Goal: Task Accomplishment & Management: Manage account settings

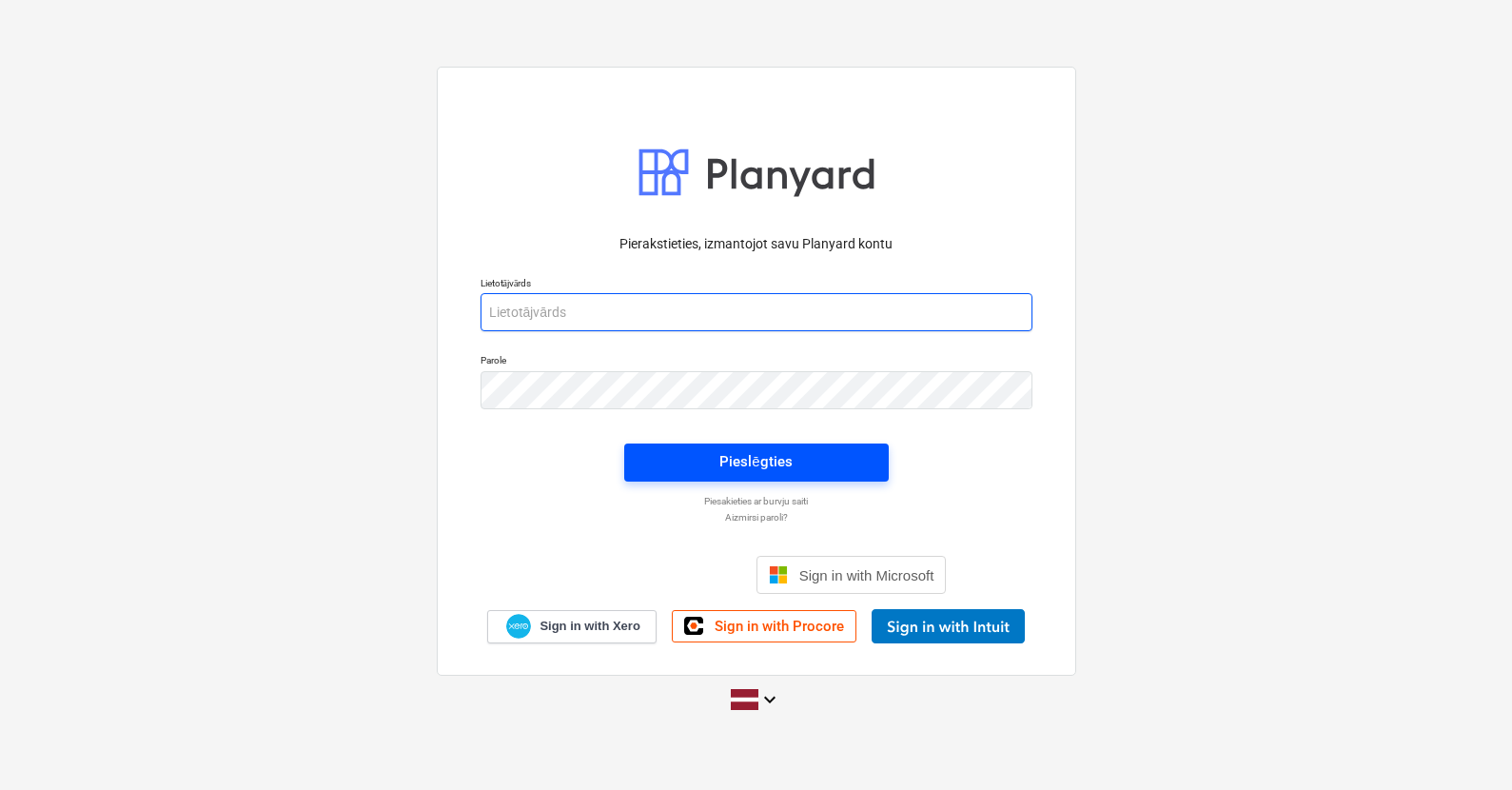
type input "[PERSON_NAME][EMAIL_ADDRESS][DOMAIN_NAME]"
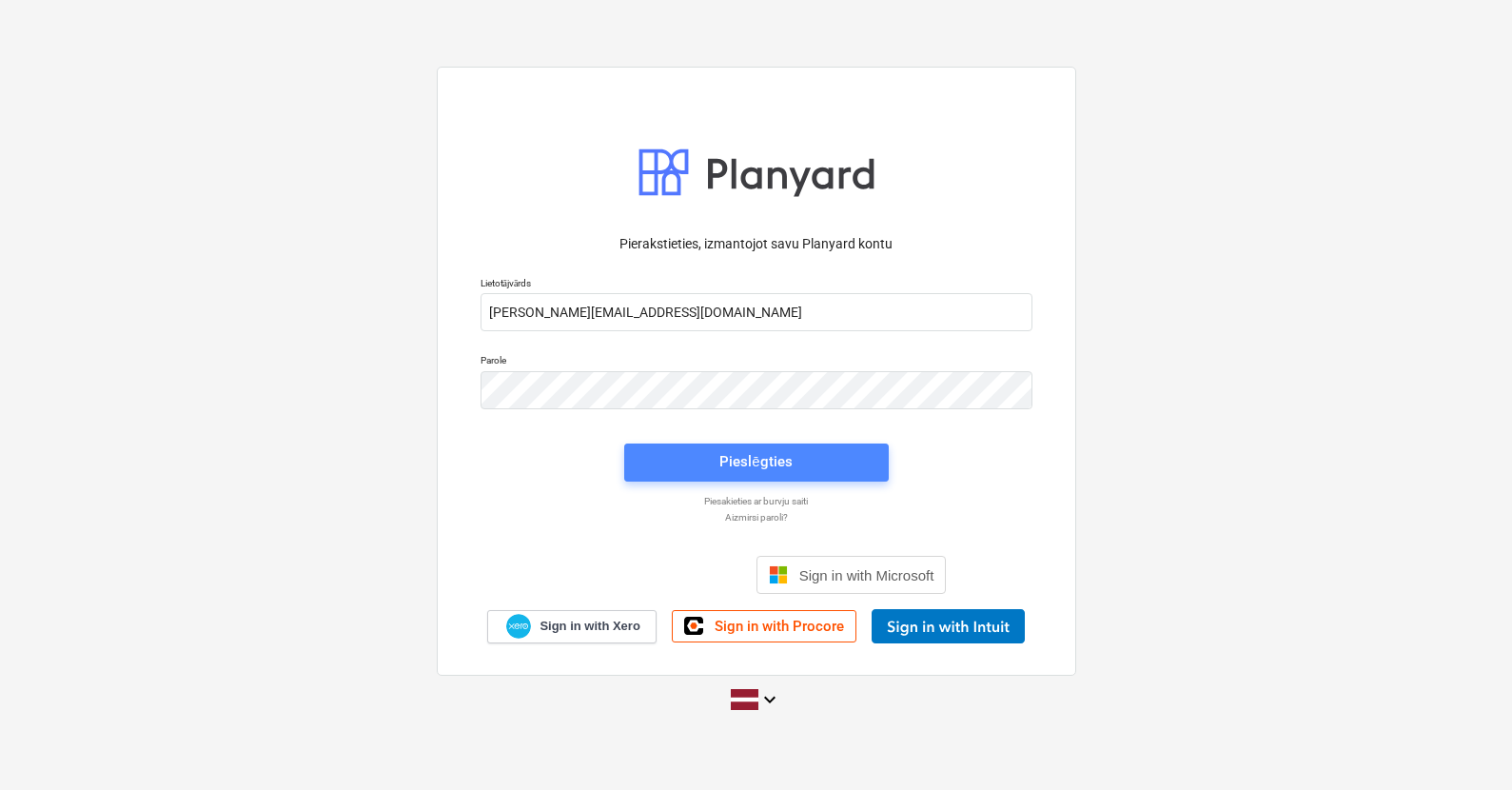
click at [779, 463] on div "Pieslēgties" at bounding box center [755, 461] width 72 height 25
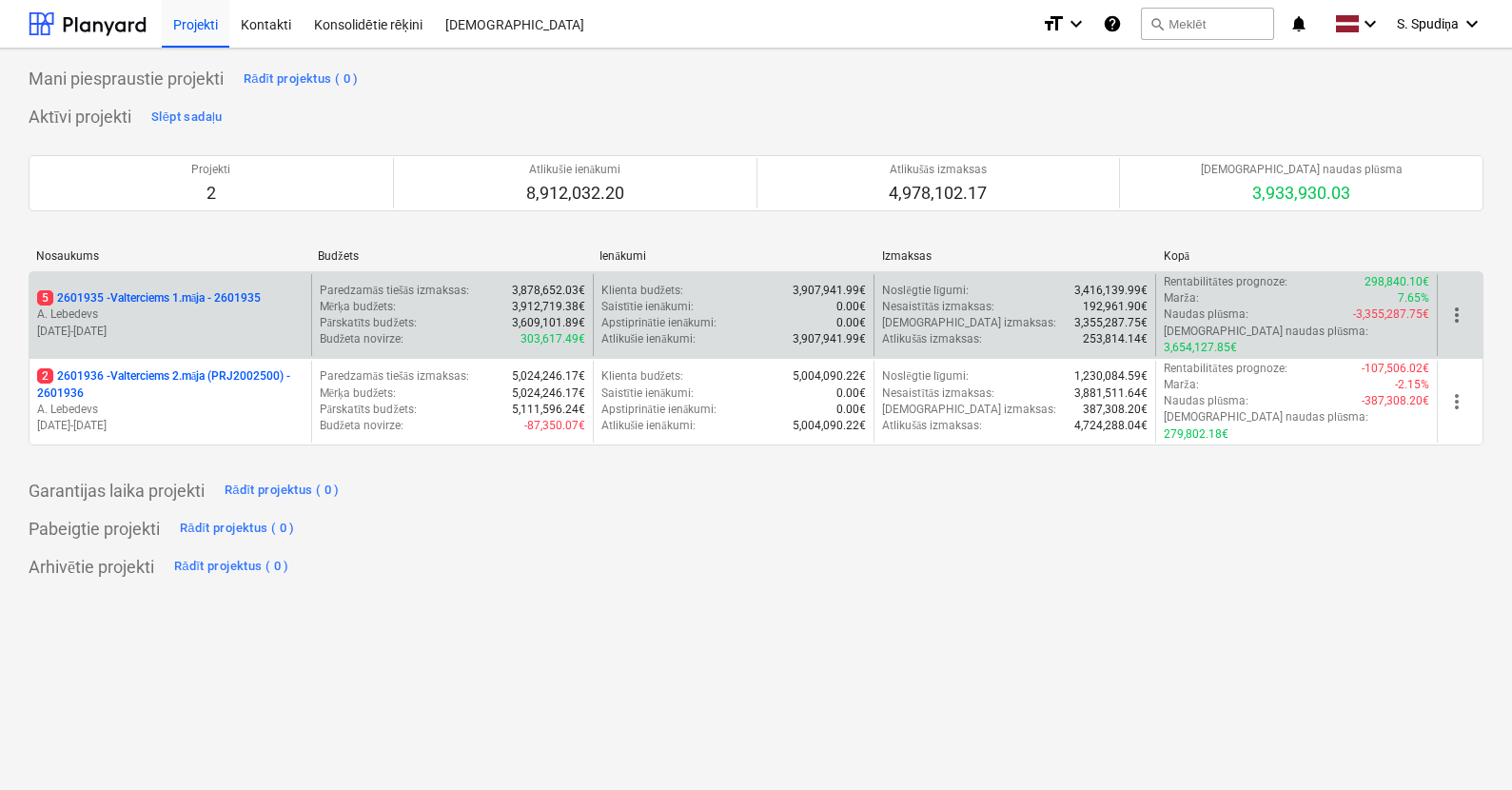
click at [241, 306] on p "A. Lebedevs" at bounding box center [169, 314] width 267 height 16
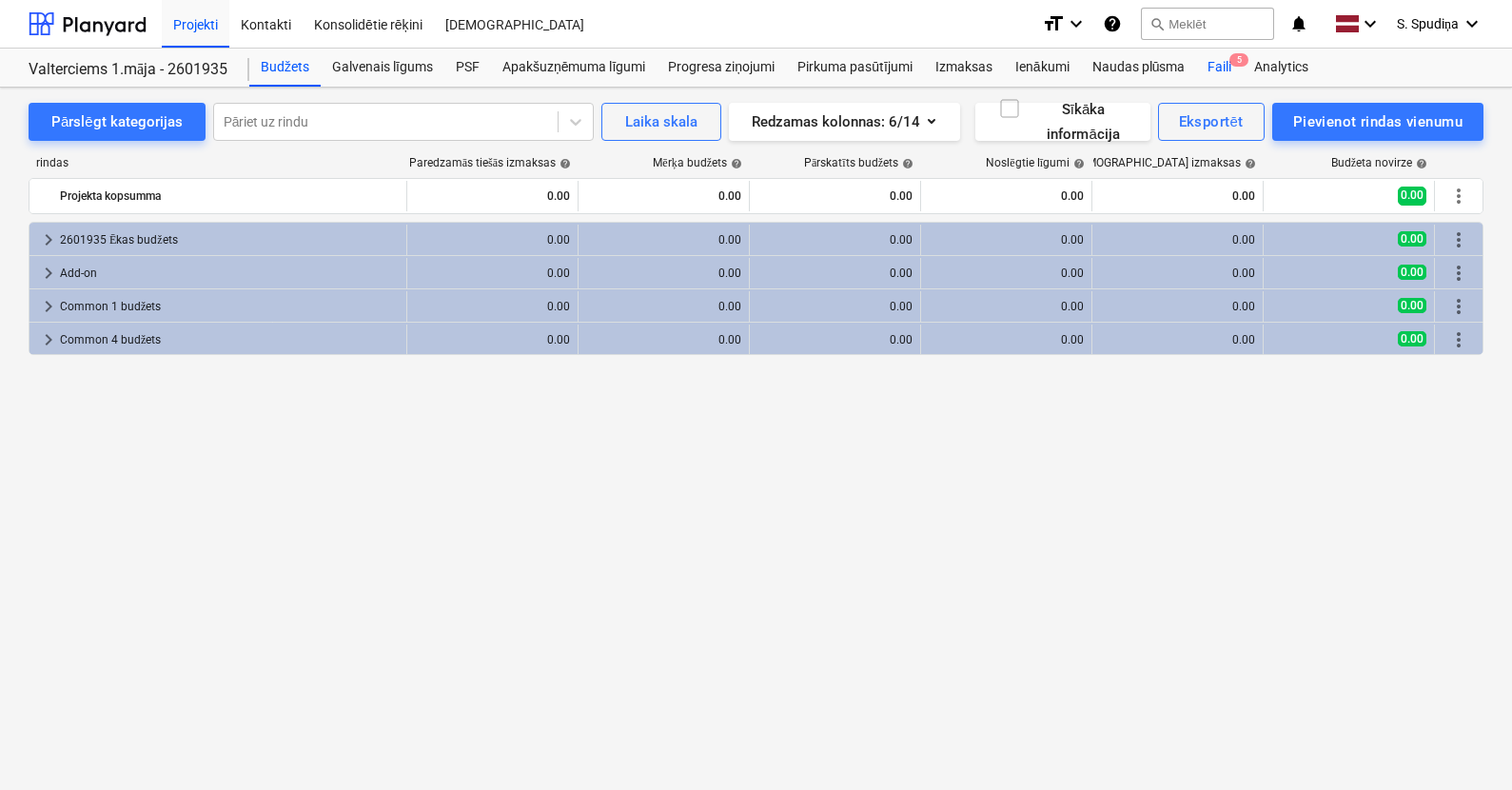
click at [1231, 67] on div "Faili 5" at bounding box center [1219, 67] width 47 height 38
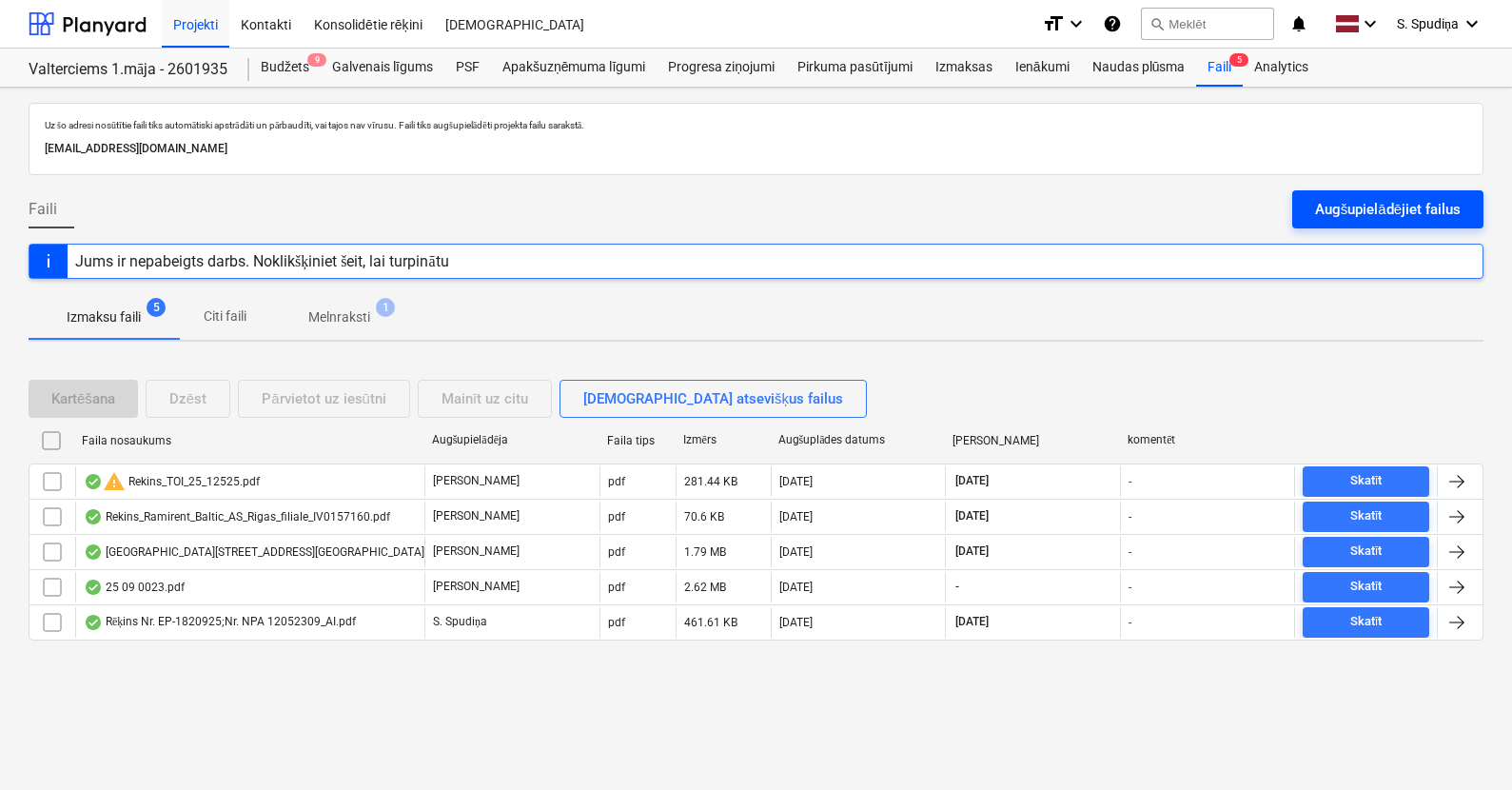
click at [1365, 207] on div "Augšupielādējiet failus" at bounding box center [1387, 209] width 146 height 25
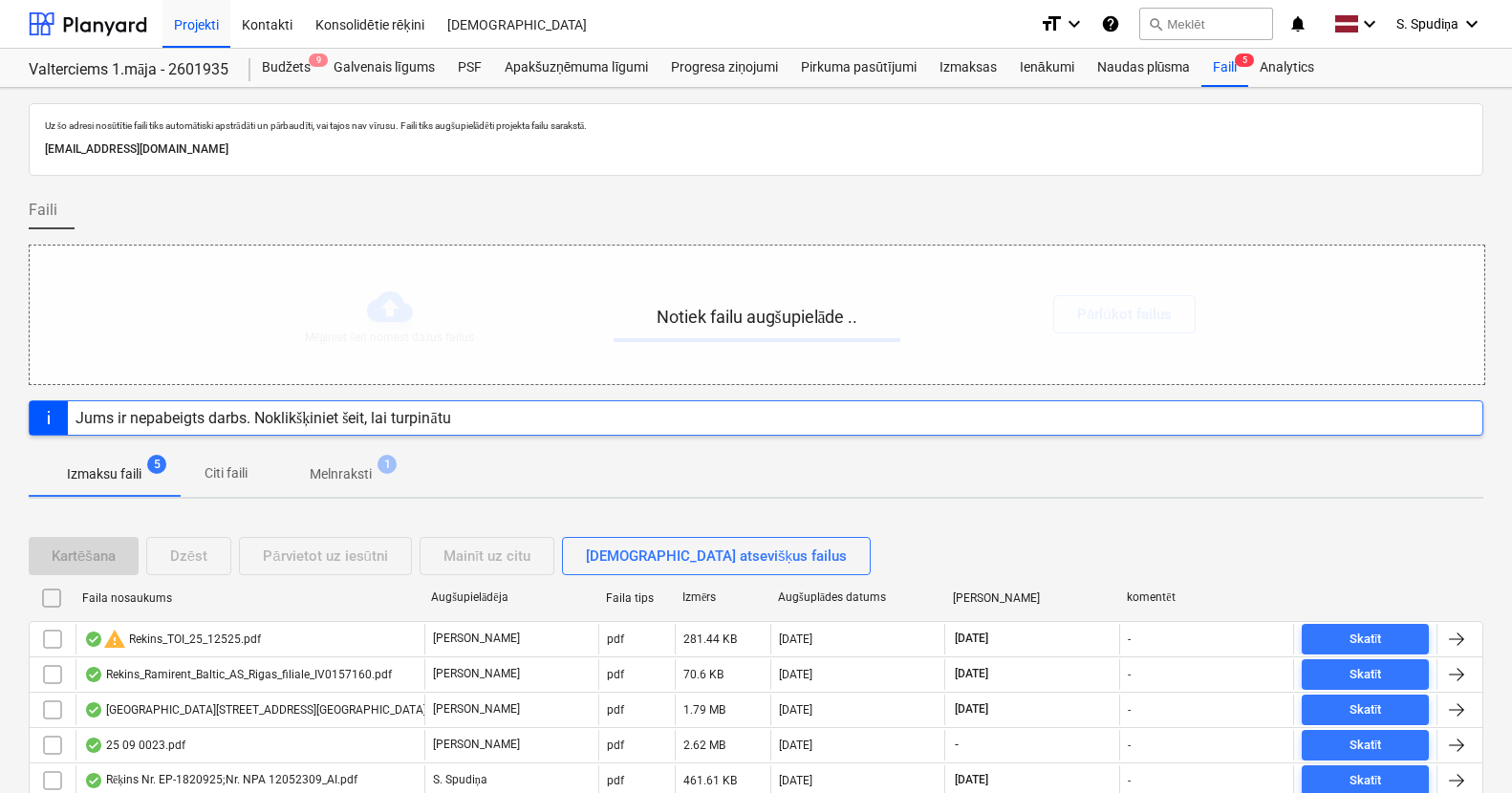
scroll to position [75, 0]
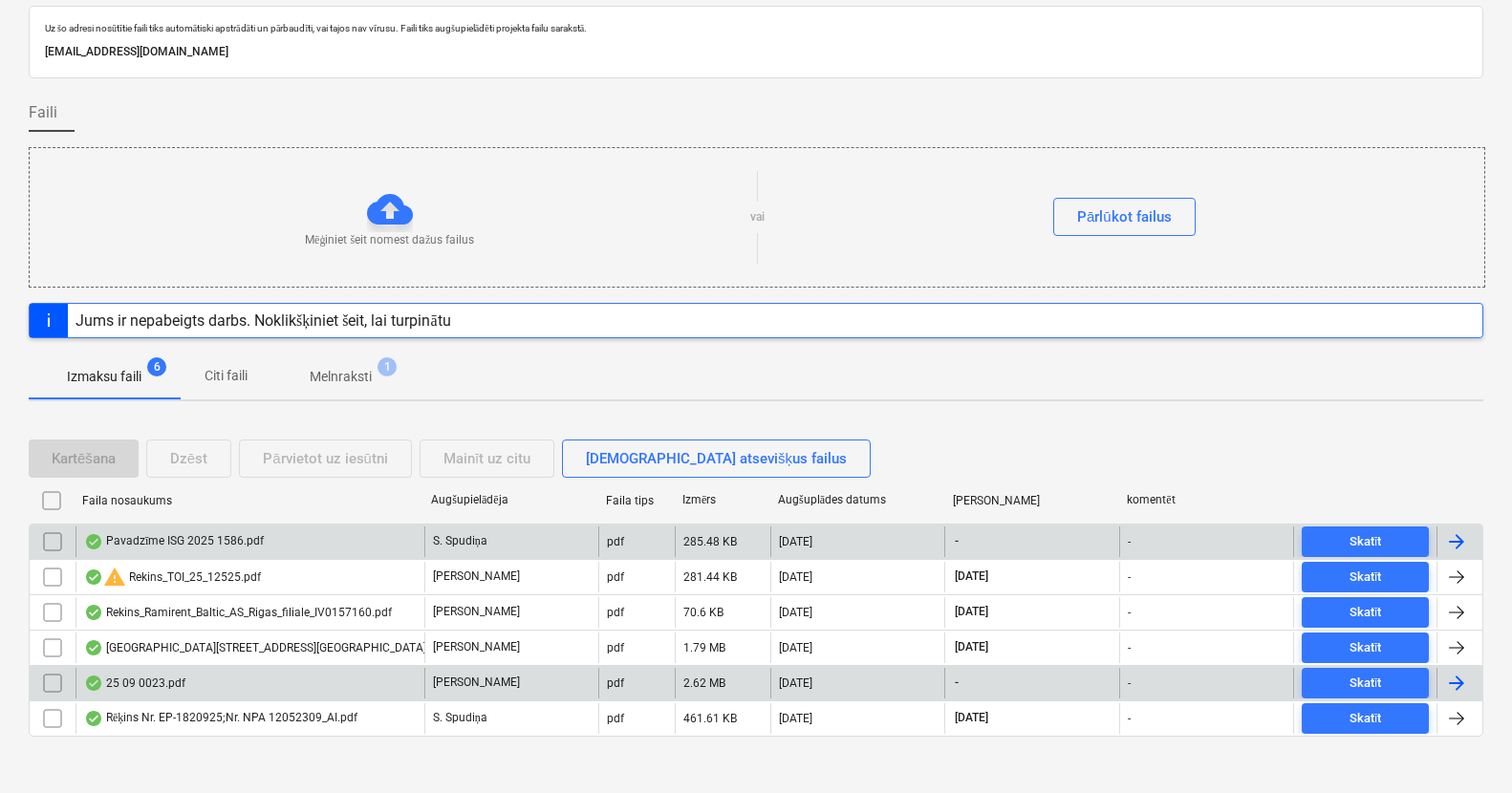
scroll to position [109, 0]
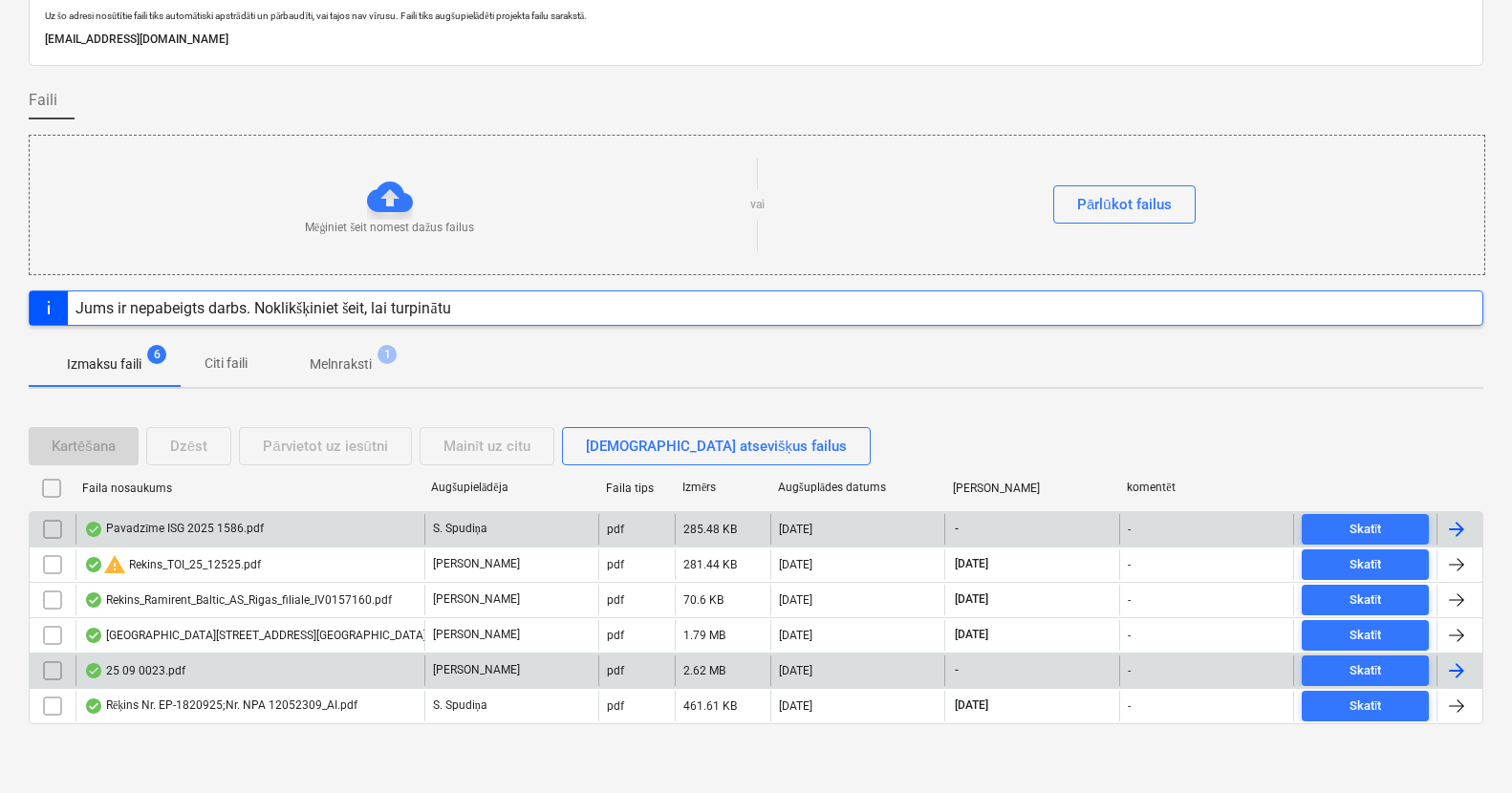
click at [297, 519] on div "Pavadzīme ISG 2025 1586.pdf" at bounding box center [250, 529] width 349 height 31
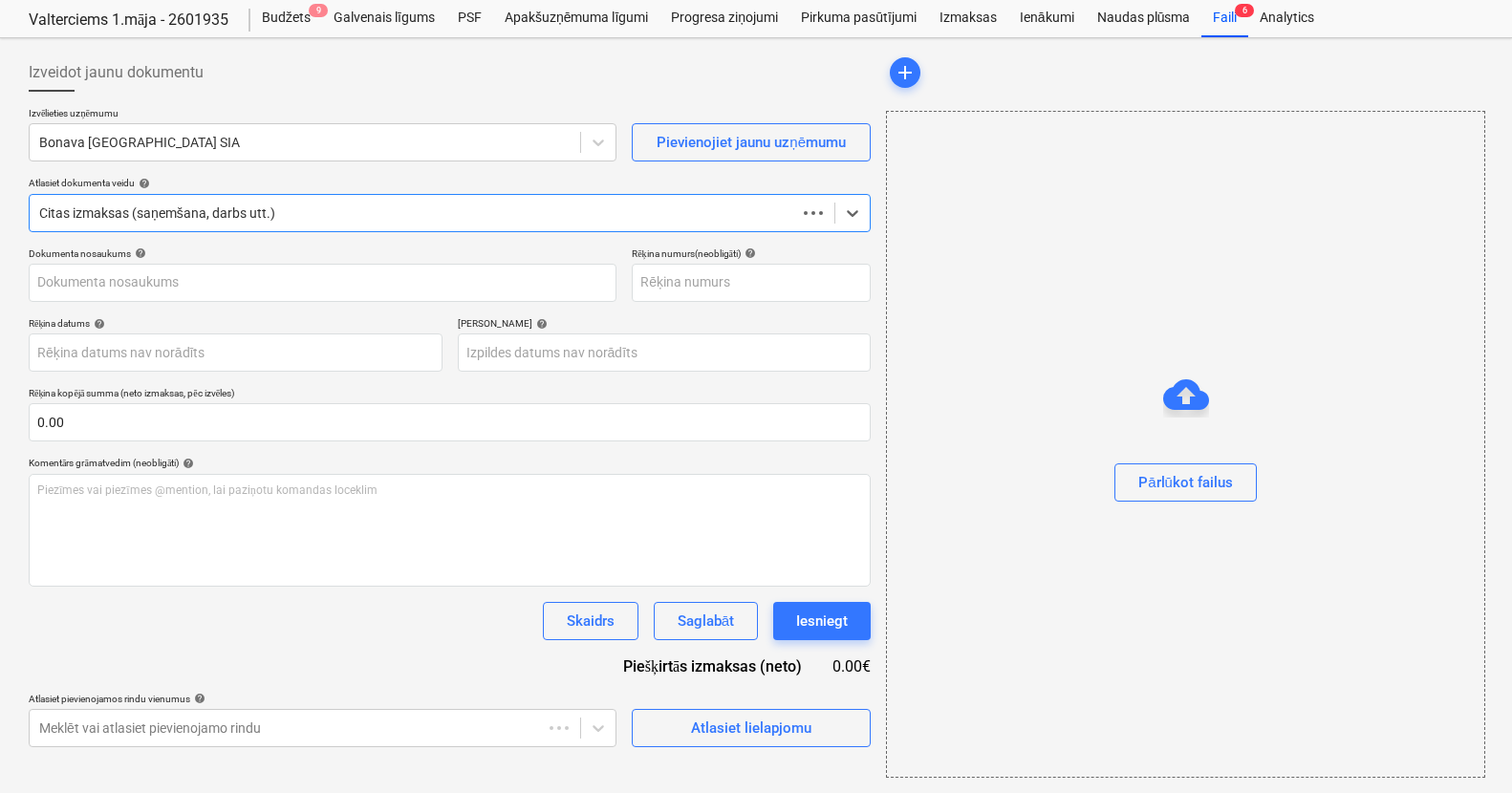
type input "Pavadzīme ISG 2025 1586.pdf"
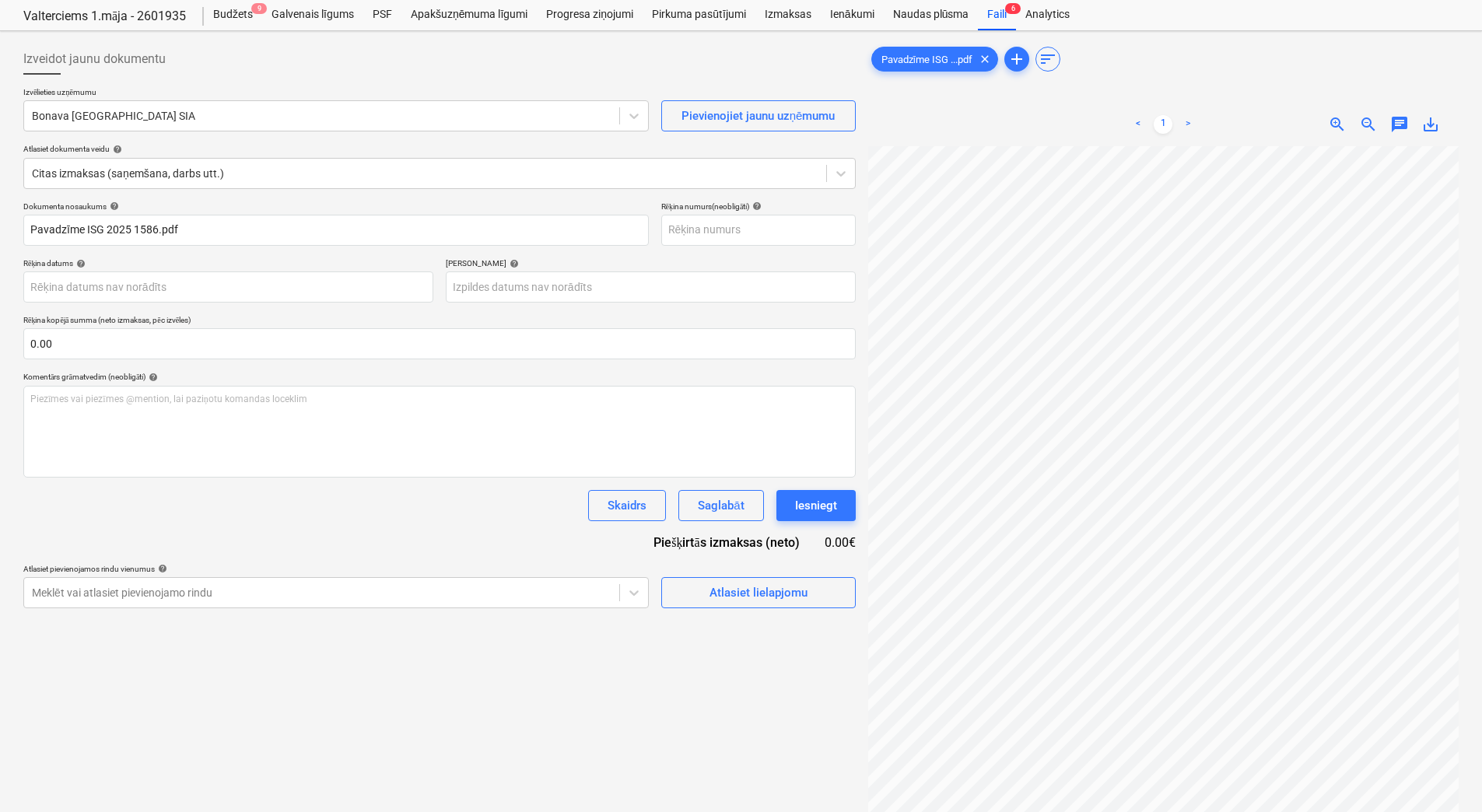
scroll to position [0, 58]
click at [305, 111] on div at bounding box center [322, 116] width 580 height 15
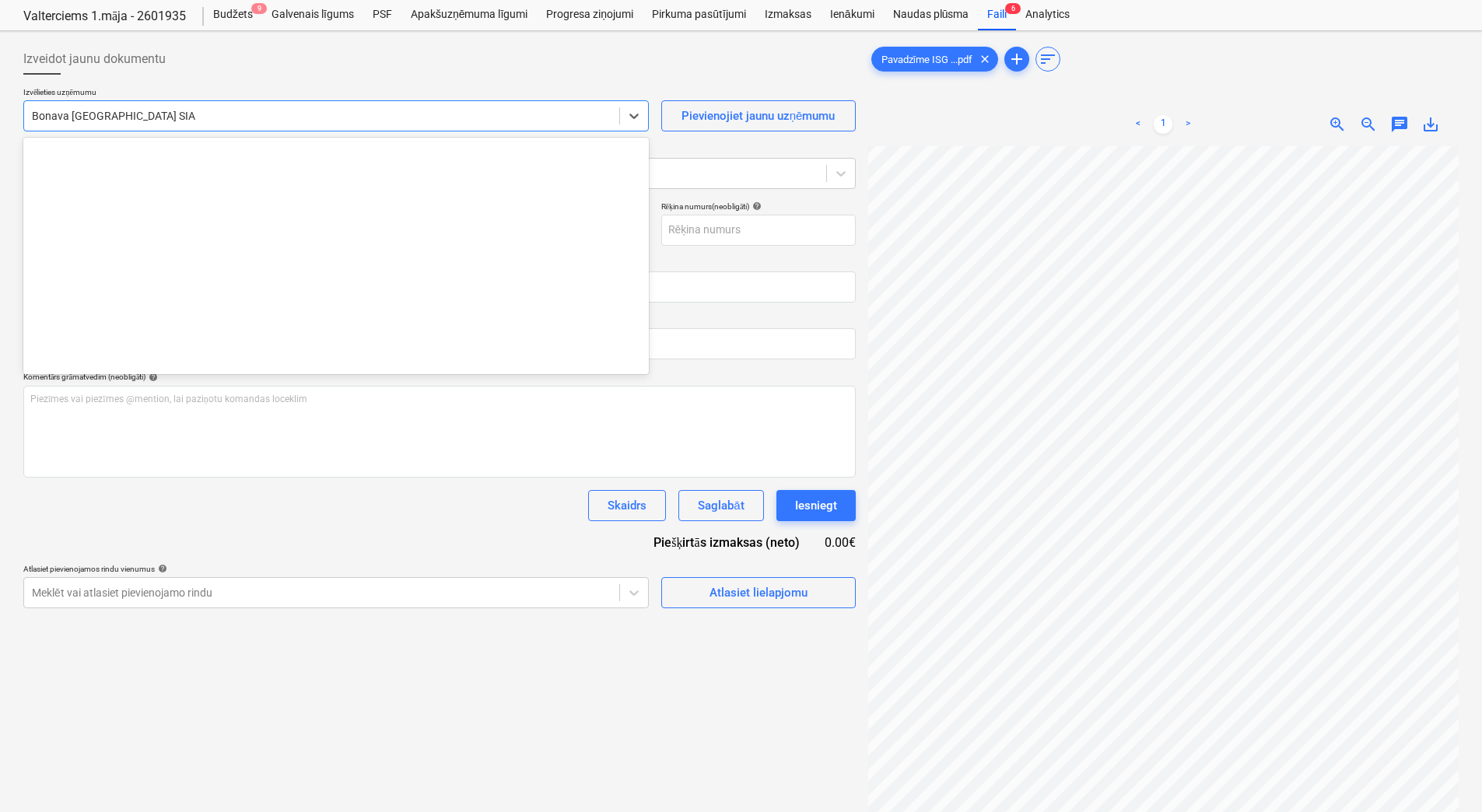
scroll to position [2939, 0]
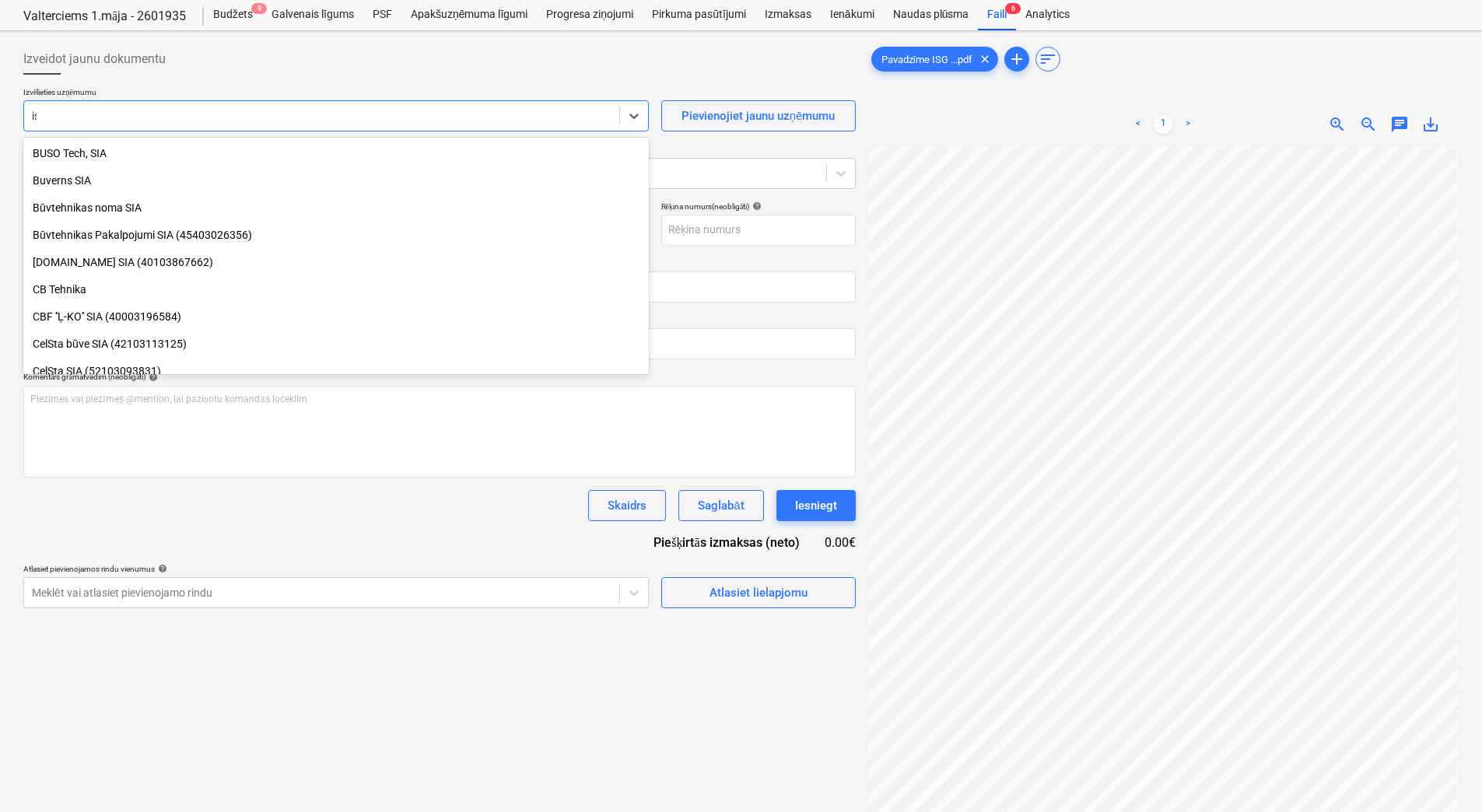
type input "isg"
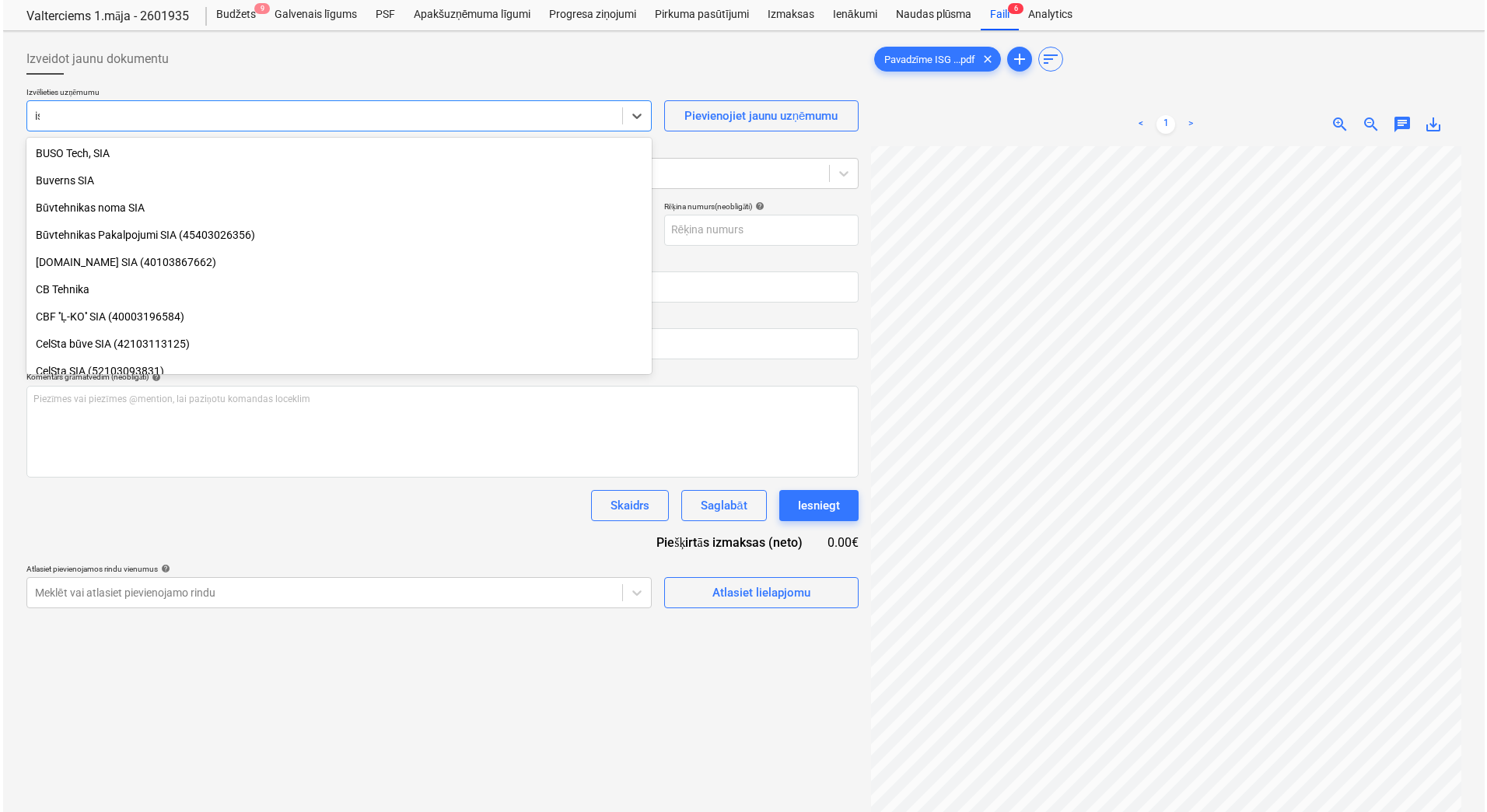
scroll to position [0, 0]
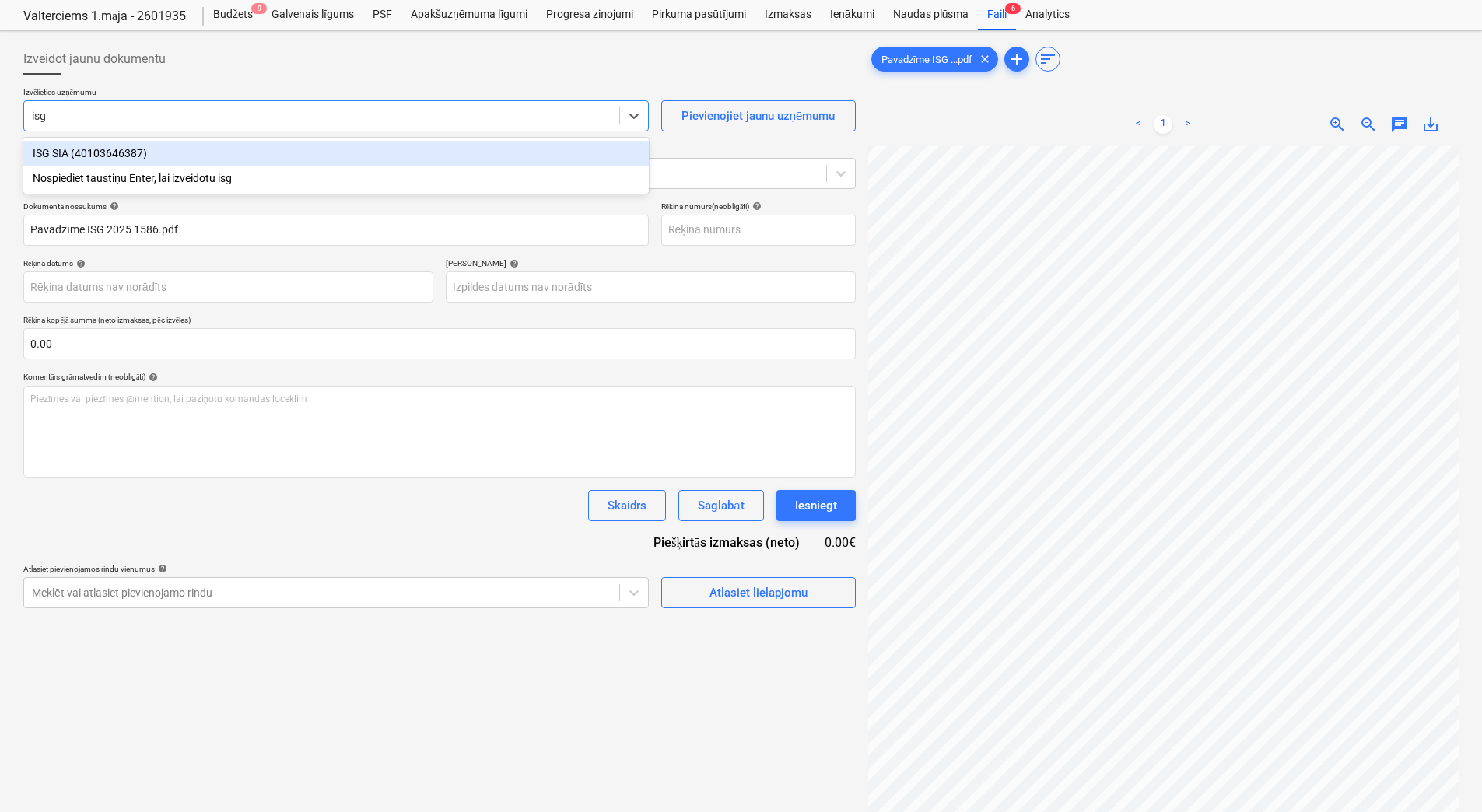
click at [241, 153] on div "ISG SIA (40103646387)" at bounding box center [336, 153] width 625 height 25
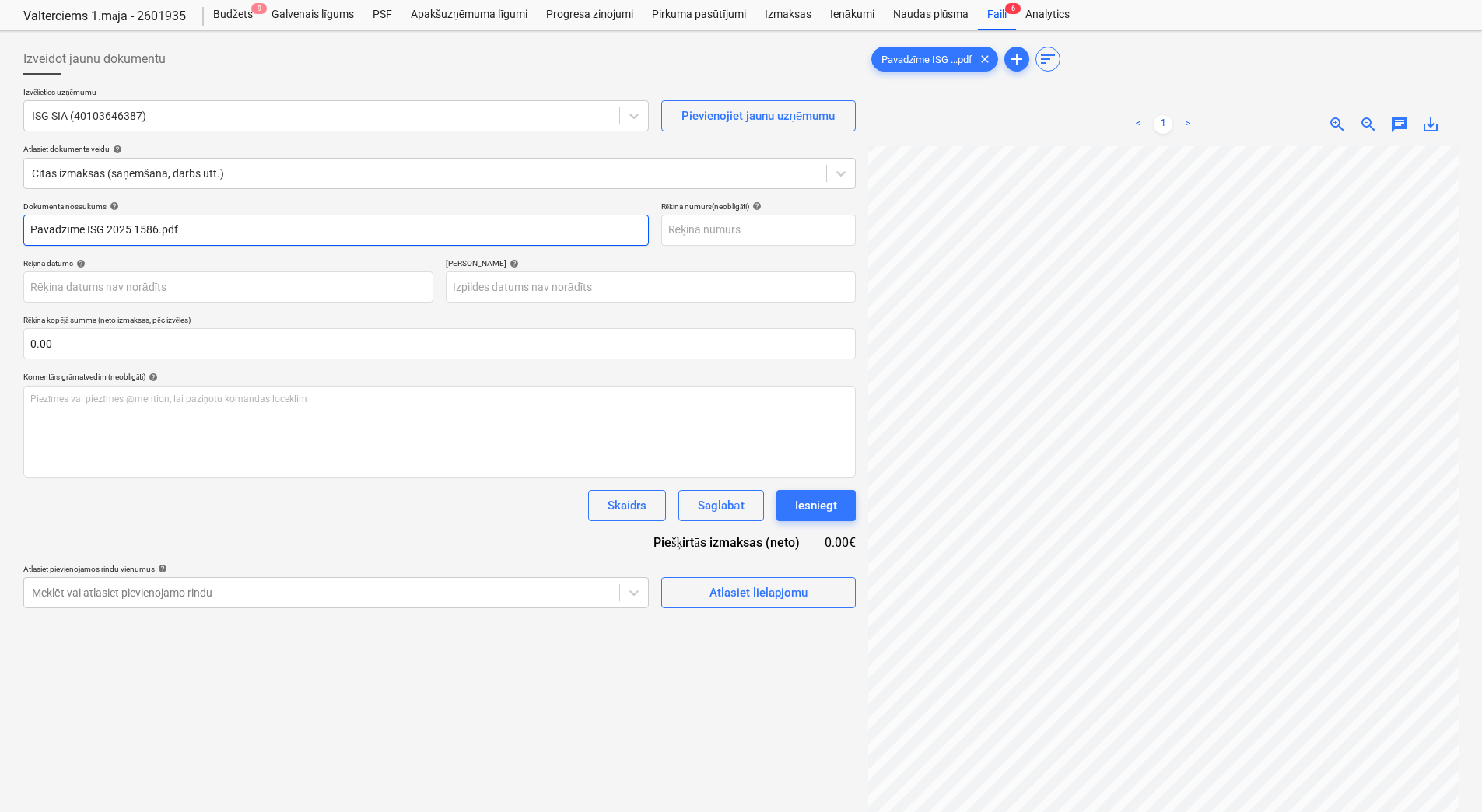
drag, startPoint x: 229, startPoint y: 230, endPoint x: -3, endPoint y: 228, distance: 232.0
click at [0, 228] on html "Projekti Kontakti Konsolidētie rēķini Iesūtne format_size keyboard_arrow_down h…" at bounding box center [741, 365] width 1482 height 812
drag, startPoint x: 144, startPoint y: 230, endPoint x: -3, endPoint y: 253, distance: 148.8
click at [0, 253] on html "Projekti Kontakti Konsolidētie rēķini Iesūtne format_size keyboard_arrow_down h…" at bounding box center [741, 365] width 1482 height 812
type input "ISG2025 1586"
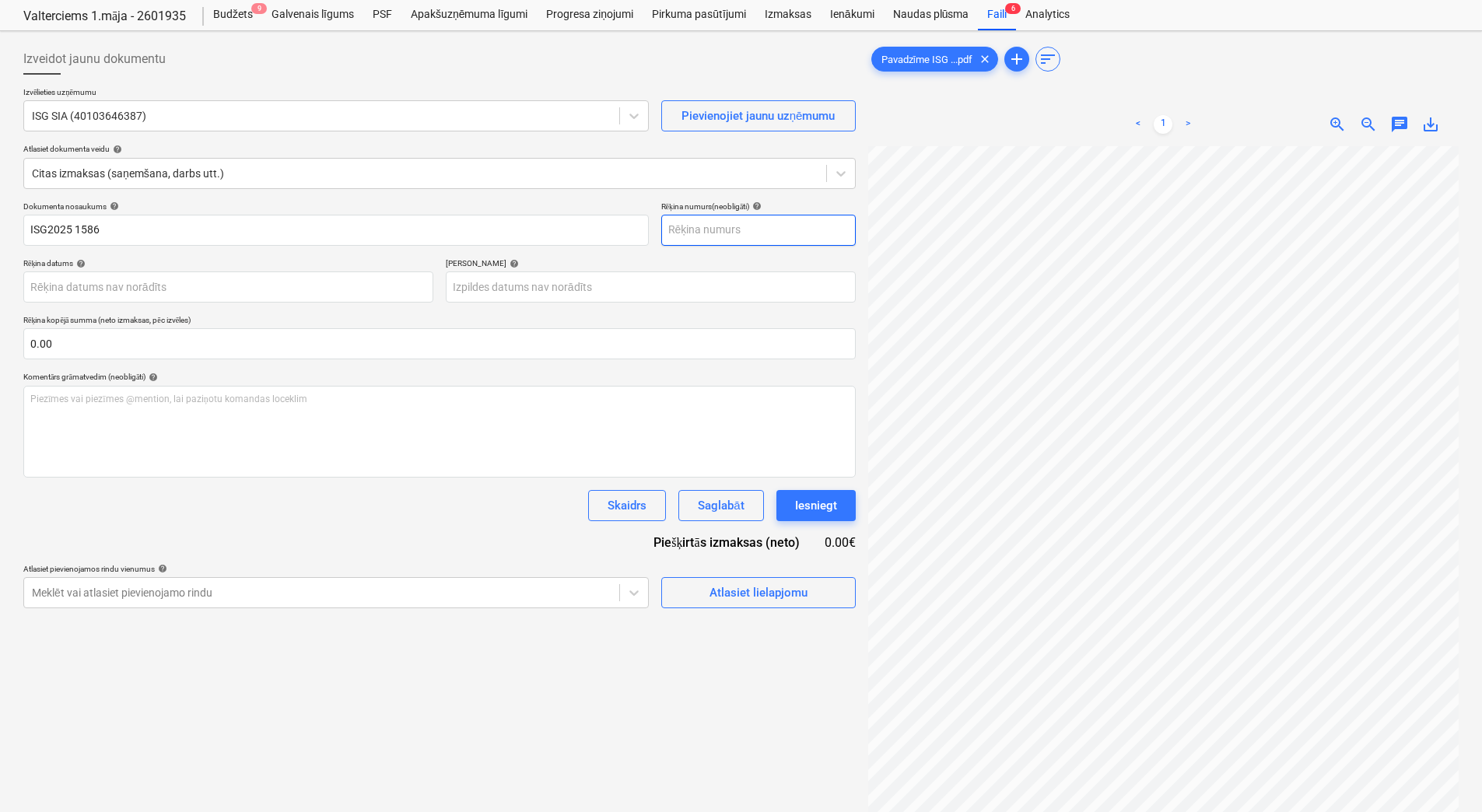
click at [727, 223] on input "text" at bounding box center [758, 230] width 194 height 31
paste input "ISG2025 1586"
type input "ISG2025 1586"
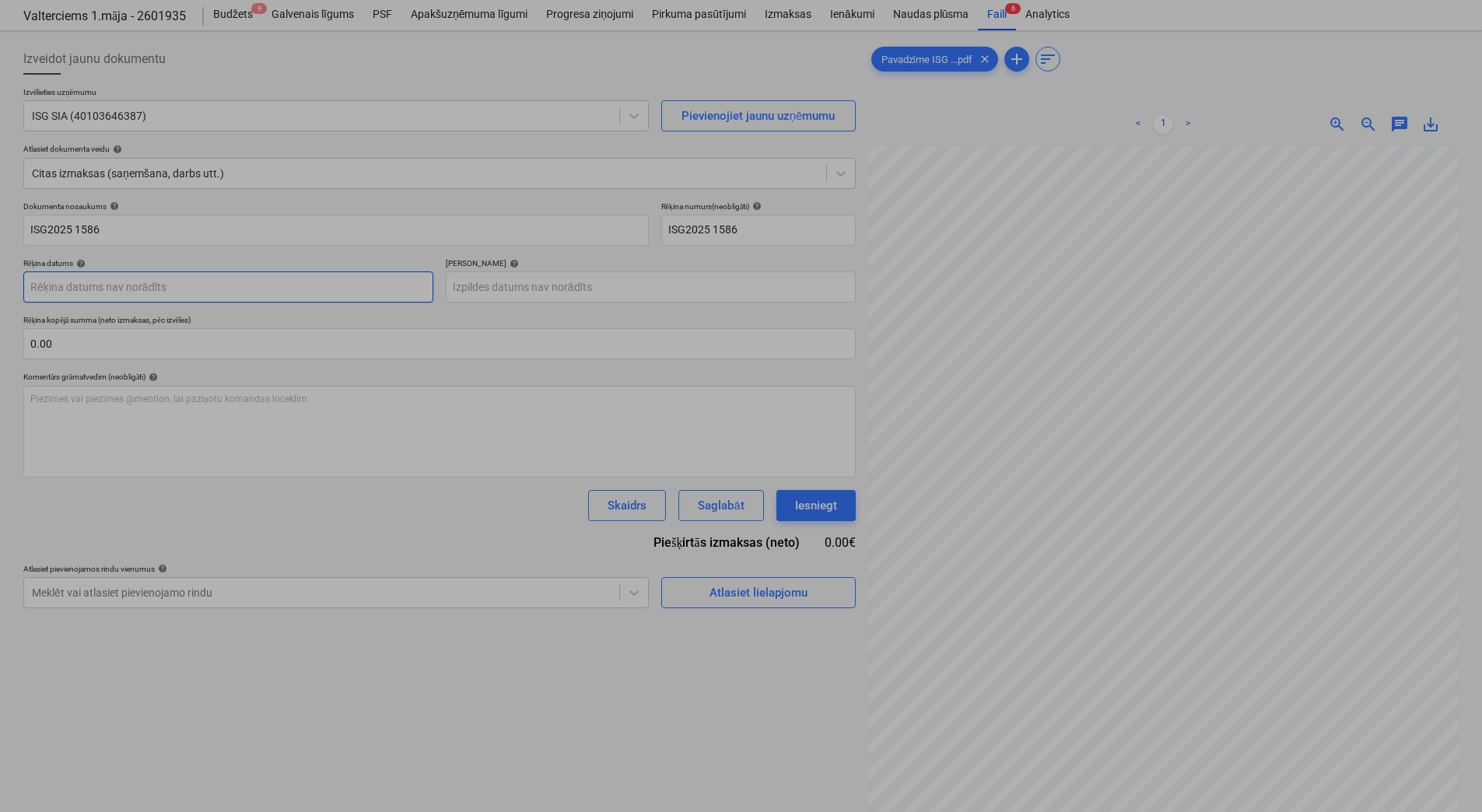
click at [55, 280] on body "Projekti Kontakti Konsolidētie rēķini Iesūtne format_size keyboard_arrow_down h…" at bounding box center [741, 365] width 1482 height 812
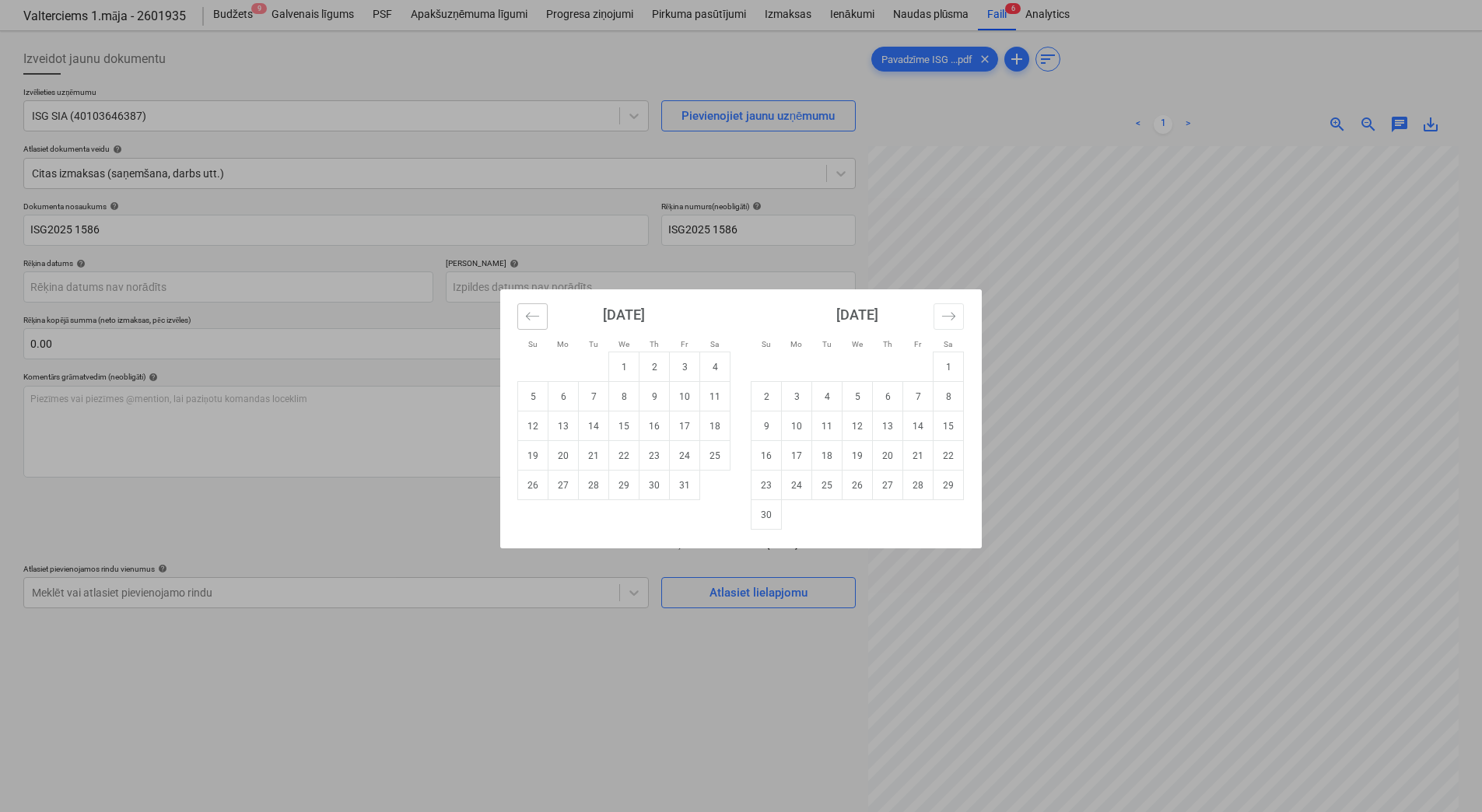
click at [535, 309] on icon "Move backward to switch to the previous month." at bounding box center [532, 316] width 15 height 15
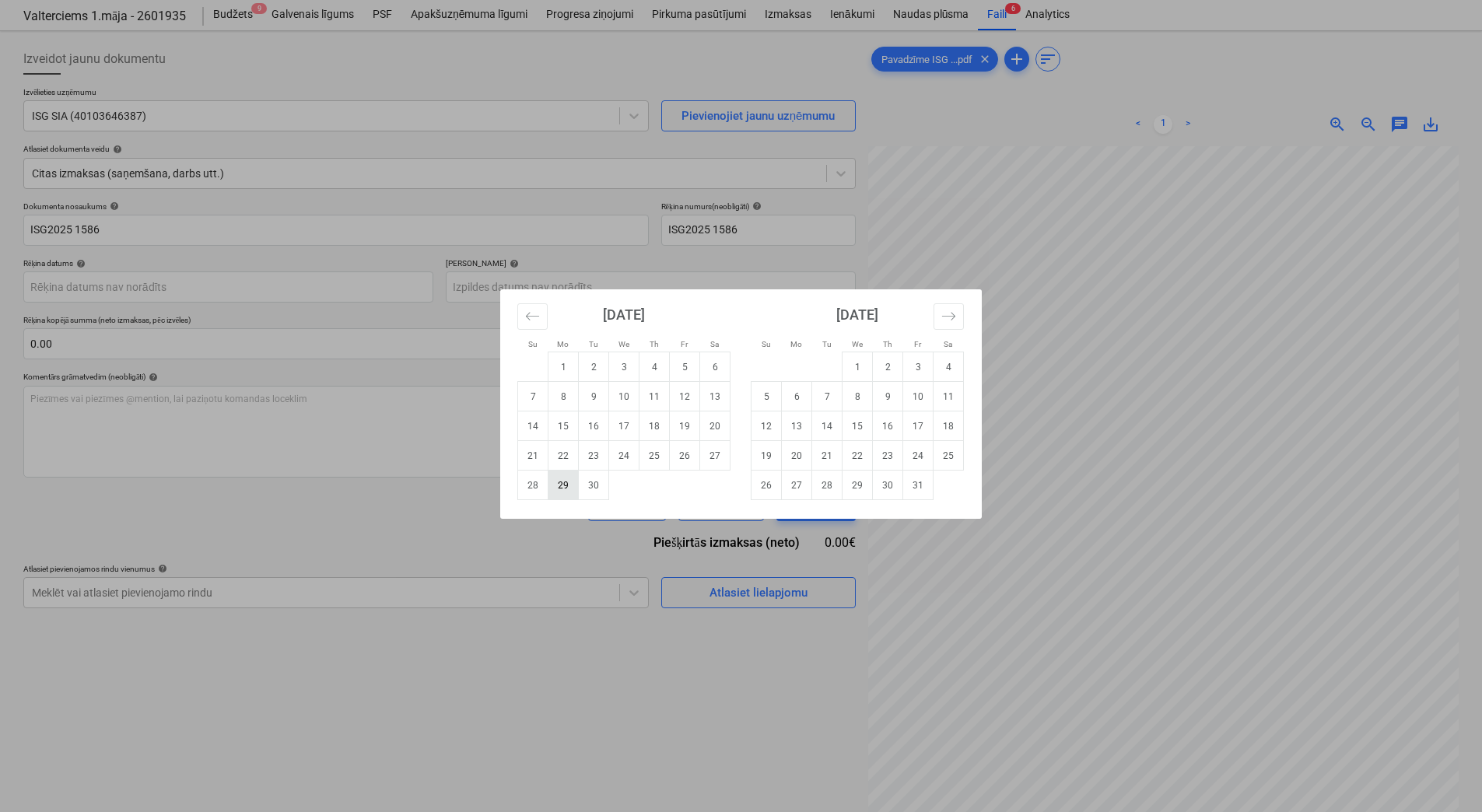
click at [564, 484] on td "29" at bounding box center [563, 485] width 30 height 29
type input "[DATE]"
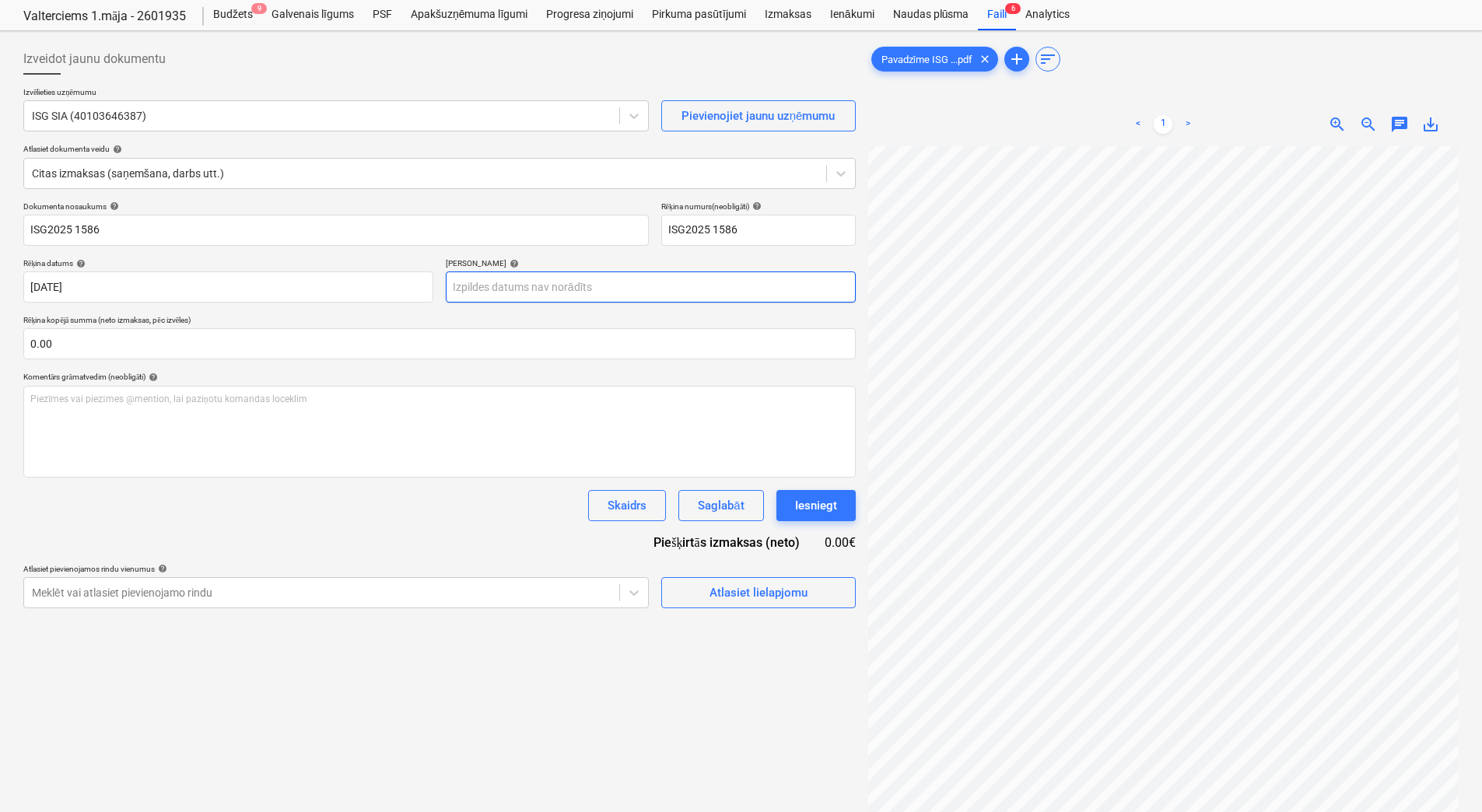
click at [625, 285] on body "Projekti Kontakti Konsolidētie rēķini Iesūtne format_size keyboard_arrow_down h…" at bounding box center [741, 365] width 1482 height 812
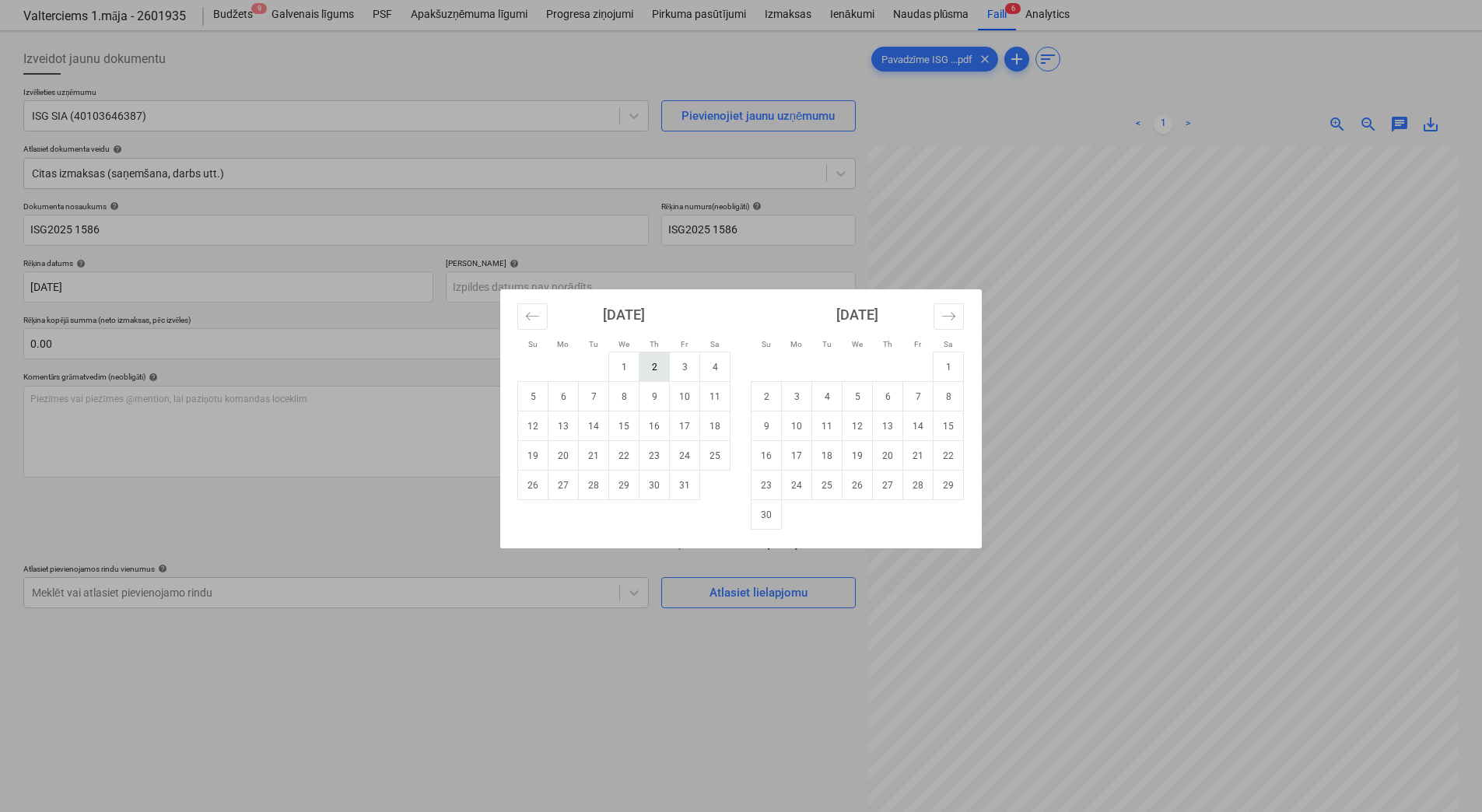
click at [648, 363] on td "2" at bounding box center [654, 367] width 30 height 29
type input "[DATE]"
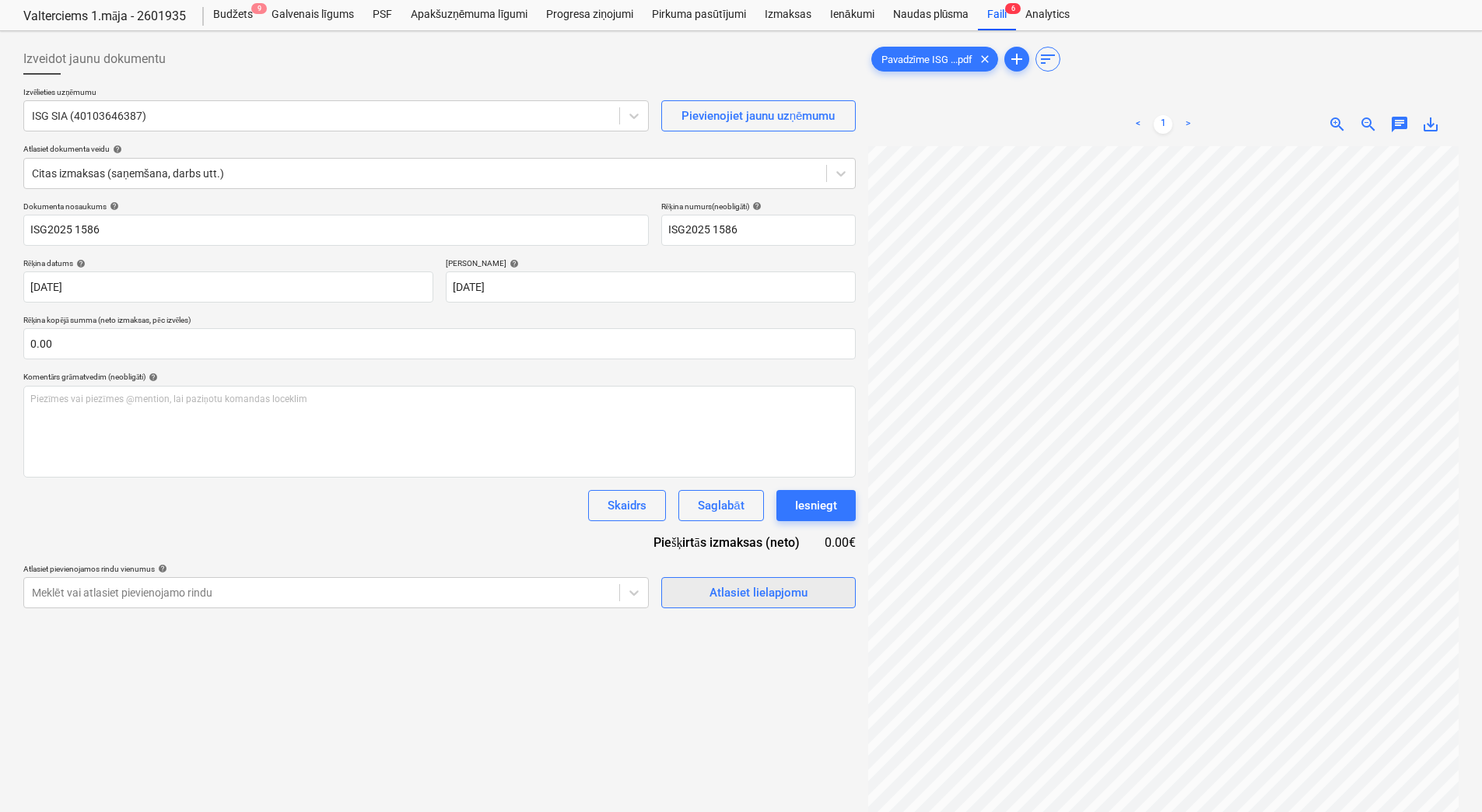
click at [726, 594] on div "Atlasiet lielapjomu" at bounding box center [758, 592] width 98 height 20
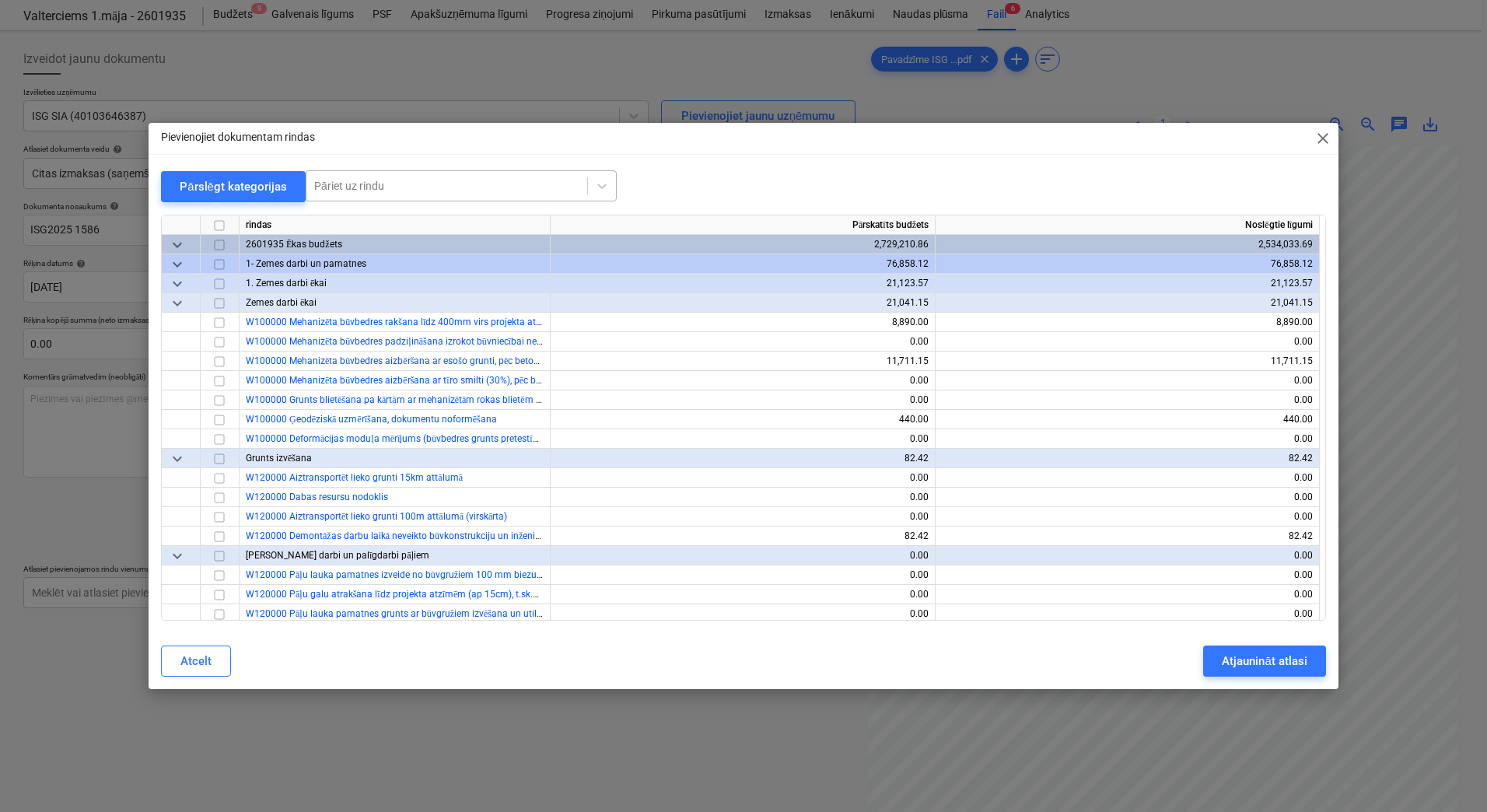
click at [517, 195] on div "Pāriet uz rindu" at bounding box center [446, 185] width 281 height 22
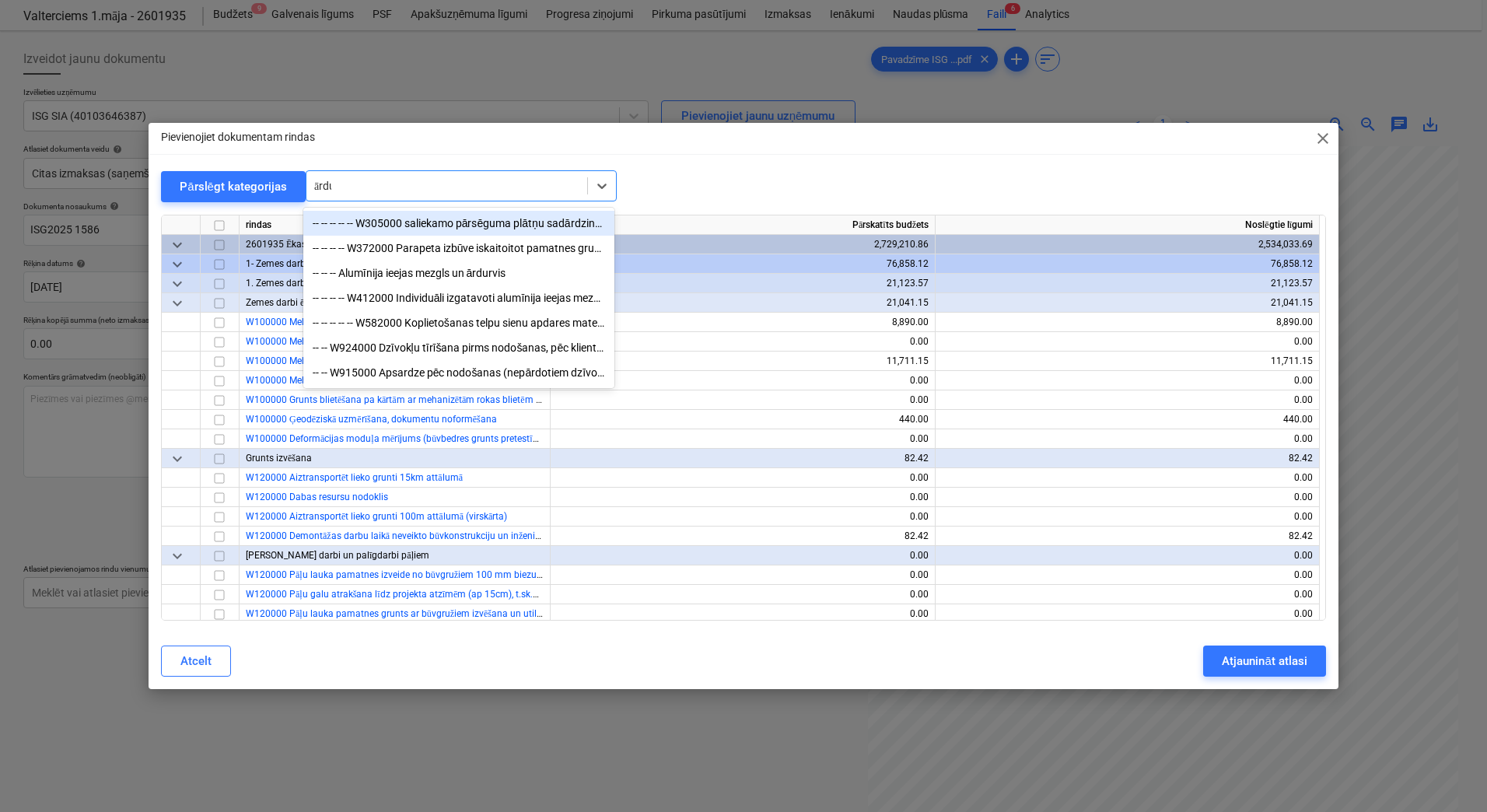
type input "ārdur"
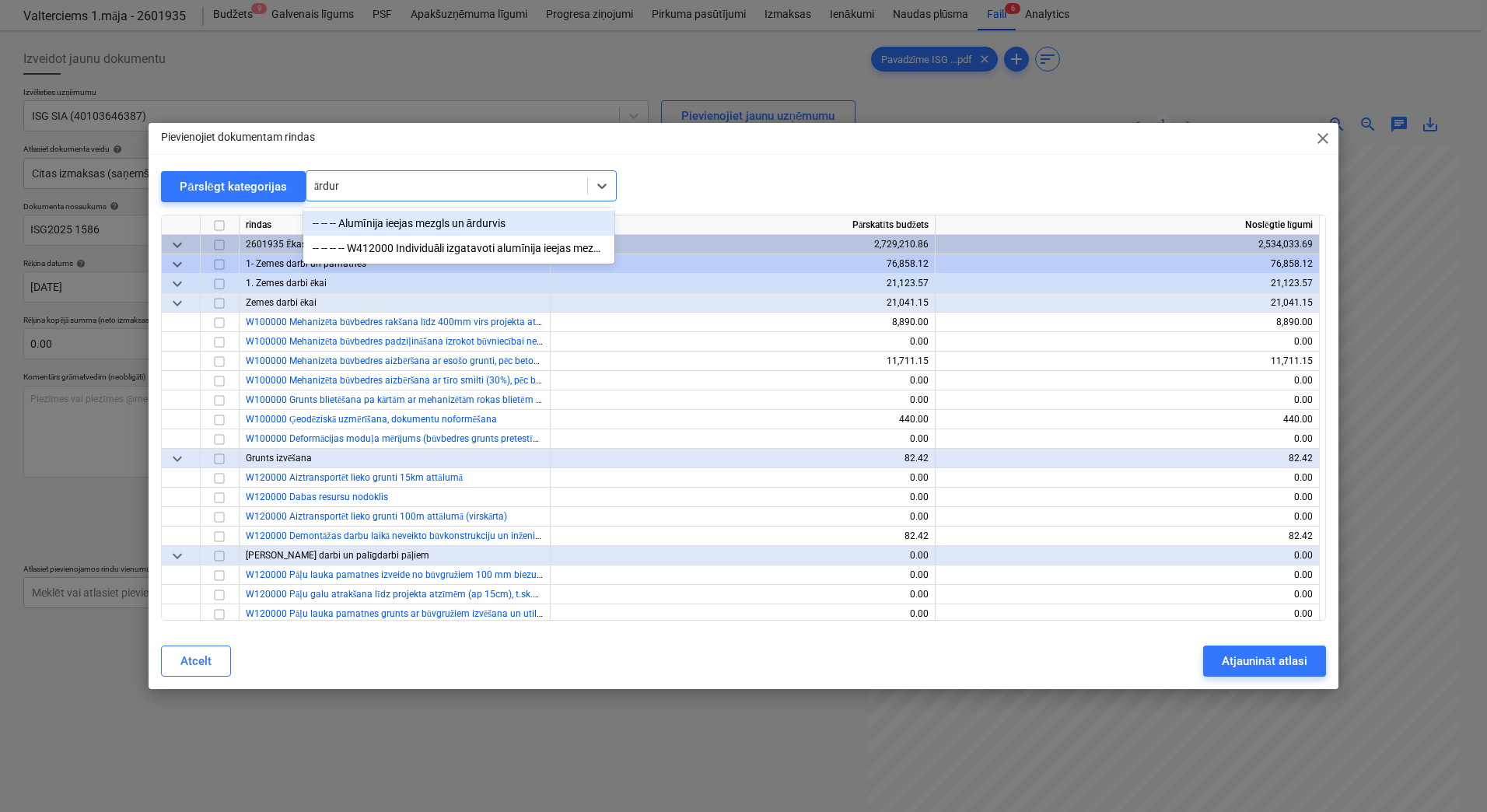
click at [467, 228] on div "-- -- -- Alumīnija ieejas mezgls un ārdurvis" at bounding box center [459, 223] width 311 height 25
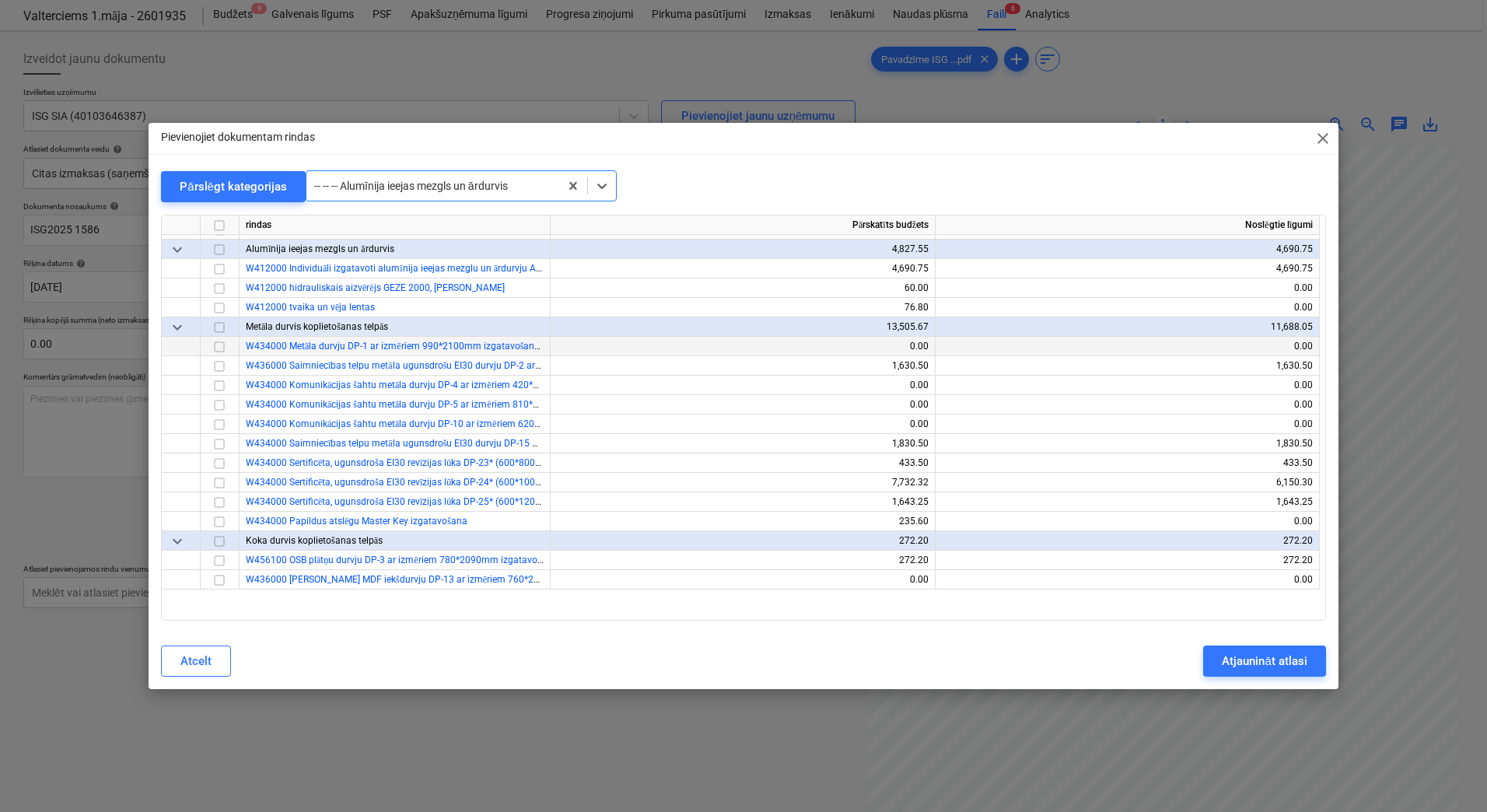
scroll to position [4354, 0]
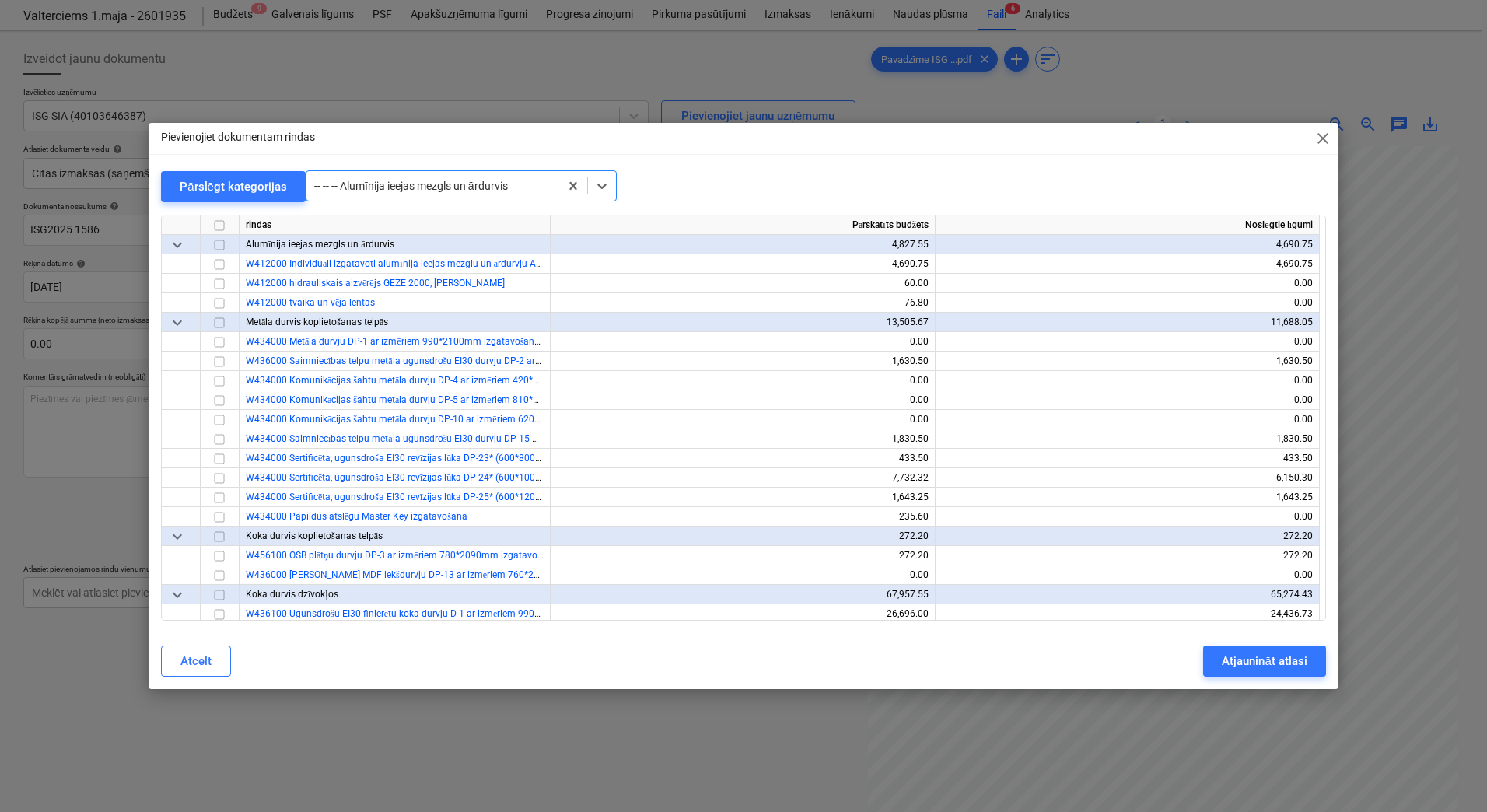
click at [446, 186] on div at bounding box center [432, 185] width 237 height 15
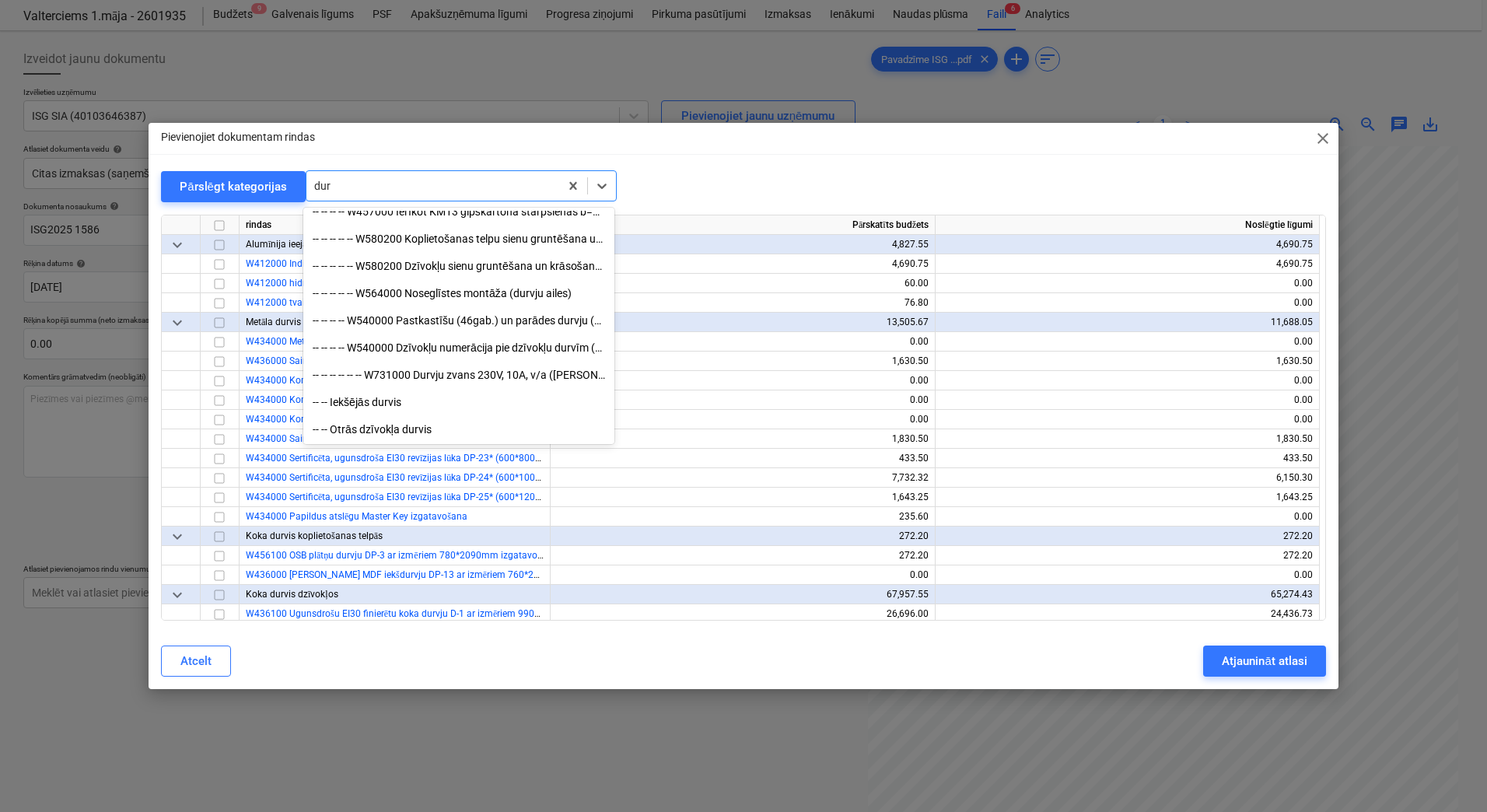
scroll to position [638, 0]
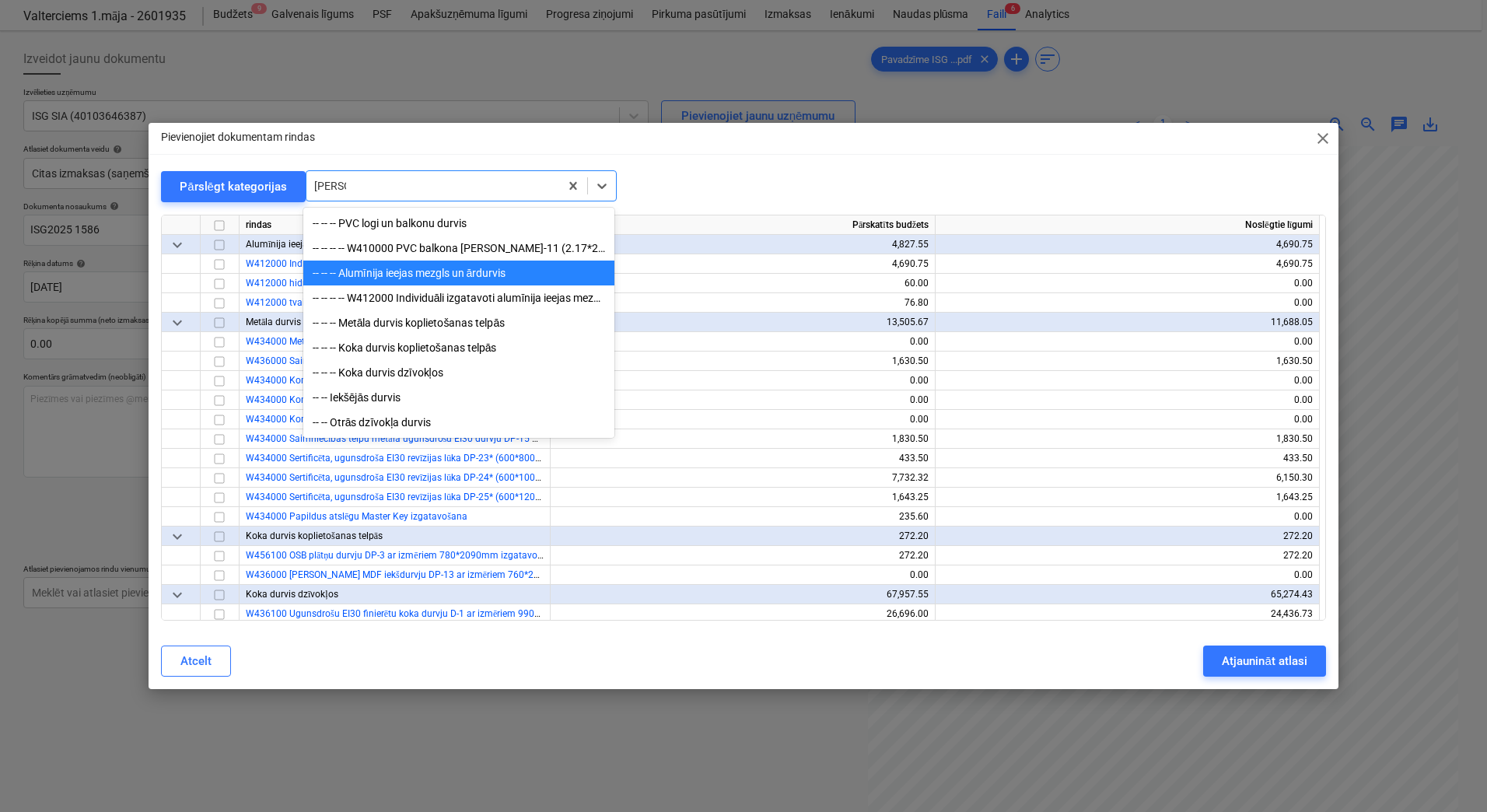
type input "durvis"
click at [433, 374] on div "-- -- -- Koka durvis dzīvokļos" at bounding box center [459, 372] width 311 height 25
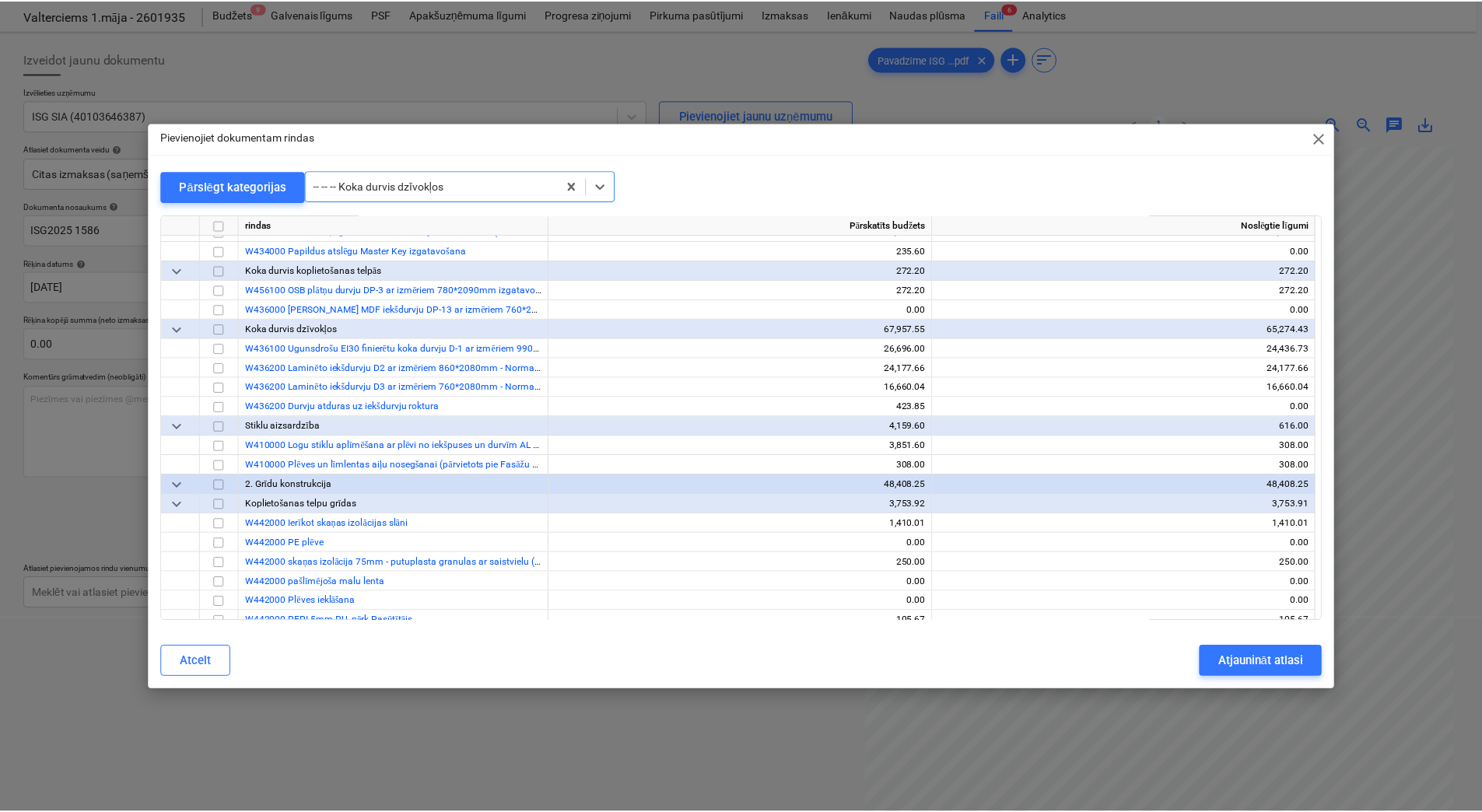
scroll to position [4704, 0]
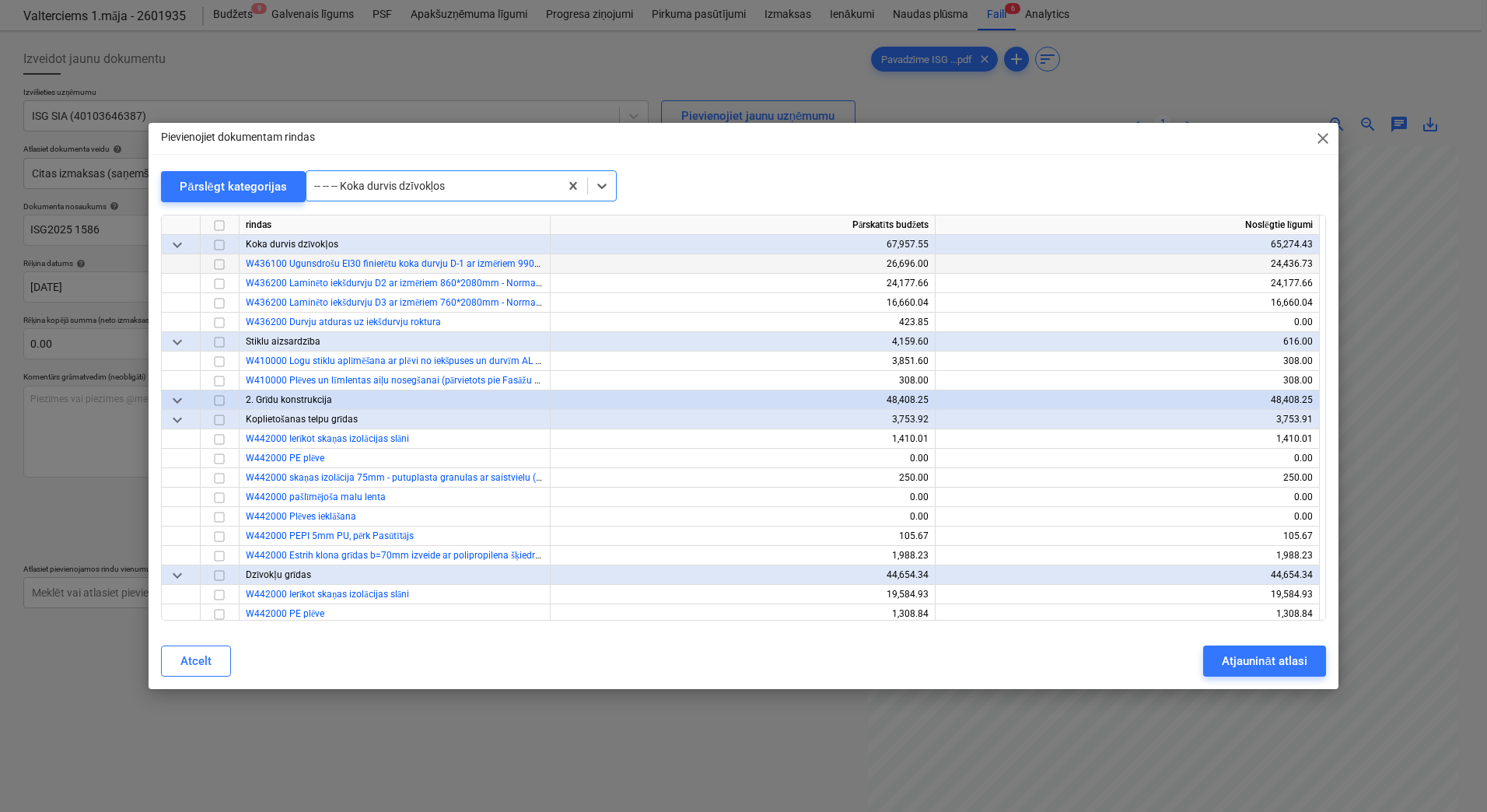
click at [218, 265] on input "checkbox" at bounding box center [219, 264] width 19 height 19
click at [1235, 644] on div "Atjaunināt atlasi" at bounding box center [1264, 661] width 85 height 20
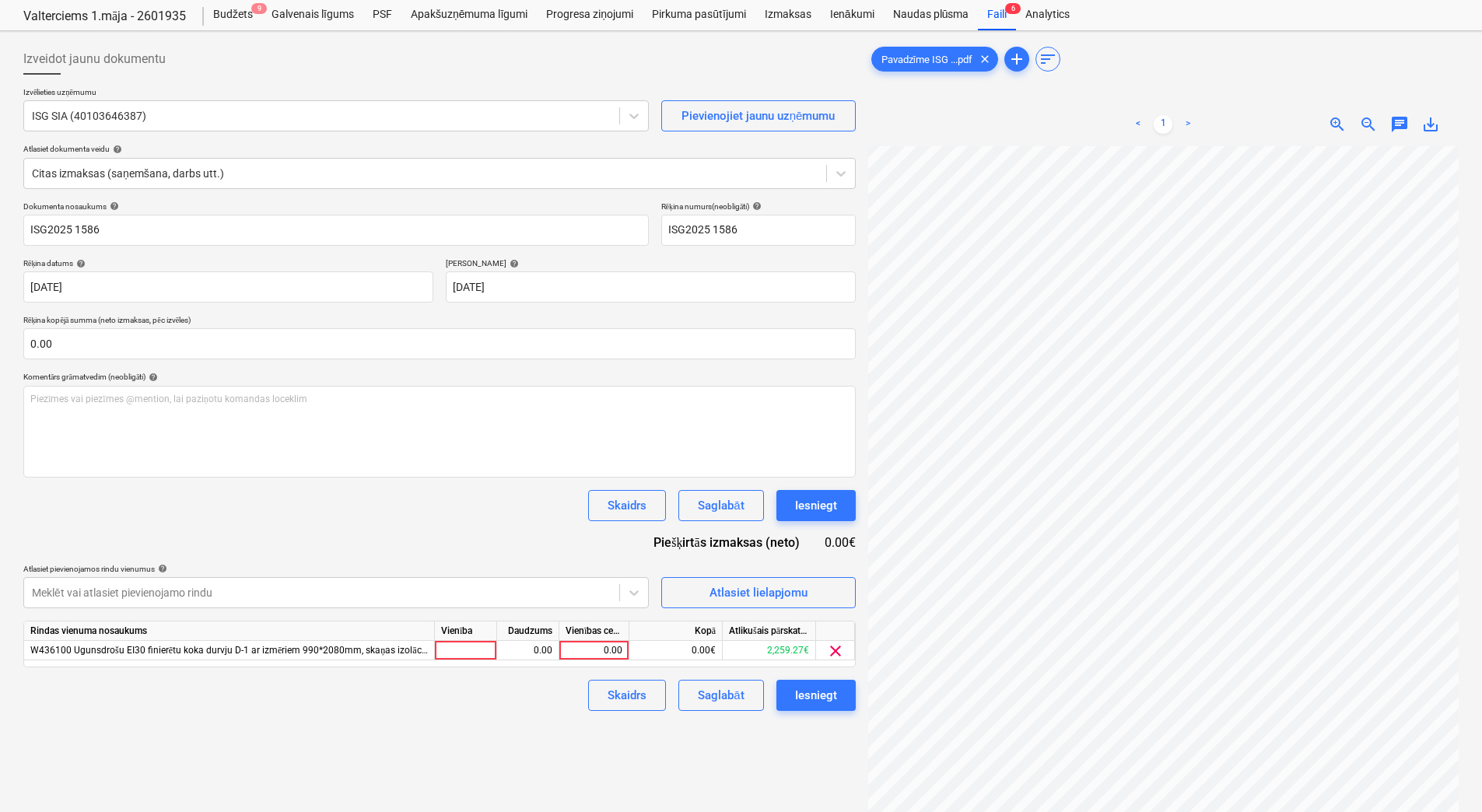
scroll to position [16, 251]
click at [590, 644] on div "0.00" at bounding box center [594, 650] width 57 height 19
click at [617, 644] on div "0.00" at bounding box center [594, 650] width 57 height 19
type input "590.7"
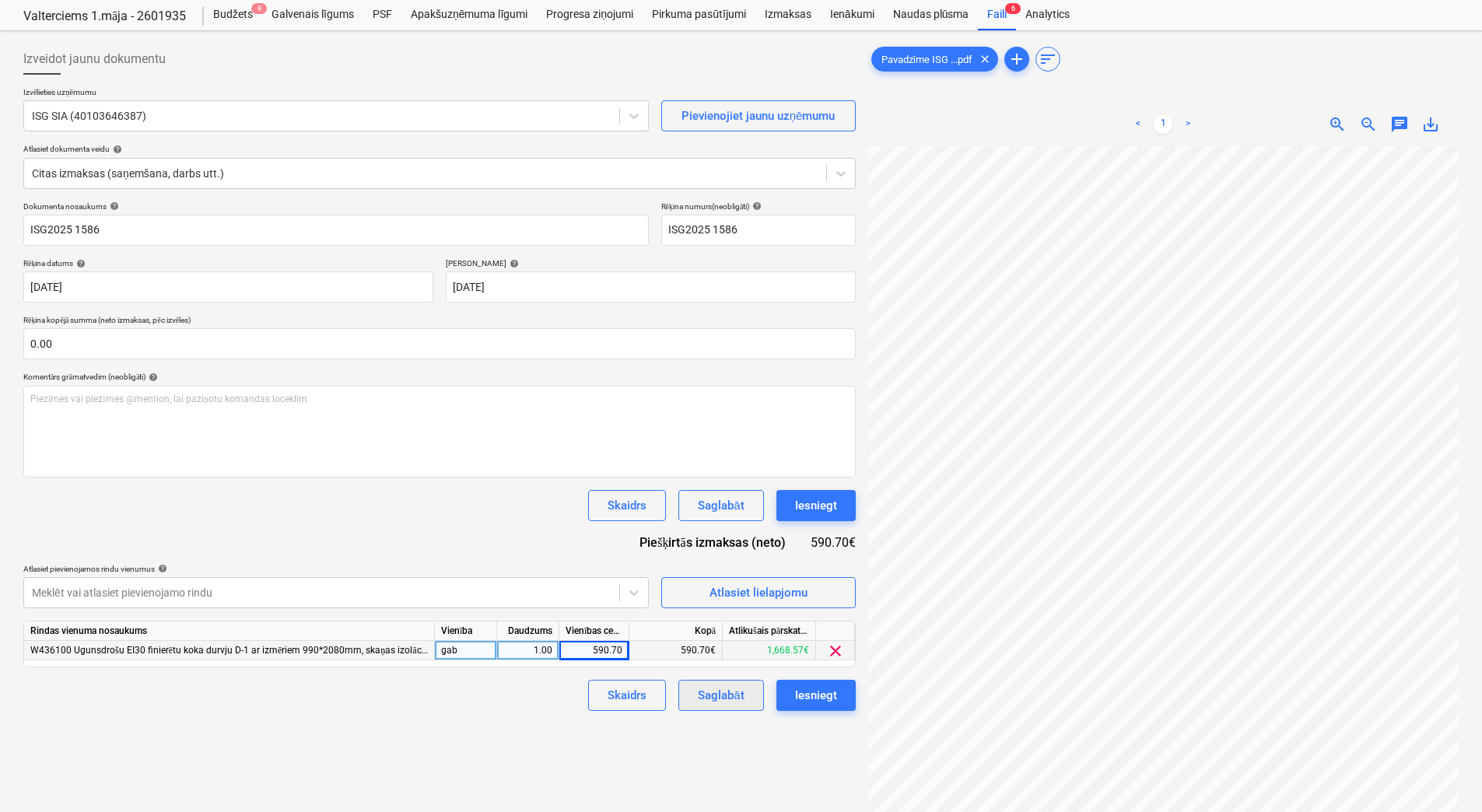
click at [692, 644] on button "Saglabāt" at bounding box center [720, 695] width 85 height 31
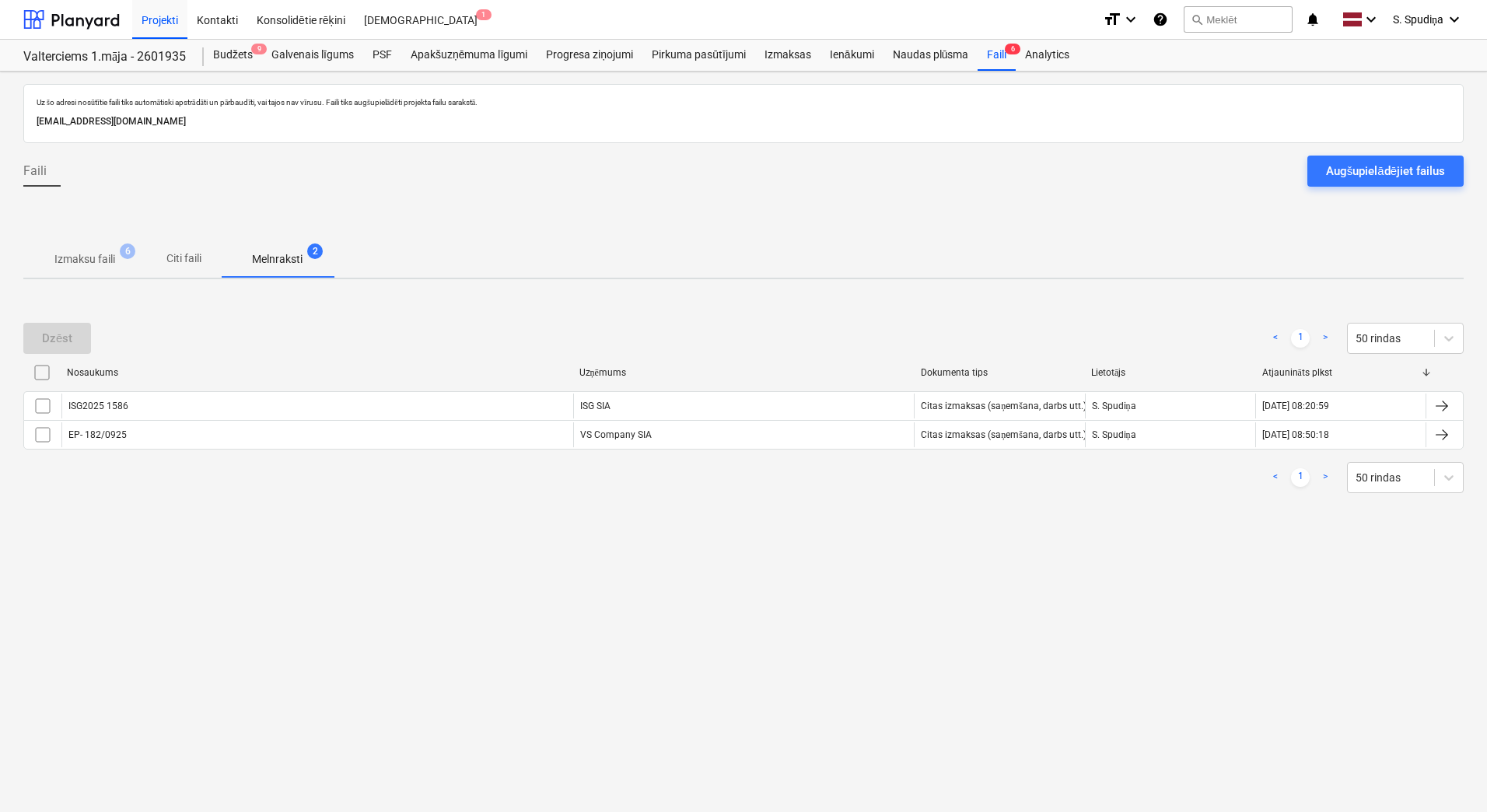
click at [62, 249] on span "Izmaksu faili 6" at bounding box center [85, 259] width 123 height 28
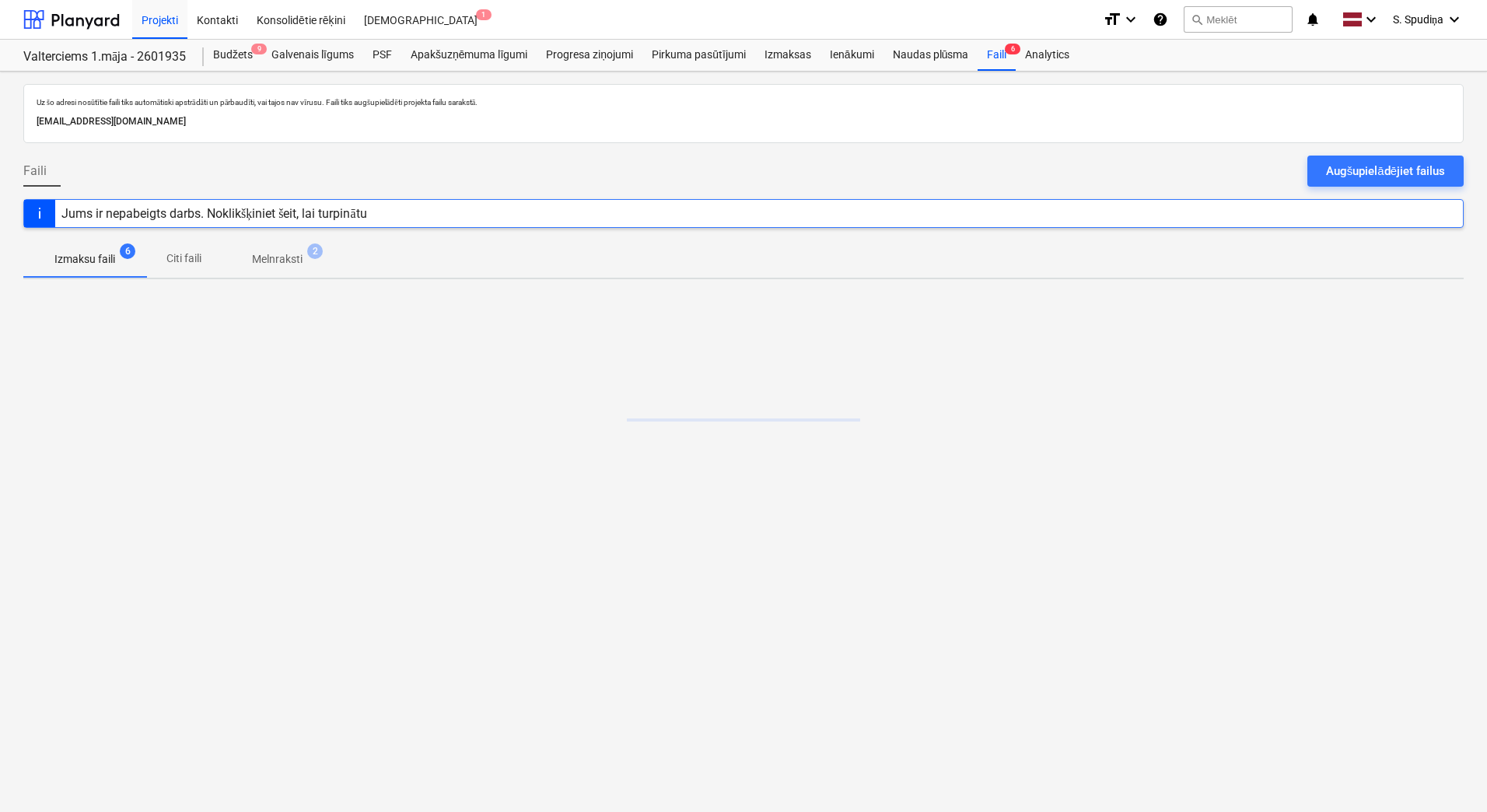
click at [288, 260] on p "Melnraksti" at bounding box center [277, 259] width 50 height 16
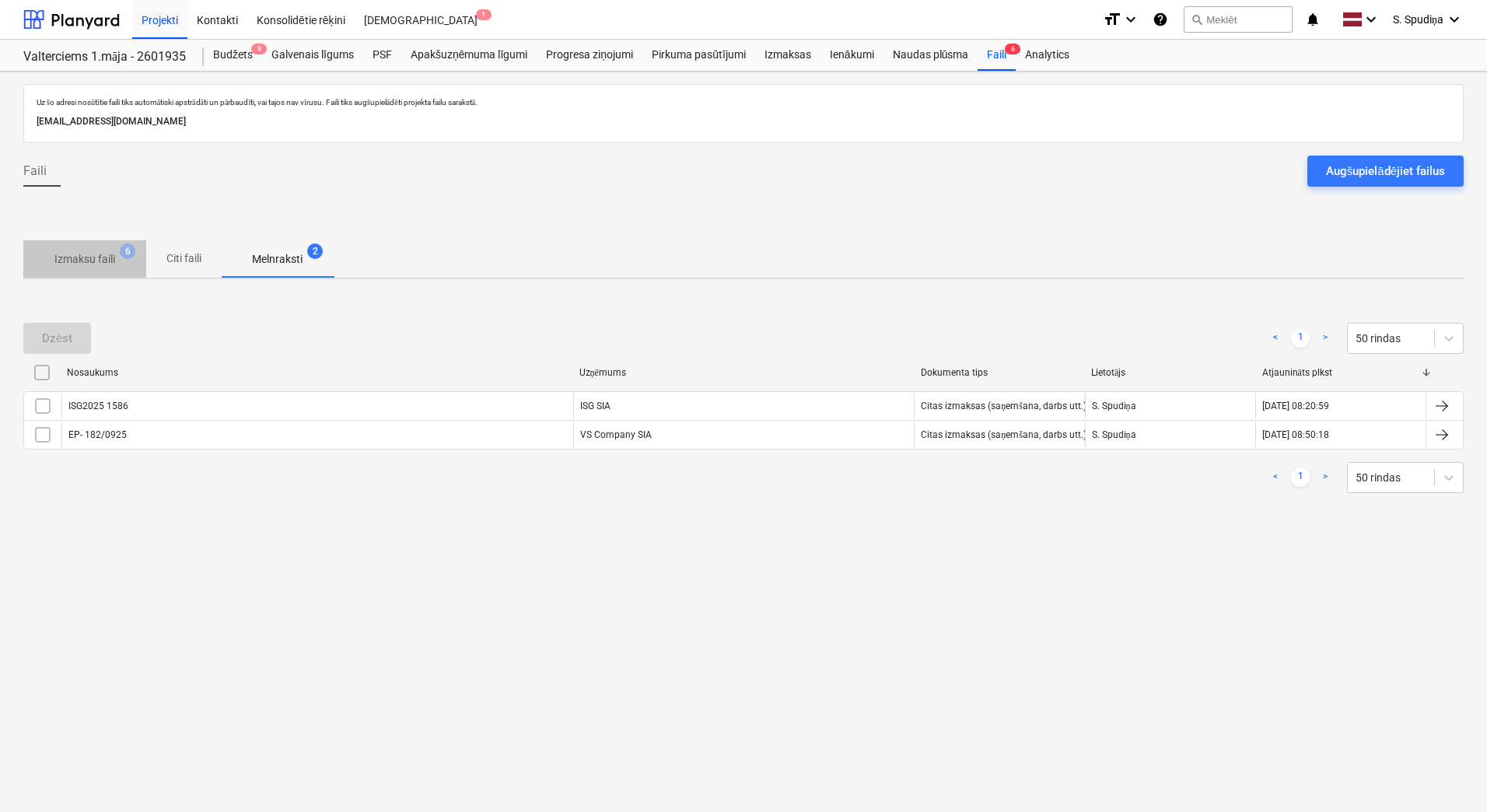
click at [76, 266] on p "Izmaksu faili" at bounding box center [84, 259] width 61 height 16
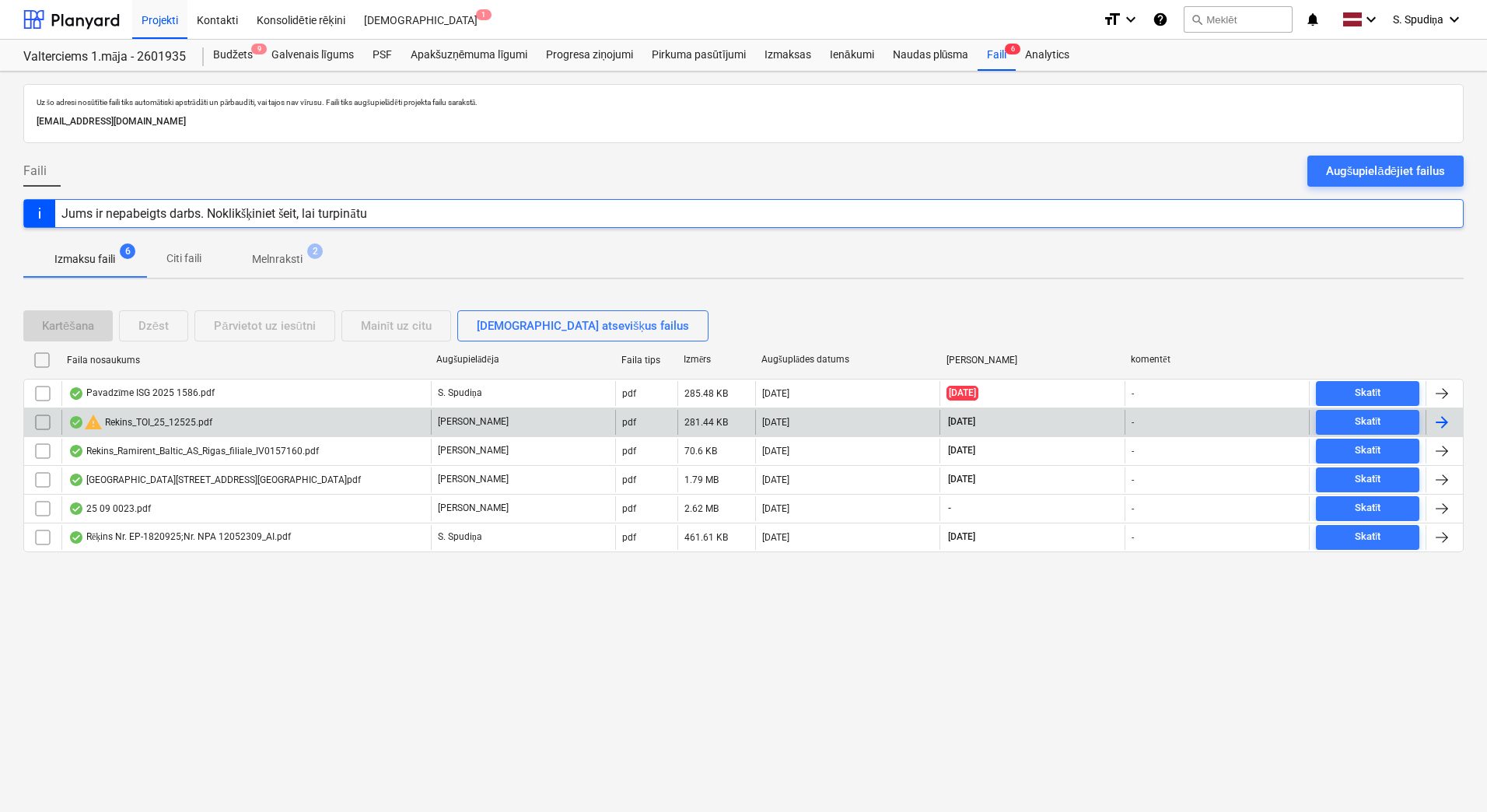
click at [341, 430] on div "warning Rekins_TOI_25_12525.pdf" at bounding box center [246, 422] width 369 height 25
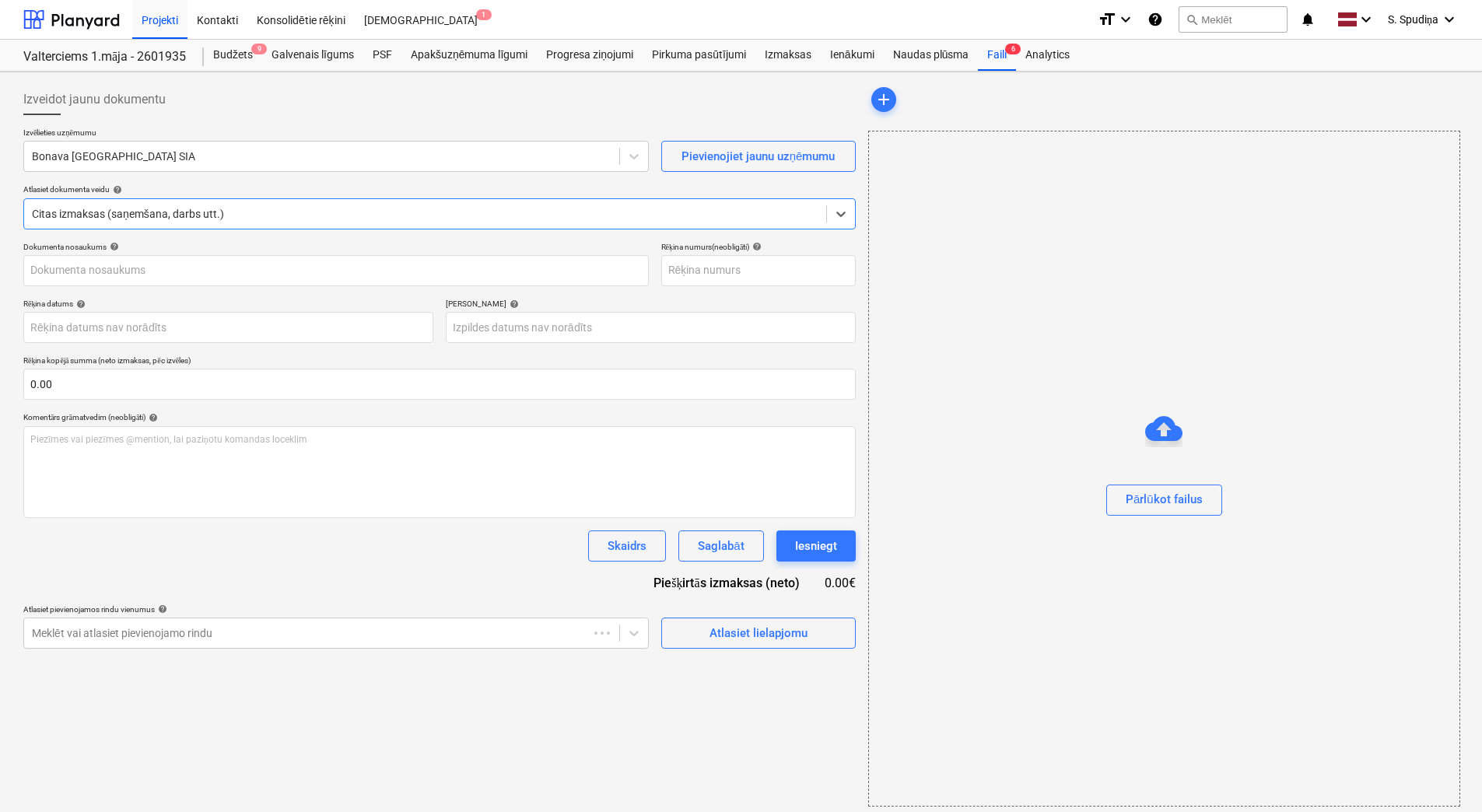
type input "Rekins_TOI_25_12525.pdf"
type input "[DATE]"
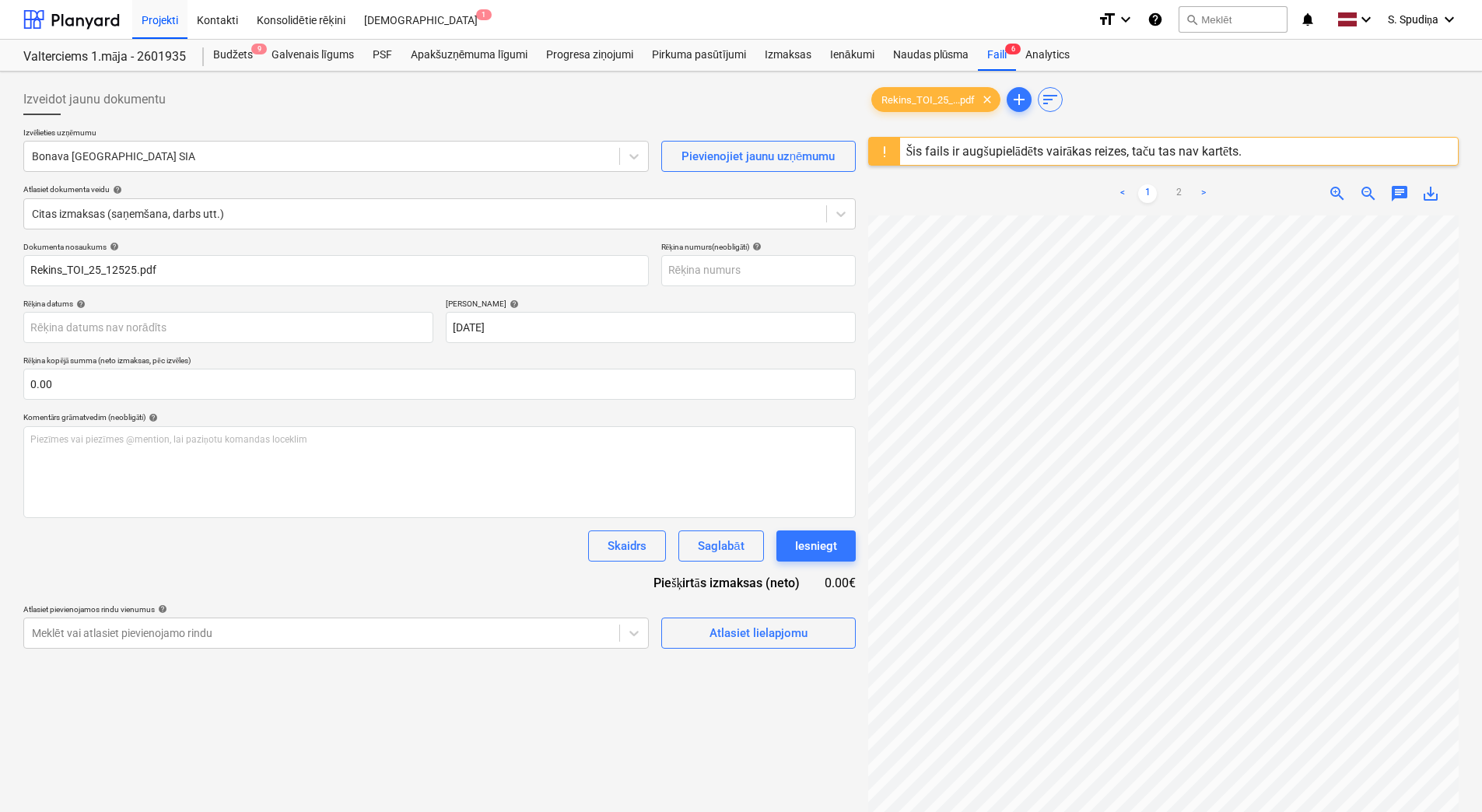
scroll to position [389, 88]
click at [1182, 190] on link "2" at bounding box center [1178, 193] width 19 height 19
click at [1144, 185] on link "1" at bounding box center [1147, 193] width 19 height 19
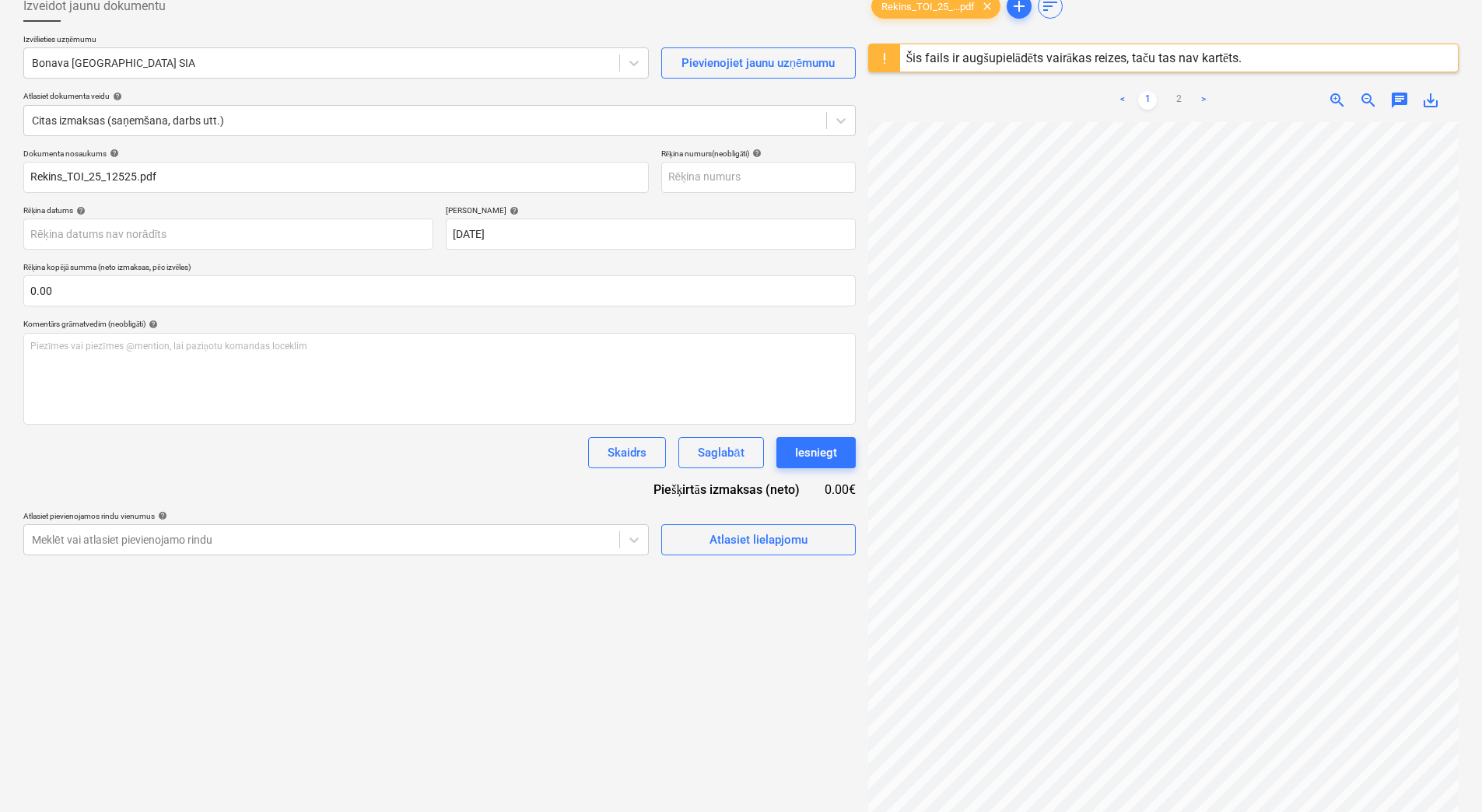
scroll to position [0, 0]
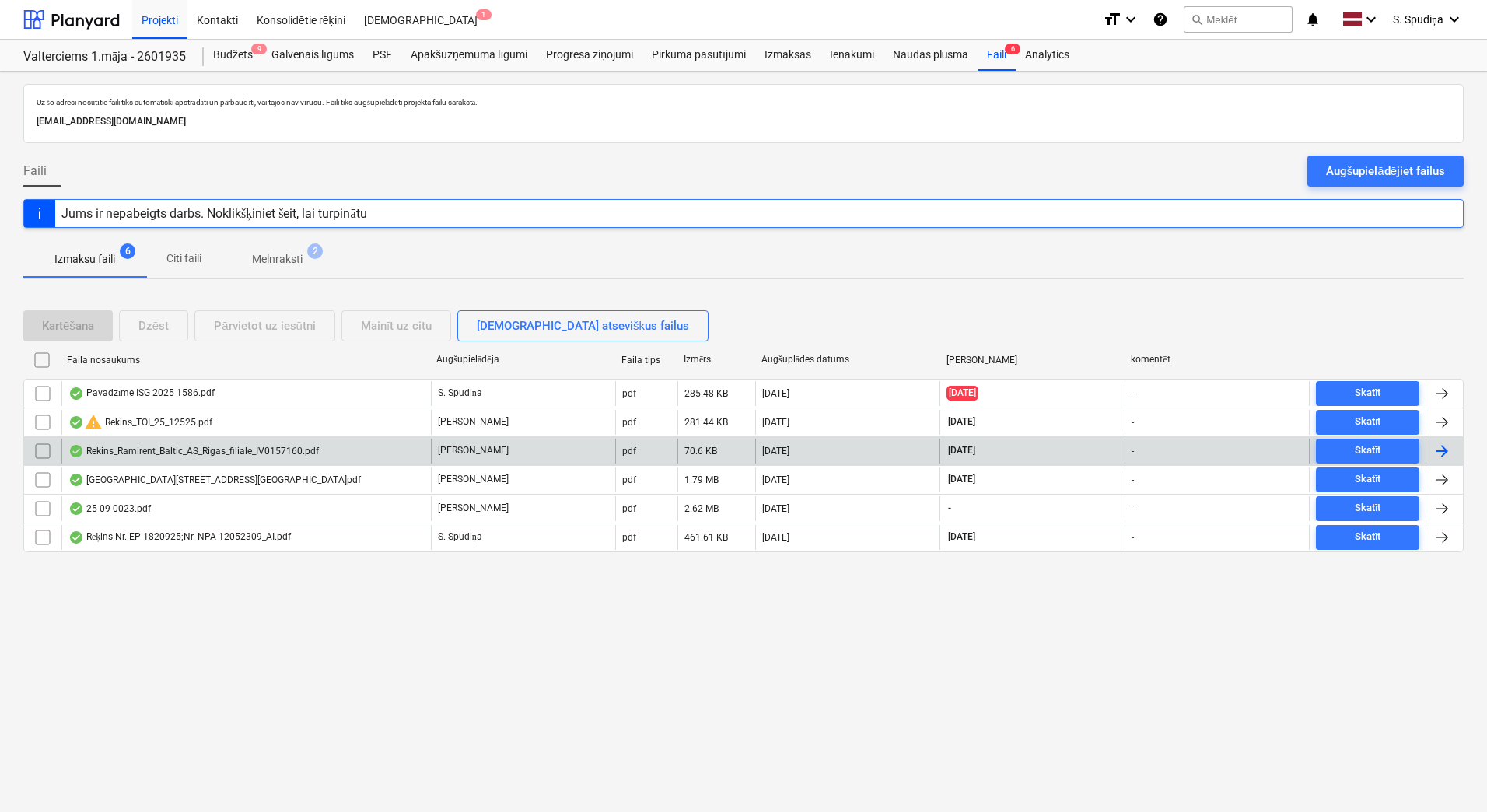
click at [221, 458] on div "Rekins_Ramirent_Baltic_AS_Rigas_filiale_IV0157160.pdf" at bounding box center [246, 451] width 369 height 25
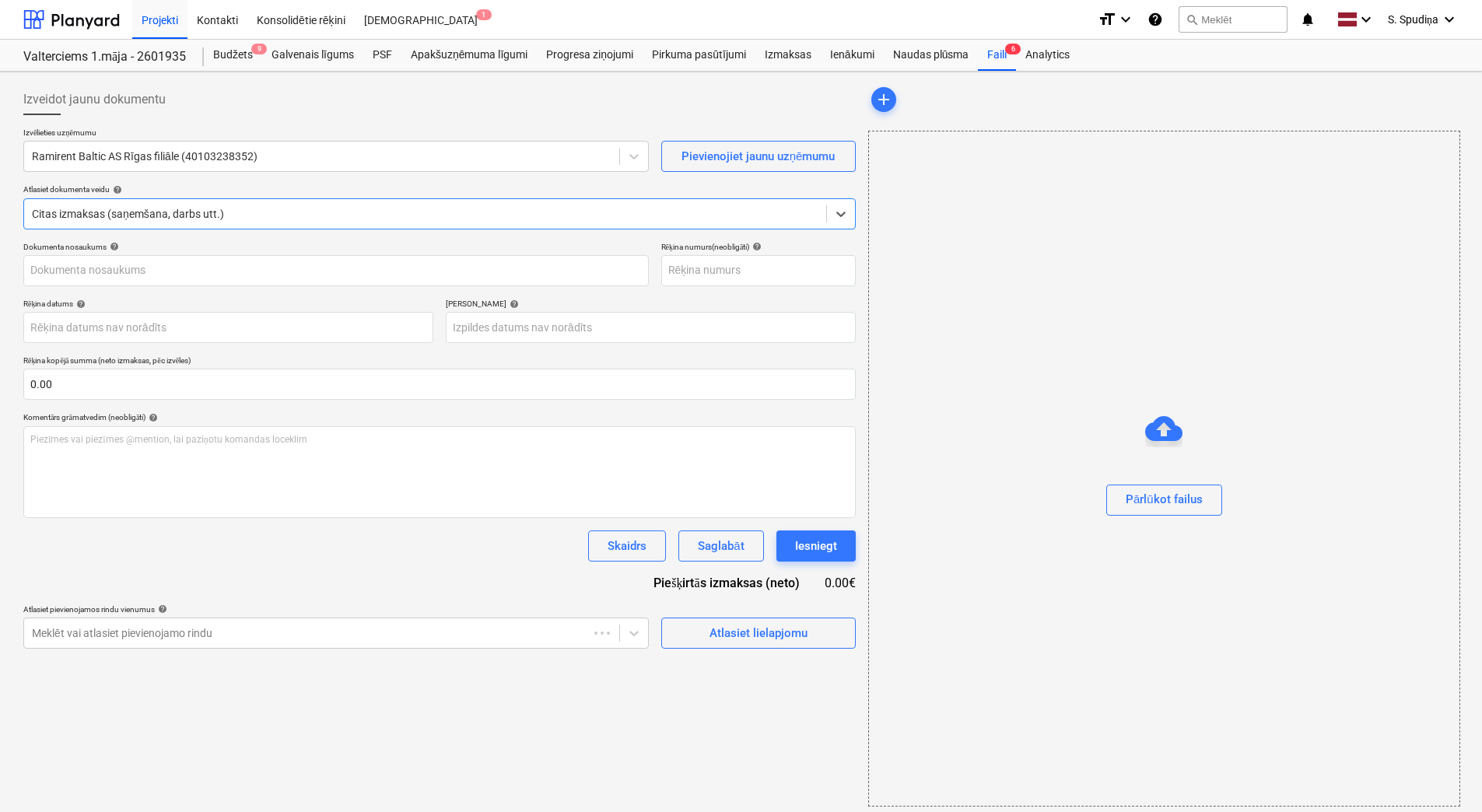
type input "IV0157160"
type input "[DATE]"
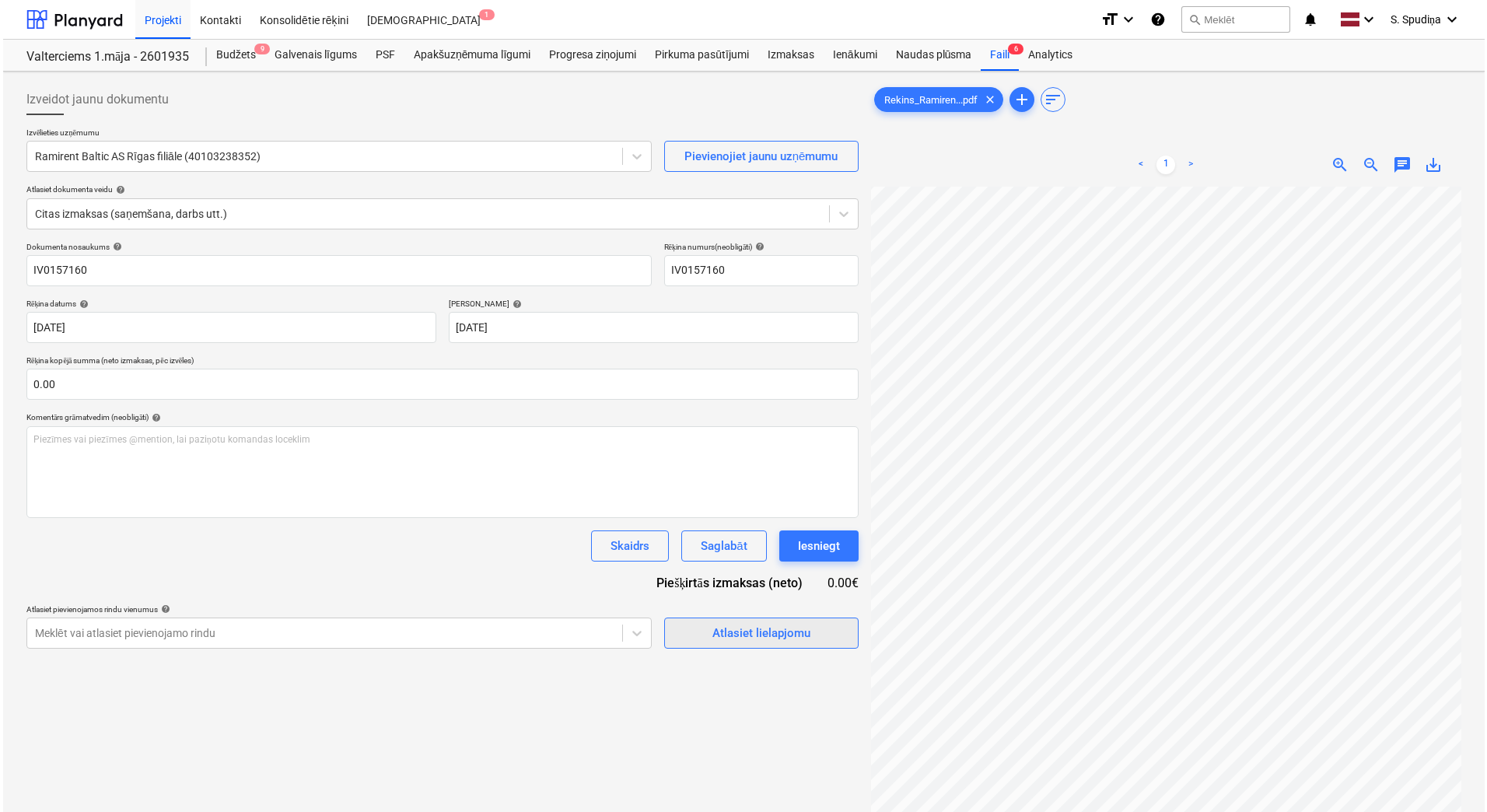
scroll to position [95, 19]
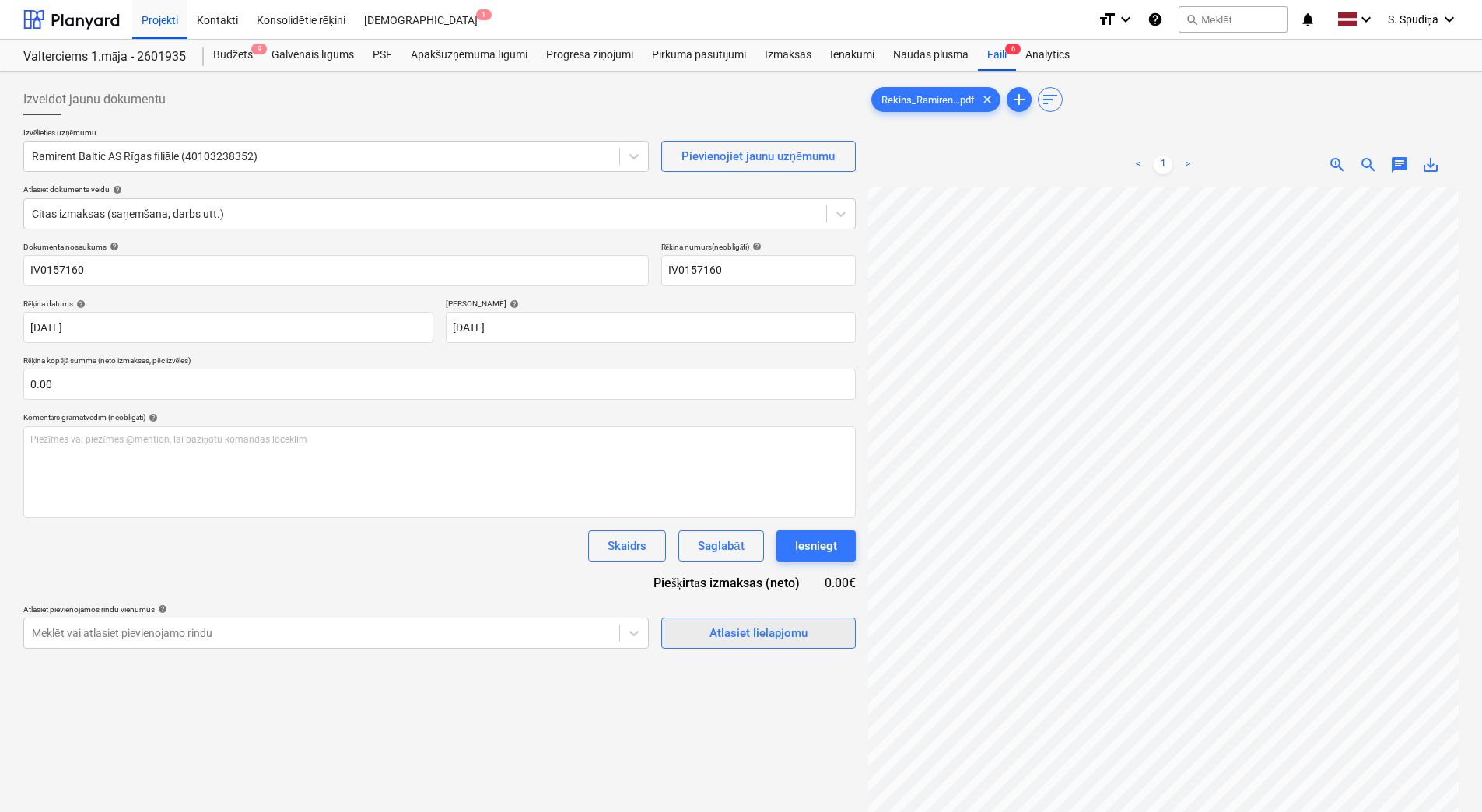
click at [745, 637] on div "Atlasiet lielapjomu" at bounding box center [758, 632] width 98 height 20
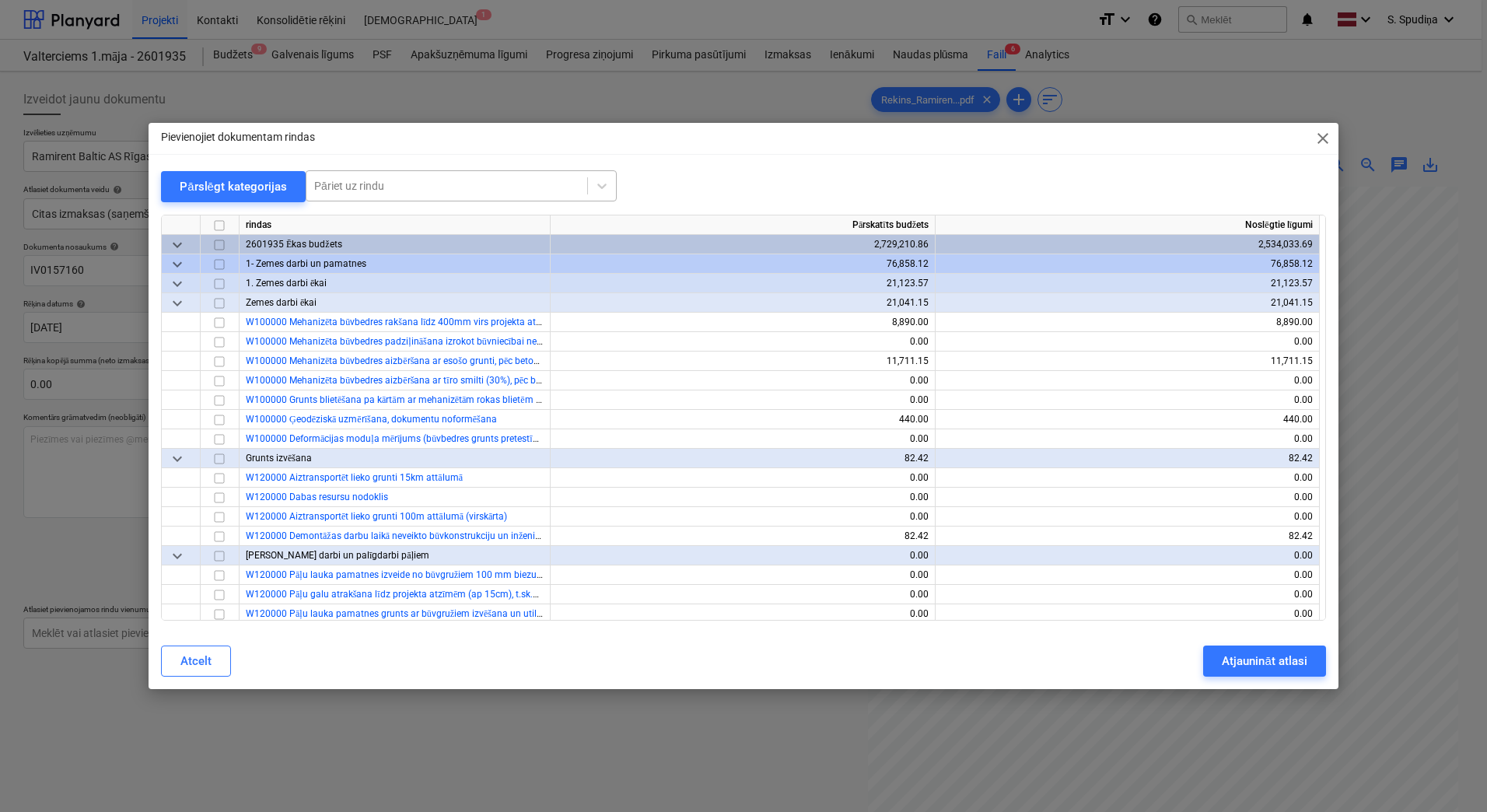
click at [420, 188] on div at bounding box center [447, 185] width 266 height 15
type input "viva"
click at [459, 217] on div "-- -- -- -- -- W582000 špaktele Vivacolor, stūru profili" at bounding box center [459, 223] width 311 height 25
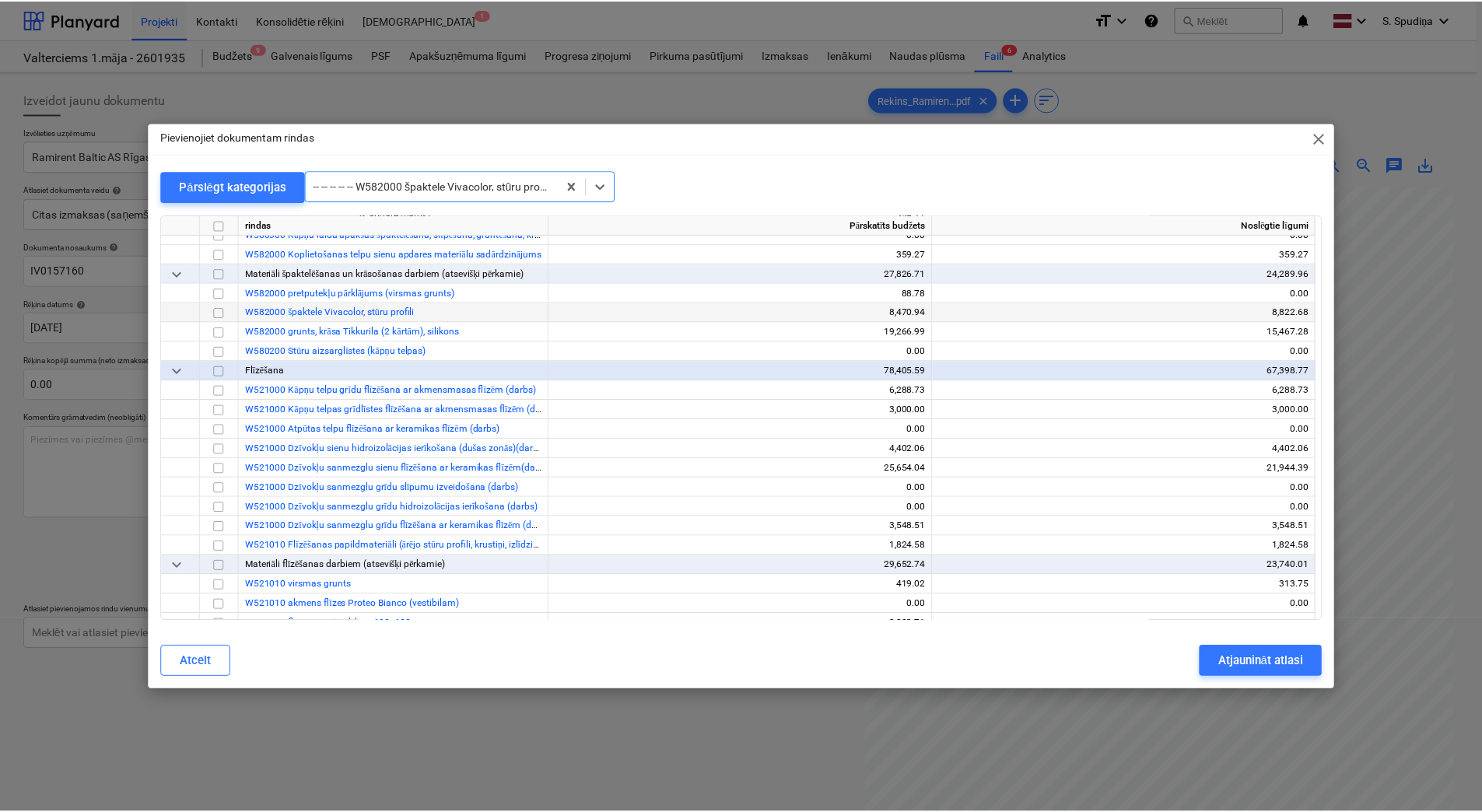
scroll to position [8203, 0]
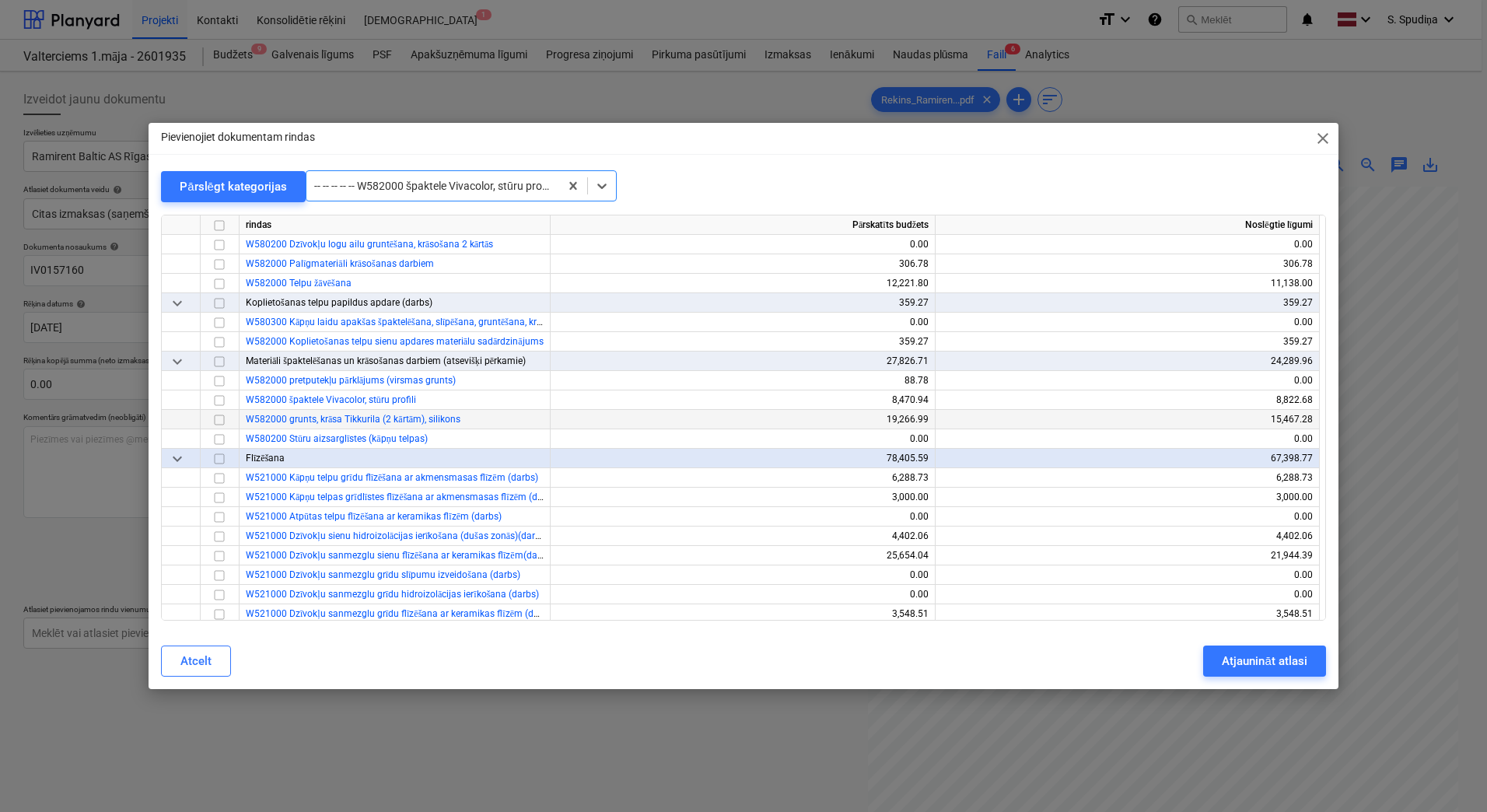
click at [215, 423] on input "checkbox" at bounding box center [219, 419] width 19 height 19
click at [1235, 644] on div "Atjaunināt atlasi" at bounding box center [1264, 661] width 85 height 20
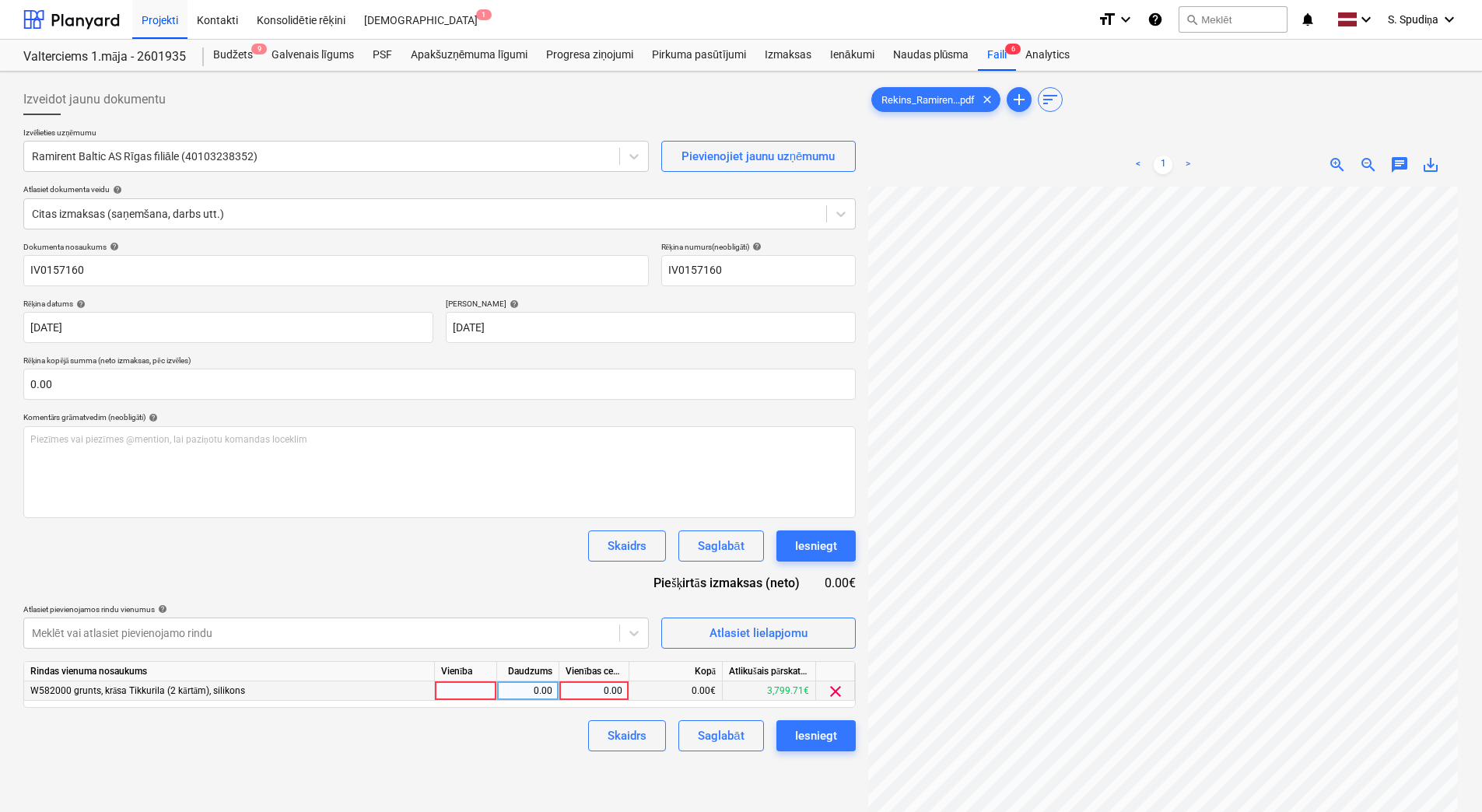
scroll to position [389, 228]
click at [605, 644] on div "0.00" at bounding box center [594, 691] width 57 height 19
type input "17.6"
click at [734, 644] on div "Saglabāt" at bounding box center [721, 735] width 46 height 20
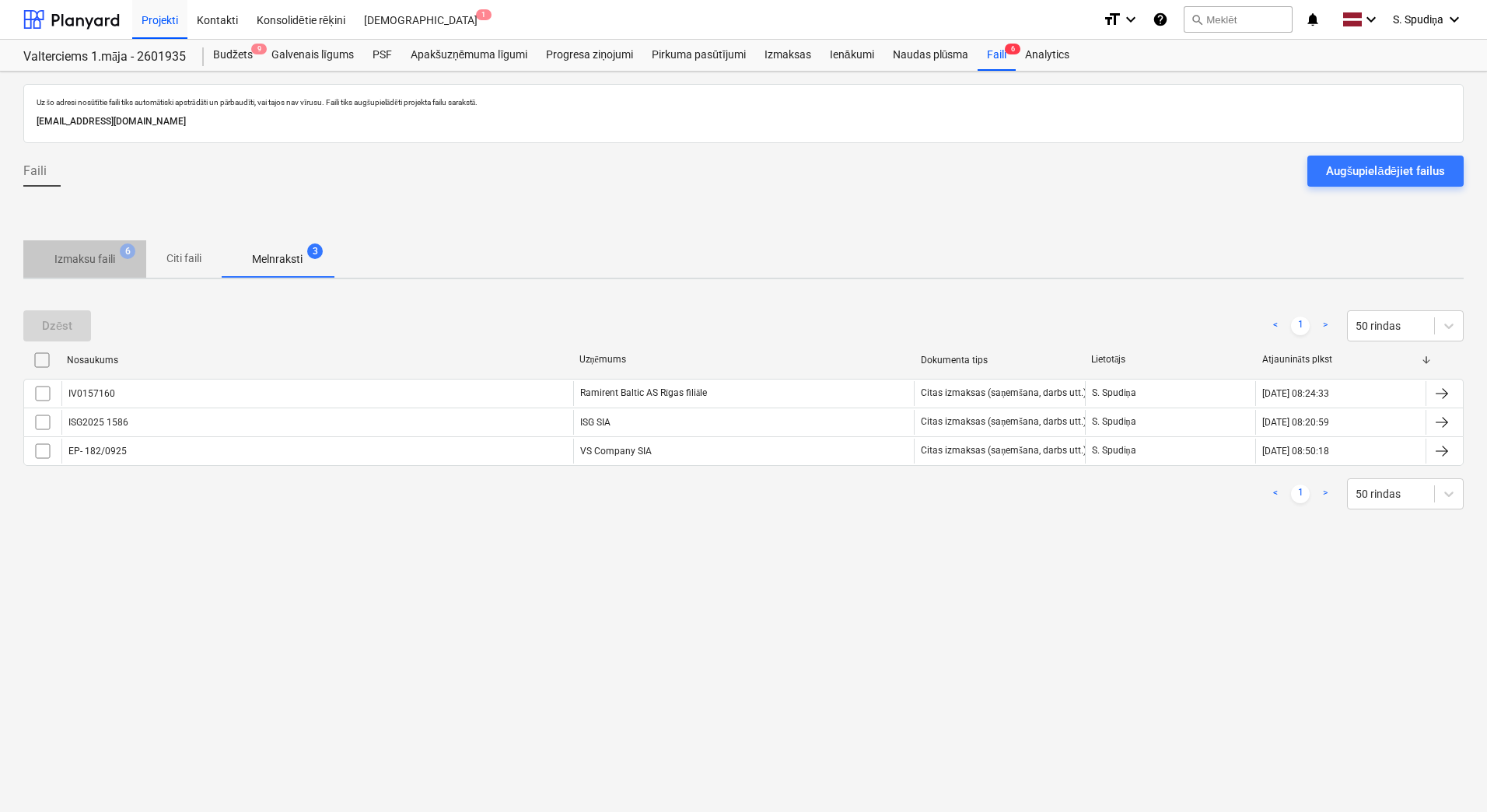
click at [85, 259] on p "Izmaksu faili" at bounding box center [84, 259] width 61 height 16
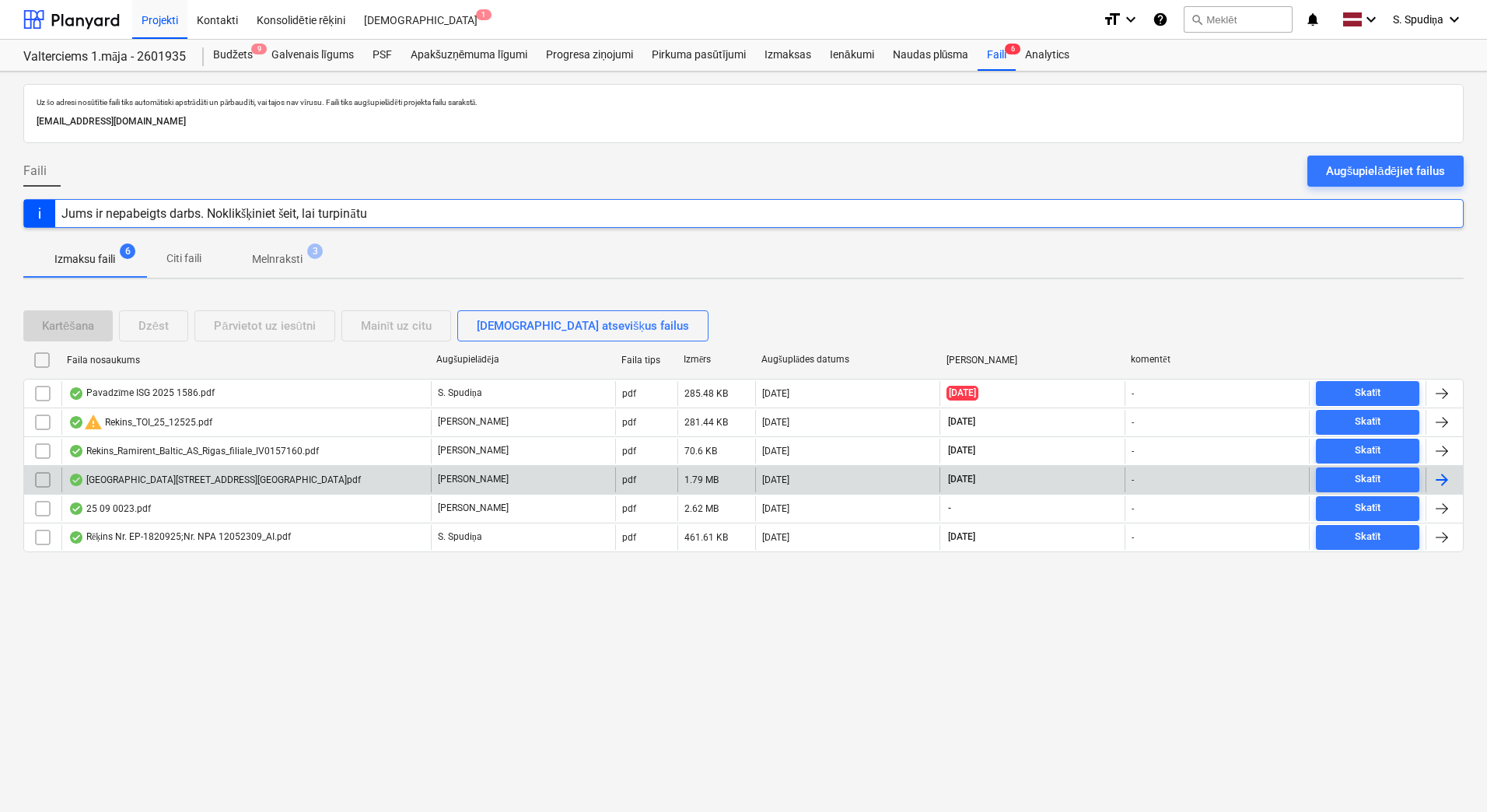
click at [180, 481] on div "[GEOGRAPHIC_DATA][STREET_ADDRESS][GEOGRAPHIC_DATA]pdf" at bounding box center [215, 479] width 292 height 12
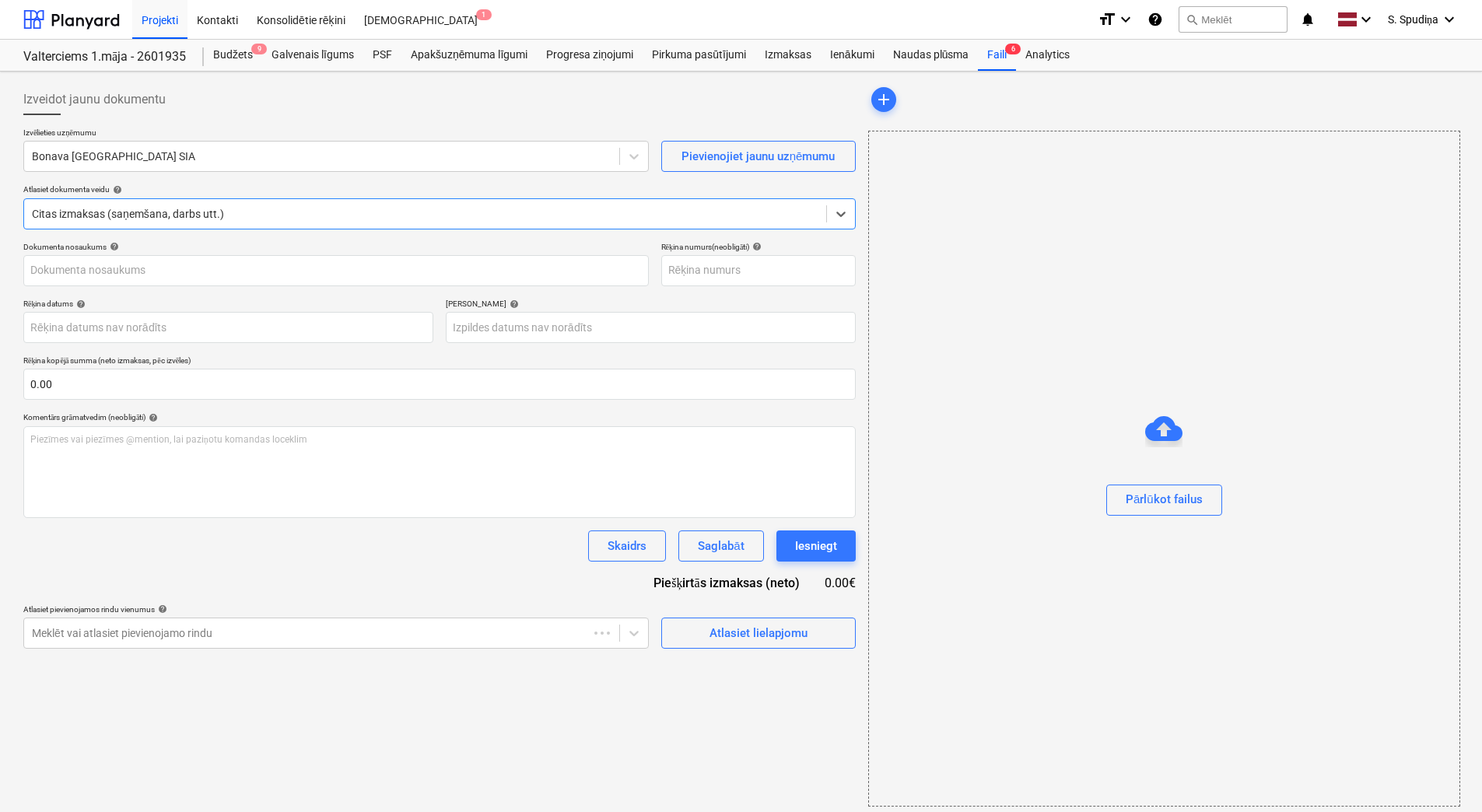
type input "1"
type input "[DATE]"
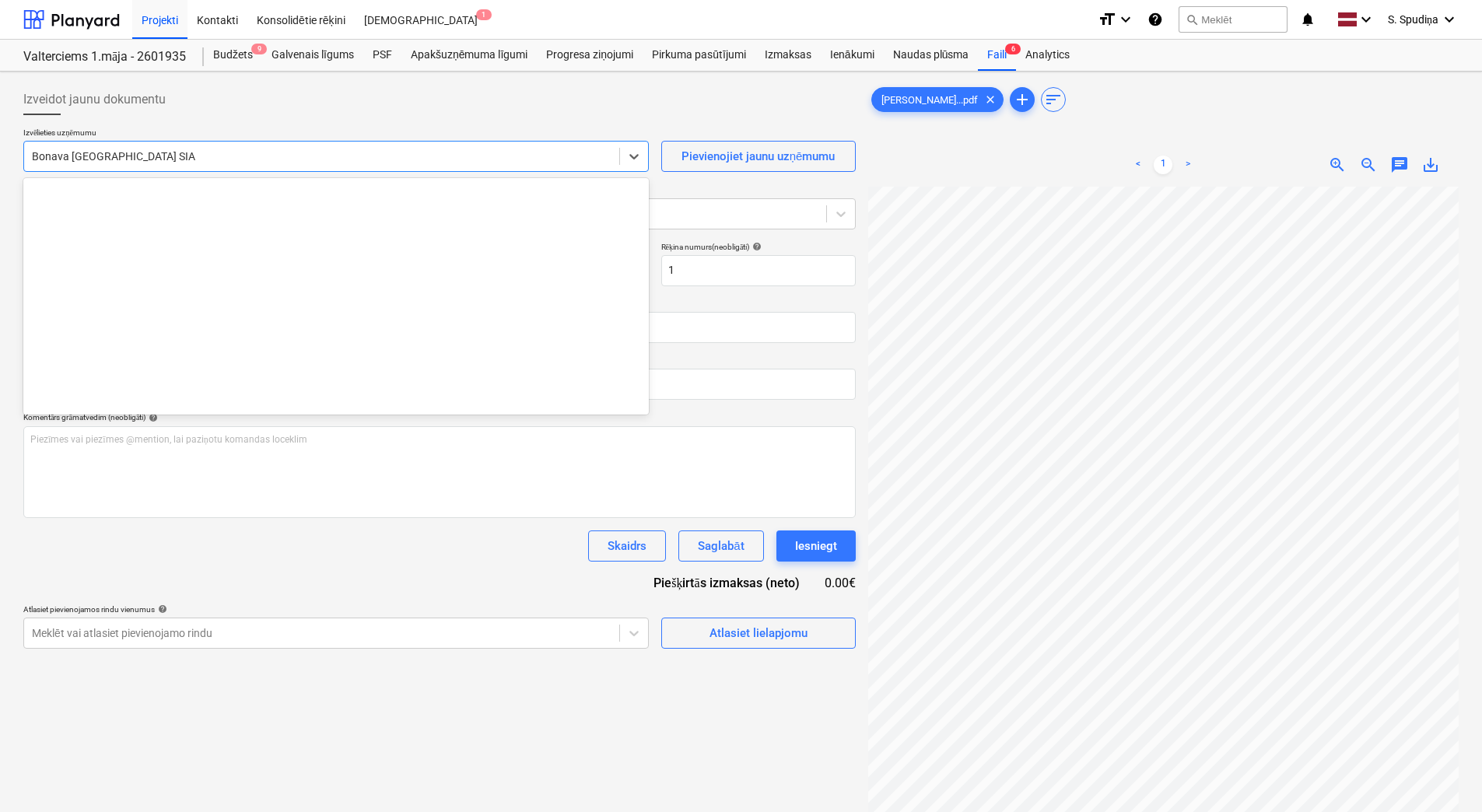
click at [179, 164] on div at bounding box center [322, 155] width 580 height 15
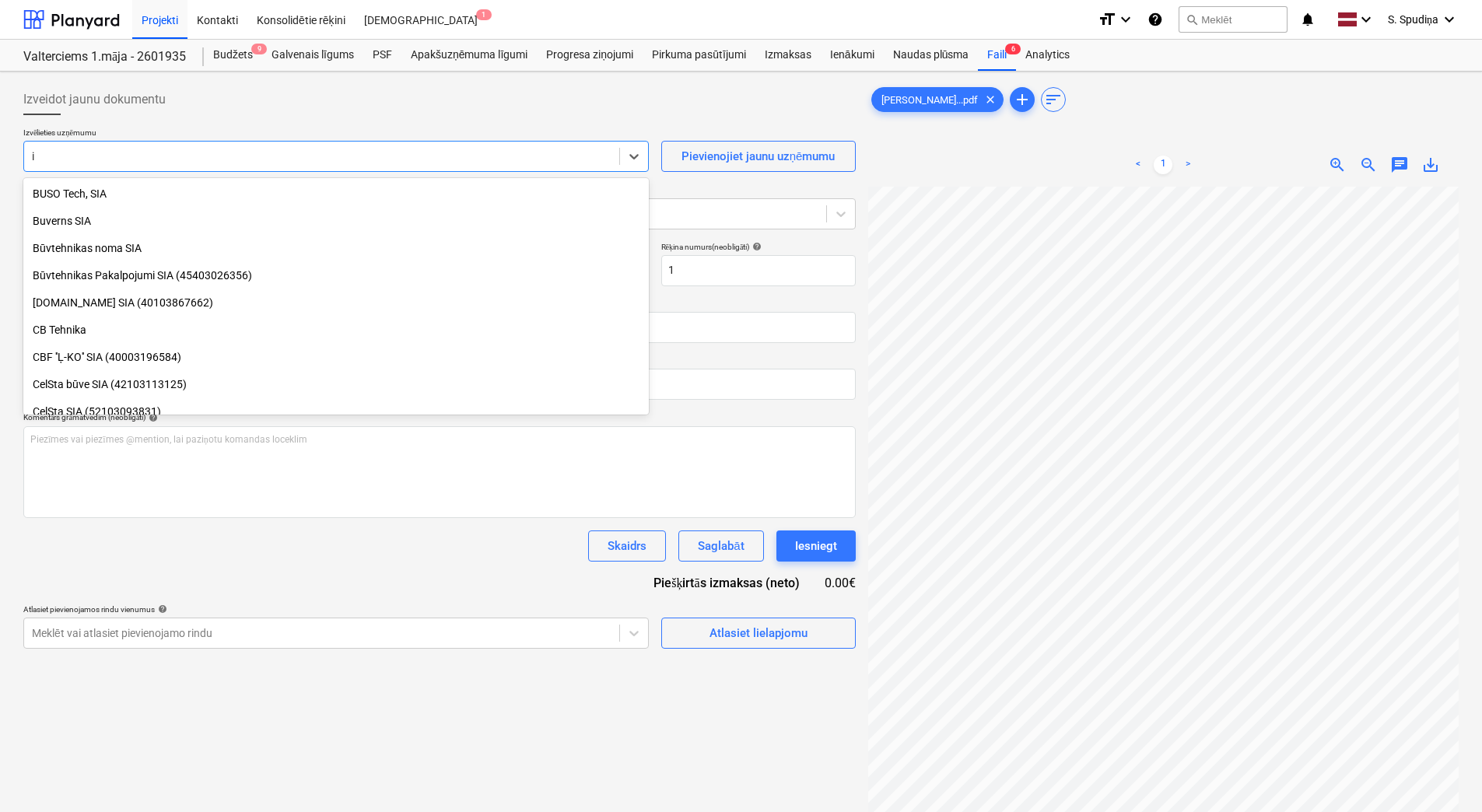
type input "ib"
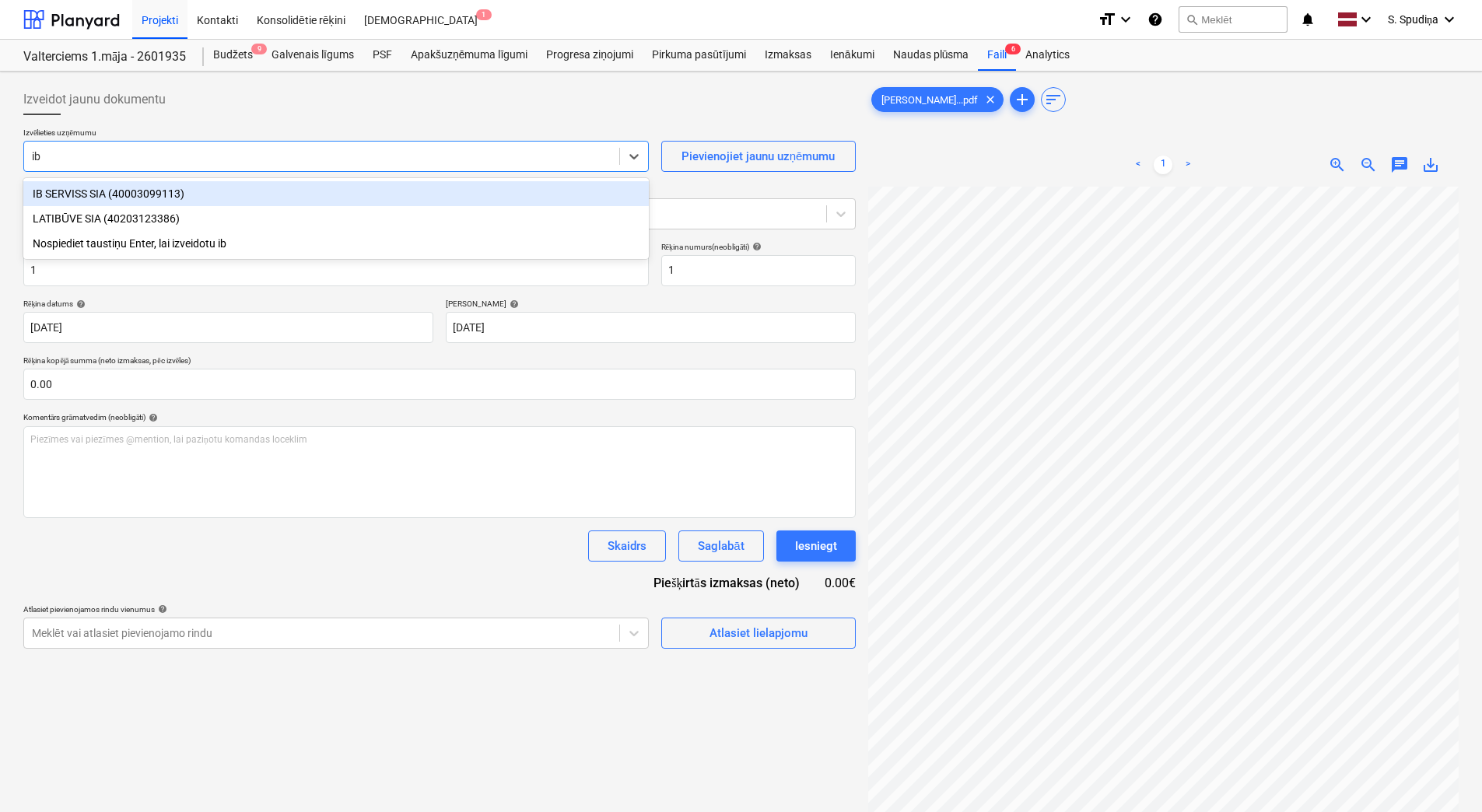
click at [172, 189] on div "IB SERVISS SIA (40003099113)" at bounding box center [336, 193] width 625 height 25
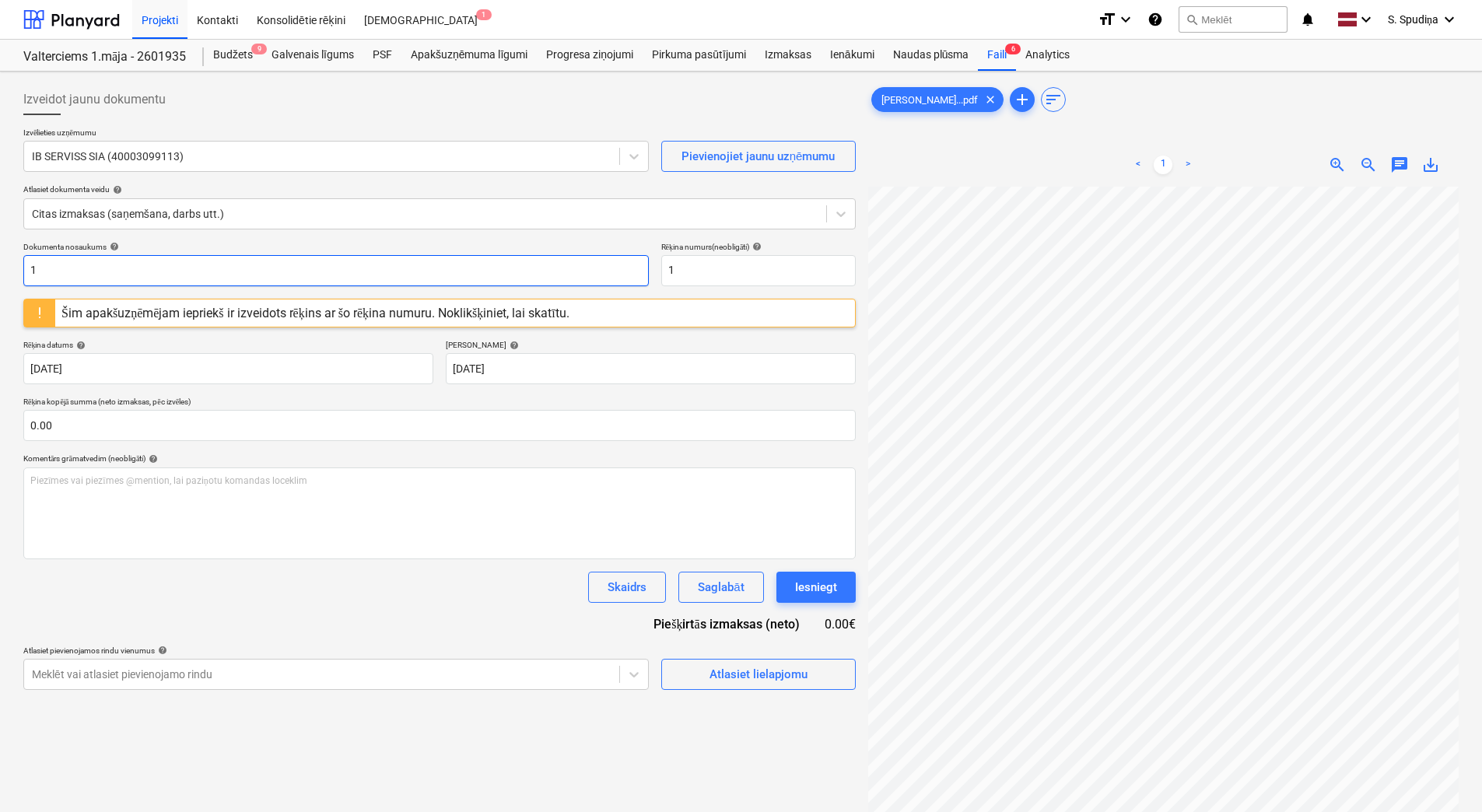
click at [66, 270] on input "1" at bounding box center [336, 270] width 625 height 31
drag, startPoint x: 93, startPoint y: 267, endPoint x: -3, endPoint y: 267, distance: 96.0
click at [0, 267] on html "Projekti Kontakti Konsolidētie rēķini Iesūtne 1 format_size keyboard_arrow_down…" at bounding box center [741, 406] width 1482 height 812
type input "294-6383"
drag, startPoint x: 714, startPoint y: 264, endPoint x: 451, endPoint y: 276, distance: 263.3
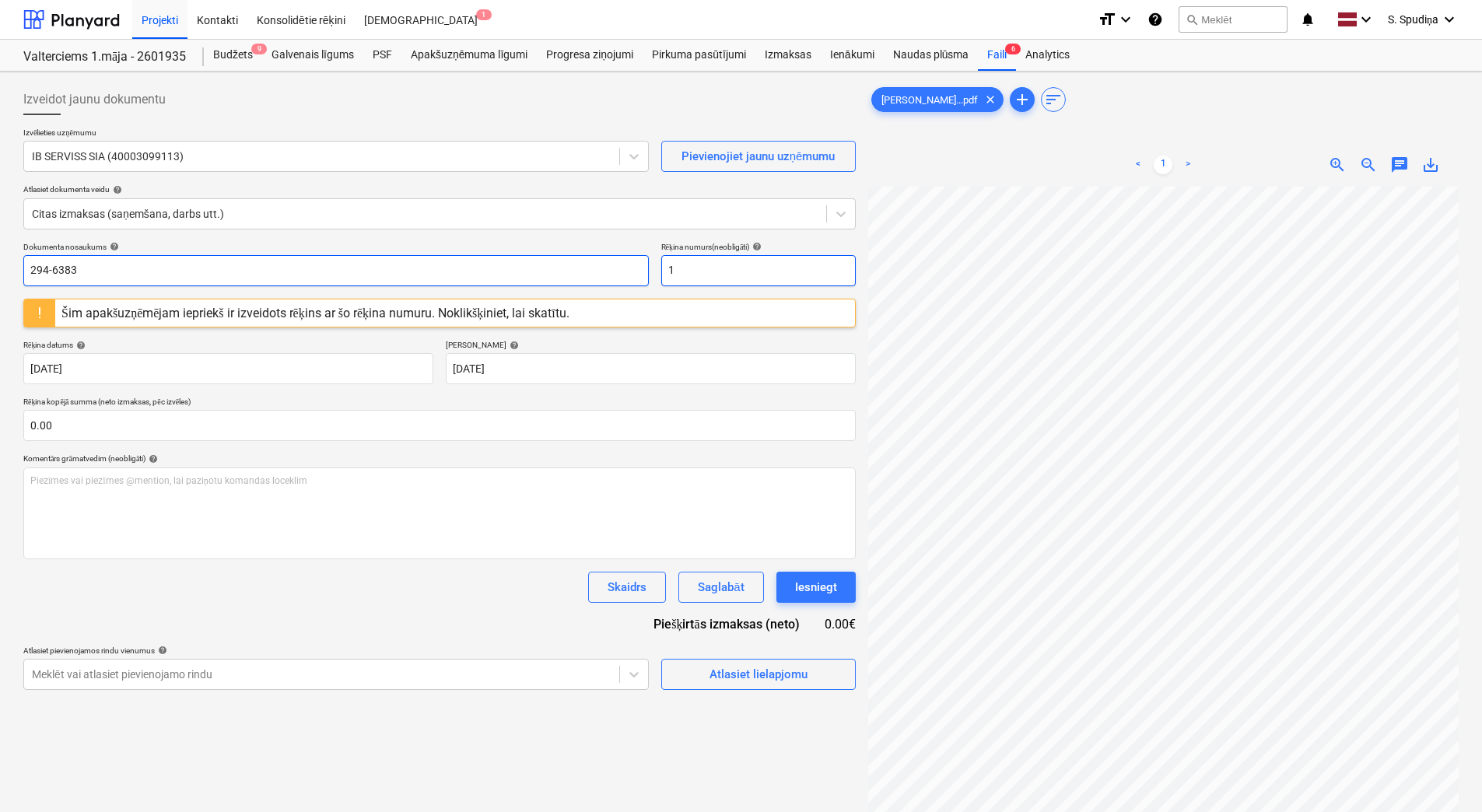
click at [451, 276] on div "Dokumenta nosaukums help 294-6383 Rēķina numurs (neobligāti) help 1" at bounding box center [440, 264] width 833 height 45
paste input "294-6383"
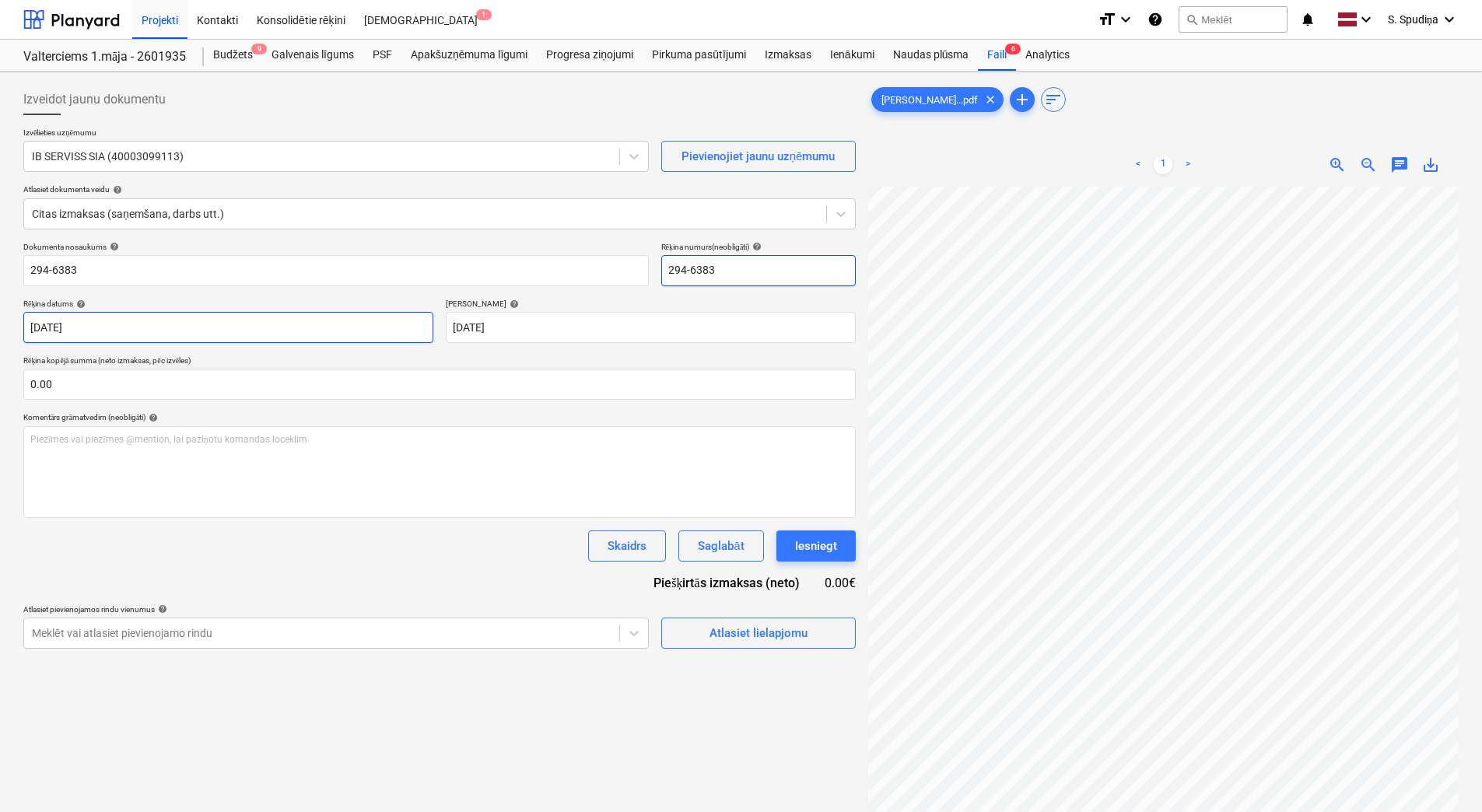
type input "294-6383"
click at [136, 325] on body "Projekti Kontakti Konsolidētie rēķini Iesūtne 1 format_size keyboard_arrow_down…" at bounding box center [741, 406] width 1482 height 812
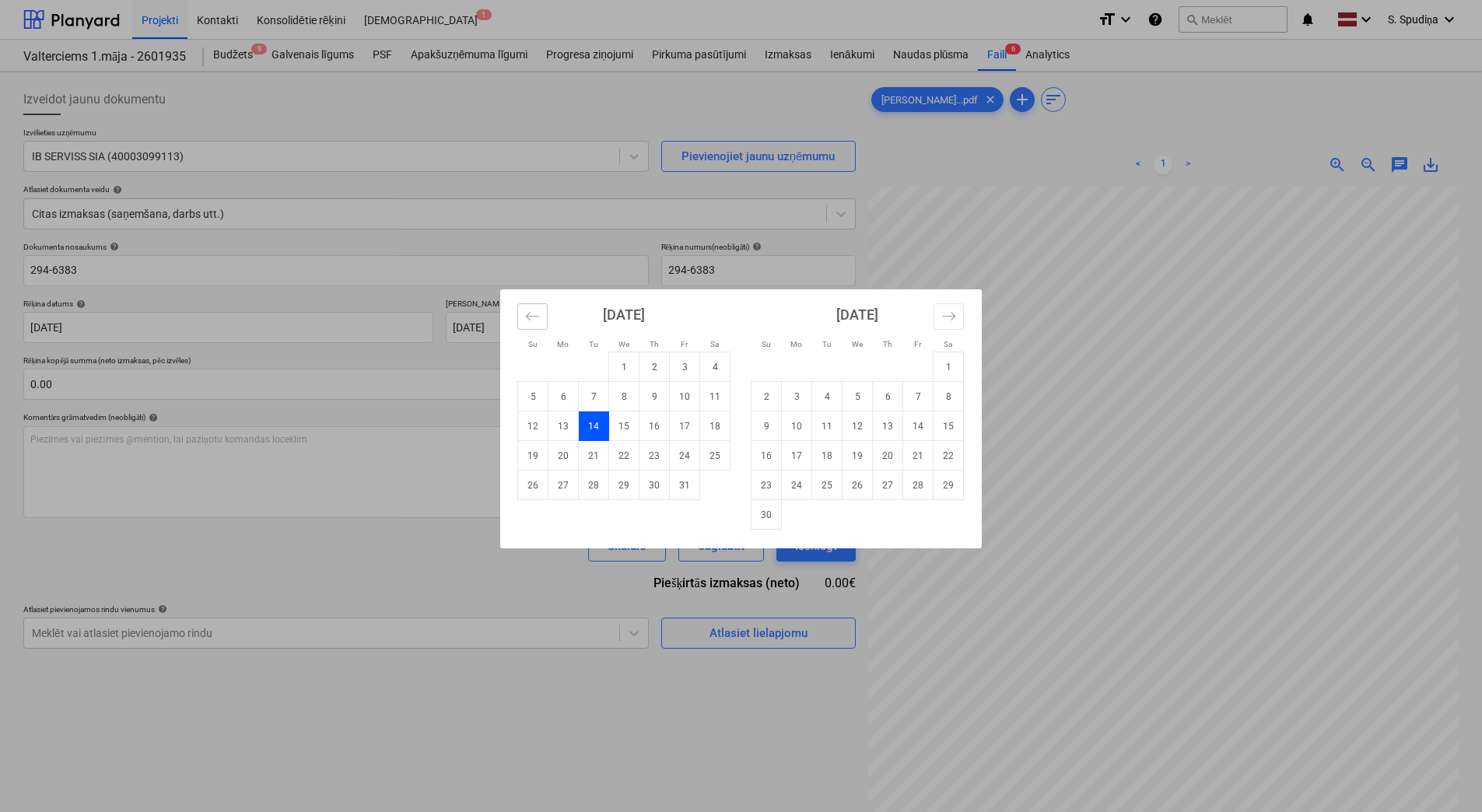
click at [524, 317] on button "Move backward to switch to the previous month." at bounding box center [532, 317] width 30 height 27
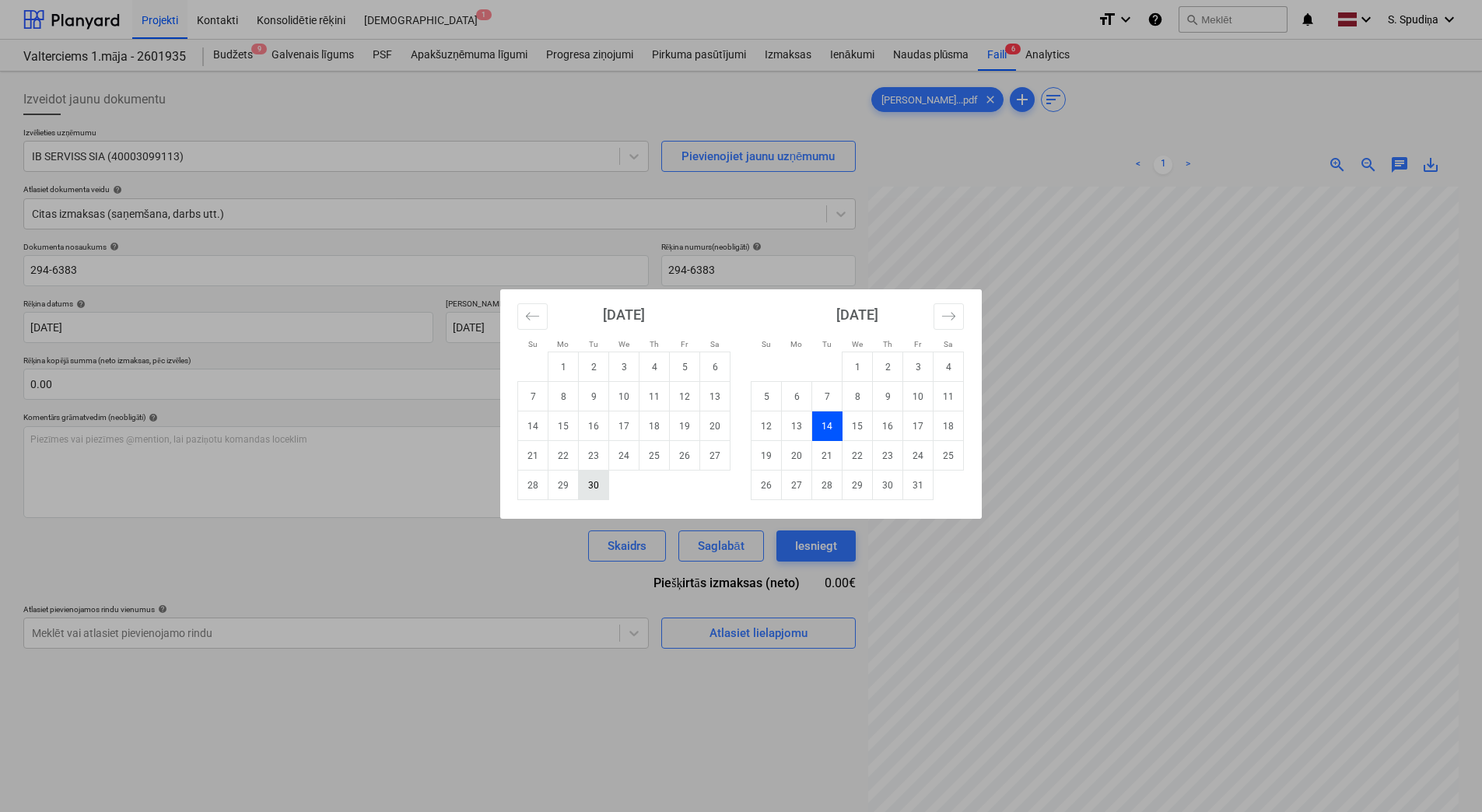
click at [593, 493] on td "30" at bounding box center [594, 485] width 30 height 29
type input "[DATE]"
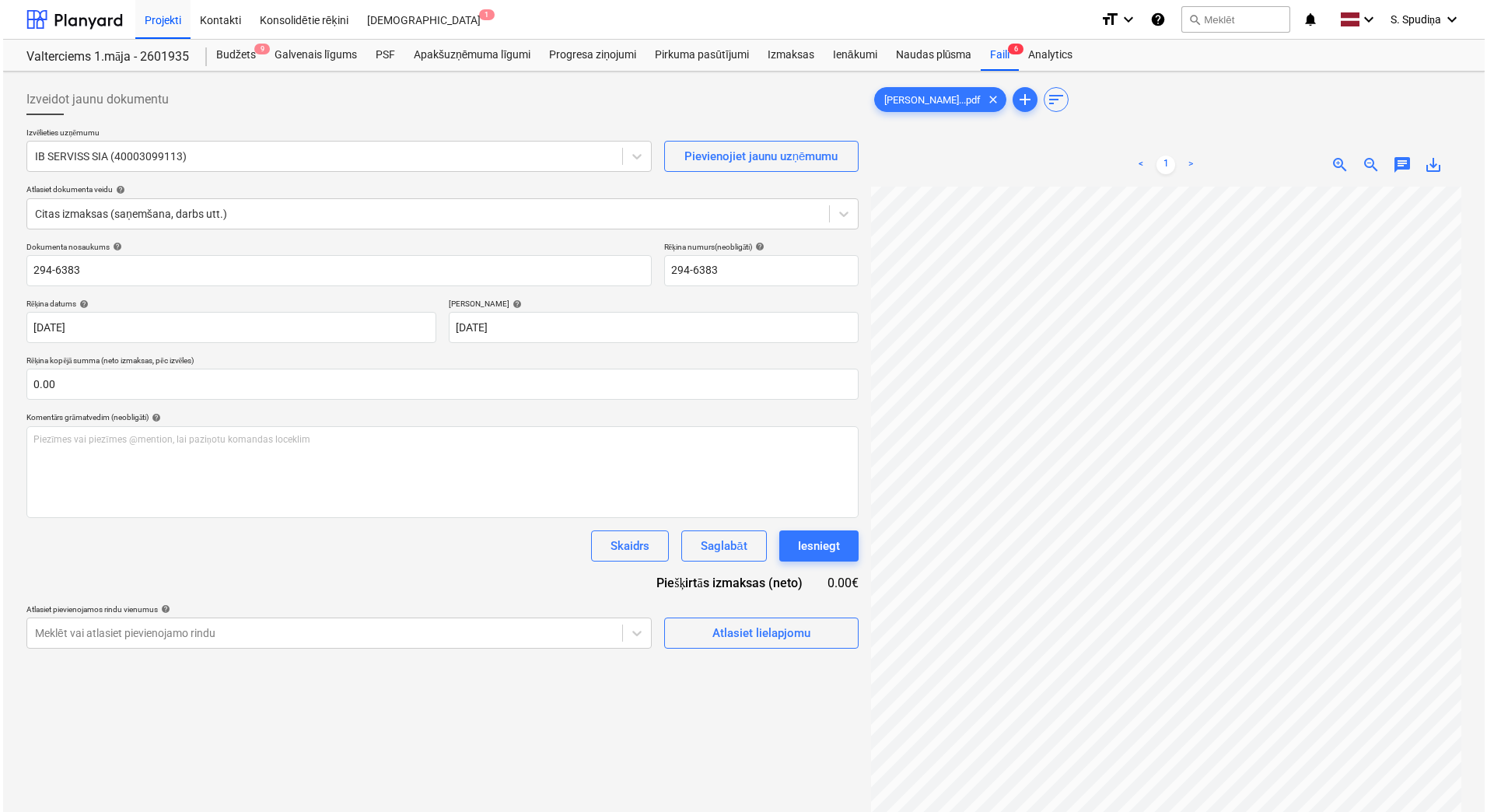
scroll to position [27, 150]
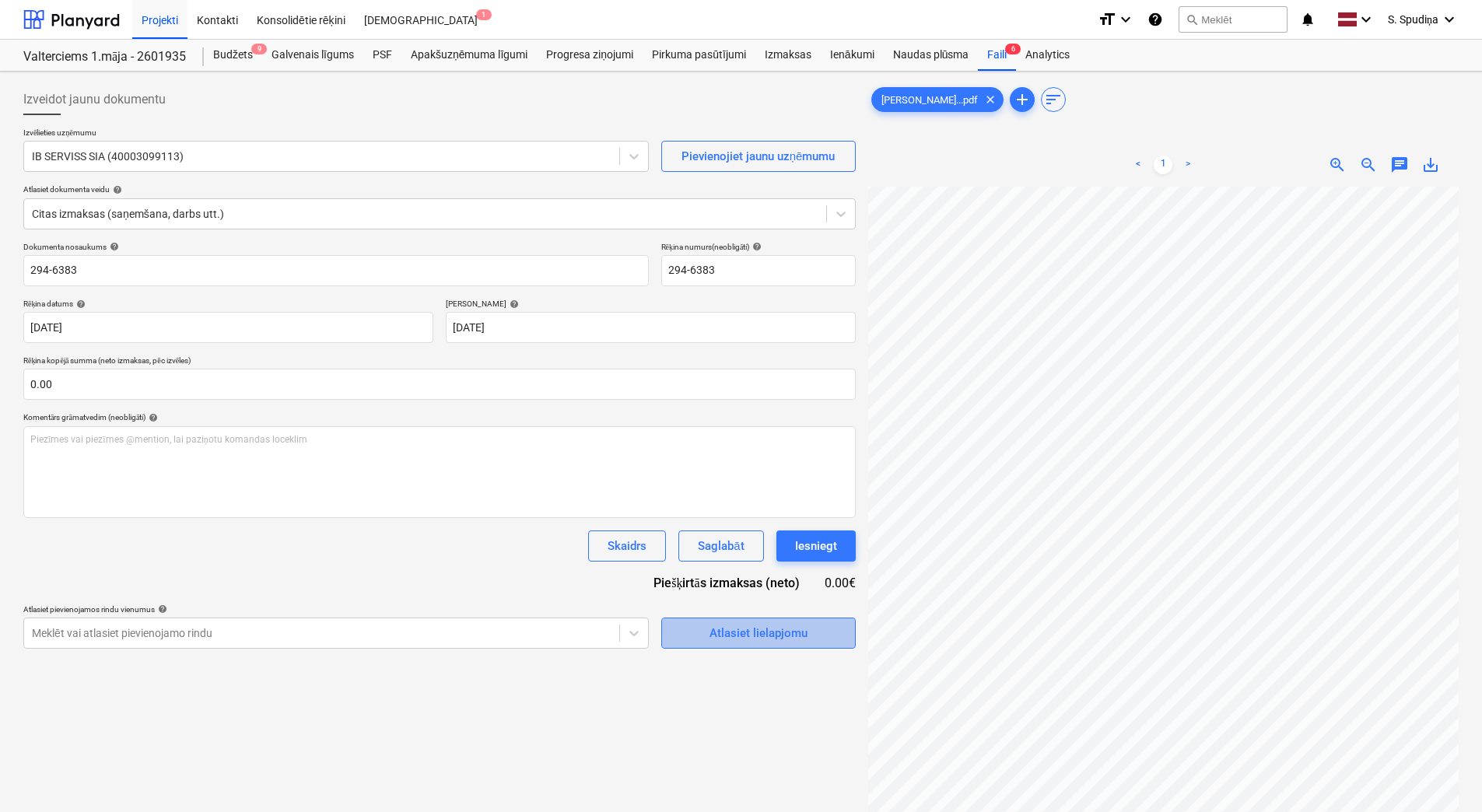
click at [755, 625] on div "Atlasiet lielapjomu" at bounding box center [758, 632] width 98 height 20
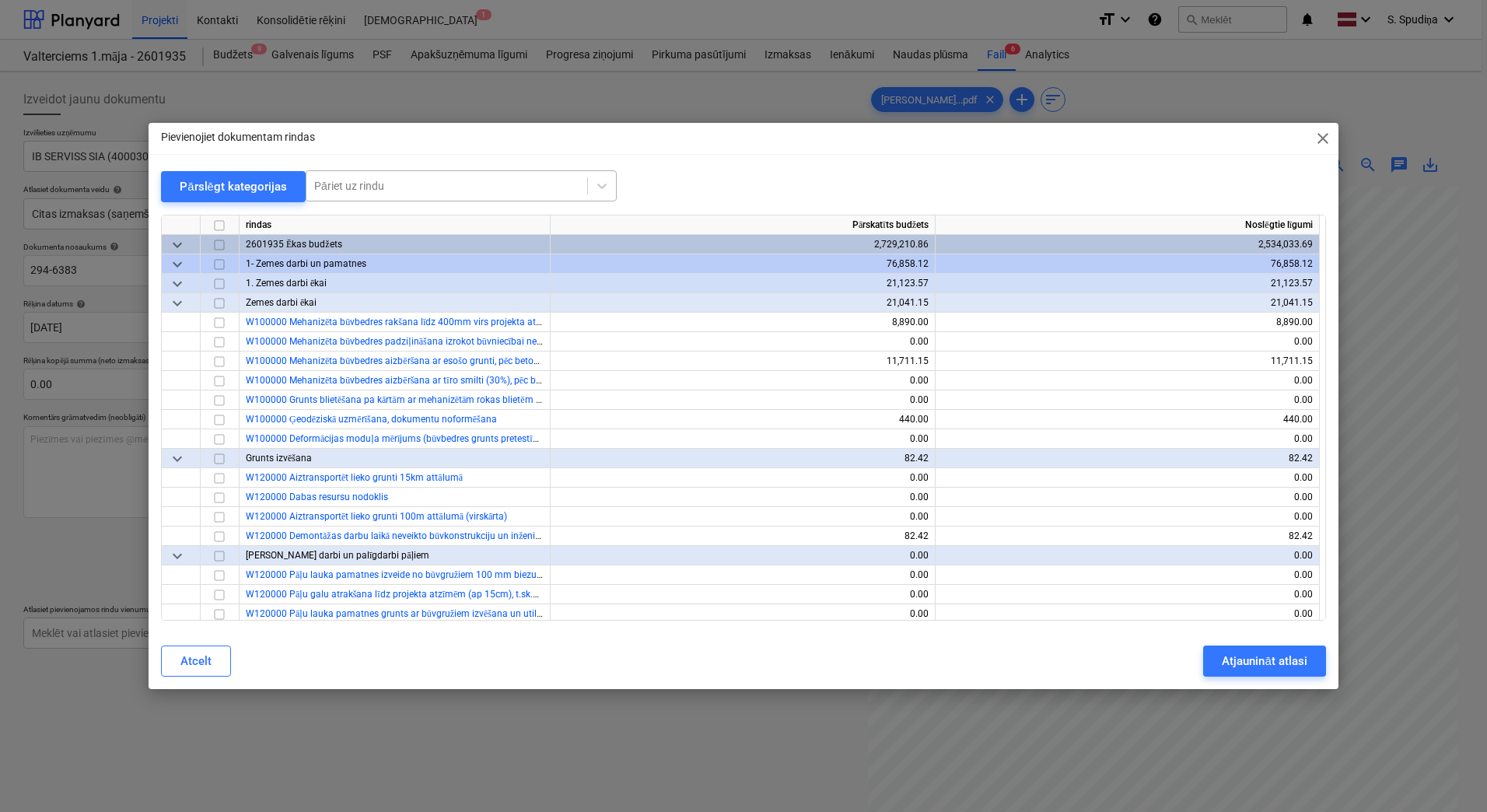
click at [517, 183] on div at bounding box center [447, 185] width 266 height 15
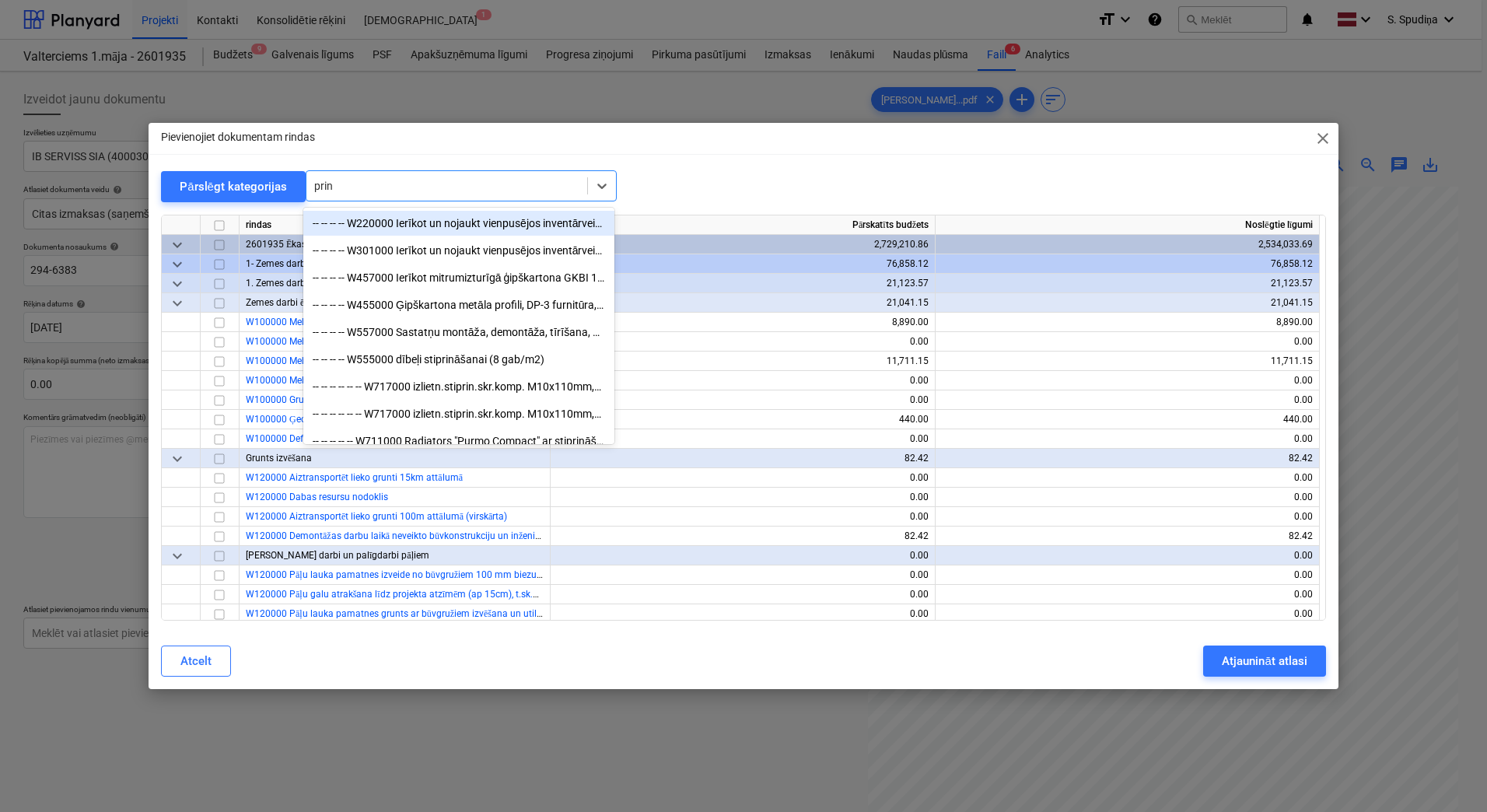
type input "print"
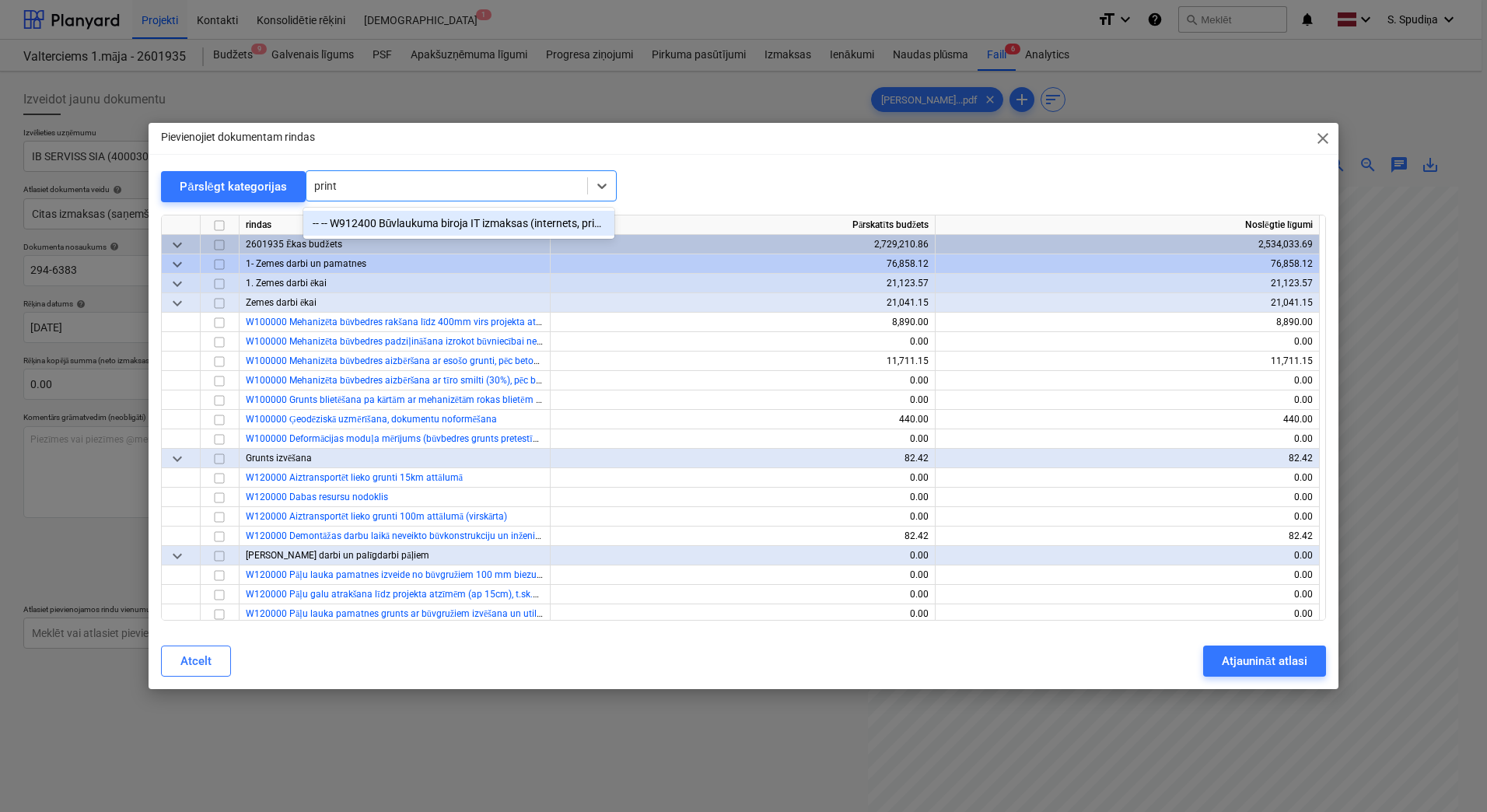
click at [443, 229] on div "-- -- W912400 Būvlaukuma biroja IT izmaksas (internets, printeru izmantošana)" at bounding box center [459, 223] width 311 height 25
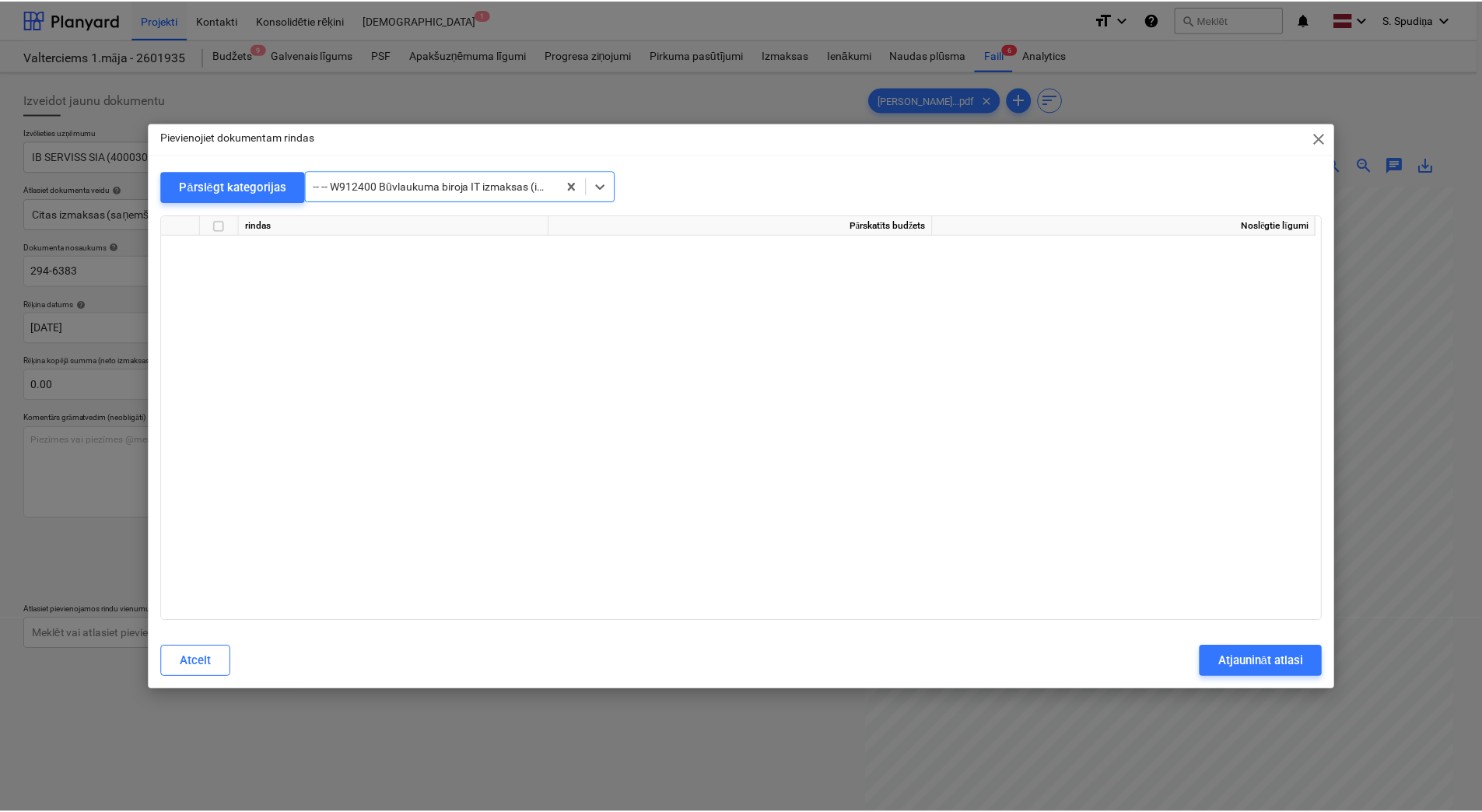
scroll to position [14171, 0]
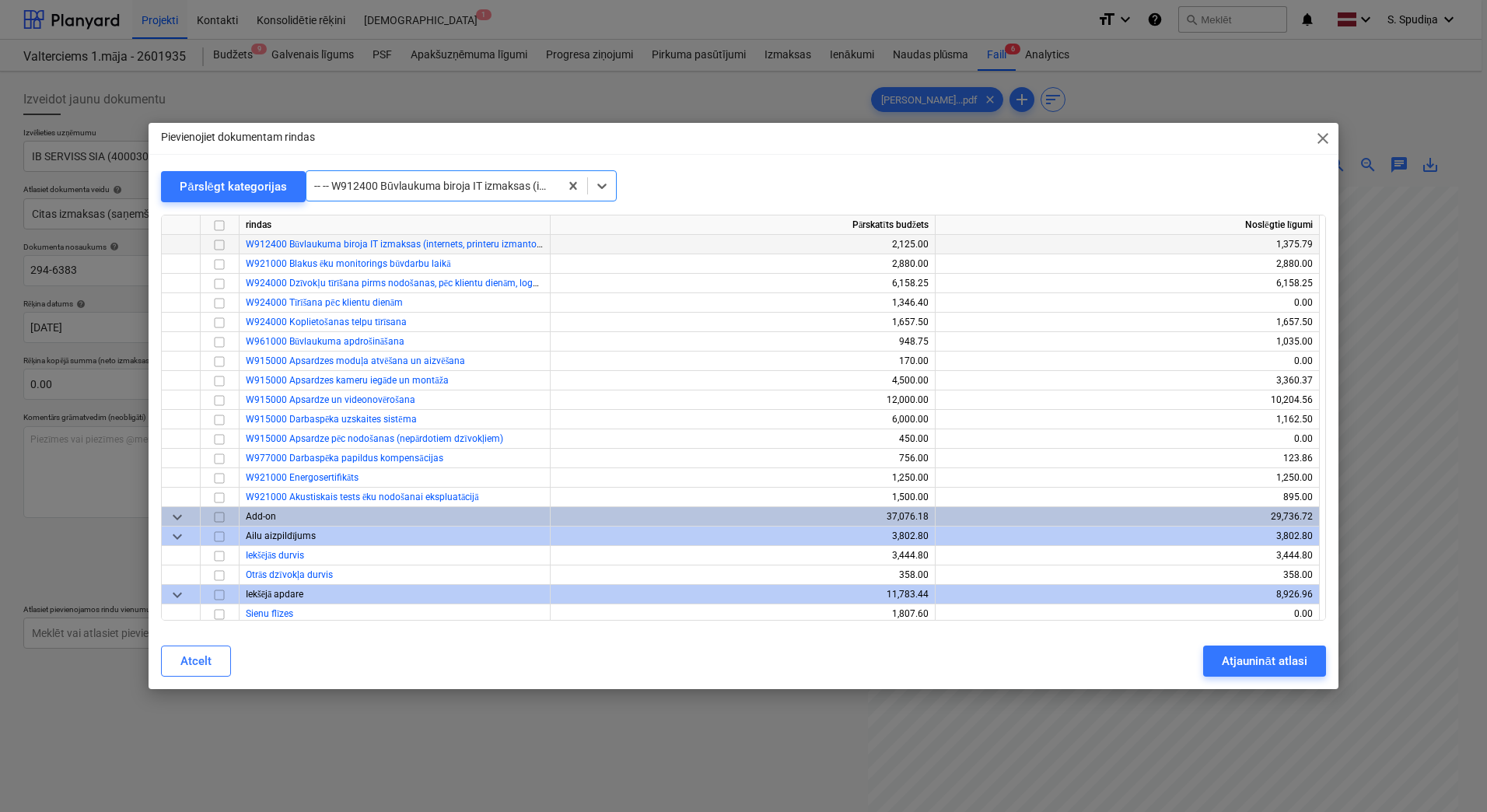
click at [223, 245] on input "checkbox" at bounding box center [219, 244] width 19 height 19
click at [1235, 644] on div "Atjaunināt atlasi" at bounding box center [1264, 661] width 85 height 20
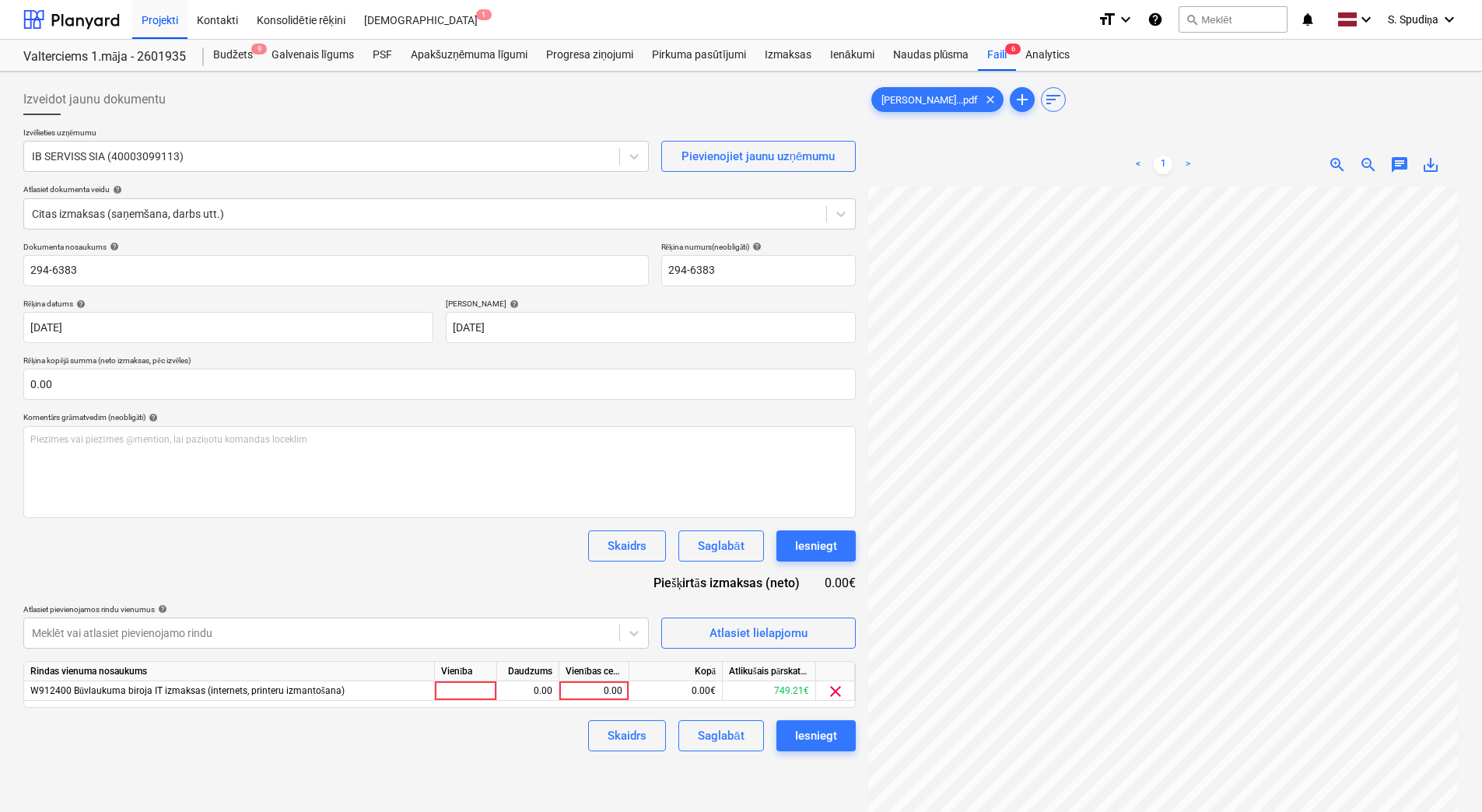
scroll to position [115, 228]
click at [859, 612] on div "Izveidot jaunu dokumentu Izvēlieties uzņēmumu [PERSON_NAME] SIA (40003099113) P…" at bounding box center [740, 519] width 1447 height 883
click at [598, 644] on div "0.00" at bounding box center [594, 691] width 57 height 19
type input "134.42"
click at [718, 644] on div "Saglabāt" at bounding box center [721, 735] width 46 height 20
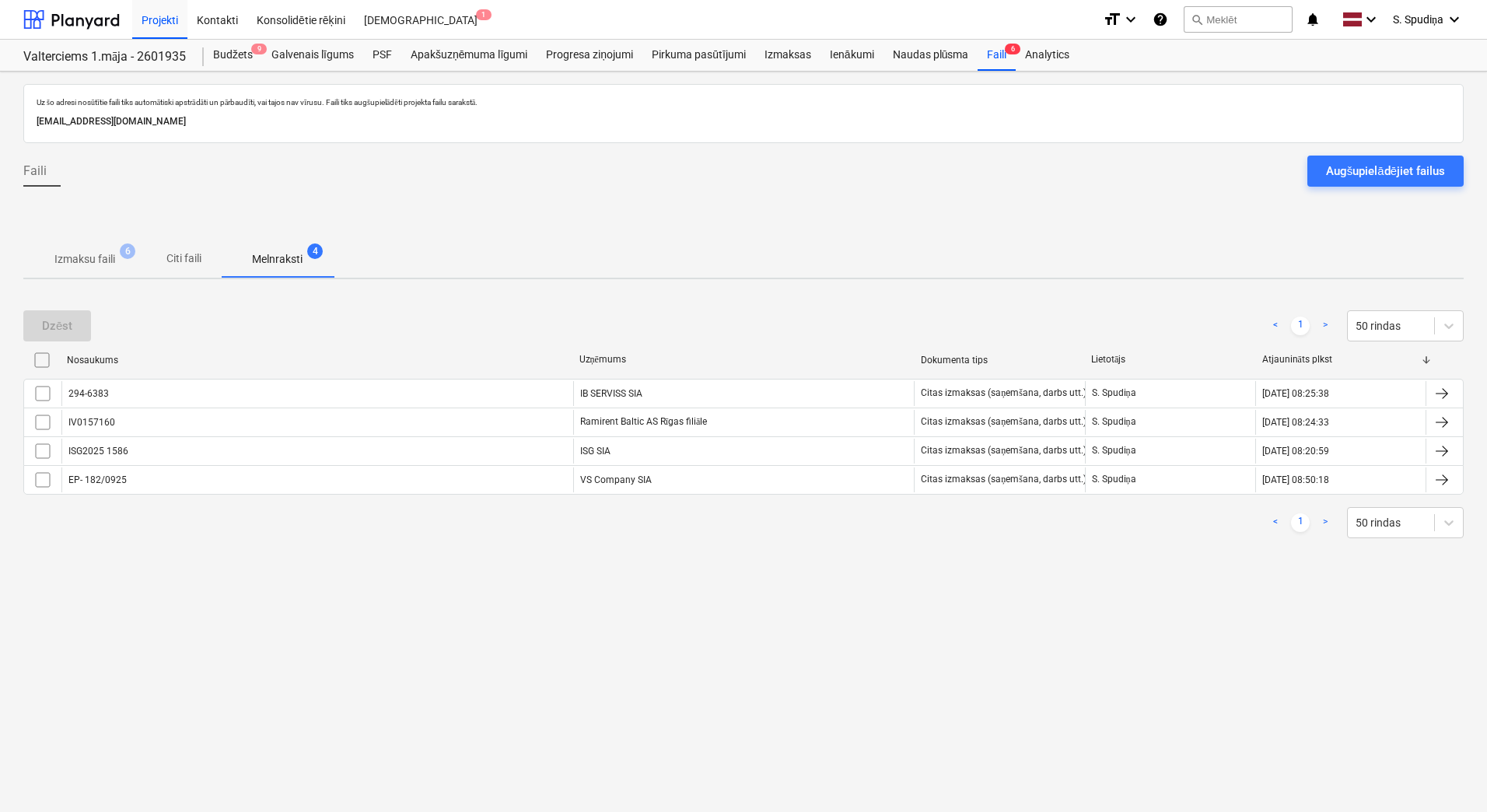
click at [77, 258] on p "Izmaksu faili" at bounding box center [84, 259] width 61 height 16
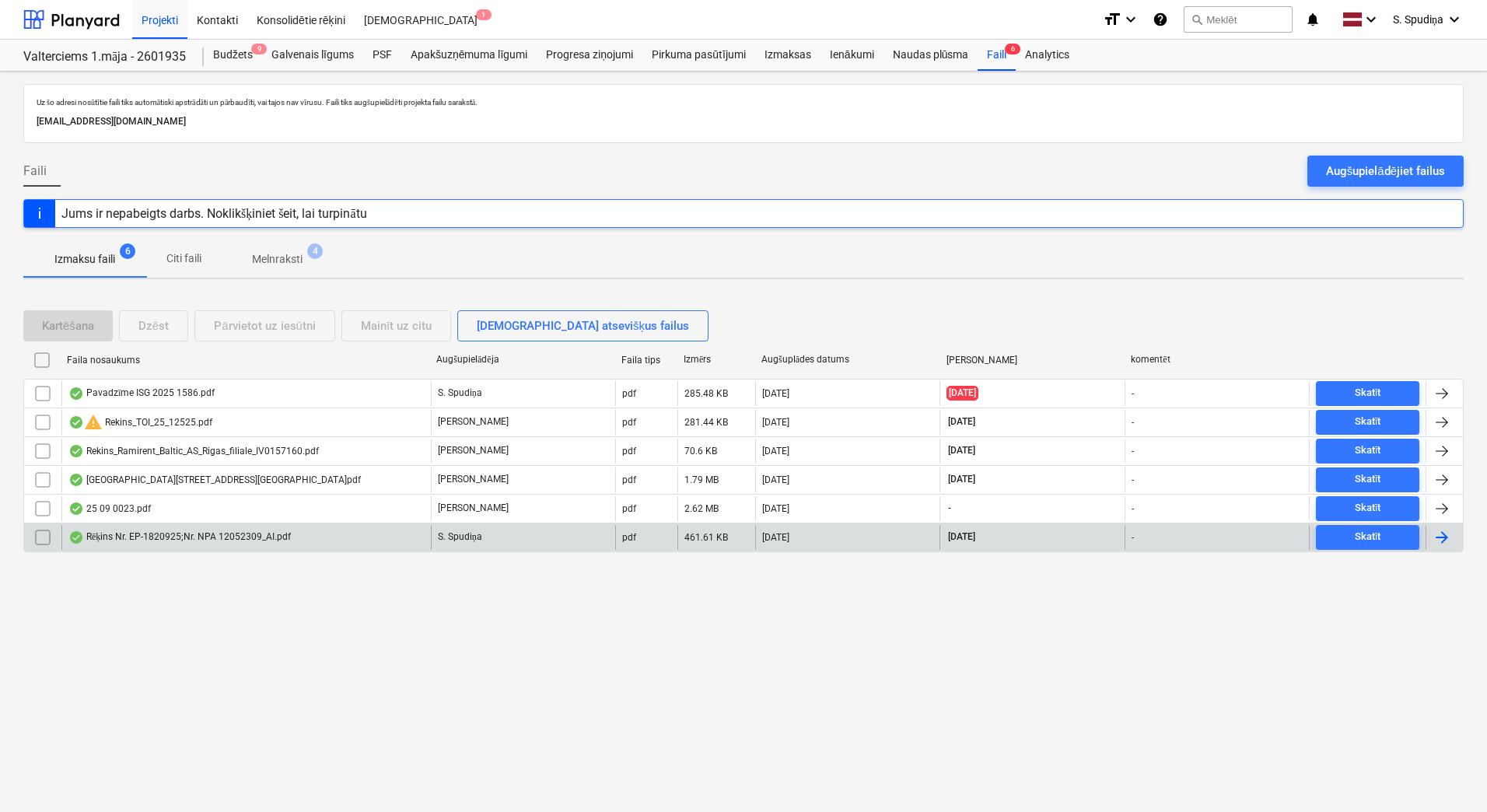
click at [166, 539] on div "Rēķins Nr. EP-1820925;Nr. NPA 12052309_AI.pdf" at bounding box center [180, 537] width 223 height 12
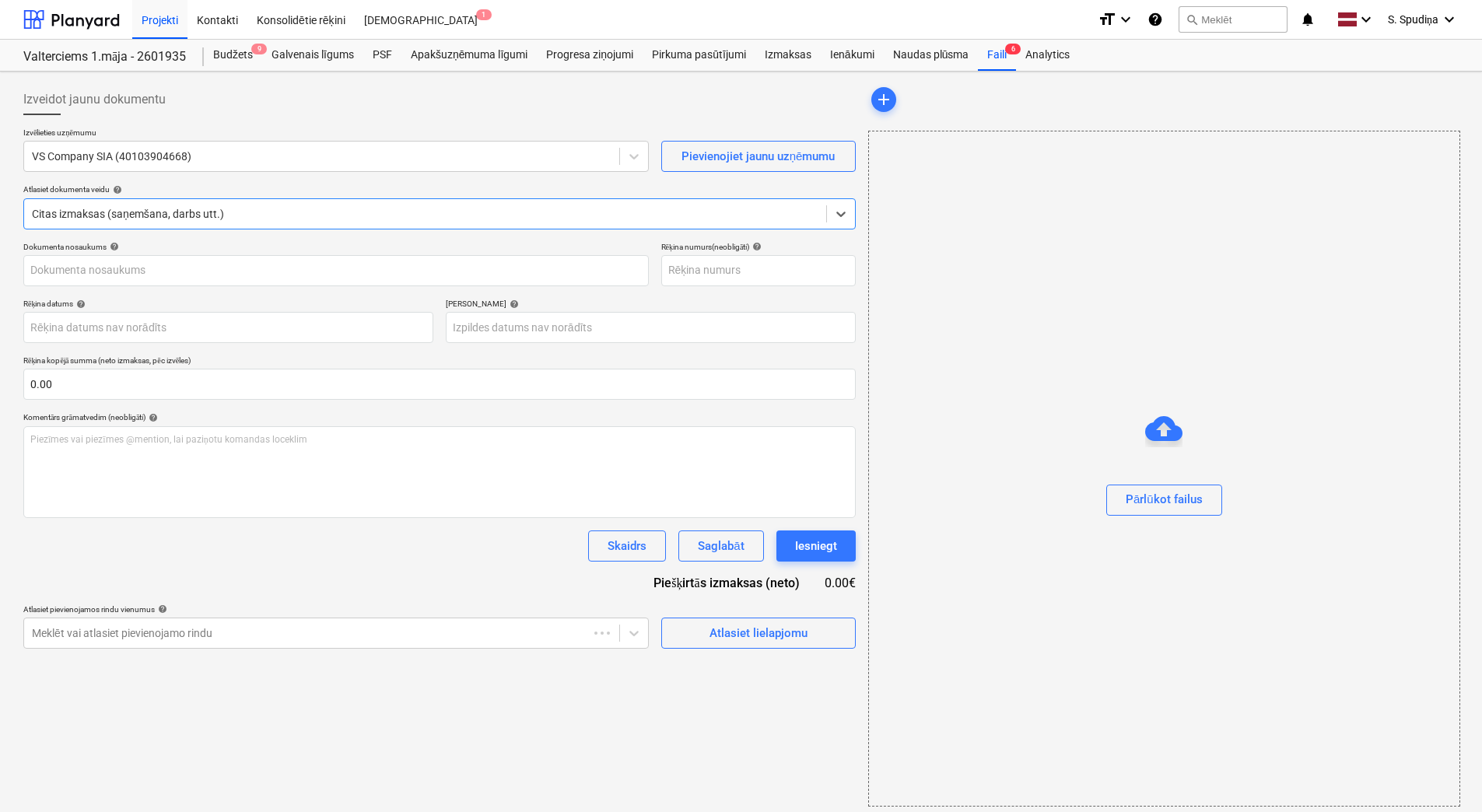
type input "EP- 182/0925"
type input "[DATE]"
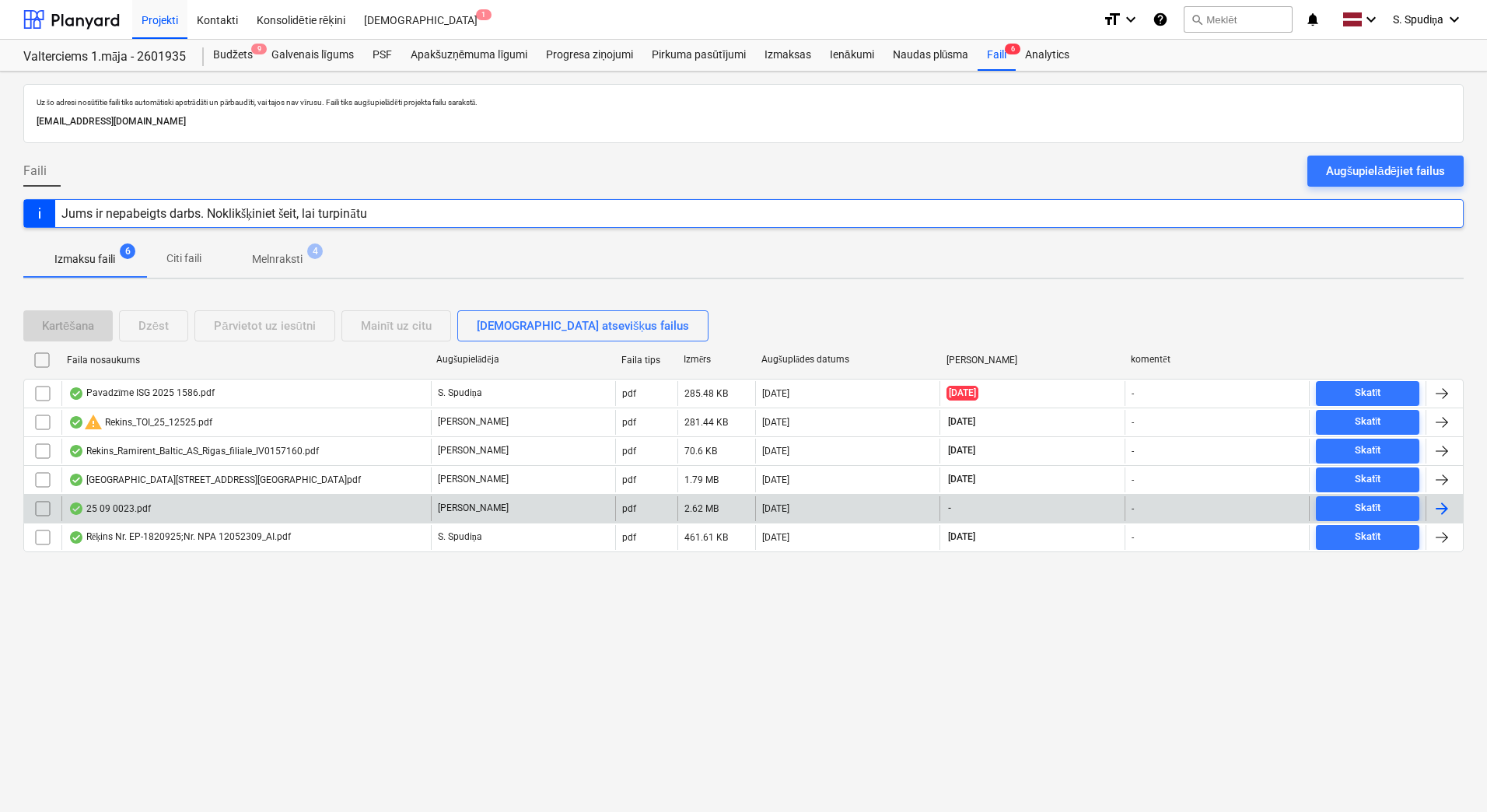
click at [164, 504] on div "25 09 0023.pdf" at bounding box center [246, 508] width 369 height 25
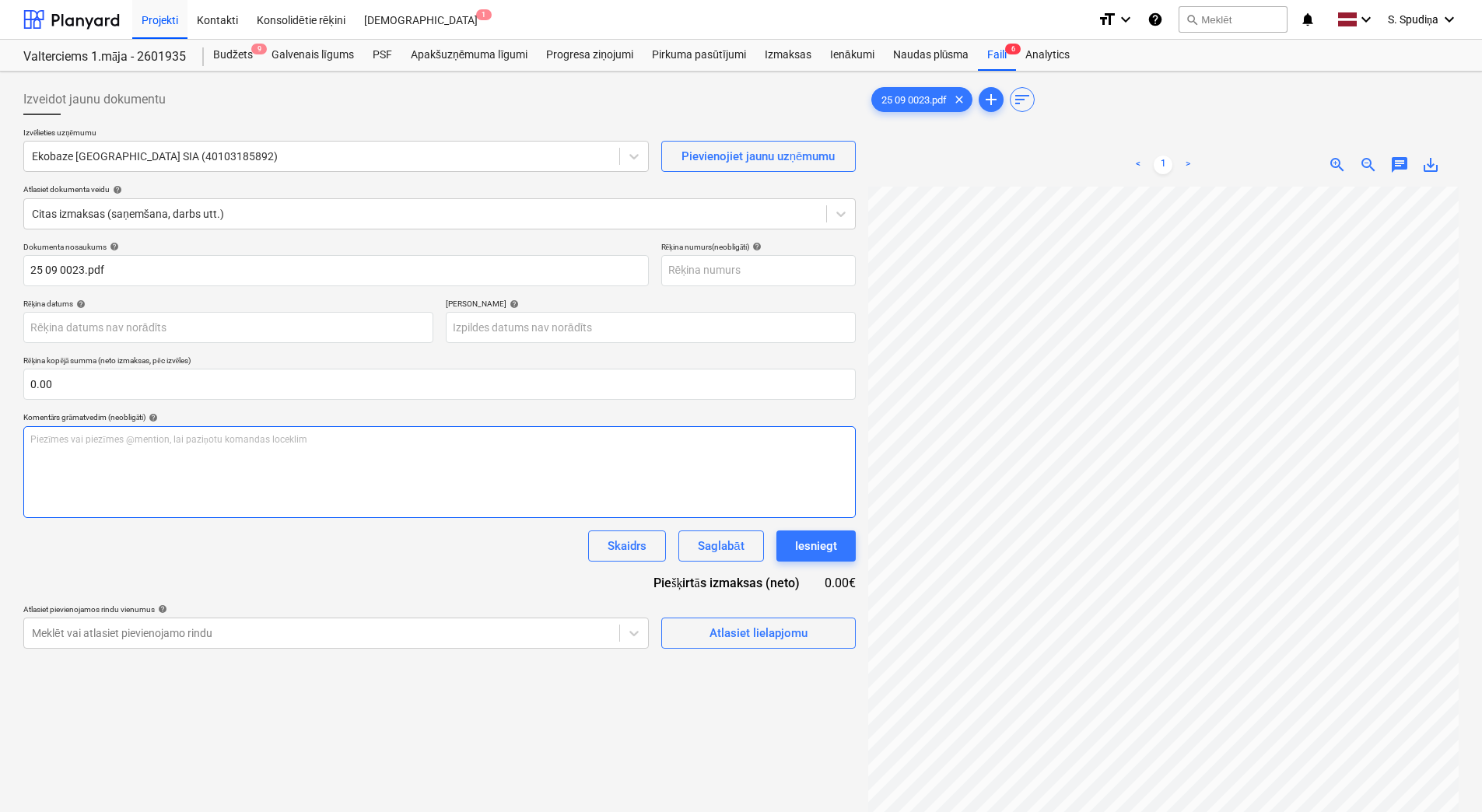
scroll to position [29, 157]
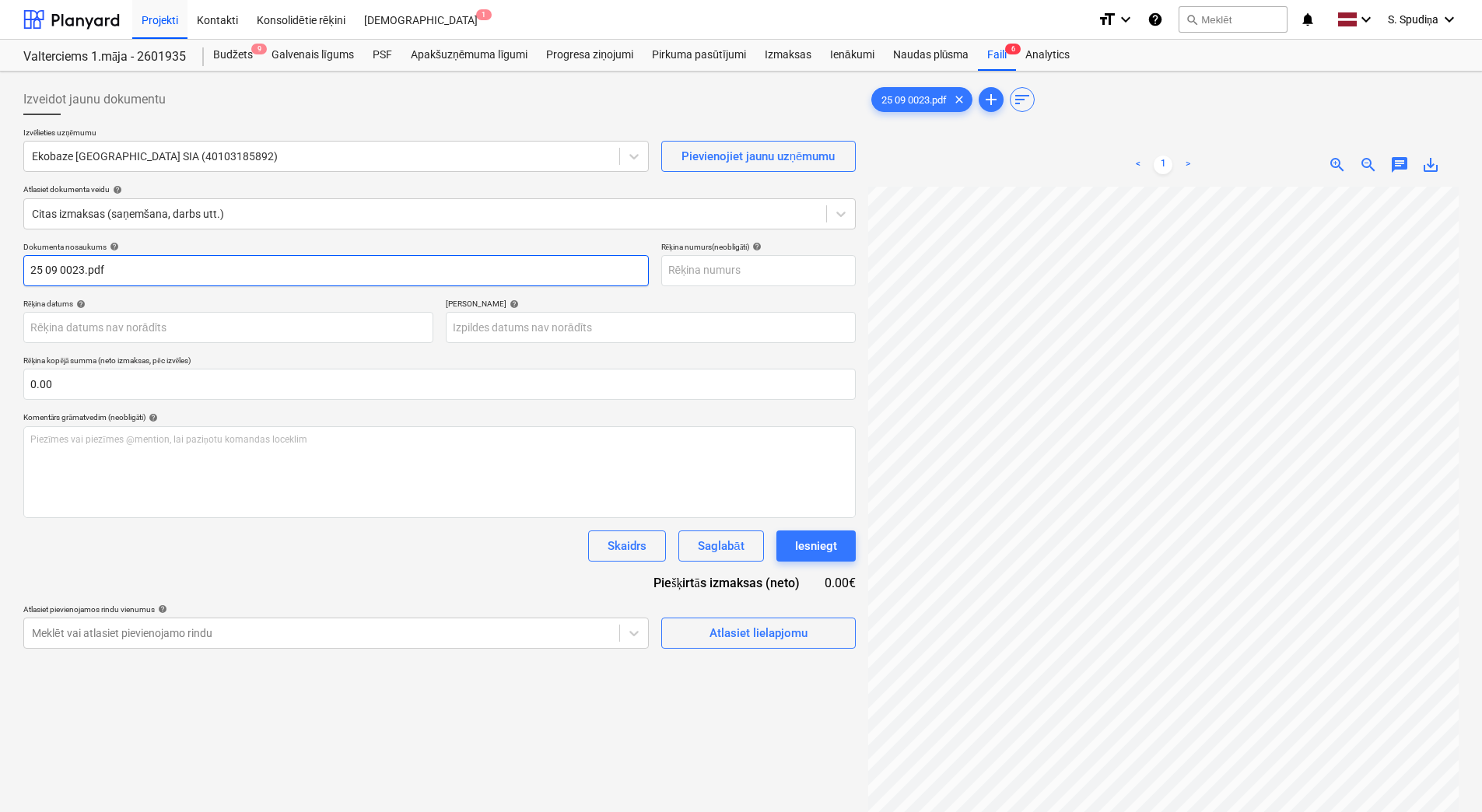
drag, startPoint x: 163, startPoint y: 267, endPoint x: -3, endPoint y: 290, distance: 167.6
click at [0, 290] on html "Projekti Kontakti Konsolidētie rēķini Iesūtne 1 format_size keyboard_arrow_down…" at bounding box center [741, 406] width 1482 height 812
drag, startPoint x: 104, startPoint y: 261, endPoint x: -3, endPoint y: 267, distance: 107.2
click at [0, 267] on html "Projekti Kontakti Konsolidētie rēķini Iesūtne 1 format_size keyboard_arrow_down…" at bounding box center [741, 406] width 1482 height 812
type input "25/09/0023"
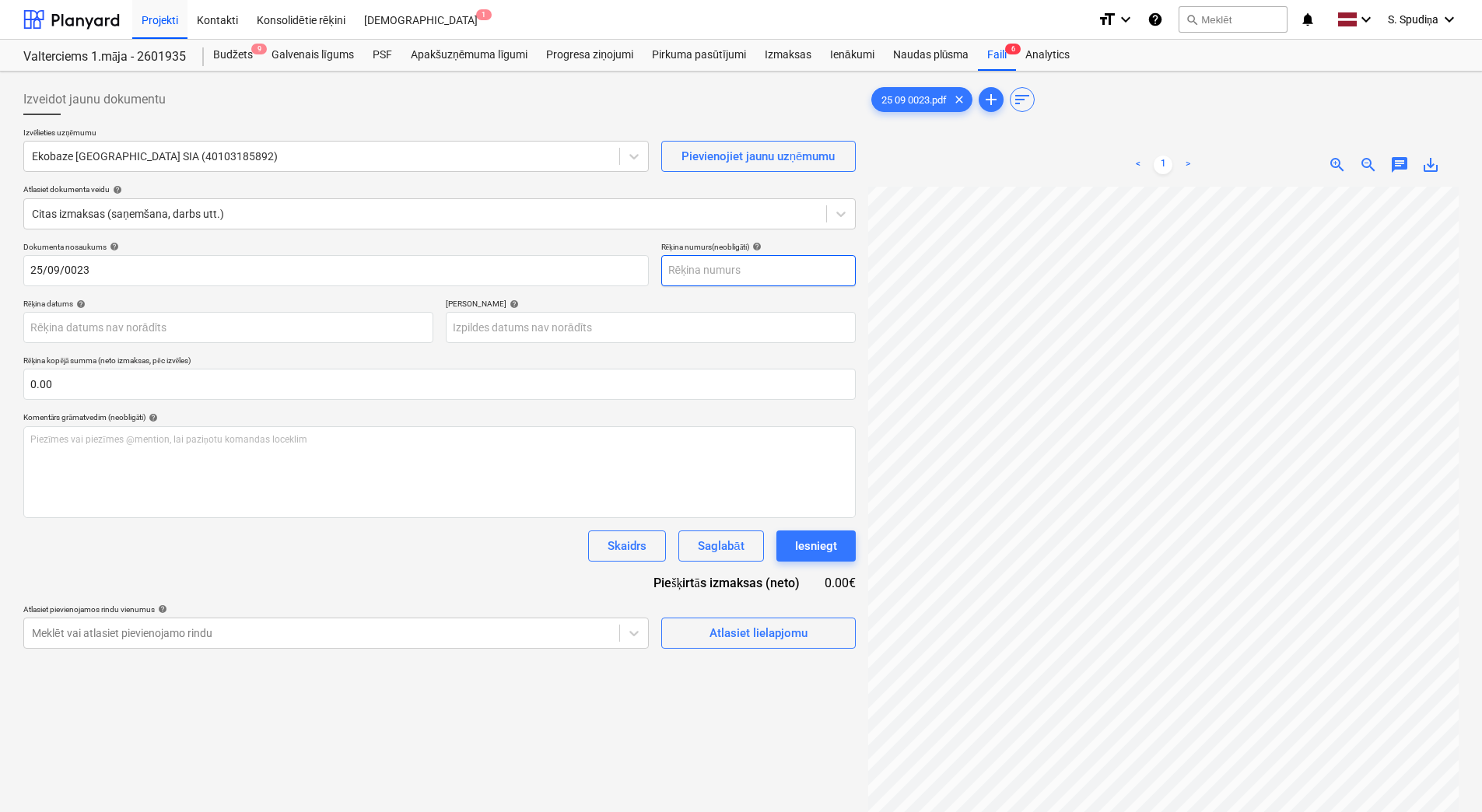
click at [707, 267] on input "text" at bounding box center [758, 270] width 194 height 31
paste input "25/09/0023"
type input "25/09/0023"
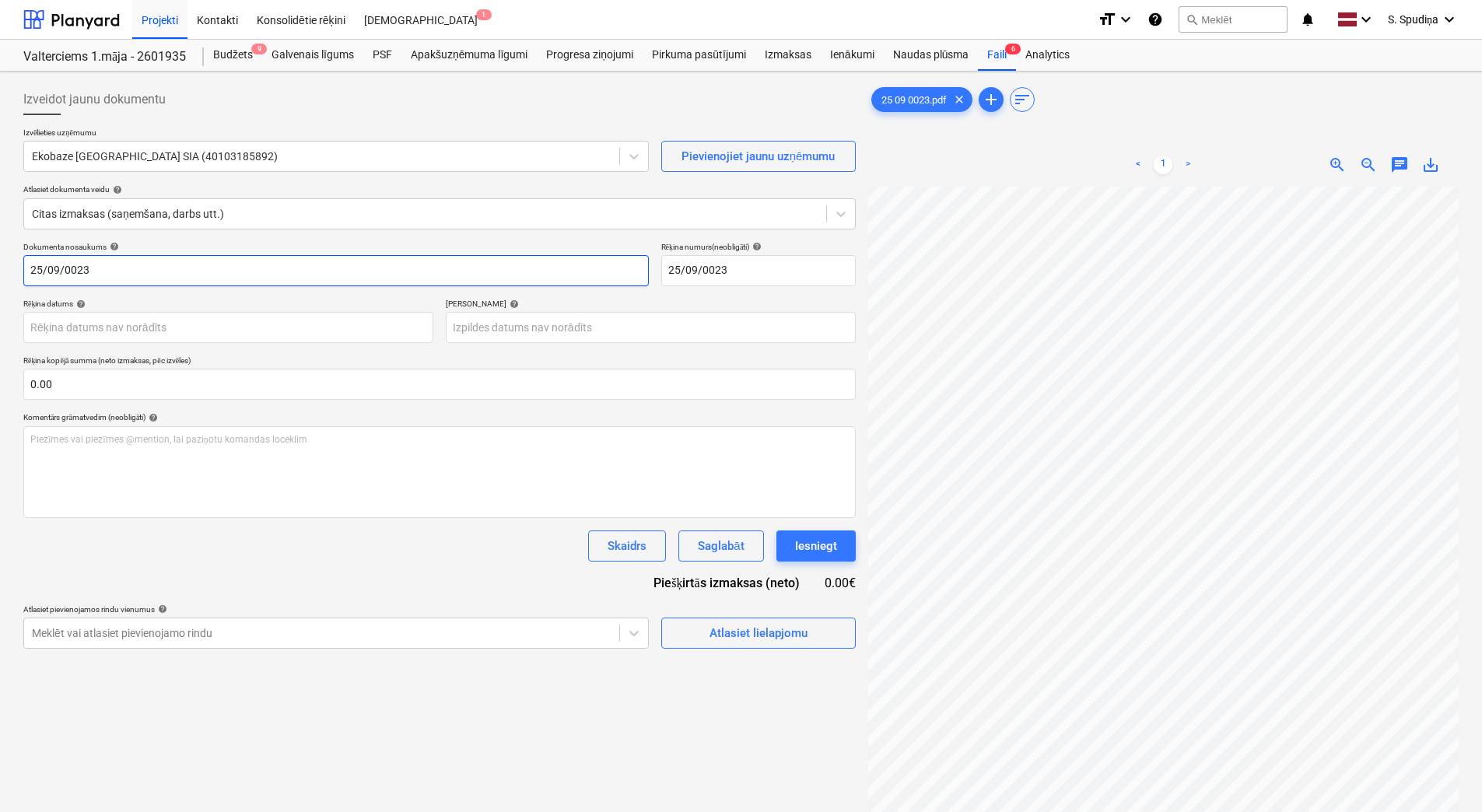
scroll to position [47, 63]
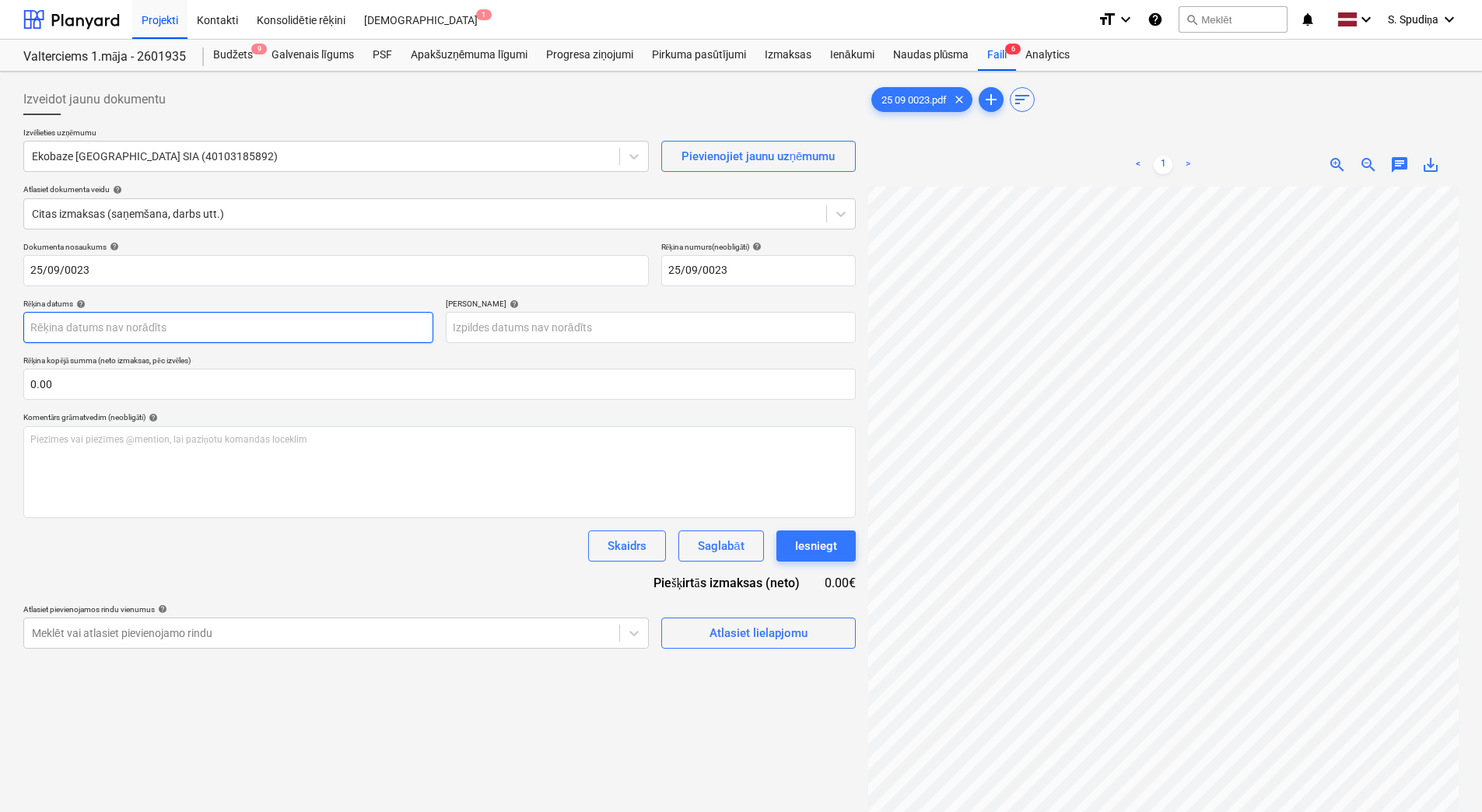
click at [105, 332] on body "Projekti Kontakti Konsolidētie rēķini Iesūtne 1 format_size keyboard_arrow_down…" at bounding box center [741, 406] width 1482 height 812
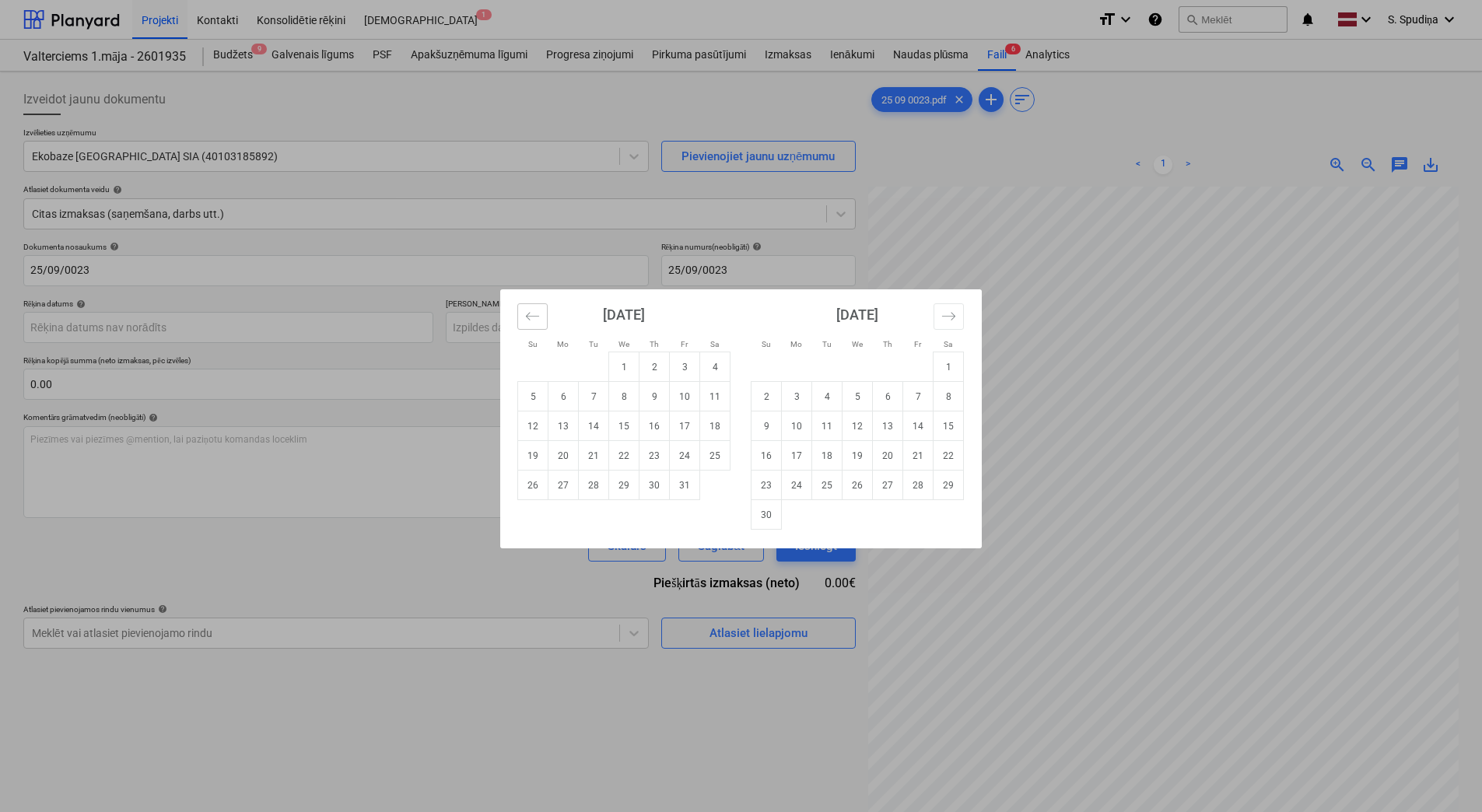
click at [537, 311] on icon "Move backward to switch to the previous month." at bounding box center [532, 316] width 15 height 15
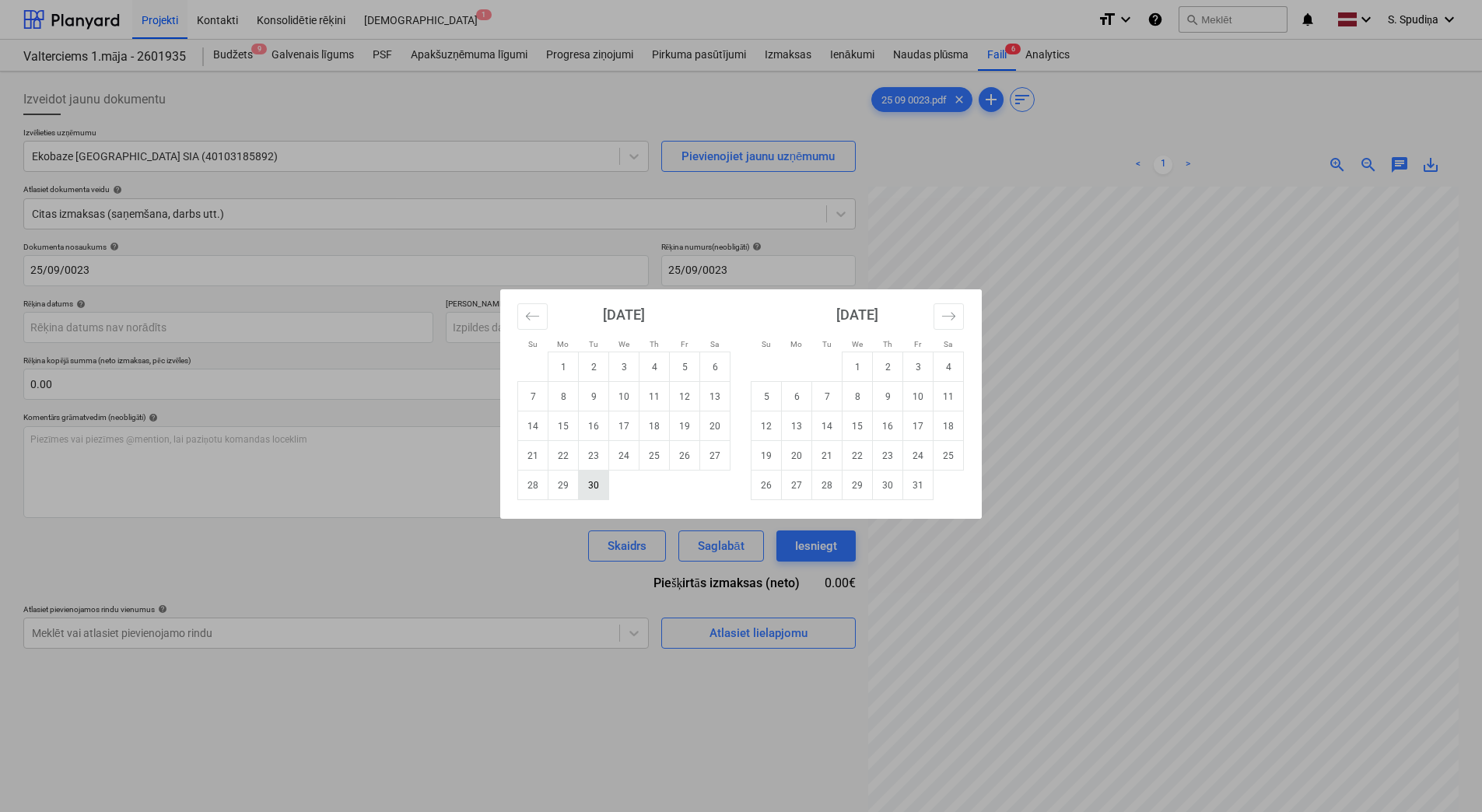
click at [582, 488] on td "30" at bounding box center [594, 485] width 30 height 29
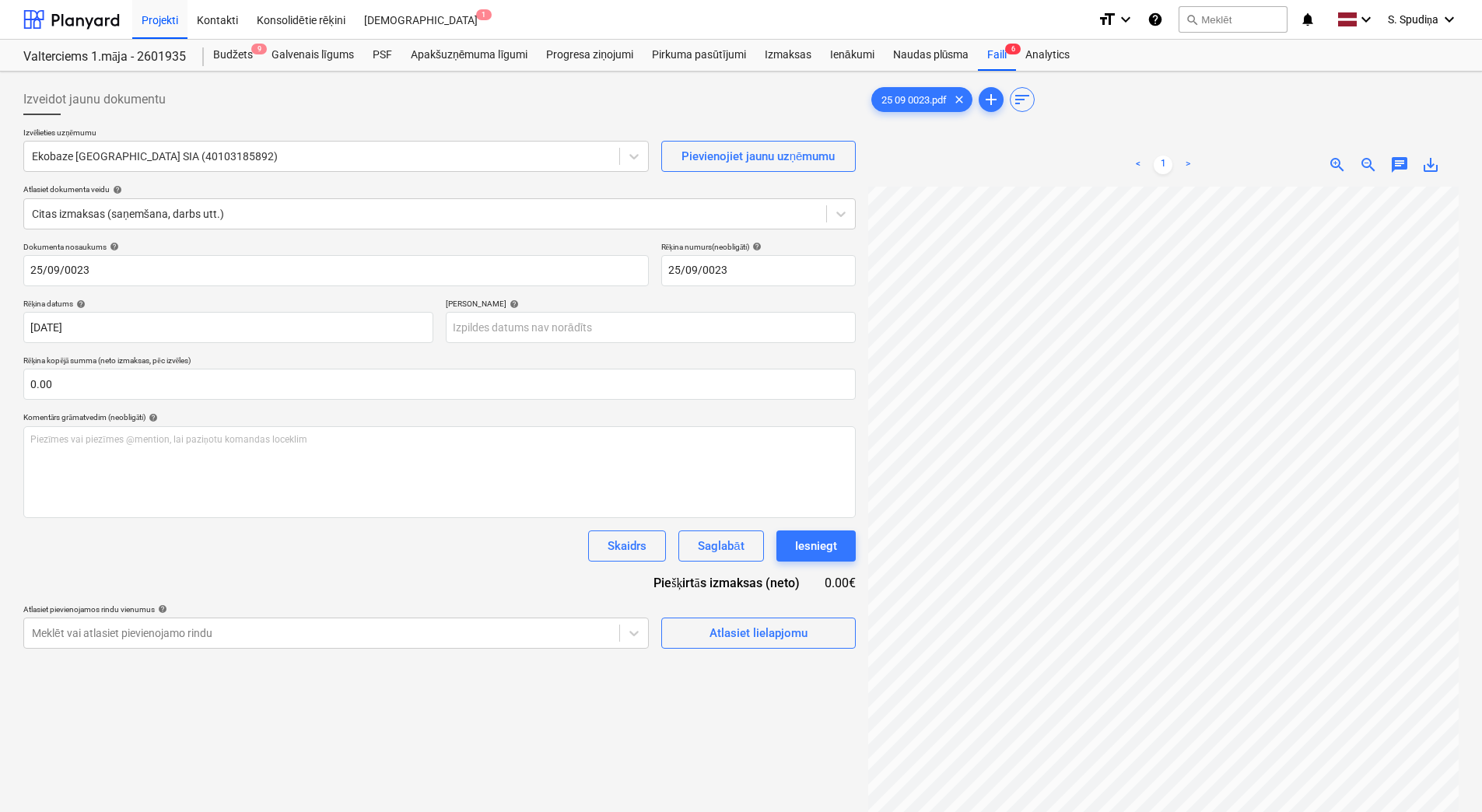
type input "[DATE]"
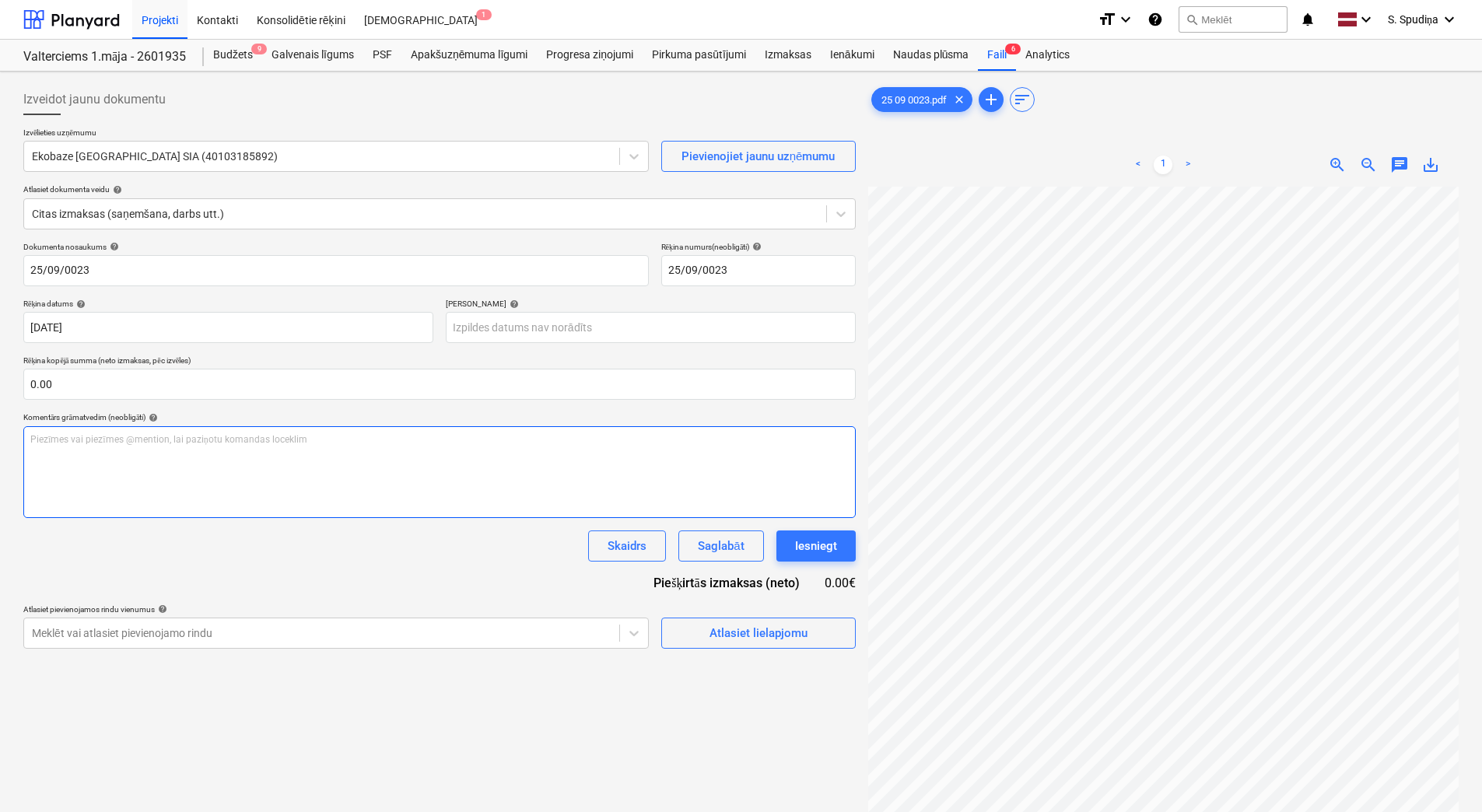
scroll to position [134, 42]
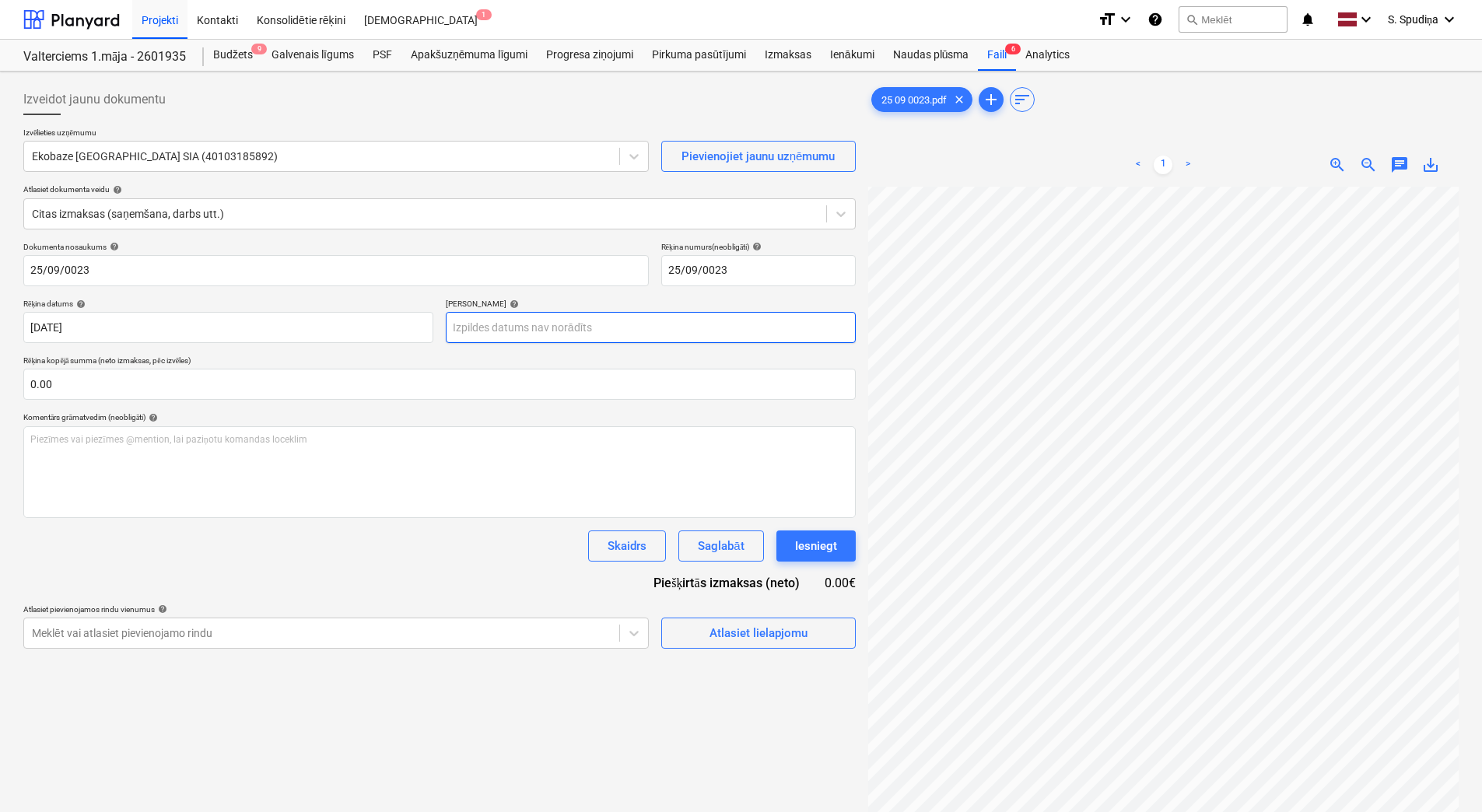
click at [472, 326] on body "Projekti Kontakti Konsolidētie rēķini Iesūtne 1 format_size keyboard_arrow_down…" at bounding box center [741, 406] width 1482 height 812
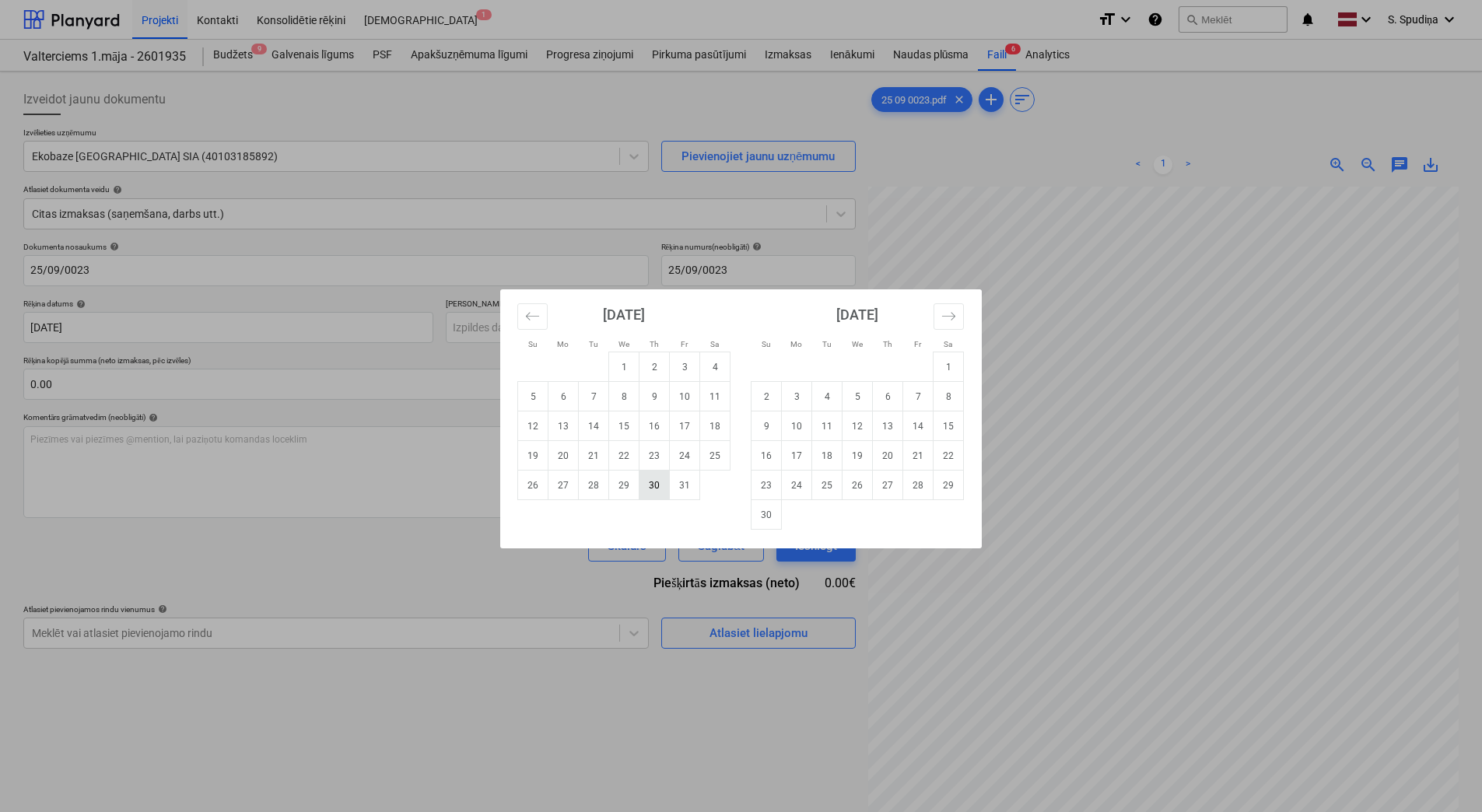
click at [651, 483] on td "30" at bounding box center [654, 485] width 30 height 29
type input "[DATE]"
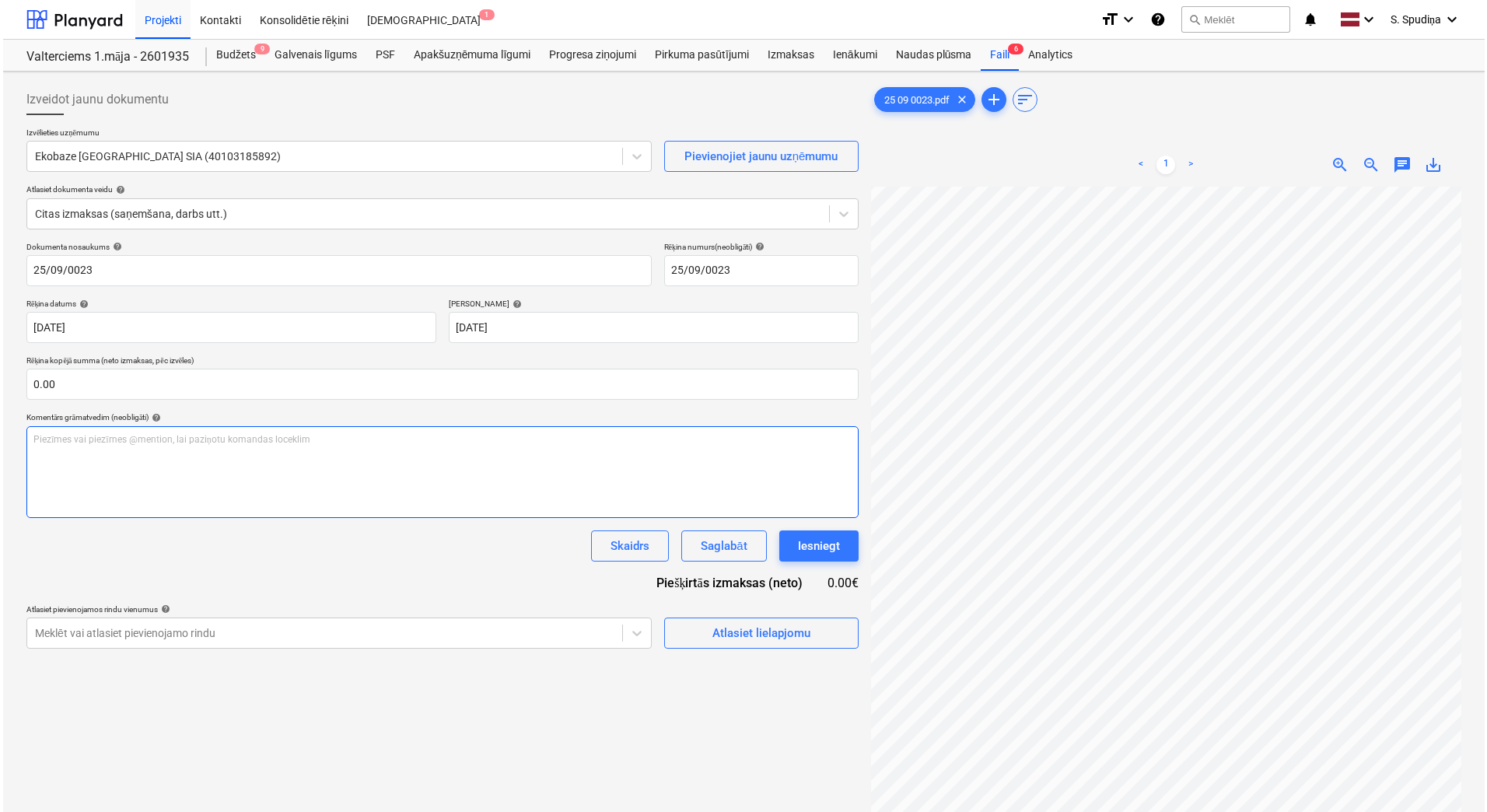
scroll to position [156, 171]
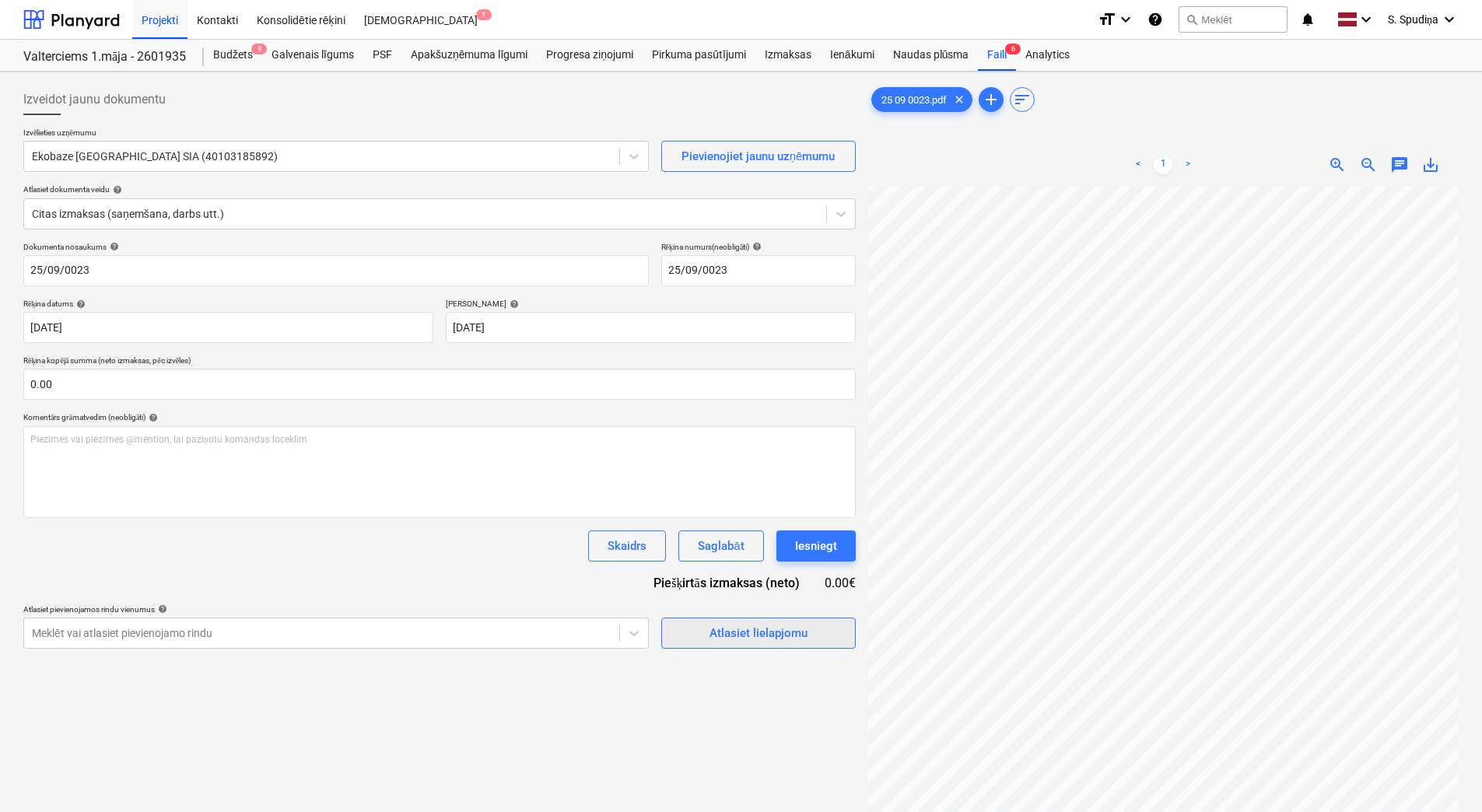
click at [781, 635] on div "Atlasiet lielapjomu" at bounding box center [758, 632] width 98 height 20
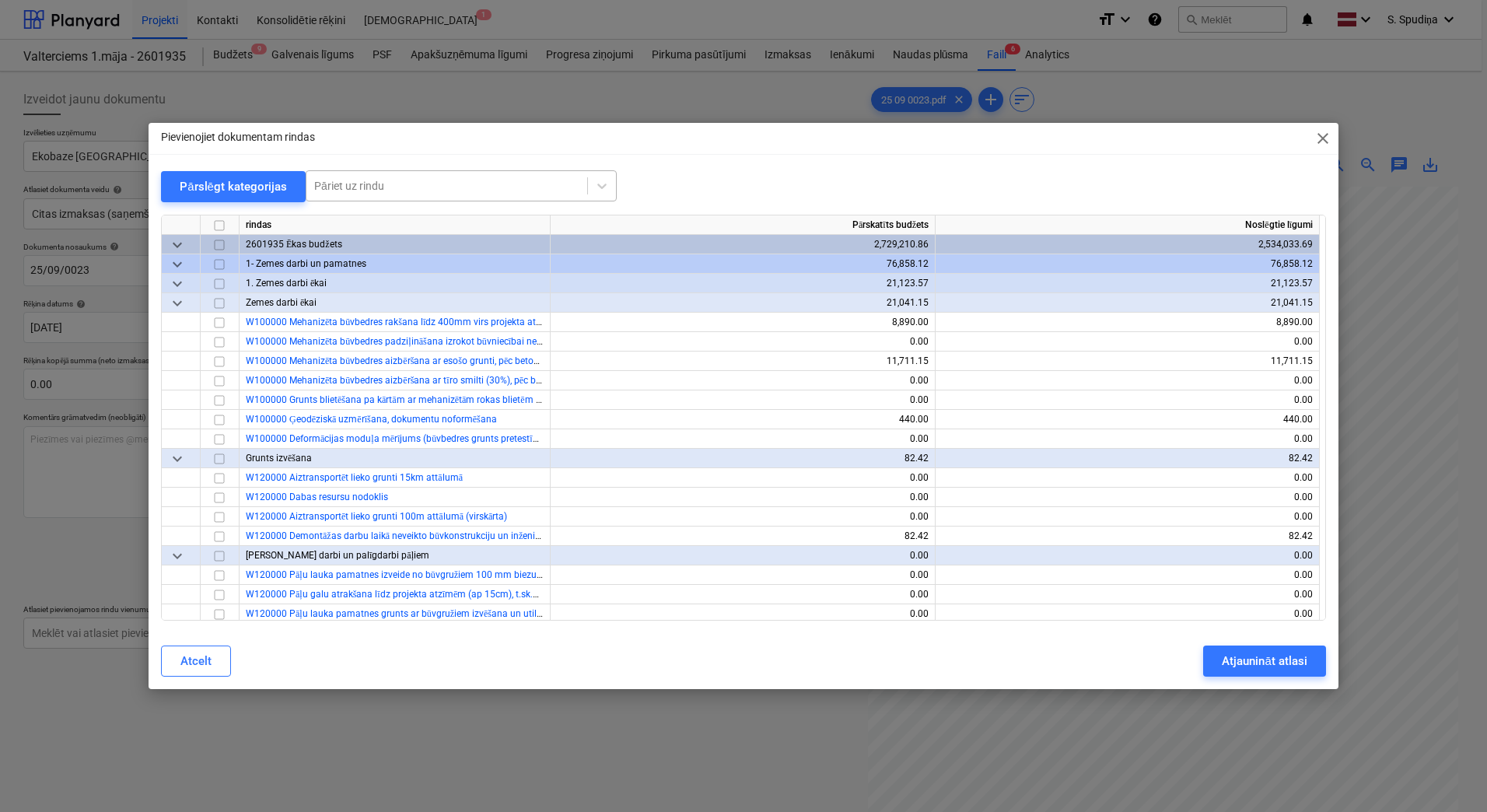
click at [521, 189] on div at bounding box center [447, 185] width 266 height 15
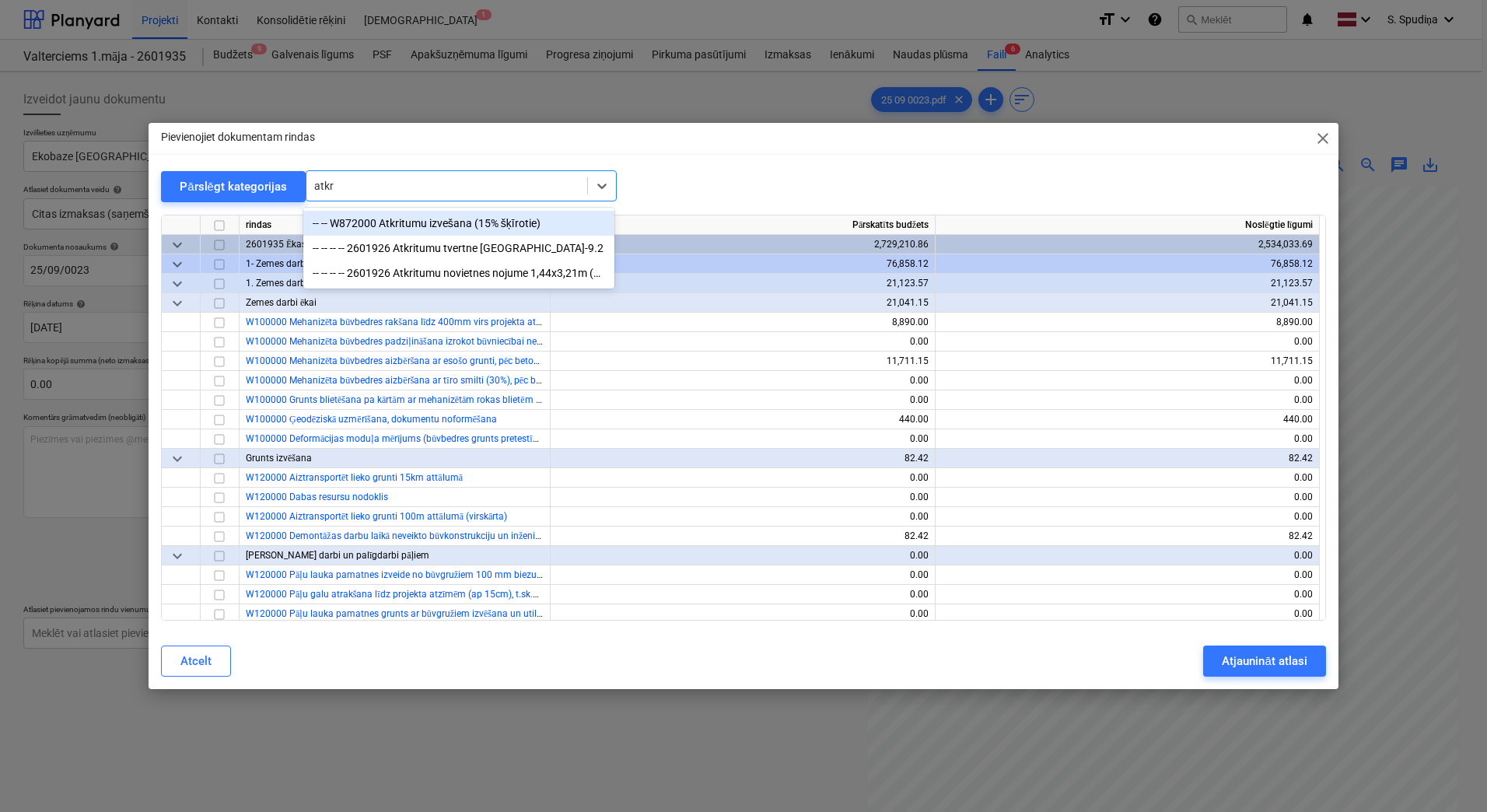
type input "atkri"
click at [491, 222] on div "-- -- W872000 Atkritumu izvešana (15% šķīrotie)" at bounding box center [459, 223] width 311 height 25
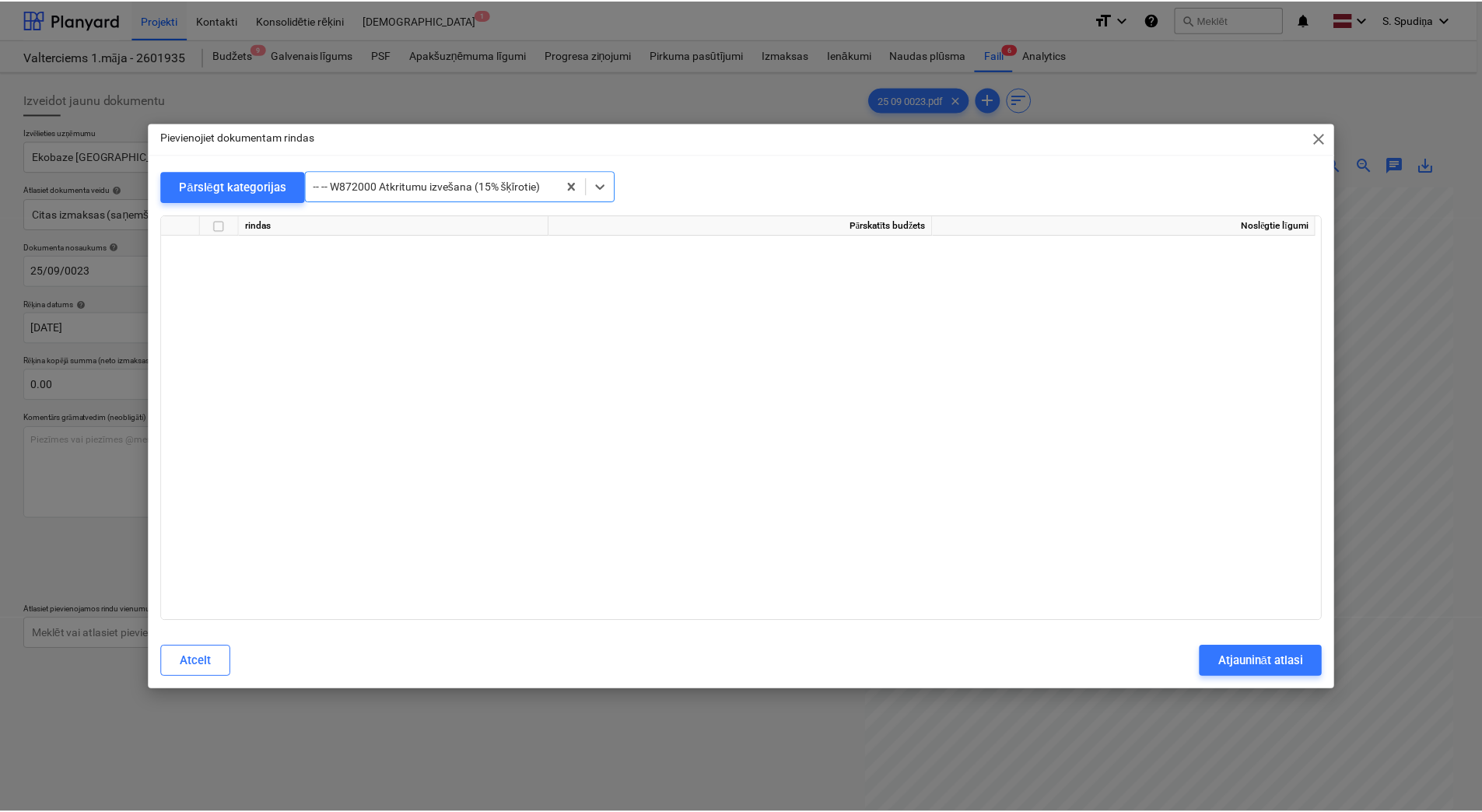
scroll to position [13957, 0]
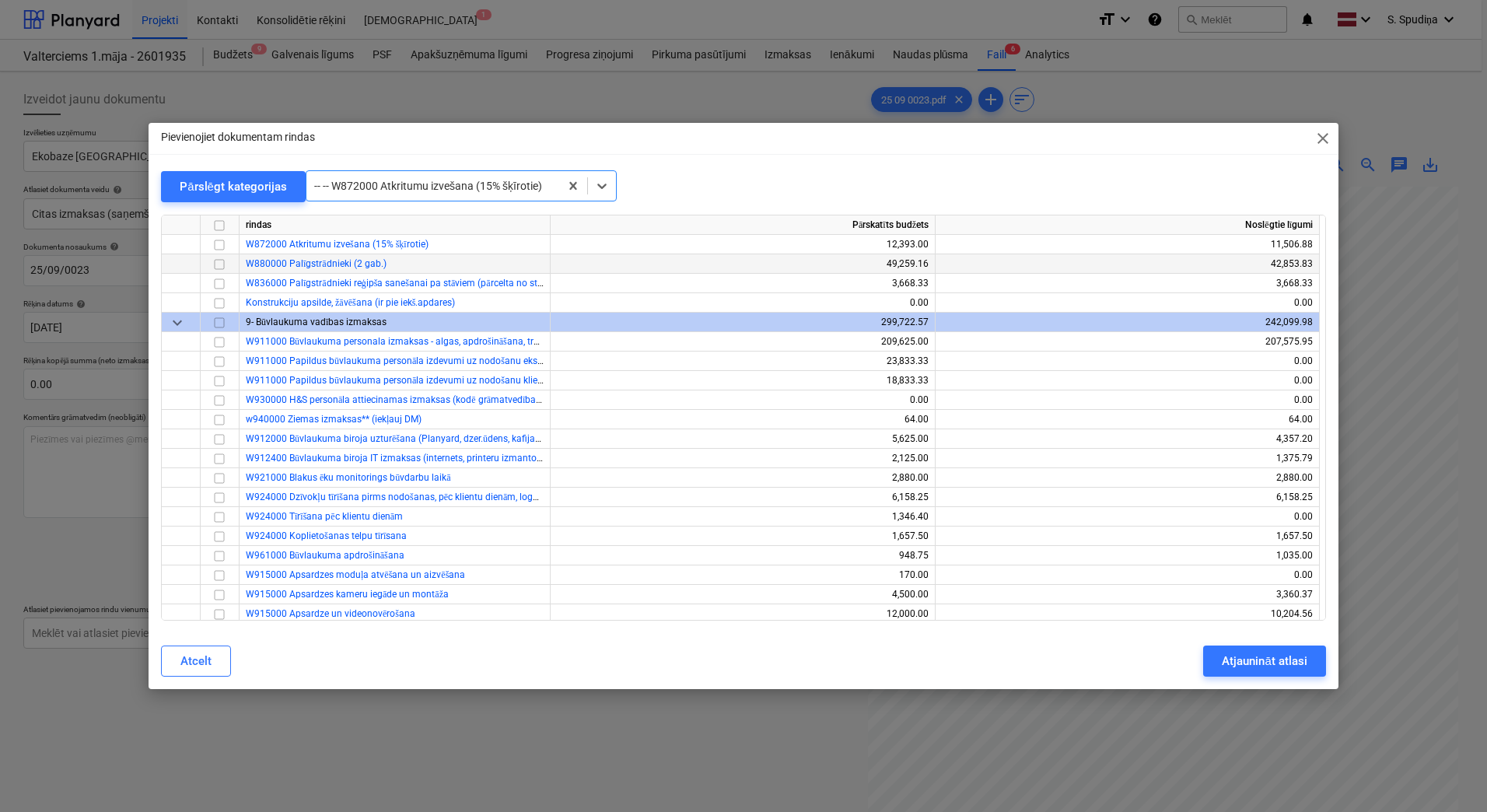
drag, startPoint x: 215, startPoint y: 246, endPoint x: 241, endPoint y: 255, distance: 27.5
click at [215, 246] on input "checkbox" at bounding box center [219, 244] width 19 height 19
click at [1235, 644] on div "Atjaunināt atlasi" at bounding box center [1264, 661] width 85 height 20
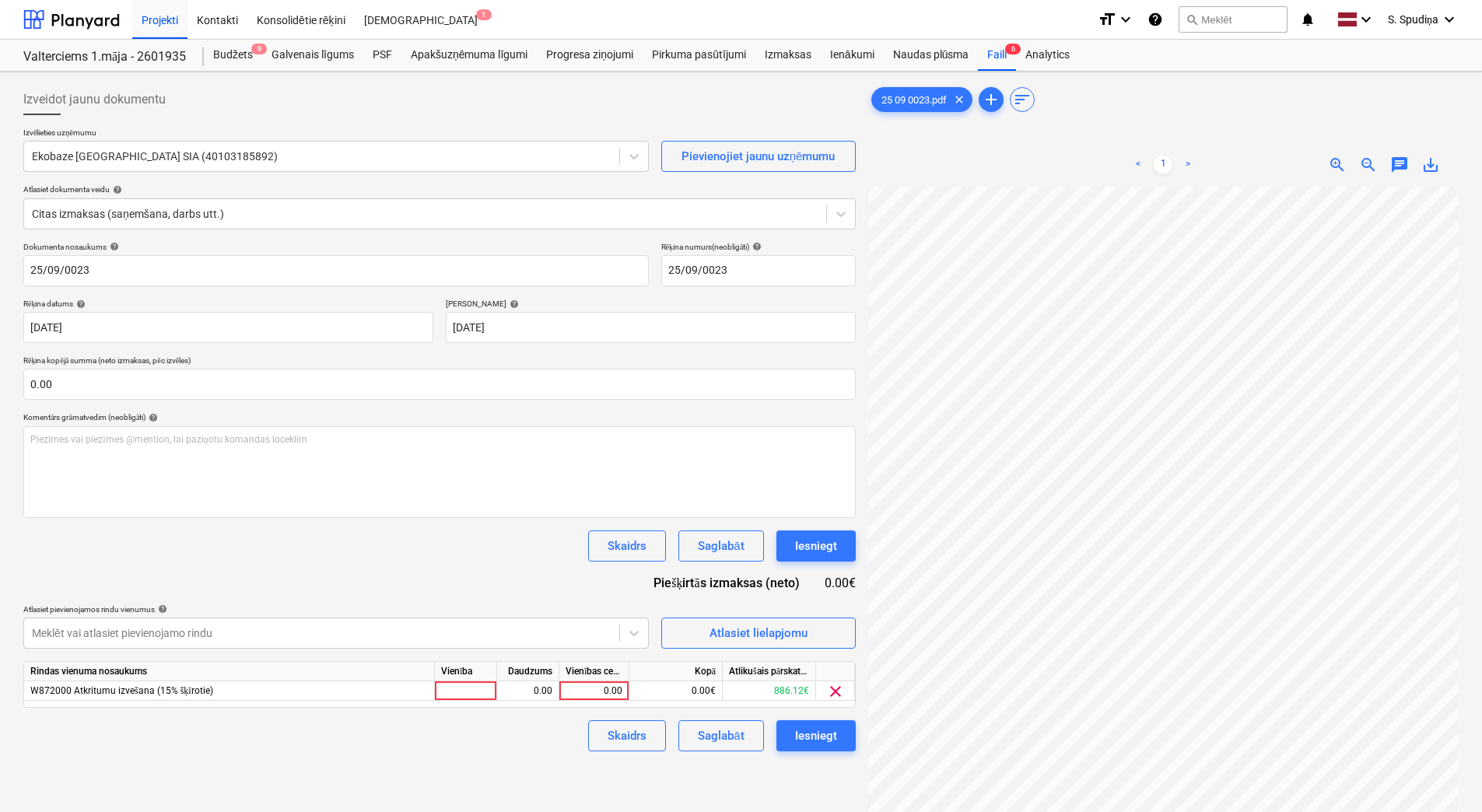
scroll to position [178, 228]
click at [607, 644] on div "0.00" at bounding box center [594, 691] width 57 height 19
type input "800"
click at [716, 644] on div "Saglabāt" at bounding box center [721, 735] width 46 height 20
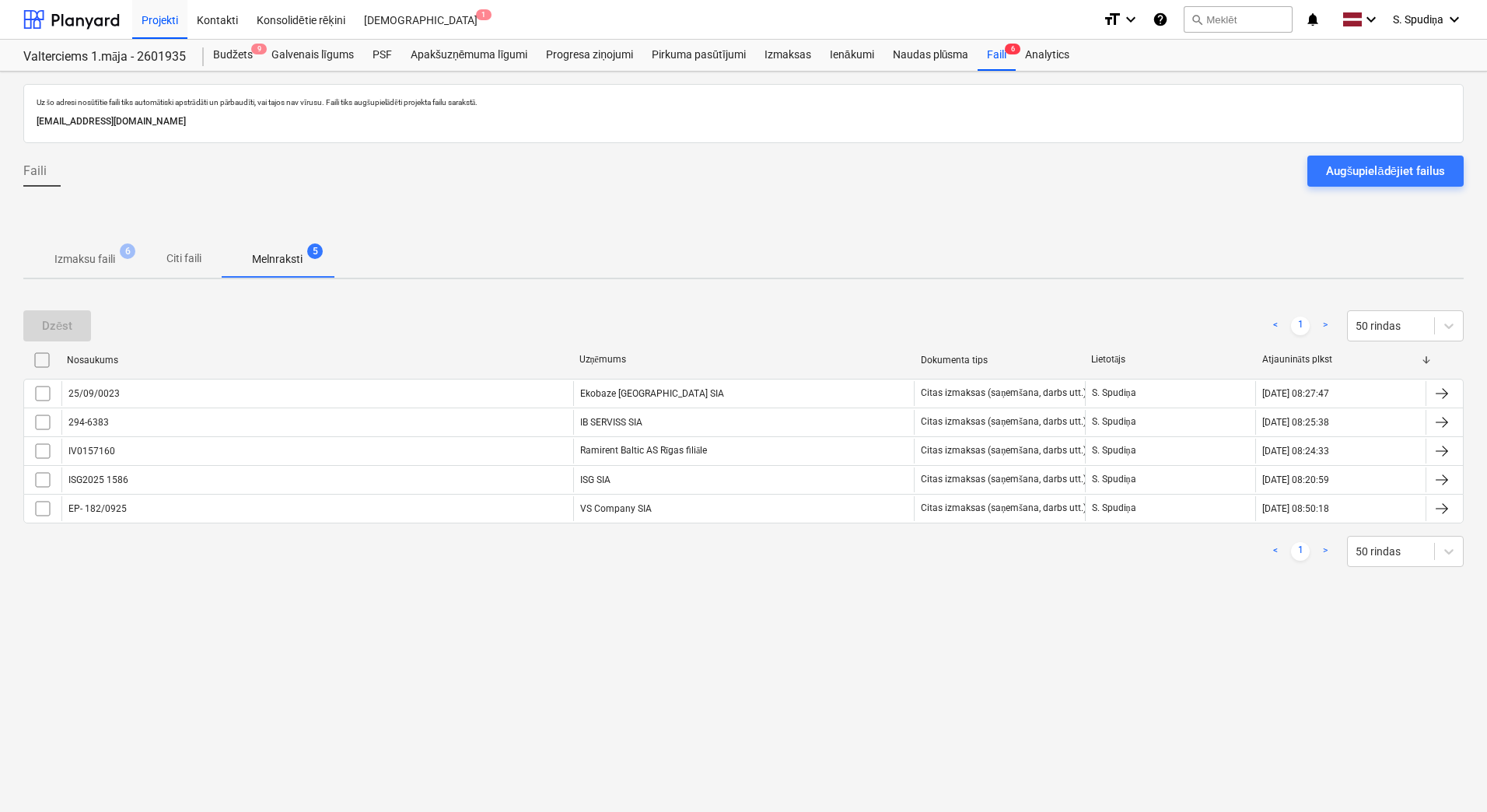
click at [100, 259] on p "Izmaksu faili" at bounding box center [84, 259] width 61 height 16
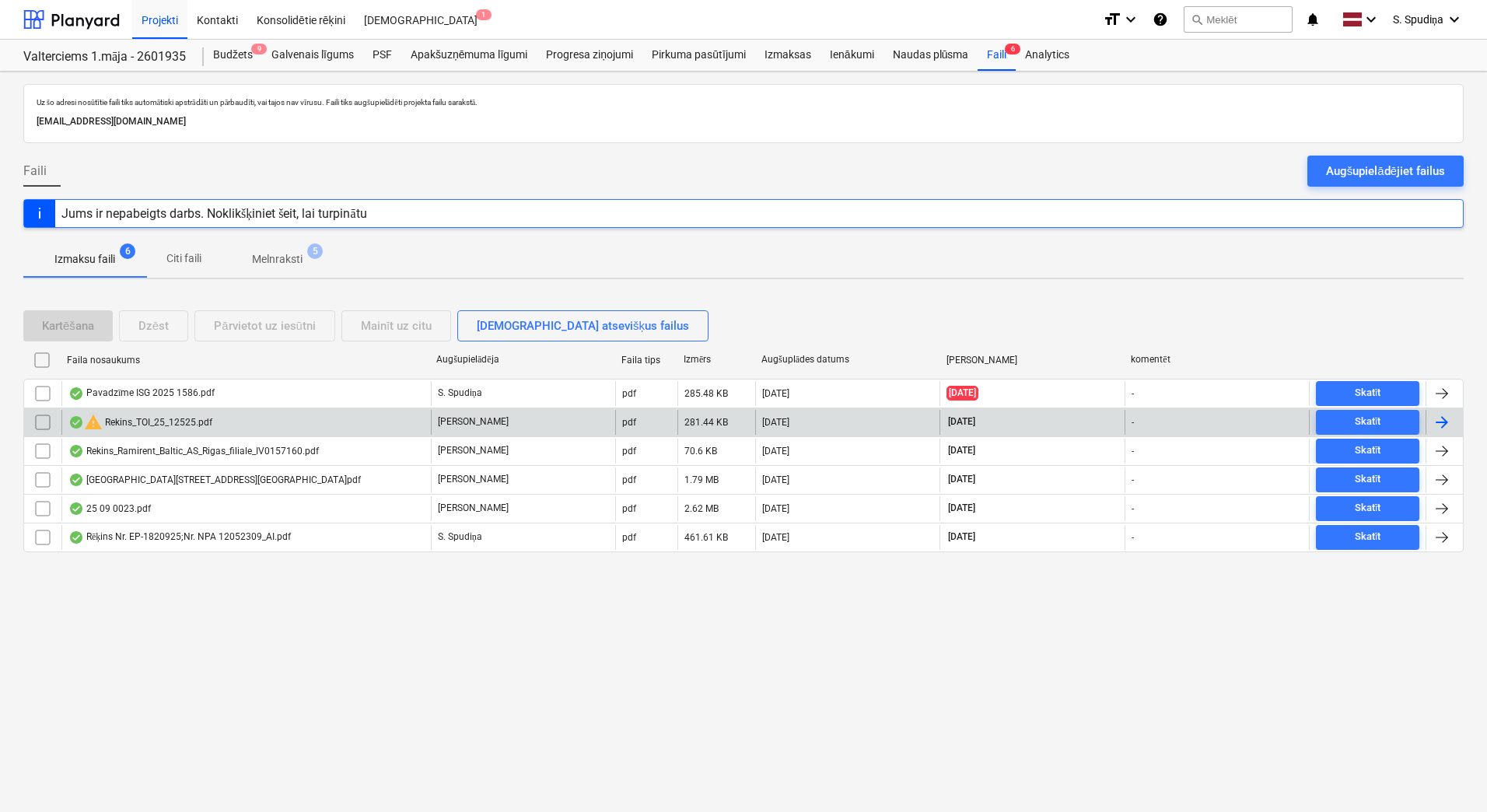
click at [216, 422] on div "warning Rekins_TOI_25_12525.pdf" at bounding box center [246, 422] width 369 height 25
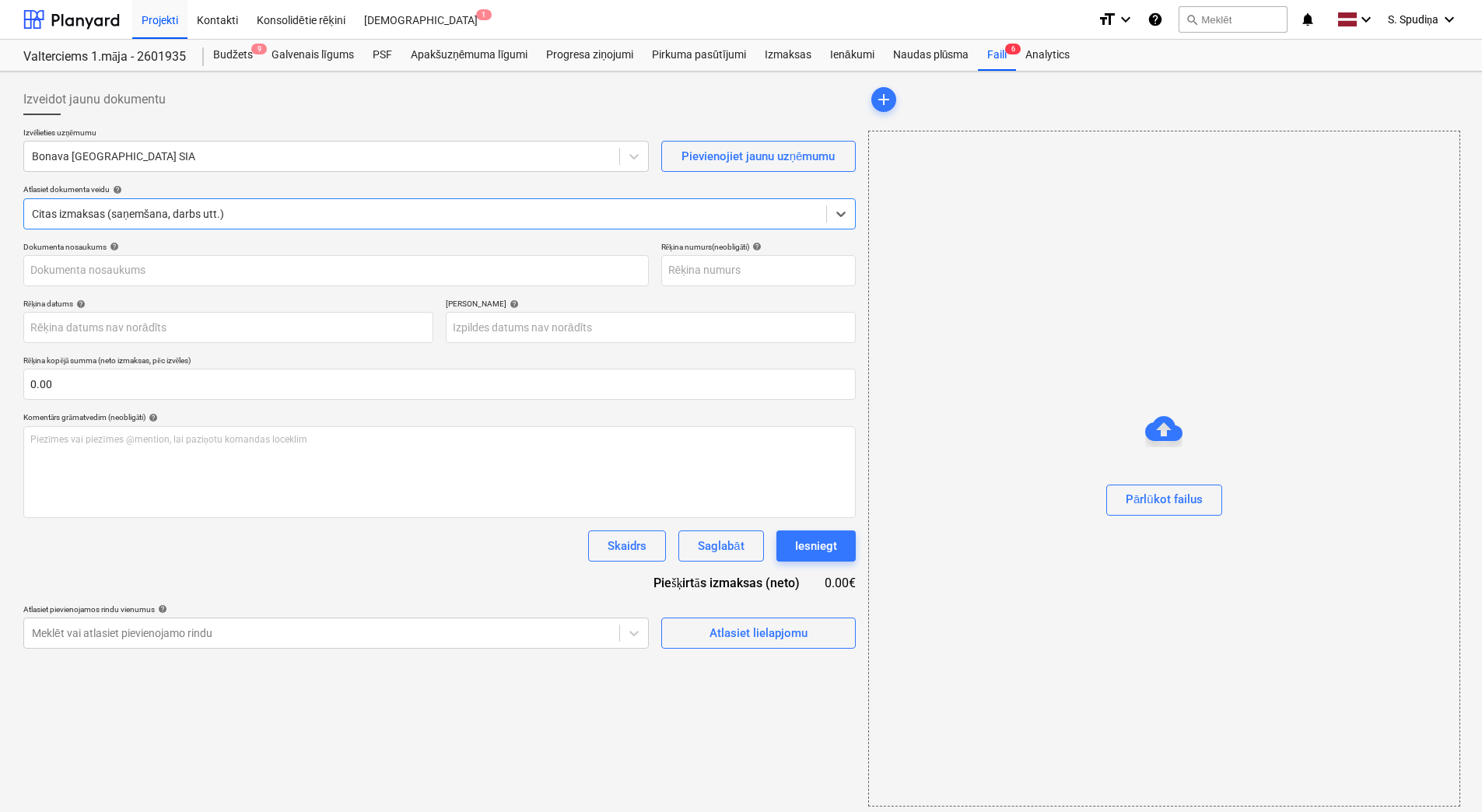
type input "Rekins_TOI_25_12525.pdf"
type input "[DATE]"
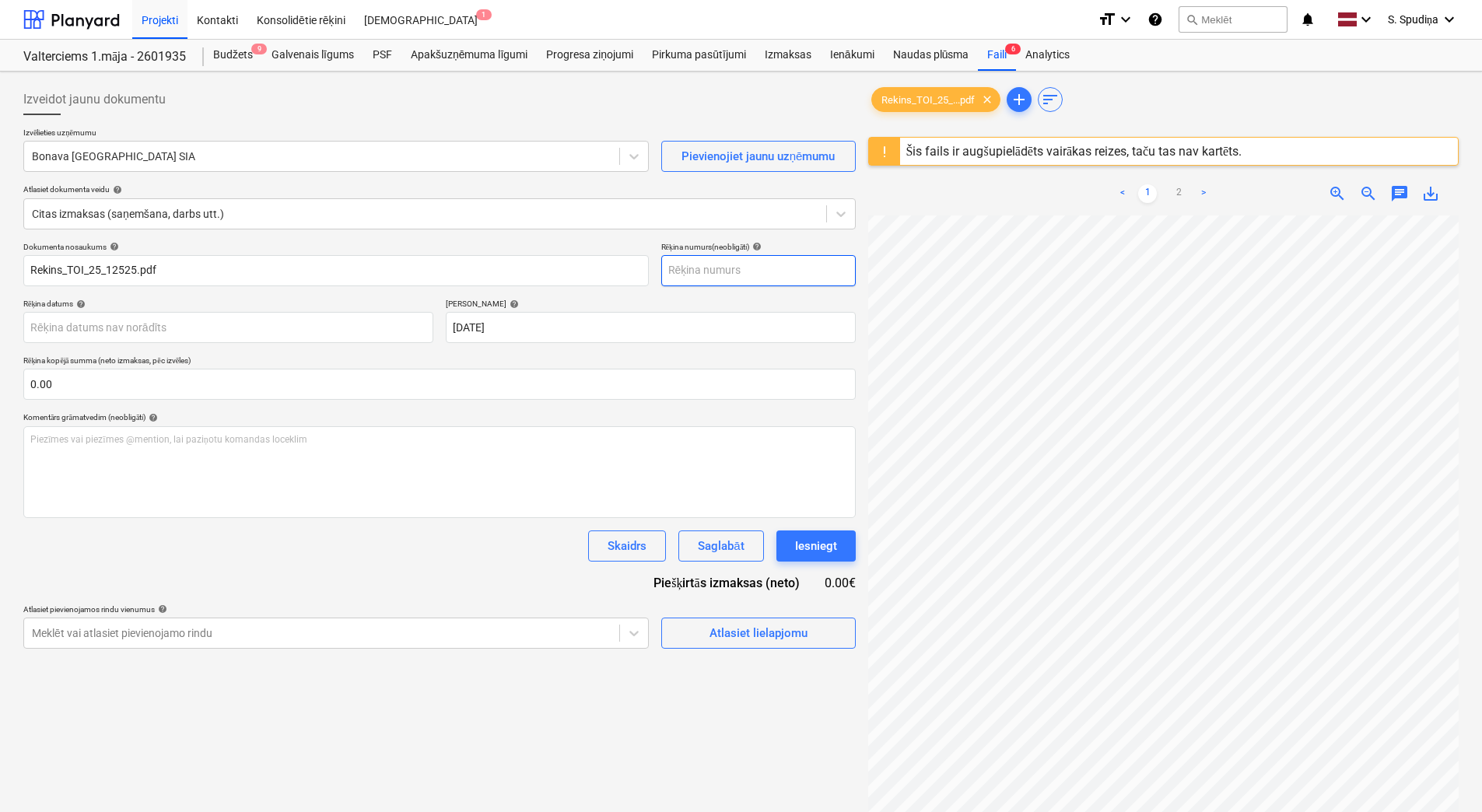
scroll to position [389, 9]
click at [1179, 185] on link "2" at bounding box center [1178, 193] width 19 height 19
click at [1143, 200] on link "1" at bounding box center [1147, 193] width 19 height 19
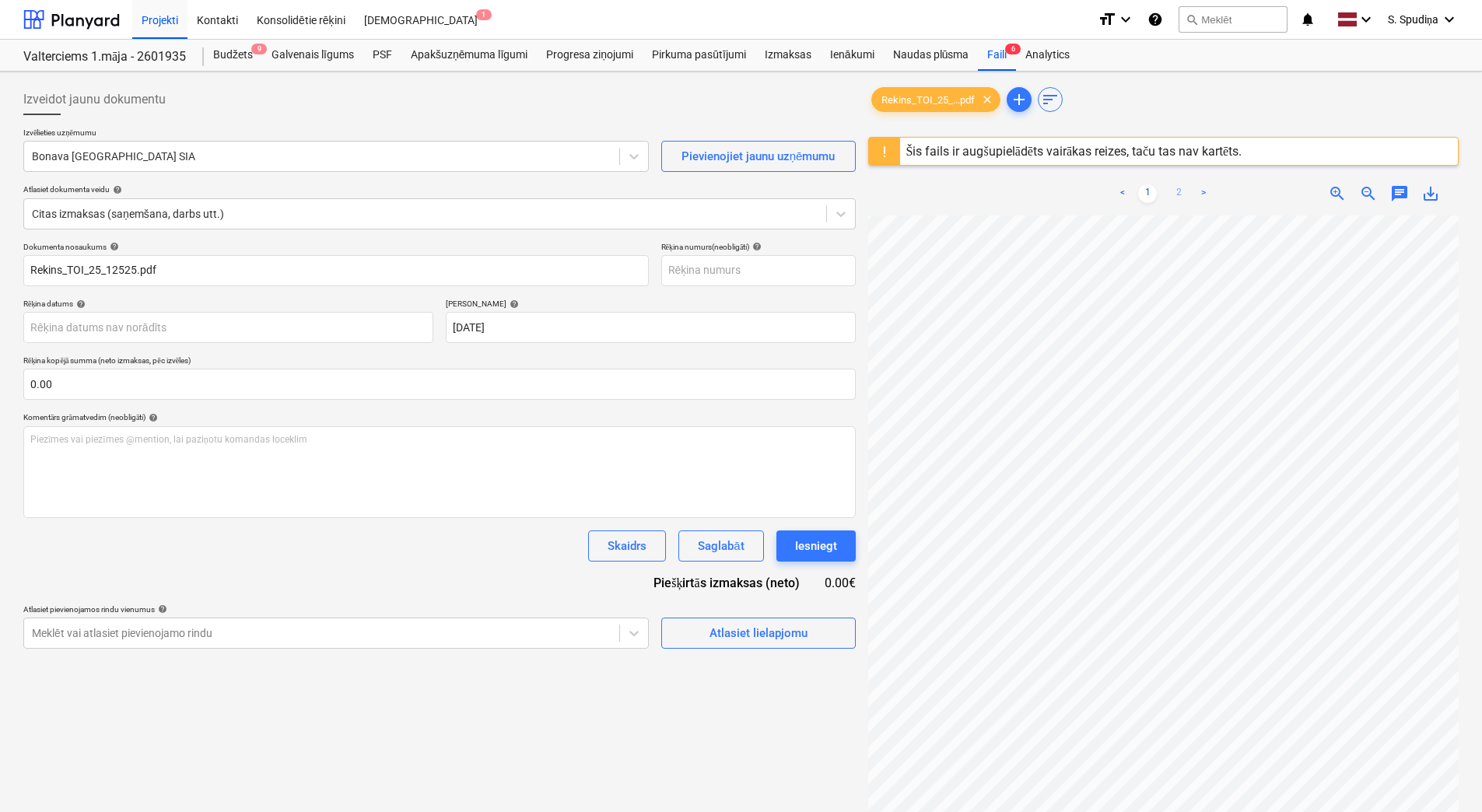
click at [1175, 193] on link "2" at bounding box center [1178, 193] width 19 height 19
click at [1148, 188] on link "1" at bounding box center [1147, 193] width 19 height 19
click at [264, 156] on div at bounding box center [322, 155] width 580 height 15
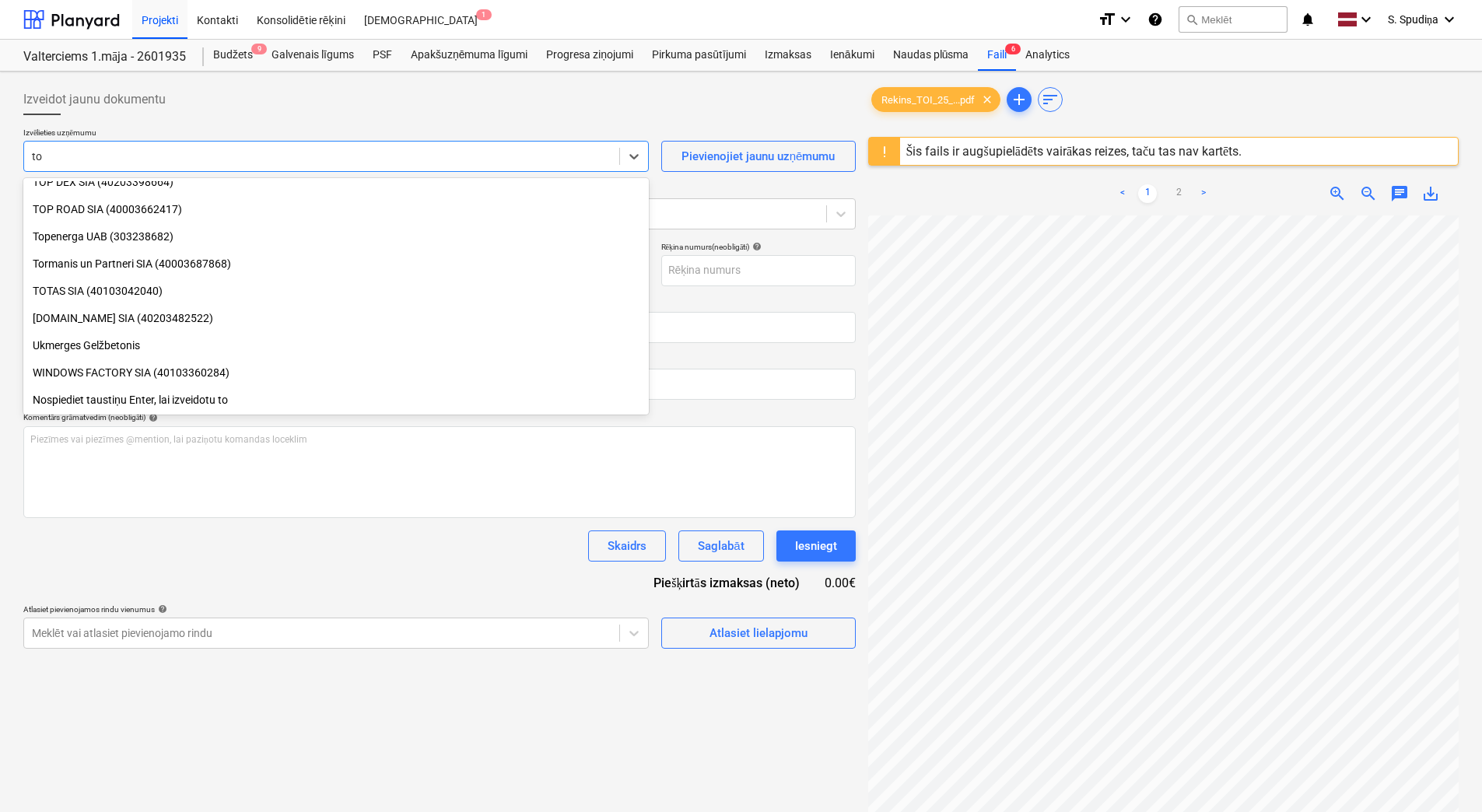
scroll to position [992, 0]
type input "toi"
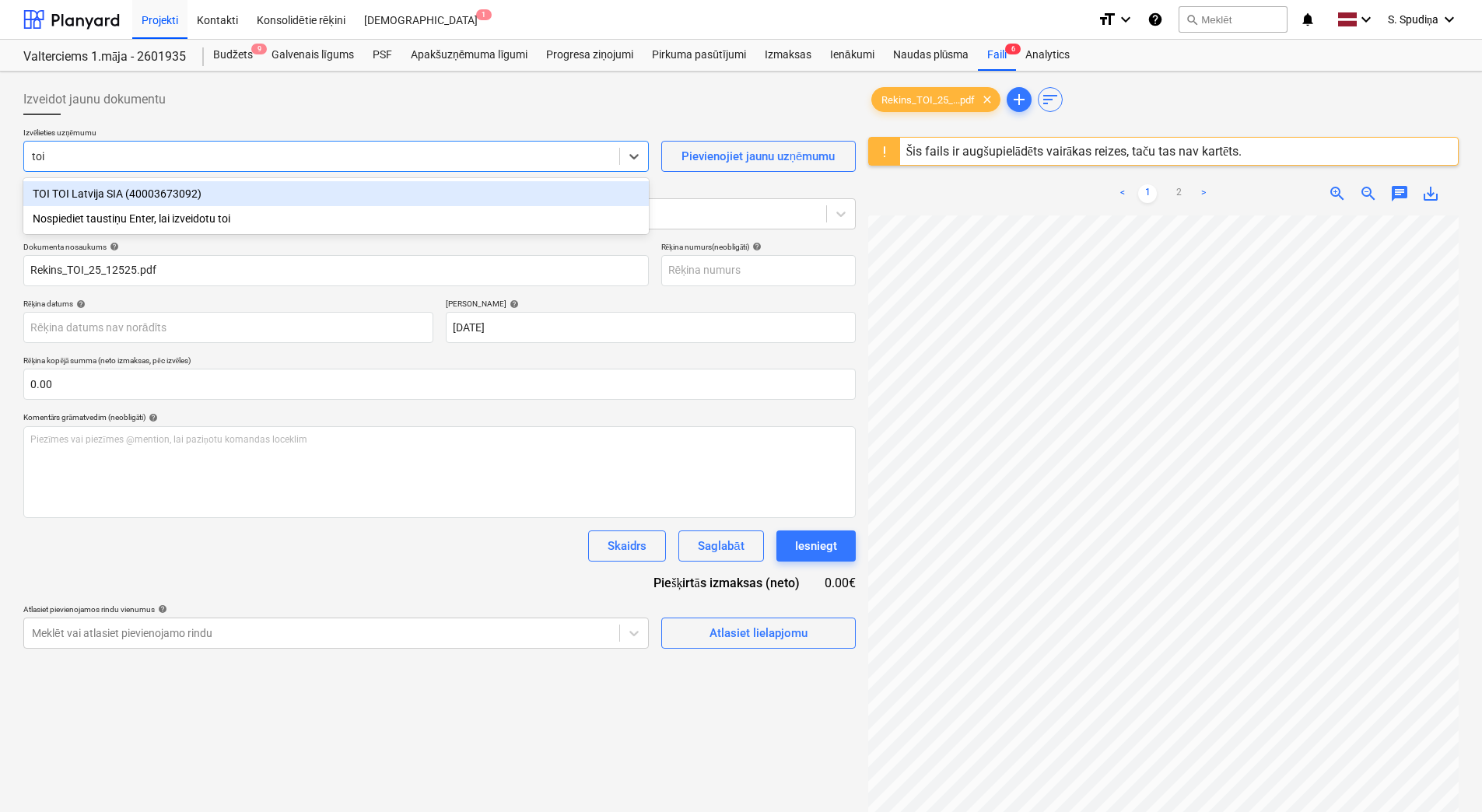
click at [207, 192] on div "TOI TOI Latvija SIA (40003673092)" at bounding box center [336, 193] width 625 height 25
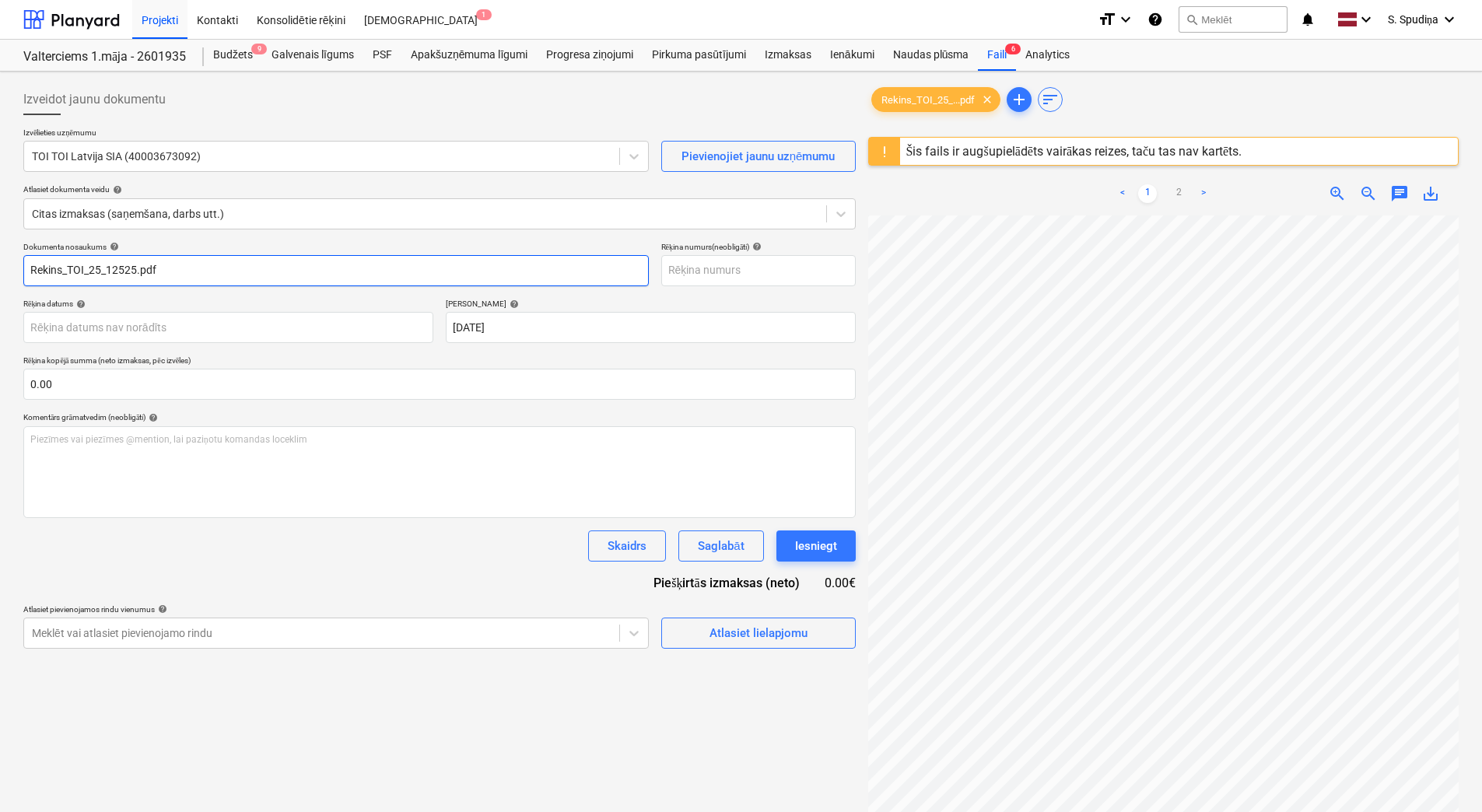
drag, startPoint x: 225, startPoint y: 262, endPoint x: -3, endPoint y: 281, distance: 228.8
click at [0, 281] on html "Projekti Kontakti Konsolidētie rēķini Iesūtne 1 format_size keyboard_arrow_down…" at bounding box center [741, 406] width 1482 height 812
drag, startPoint x: 69, startPoint y: 270, endPoint x: -3, endPoint y: 270, distance: 72.0
click at [0, 270] on html "Projekti Kontakti Konsolidētie rēķini Iesūtne 1 format_size keyboard_arrow_down…" at bounding box center [741, 406] width 1482 height 812
type input "TOI/25/12525"
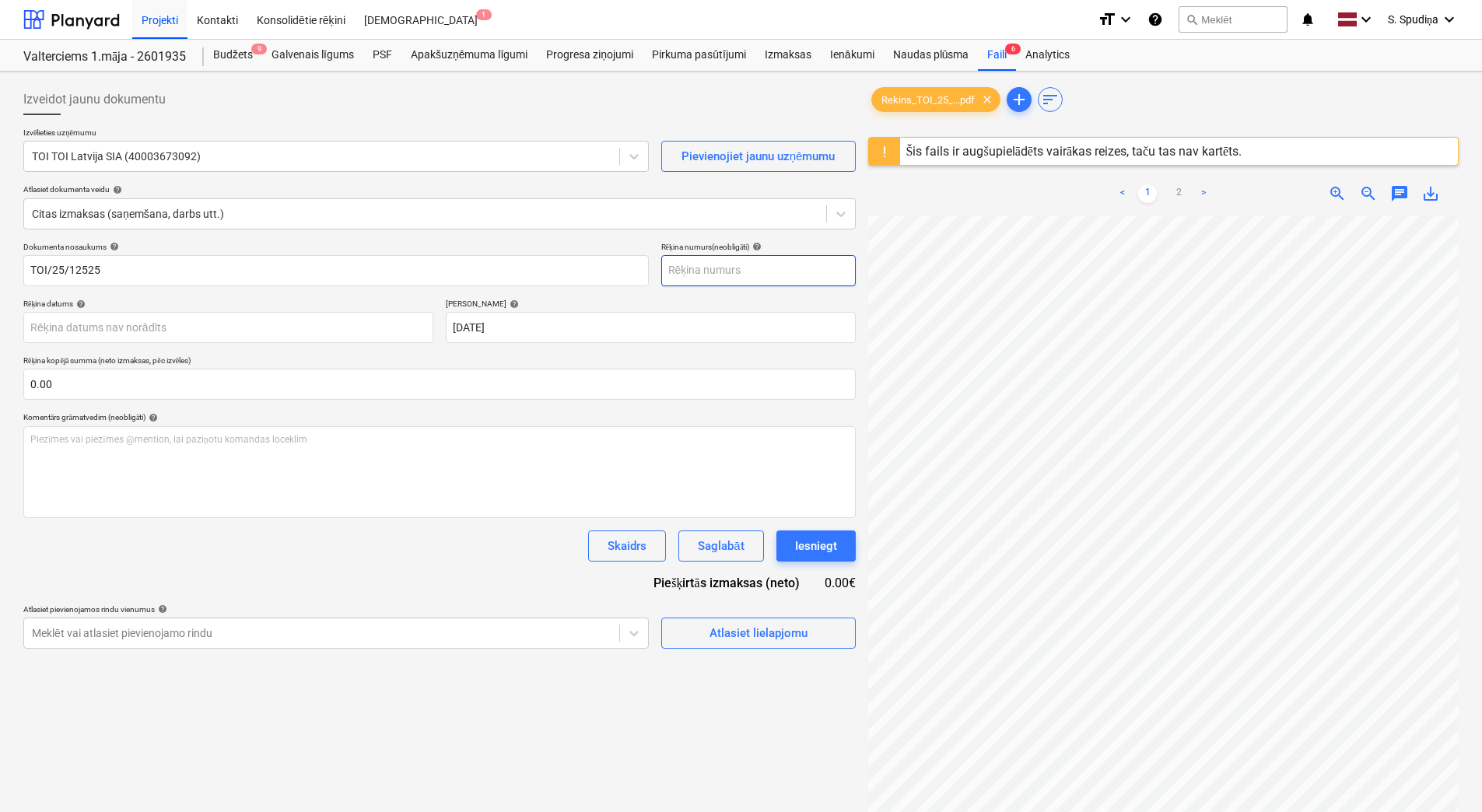
click at [764, 263] on input "text" at bounding box center [758, 270] width 194 height 31
paste input "TOI/25/12525"
type input "TOI/25/12525"
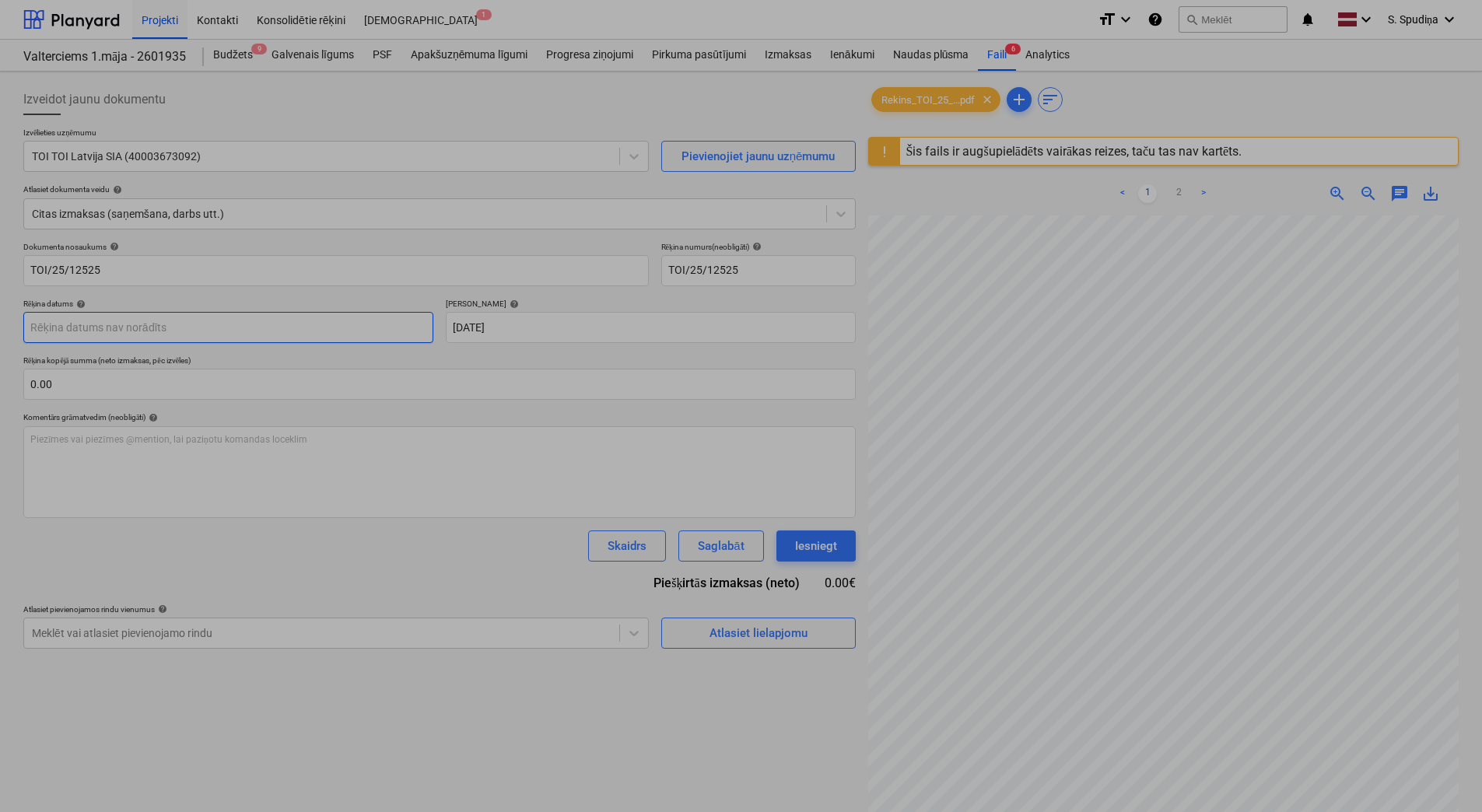
click at [136, 325] on body "Projekti Kontakti Konsolidētie rēķini Iesūtne 1 format_size keyboard_arrow_down…" at bounding box center [741, 406] width 1482 height 812
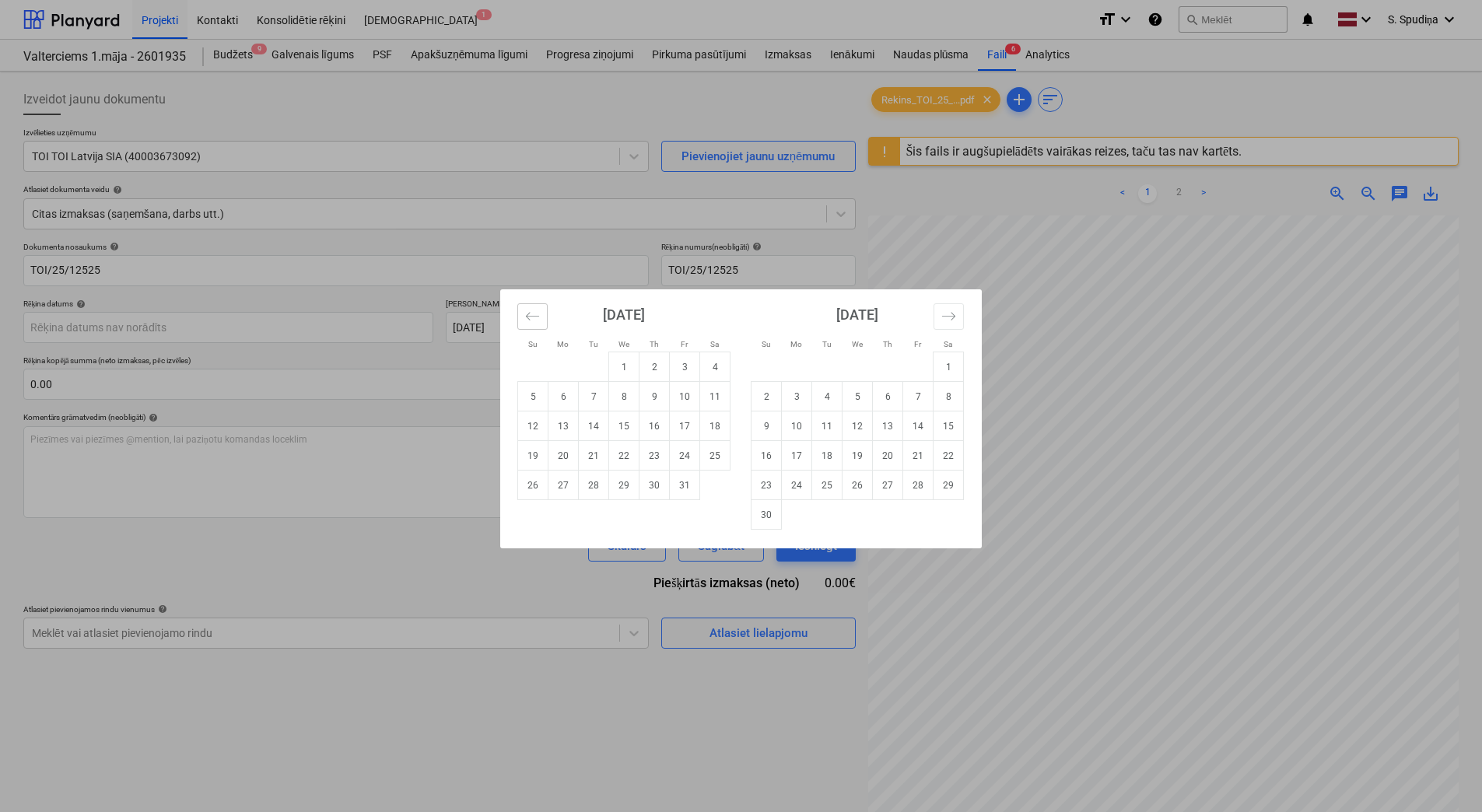
click at [535, 309] on icon "Move backward to switch to the previous month." at bounding box center [532, 316] width 15 height 15
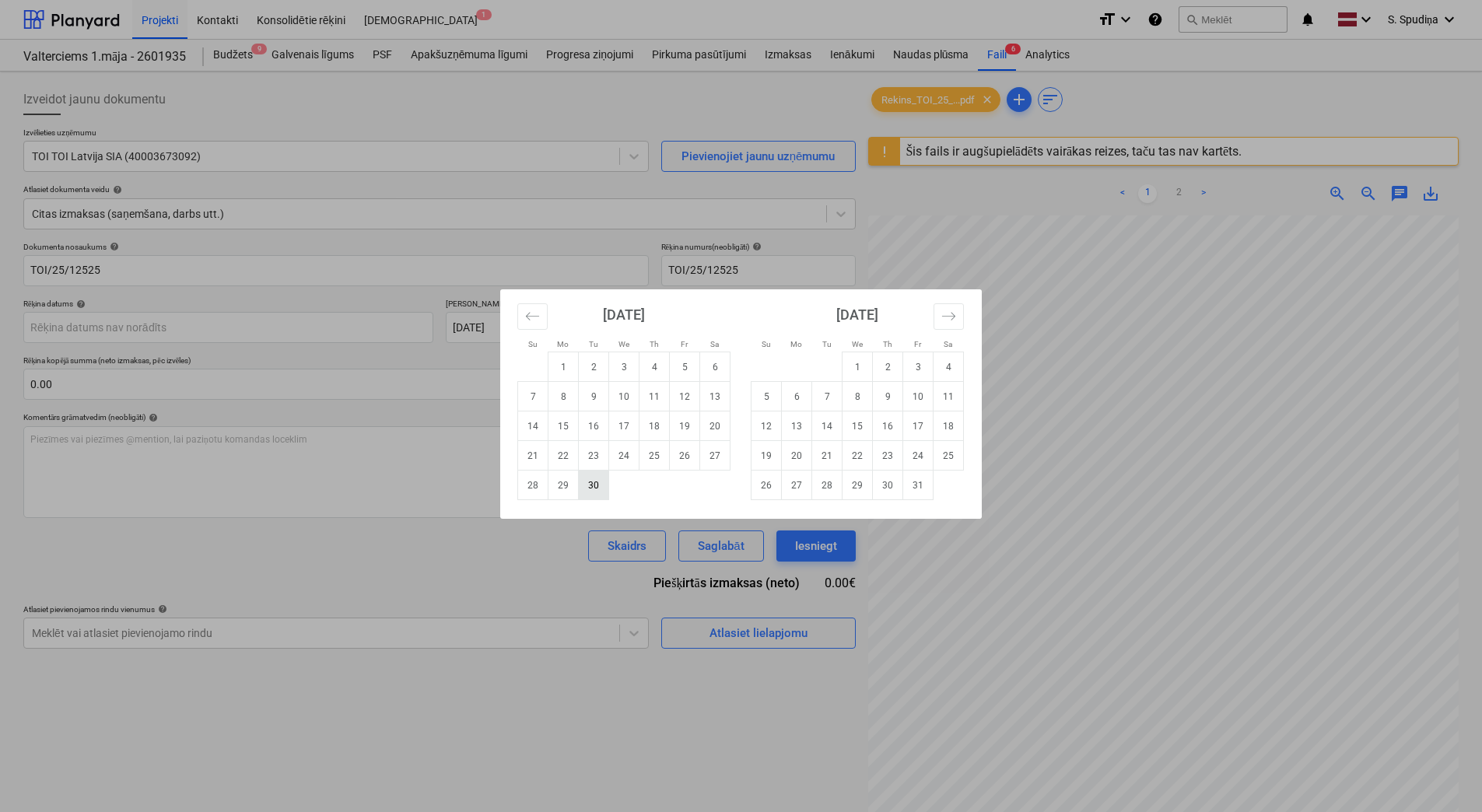
click at [598, 491] on td "30" at bounding box center [594, 485] width 30 height 29
type input "[DATE]"
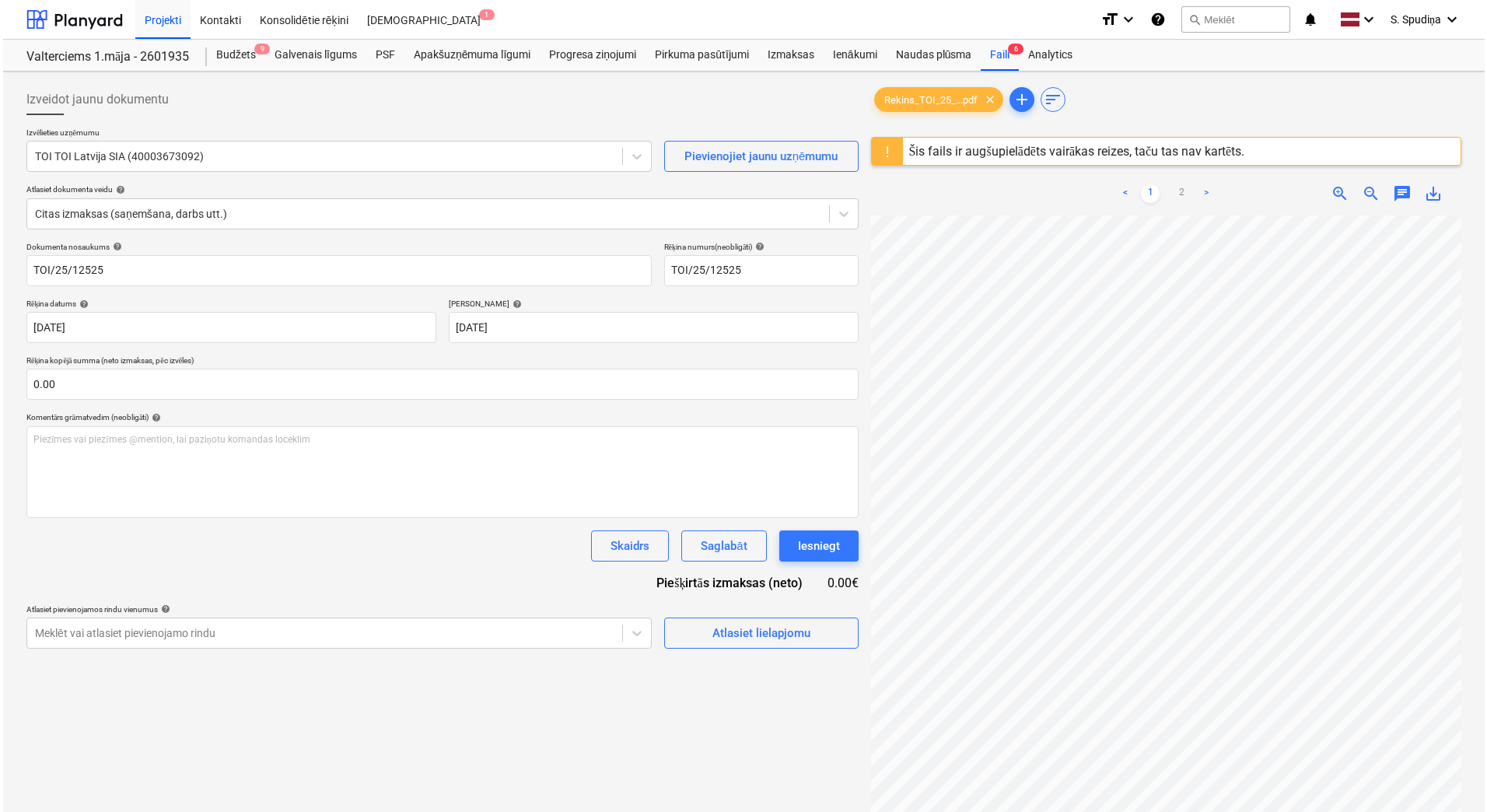
scroll to position [0, 228]
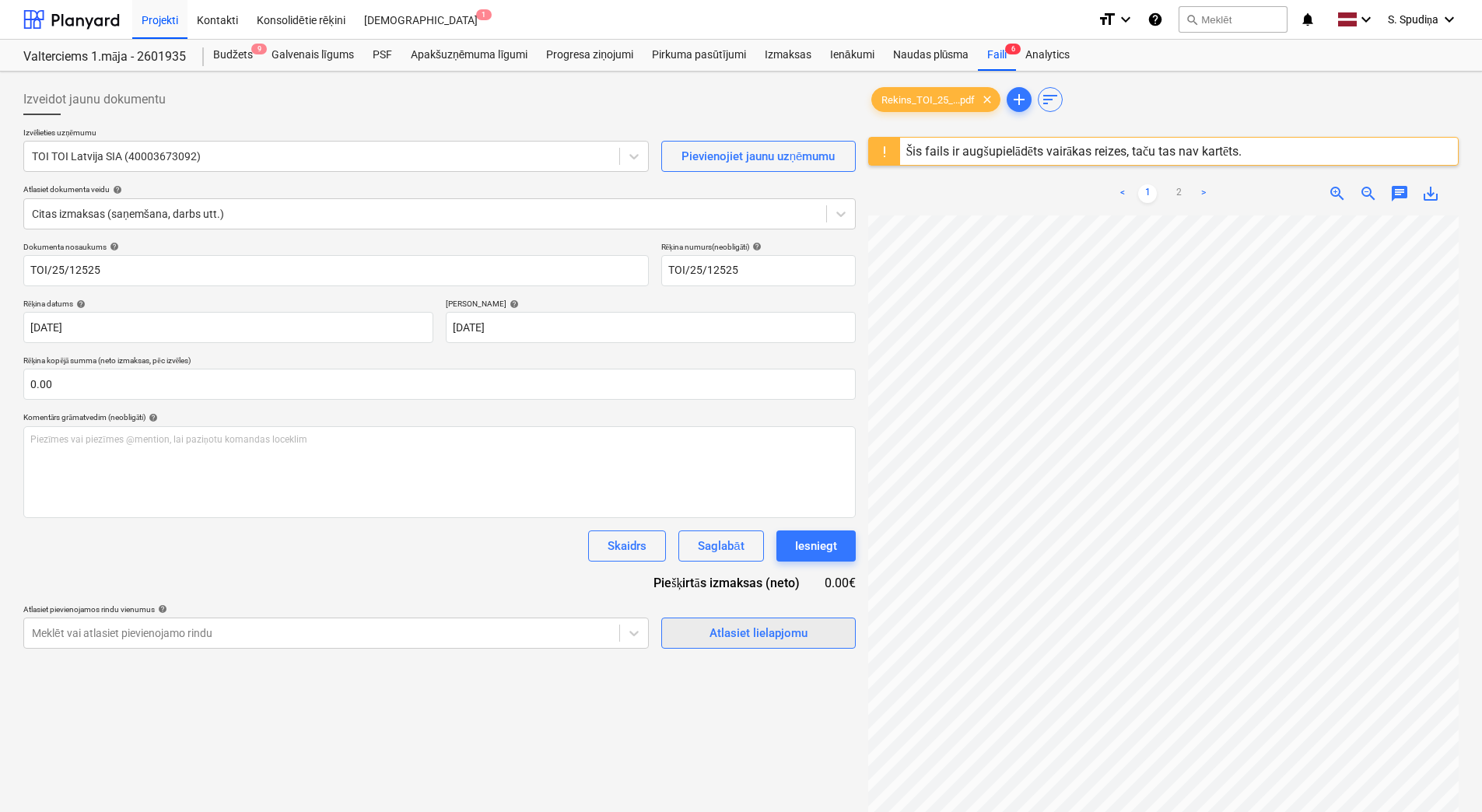
click at [723, 629] on div "Atlasiet lielapjomu" at bounding box center [758, 632] width 98 height 20
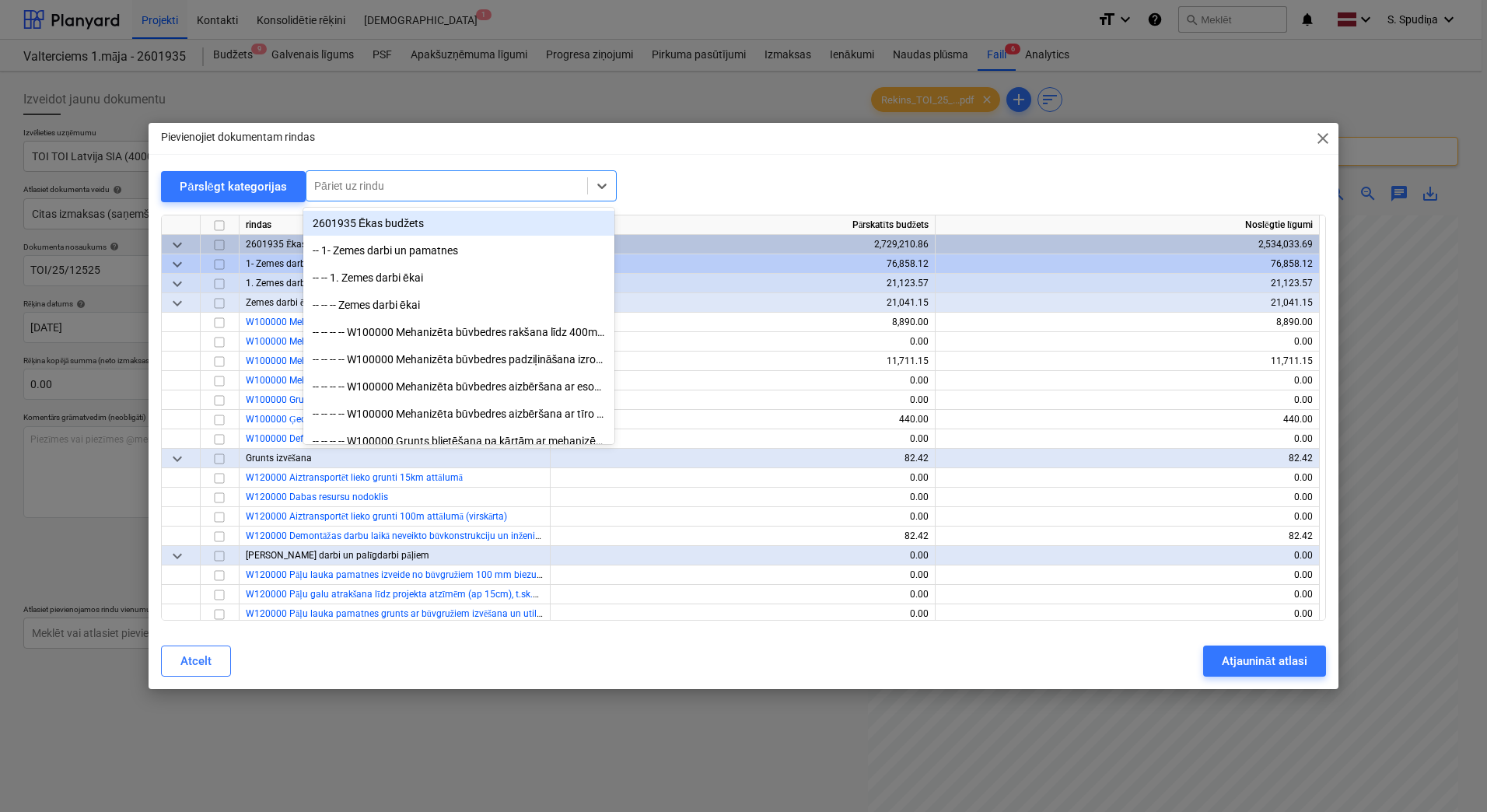
click at [460, 190] on div at bounding box center [447, 185] width 266 height 15
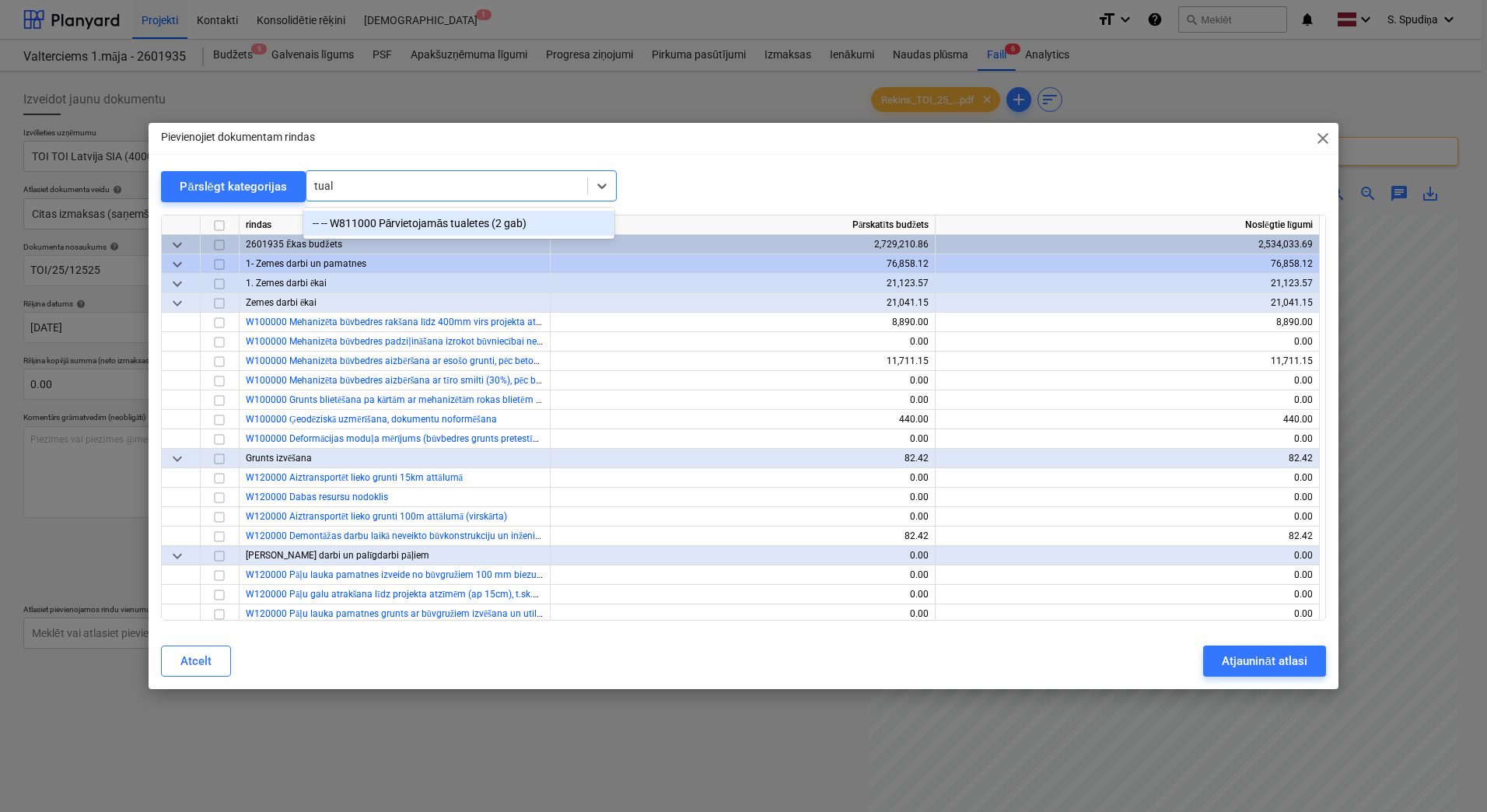
type input "tuale"
click at [471, 221] on div "-- -- W811000 Pārvietojamās tualetes (2 gab)" at bounding box center [459, 223] width 311 height 25
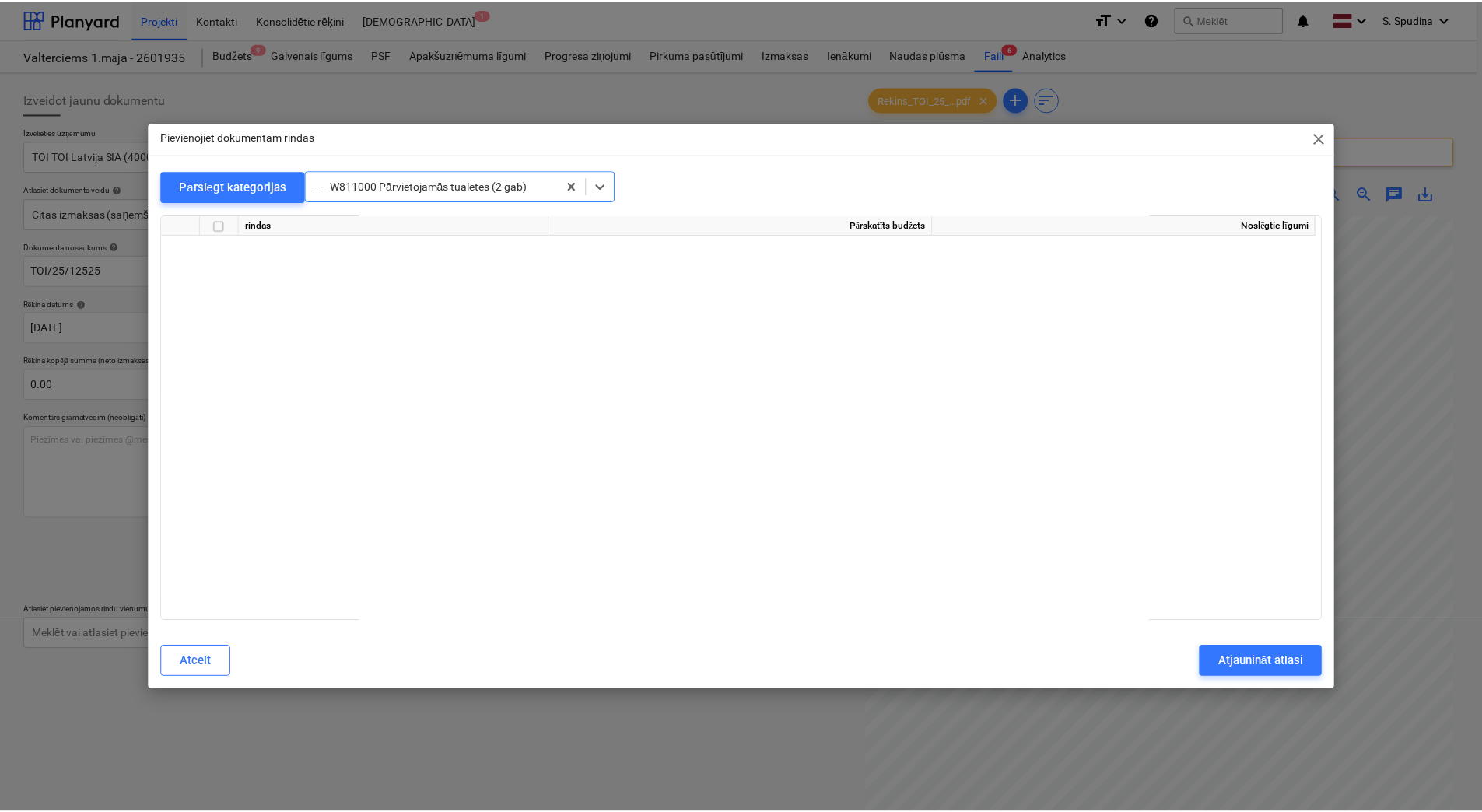
scroll to position [13510, 0]
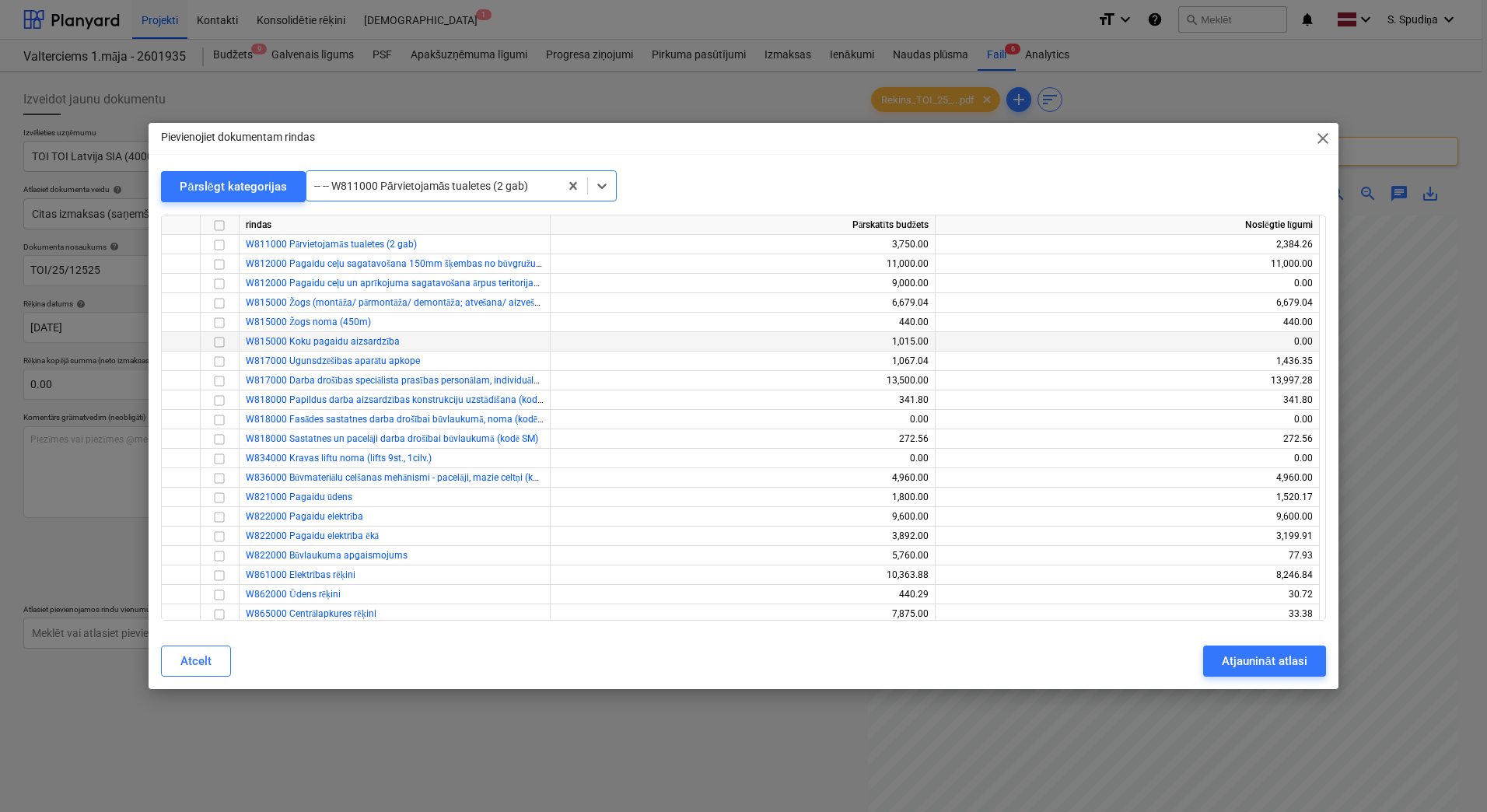
drag, startPoint x: 216, startPoint y: 245, endPoint x: 418, endPoint y: 334, distance: 220.7
click at [216, 245] on input "checkbox" at bounding box center [219, 244] width 19 height 19
click at [1235, 644] on div "Atjaunināt atlasi" at bounding box center [1264, 661] width 85 height 20
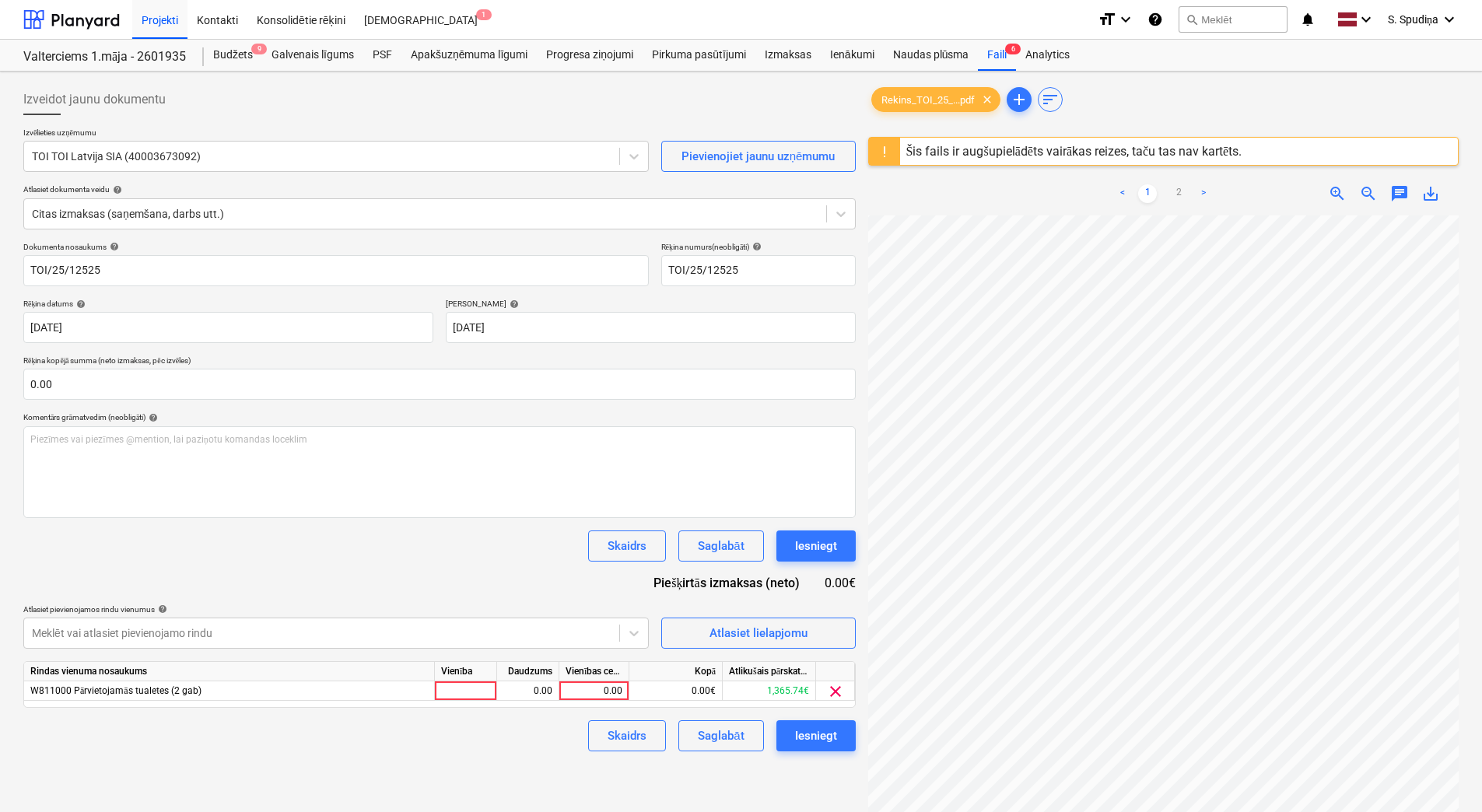
scroll to position [0, 228]
click at [572, 644] on div "0.00" at bounding box center [594, 691] width 57 height 19
type input "473.67"
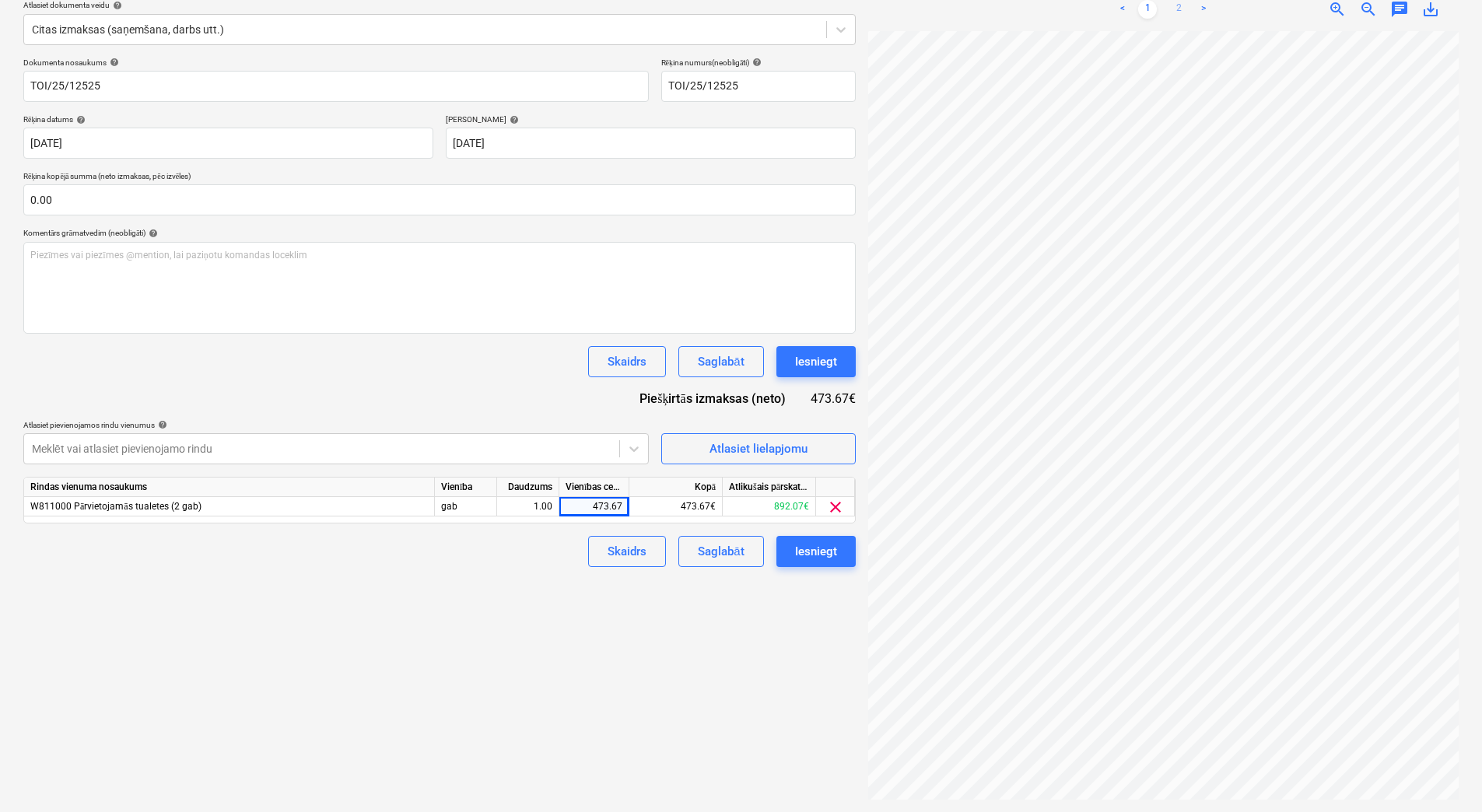
click at [1171, 3] on link "2" at bounding box center [1178, 9] width 19 height 19
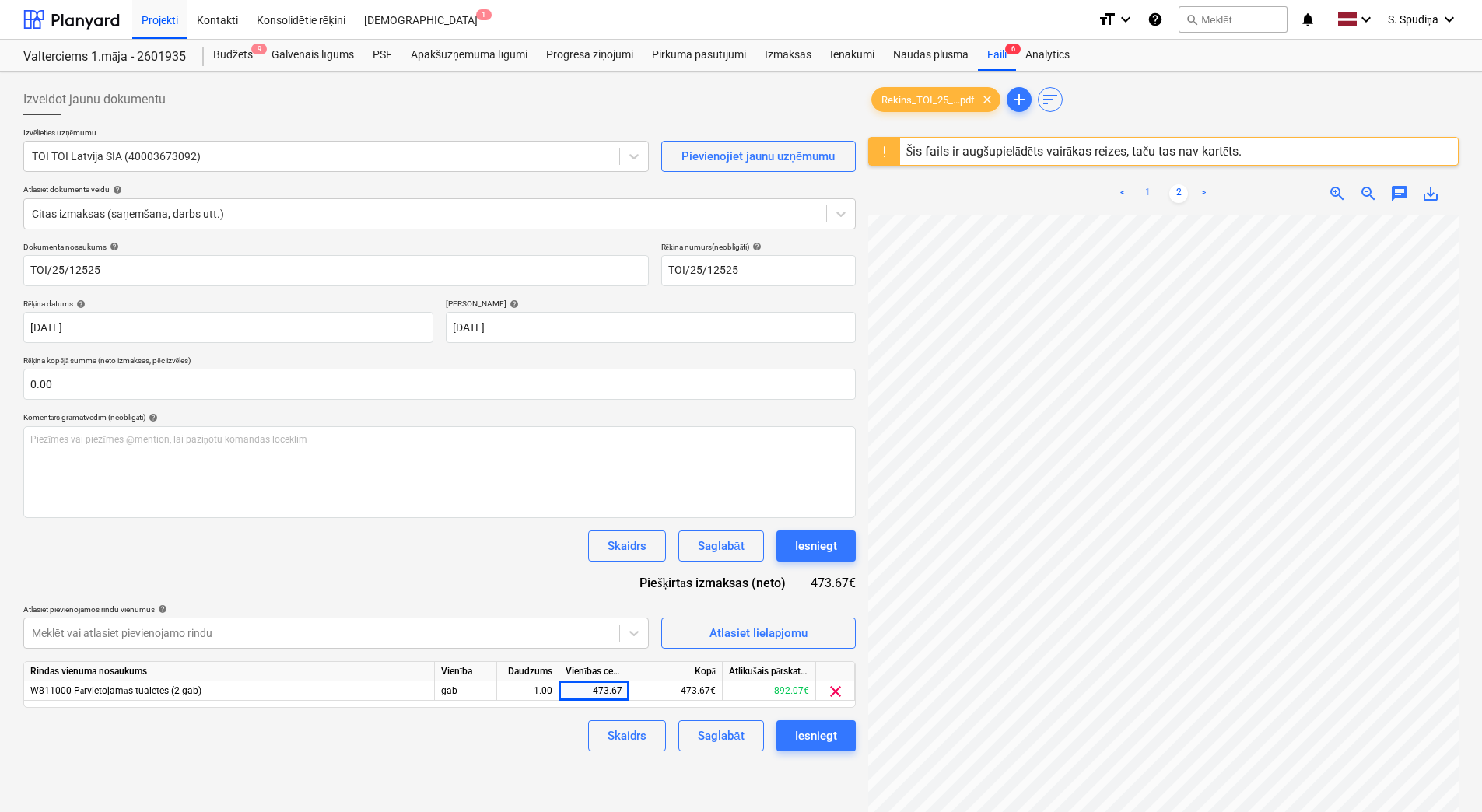
click at [1150, 195] on link "1" at bounding box center [1147, 193] width 19 height 19
click at [710, 644] on div "Saglabāt" at bounding box center [721, 735] width 46 height 20
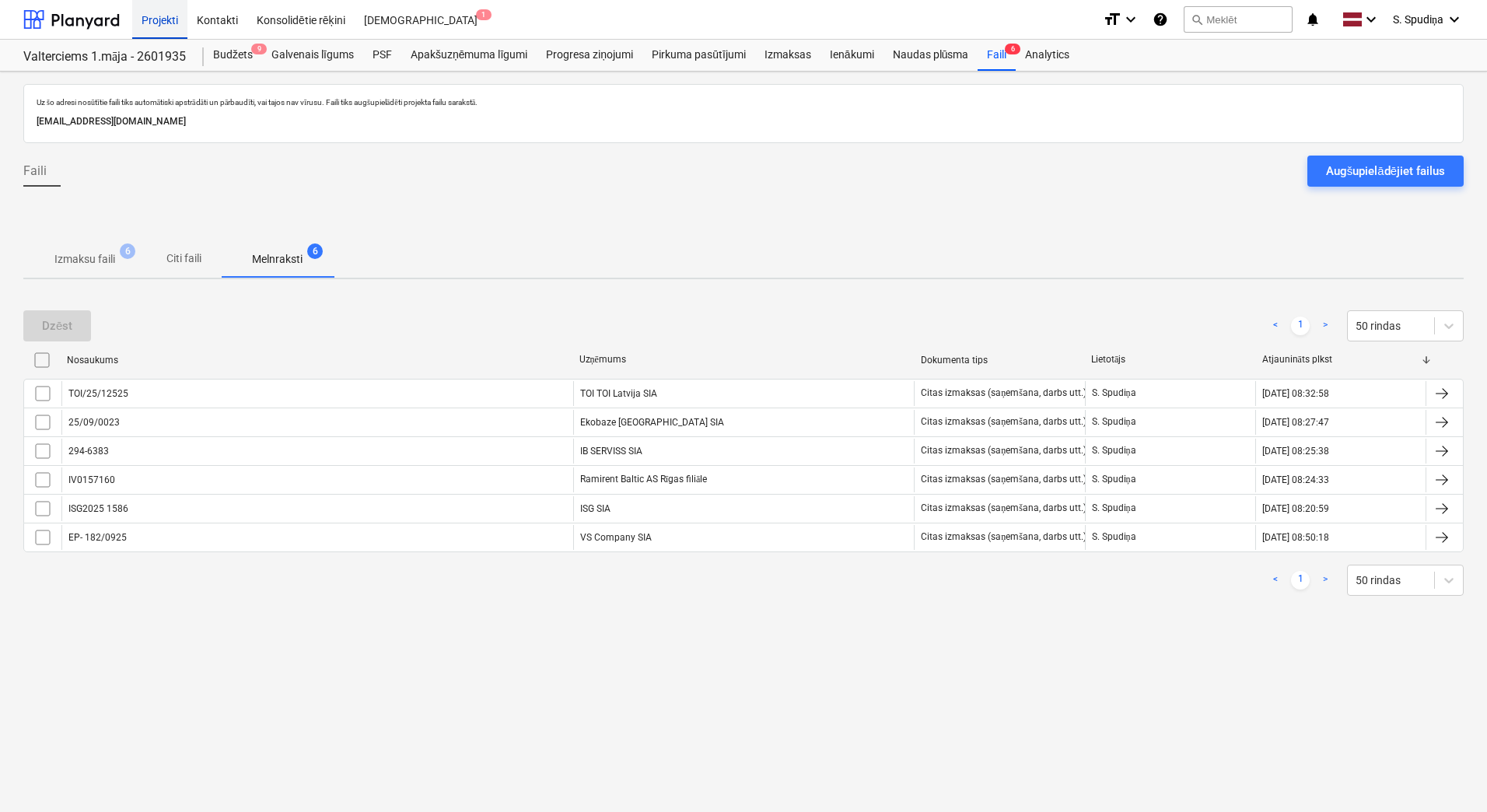
click at [161, 15] on div "Projekti" at bounding box center [160, 19] width 55 height 40
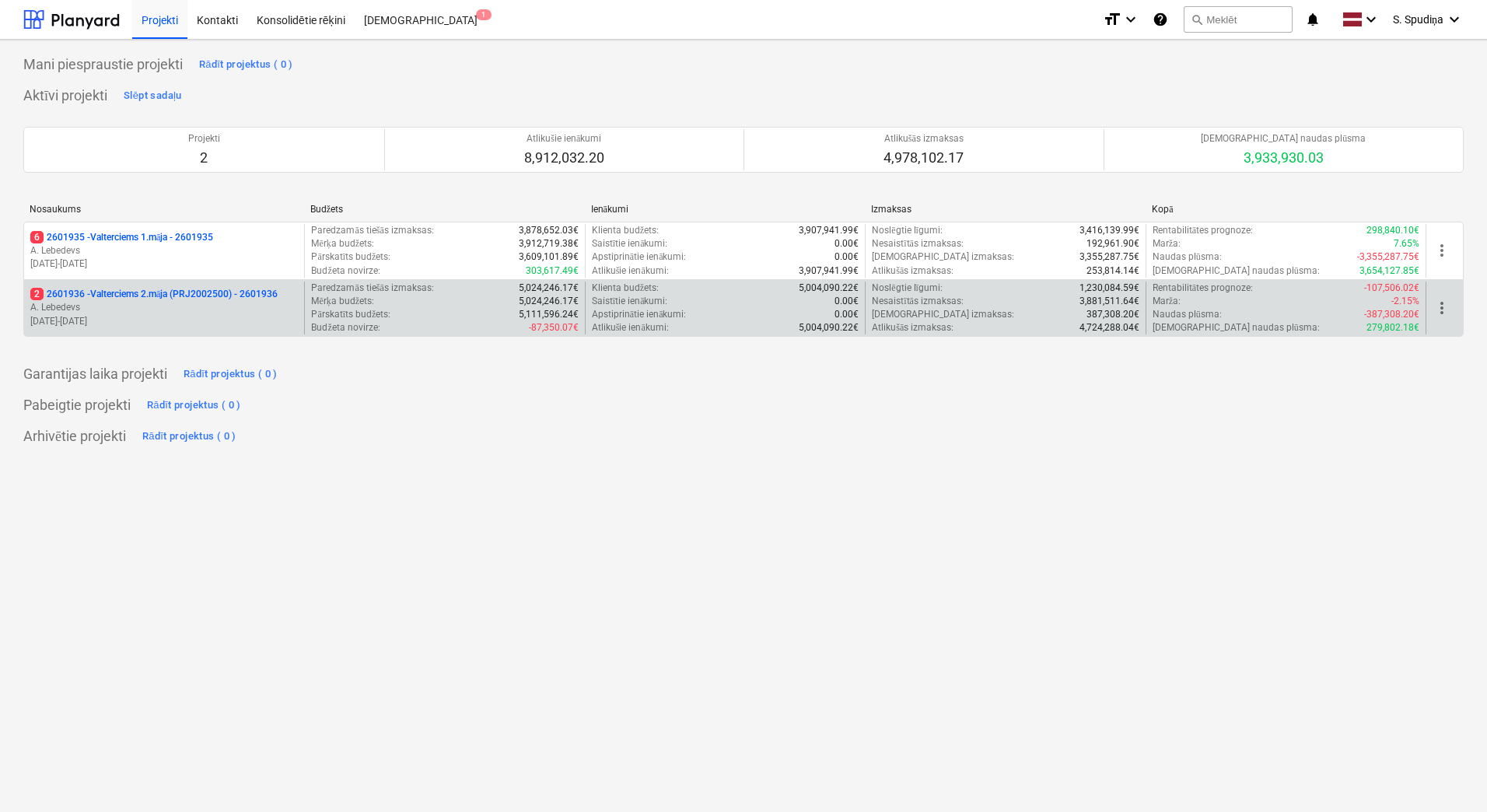
click at [215, 308] on p "A. Lebedevs" at bounding box center [164, 308] width 267 height 13
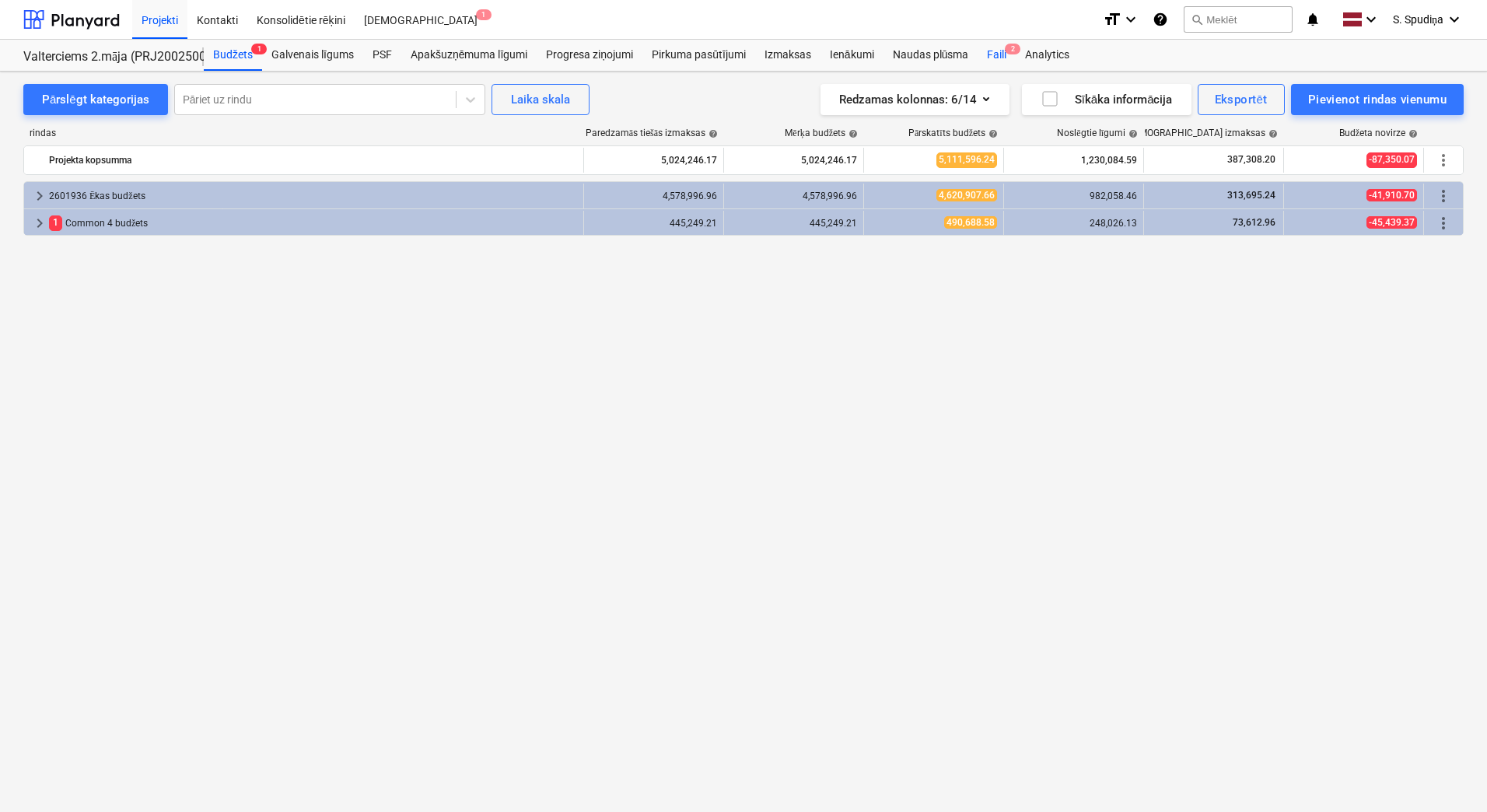
click at [992, 52] on div "Faili 2" at bounding box center [996, 55] width 38 height 31
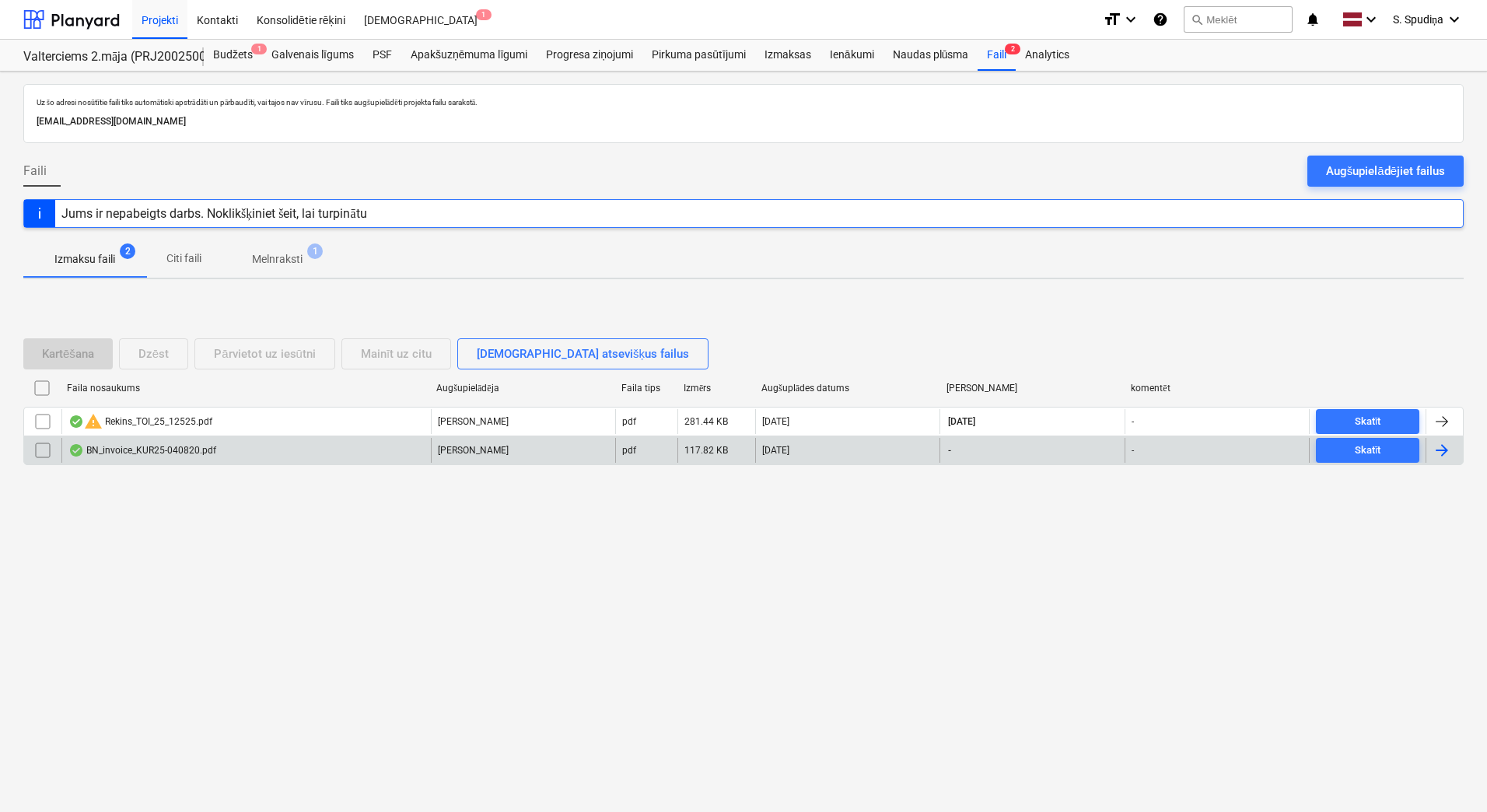
click at [175, 453] on div "BN_invoice_KUR25-040820.pdf" at bounding box center [143, 449] width 147 height 12
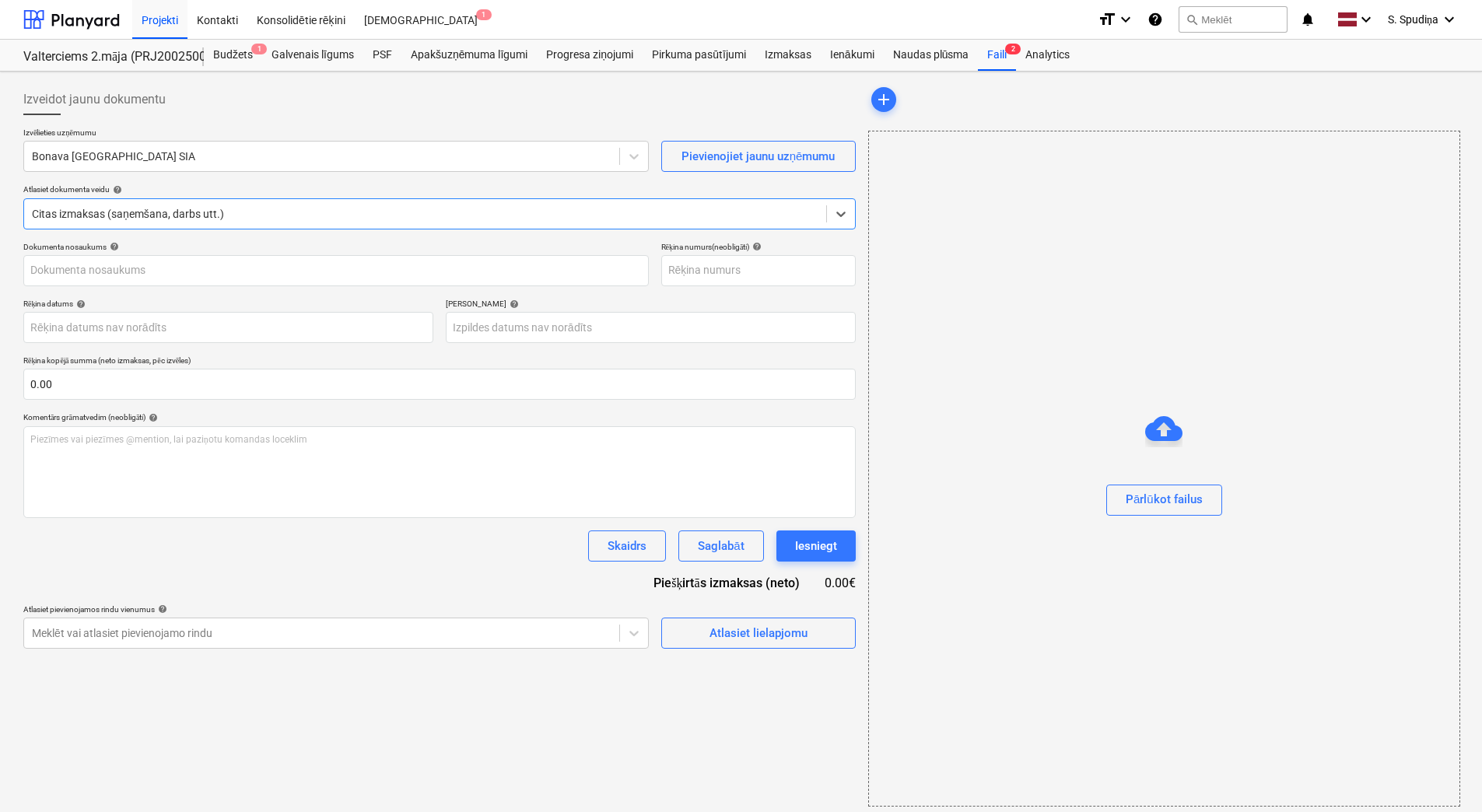
type input "KUR25-040820"
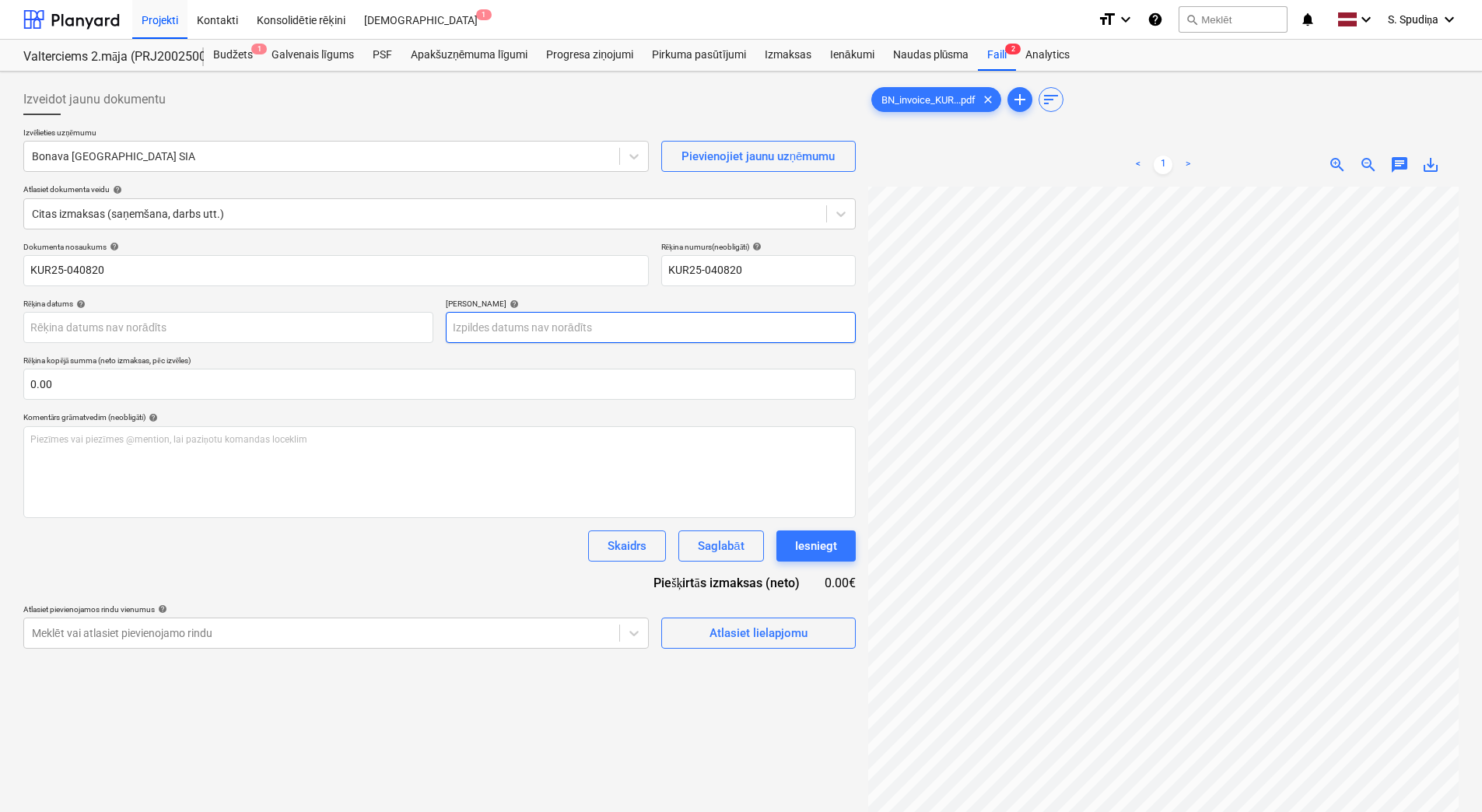
scroll to position [17, 0]
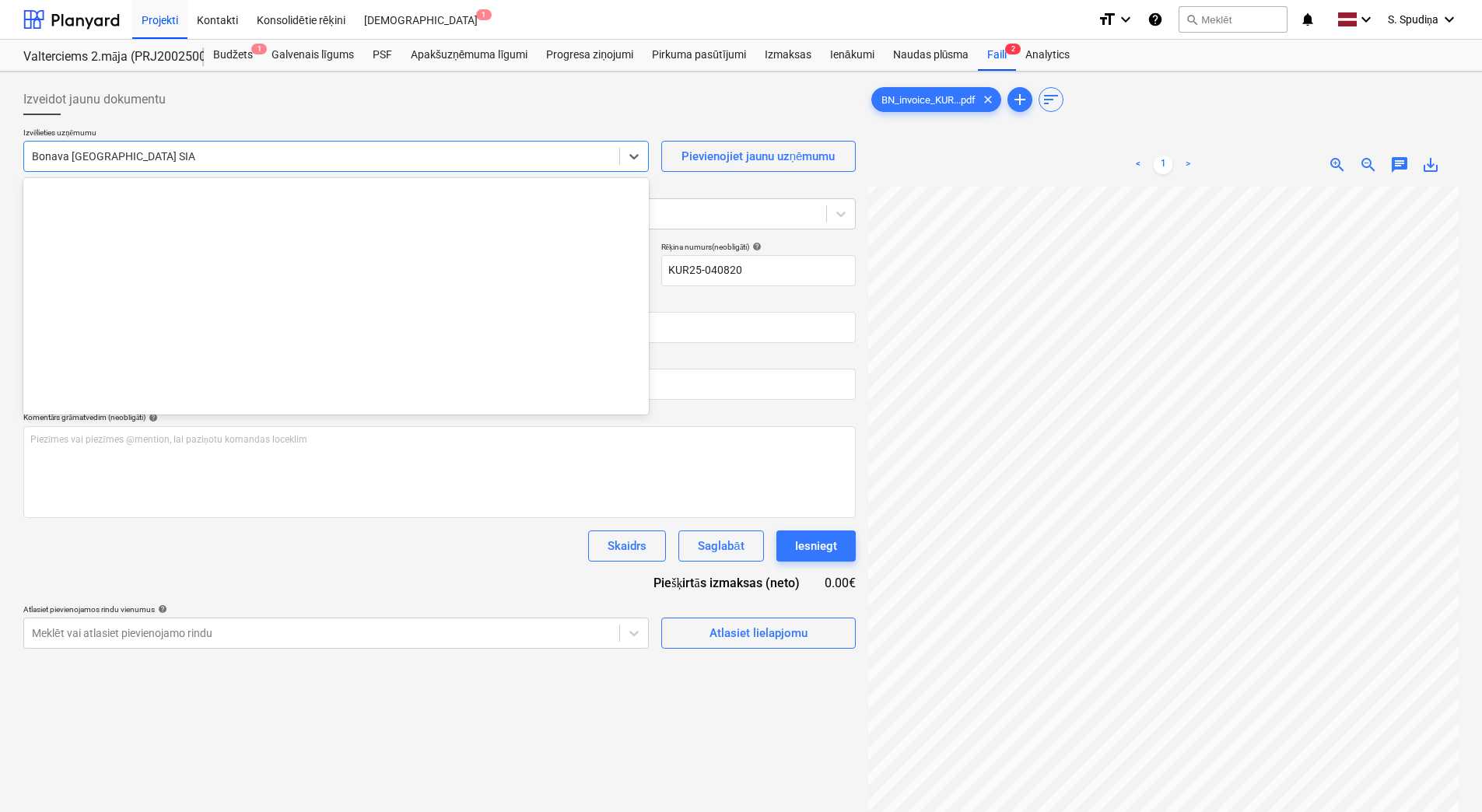
click at [187, 164] on div at bounding box center [322, 155] width 580 height 15
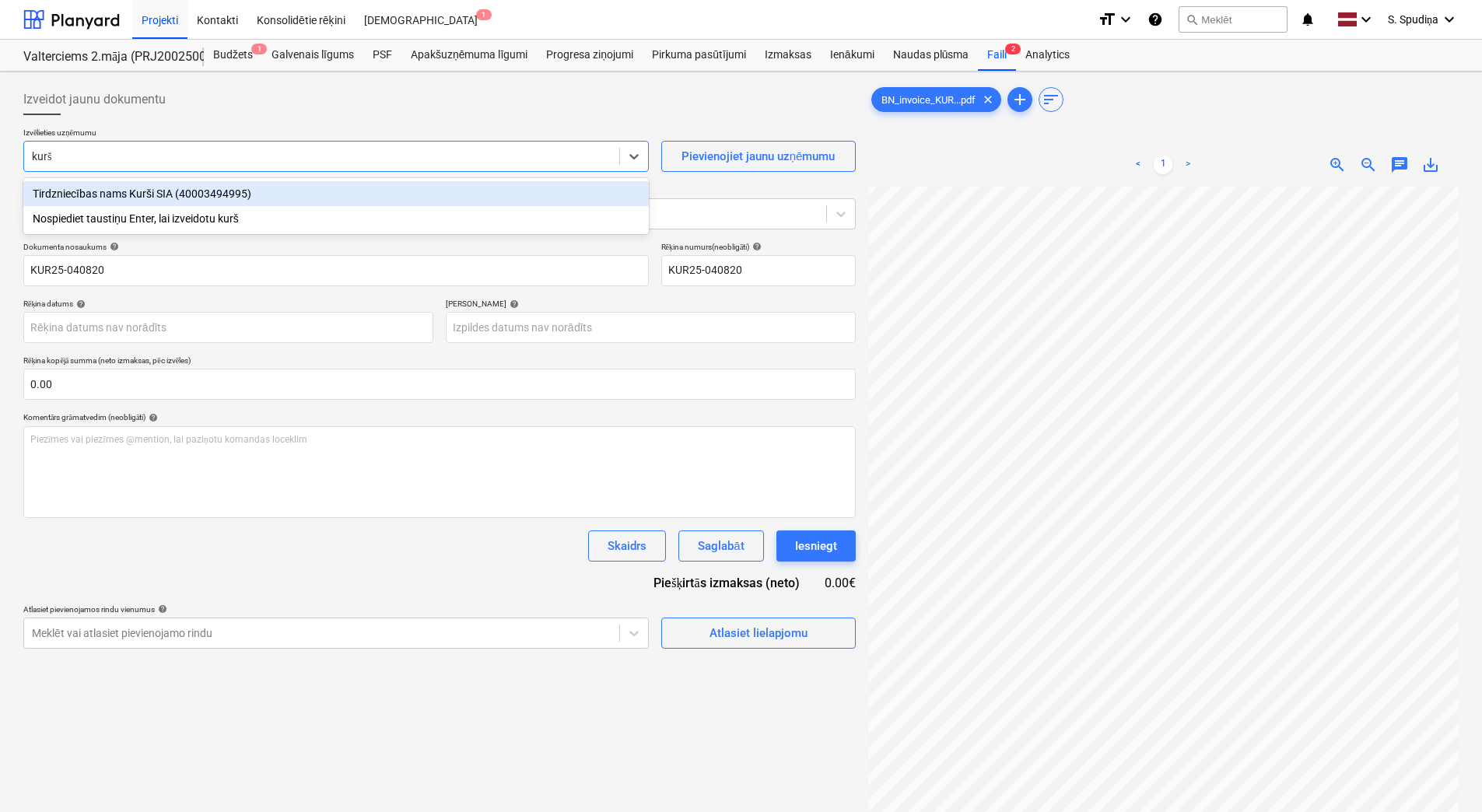
type input "kurši"
click at [182, 198] on div "Tirdzniecības nams Kurši SIA (40003494995)" at bounding box center [336, 193] width 625 height 25
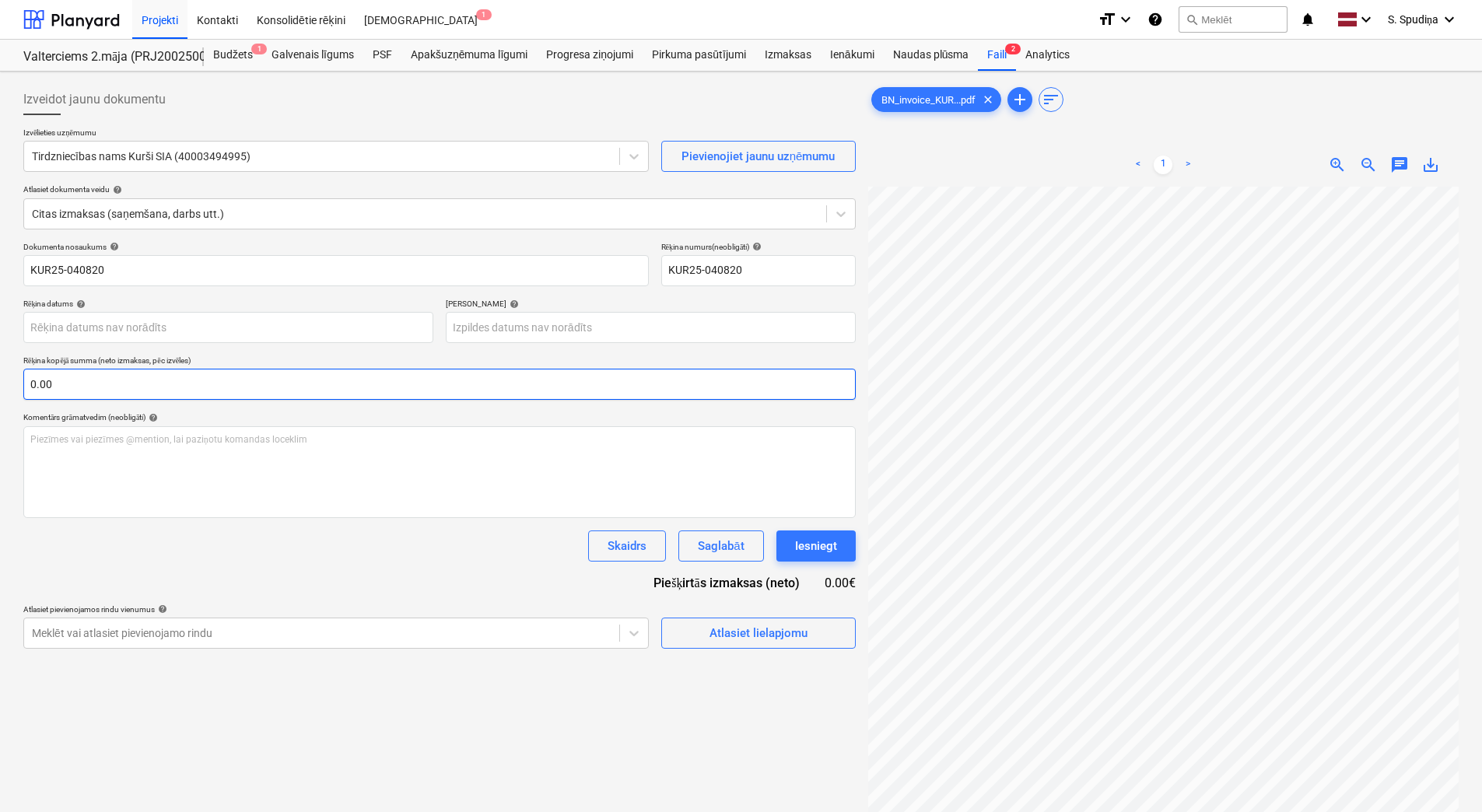
scroll to position [0, 275]
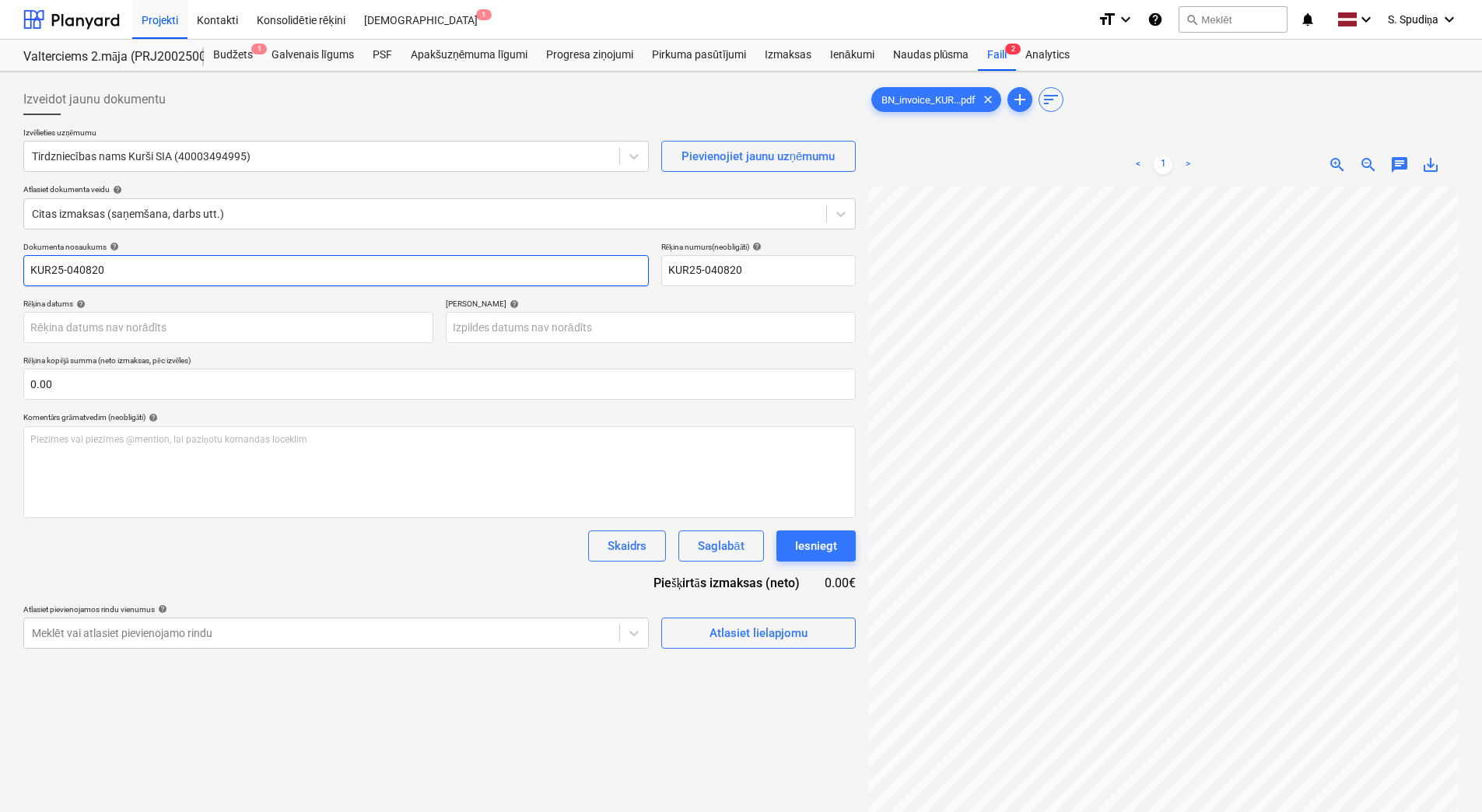
click at [141, 272] on input "KUR25-040820" at bounding box center [336, 270] width 625 height 31
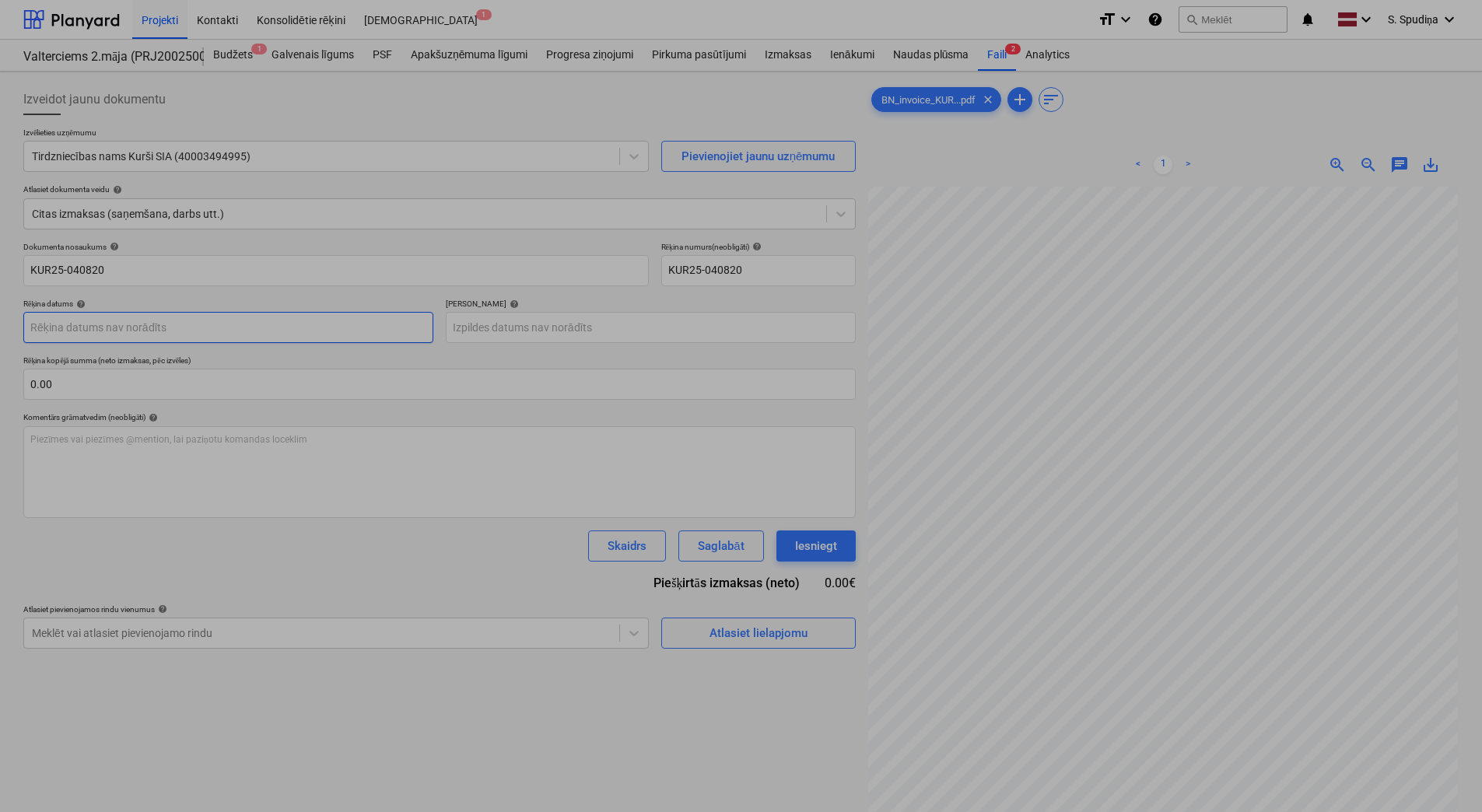
click at [147, 316] on body "Projekti Kontakti Konsolidētie rēķini Iesūtne 1 format_size keyboard_arrow_down…" at bounding box center [741, 406] width 1482 height 812
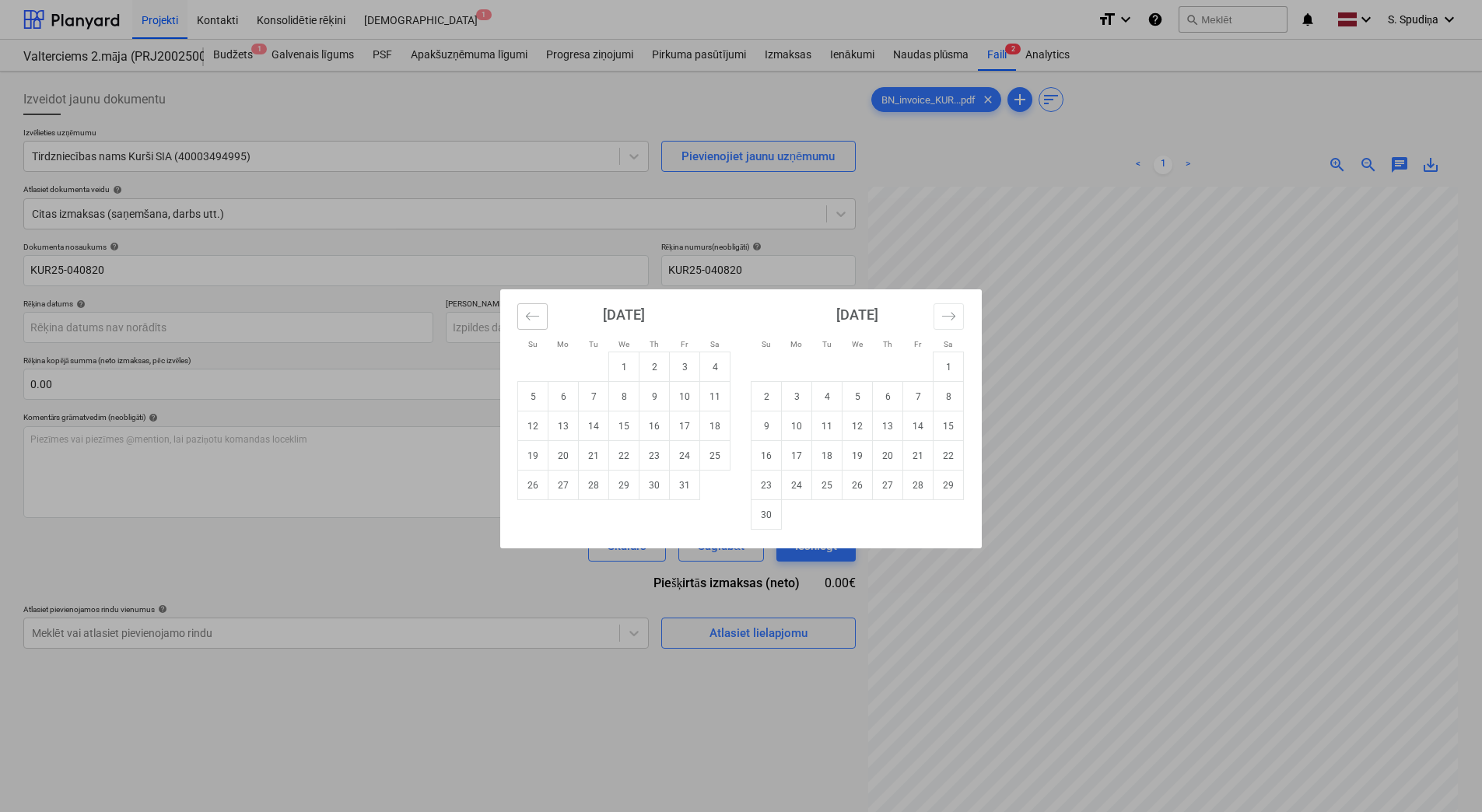
click at [527, 317] on icon "Move backward to switch to the previous month." at bounding box center [532, 316] width 13 height 8
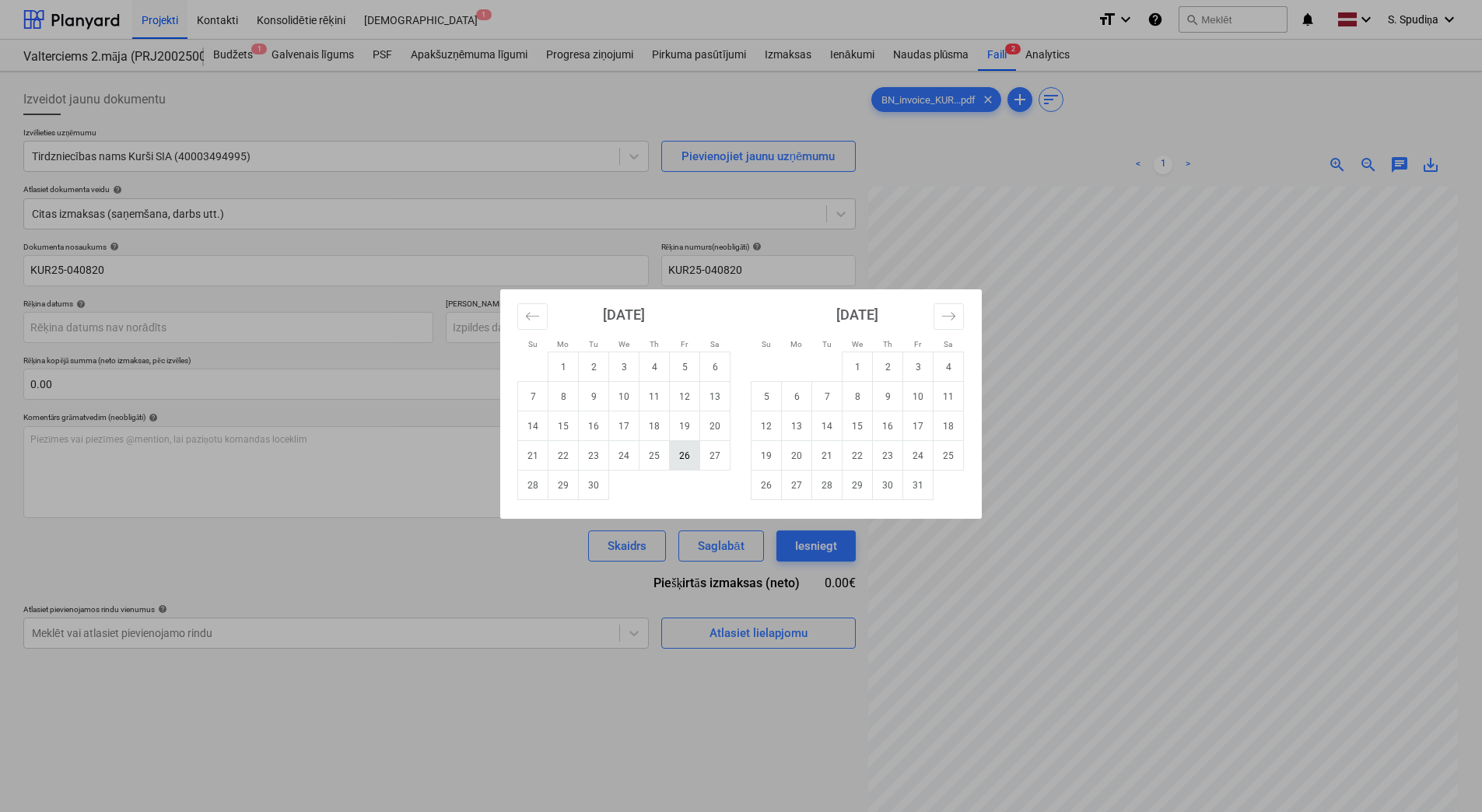
click at [679, 448] on td "26" at bounding box center [684, 456] width 30 height 29
type input "[DATE]"
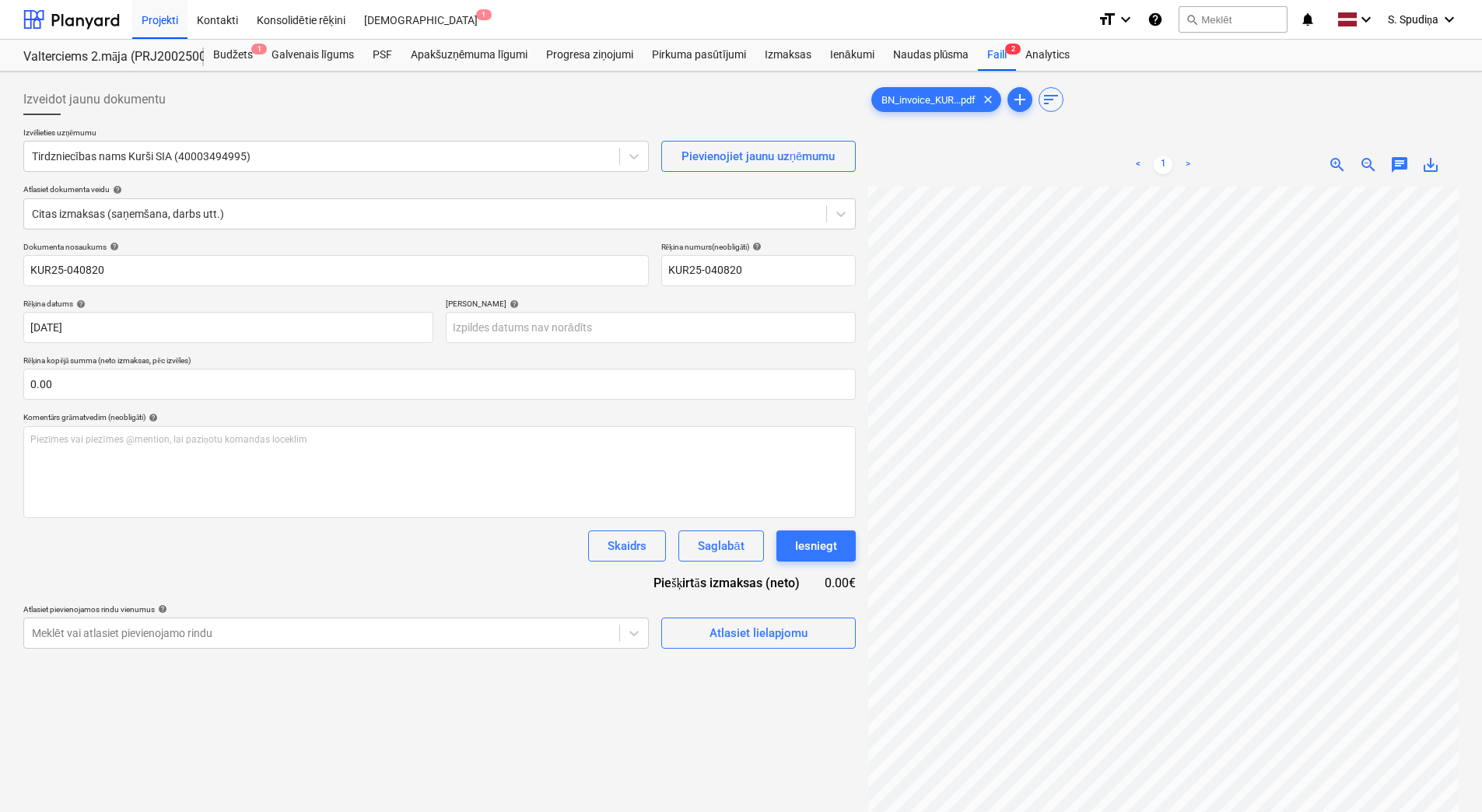
scroll to position [151, 37]
click at [576, 327] on body "Projekti Kontakti Konsolidētie rēķini Iesūtne 1 format_size keyboard_arrow_down…" at bounding box center [741, 406] width 1482 height 812
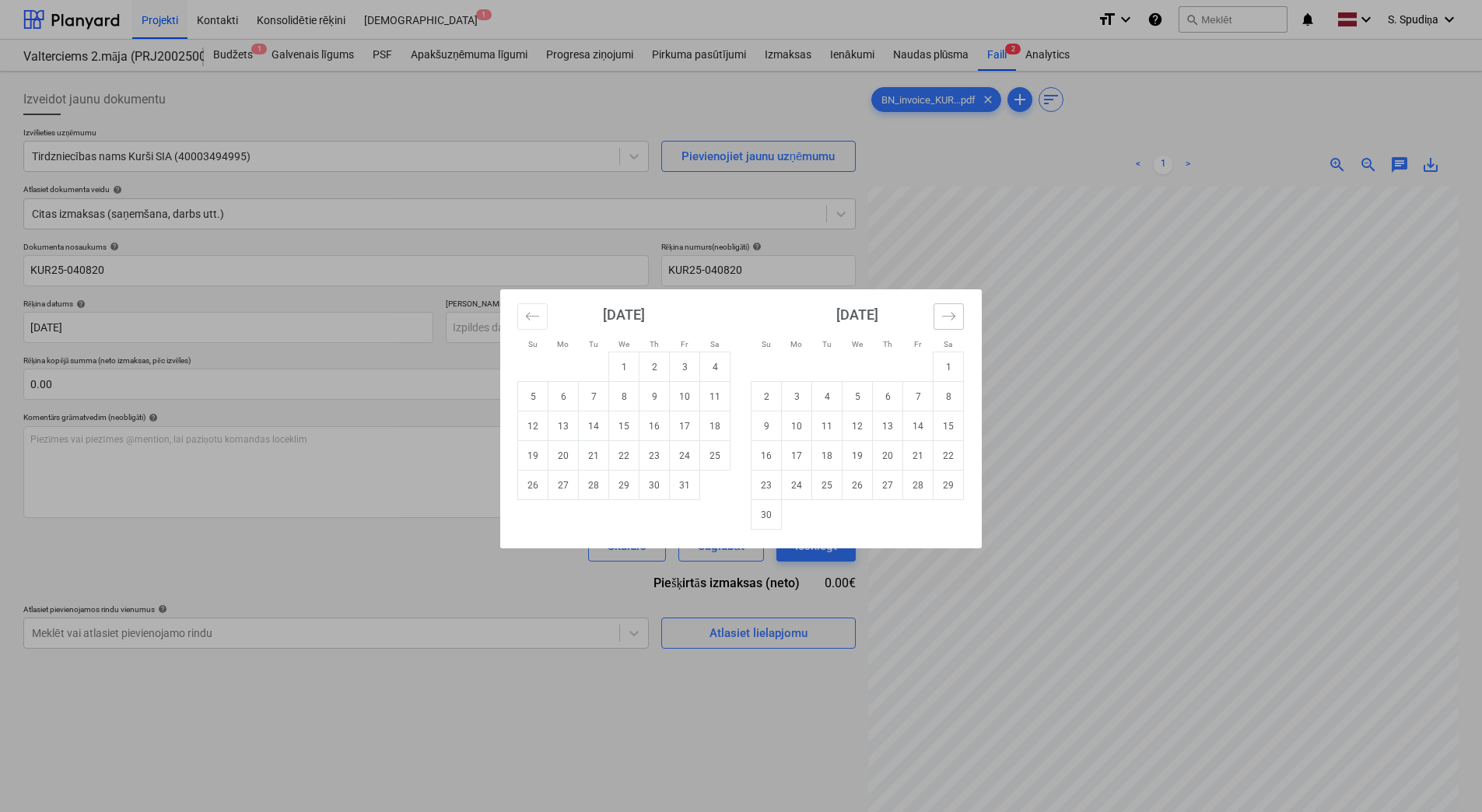
click at [946, 313] on icon "Move forward to switch to the next month." at bounding box center [948, 316] width 15 height 15
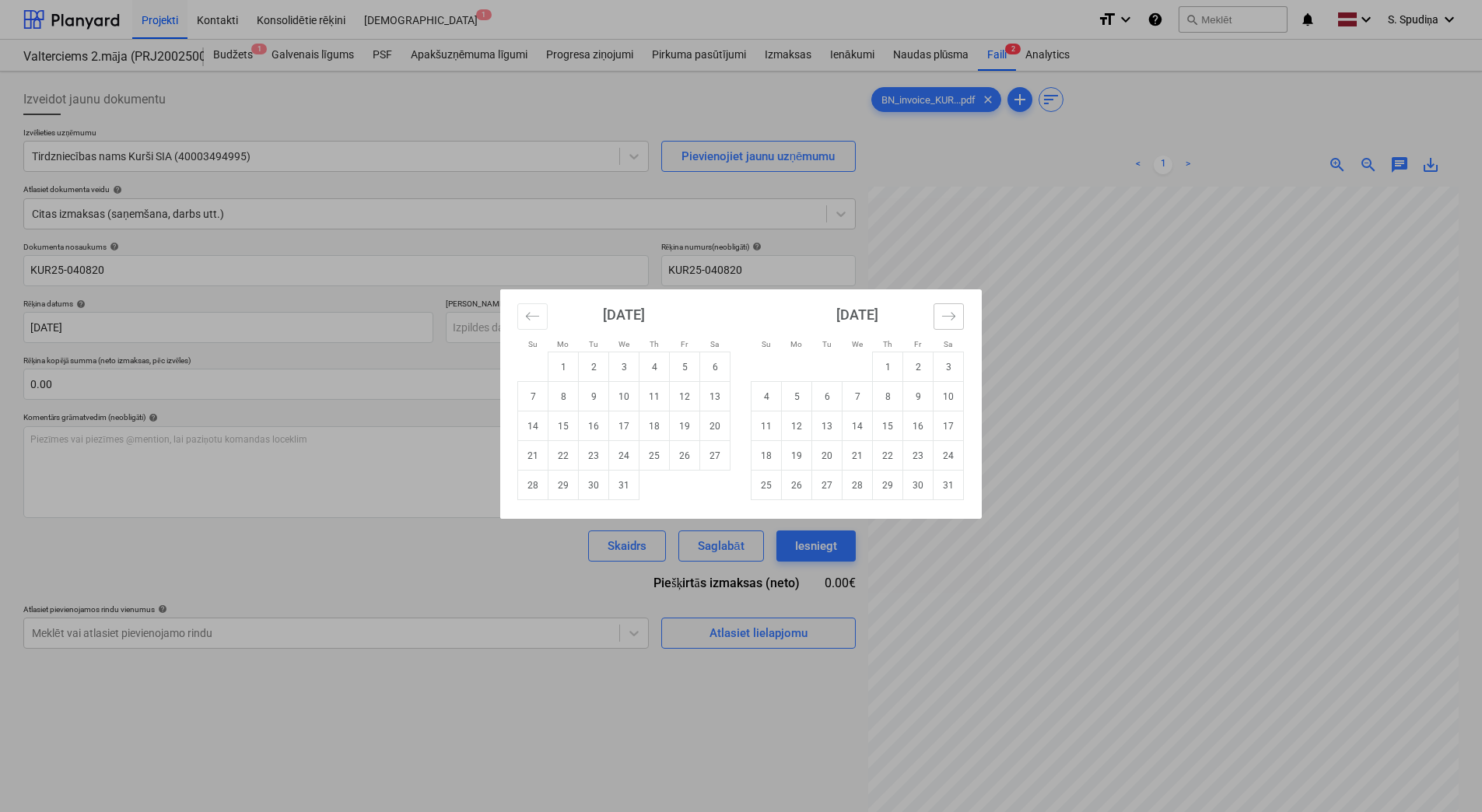
click at [946, 313] on icon "Move forward to switch to the next month." at bounding box center [948, 316] width 15 height 15
click at [520, 312] on button "Move backward to switch to the previous month." at bounding box center [532, 317] width 30 height 27
click at [709, 456] on td "24" at bounding box center [714, 456] width 30 height 29
type input "[DATE]"
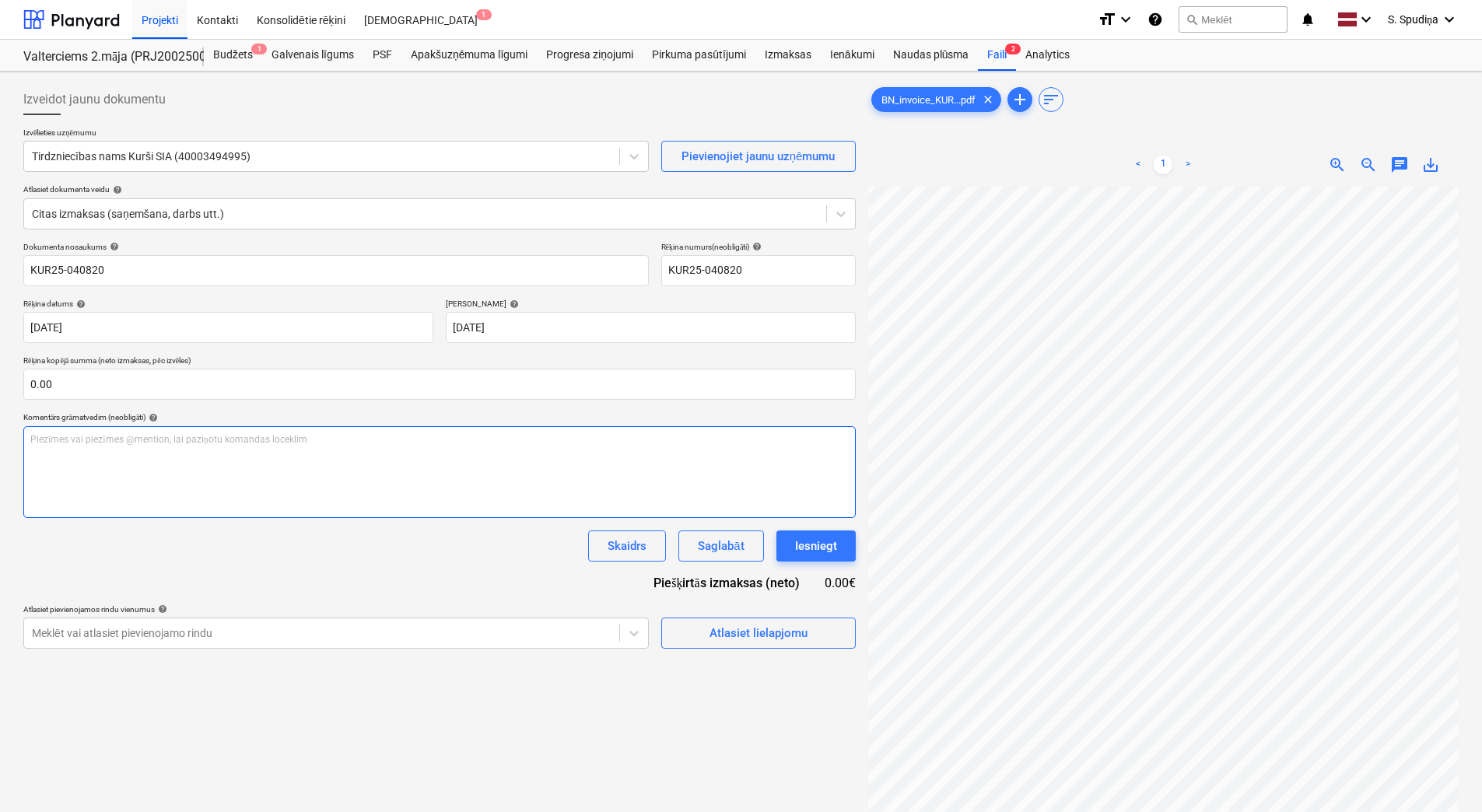
scroll to position [273, 274]
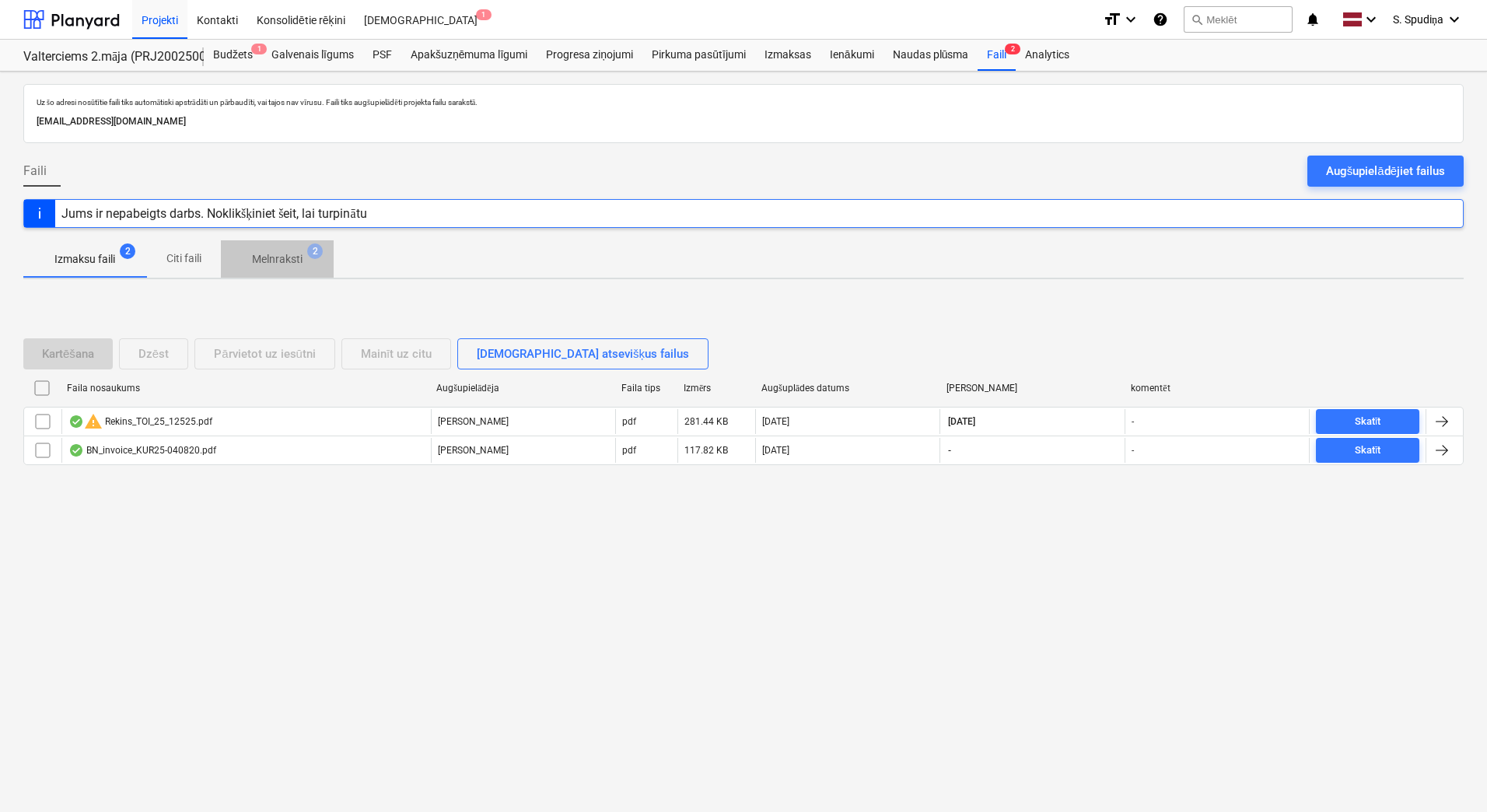
click at [292, 250] on span "Melnraksti 2" at bounding box center [277, 259] width 113 height 28
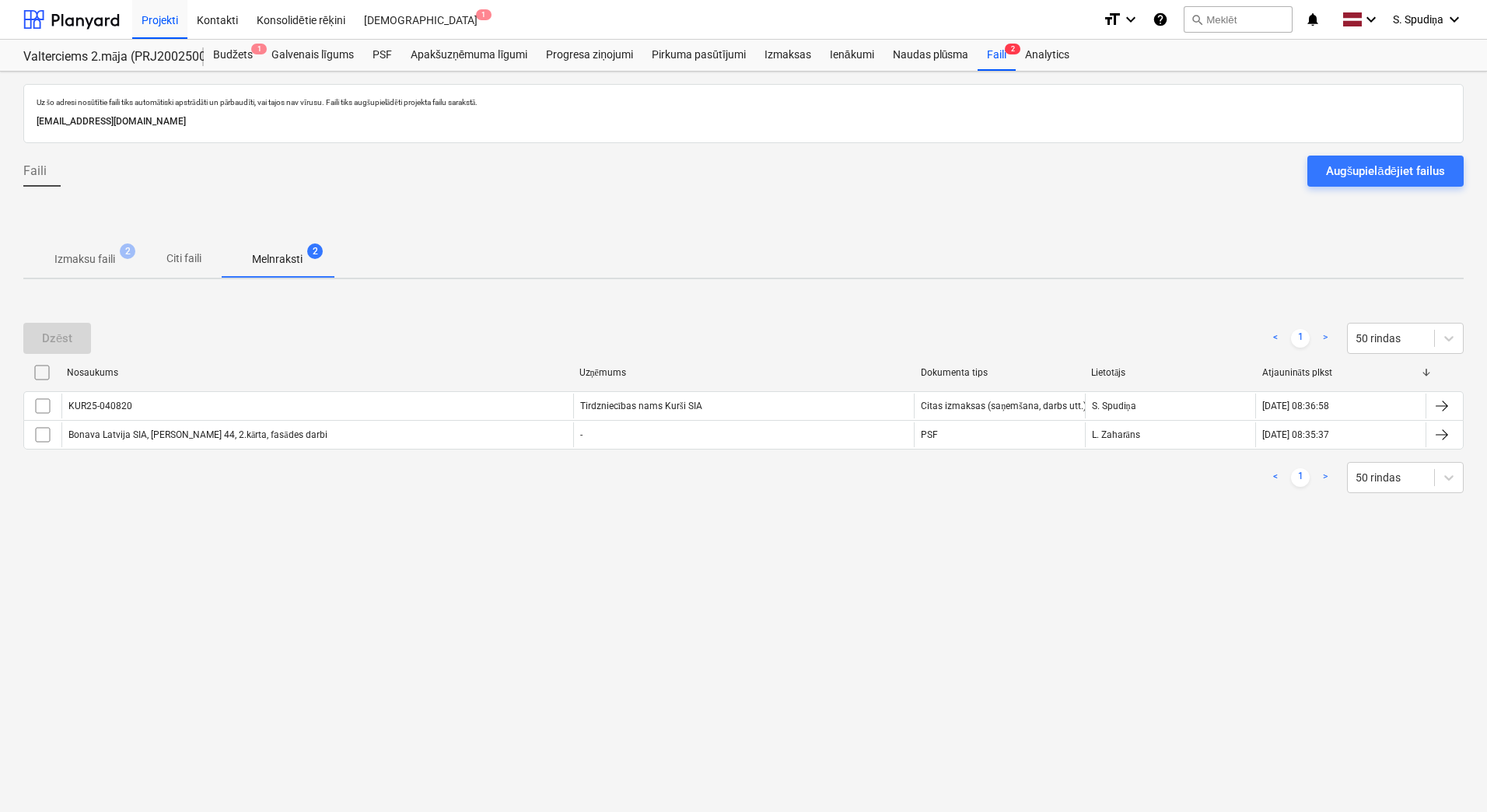
click at [109, 254] on p "Izmaksu faili" at bounding box center [84, 259] width 61 height 16
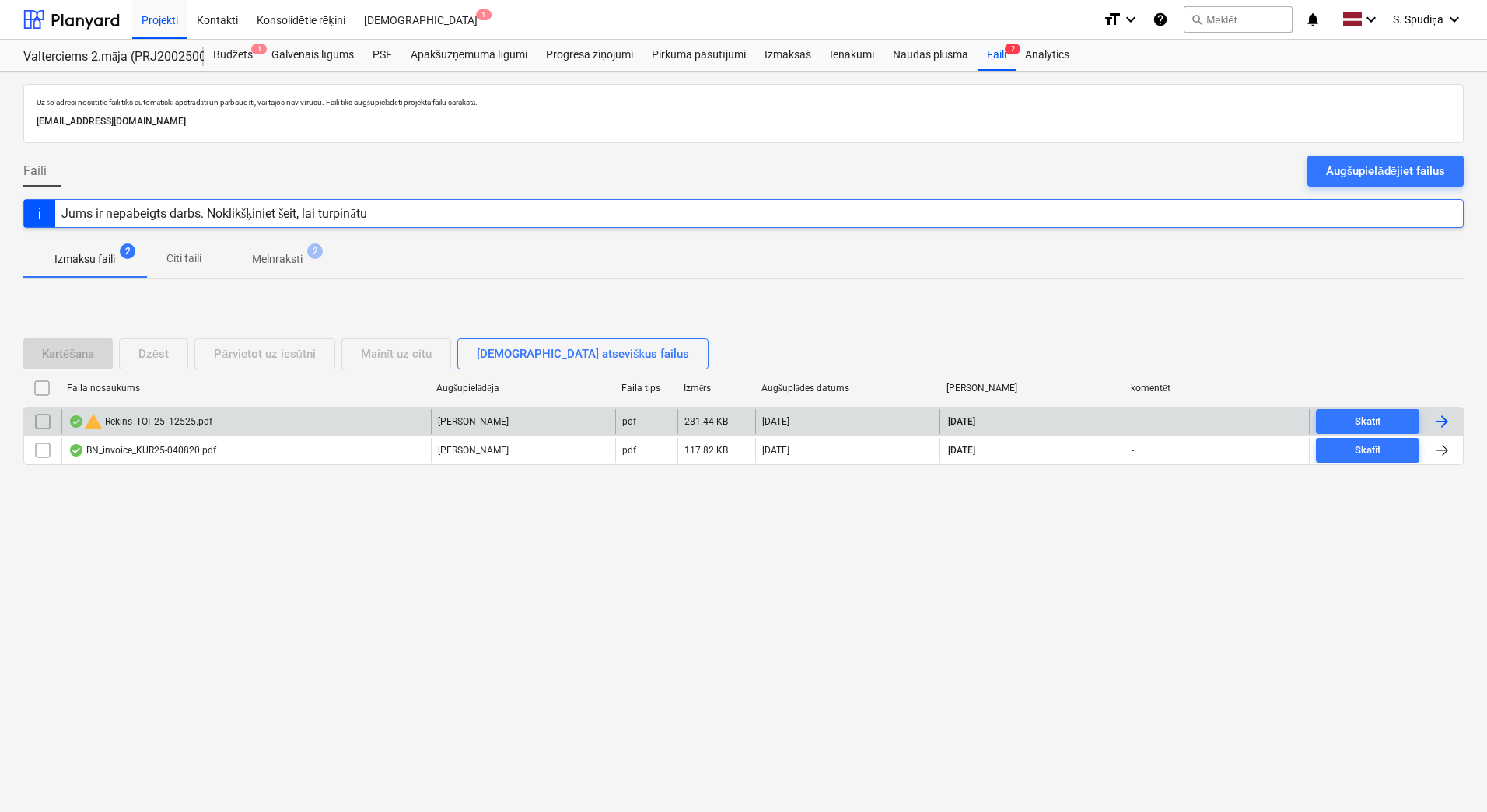
click at [130, 426] on div "warning Rekins_TOI_25_12525.pdf" at bounding box center [141, 421] width 144 height 19
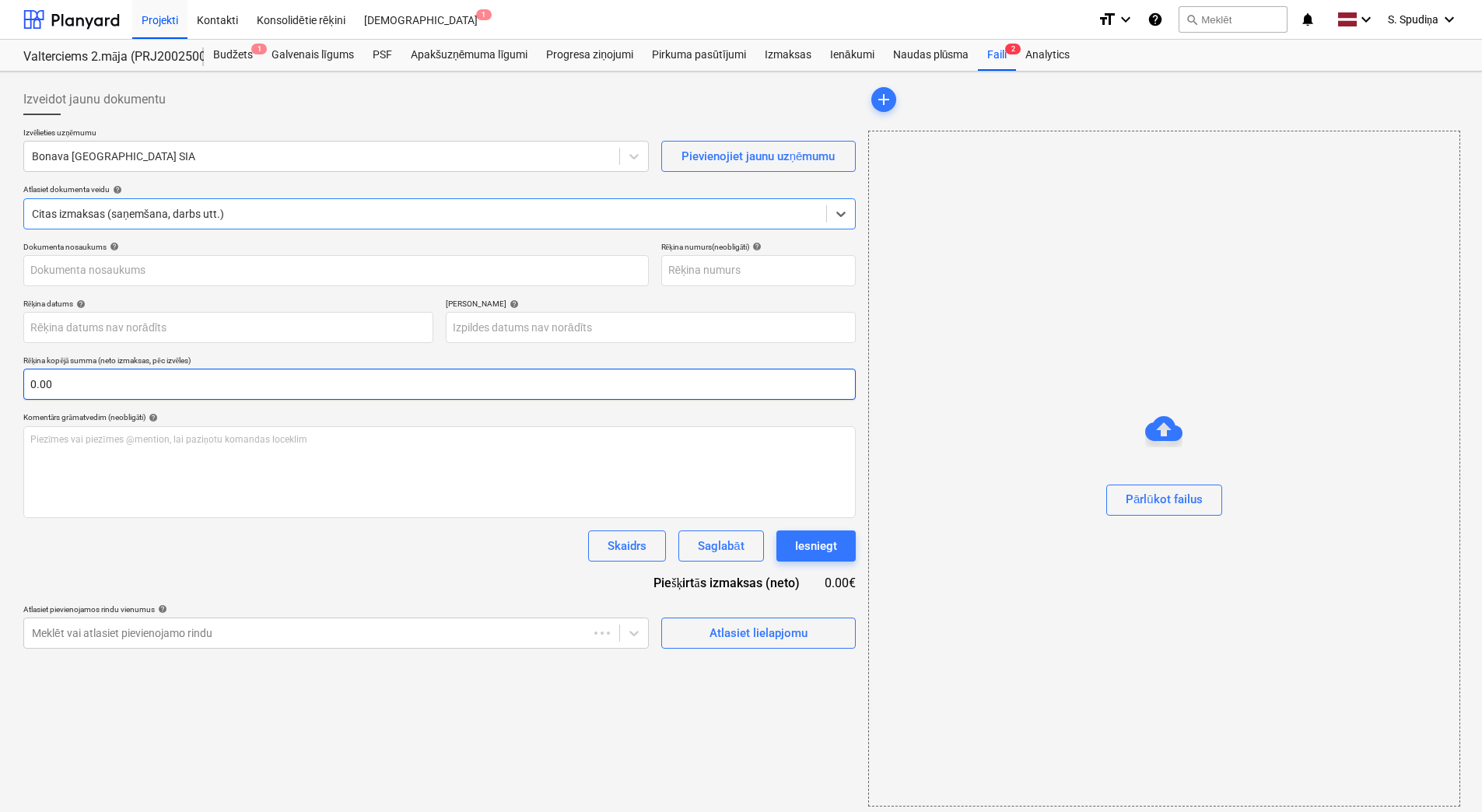
type input "Rekins_TOI_25_12525.pdf"
type input "[DATE]"
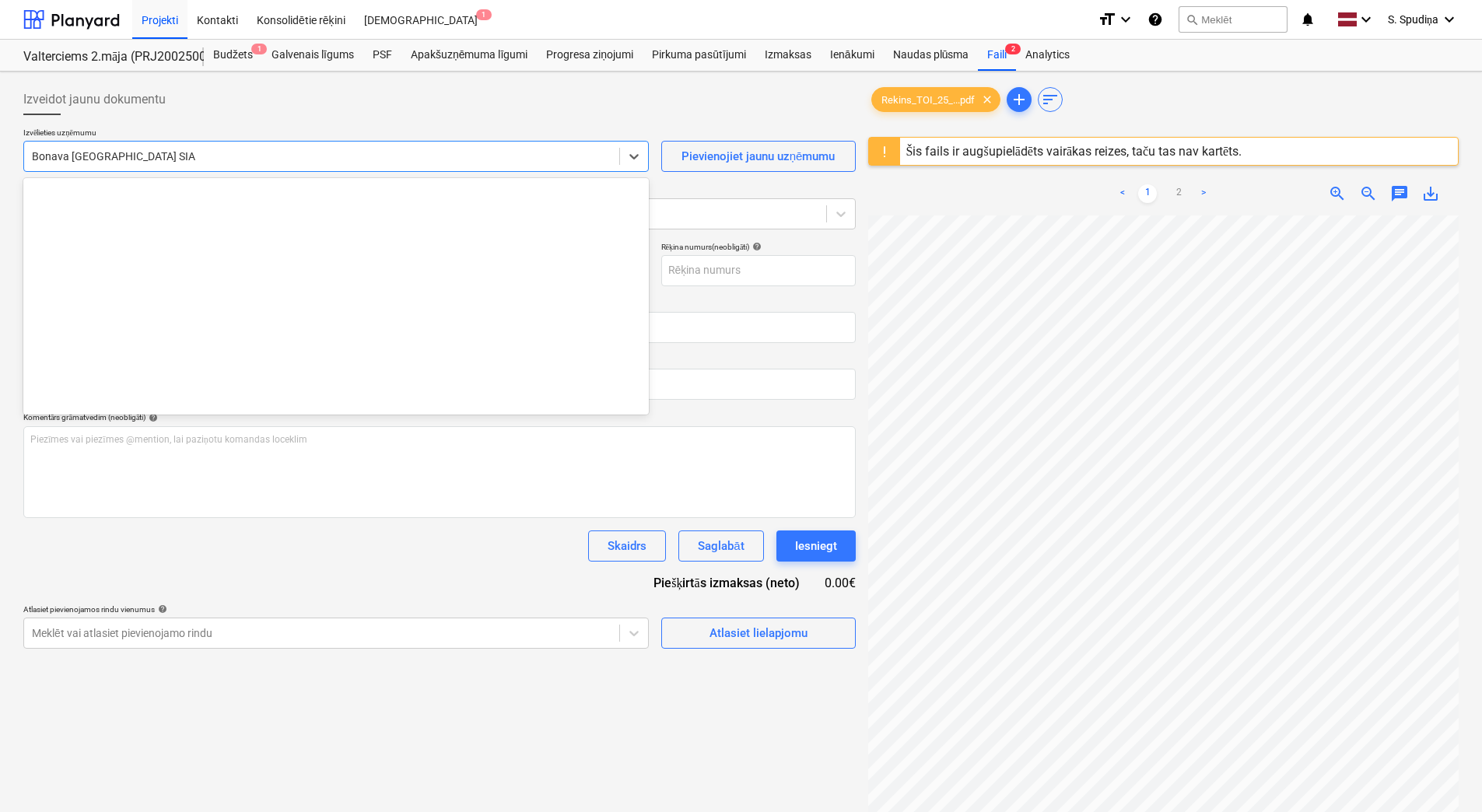
click at [233, 161] on div at bounding box center [322, 155] width 580 height 15
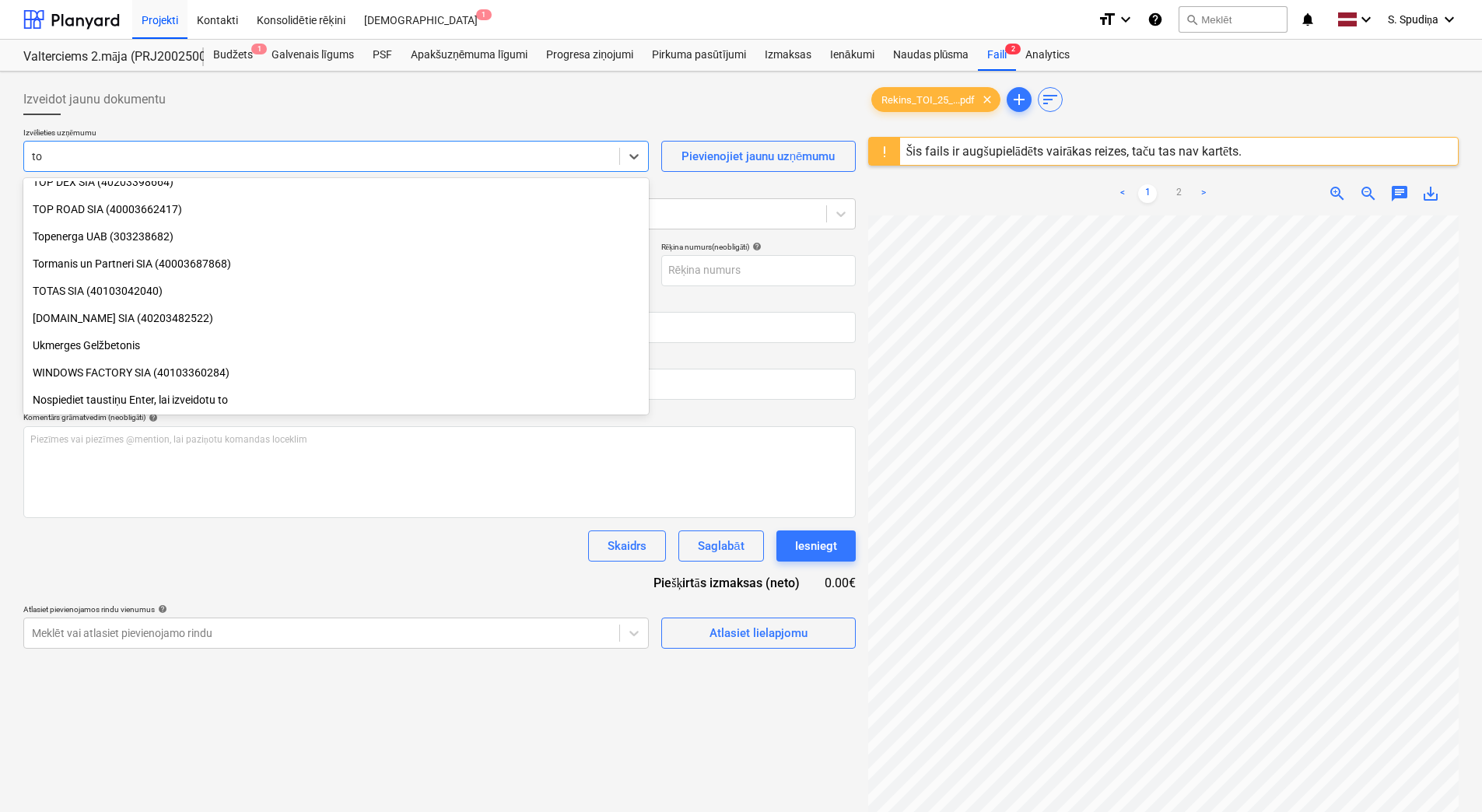
type input "toi"
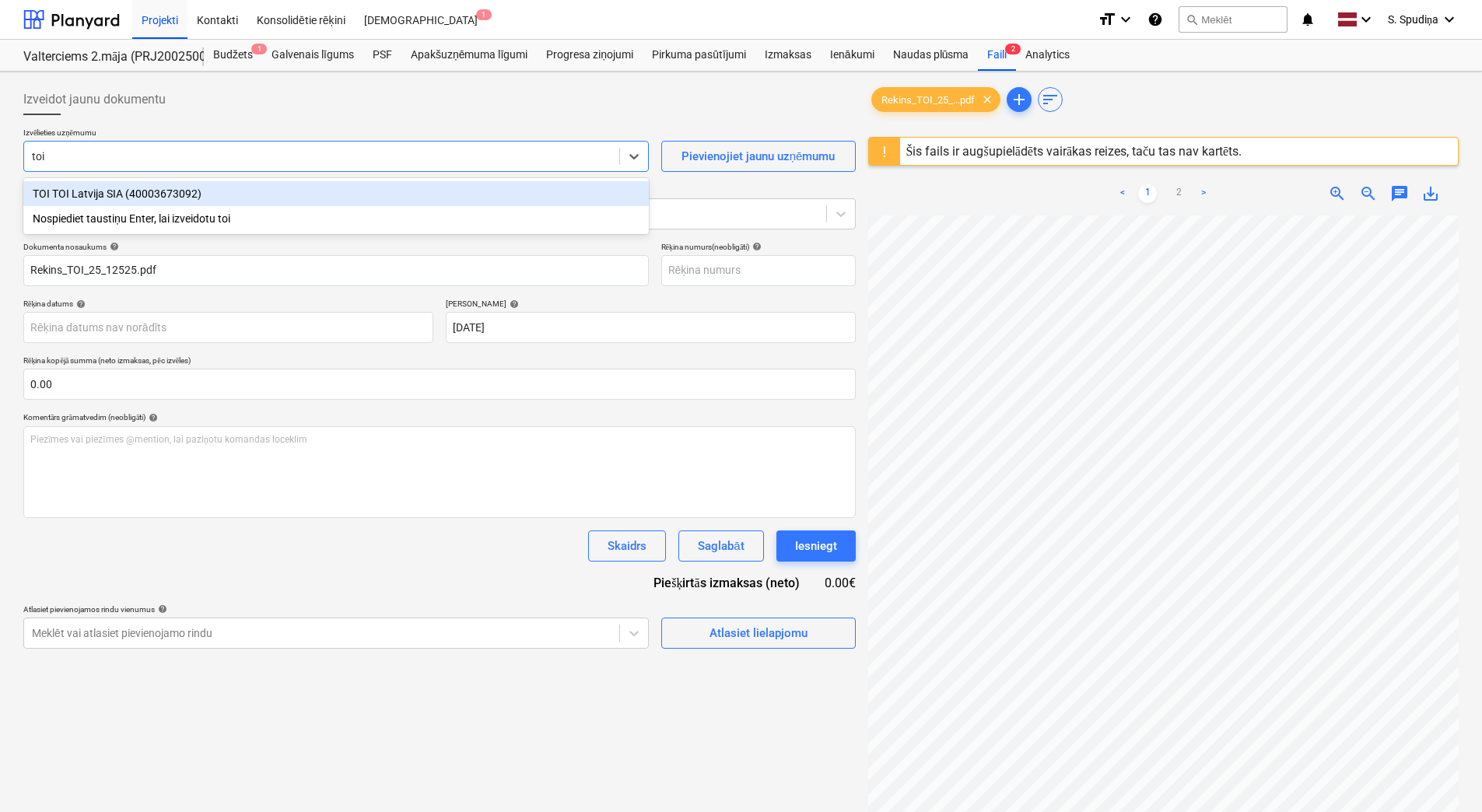
click at [212, 196] on div "TOI TOI Latvija SIA (40003673092)" at bounding box center [336, 193] width 625 height 25
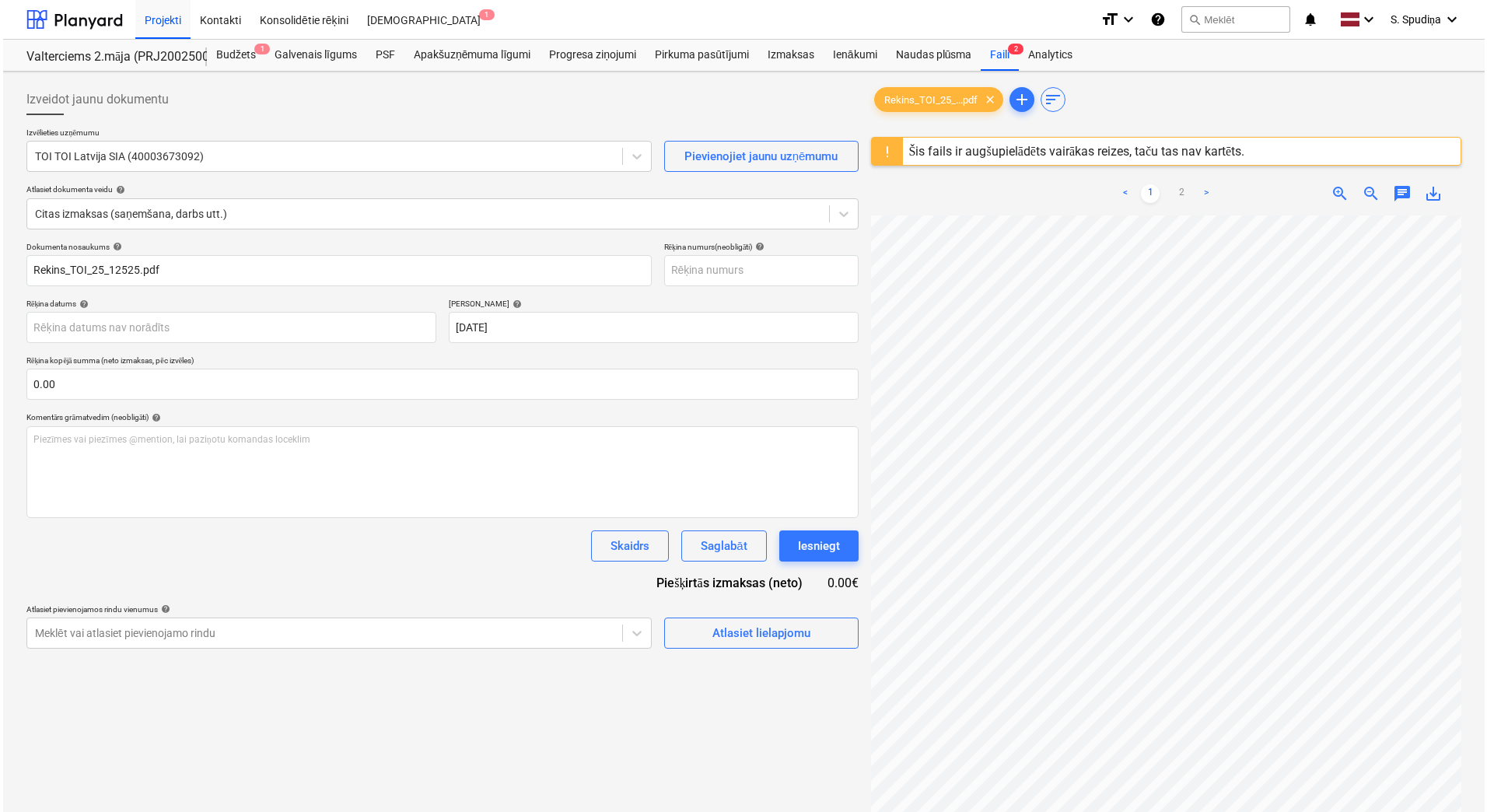
scroll to position [0, 210]
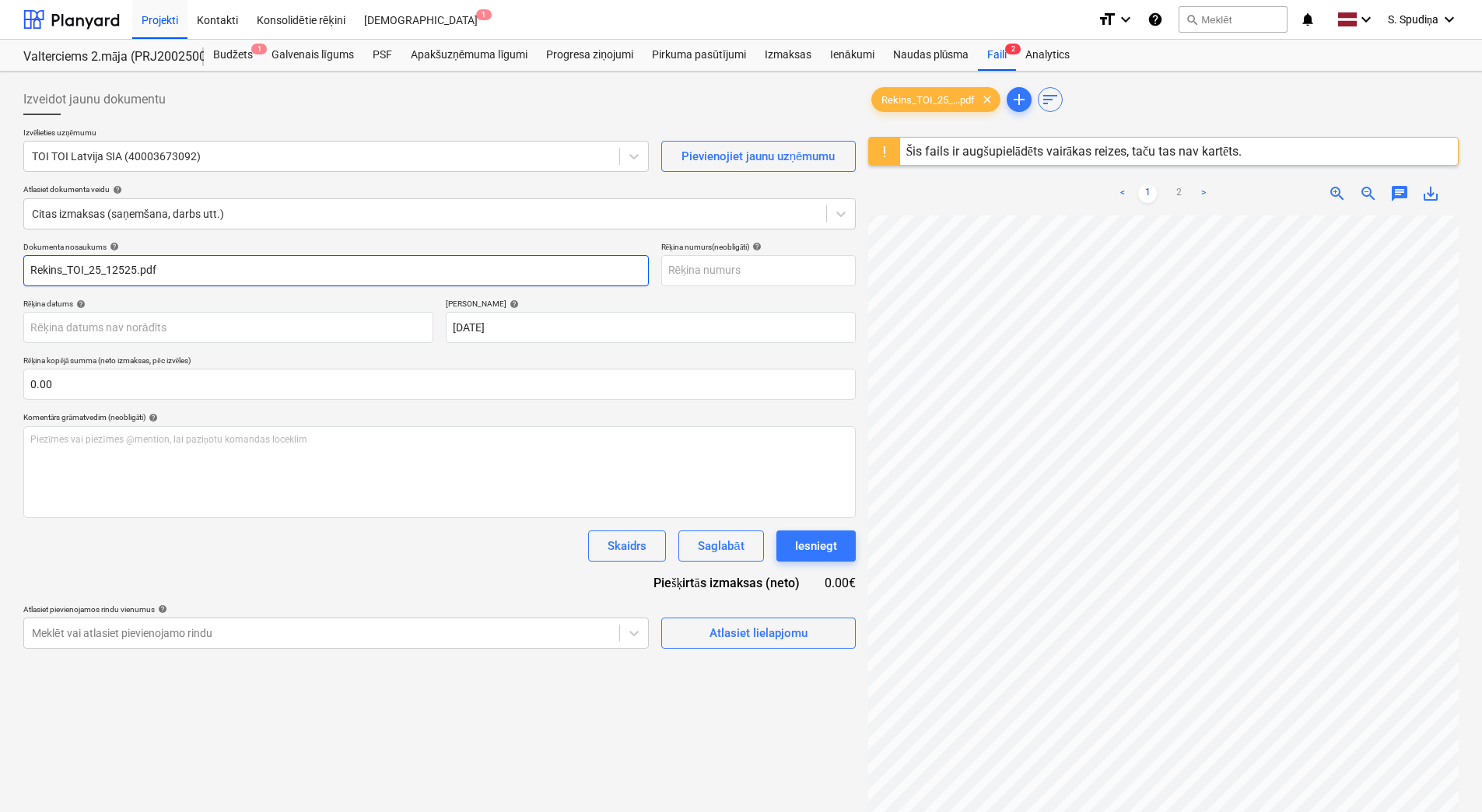
drag, startPoint x: 109, startPoint y: 267, endPoint x: -3, endPoint y: 283, distance: 113.1
click at [0, 283] on html "Projekti Kontakti Konsolidētie rēķini Iesūtne 1 format_size keyboard_arrow_down…" at bounding box center [741, 406] width 1482 height 812
drag, startPoint x: 117, startPoint y: 270, endPoint x: -3, endPoint y: 293, distance: 122.2
click at [0, 293] on html "Projekti Kontakti Konsolidētie rēķini Iesūtne 1 format_size keyboard_arrow_down…" at bounding box center [741, 406] width 1482 height 812
type input "TOI/25/12525"
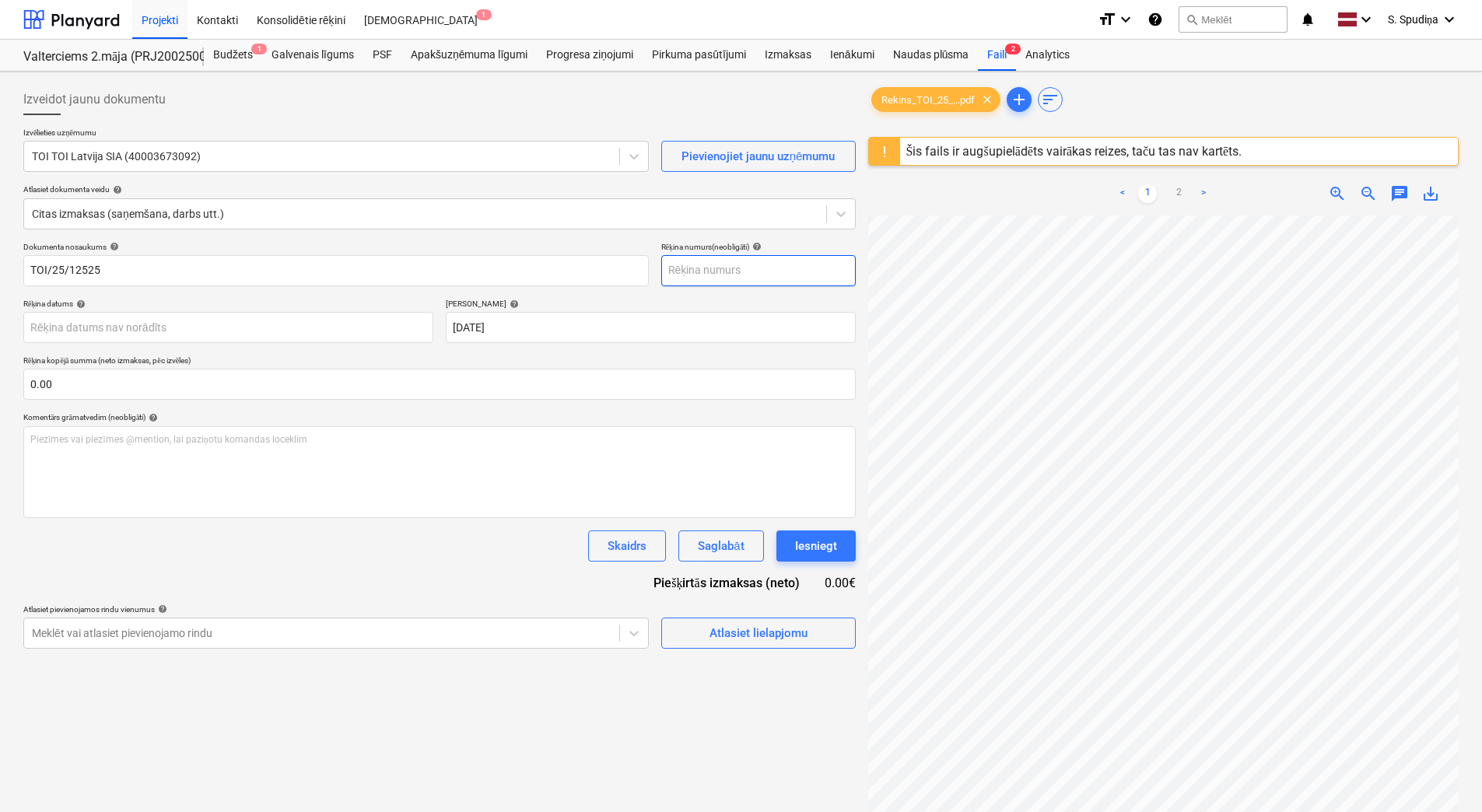
click at [727, 260] on input "text" at bounding box center [758, 270] width 194 height 31
paste input "TOI/25/12525"
type input "TOI/25/12525"
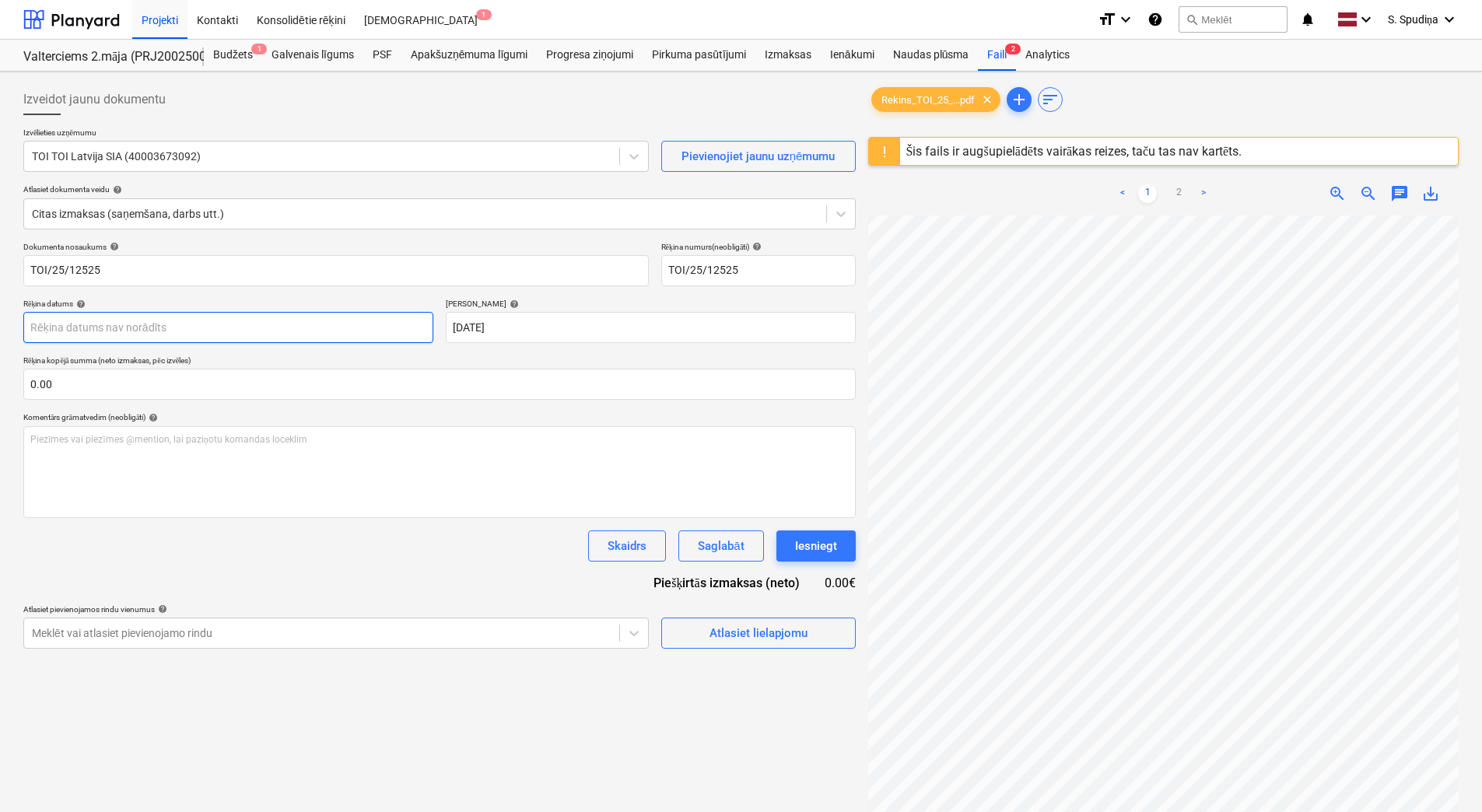
click at [128, 327] on body "Projekti Kontakti Konsolidētie rēķini Iesūtne 1 format_size keyboard_arrow_down…" at bounding box center [741, 406] width 1482 height 812
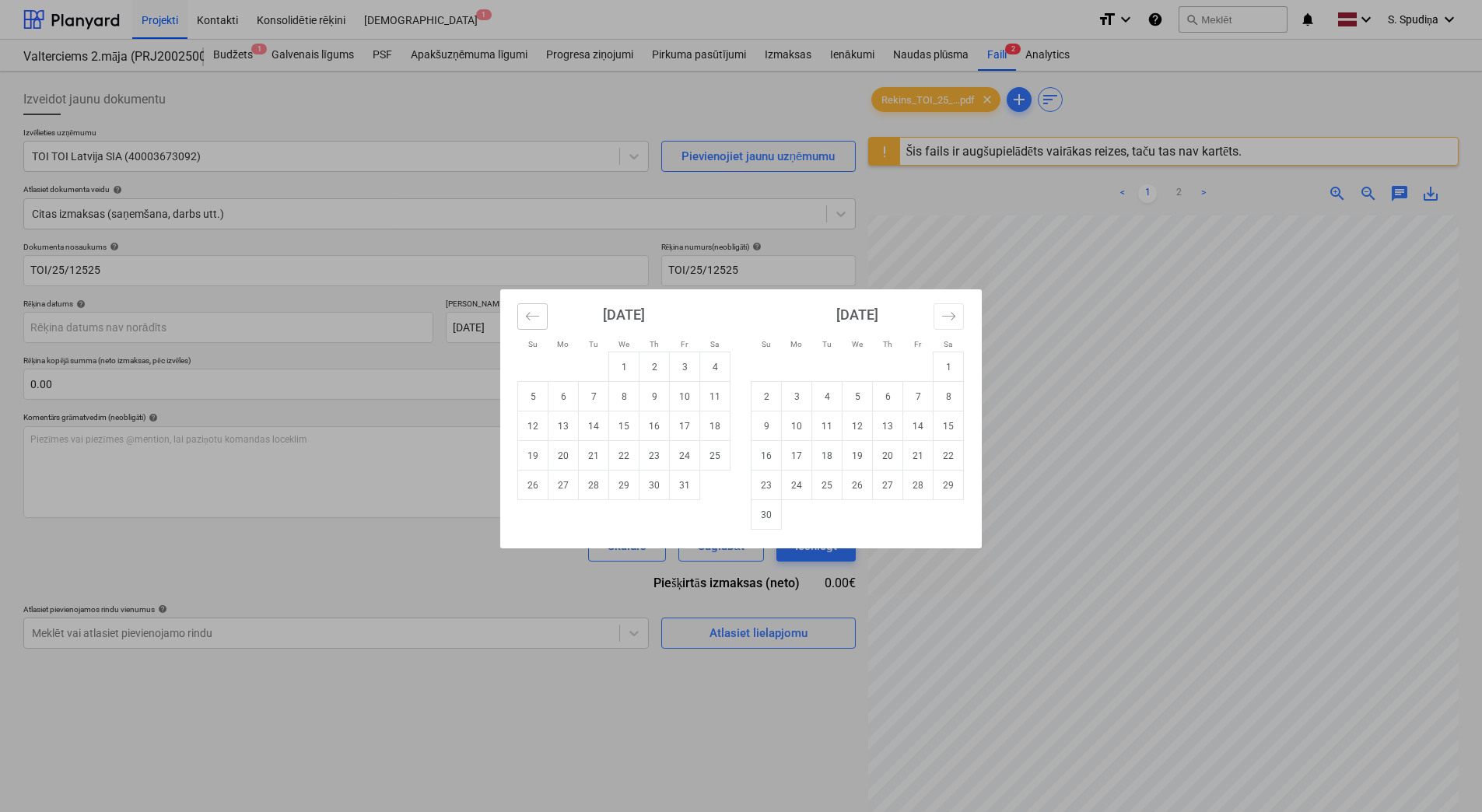
click at [533, 315] on icon "Move backward to switch to the previous month." at bounding box center [532, 316] width 15 height 15
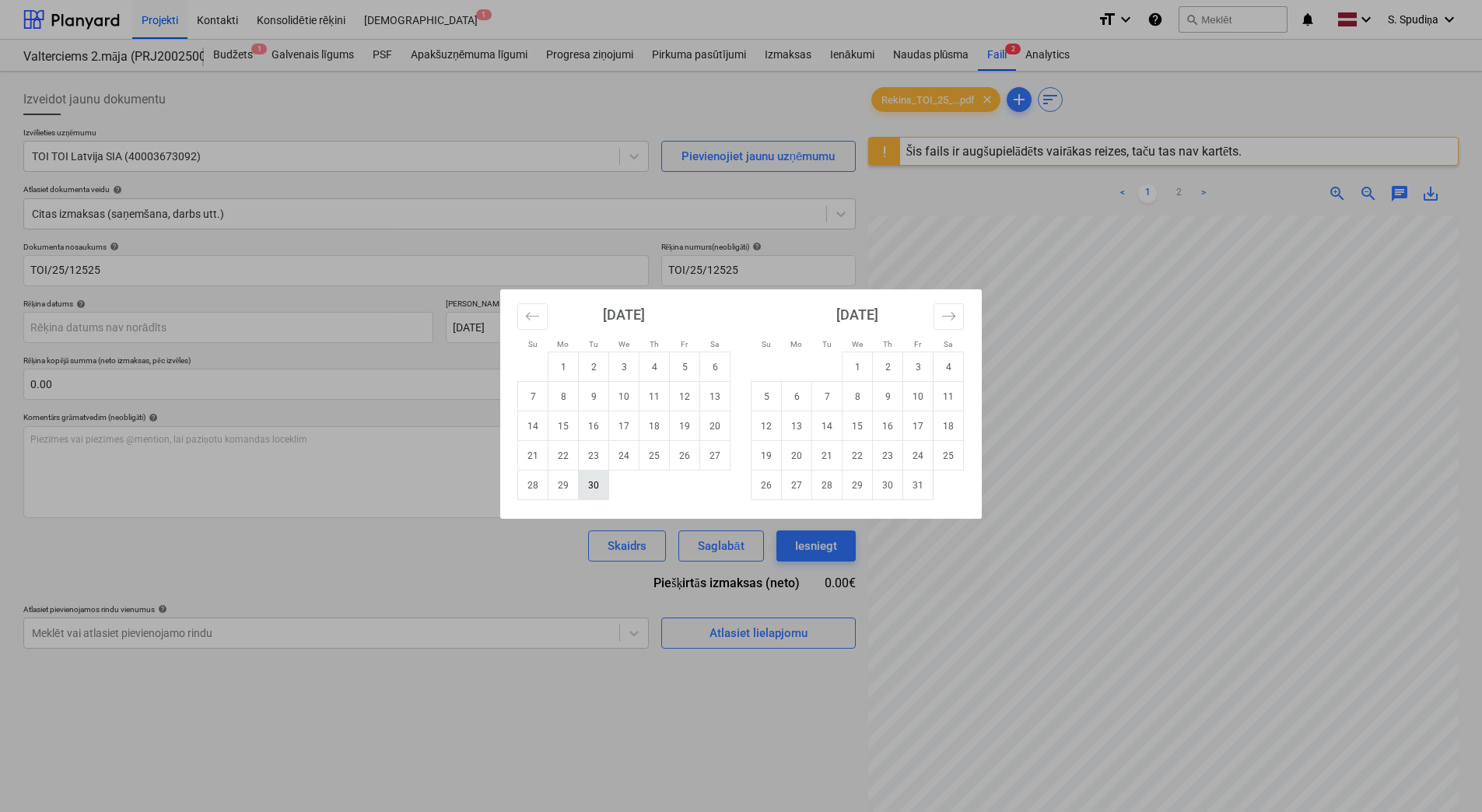
click at [588, 488] on td "30" at bounding box center [594, 485] width 30 height 29
type input "[DATE]"
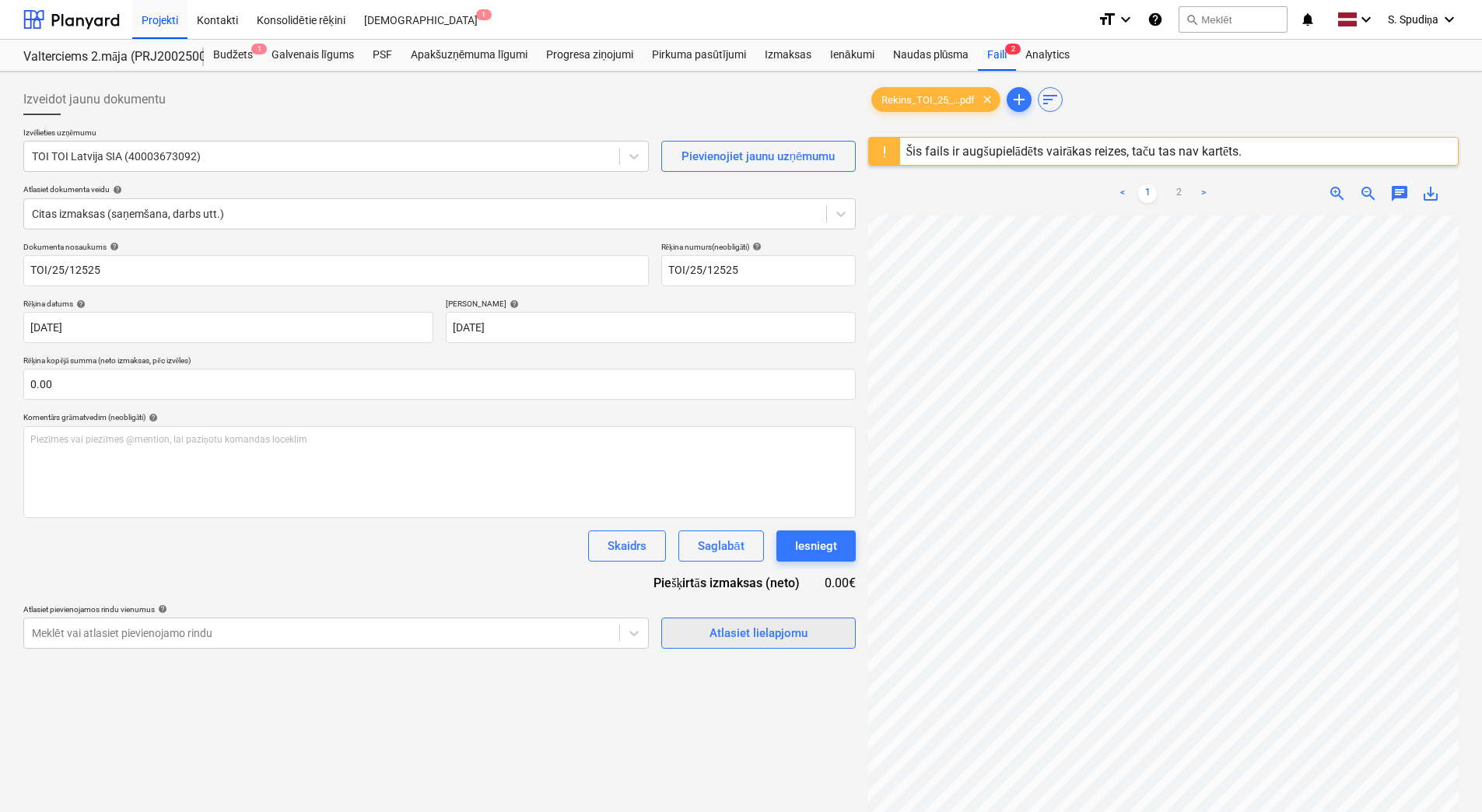
click at [740, 637] on div "Atlasiet lielapjomu" at bounding box center [758, 632] width 98 height 20
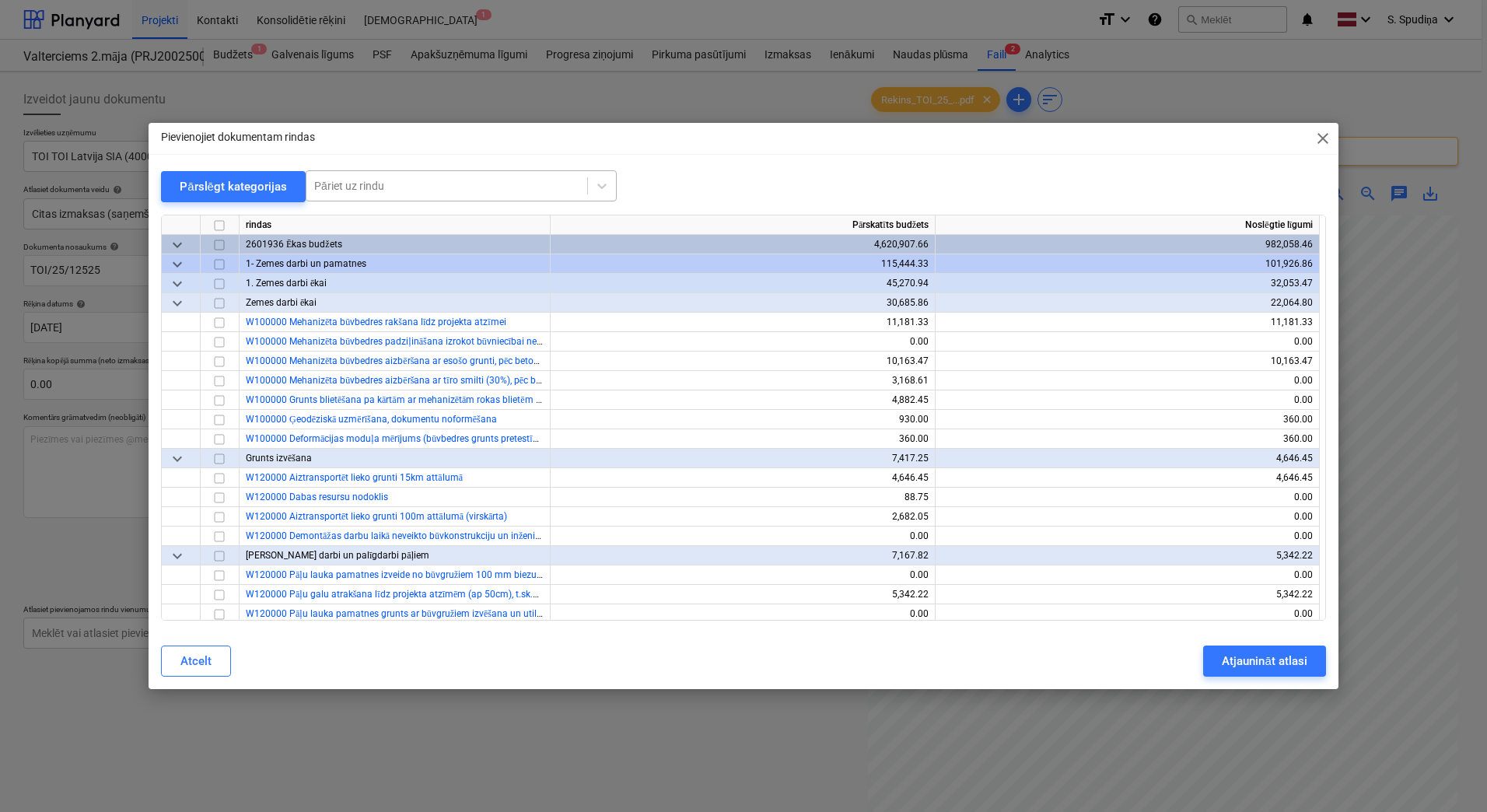
click at [501, 188] on div at bounding box center [447, 185] width 266 height 15
type input "tuale"
click at [479, 228] on div "-- -- W811000 Pārvietojamās tualetes (2 gab)" at bounding box center [459, 223] width 311 height 25
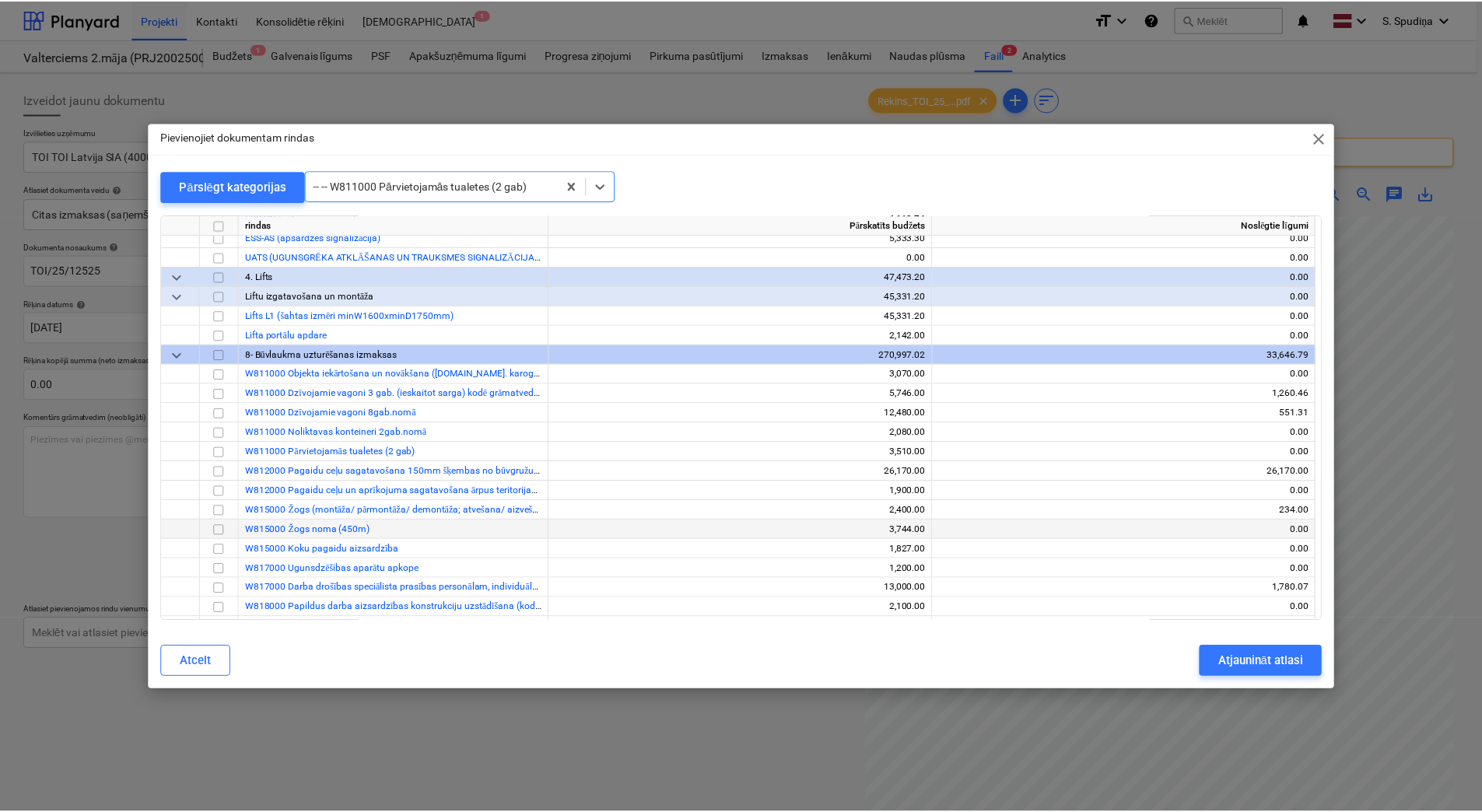
scroll to position [11838, 0]
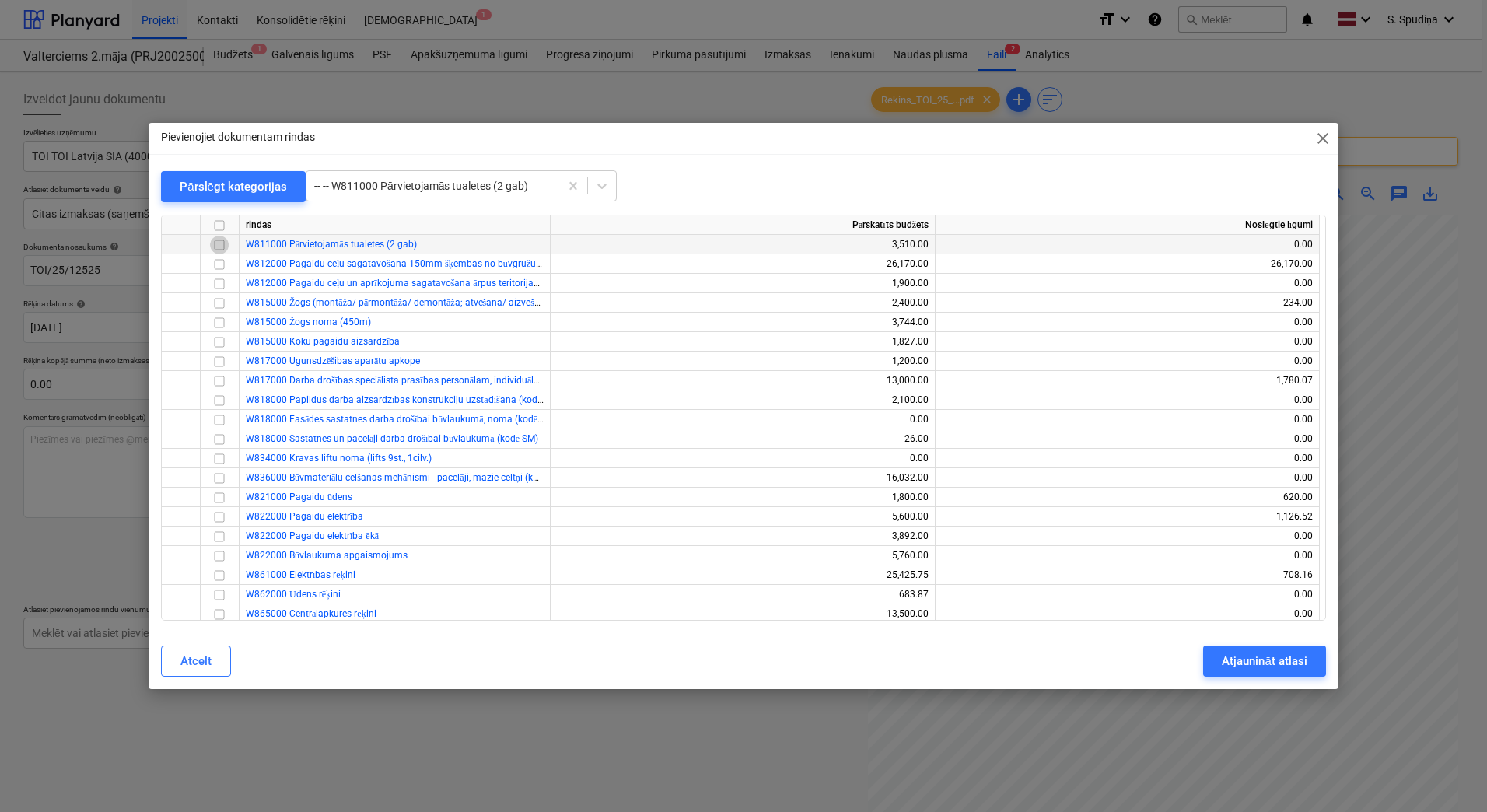
click at [215, 243] on input "checkbox" at bounding box center [219, 244] width 19 height 19
click at [1235, 644] on div "Atjaunināt atlasi" at bounding box center [1264, 661] width 85 height 20
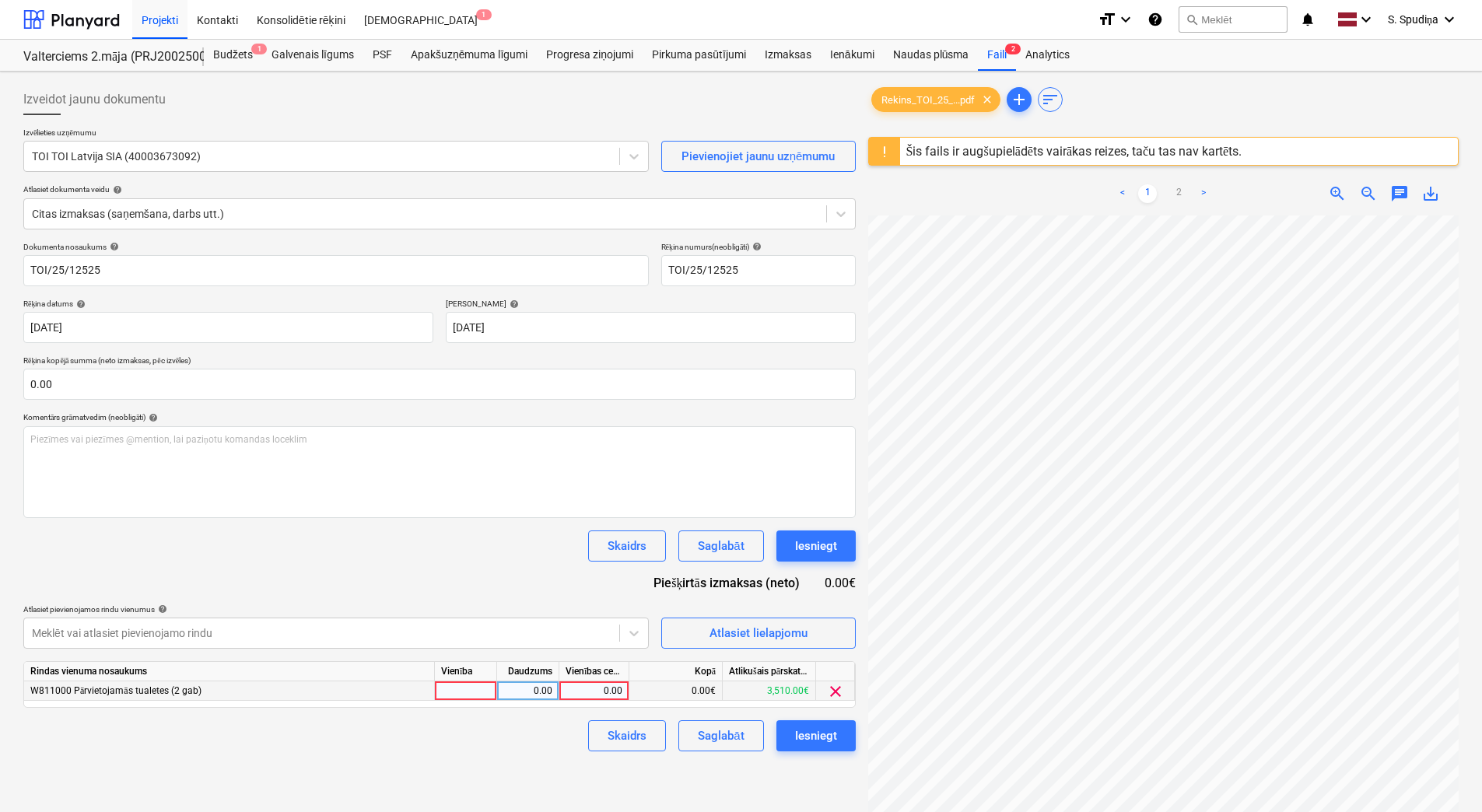
click at [592, 644] on div "0.00" at bounding box center [594, 691] width 57 height 19
type input "44"
click at [718, 644] on div "Saglabāt" at bounding box center [721, 735] width 46 height 20
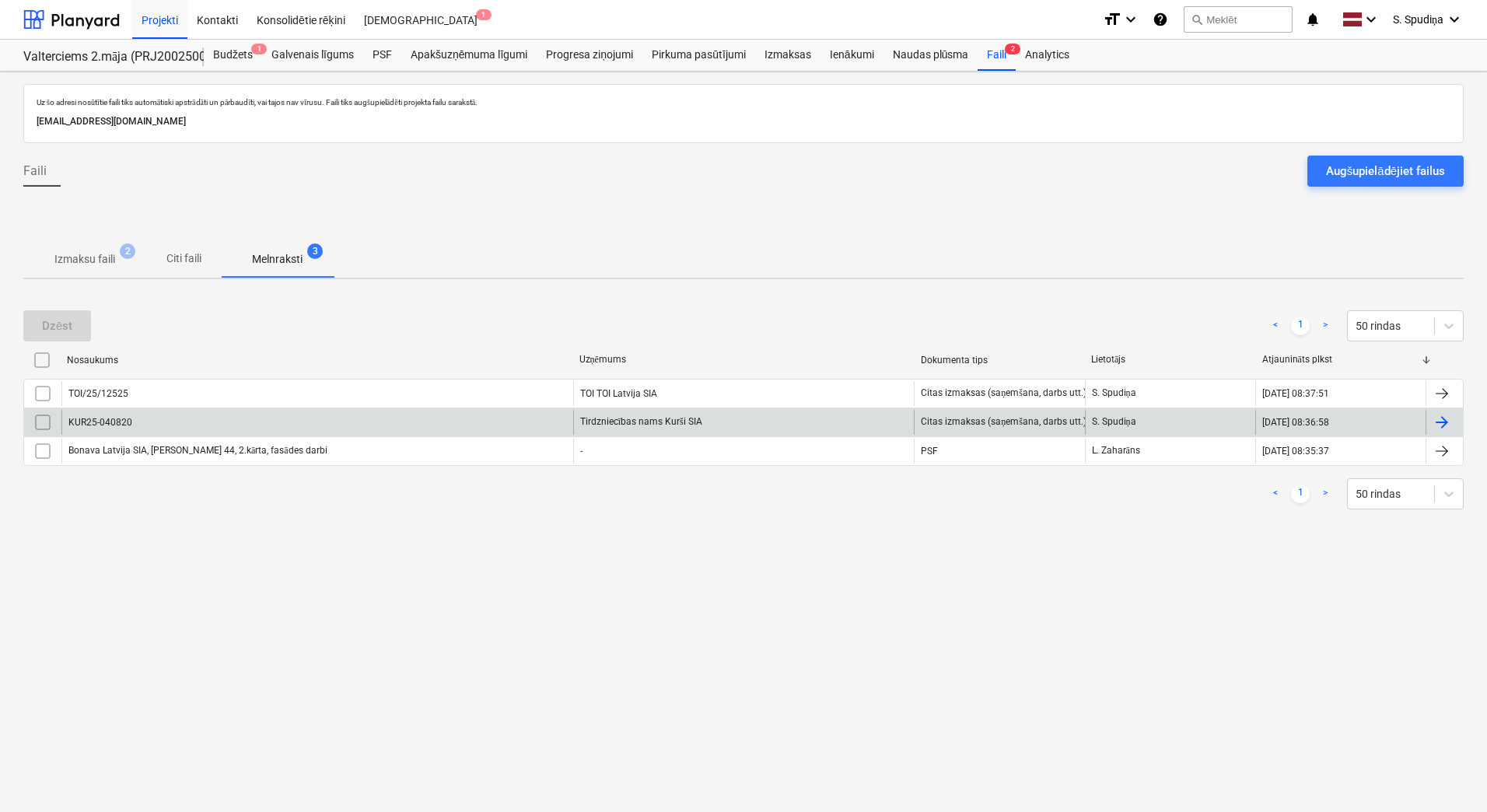
click at [149, 419] on div "KUR25-040820" at bounding box center [317, 422] width 512 height 25
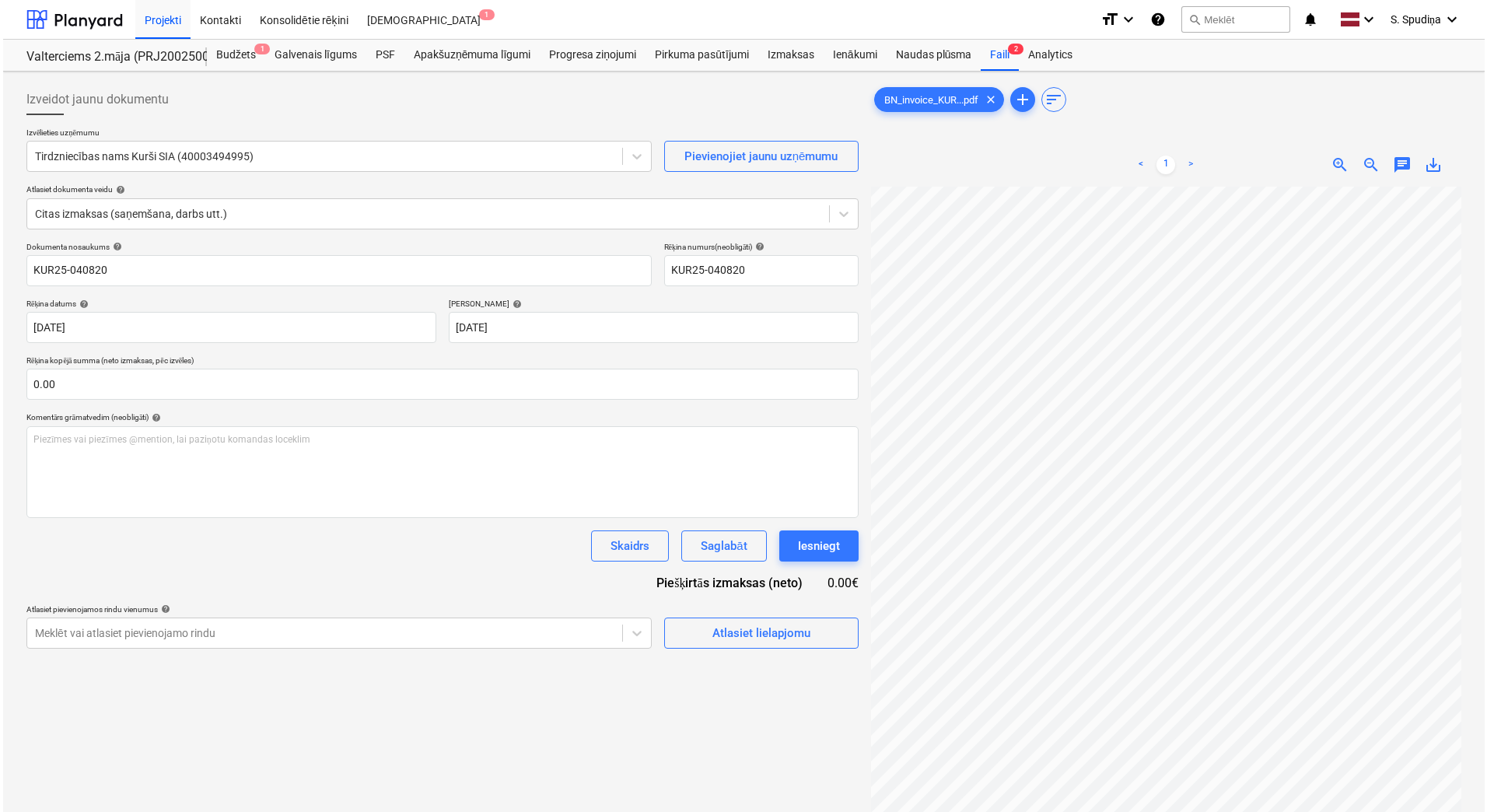
scroll to position [190, 0]
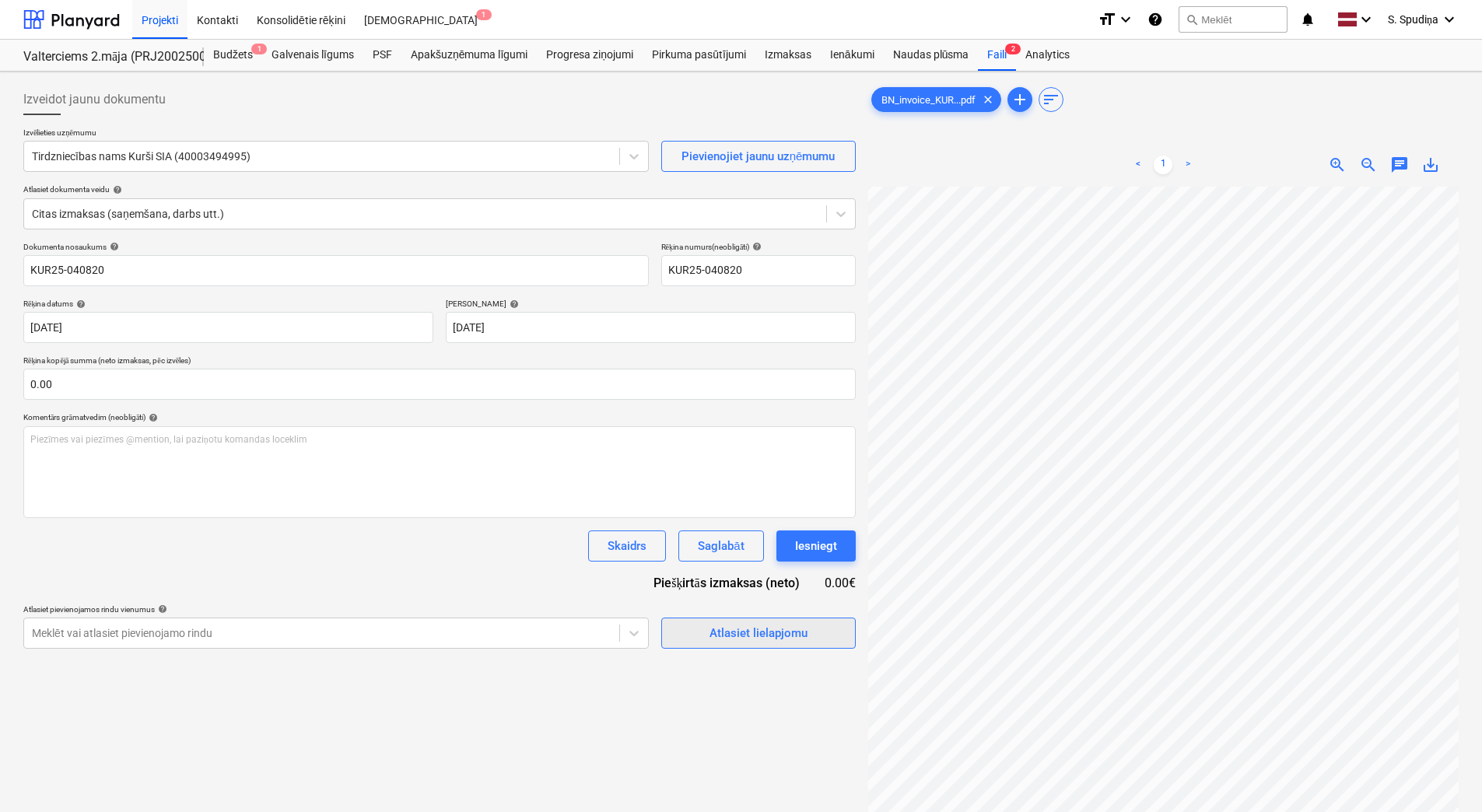
click at [761, 626] on div "Atlasiet lielapjomu" at bounding box center [758, 632] width 98 height 20
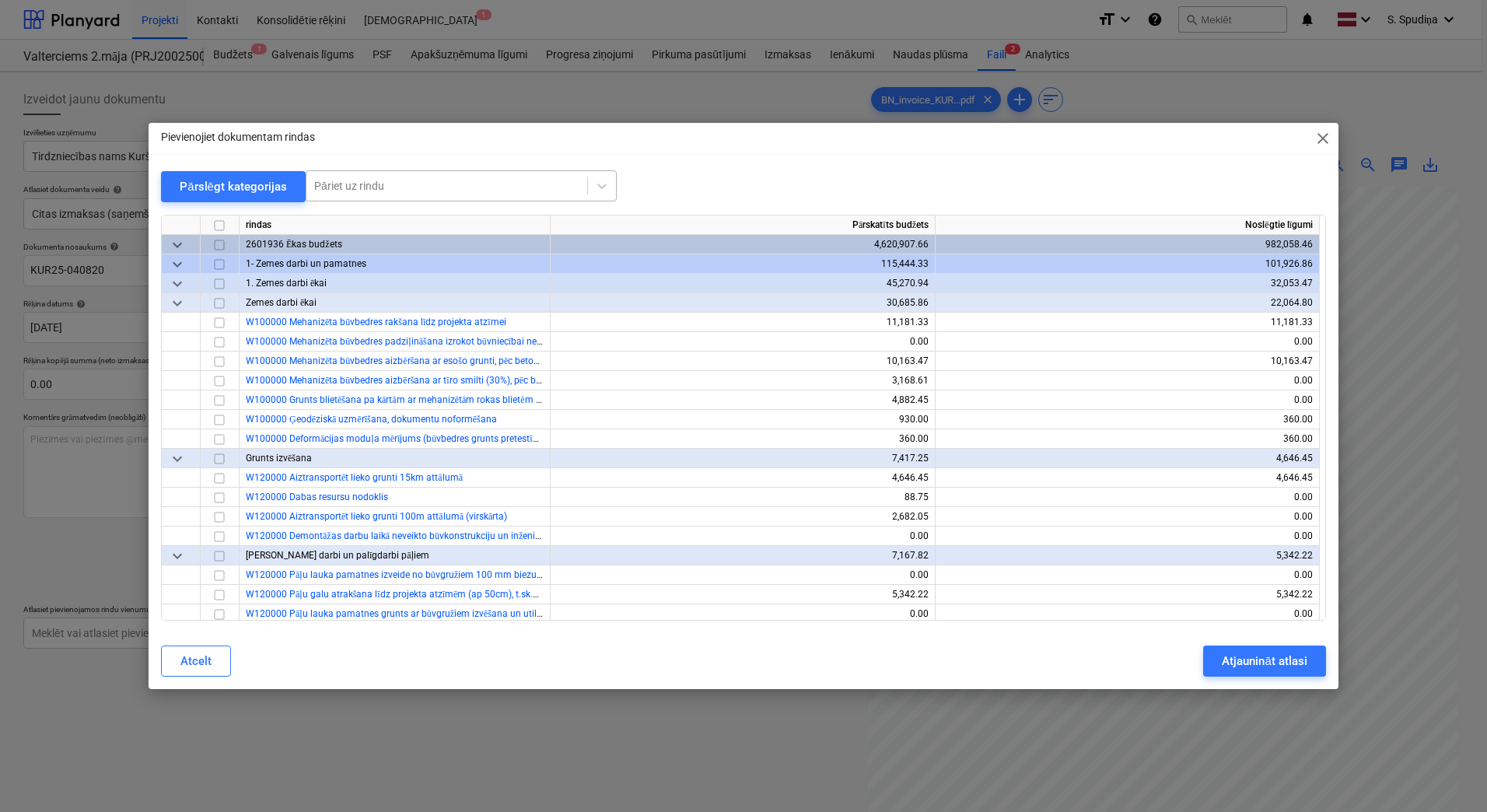
click at [429, 182] on div at bounding box center [447, 185] width 266 height 15
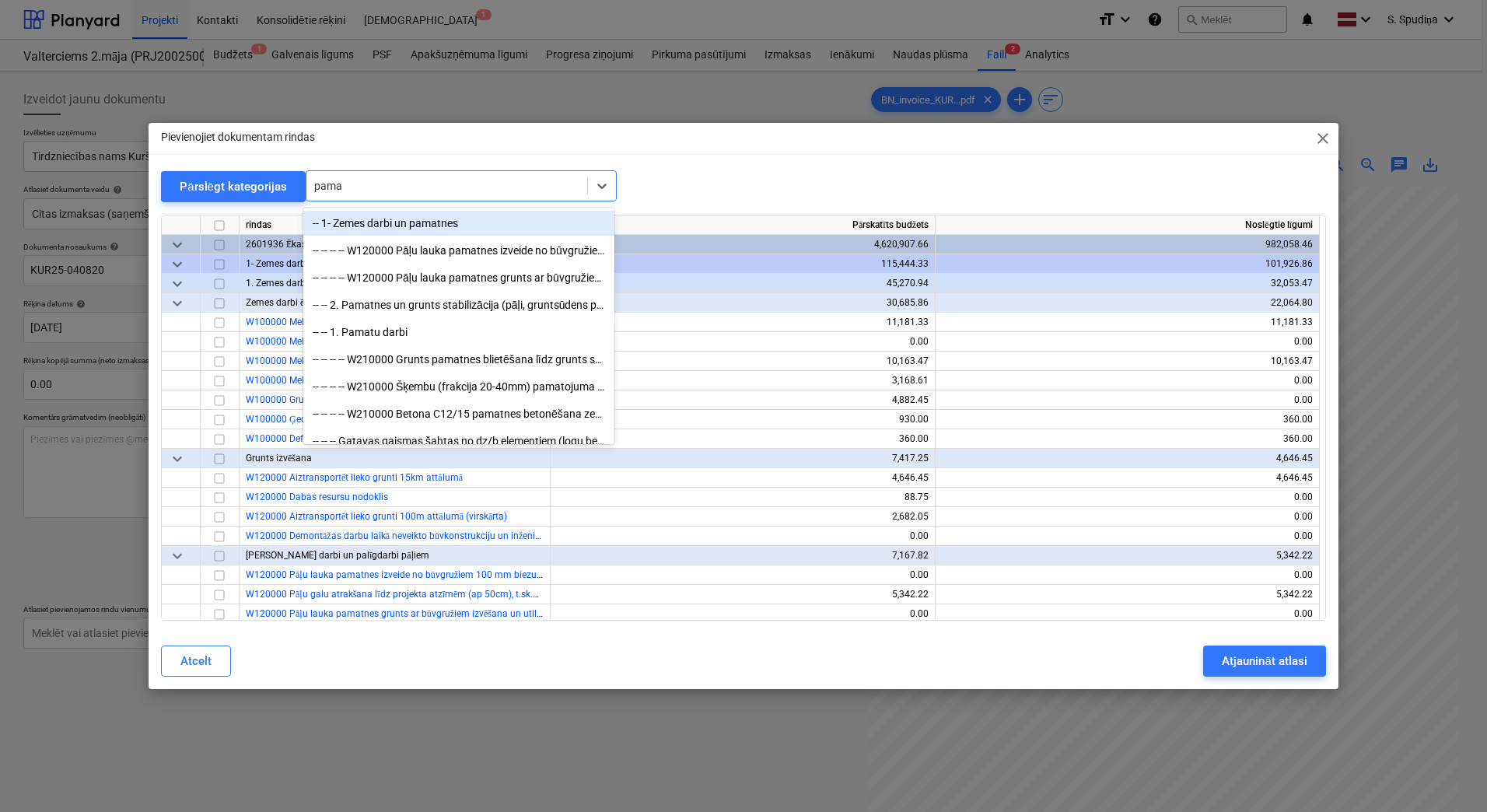
type input "pamat"
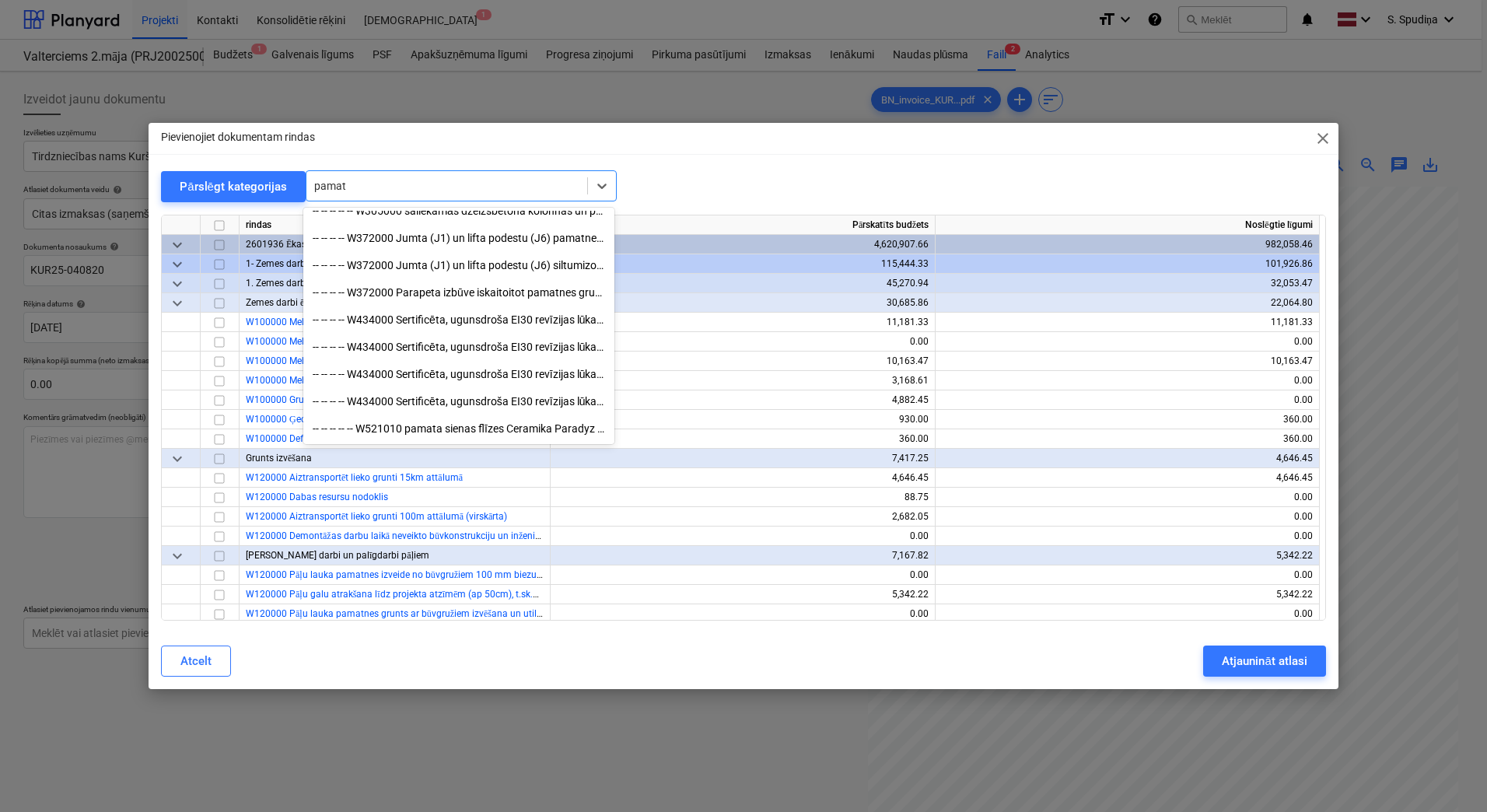
scroll to position [389, 0]
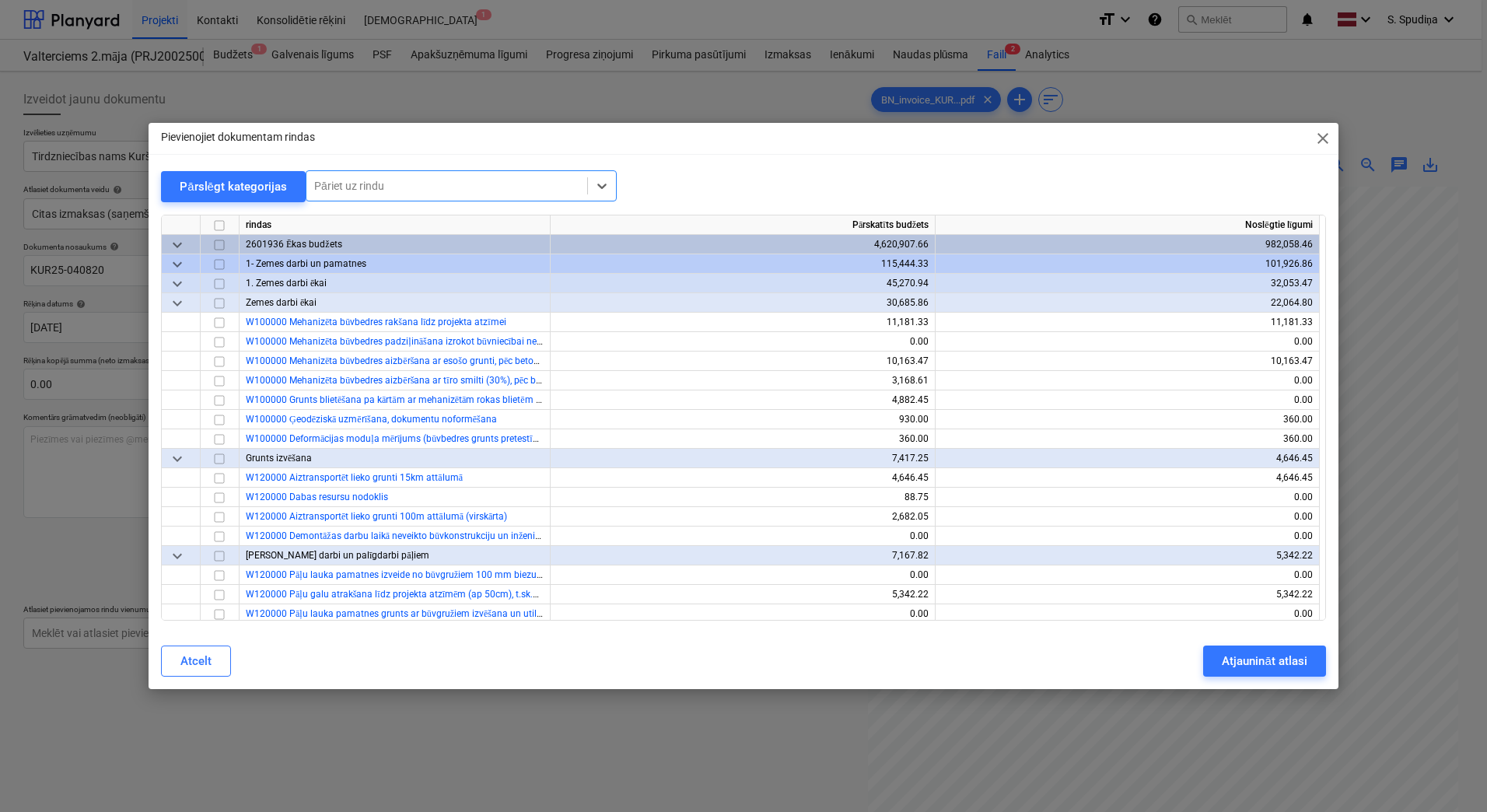
drag, startPoint x: 371, startPoint y: 189, endPoint x: 274, endPoint y: 212, distance: 99.7
click at [274, 212] on div "Pārslēgt kategorijas Select is focused ,type to refine list, press Down to open…" at bounding box center [744, 395] width 1165 height 450
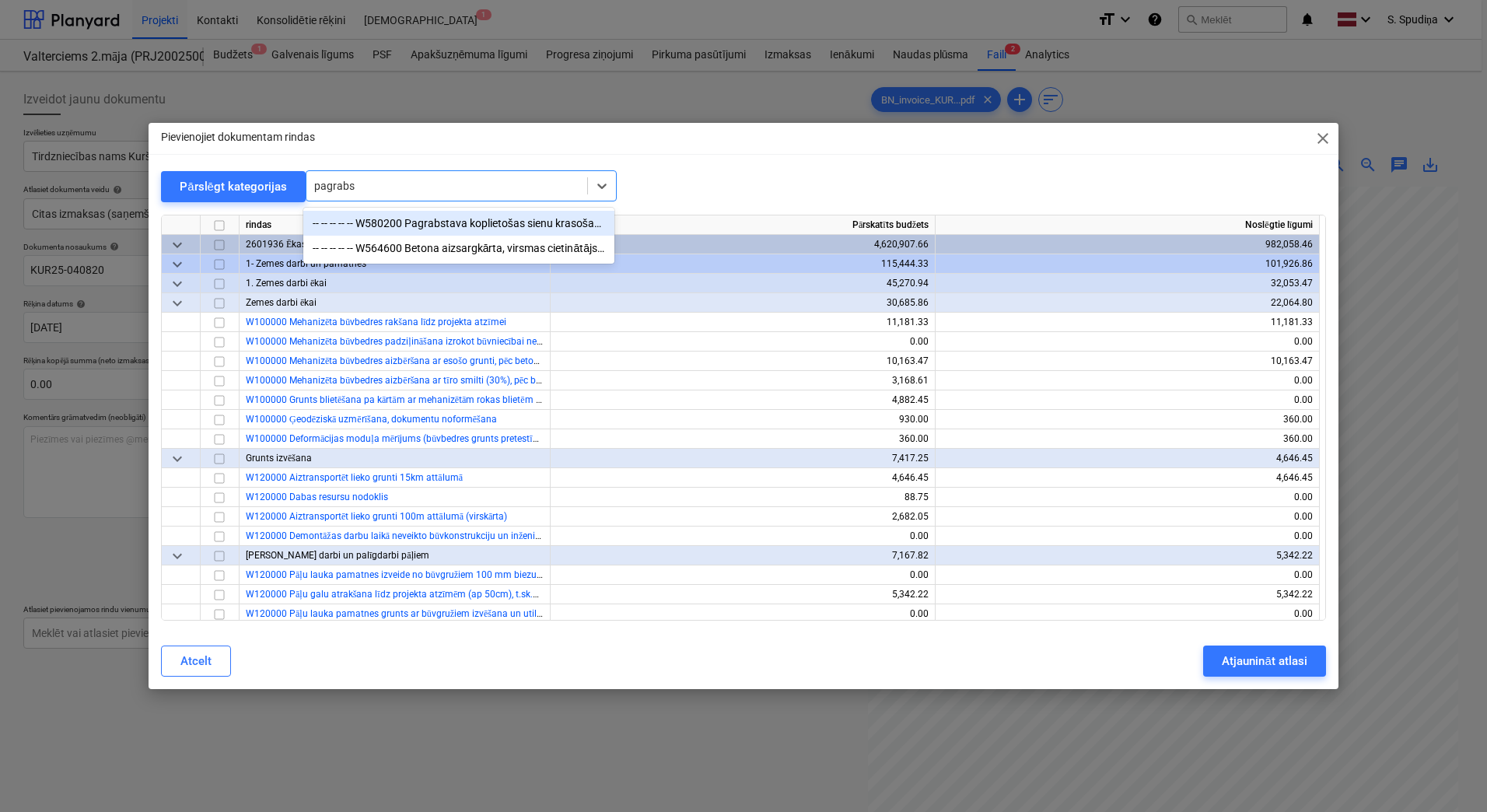
type input "pagrabst"
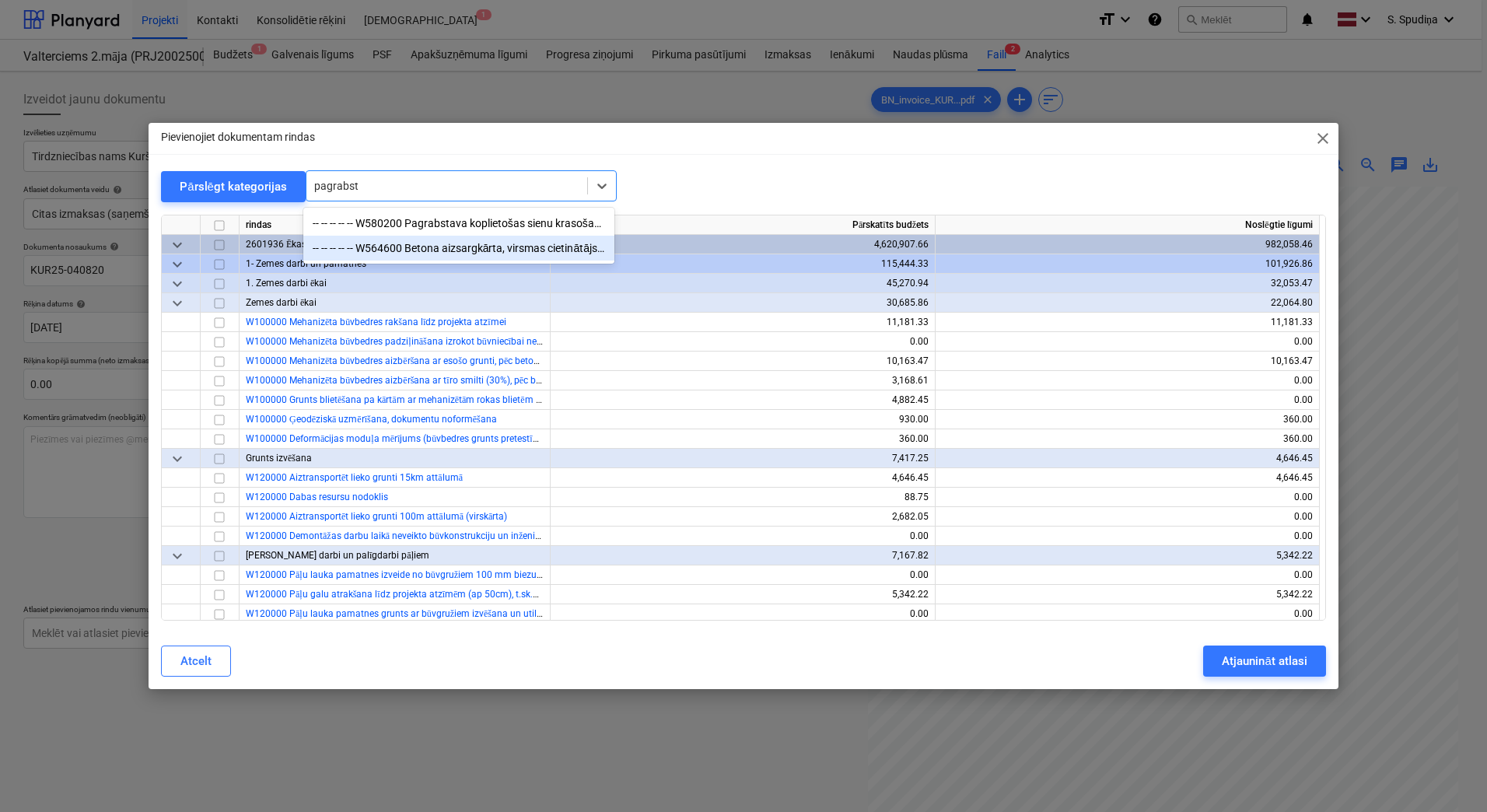
click at [403, 246] on div "-- -- -- -- -- W564600 Betona aizsargkārta, virsmas cietinātājs noliktavās, pag…" at bounding box center [459, 248] width 311 height 25
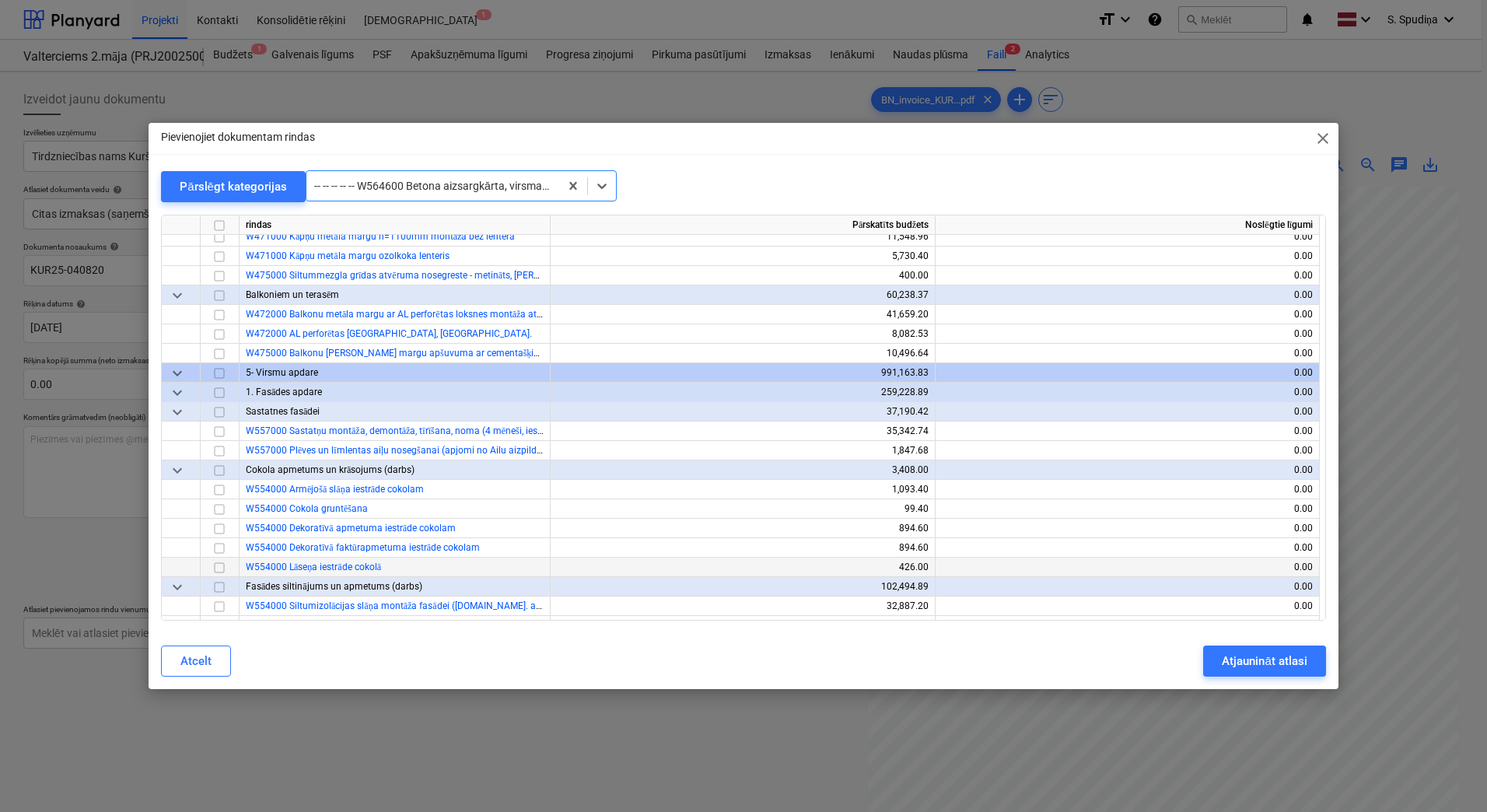
scroll to position [6532, 0]
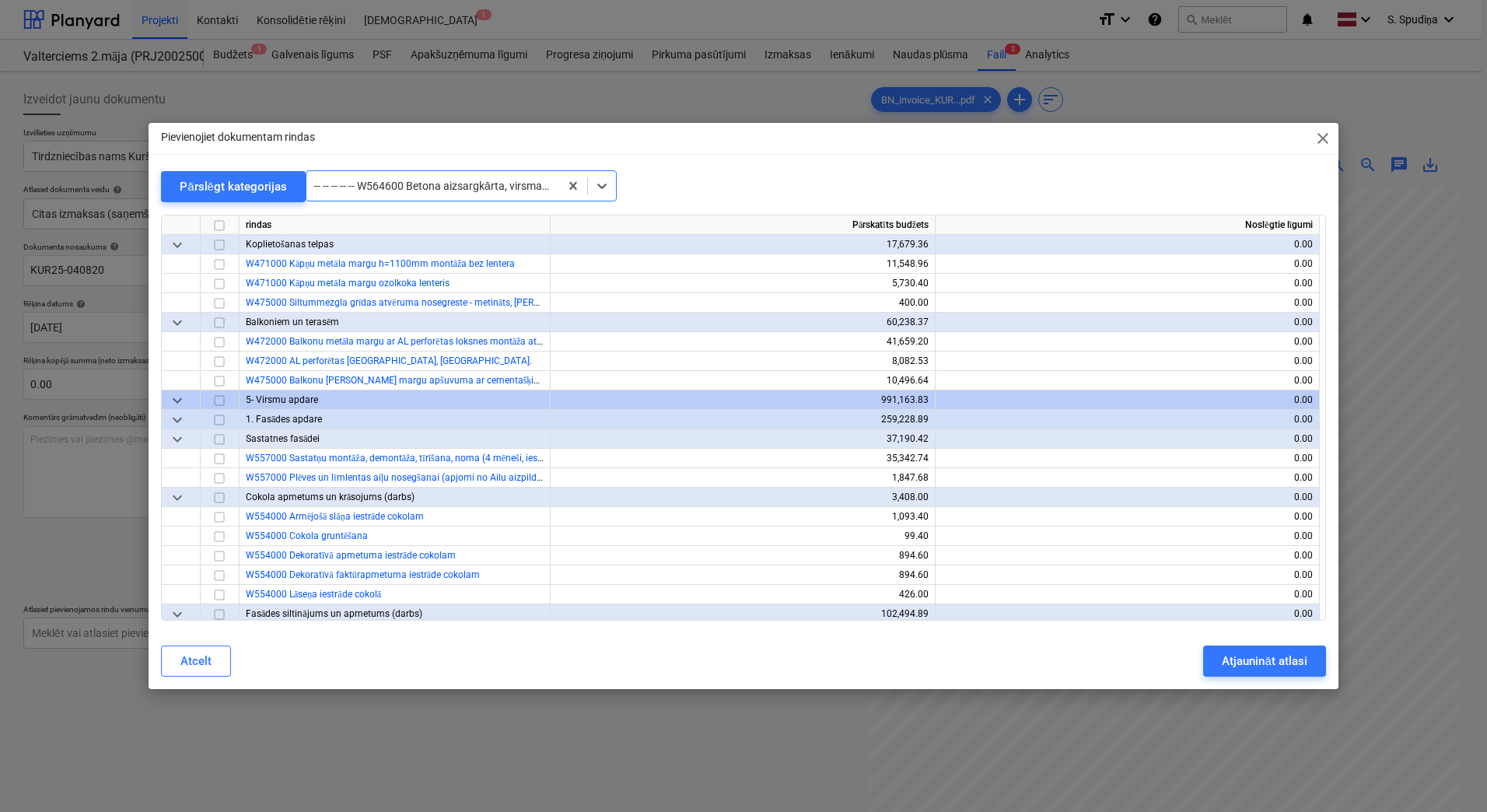
click at [471, 191] on div at bounding box center [432, 185] width 237 height 15
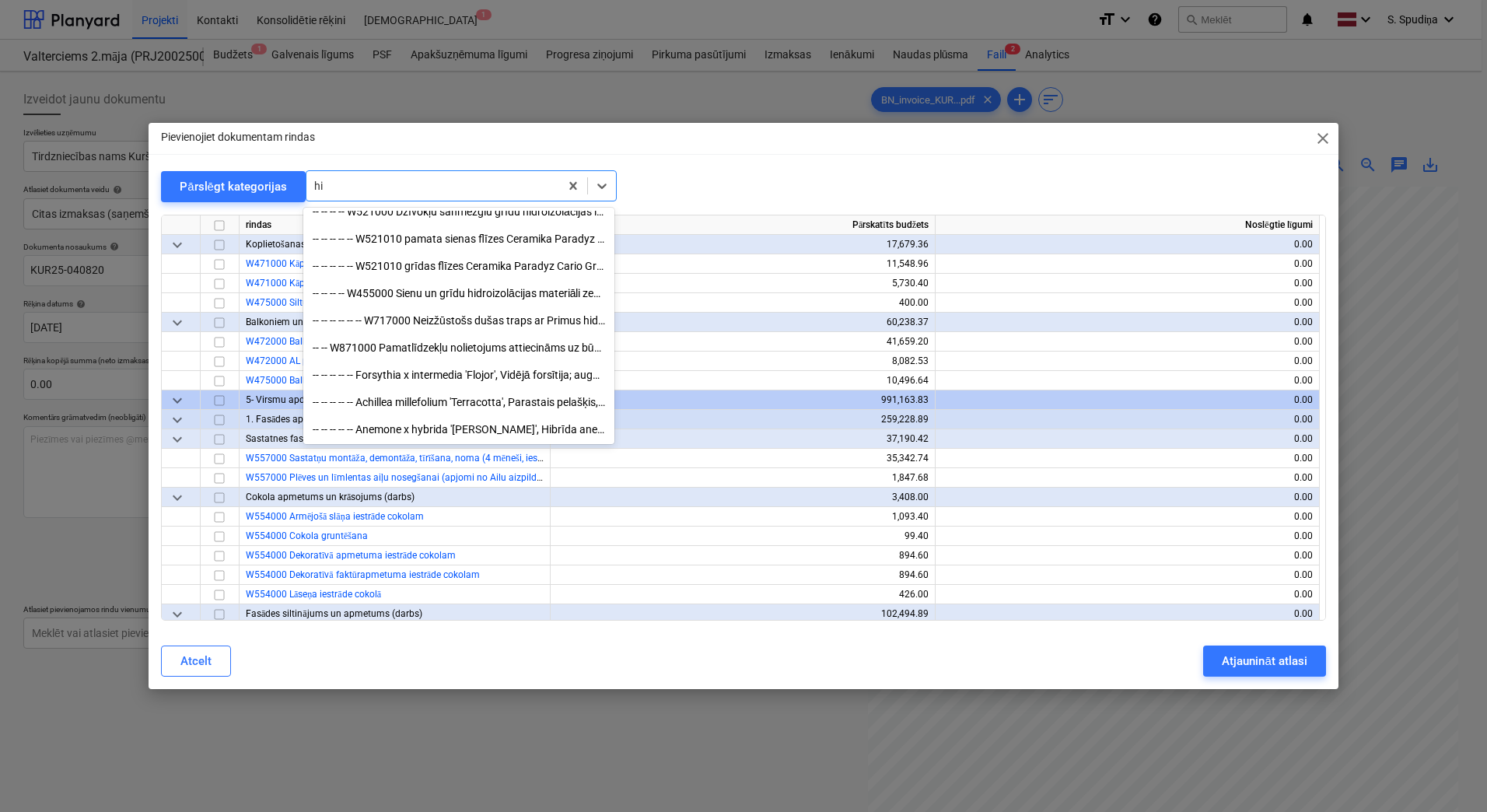
scroll to position [365, 0]
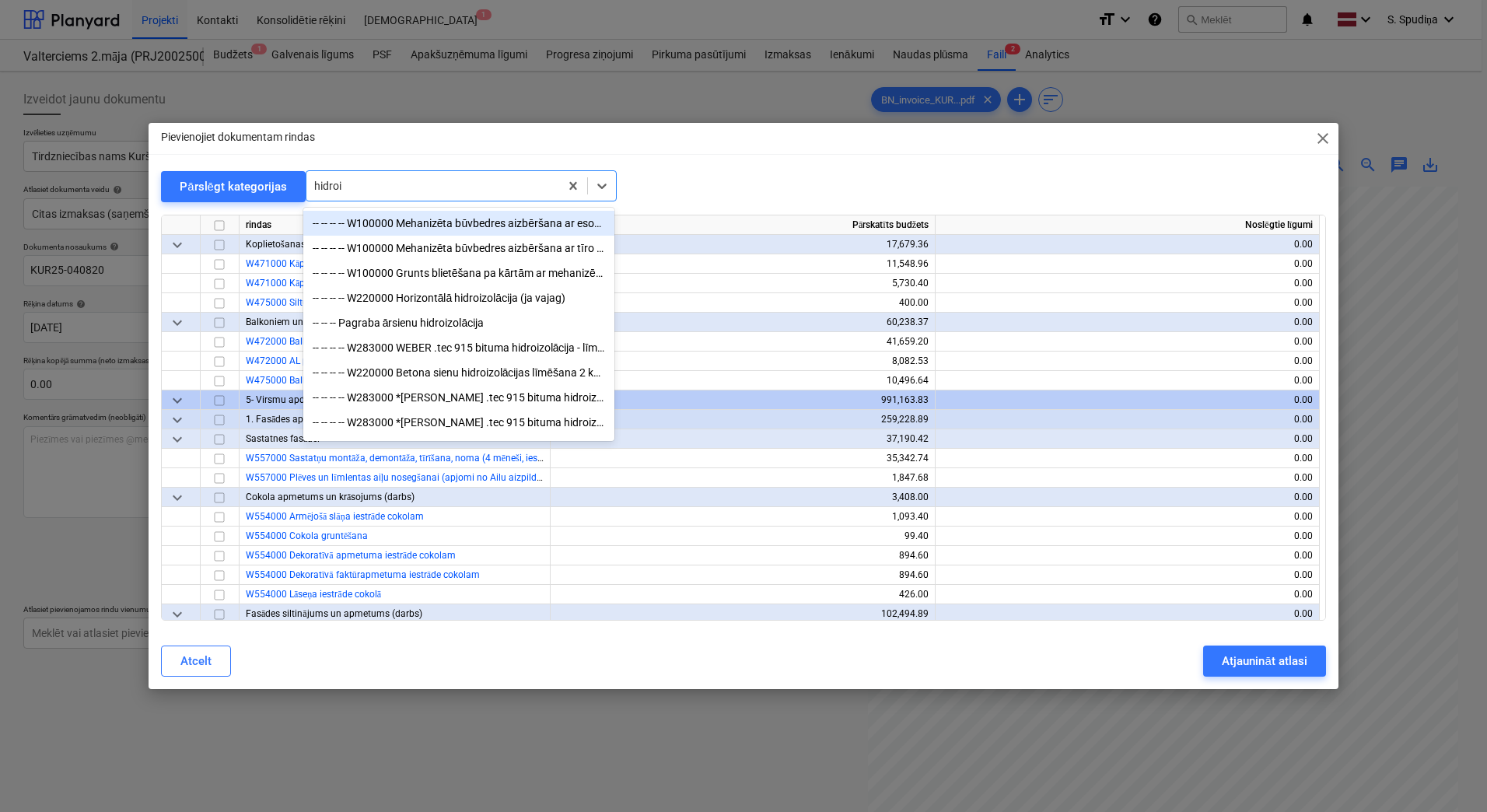
type input "hidroiz"
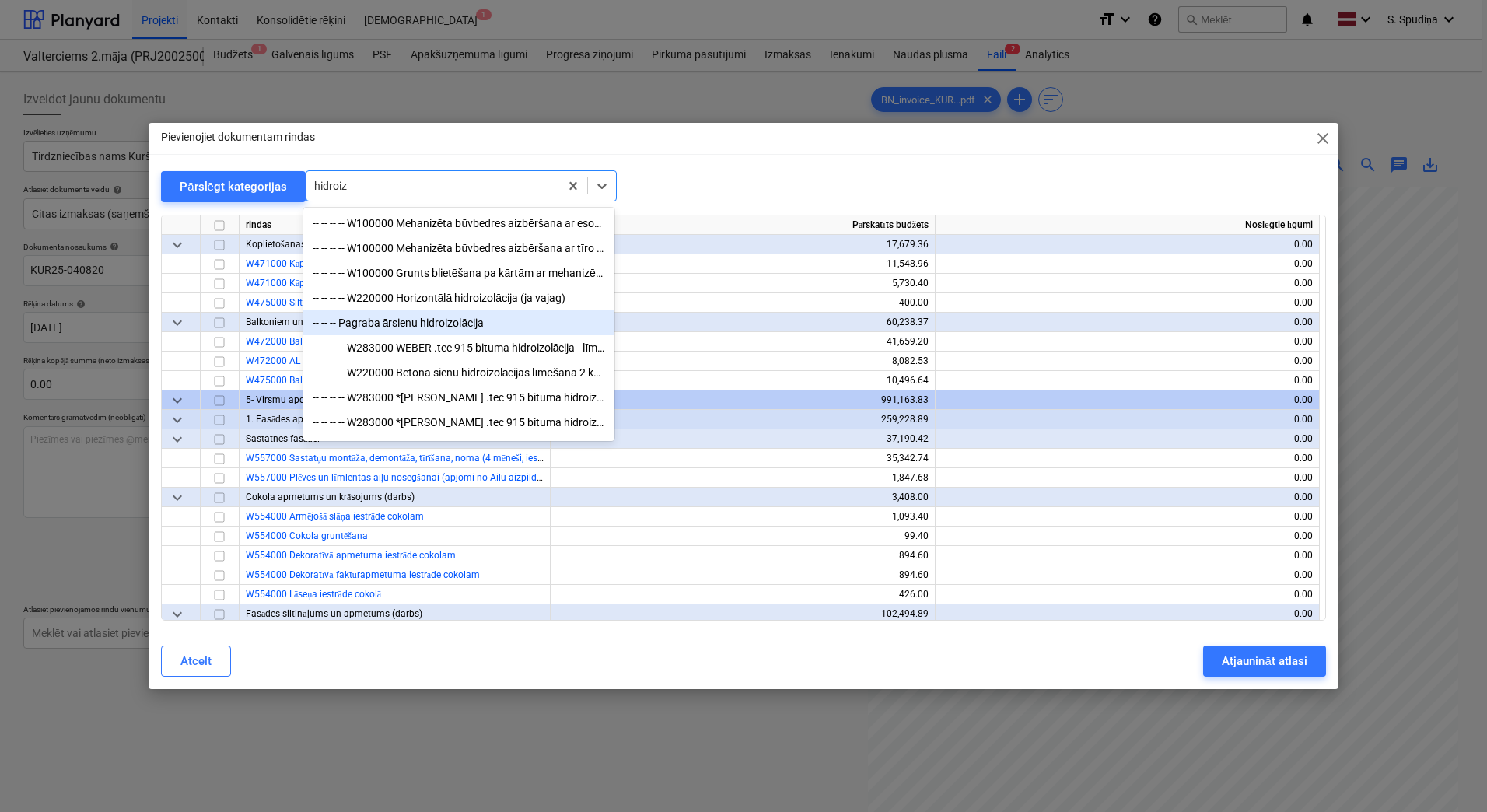
click at [443, 318] on div "-- -- -- Pagraba ārsienu hidroizolācija" at bounding box center [459, 322] width 311 height 25
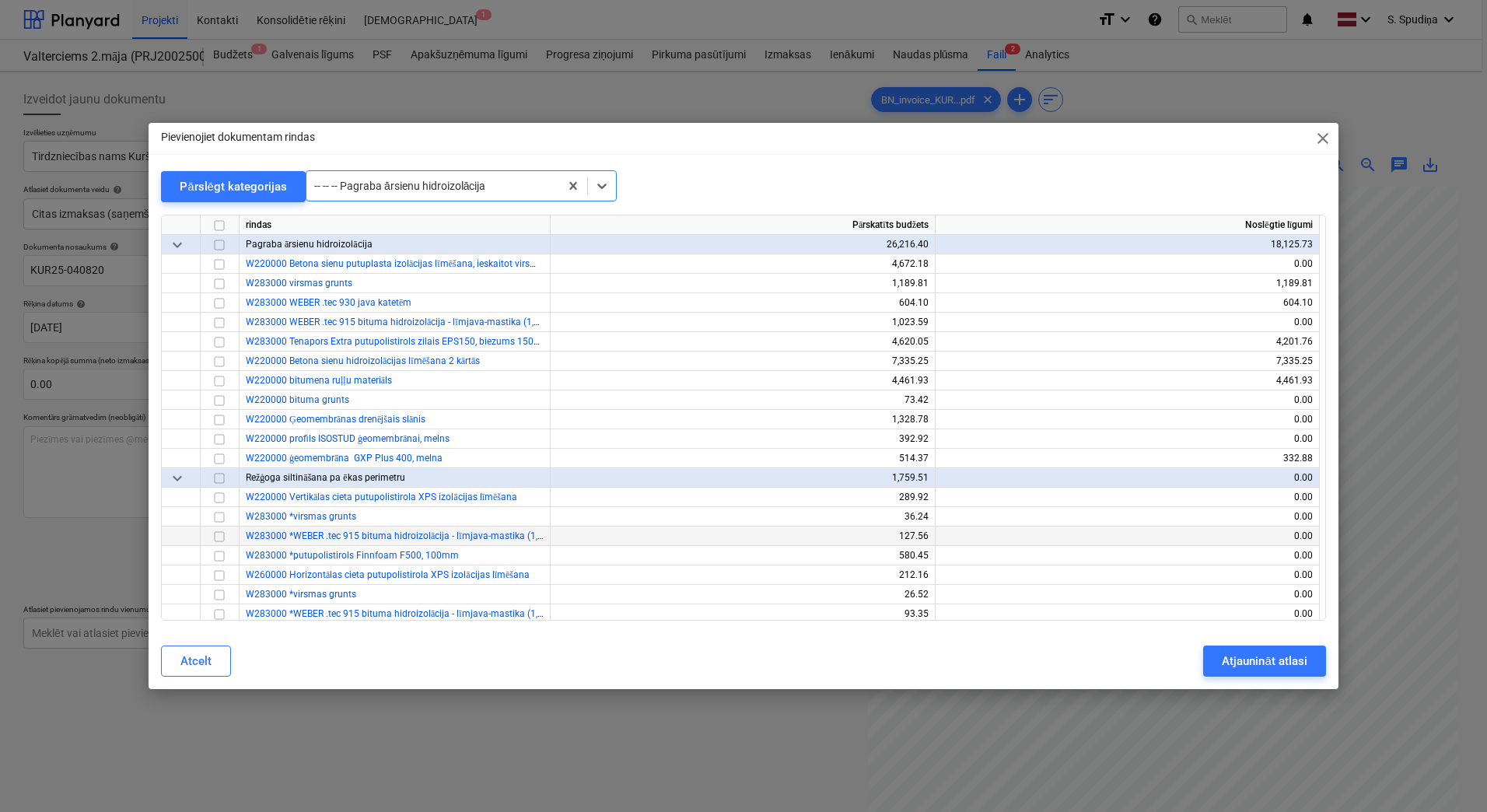
scroll to position [1458, 0]
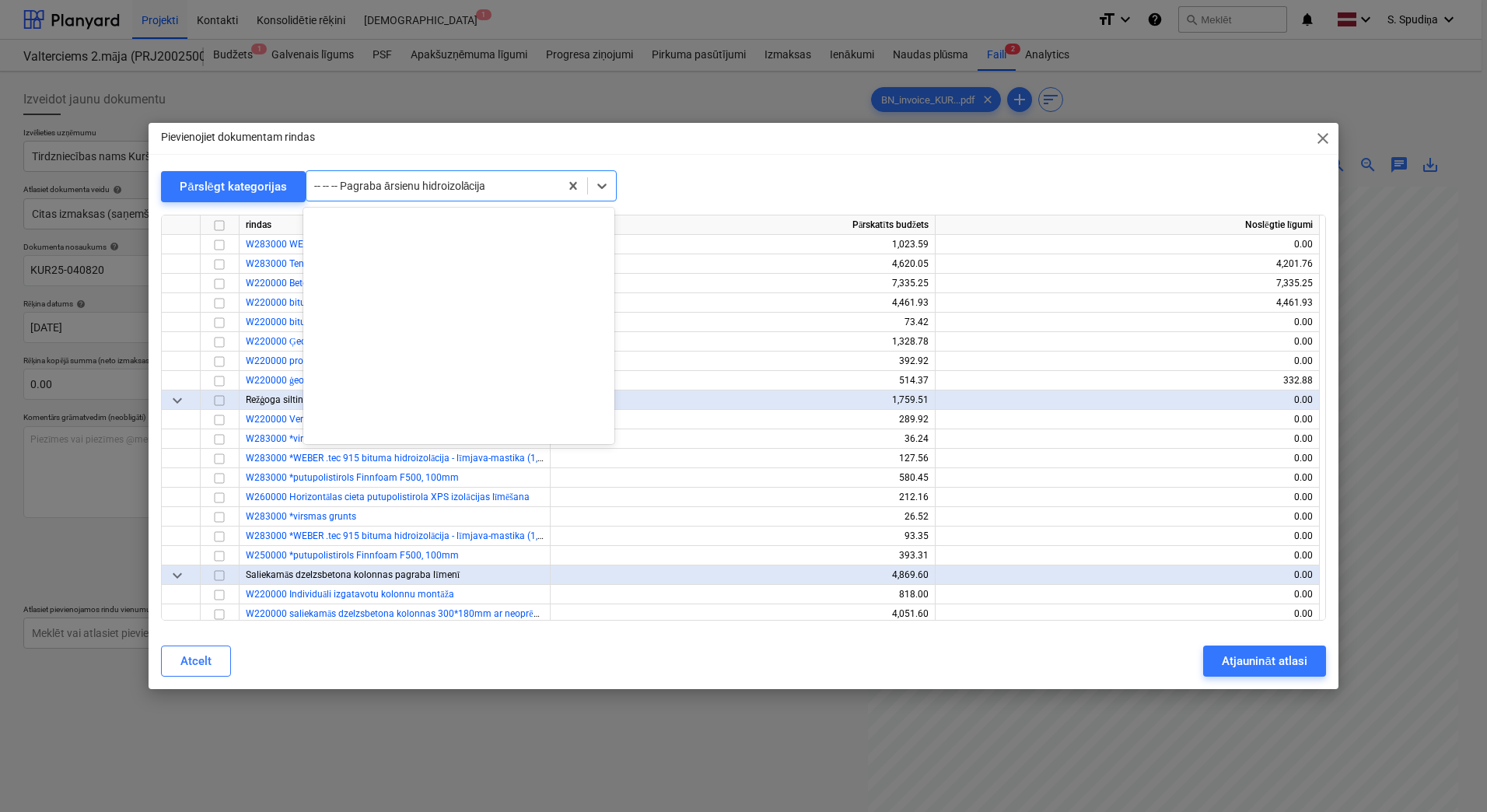
click at [504, 191] on div at bounding box center [432, 185] width 237 height 15
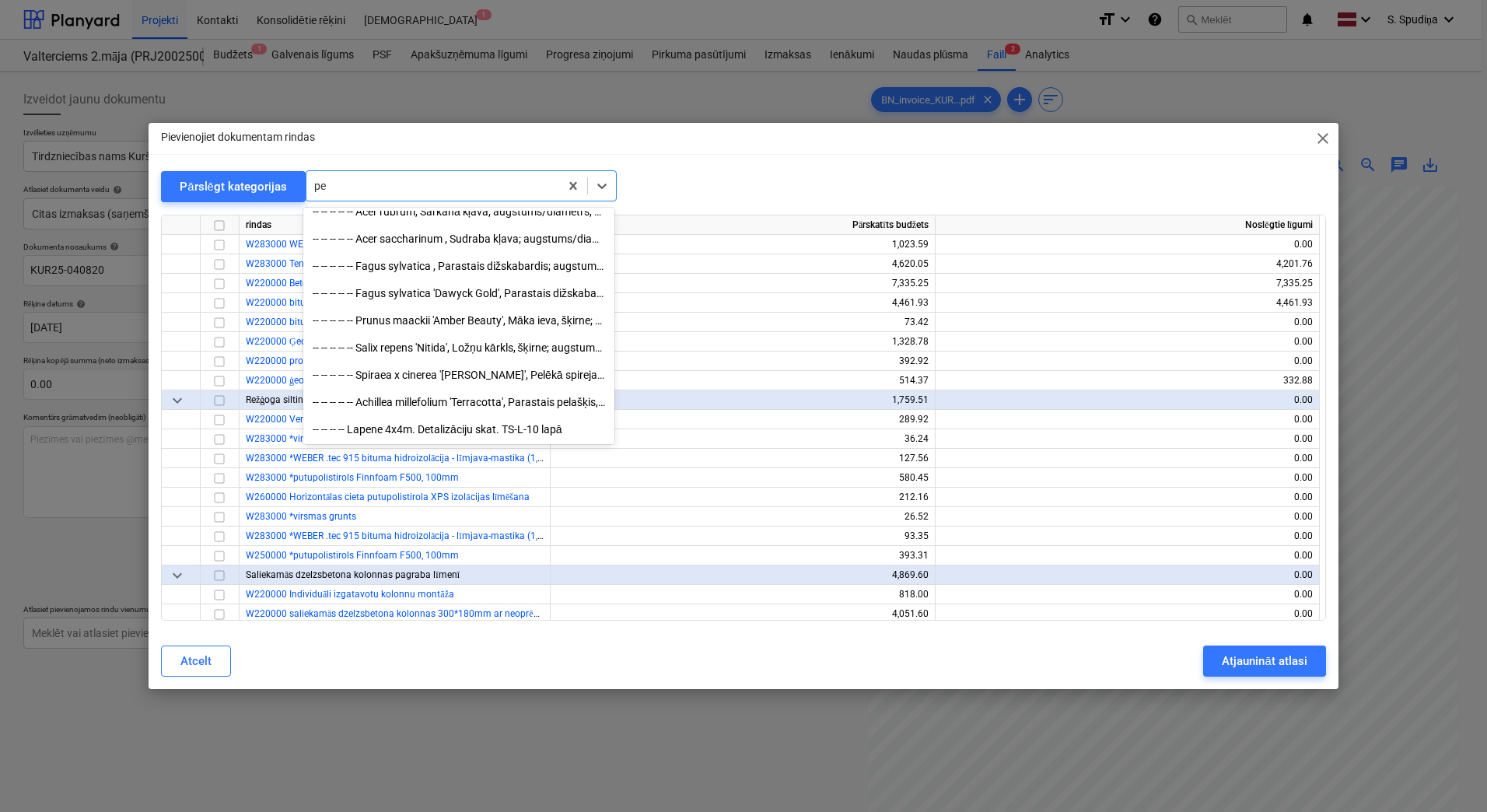
scroll to position [1018, 0]
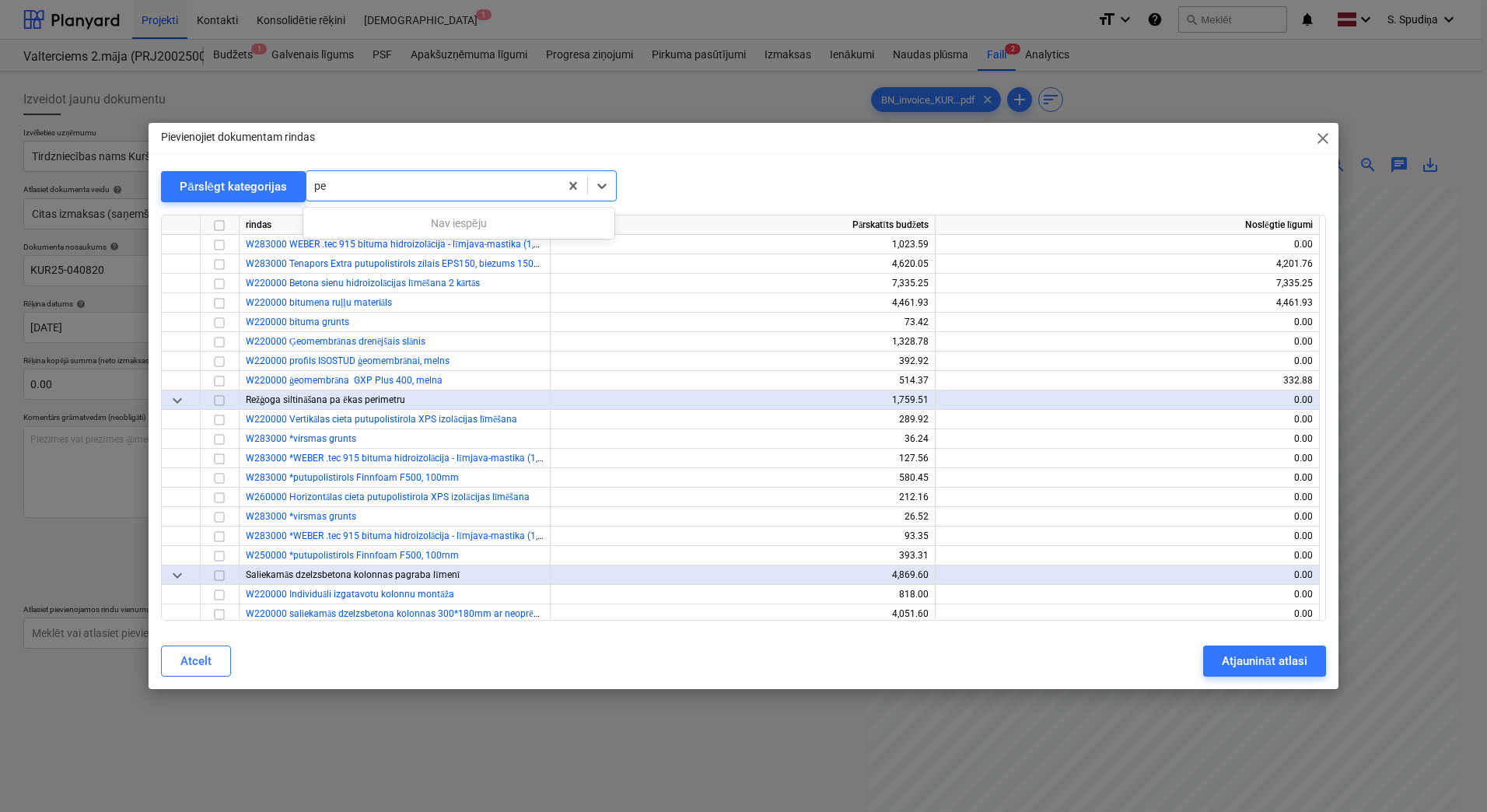
type input "p"
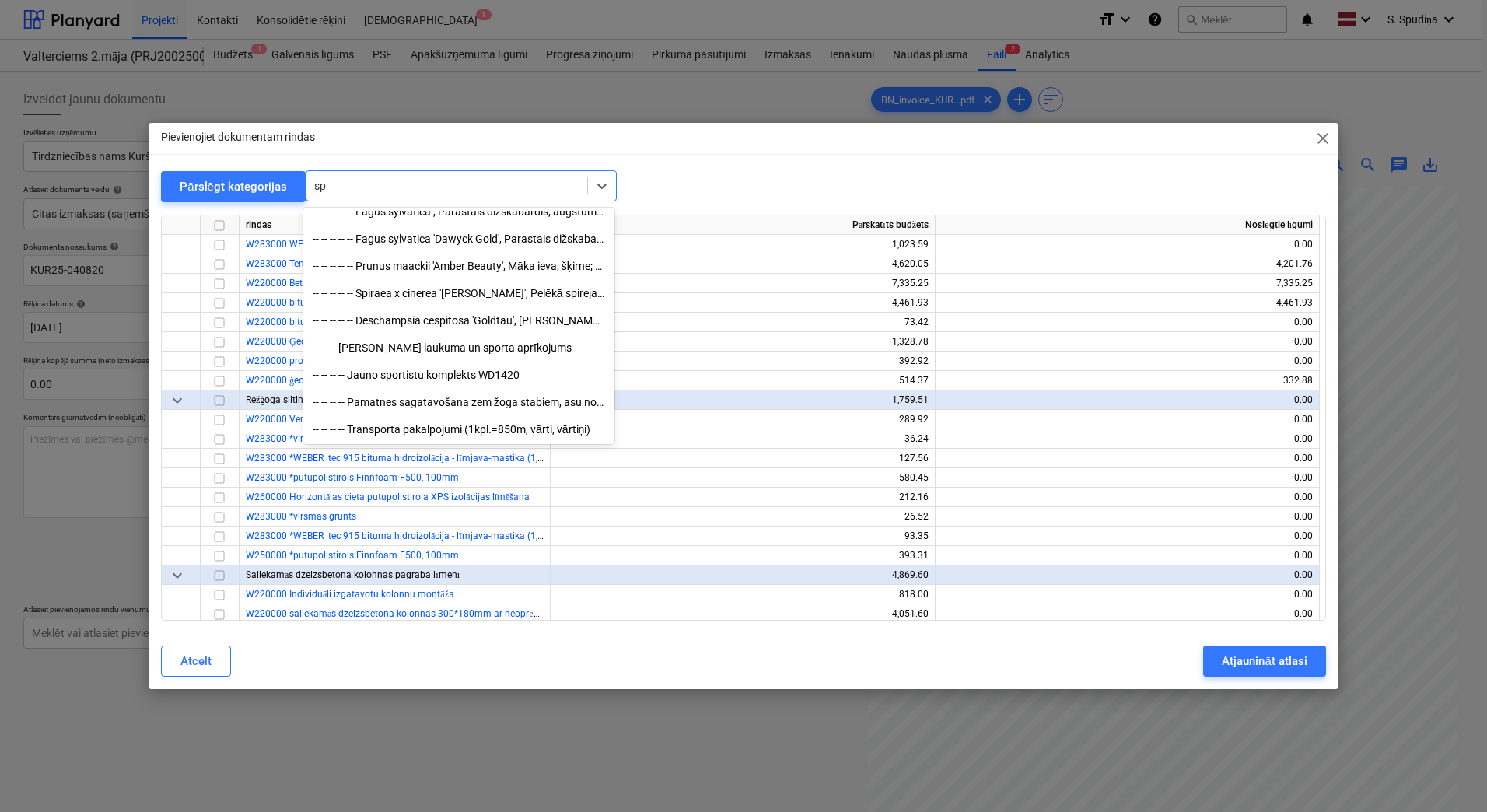
scroll to position [855, 0]
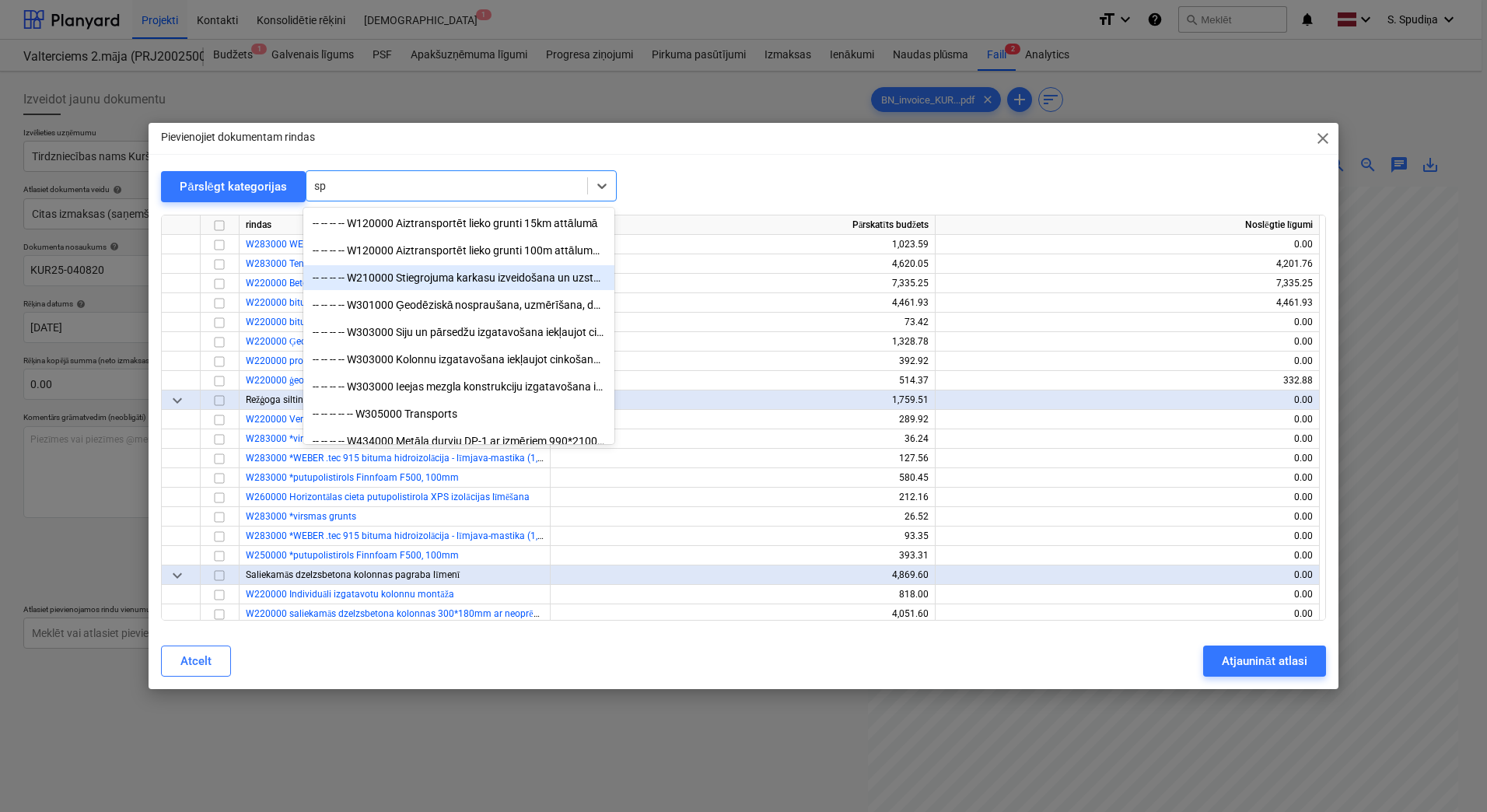
type input "s"
type input "p"
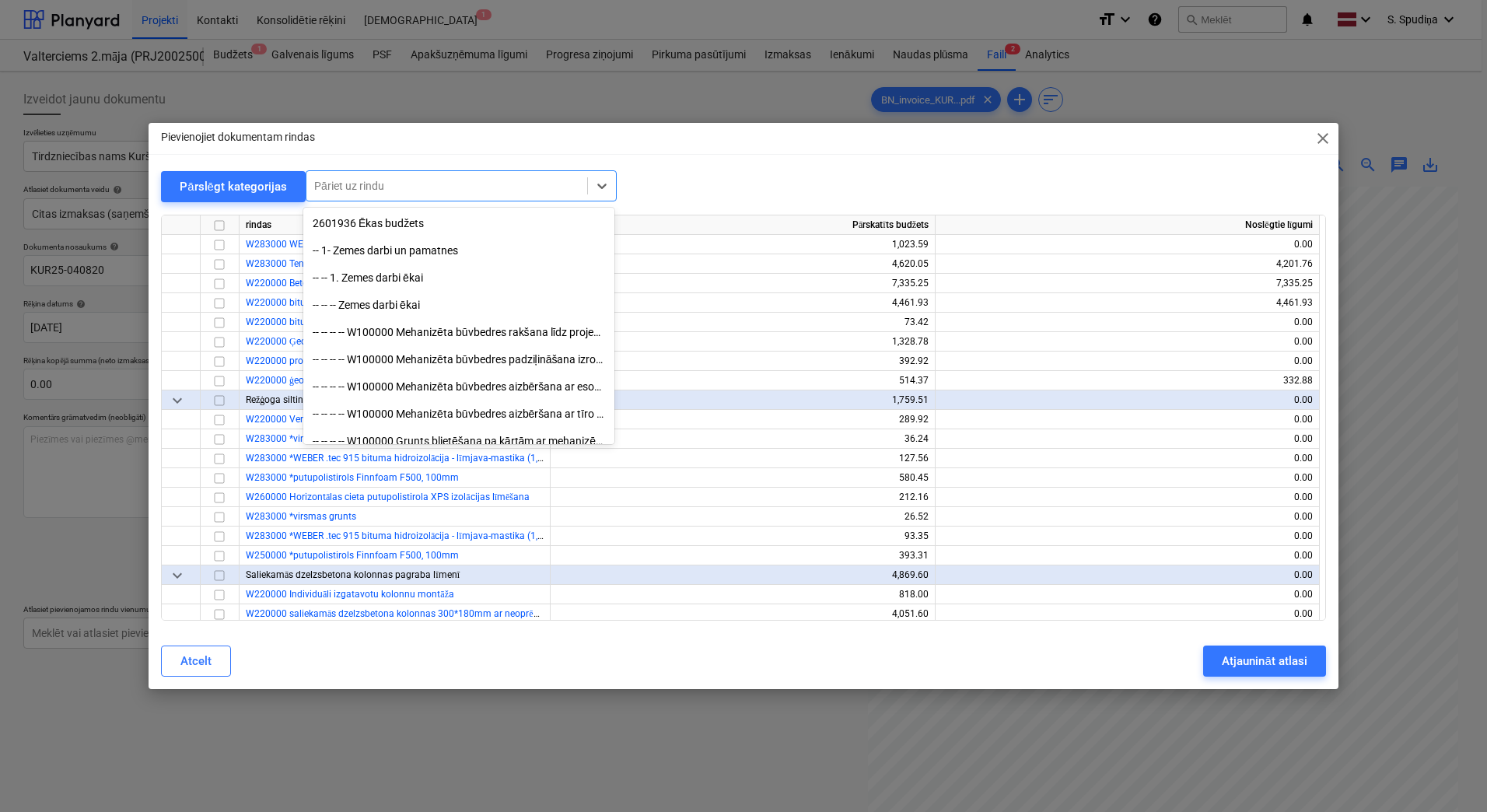
type input "k"
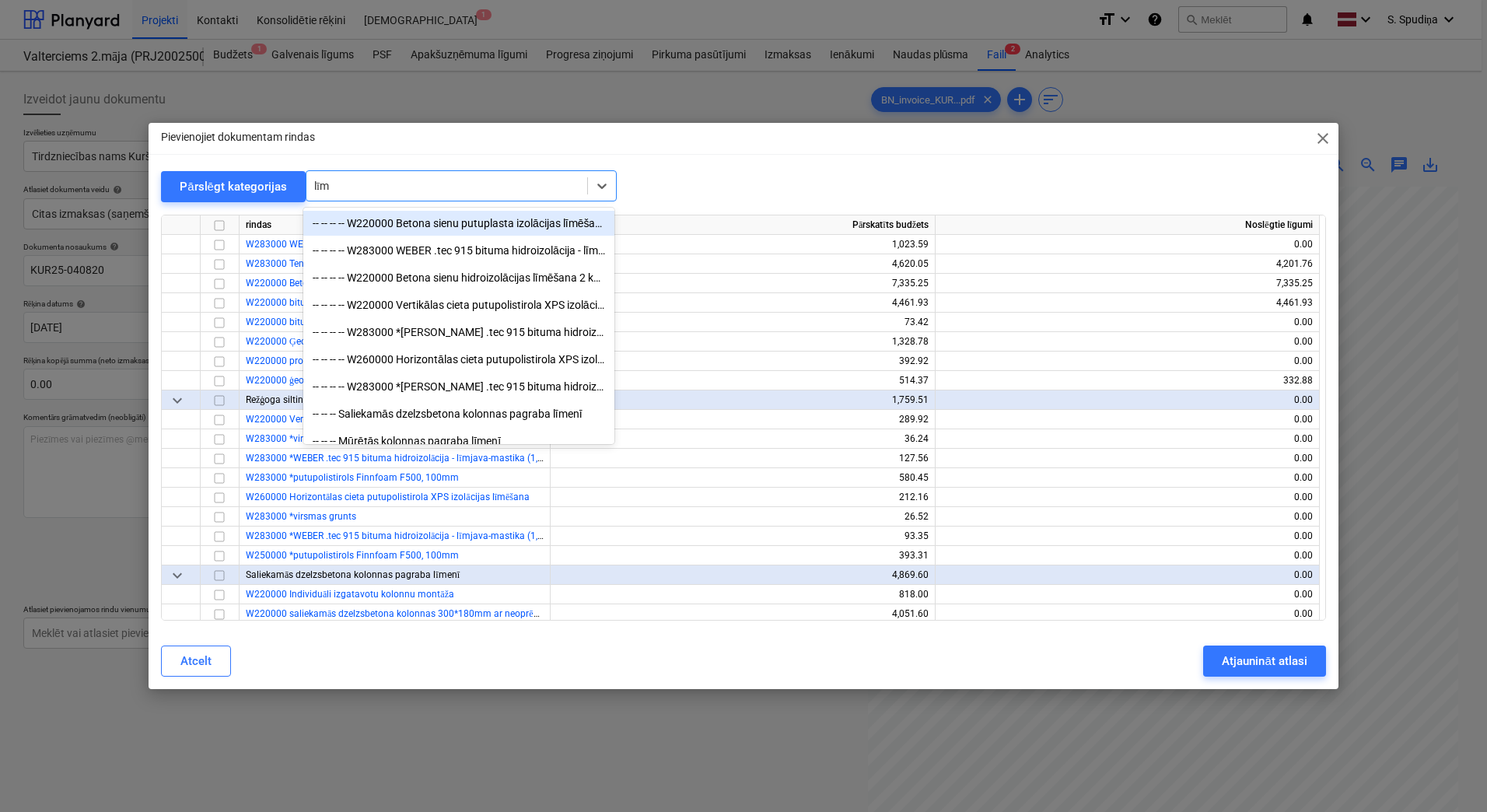
type input "līme"
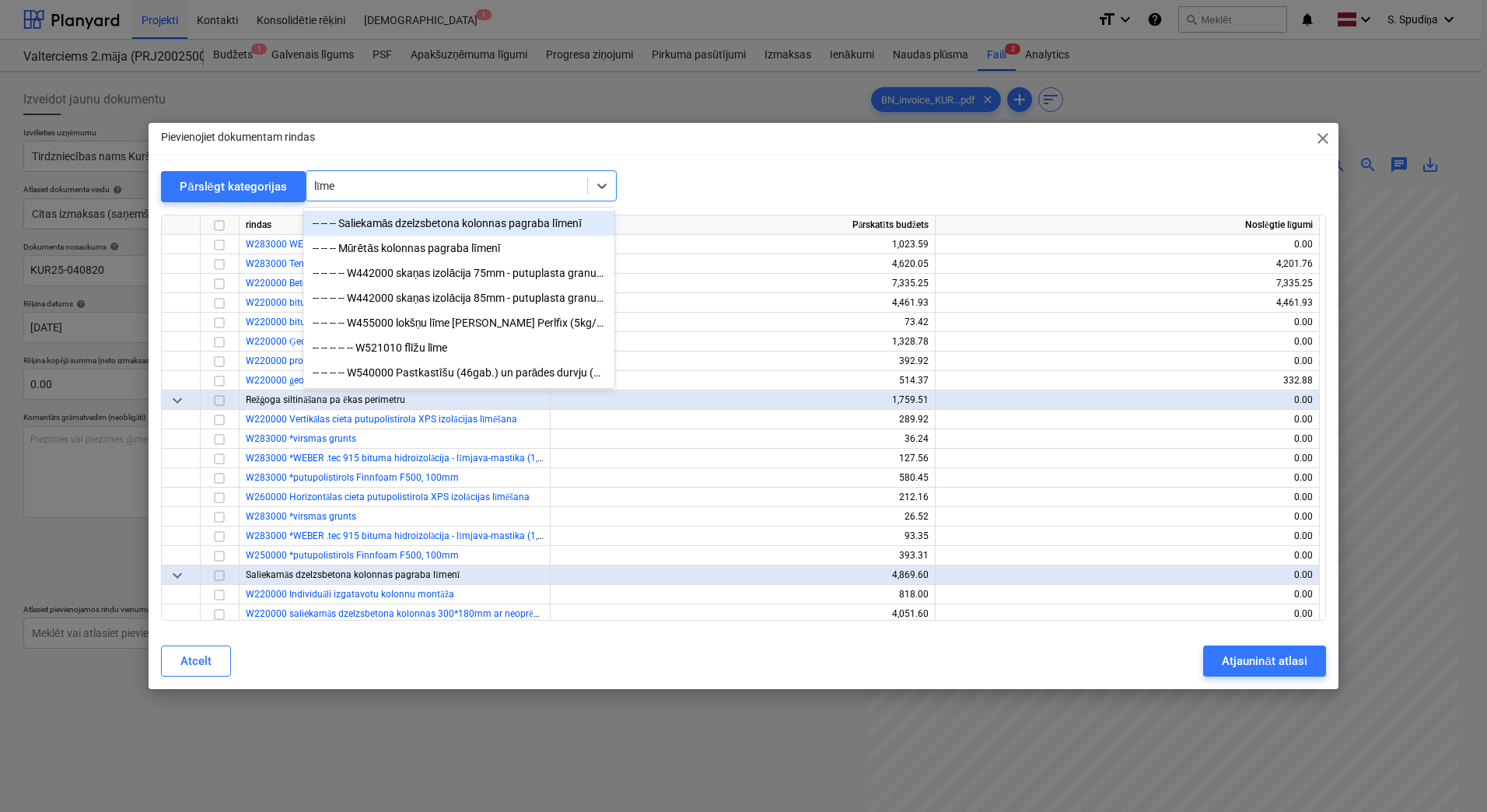
click at [432, 228] on div "-- -- -- Saliekamās dzelzsbetona kolonnas pagraba līmenī" at bounding box center [459, 223] width 311 height 25
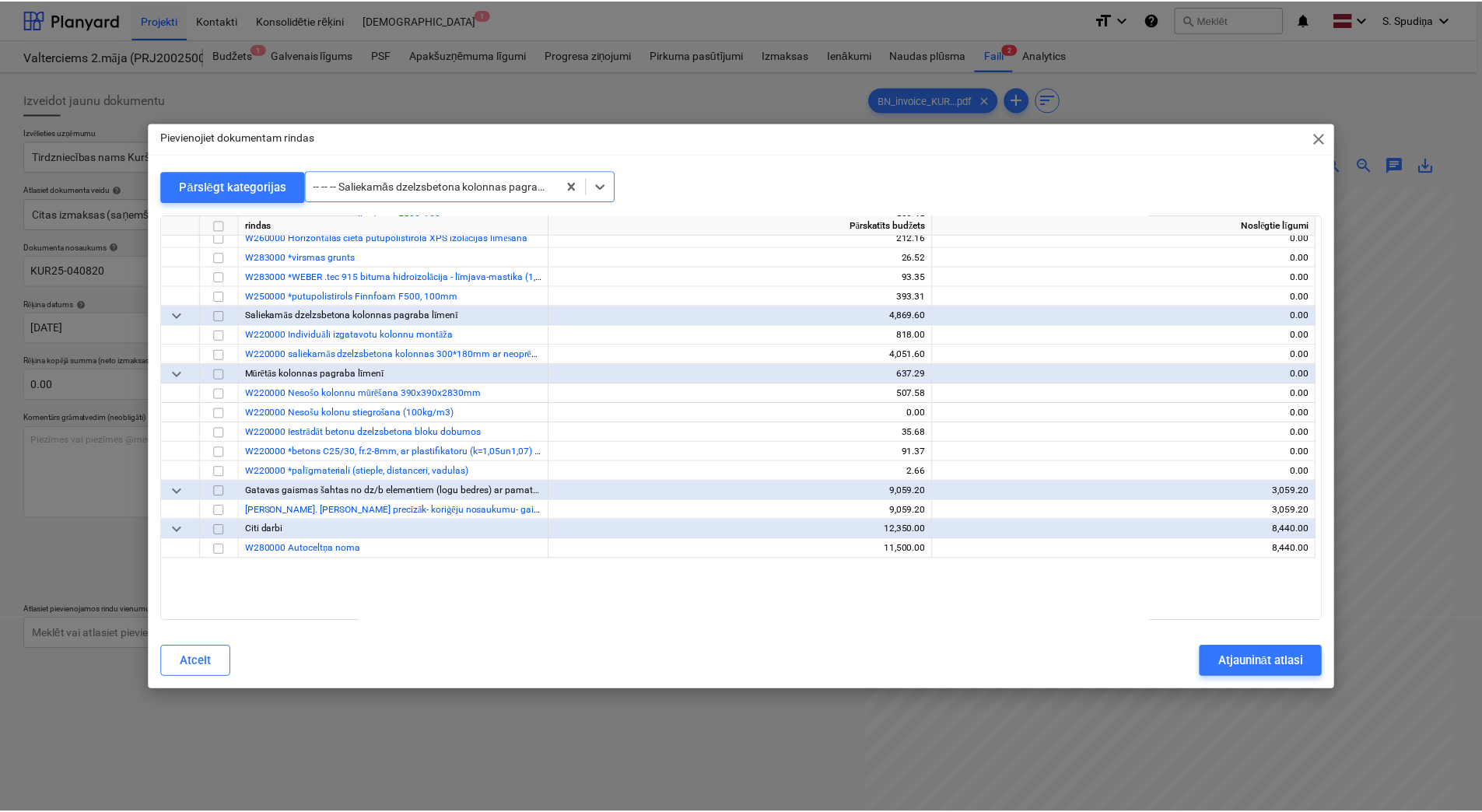
scroll to position [1788, 0]
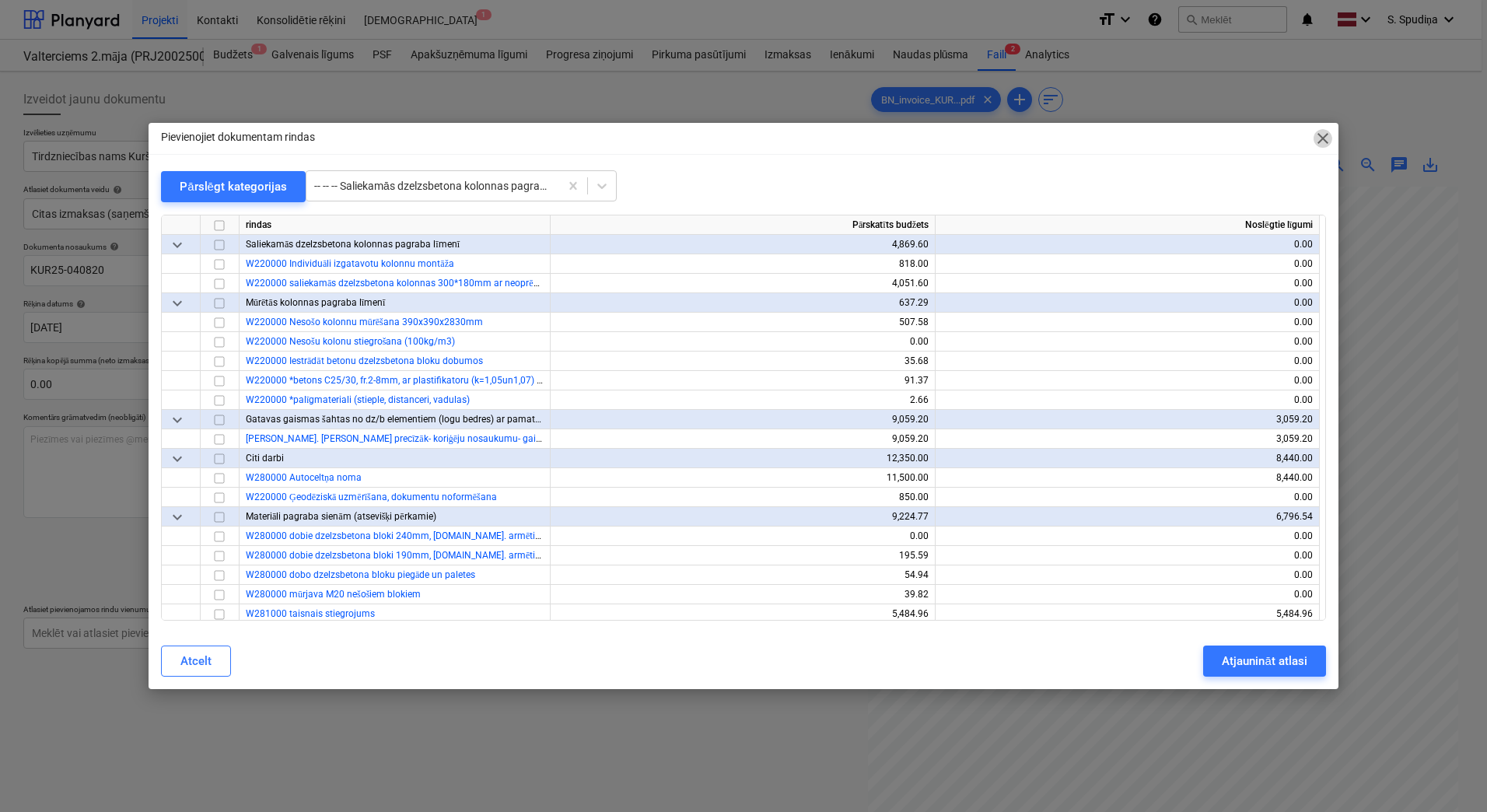
click at [1235, 139] on span "close" at bounding box center [1323, 138] width 19 height 19
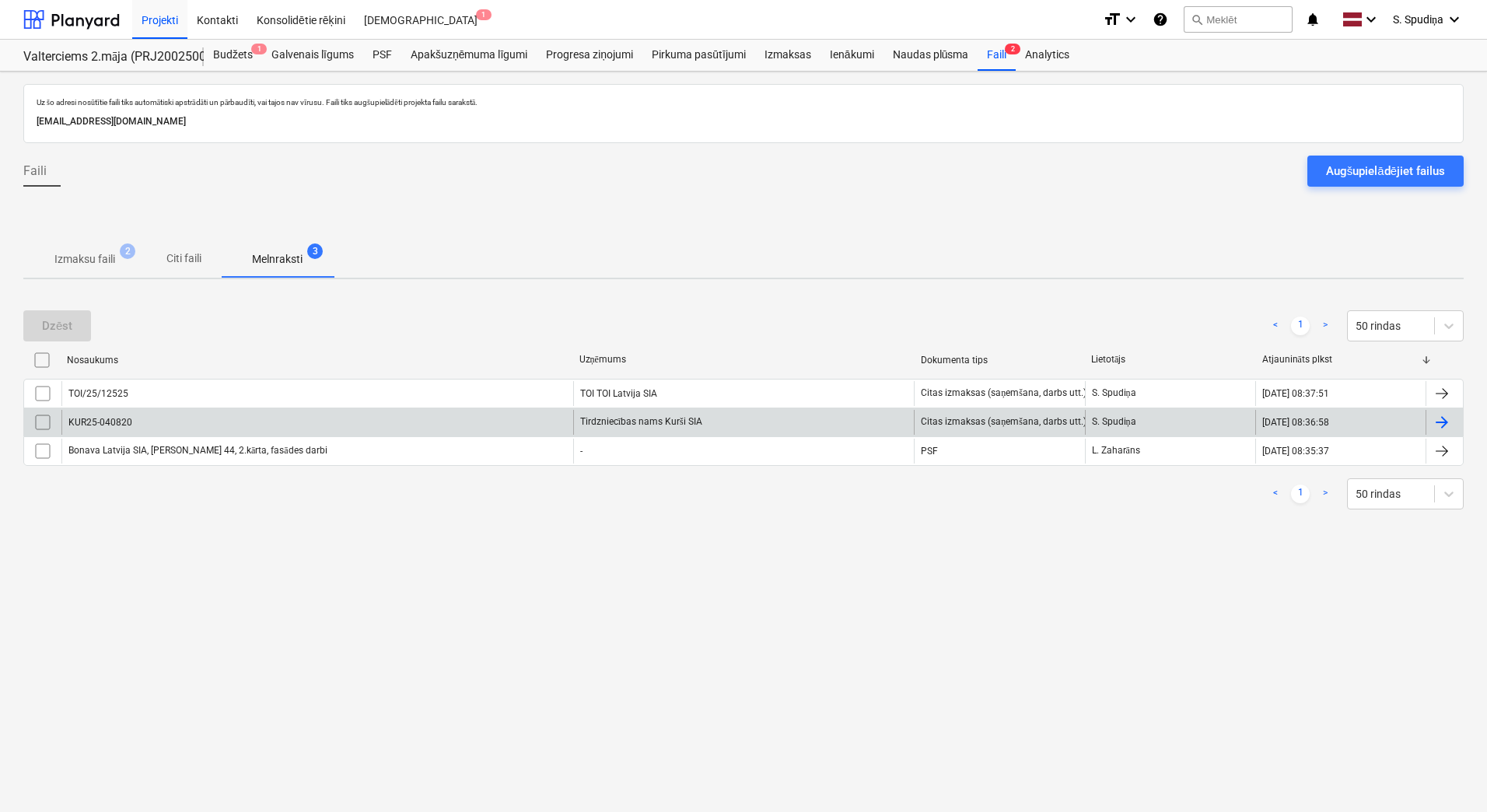
click at [44, 419] on input "checkbox" at bounding box center [42, 422] width 25 height 25
click at [58, 328] on div "Dzēst" at bounding box center [57, 325] width 30 height 20
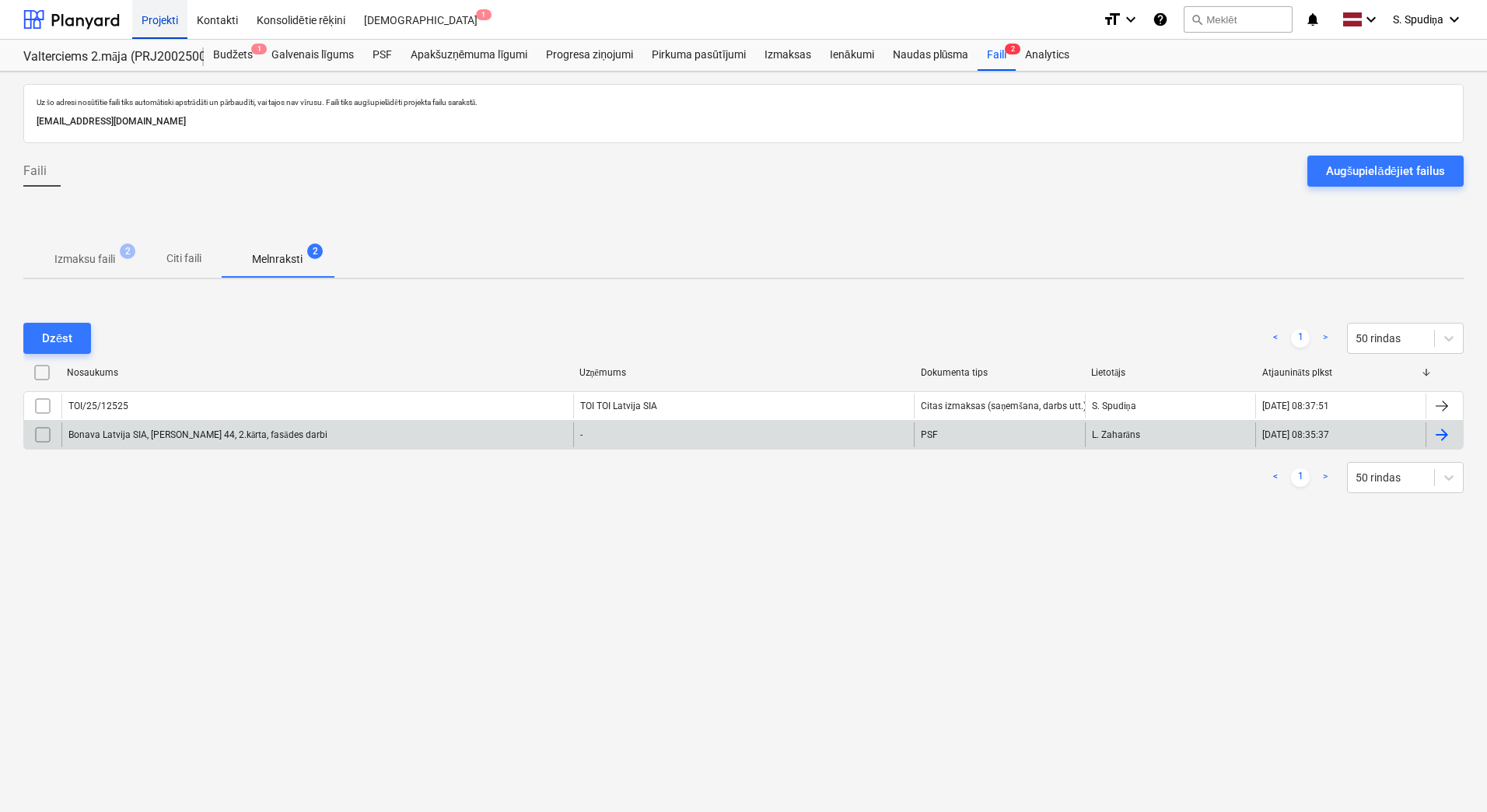
click at [156, 27] on div "Projekti" at bounding box center [160, 19] width 55 height 40
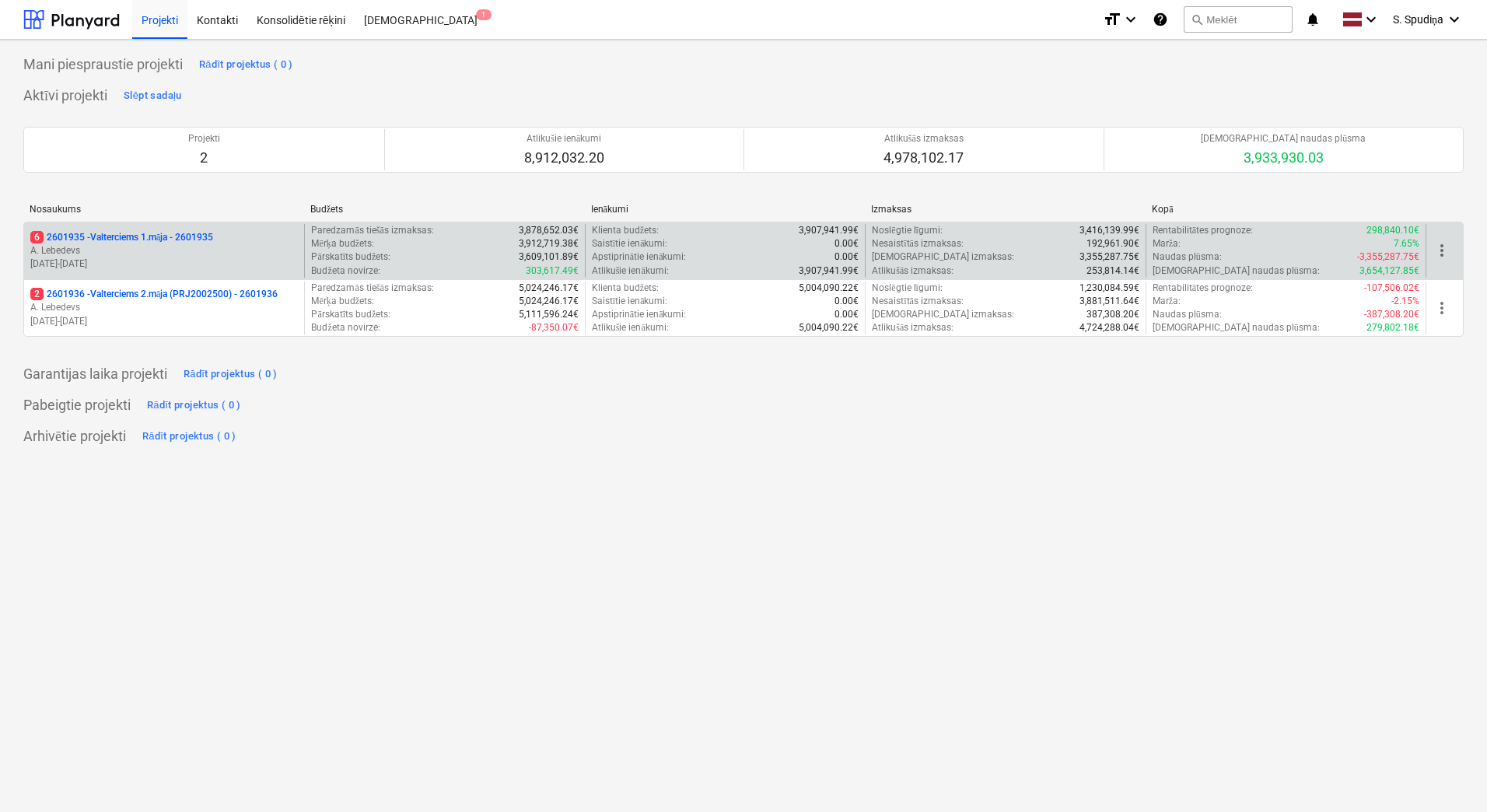
click at [151, 262] on p "[DATE] - [DATE]" at bounding box center [164, 264] width 267 height 13
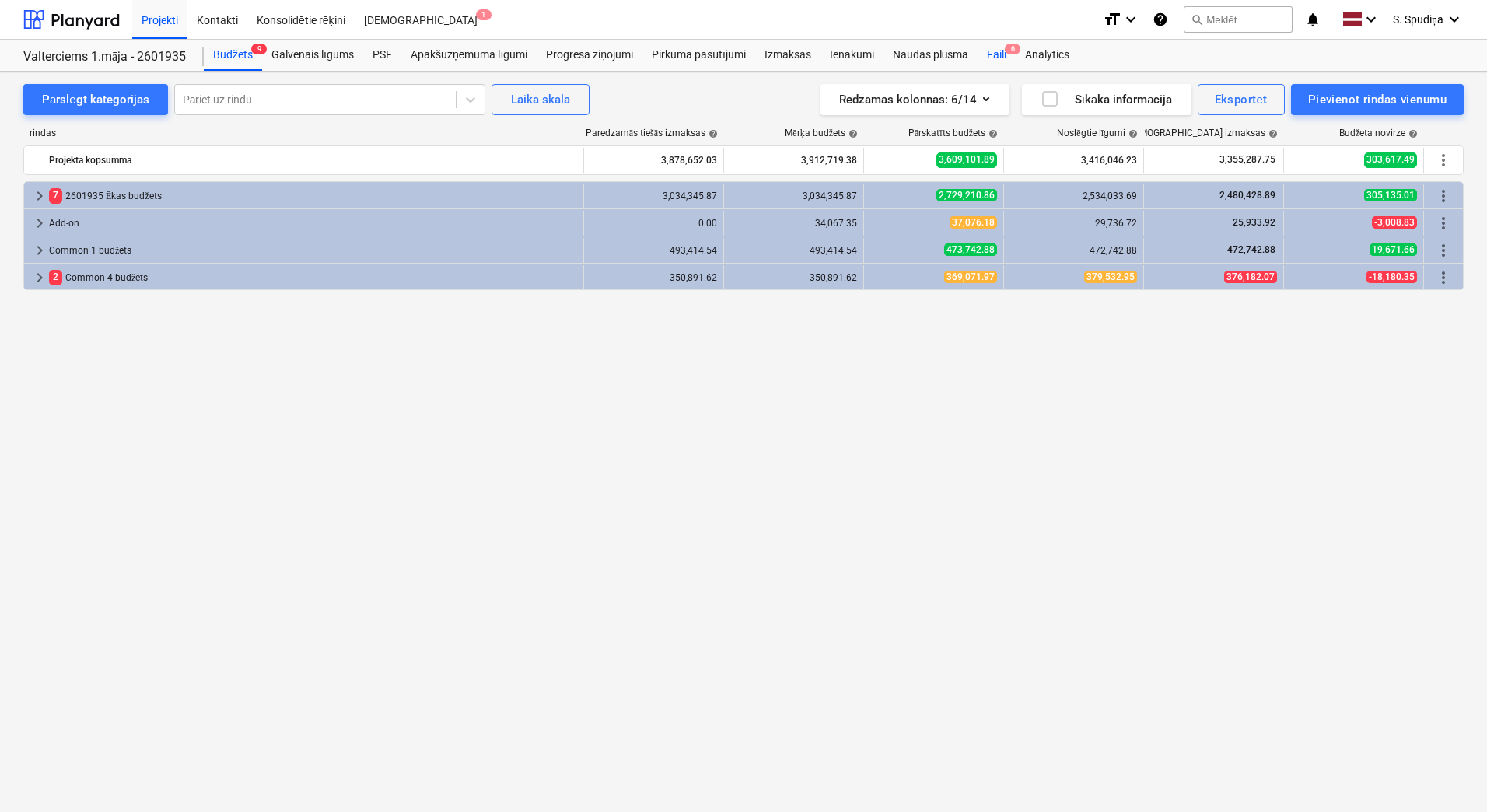
click at [991, 47] on div "Faili 6" at bounding box center [996, 55] width 38 height 31
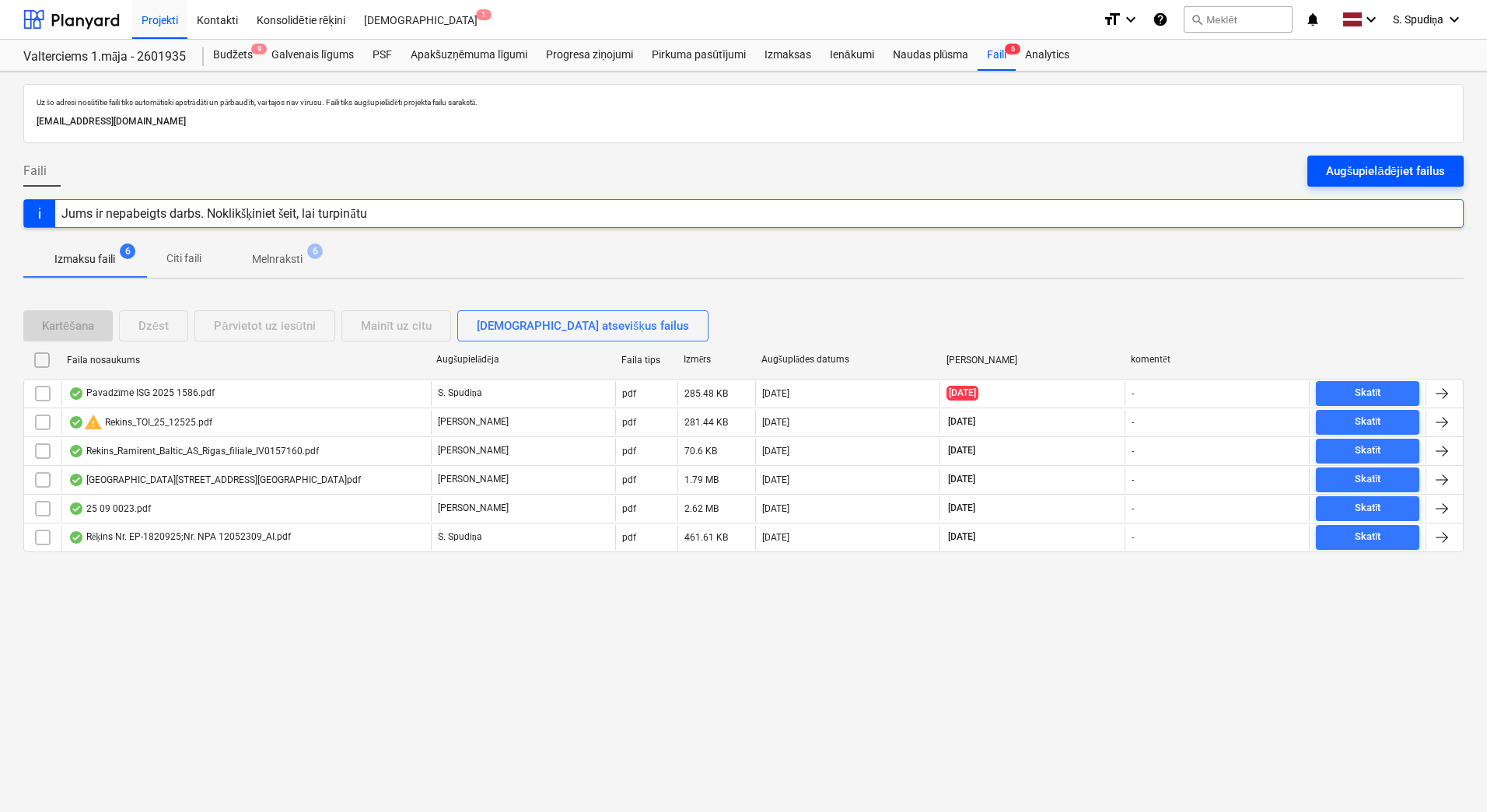
click at [1235, 164] on div "Augšupielādējiet failus" at bounding box center [1386, 171] width 119 height 20
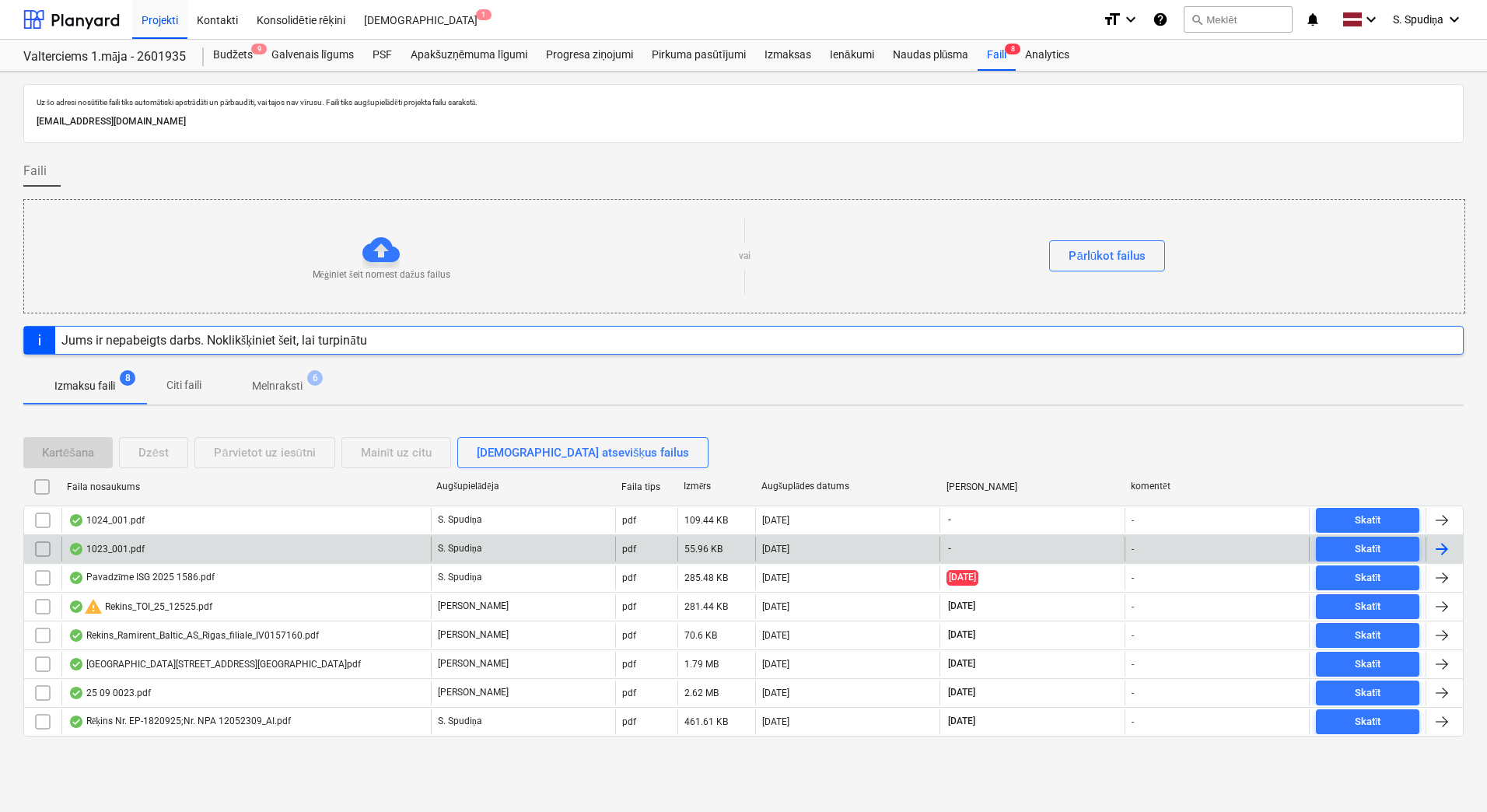
click at [230, 545] on div "1023_001.pdf" at bounding box center [246, 549] width 369 height 25
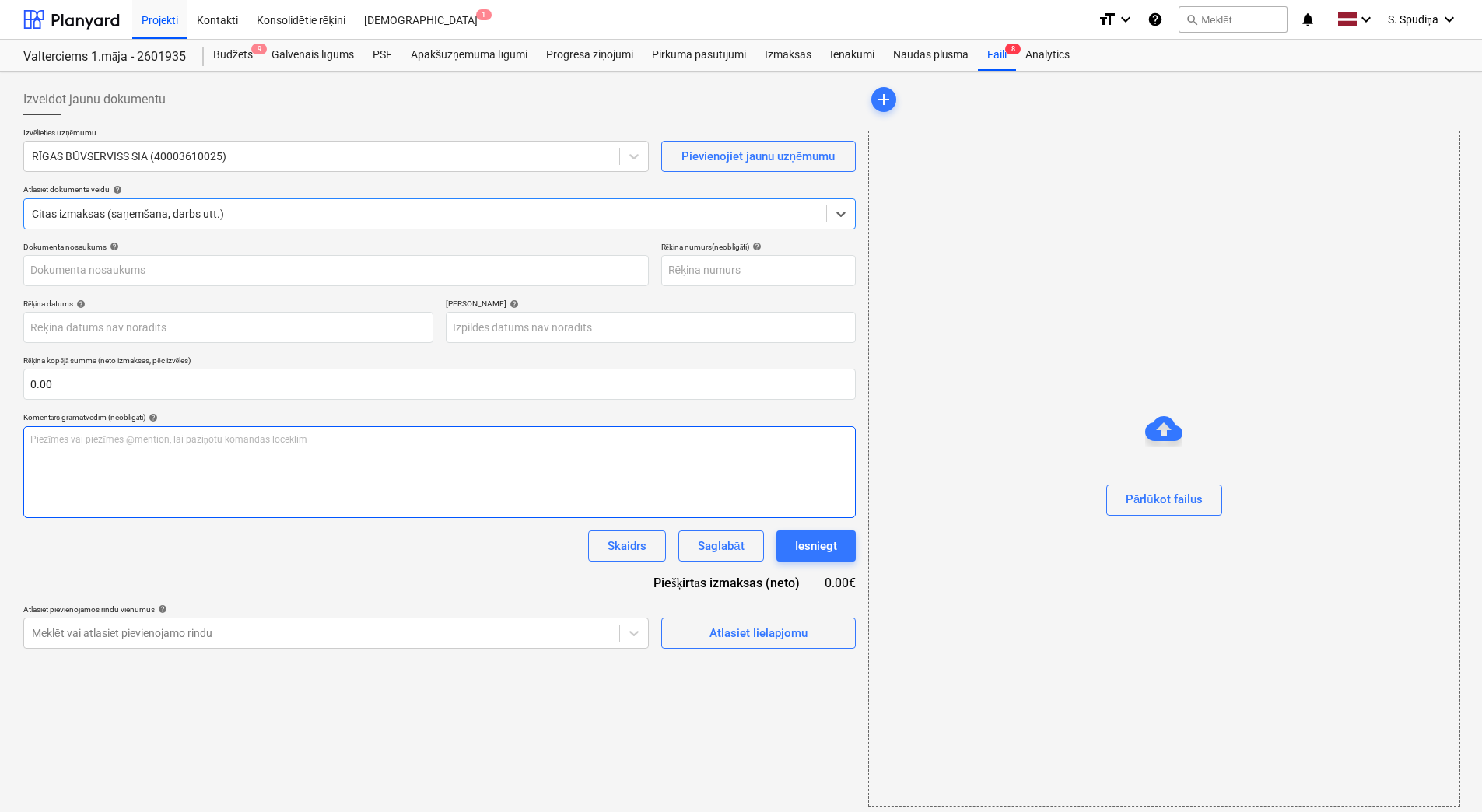
type input "1023_001.pdf"
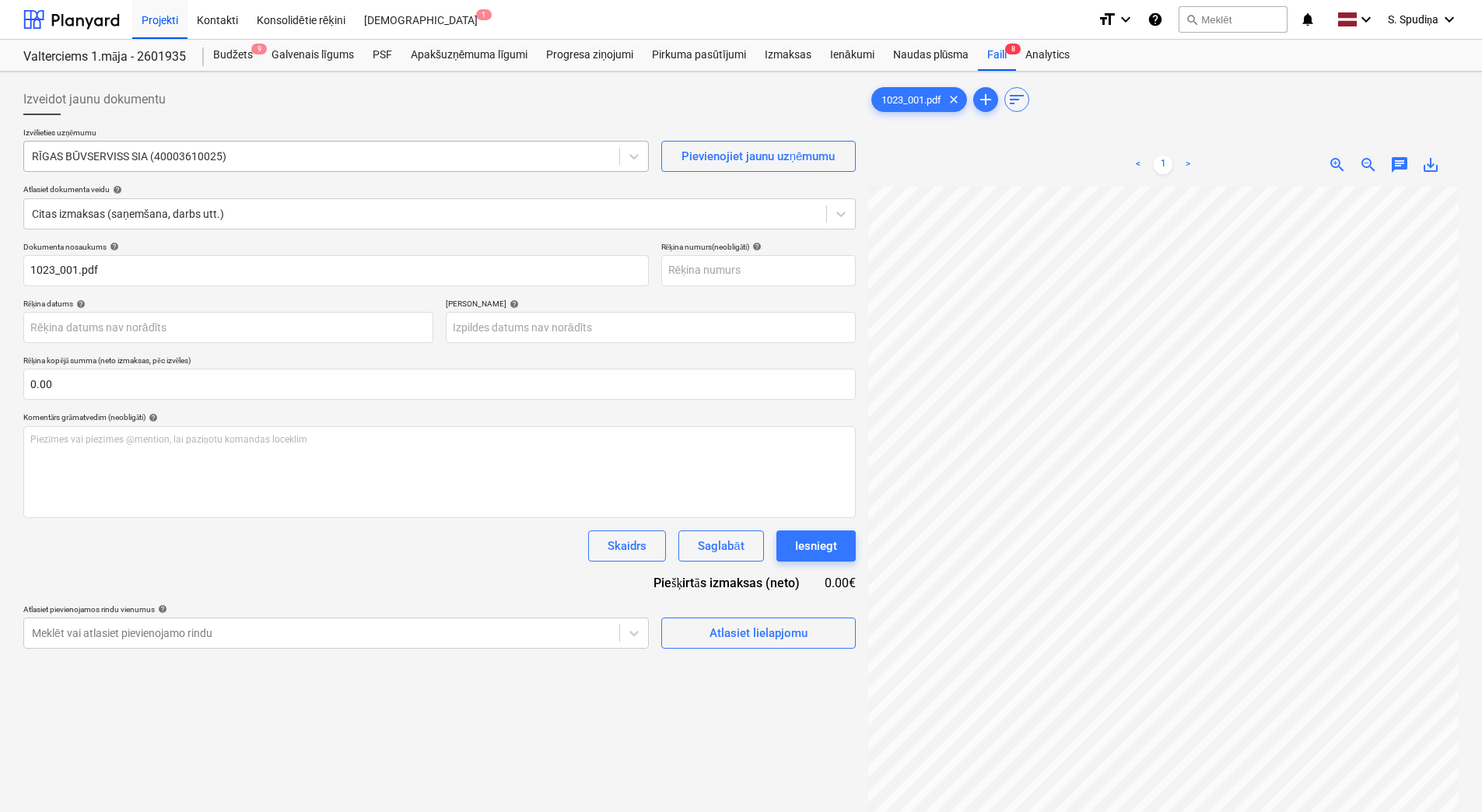
click at [195, 155] on div at bounding box center [322, 155] width 580 height 15
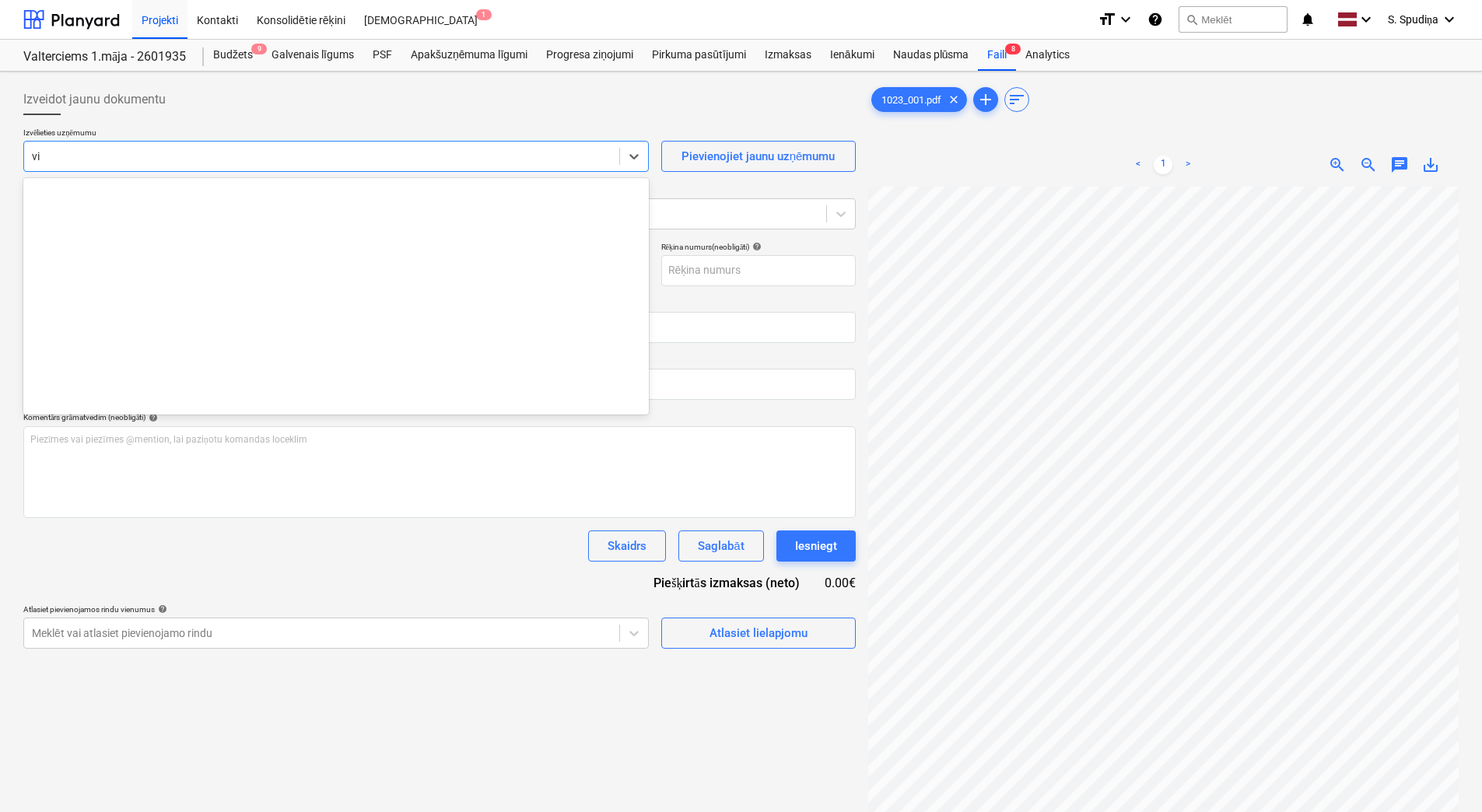
scroll to position [2298, 0]
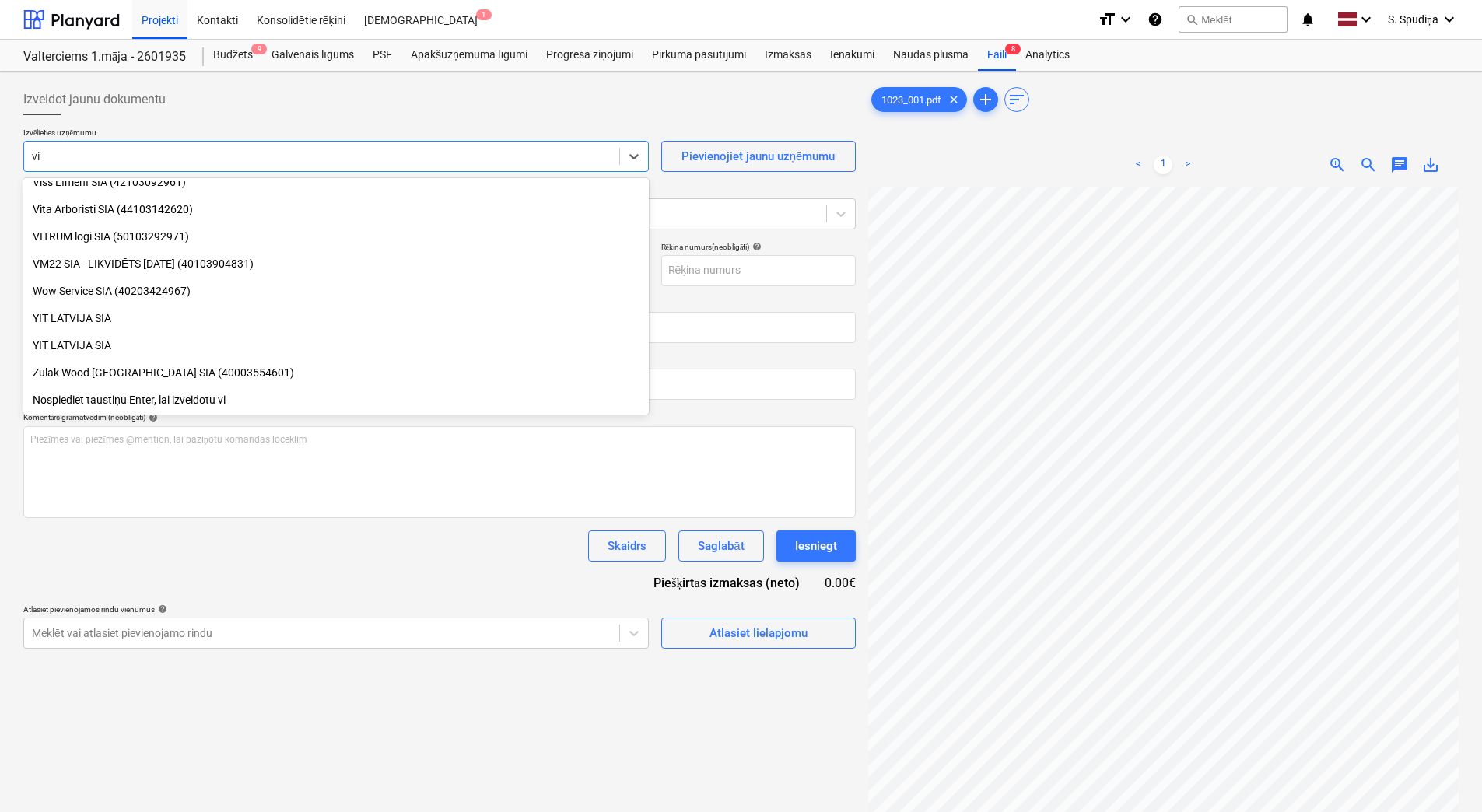
type input "v"
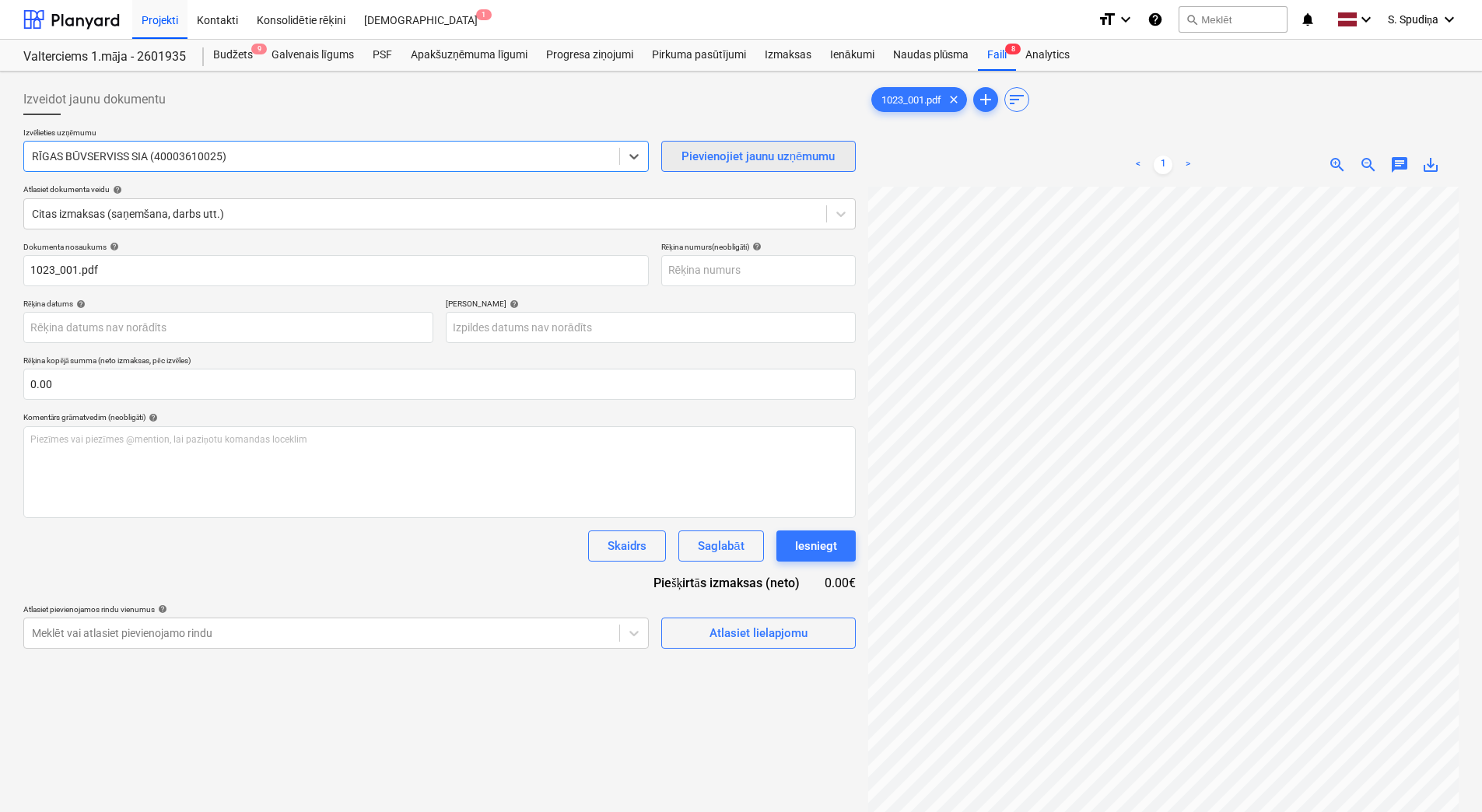
click at [757, 157] on div "Pievienojiet jaunu uzņēmumu" at bounding box center [758, 156] width 154 height 20
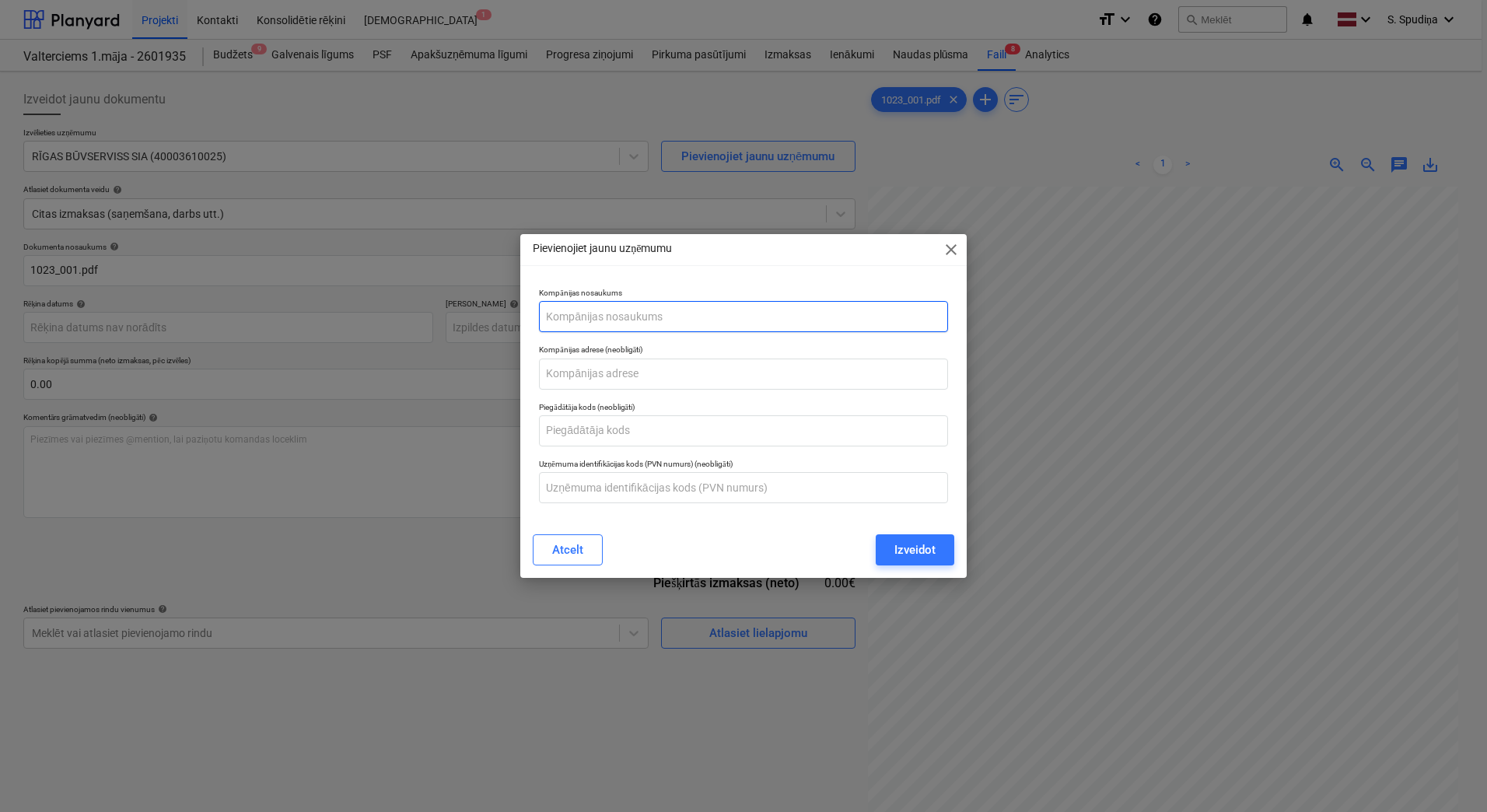
click at [624, 322] on input "text" at bounding box center [744, 317] width 409 height 31
paste input "[PERSON_NAME]"
paste input "40003358071"
type input "VINCENTS POLYLINE SIA (40003358071)"
click at [616, 373] on input "text" at bounding box center [744, 374] width 409 height 31
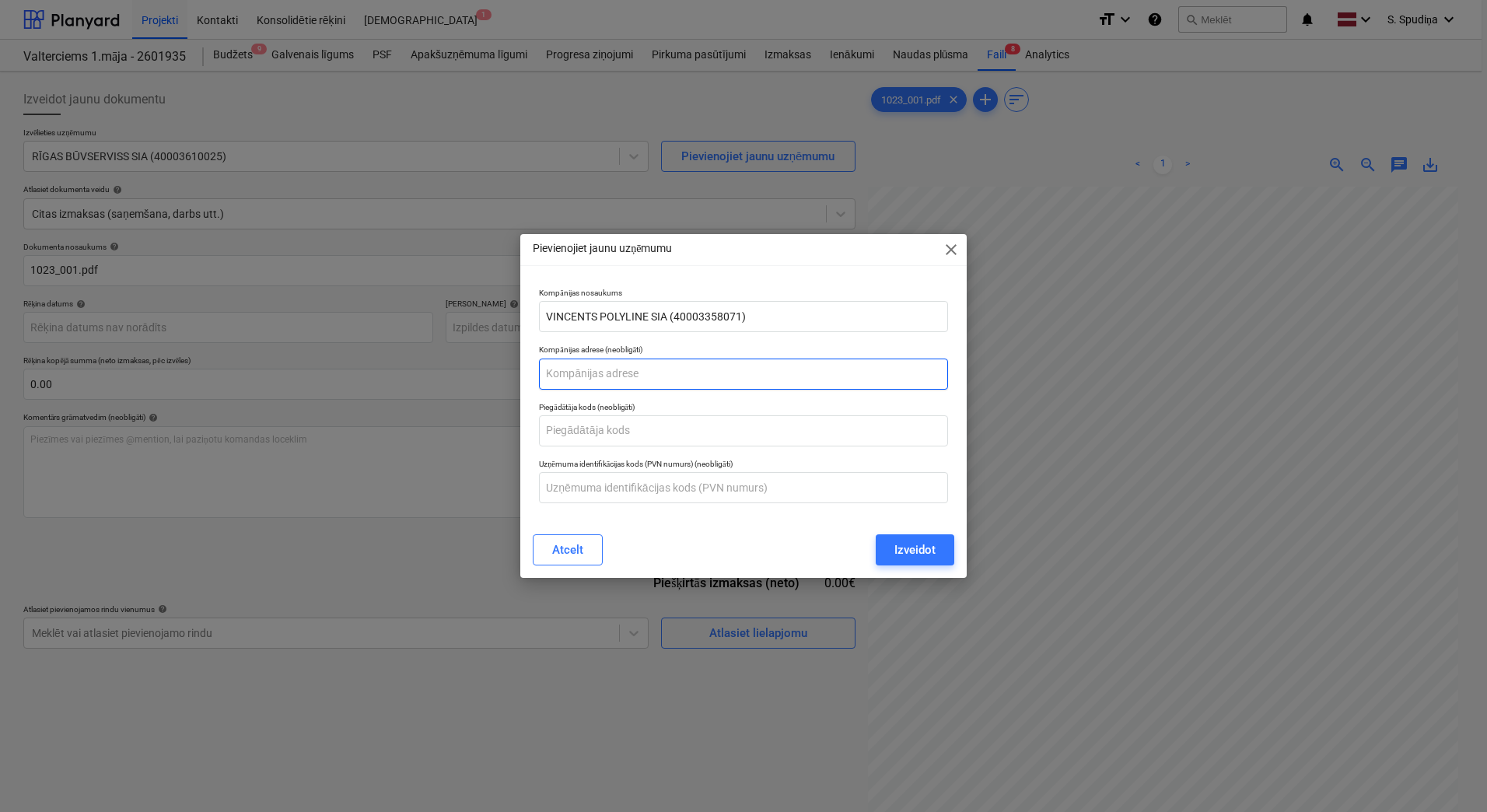
paste input "[STREET_ADDRESS], [GEOGRAPHIC_DATA] pag."
type input "[STREET_ADDRESS], [GEOGRAPHIC_DATA] pag."
click at [616, 490] on input "text" at bounding box center [744, 487] width 409 height 31
click at [712, 489] on input "text" at bounding box center [744, 487] width 409 height 31
paste input "LV40003358071"
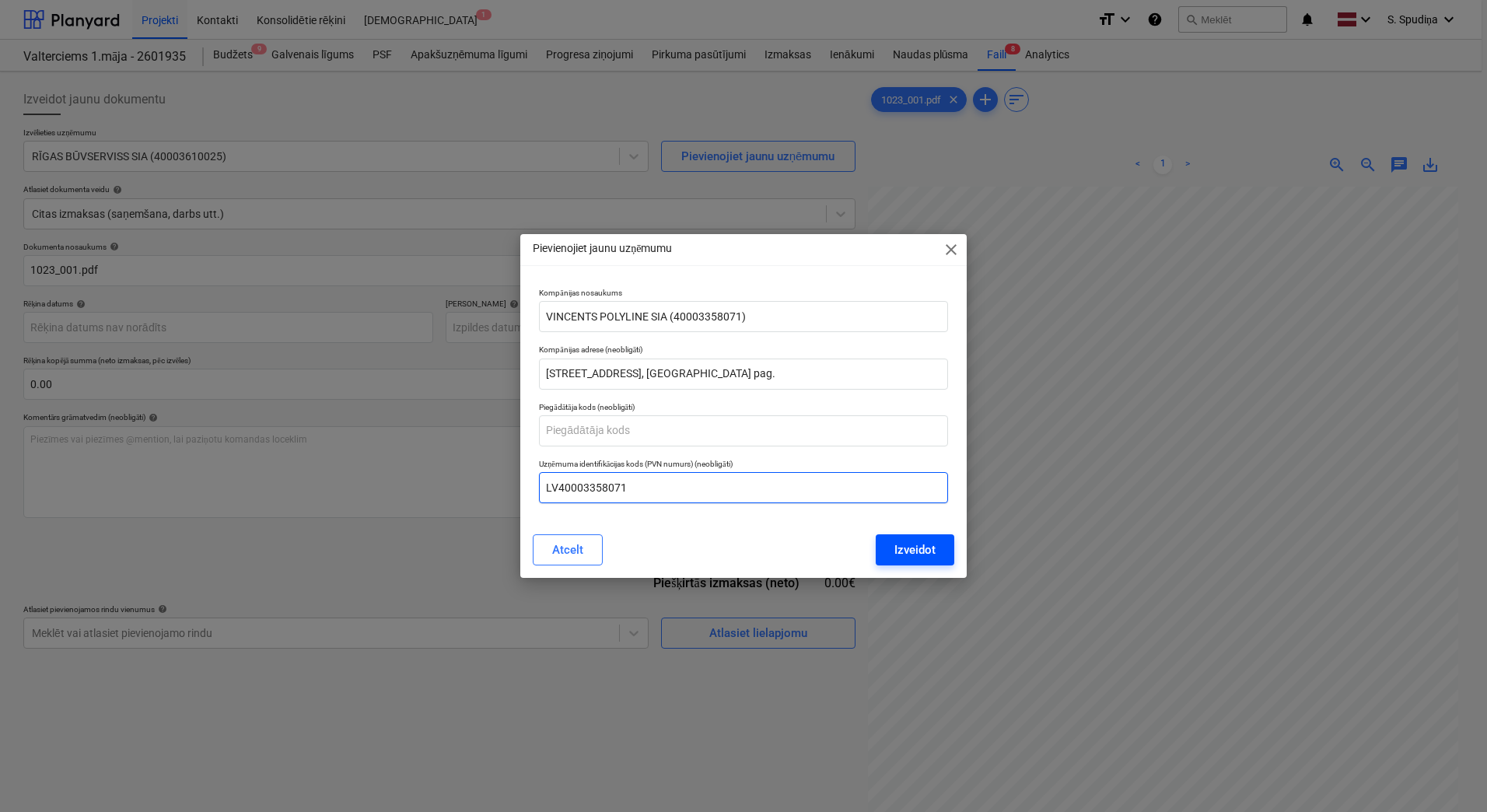
type input "LV40003358071"
click at [898, 552] on div "Izveidot" at bounding box center [915, 550] width 41 height 20
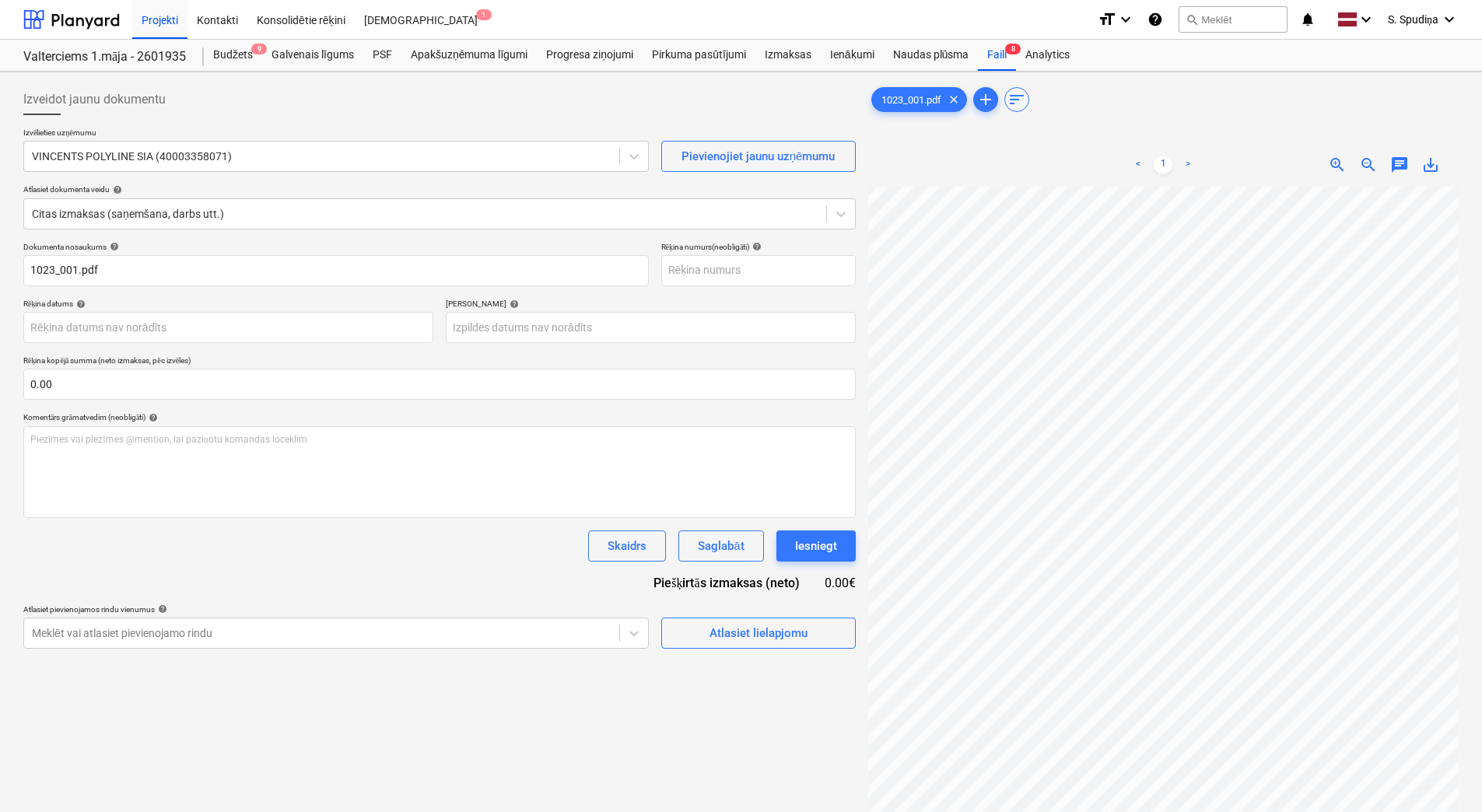
scroll to position [0, 140]
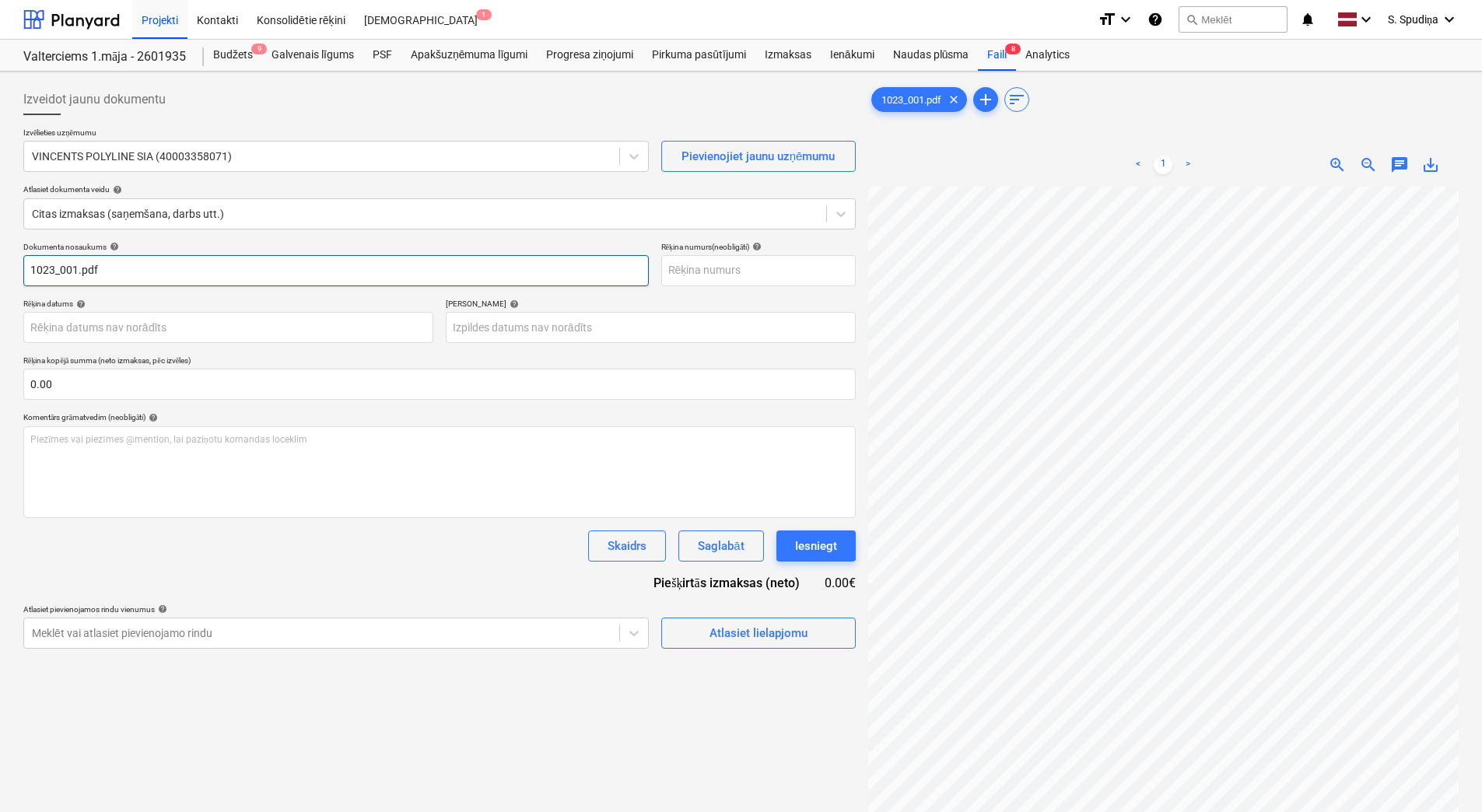
drag, startPoint x: 142, startPoint y: 270, endPoint x: 0, endPoint y: 319, distance: 150.2
click at [0, 318] on html "Projekti Kontakti Konsolidētie rēķini Iesūtne 1 format_size keyboard_arrow_down…" at bounding box center [741, 406] width 1482 height 812
drag, startPoint x: 108, startPoint y: 272, endPoint x: -3, endPoint y: 278, distance: 111.2
click at [0, 278] on html "Projekti Kontakti Konsolidētie rēķini Iesūtne 1 format_size keyboard_arrow_down…" at bounding box center [741, 406] width 1482 height 812
type input "VV 2691"
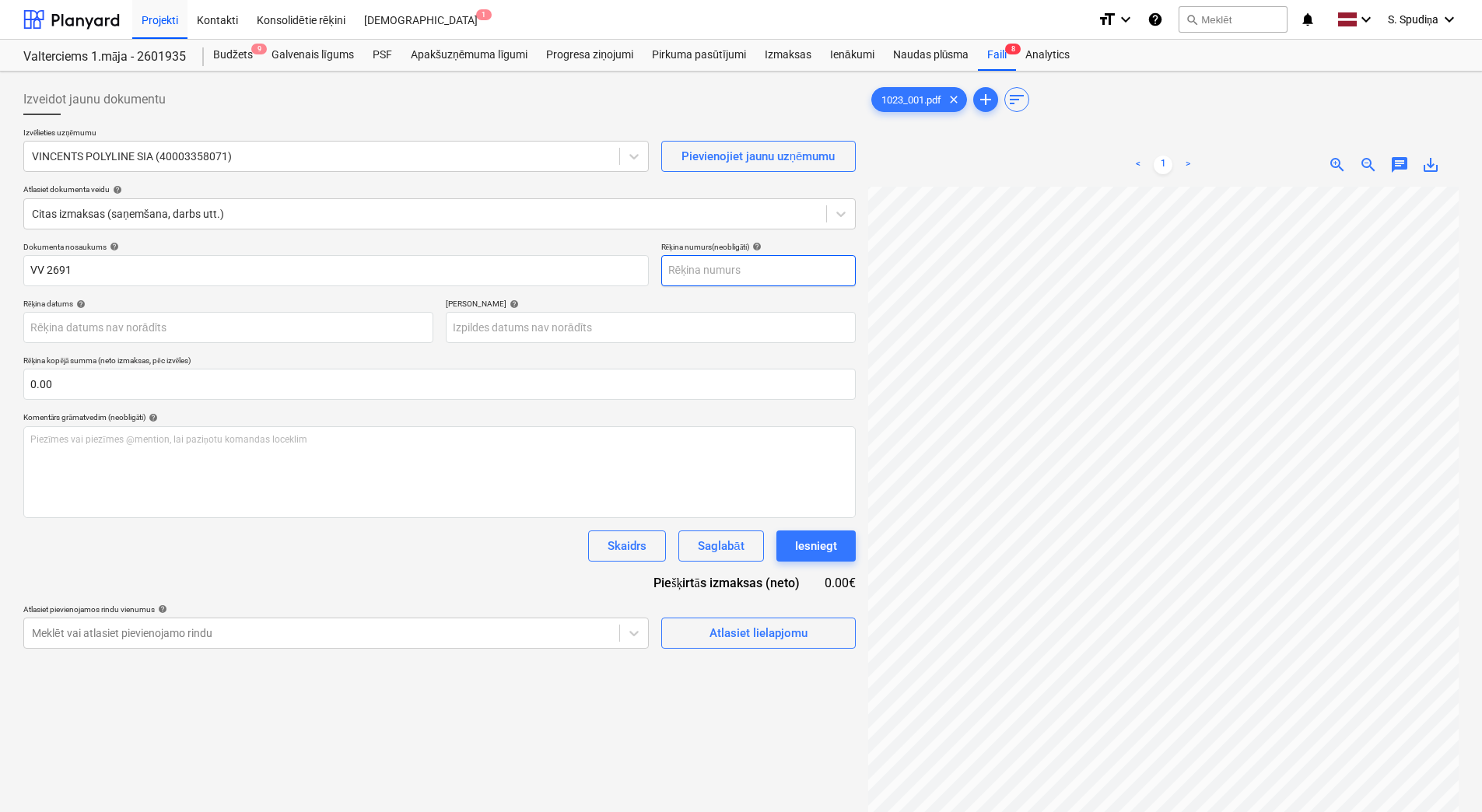
click at [703, 274] on input "text" at bounding box center [758, 270] width 194 height 31
paste input "VV 2691"
type input "VV 2691"
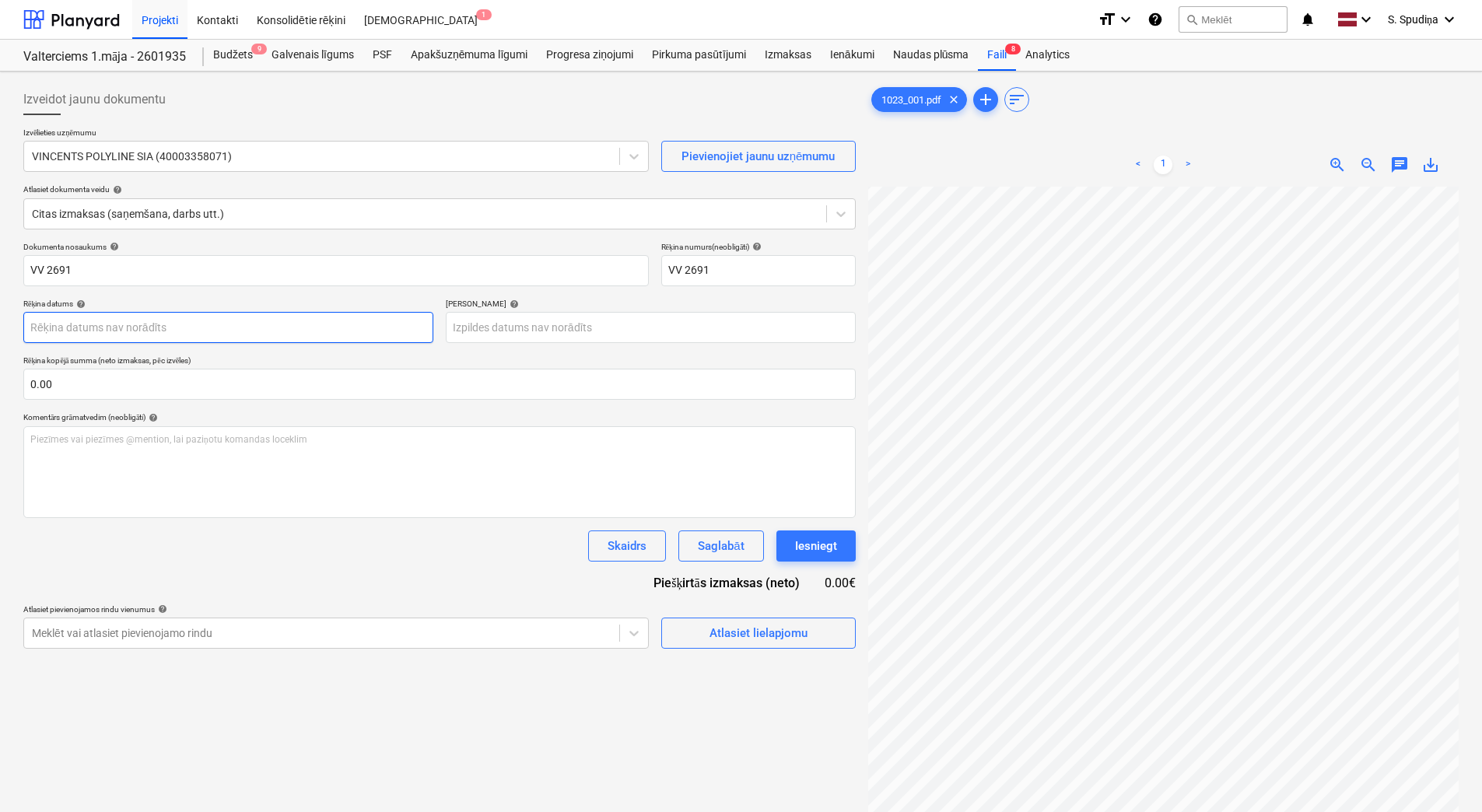
click at [98, 334] on body "Projekti Kontakti Konsolidētie rēķini Iesūtne 1 format_size keyboard_arrow_down…" at bounding box center [741, 406] width 1482 height 812
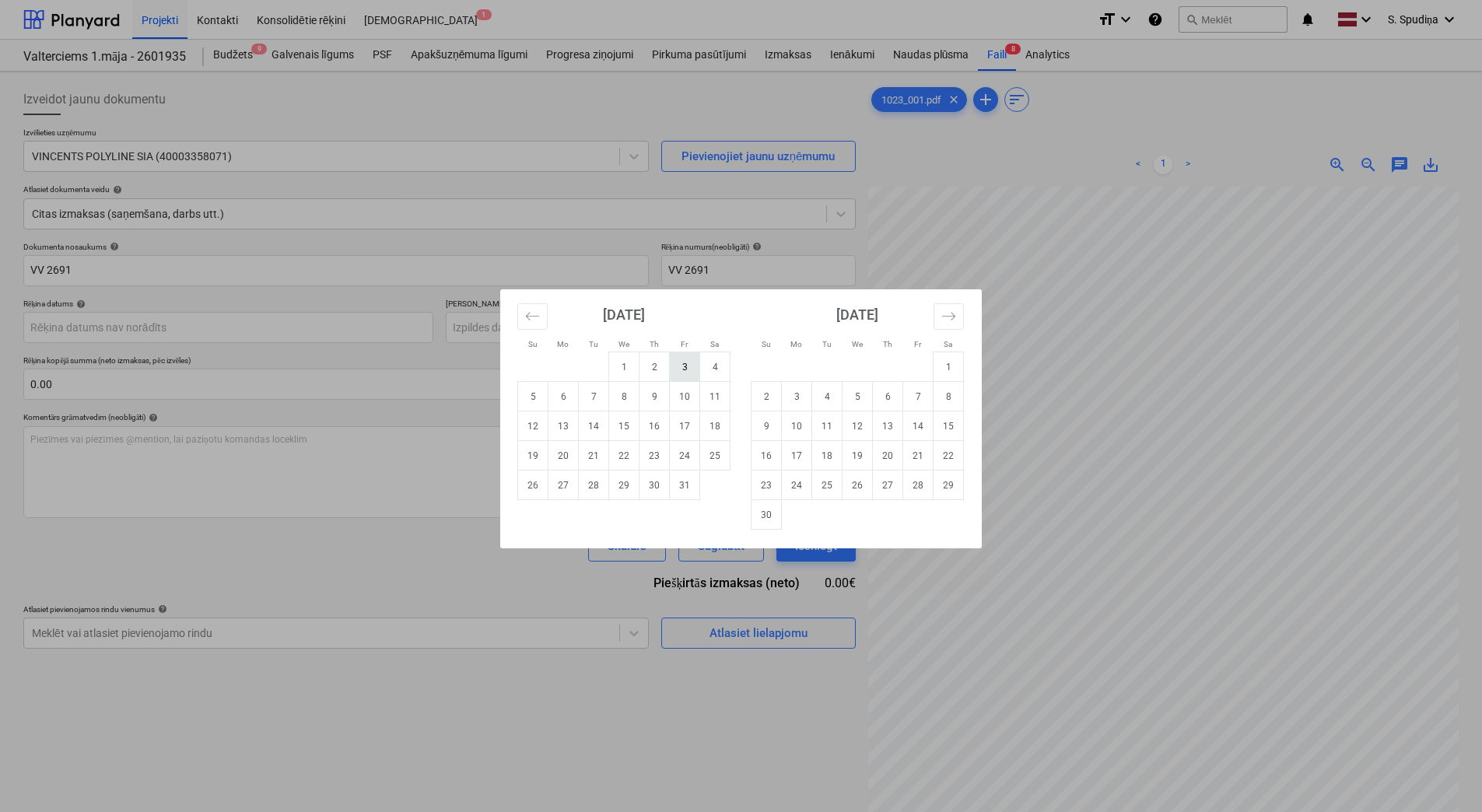
click at [682, 363] on td "3" at bounding box center [684, 367] width 30 height 29
type input "[DATE]"
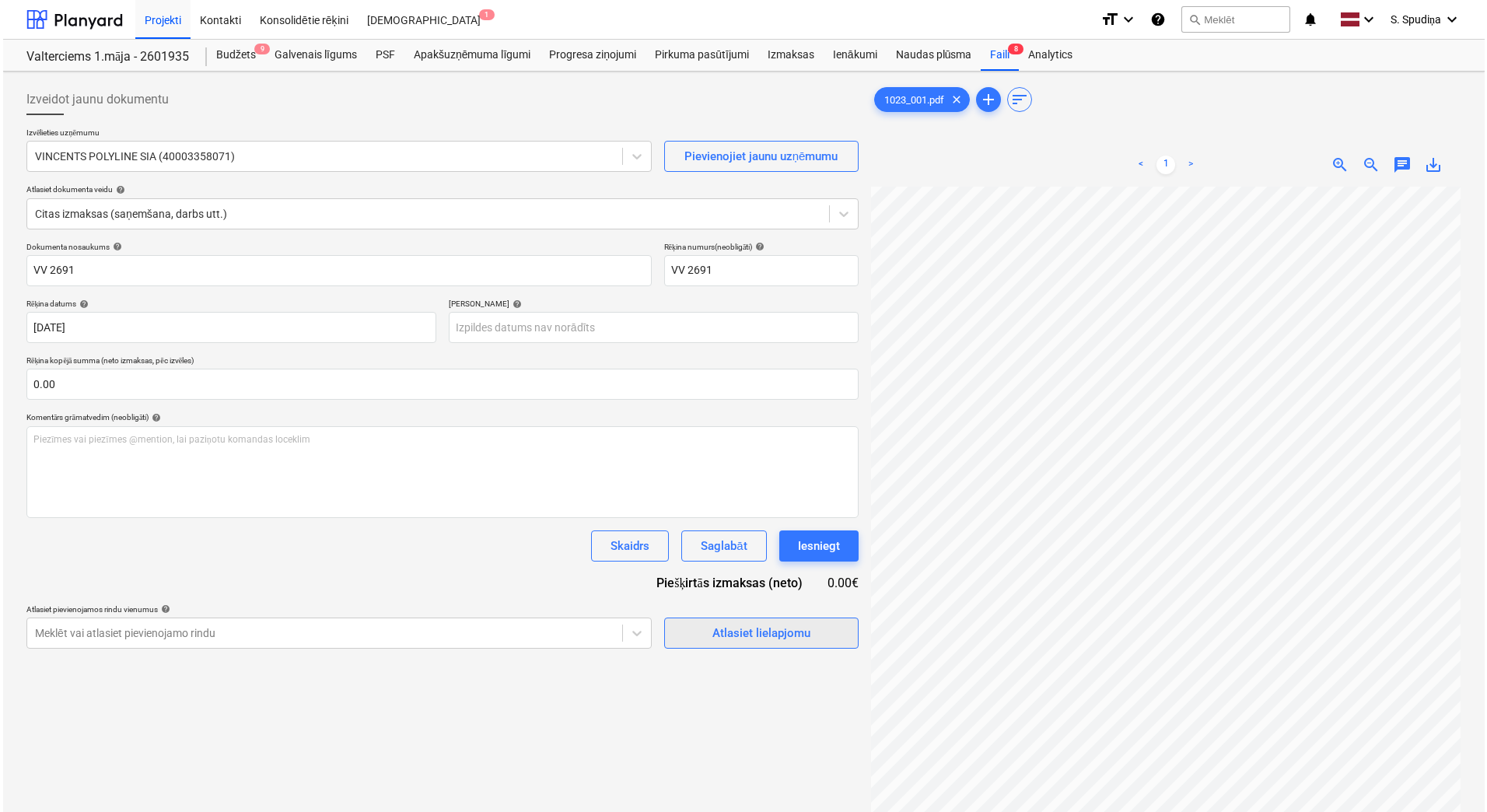
scroll to position [28, 0]
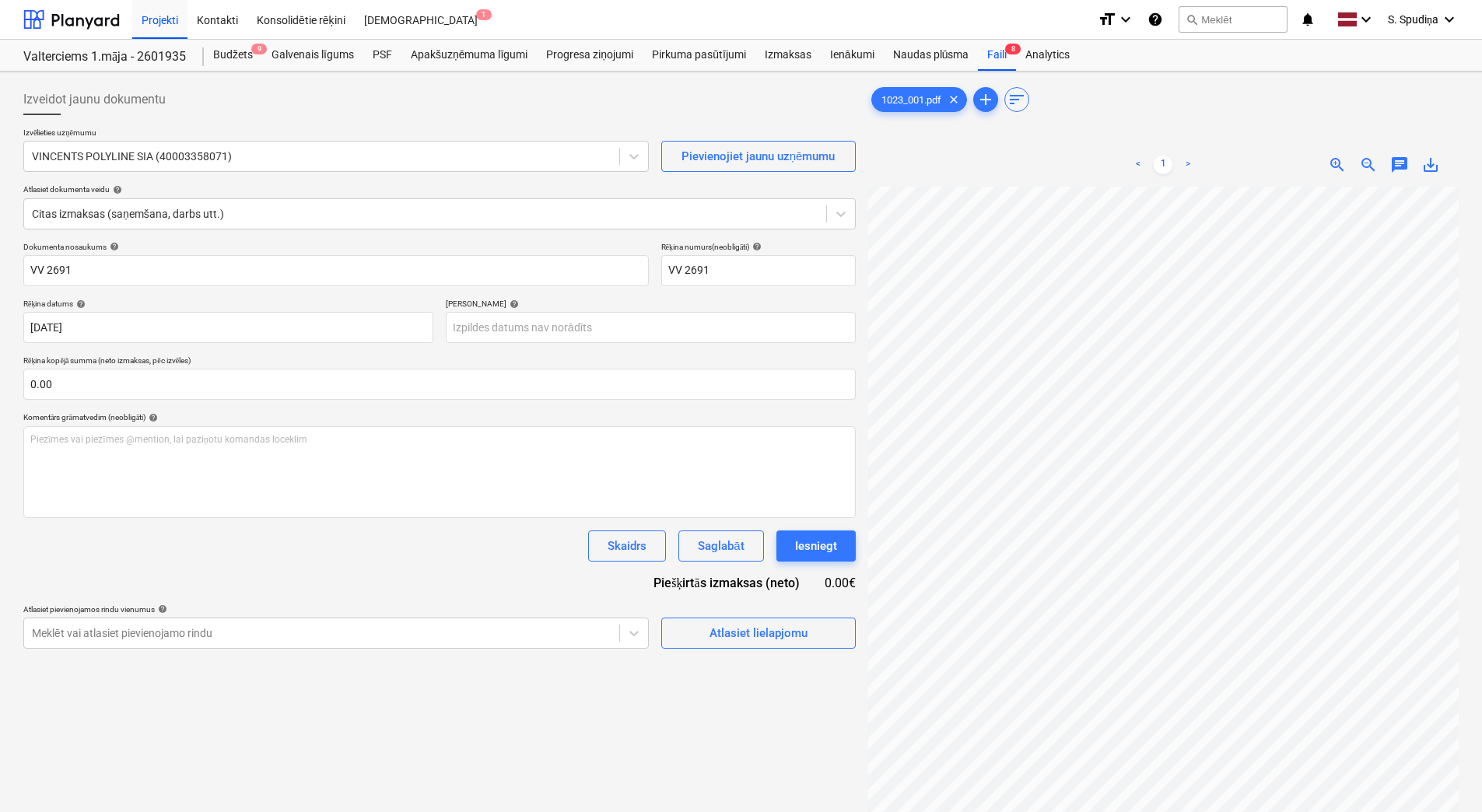
click at [1235, 489] on div at bounding box center [1163, 571] width 590 height 768
click at [583, 321] on body "Projekti Kontakti Konsolidētie rēķini Iesūtne 1 format_size keyboard_arrow_down…" at bounding box center [741, 406] width 1482 height 812
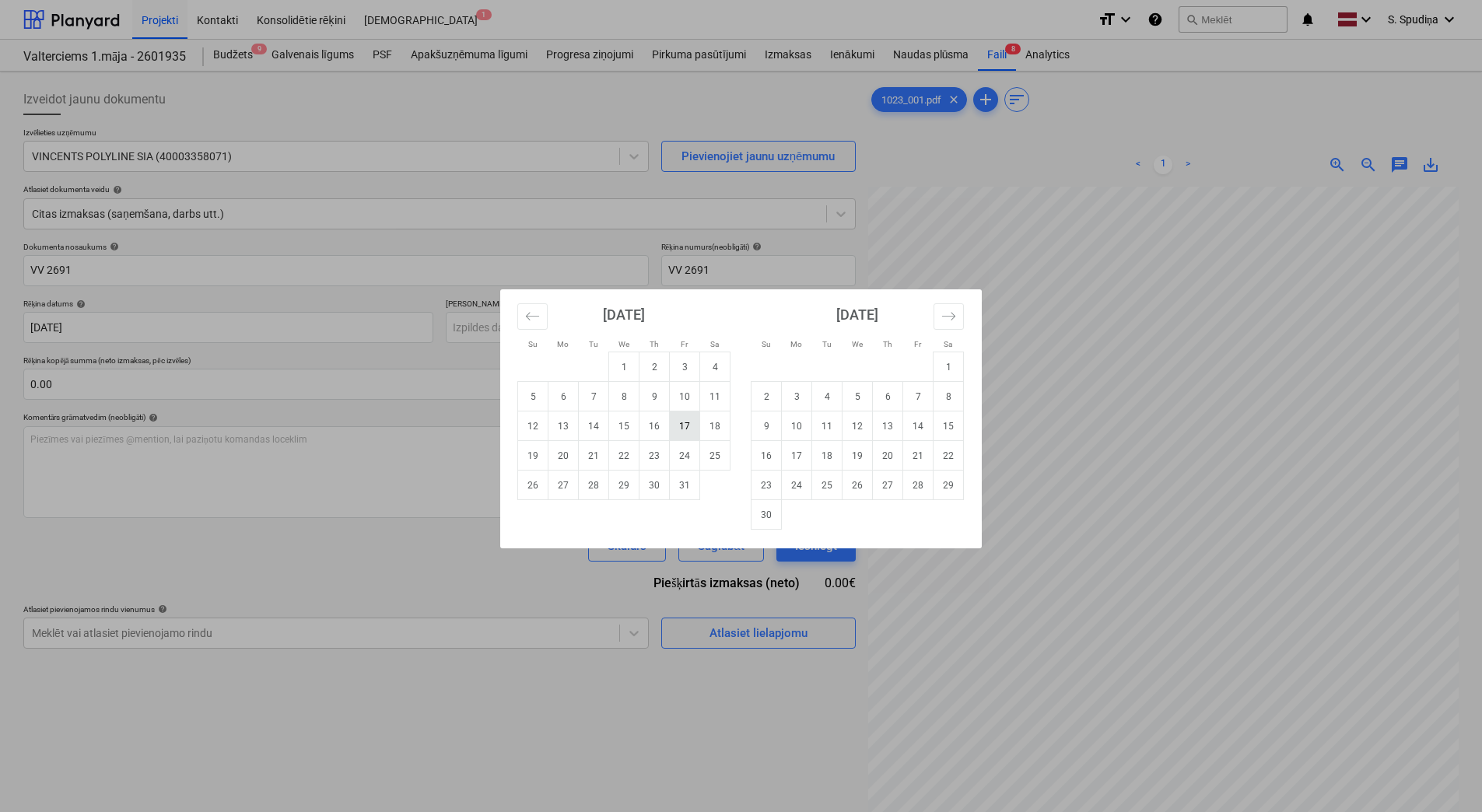
click at [688, 424] on td "17" at bounding box center [684, 426] width 30 height 29
type input "[DATE]"
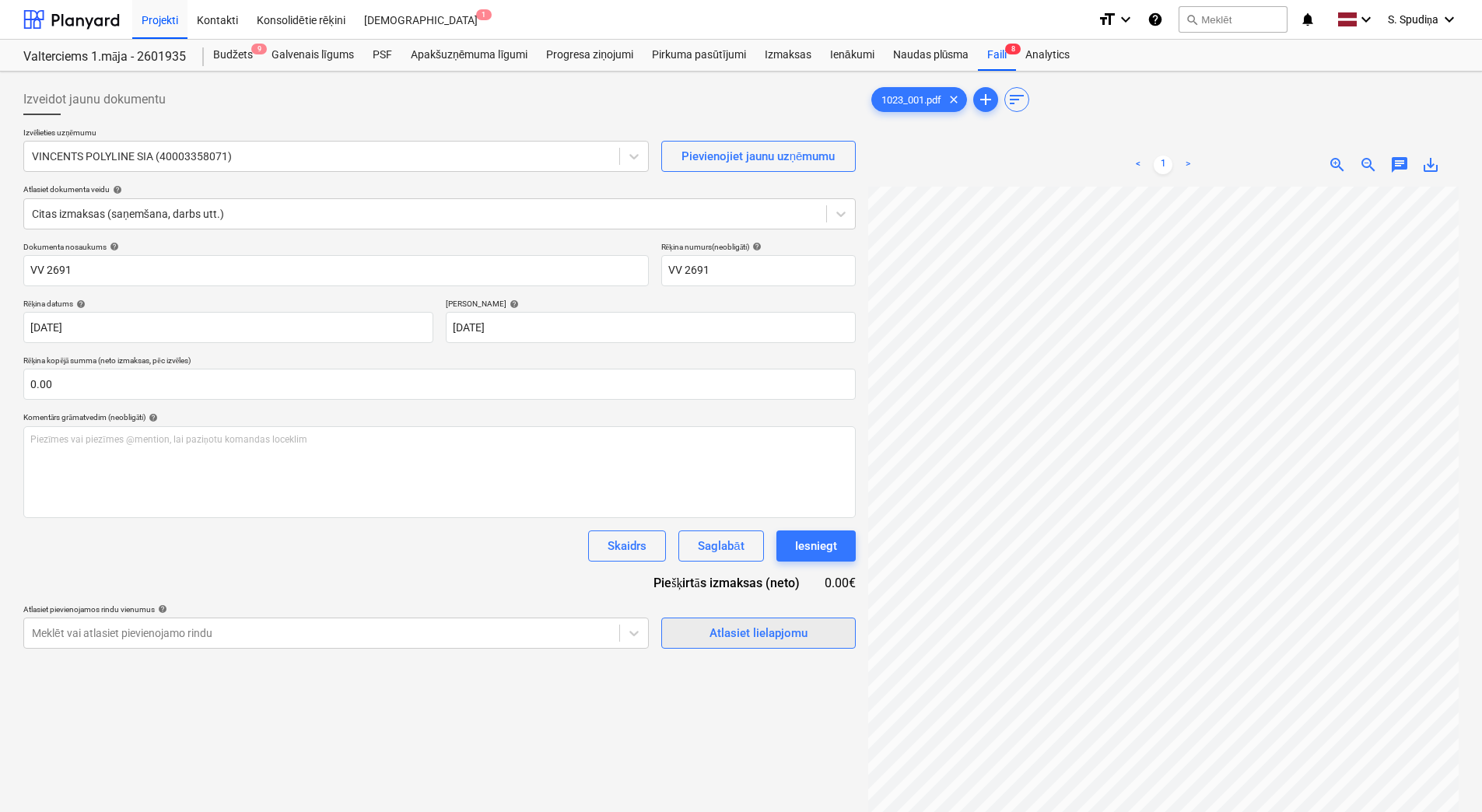
click at [728, 639] on div "Atlasiet lielapjomu" at bounding box center [758, 632] width 98 height 20
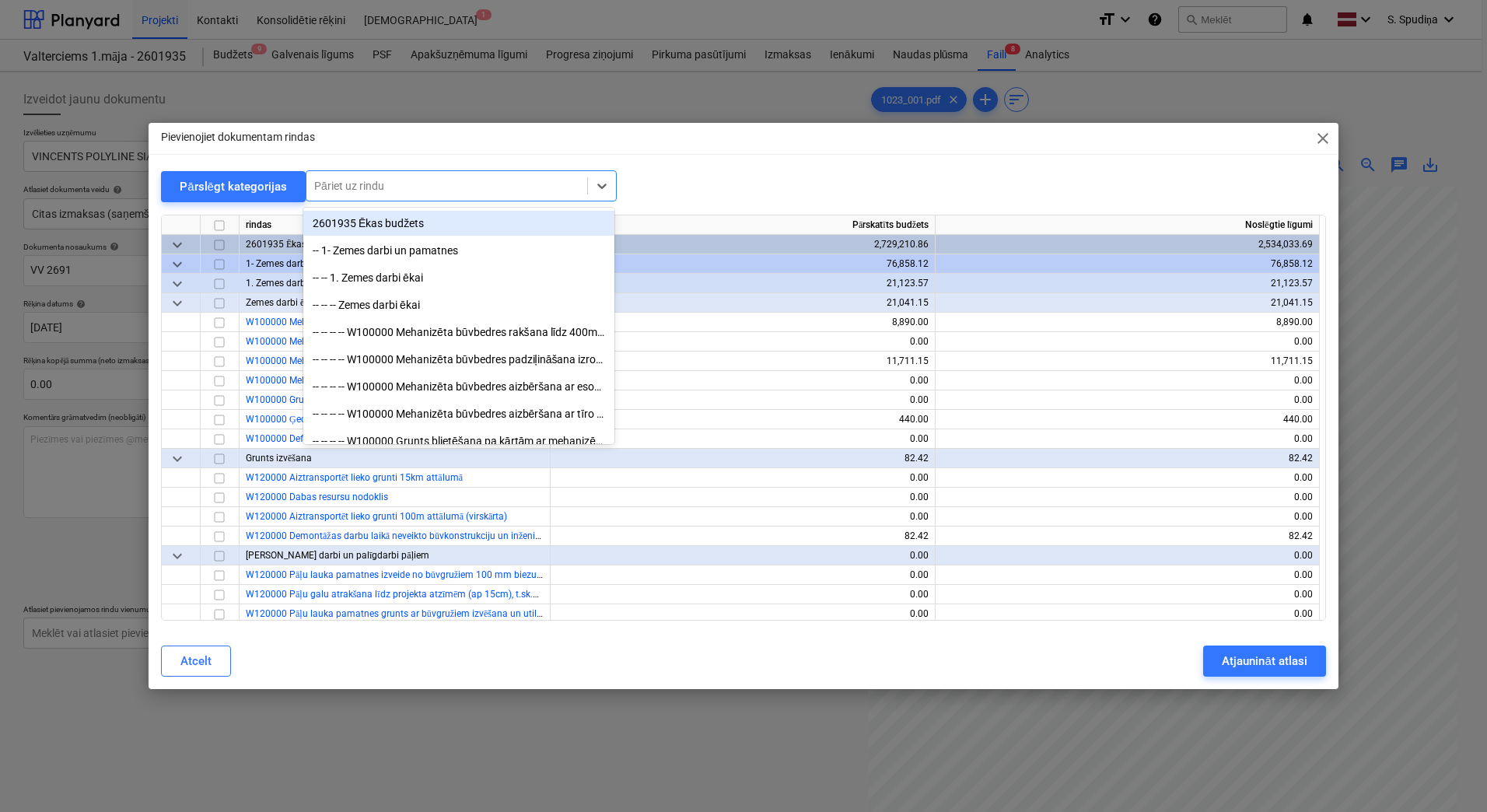
click at [432, 185] on div at bounding box center [447, 185] width 266 height 15
type input "grīd"
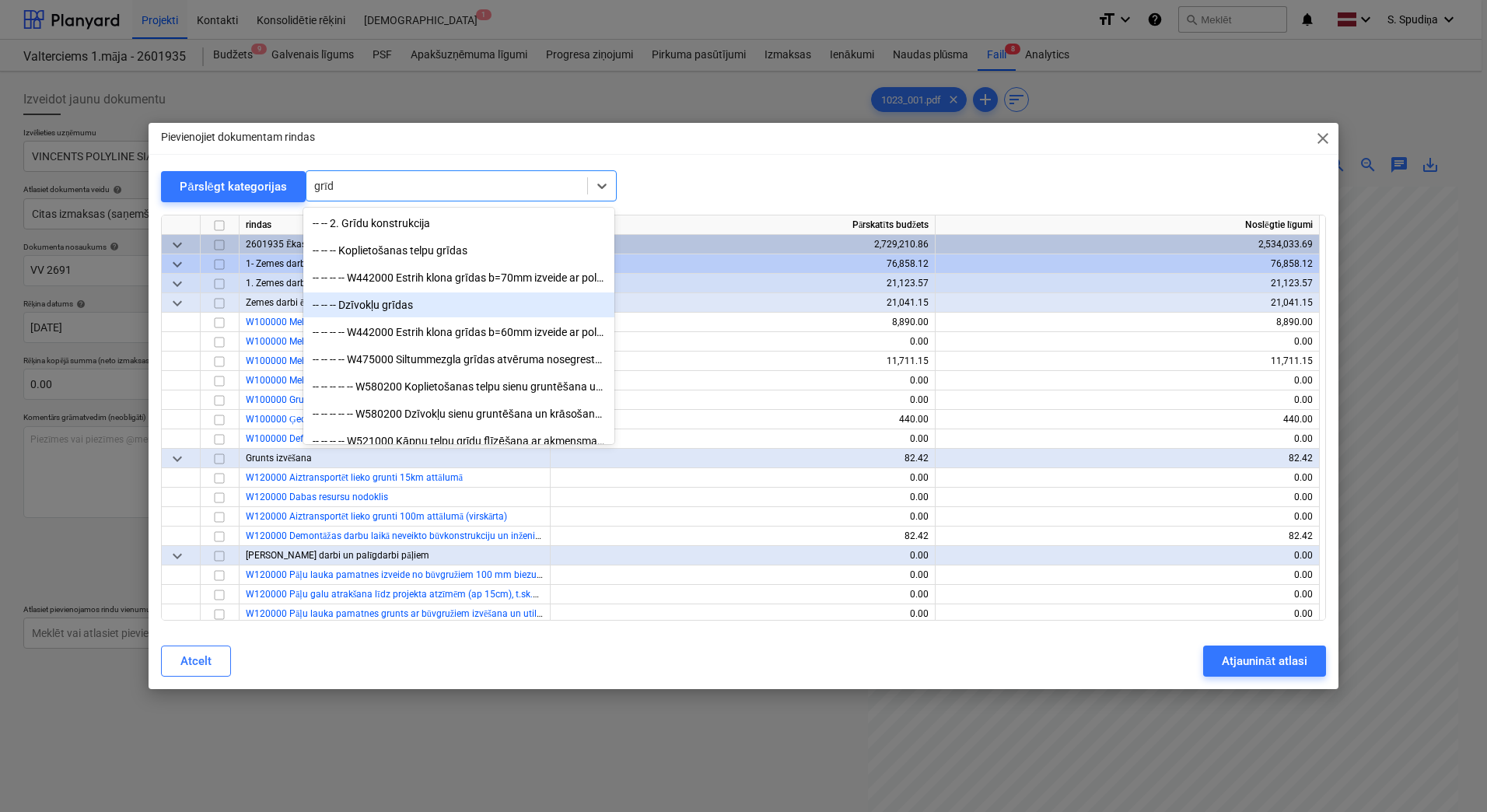
click at [406, 312] on div "-- -- -- Dzīvokļu grīdas" at bounding box center [459, 304] width 311 height 25
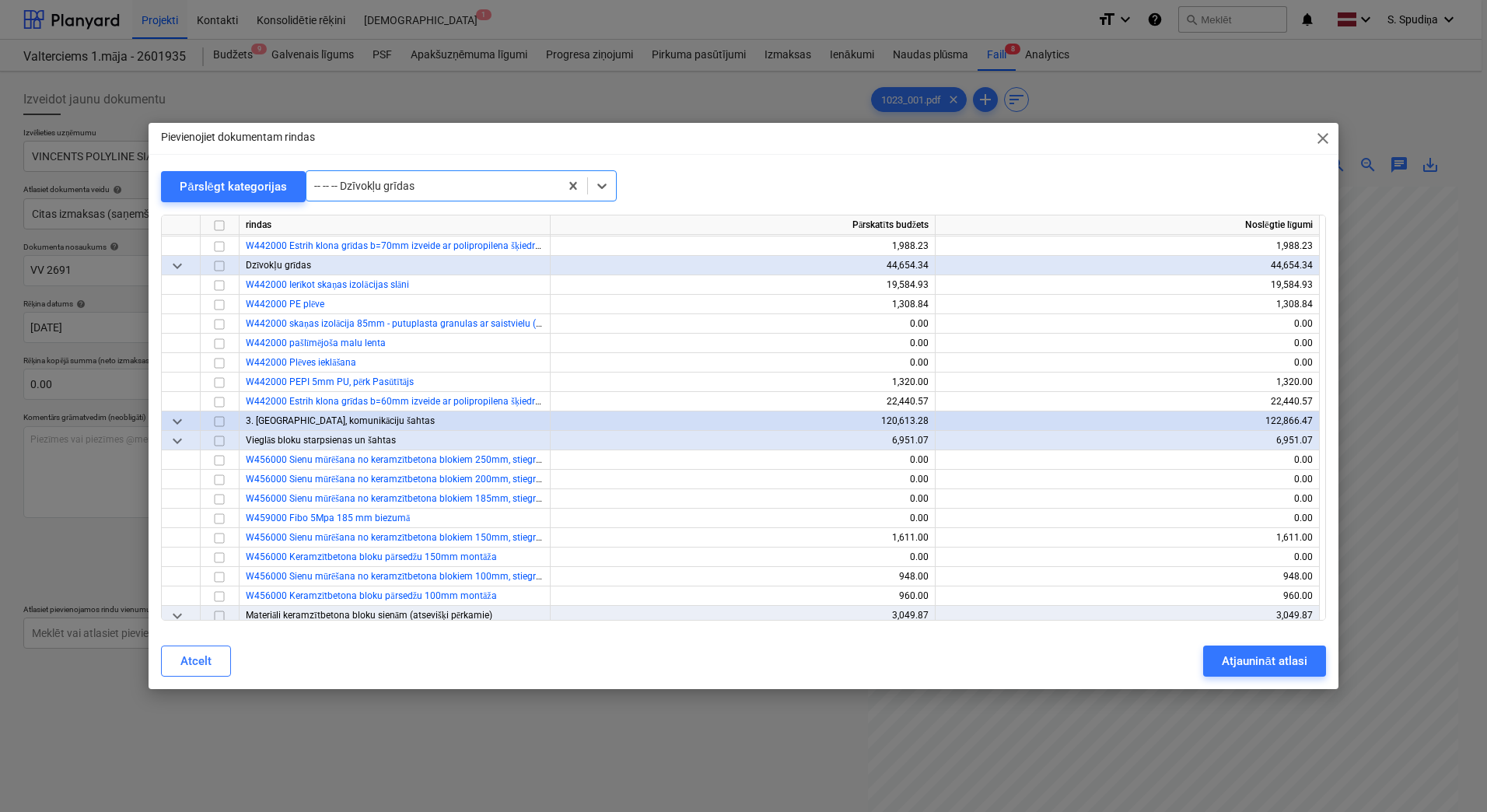
scroll to position [5035, 0]
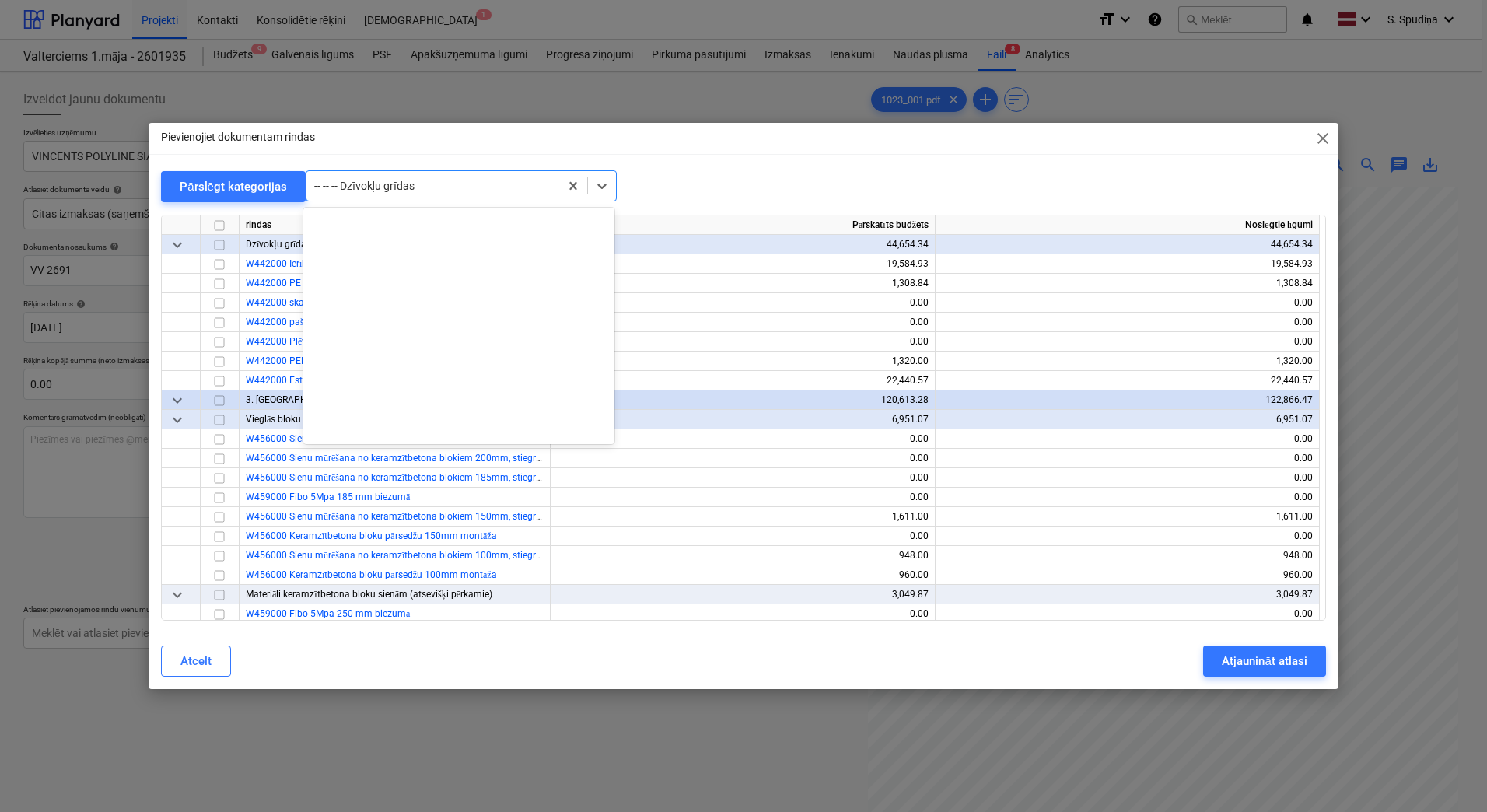
click at [431, 193] on div at bounding box center [432, 185] width 237 height 15
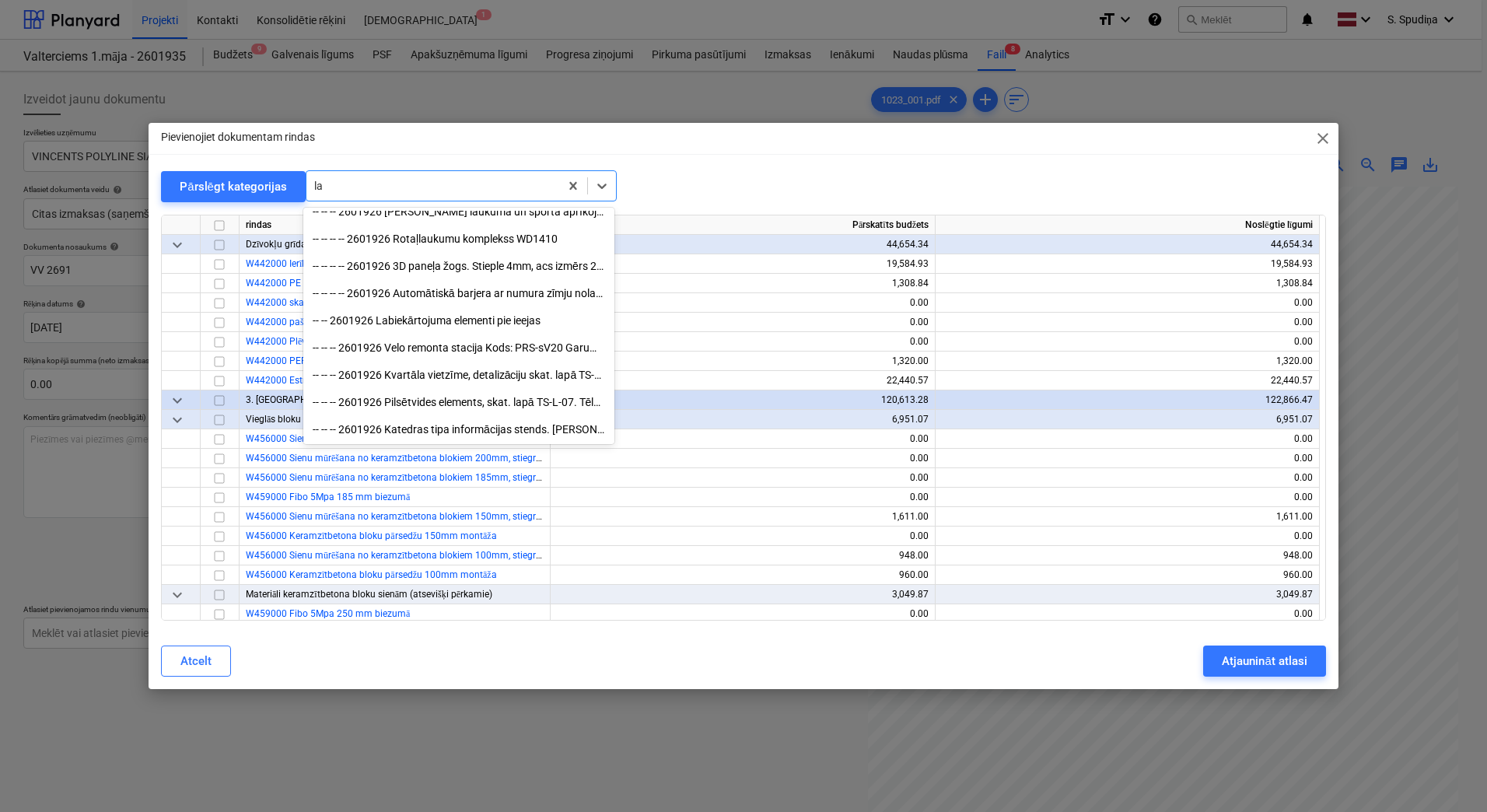
scroll to position [311, 0]
type input "lami"
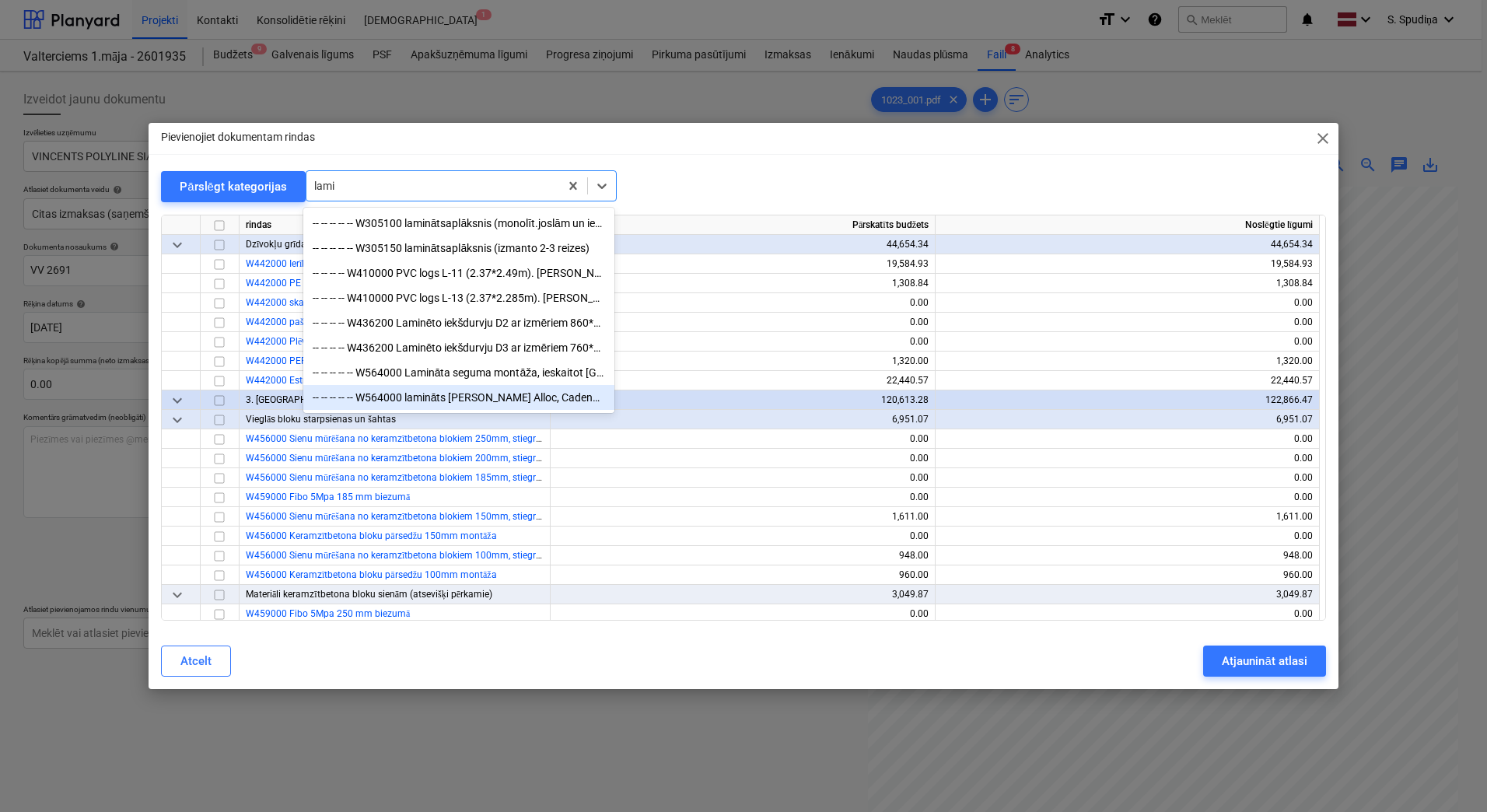
click at [440, 403] on div "-- -- -- -- -- W564000 lamināts [PERSON_NAME] Alloc, Cadenza, Legato Light natu…" at bounding box center [459, 397] width 311 height 25
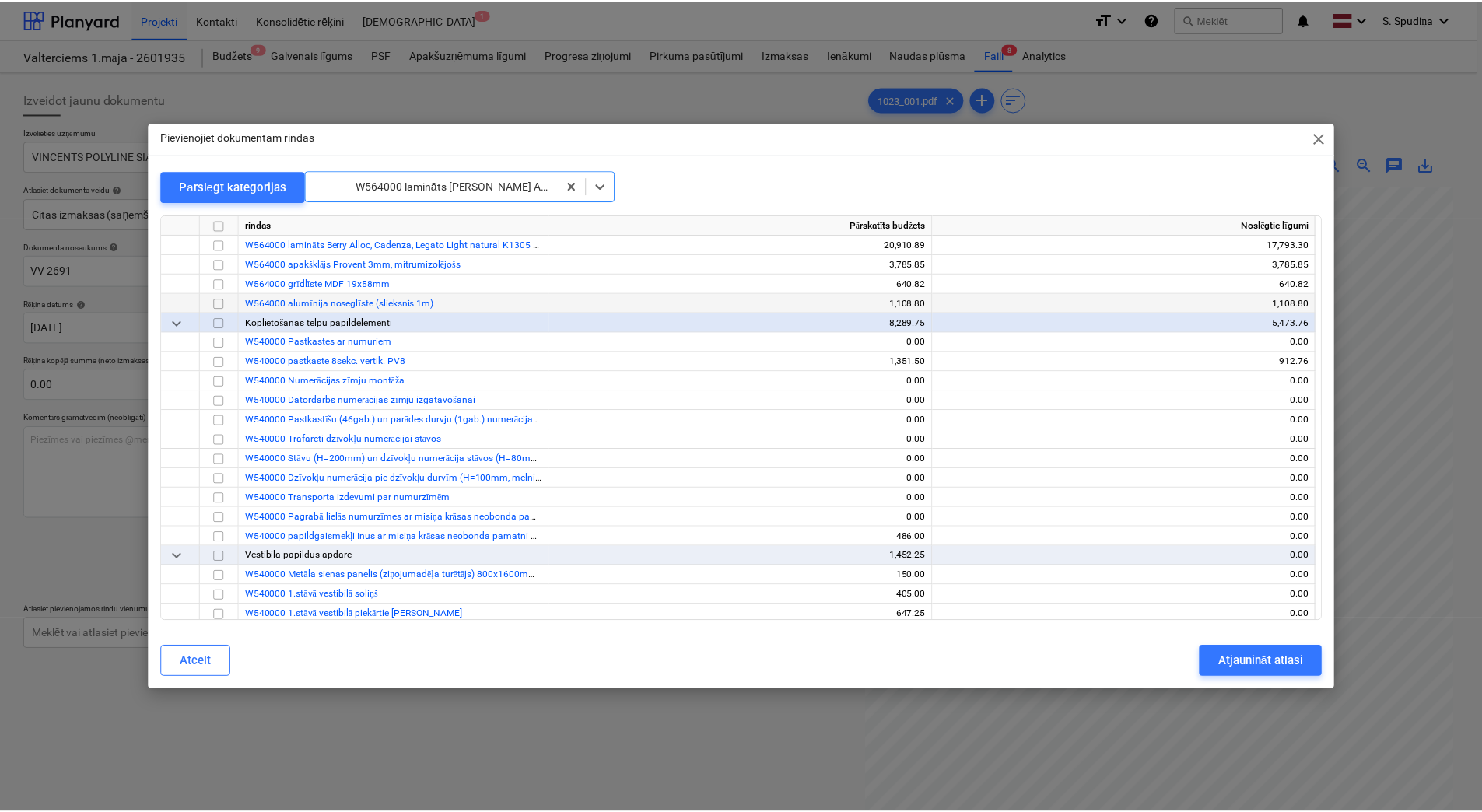
scroll to position [9039, 0]
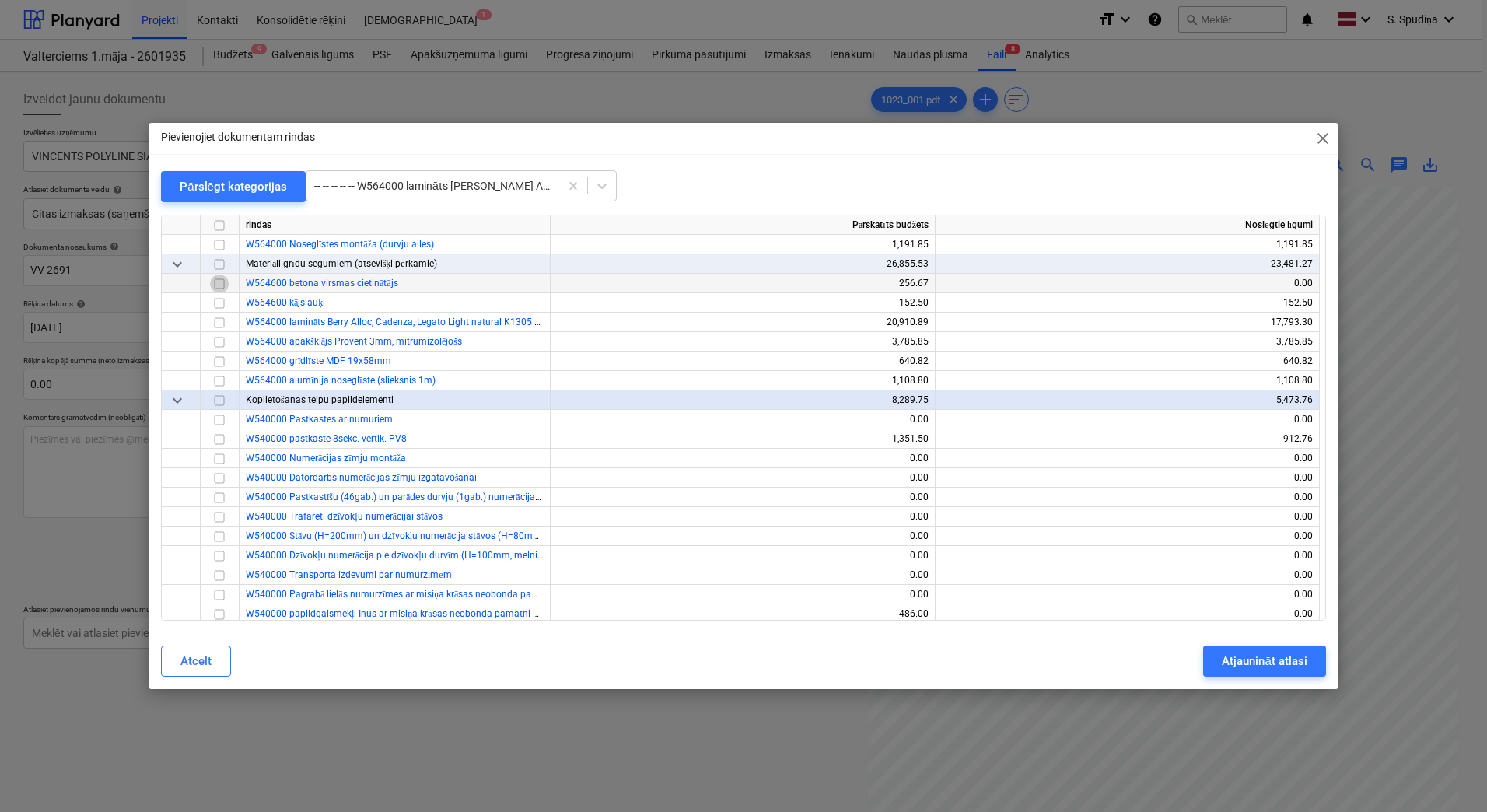
click at [219, 285] on input "checkbox" at bounding box center [219, 283] width 19 height 19
click at [1235, 644] on div "Atjaunināt atlasi" at bounding box center [1264, 661] width 85 height 20
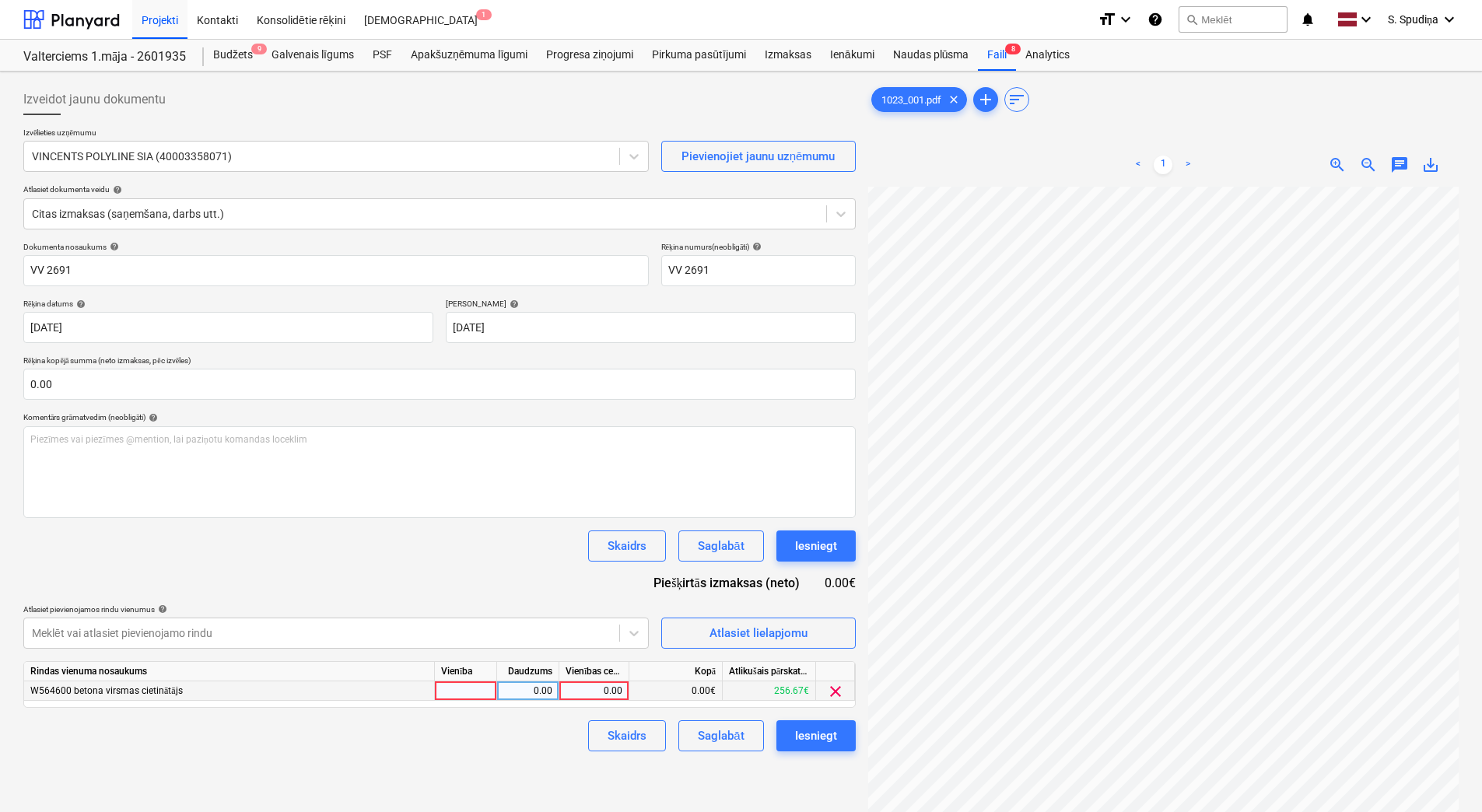
scroll to position [44, 228]
click at [601, 644] on div "0.00" at bounding box center [594, 691] width 57 height 19
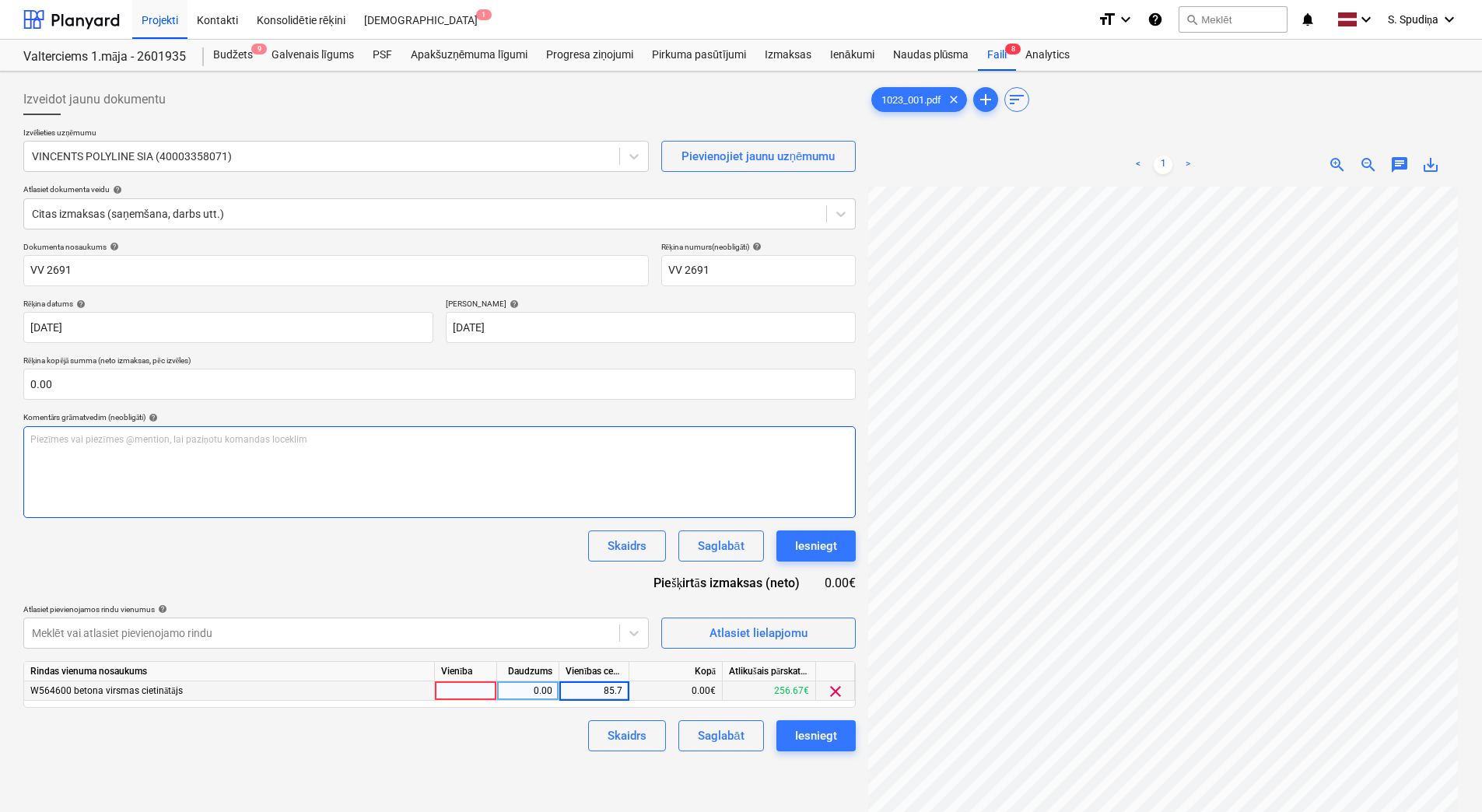
type input "85.71"
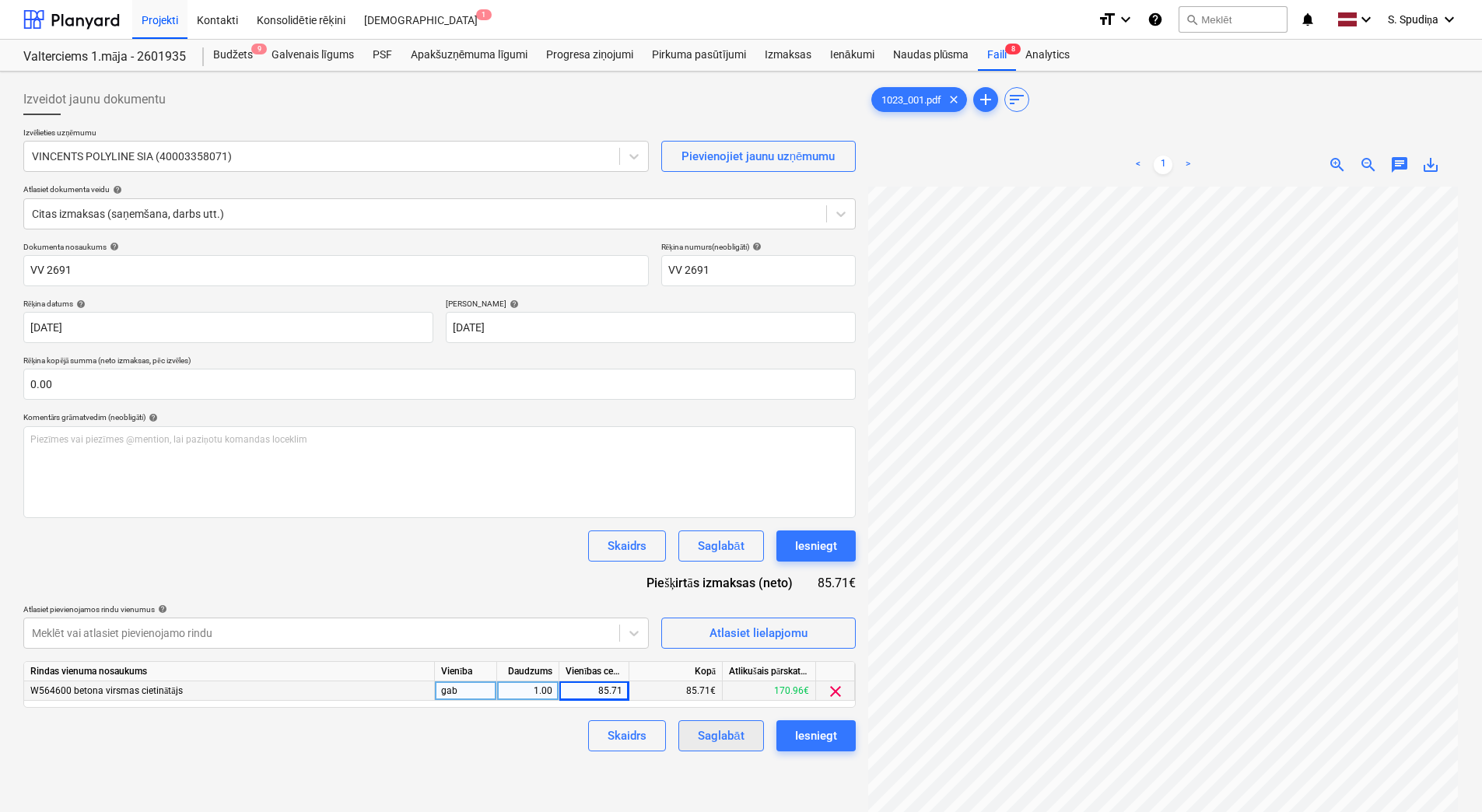
click at [718, 644] on div "Saglabāt" at bounding box center [721, 735] width 46 height 20
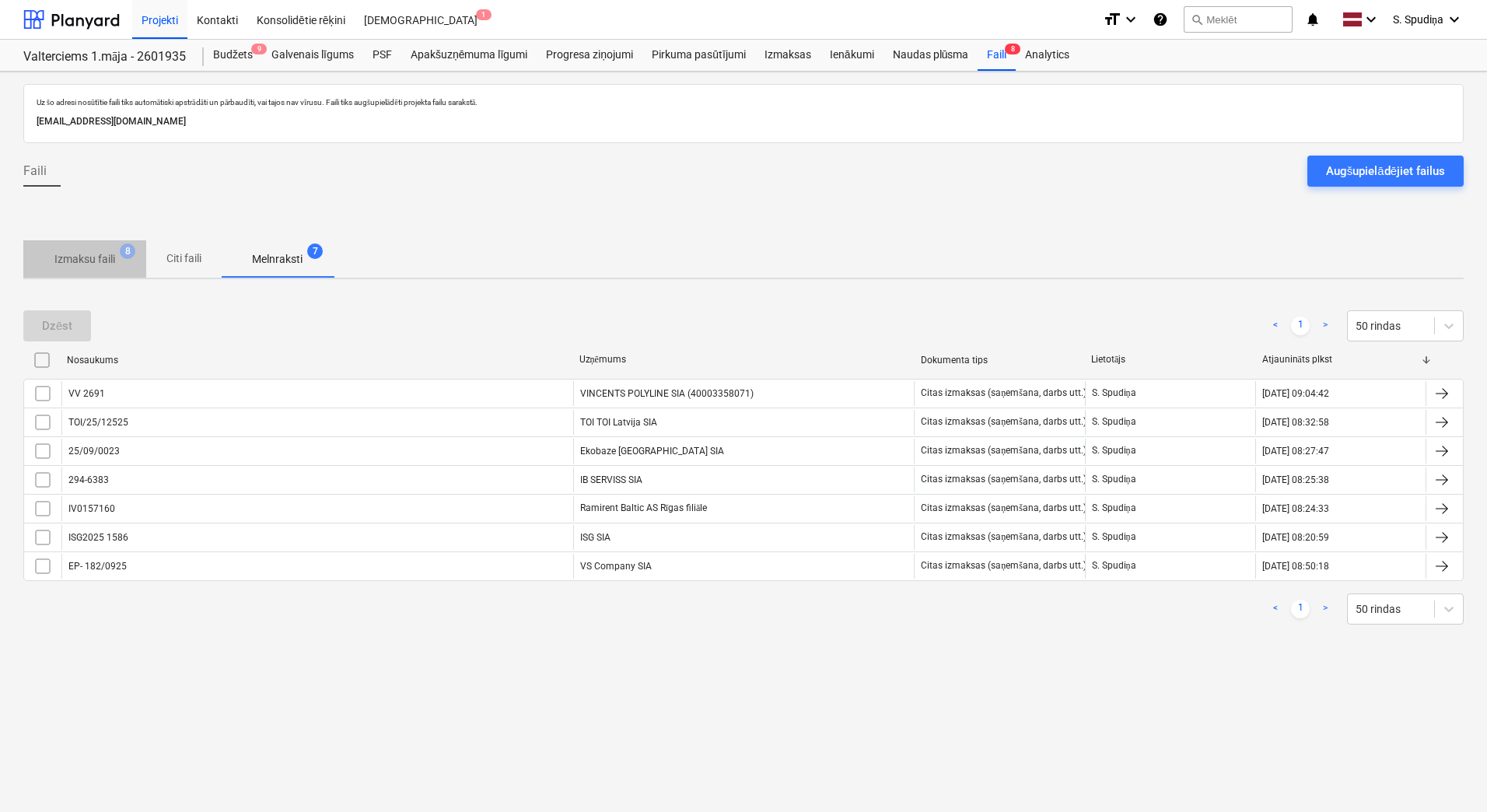
click at [96, 264] on p "Izmaksu faili" at bounding box center [84, 259] width 61 height 16
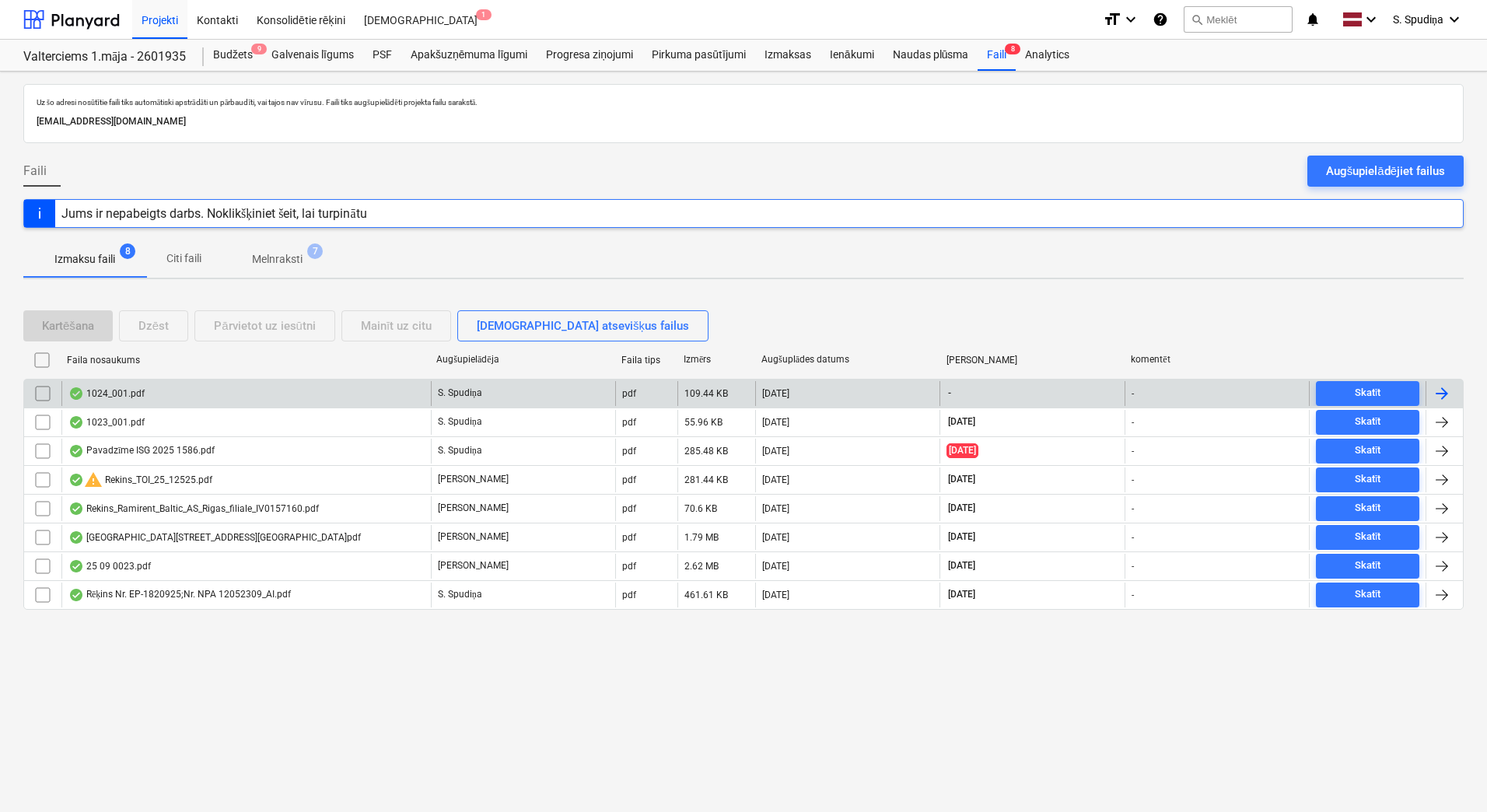
click at [186, 403] on div "1024_001.pdf" at bounding box center [246, 393] width 369 height 25
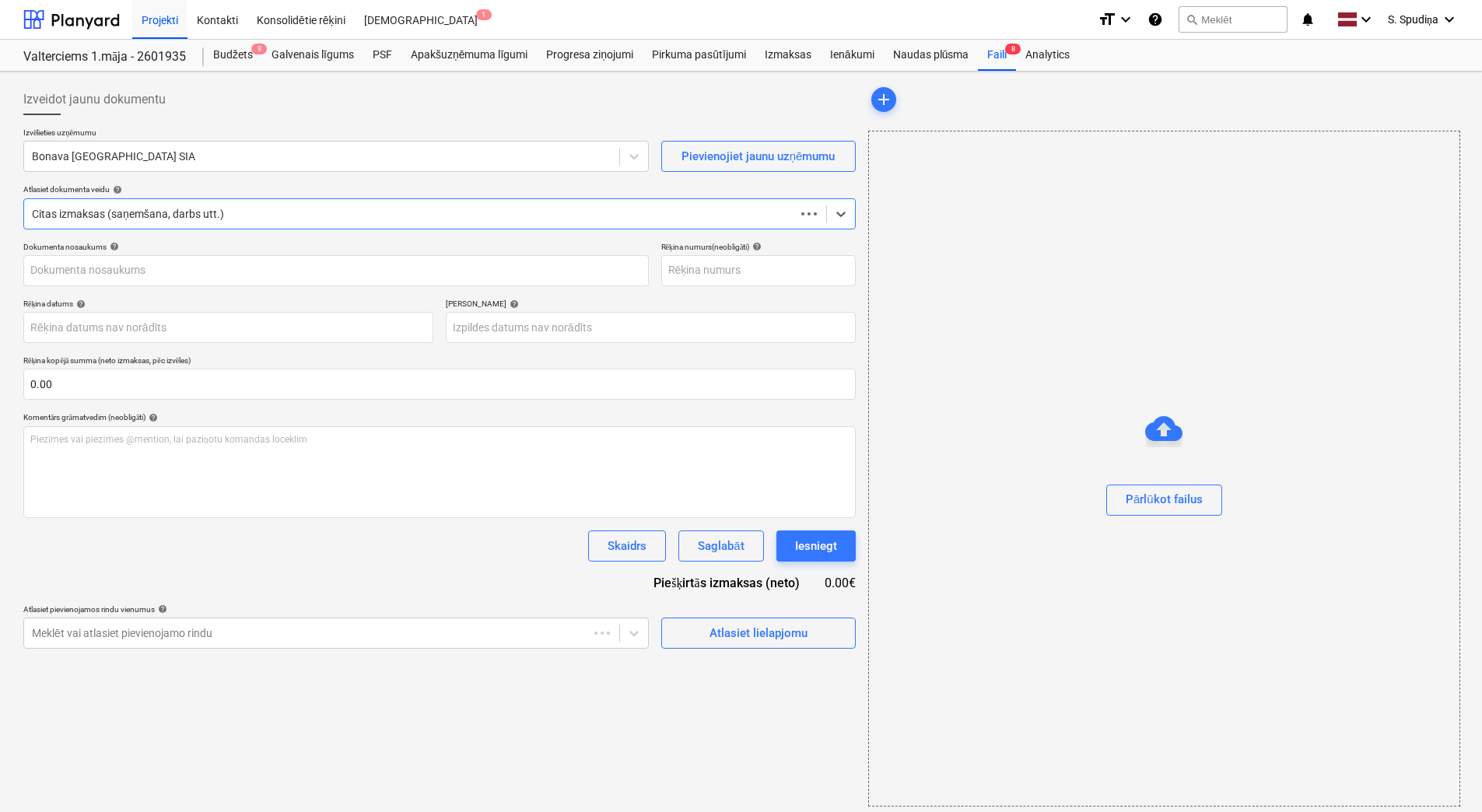
type input "KUR25-040170"
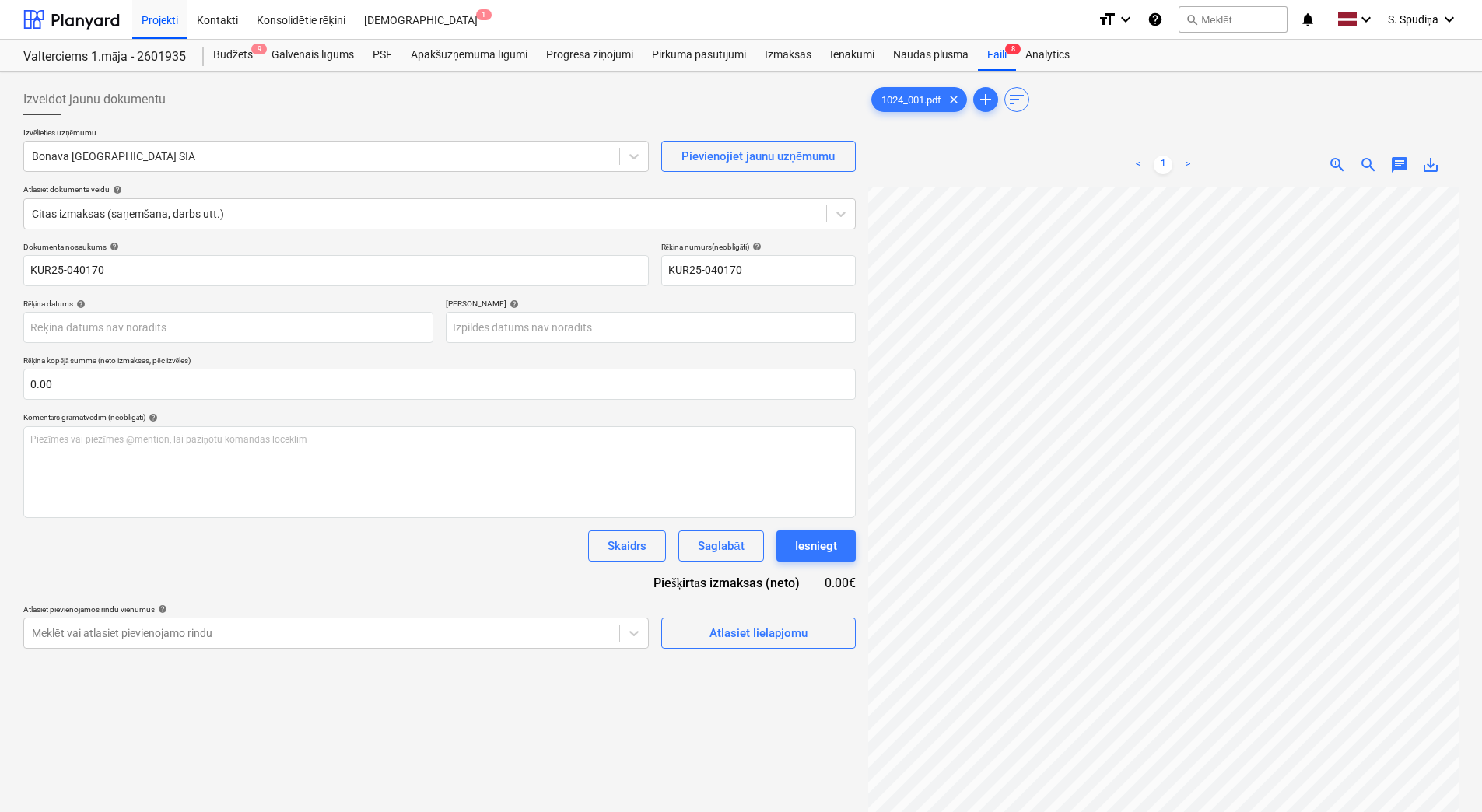
scroll to position [62, 0]
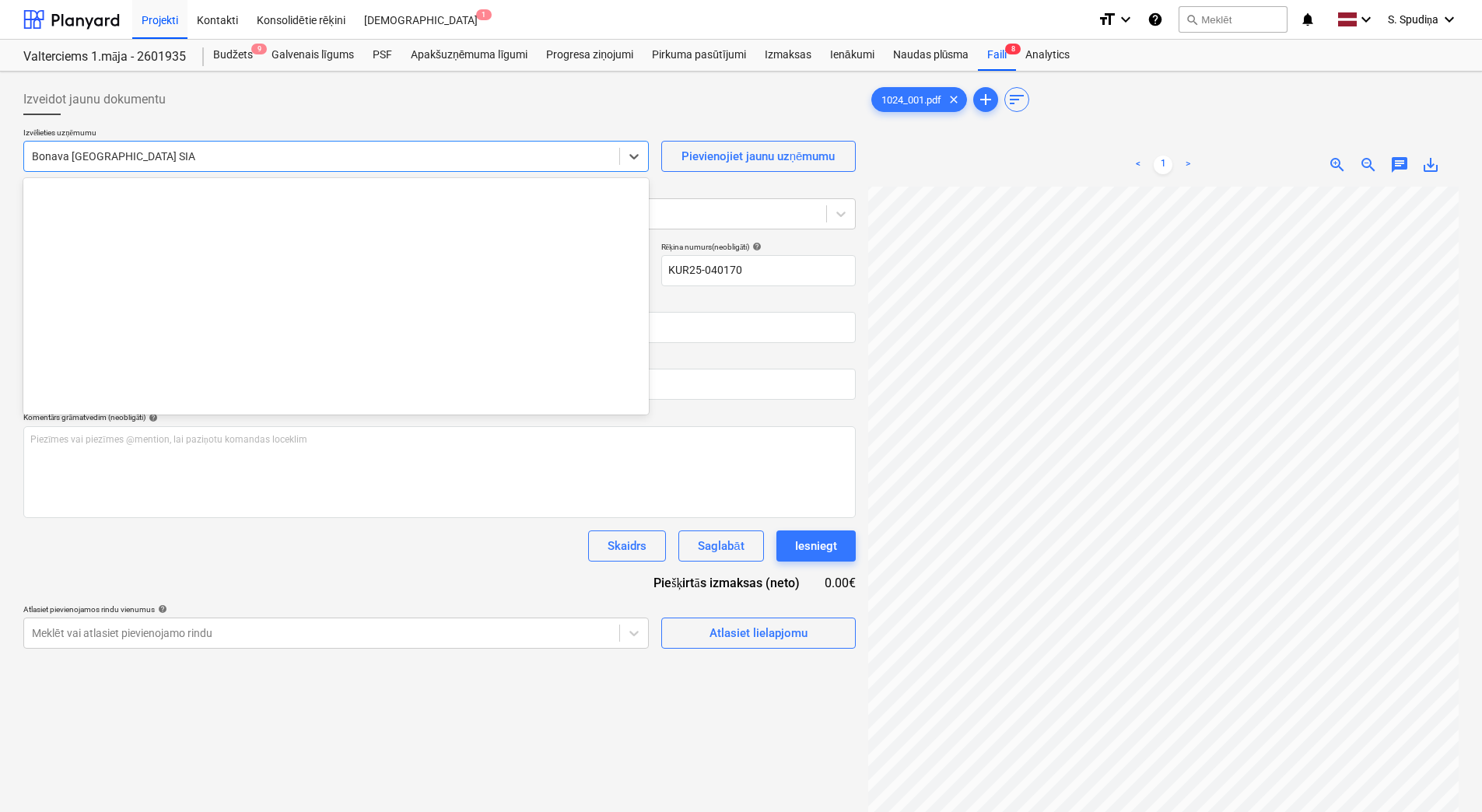
click at [267, 159] on div at bounding box center [322, 155] width 580 height 15
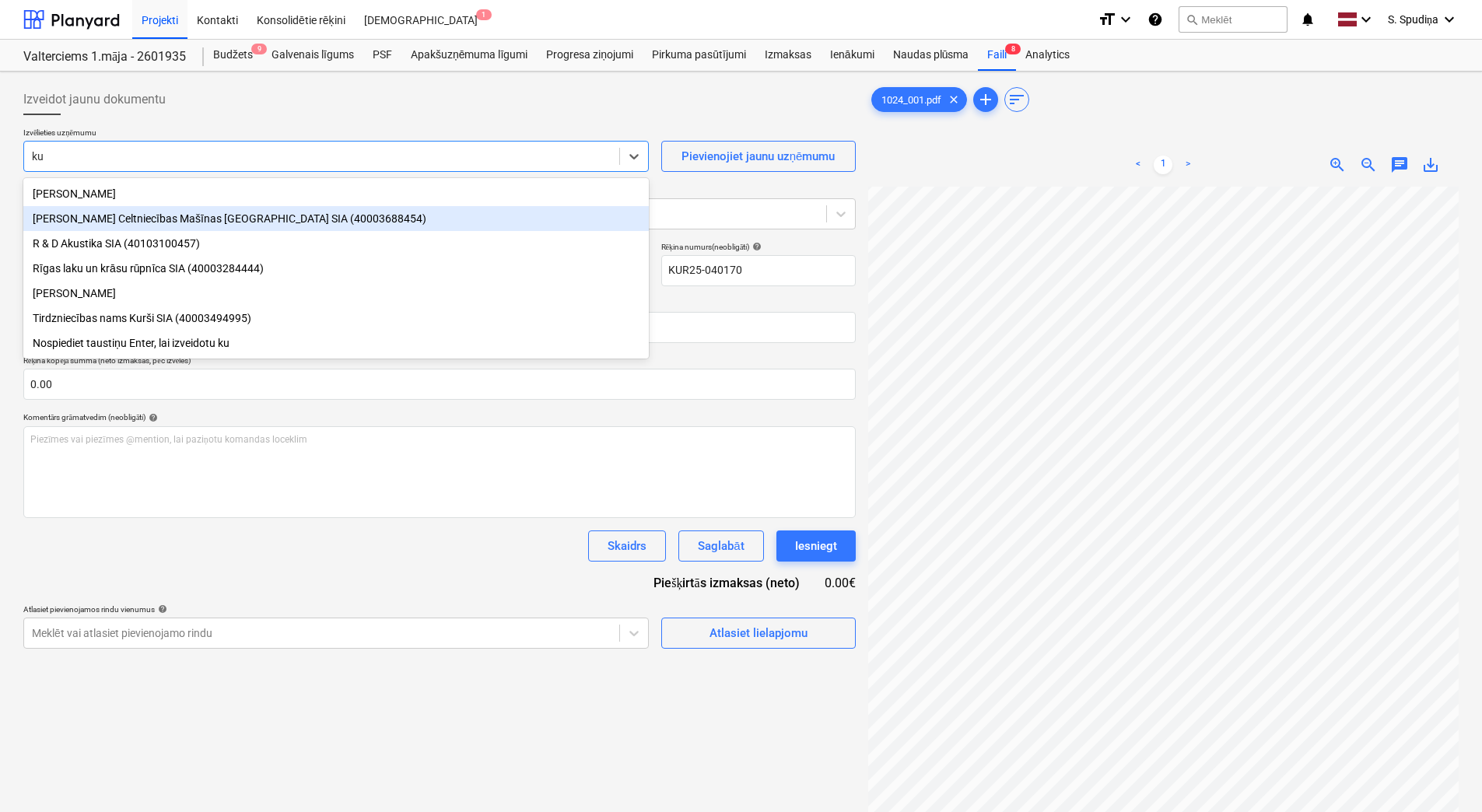
type input "k"
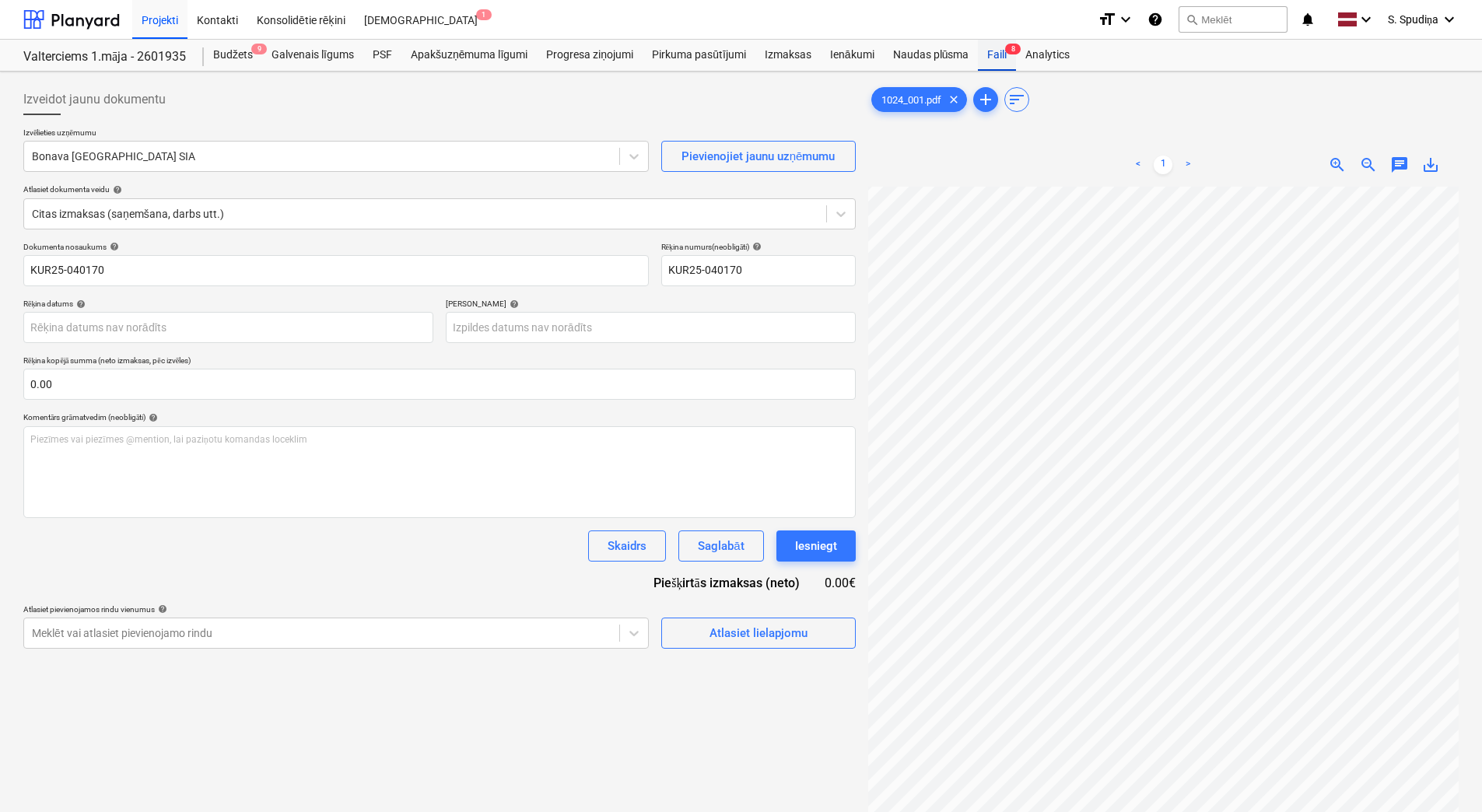
click at [1008, 55] on div "Faili 8" at bounding box center [996, 55] width 38 height 31
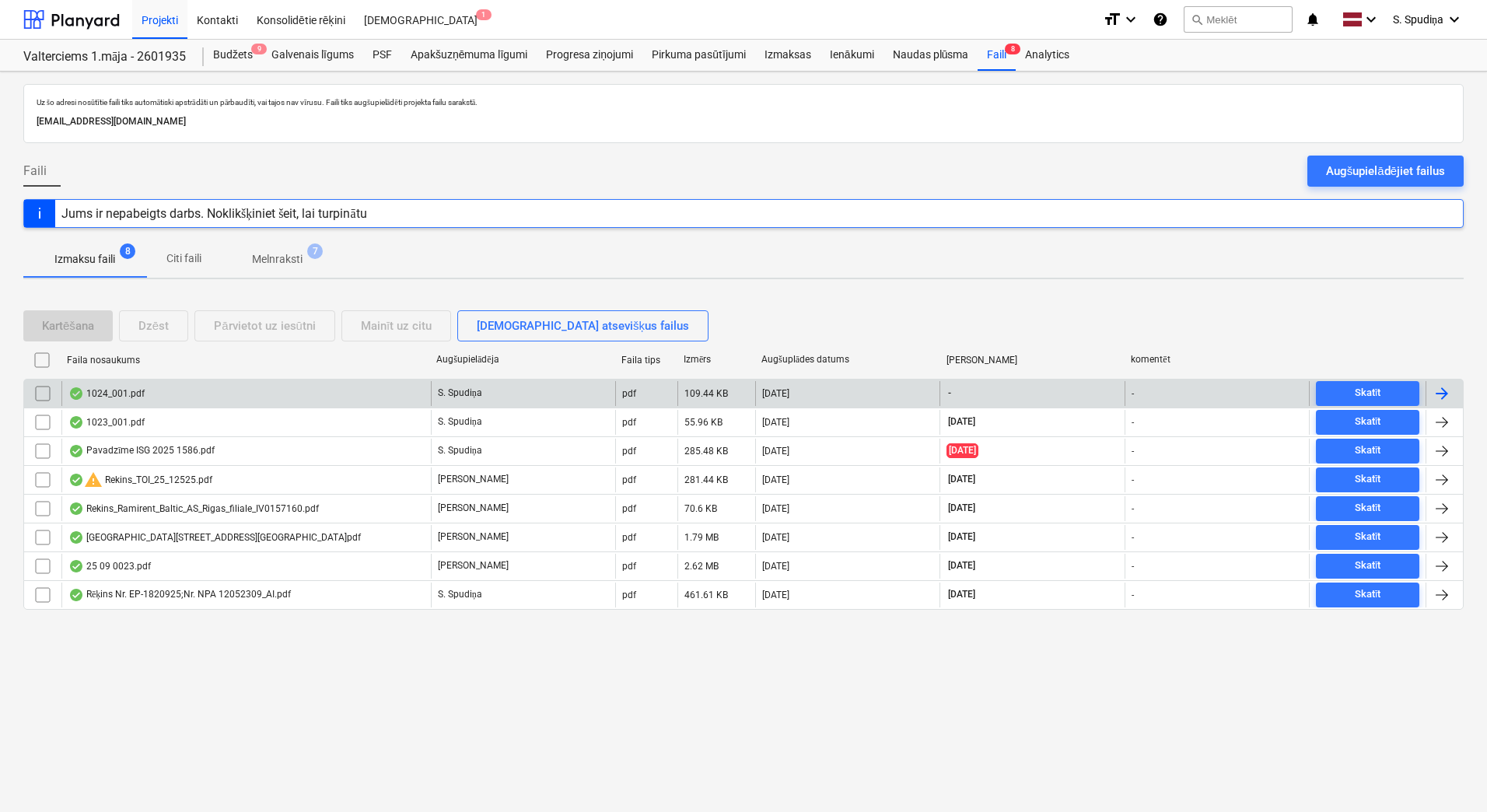
click at [159, 393] on div "1024_001.pdf" at bounding box center [246, 393] width 369 height 25
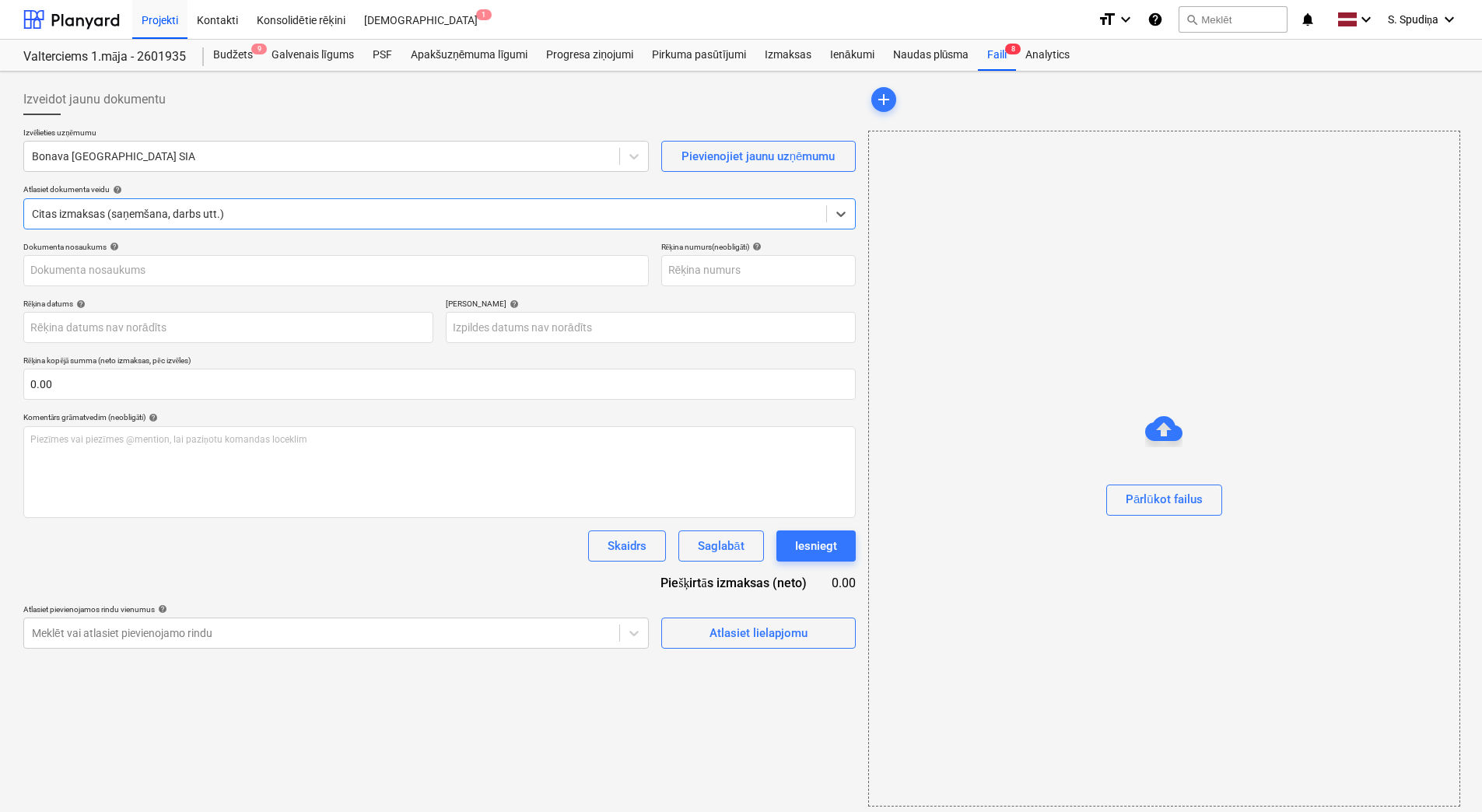
type input "KUR25-040170"
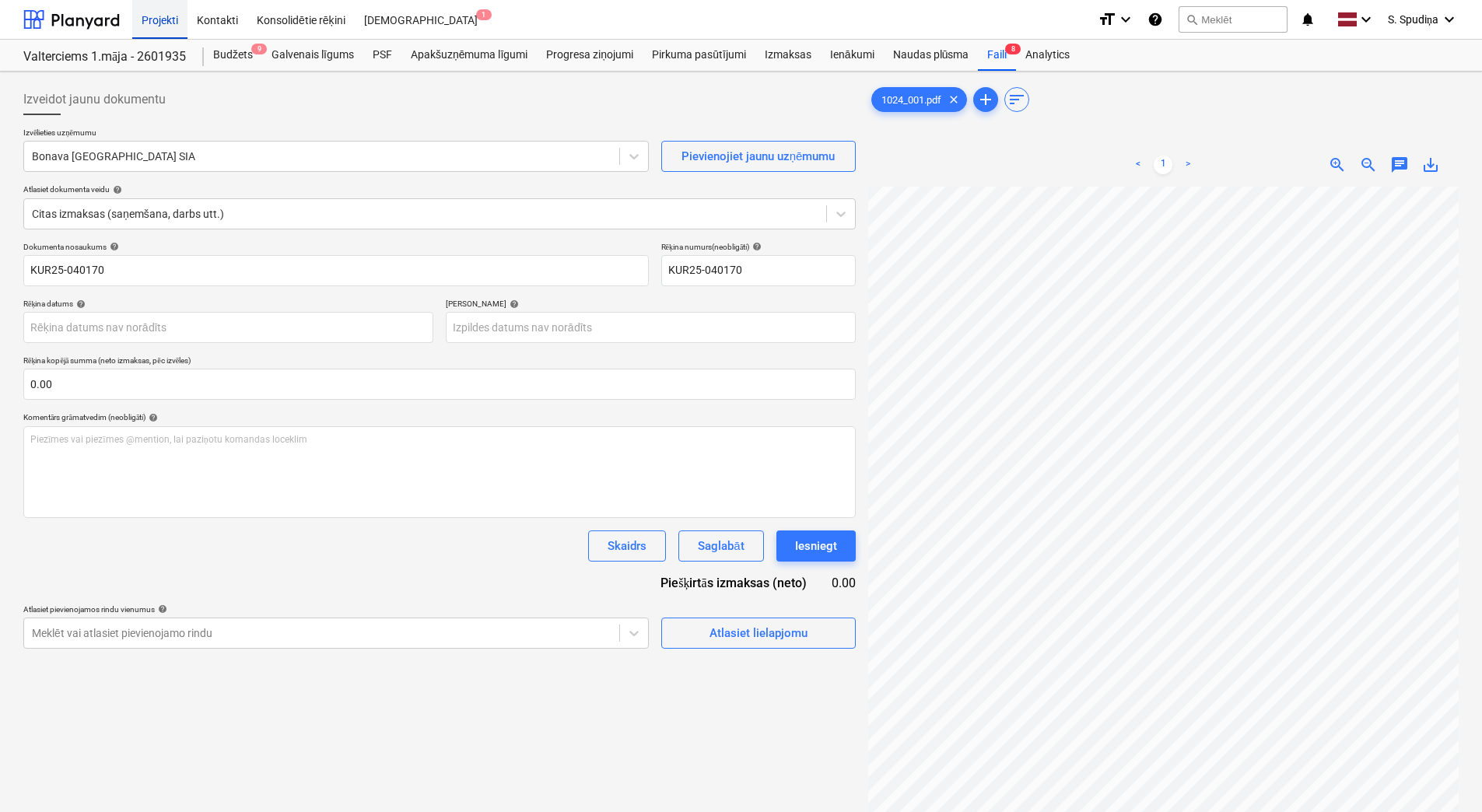
click at [166, 24] on div "Projekti" at bounding box center [160, 19] width 55 height 40
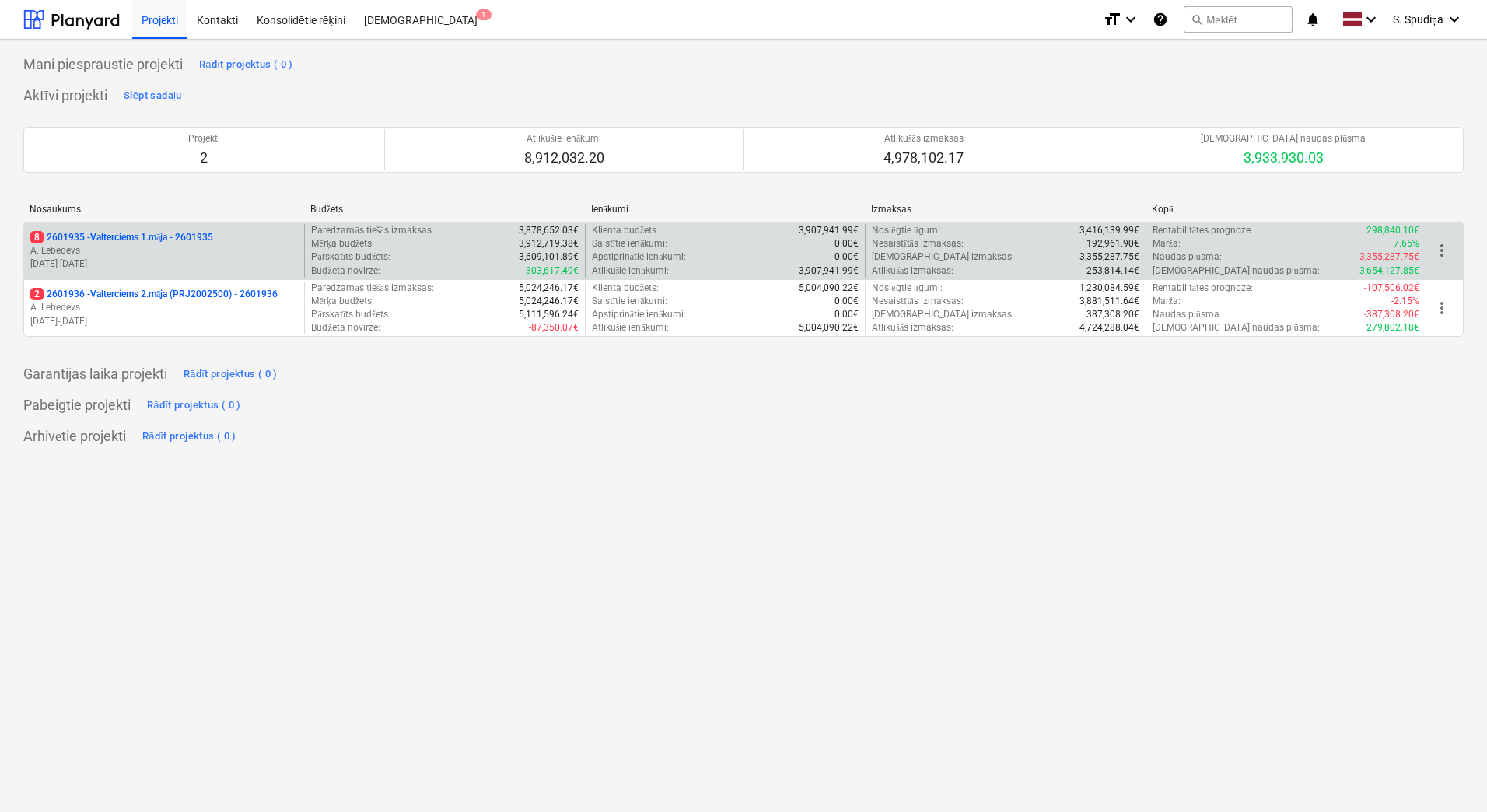
click at [156, 263] on p "[DATE] - [DATE]" at bounding box center [164, 264] width 267 height 13
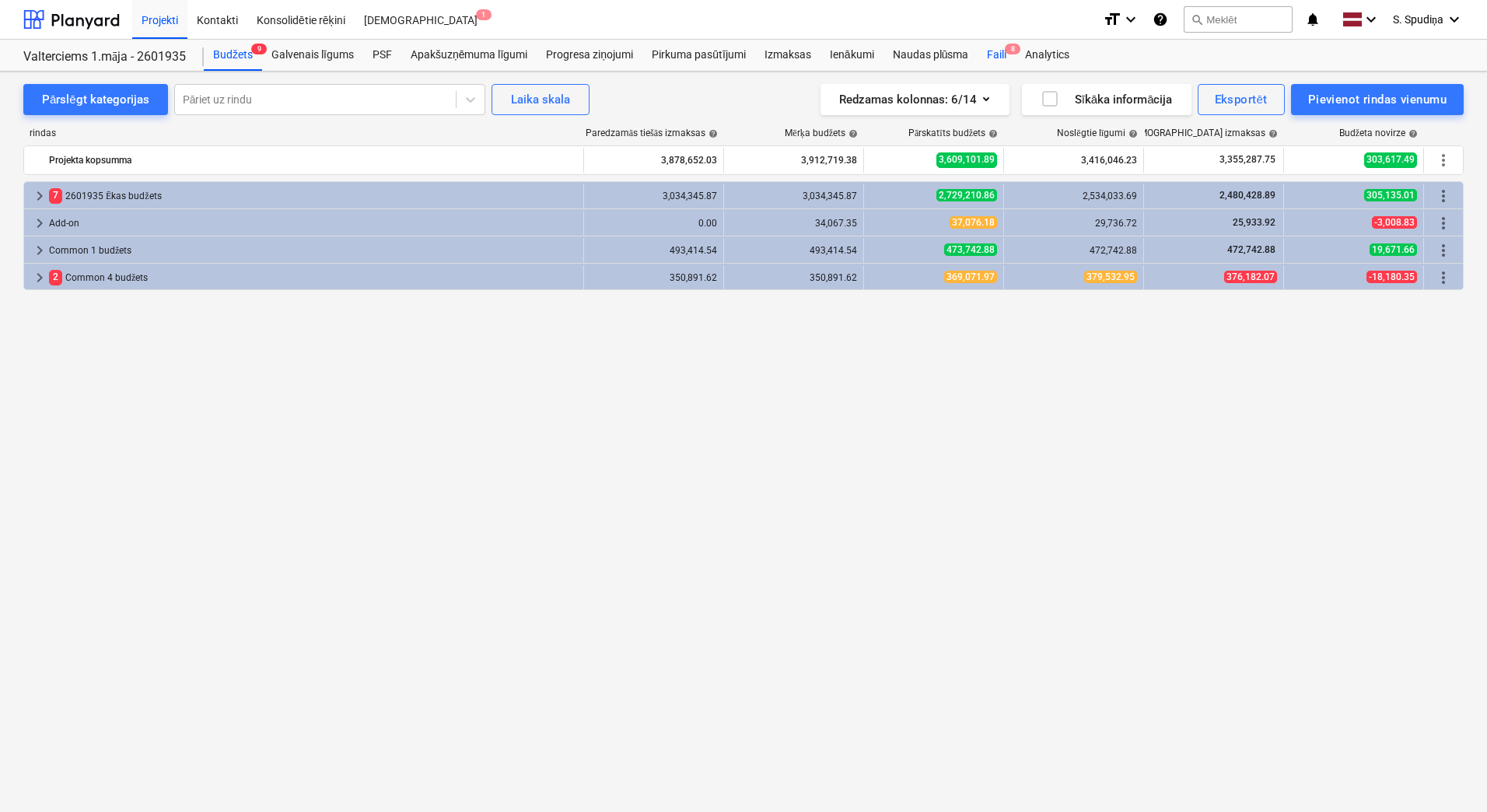
click at [996, 60] on div "Faili 8" at bounding box center [996, 55] width 38 height 31
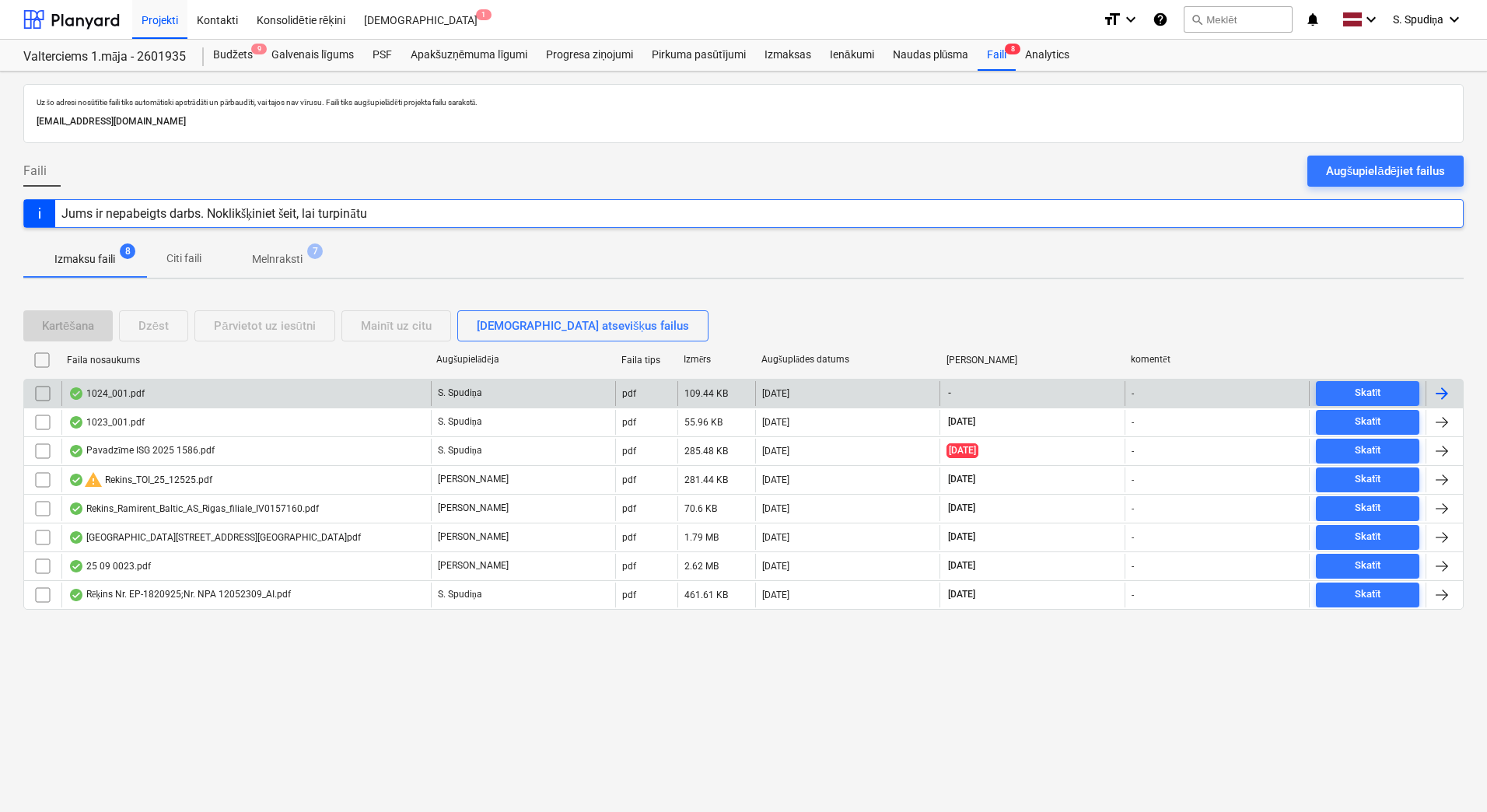
click at [297, 395] on div "1024_001.pdf" at bounding box center [246, 393] width 369 height 25
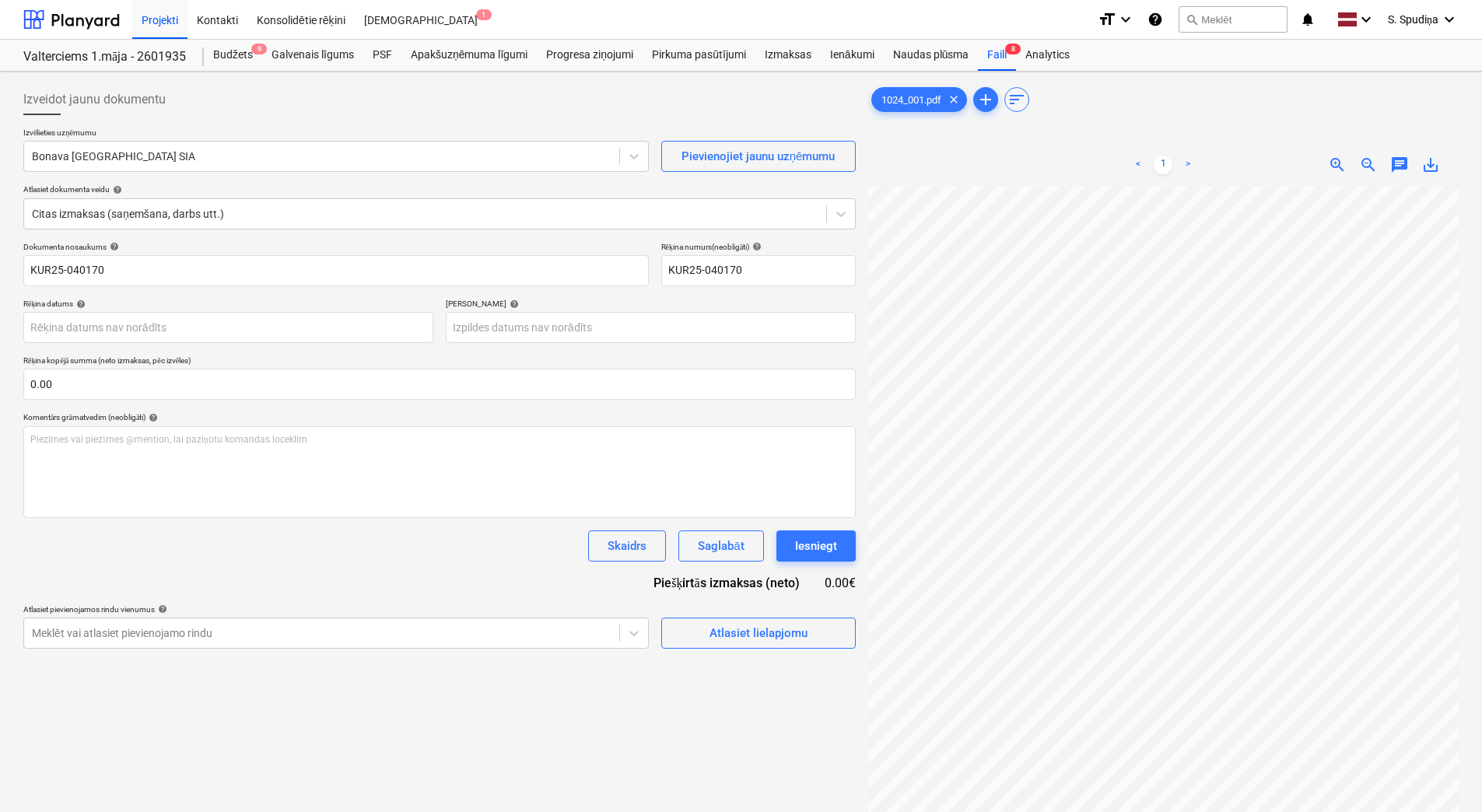
scroll to position [167, 0]
click at [163, 6] on div "Projekti" at bounding box center [160, 19] width 55 height 40
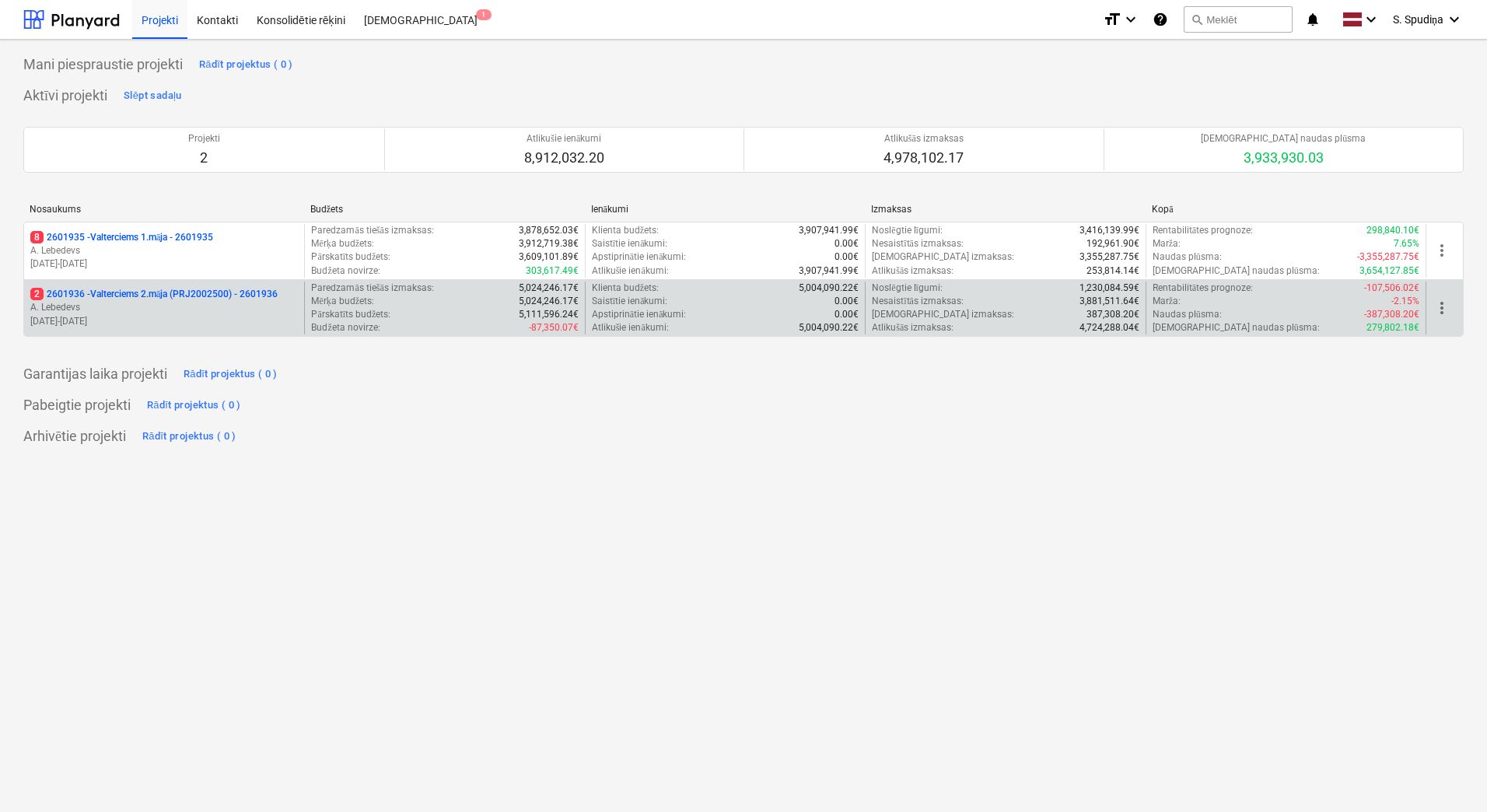
click at [236, 320] on p "[DATE] - [DATE]" at bounding box center [164, 321] width 267 height 13
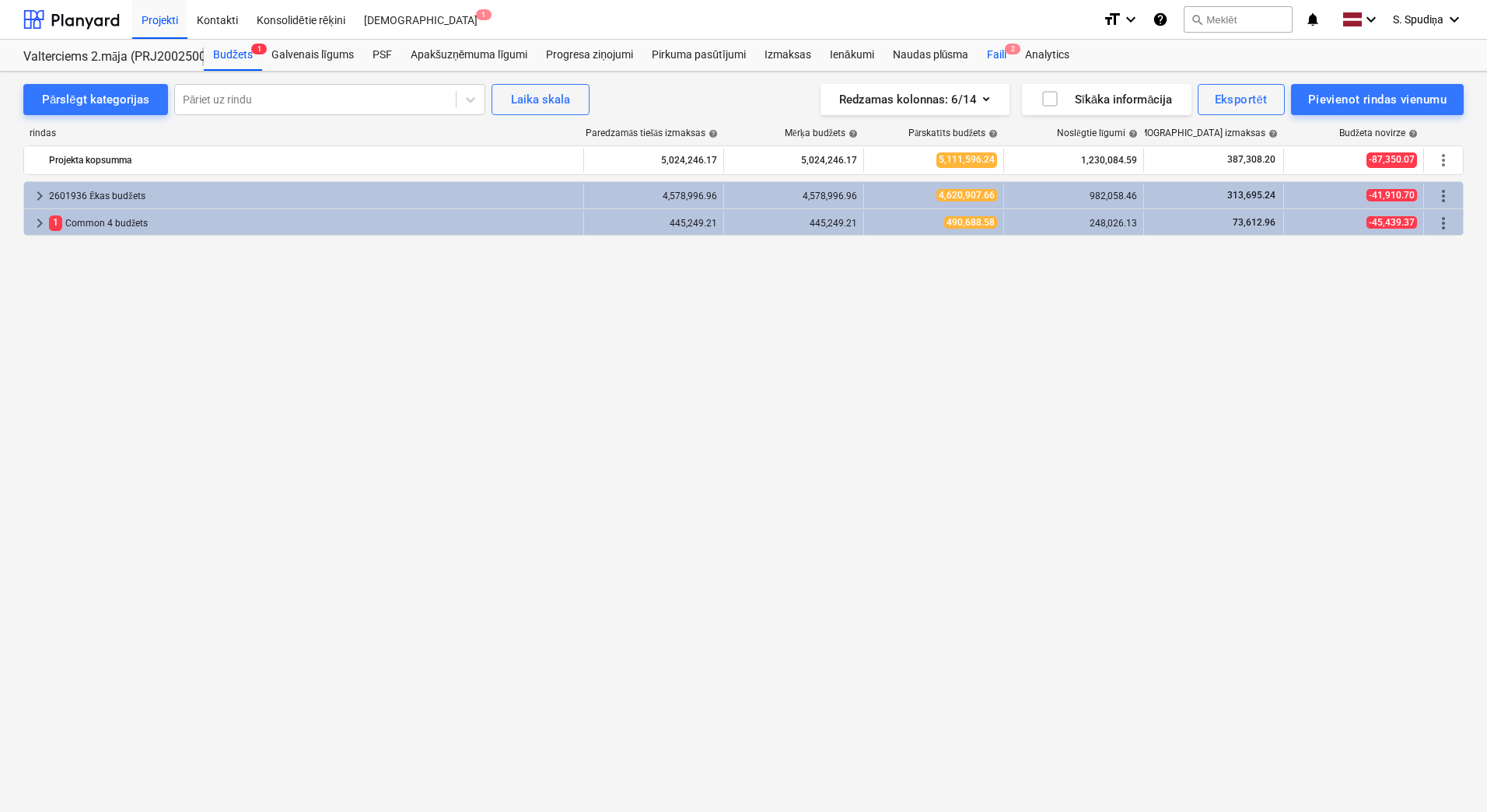
click at [995, 52] on div "Faili 2" at bounding box center [996, 55] width 38 height 31
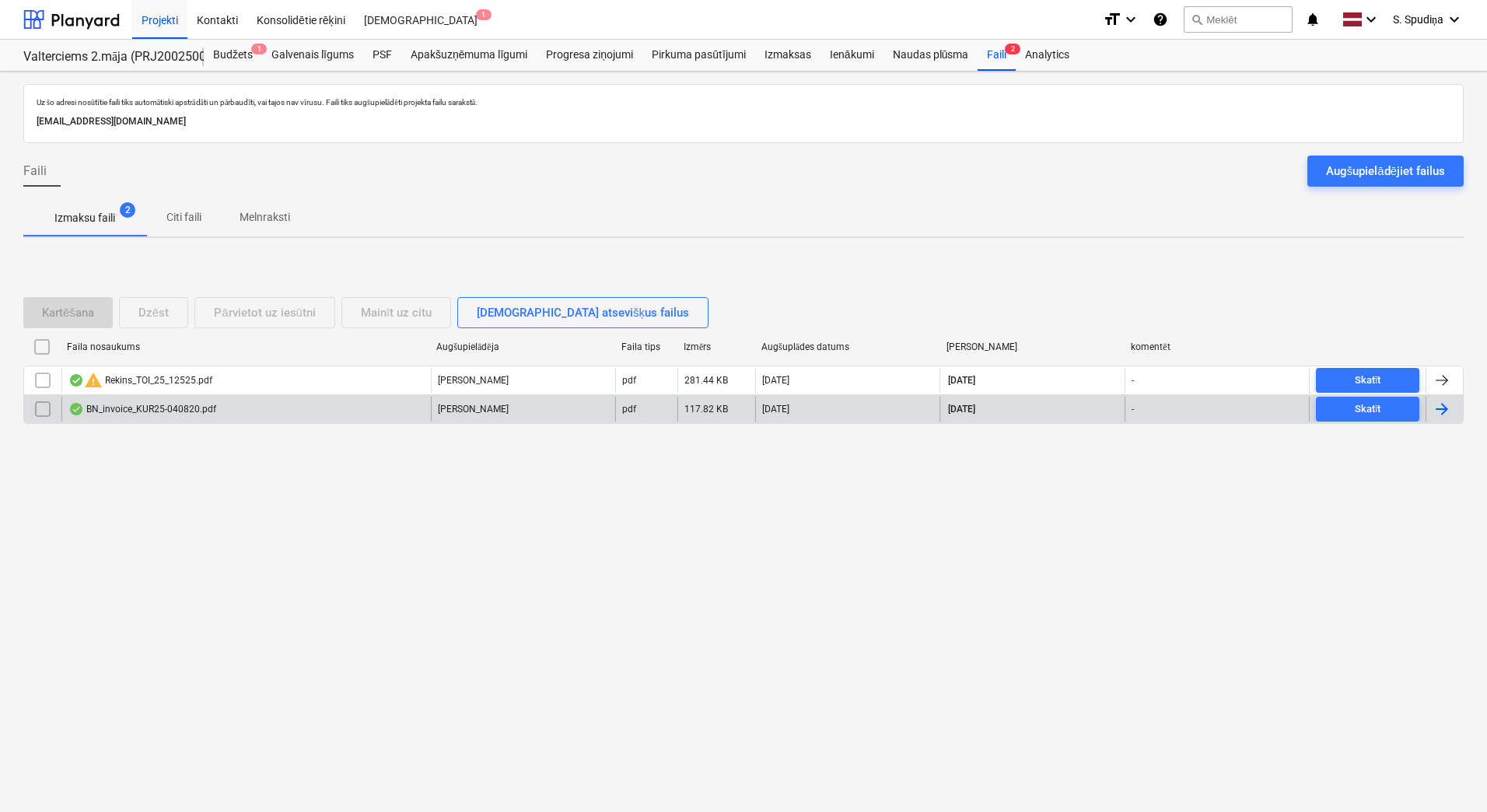
click at [180, 406] on div "BN_invoice_KUR25-040820.pdf" at bounding box center [143, 409] width 147 height 12
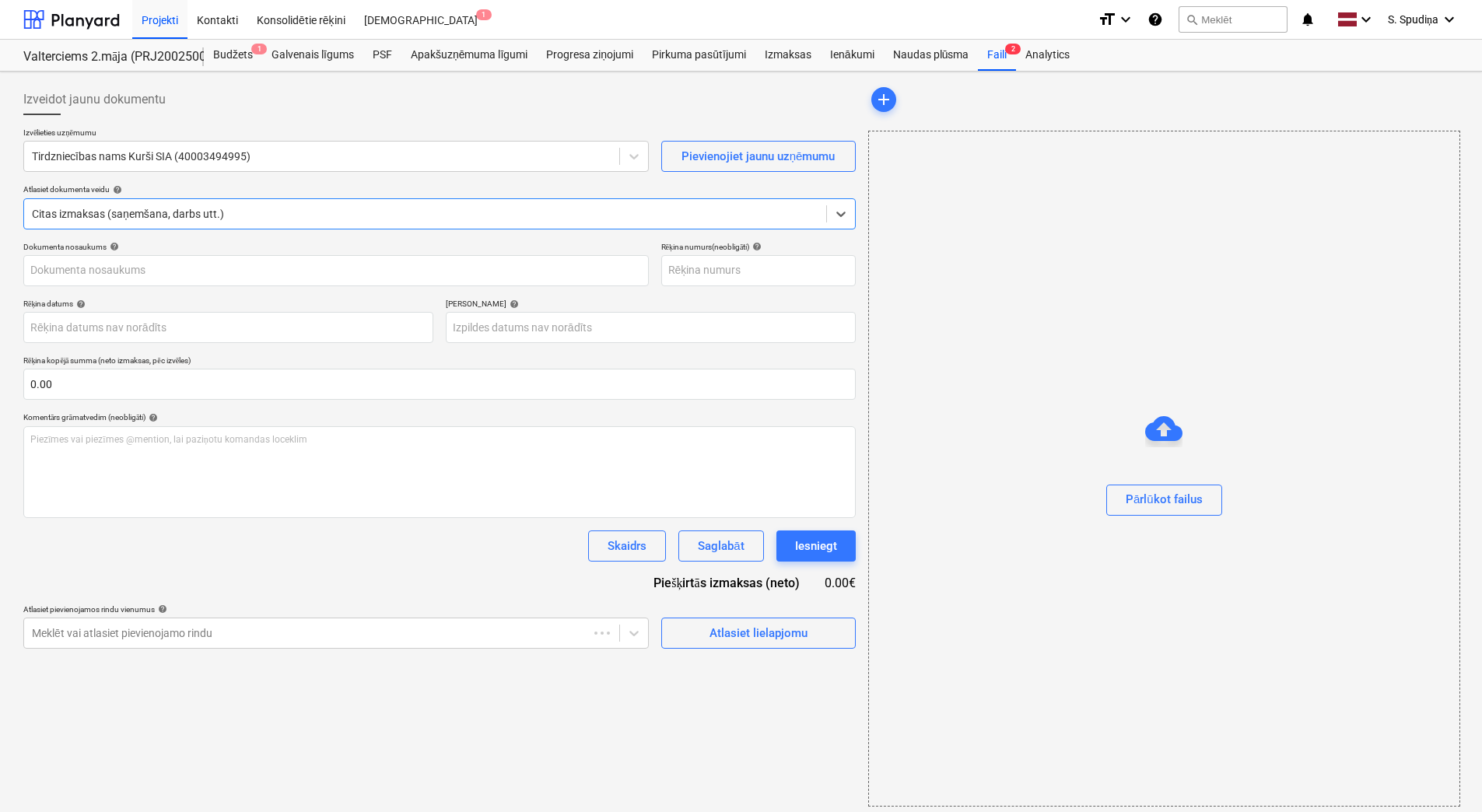
type input "KUR25-040820"
type input "[DATE]"
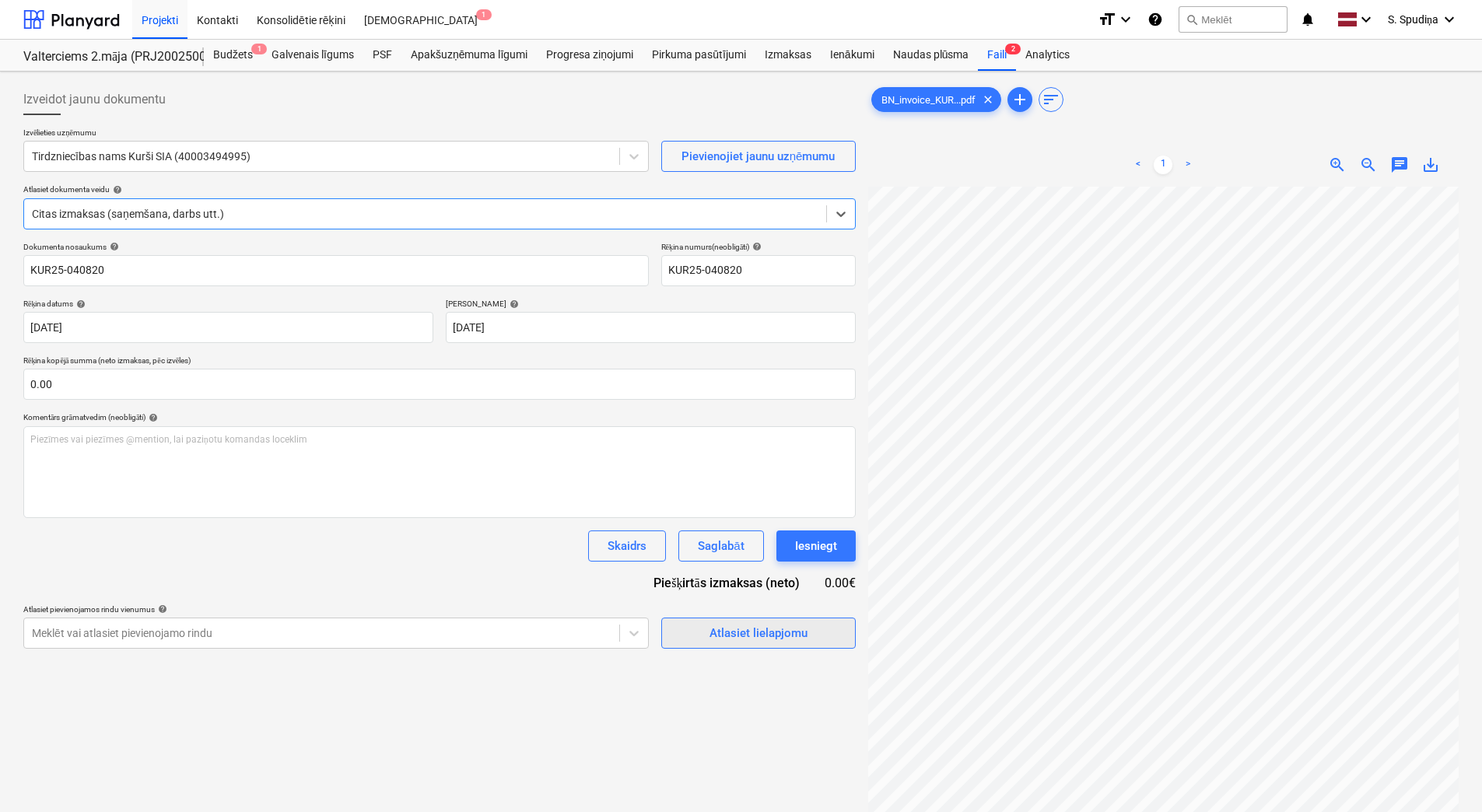
click at [727, 635] on div "Atlasiet lielapjomu" at bounding box center [758, 632] width 98 height 20
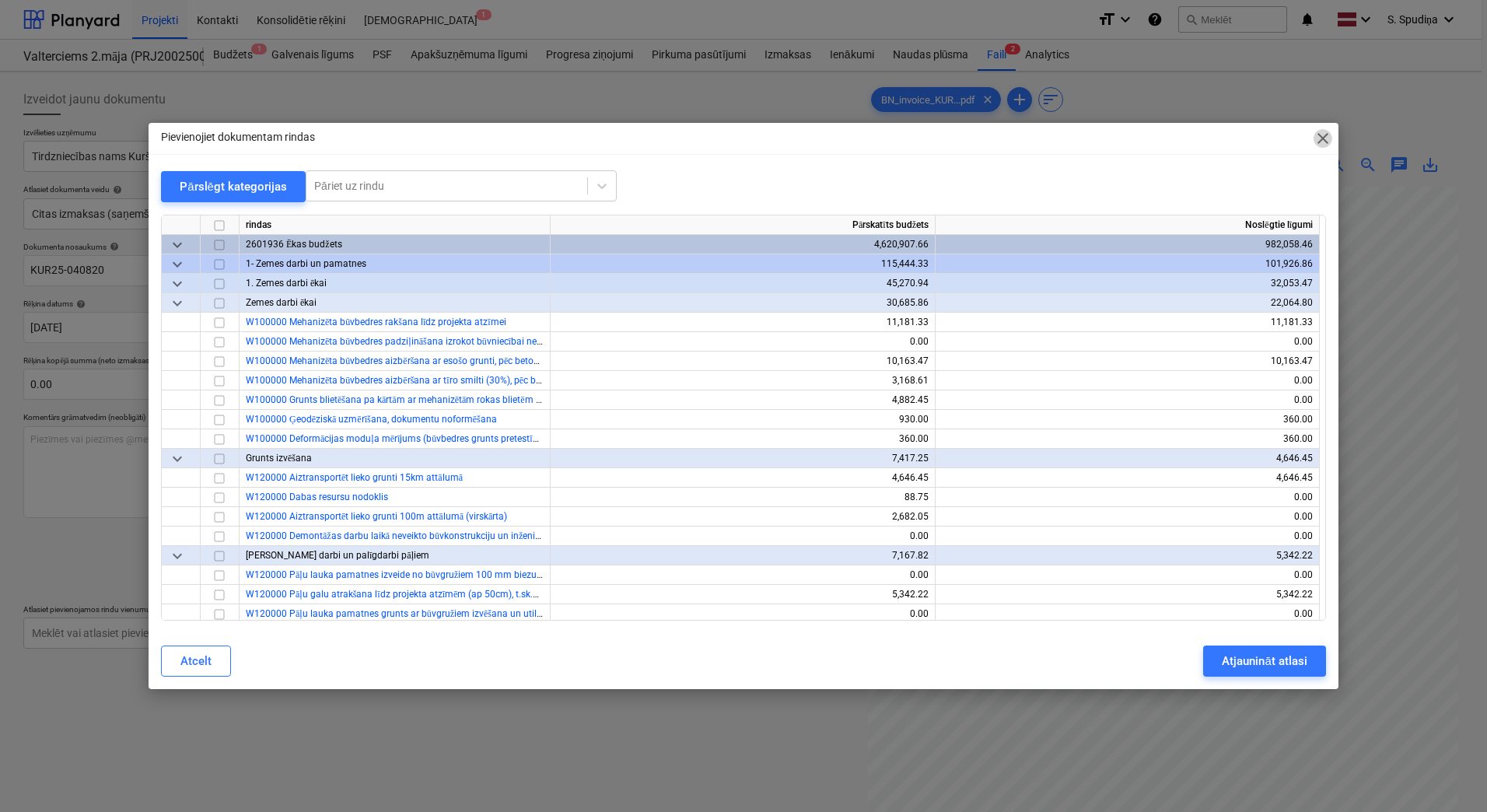
click at [1235, 138] on span "close" at bounding box center [1323, 138] width 19 height 19
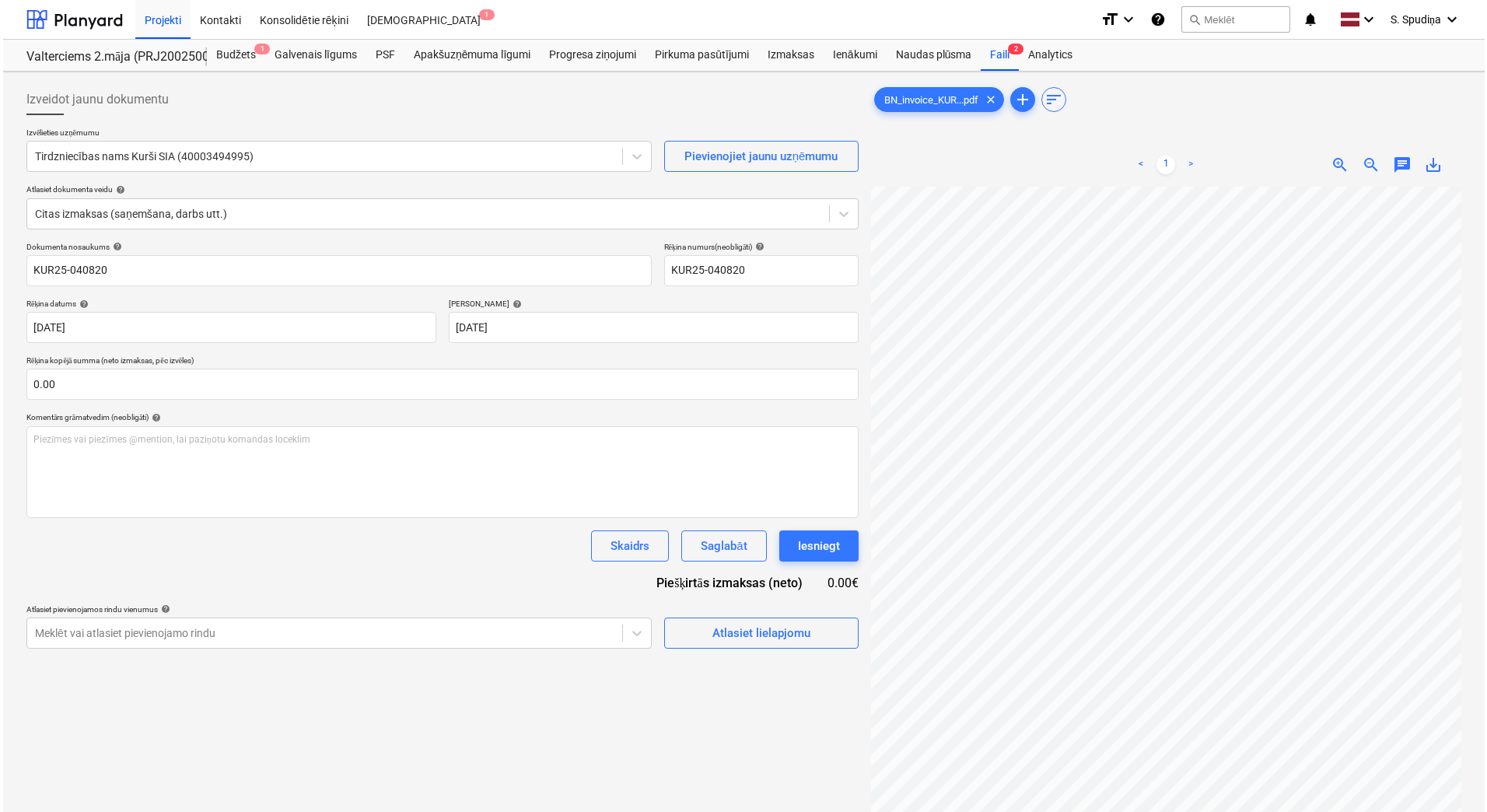
scroll to position [110, 245]
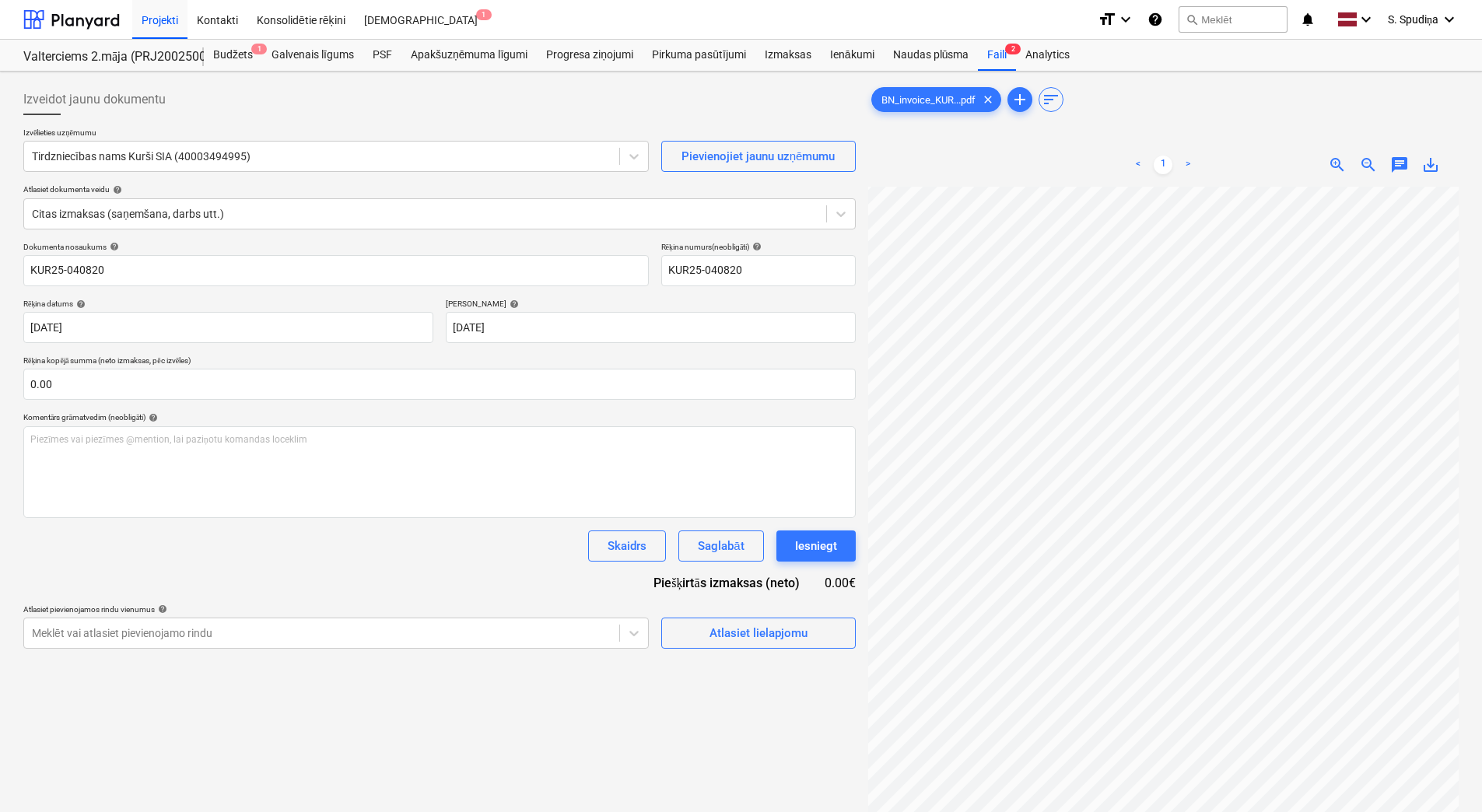
click at [739, 567] on div "Izveidot jaunu dokumentu Izvēlieties uzņēmumu Tirdzniecības nams Kurši SIA (400…" at bounding box center [740, 519] width 1447 height 883
click at [790, 631] on div "Atlasiet lielapjomu" at bounding box center [758, 632] width 98 height 20
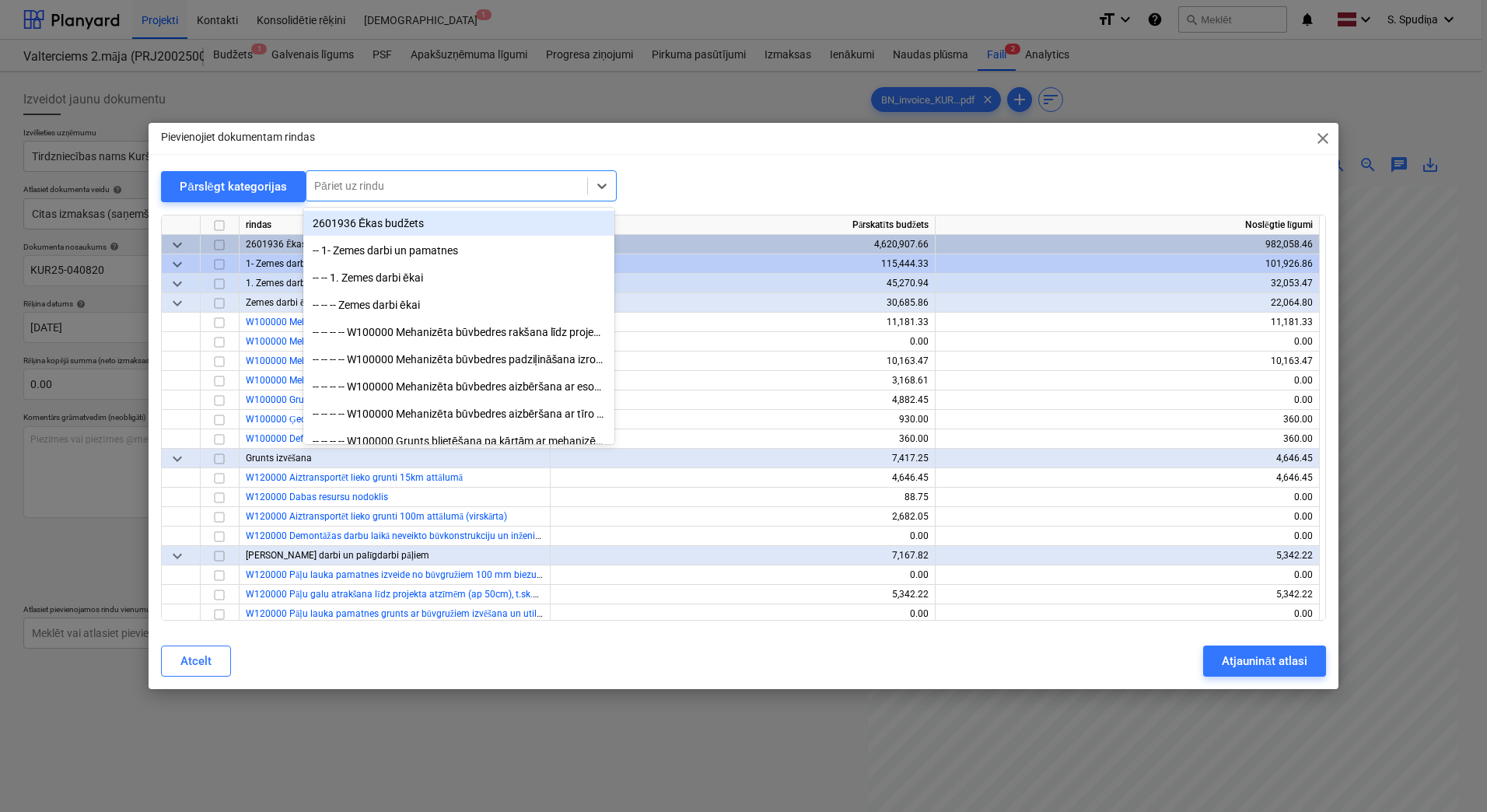
click at [363, 186] on div at bounding box center [447, 185] width 266 height 15
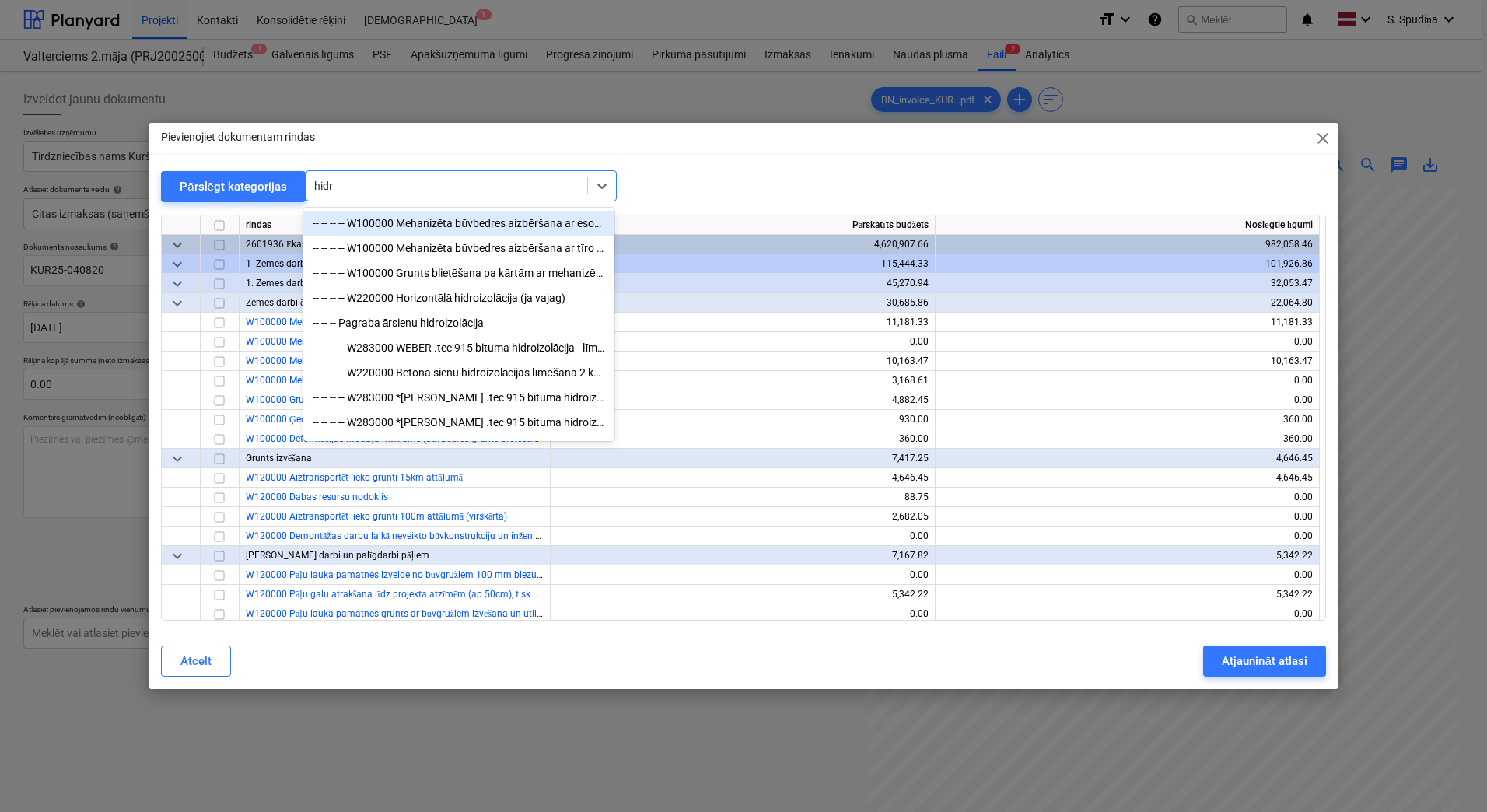
type input "hidro"
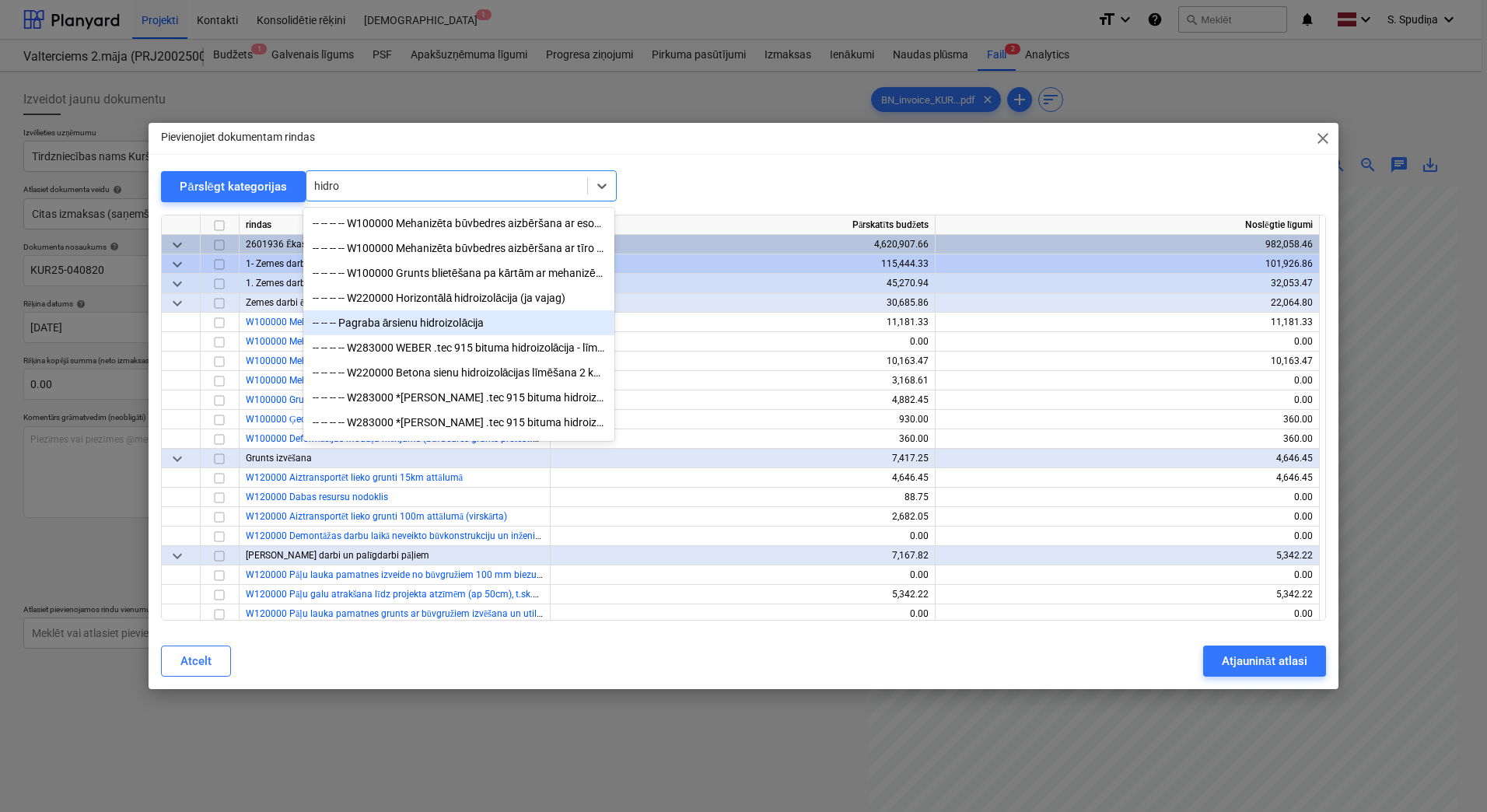
click at [442, 330] on div "-- -- -- Pagraba ārsienu hidroizolācija" at bounding box center [459, 322] width 311 height 25
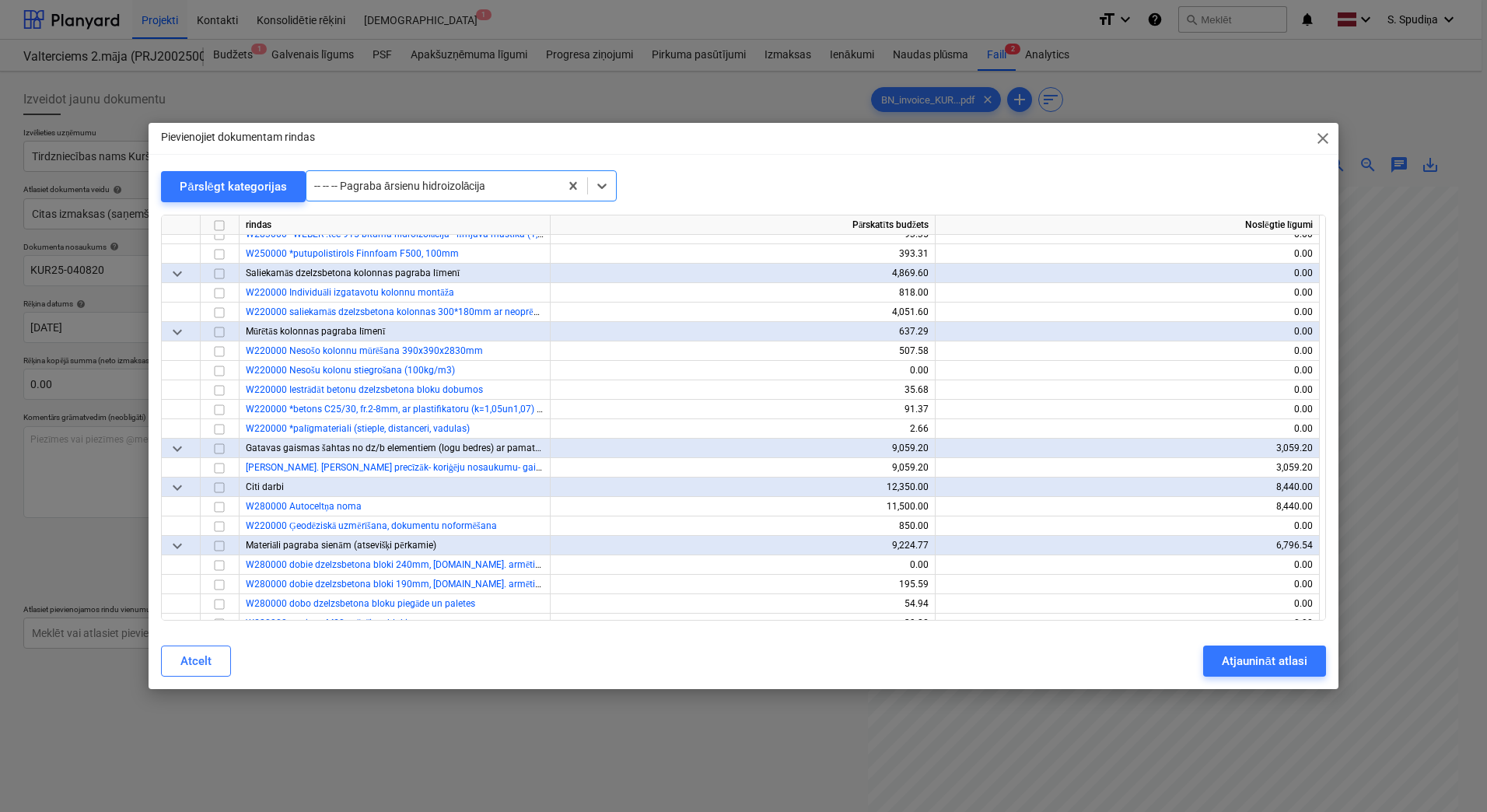
scroll to position [1769, 0]
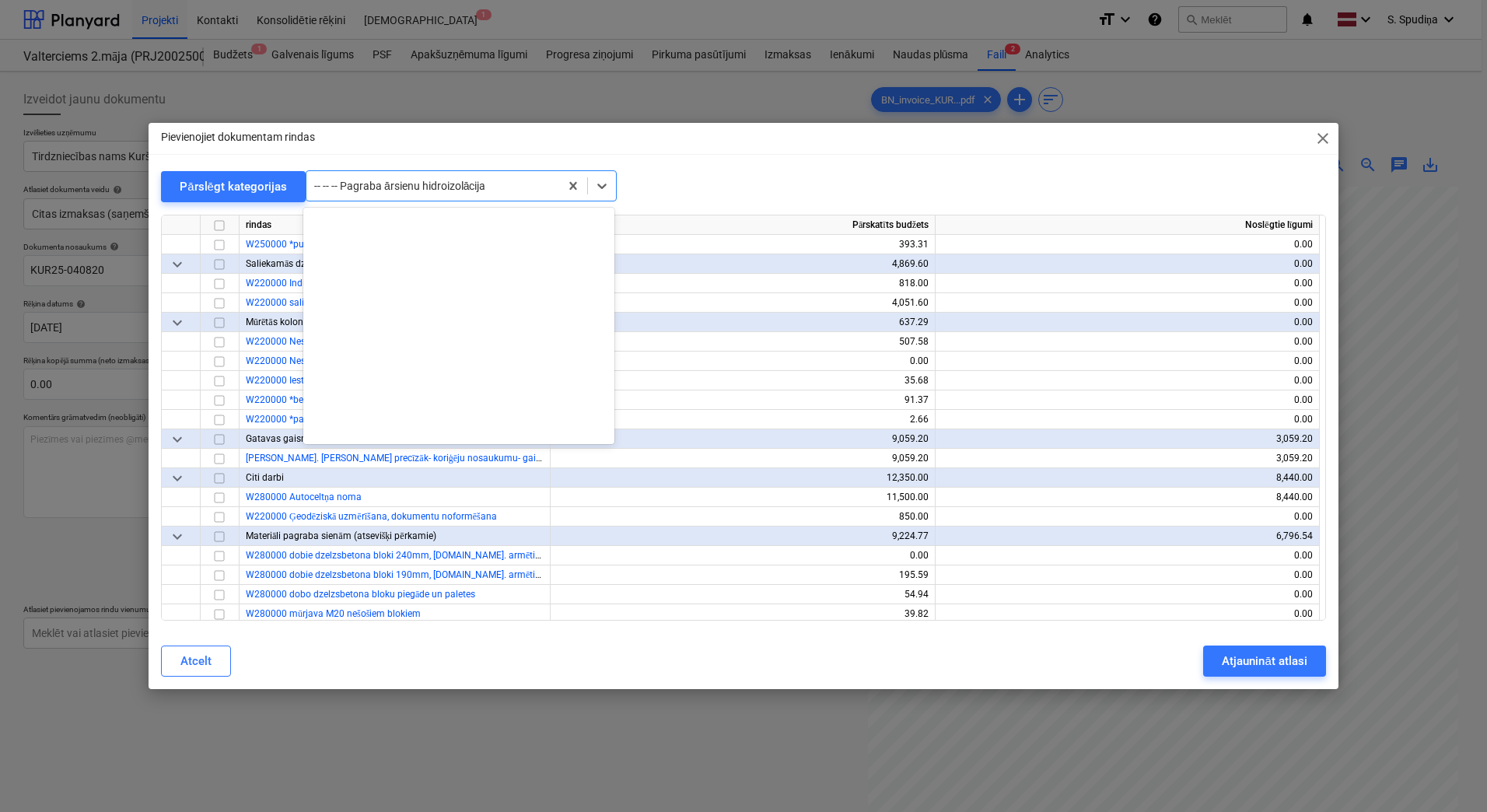
click at [487, 191] on div at bounding box center [432, 185] width 237 height 15
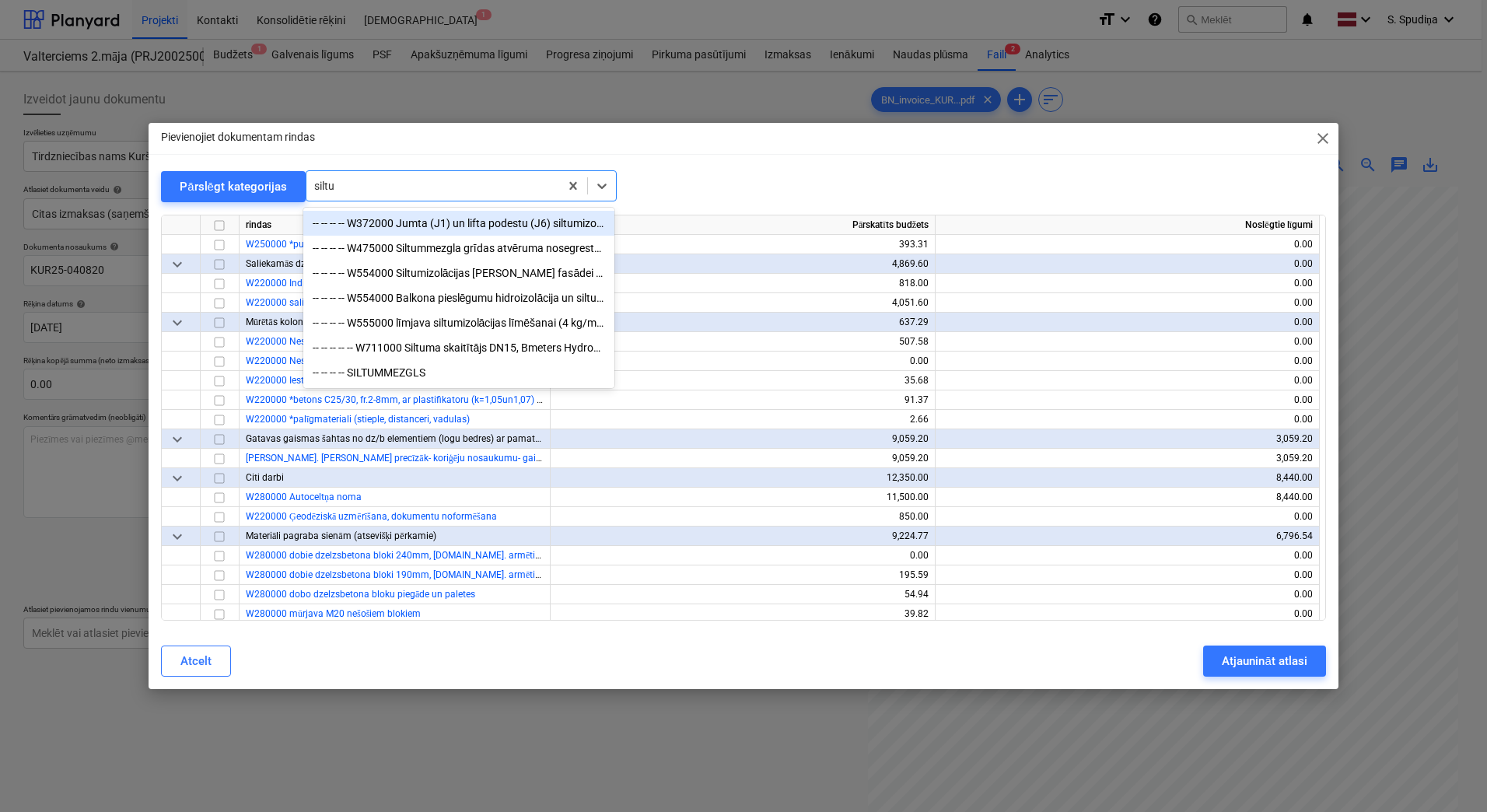
type input "siltum"
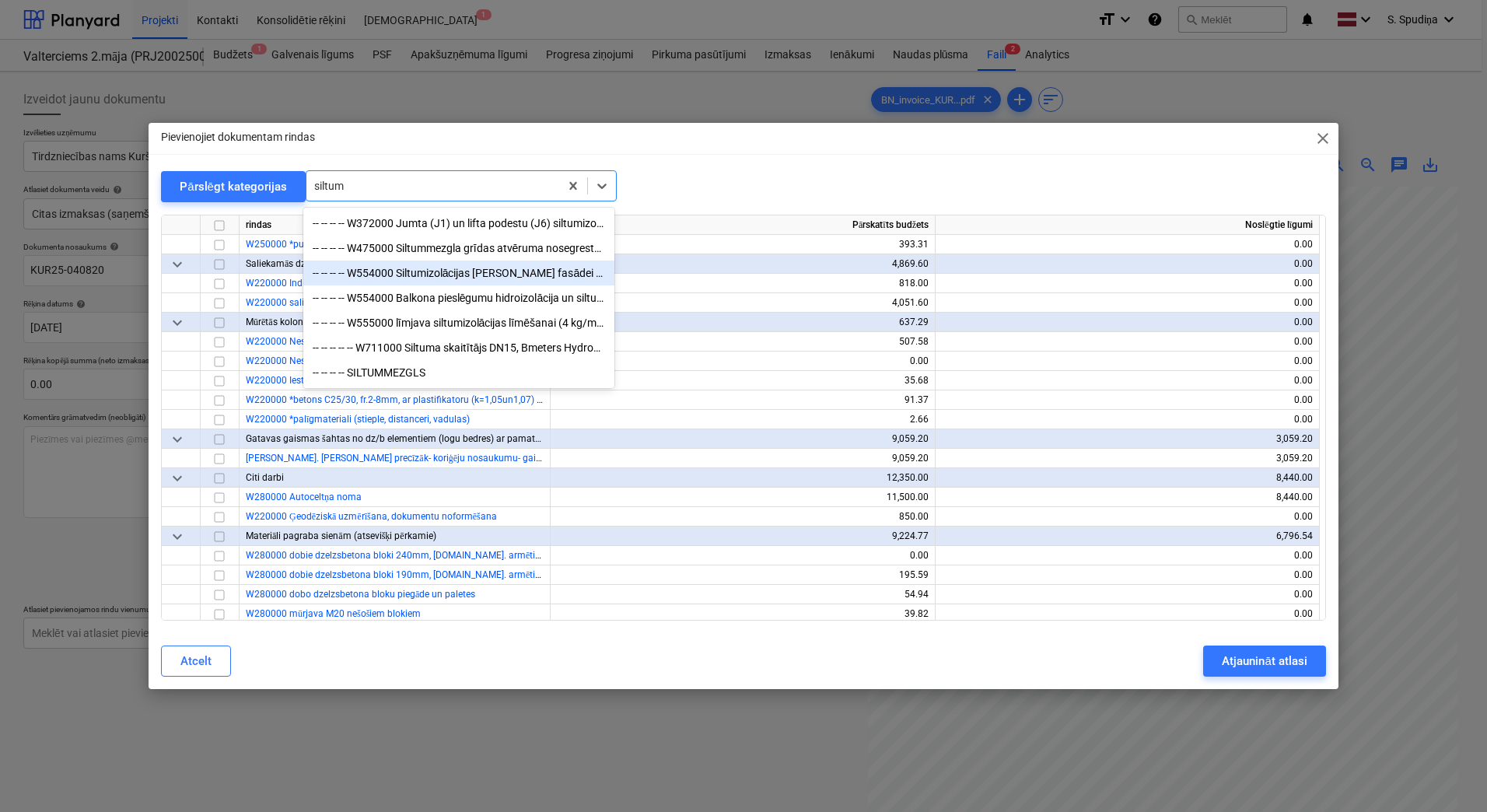
click at [498, 270] on div "-- -- -- -- W554000 Siltumizolācijas [PERSON_NAME] fasādei ([DOMAIN_NAME]. aile…" at bounding box center [459, 273] width 311 height 25
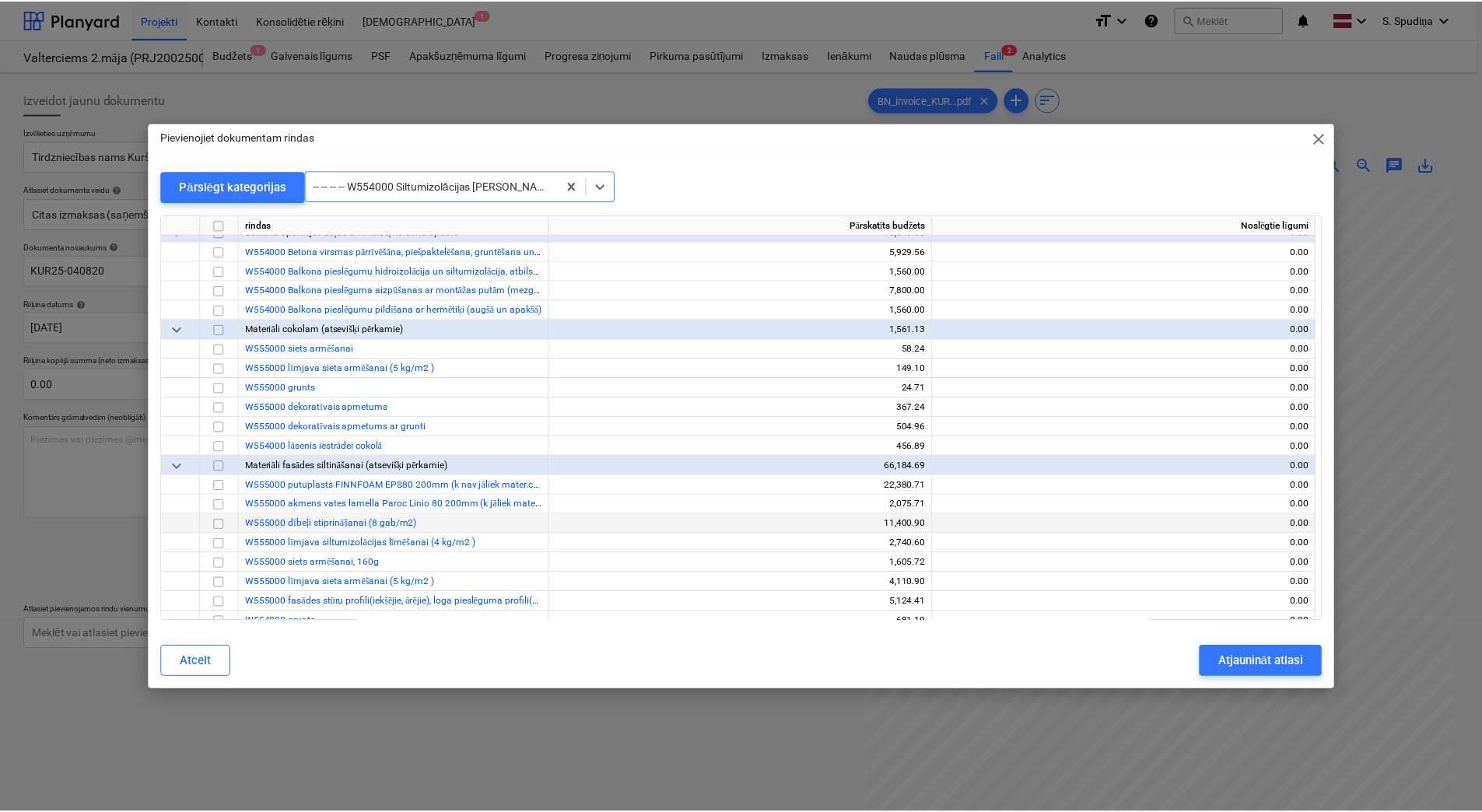
scroll to position [7076, 0]
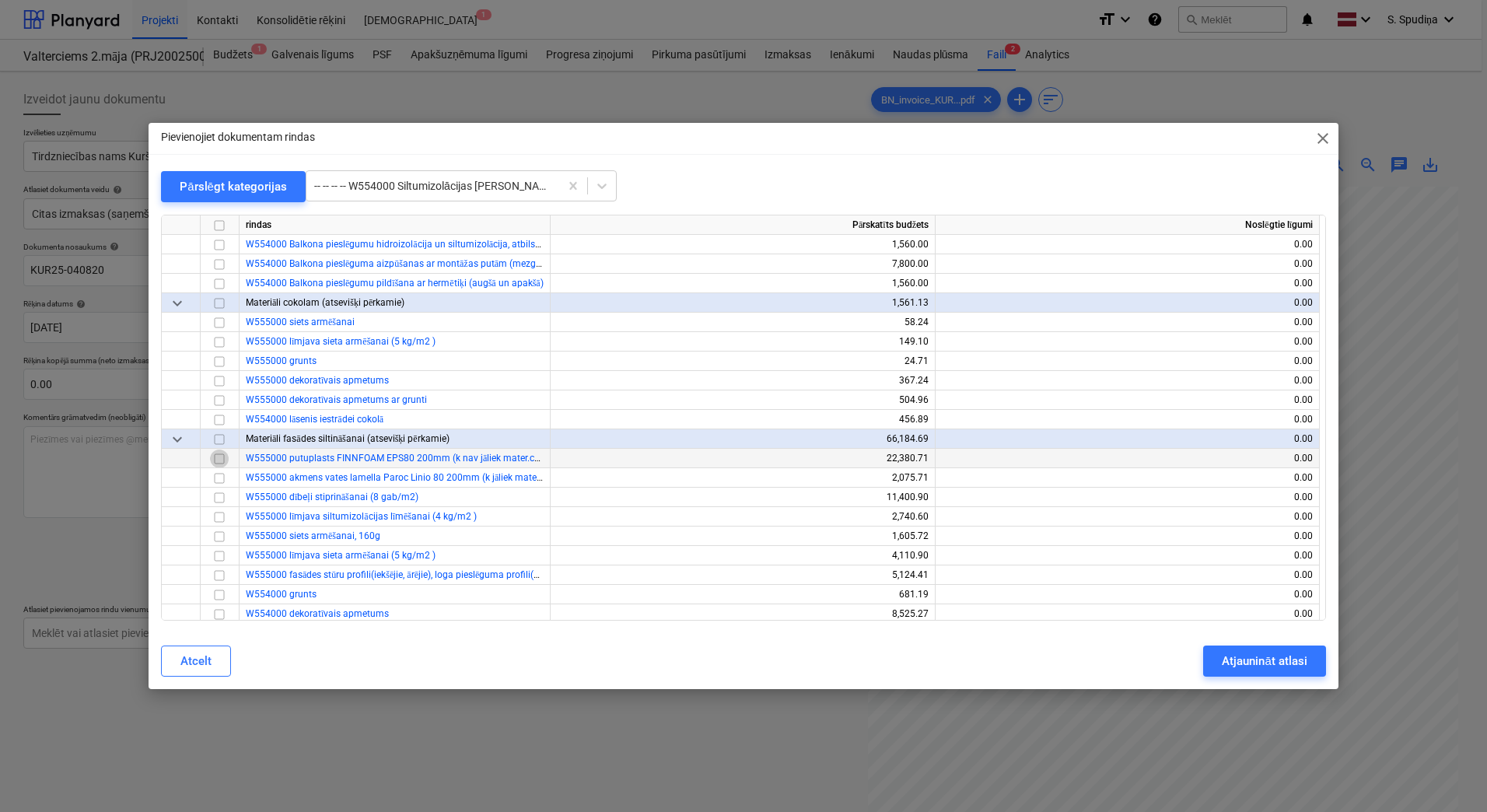
click at [219, 461] on input "checkbox" at bounding box center [219, 458] width 19 height 19
click at [1235, 644] on div "Atjaunināt atlasi" at bounding box center [1264, 661] width 85 height 20
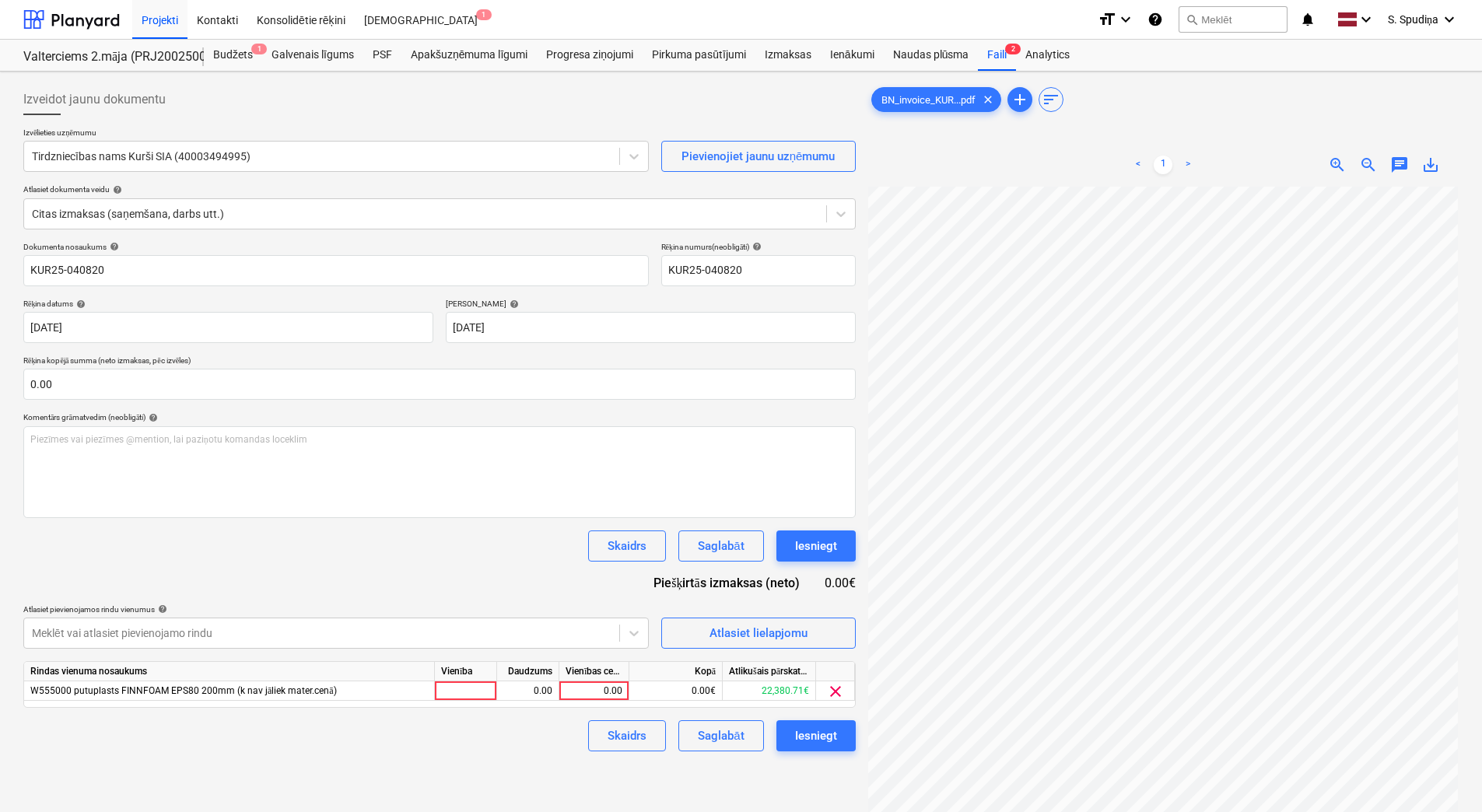
scroll to position [150, 275]
click at [620, 644] on div "0.00" at bounding box center [594, 691] width 57 height 19
type input "544.64"
click at [716, 644] on div "Saglabāt" at bounding box center [721, 735] width 46 height 20
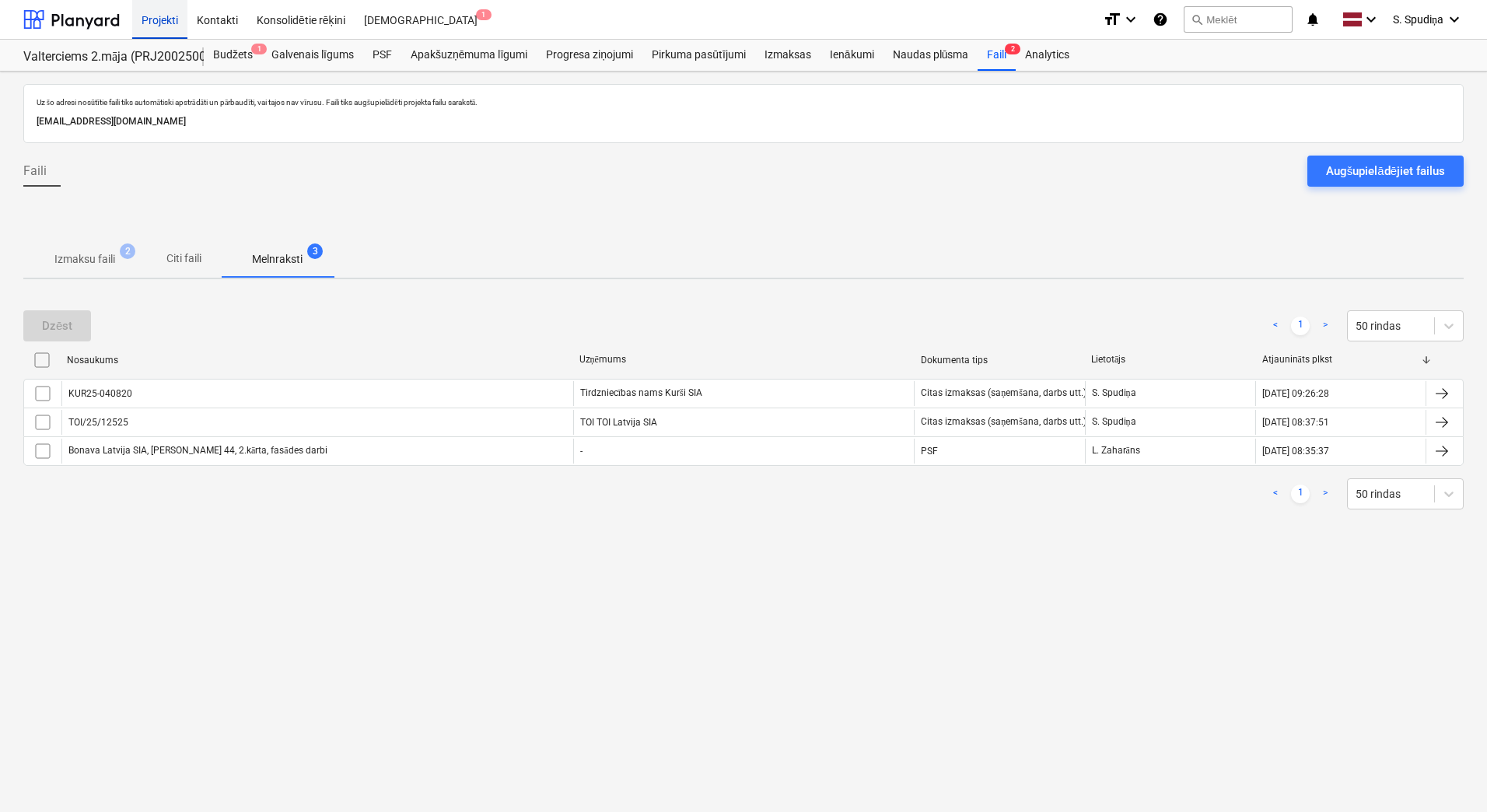
click at [145, 24] on div "Projekti" at bounding box center [160, 19] width 55 height 40
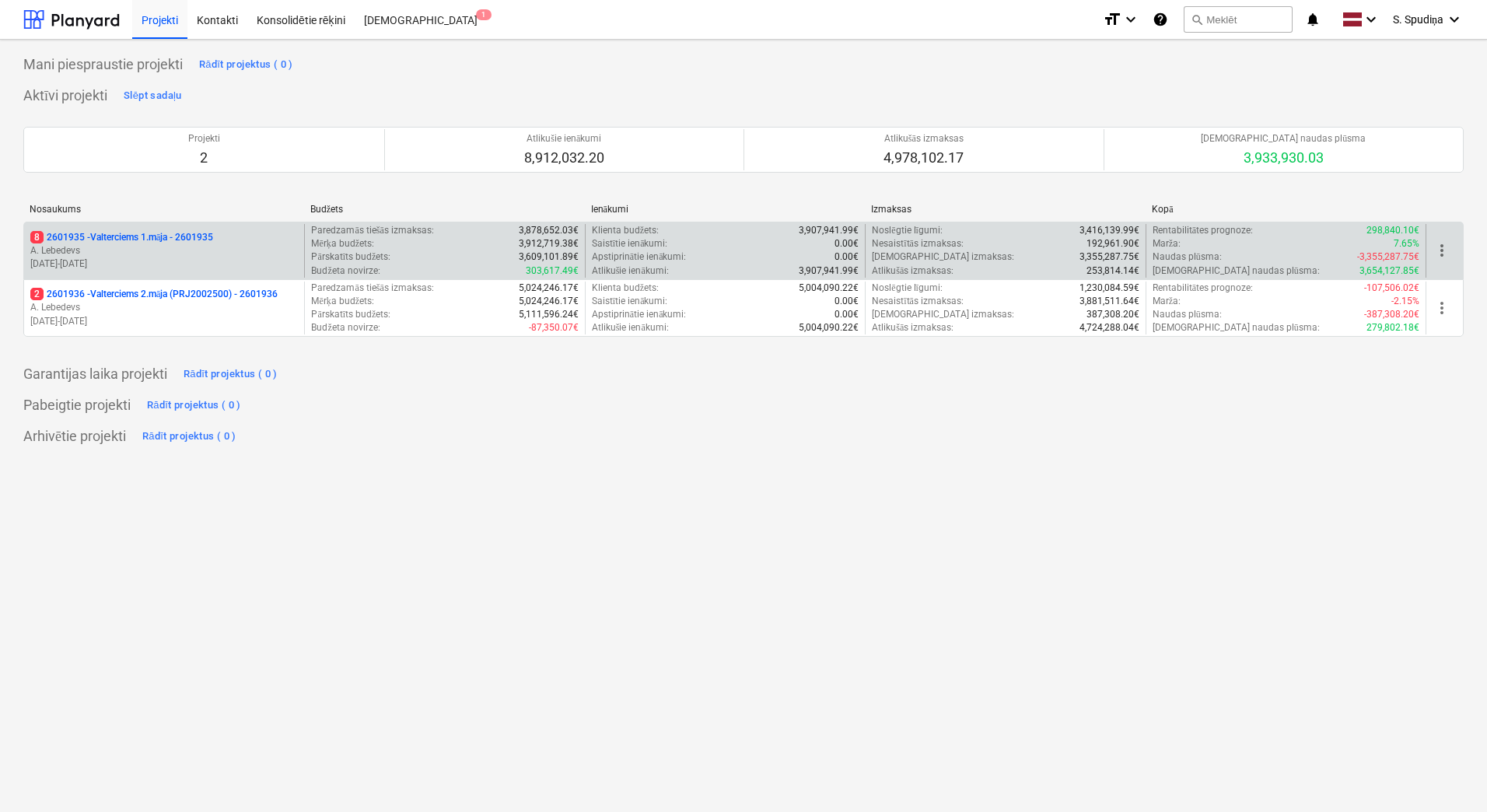
click at [194, 253] on p "A. Lebedevs" at bounding box center [164, 251] width 267 height 13
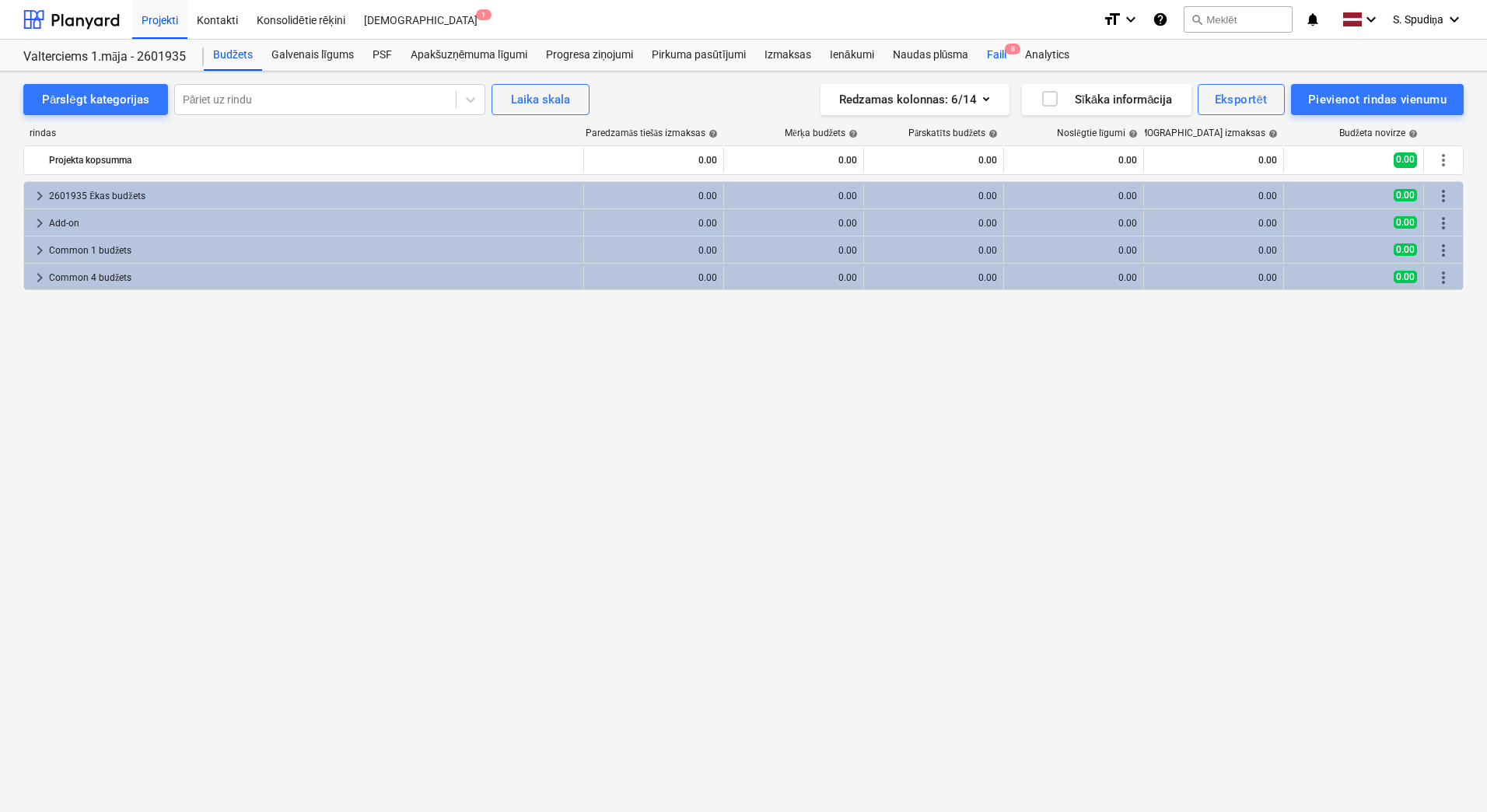
click at [990, 54] on div "Faili 8" at bounding box center [996, 55] width 38 height 31
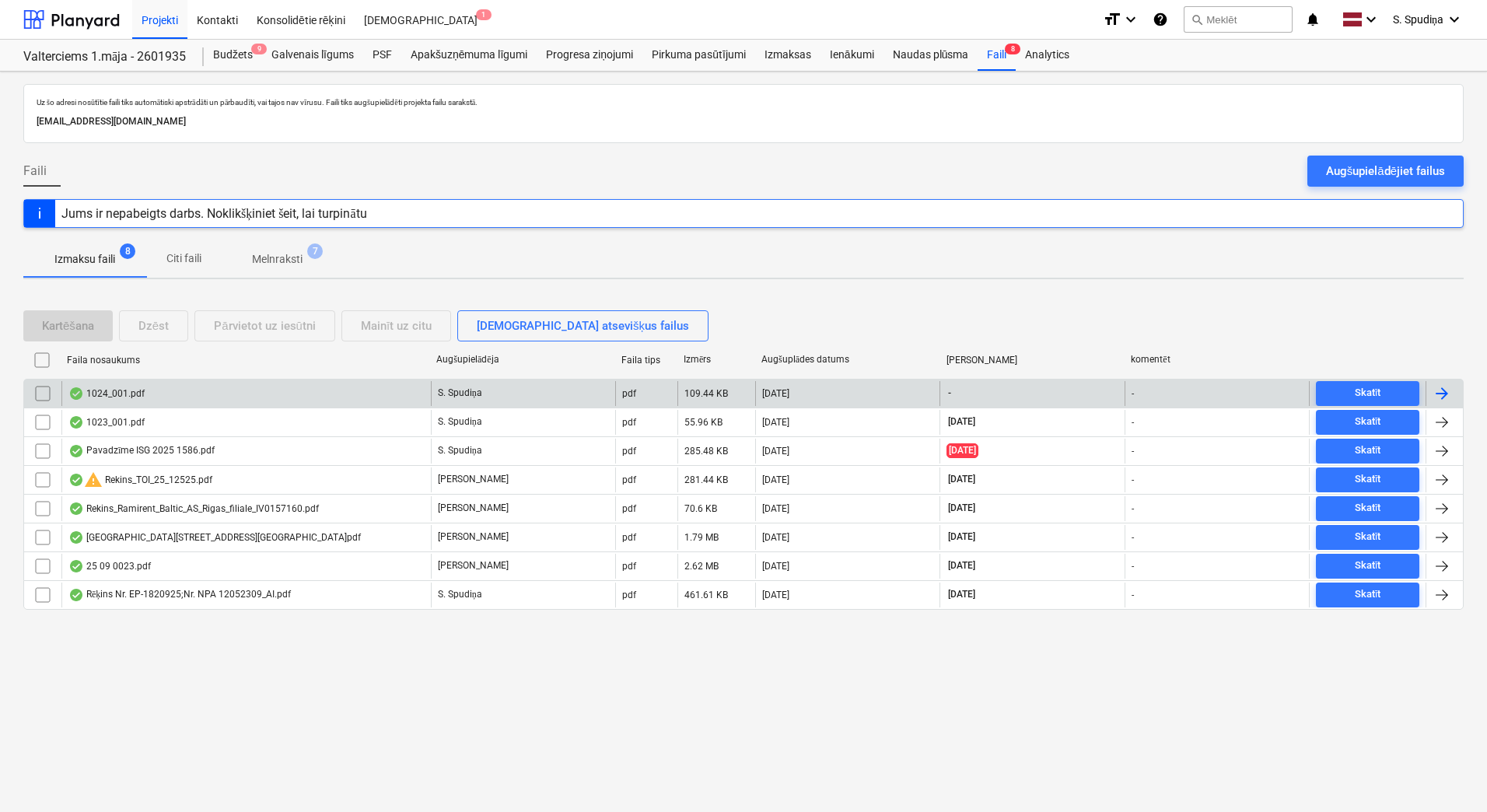
click at [236, 393] on div "1024_001.pdf" at bounding box center [246, 393] width 369 height 25
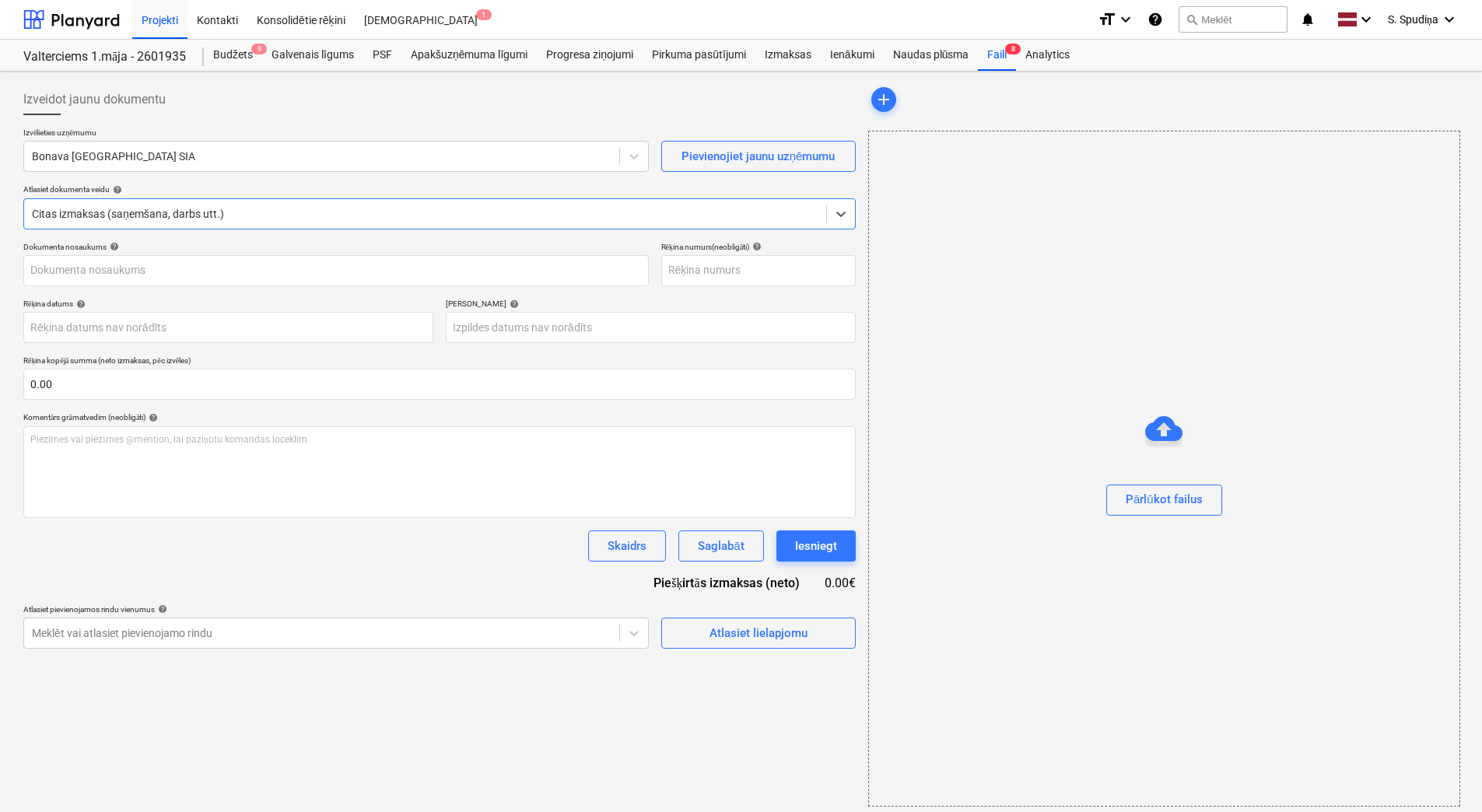
type input "KUR25-040170"
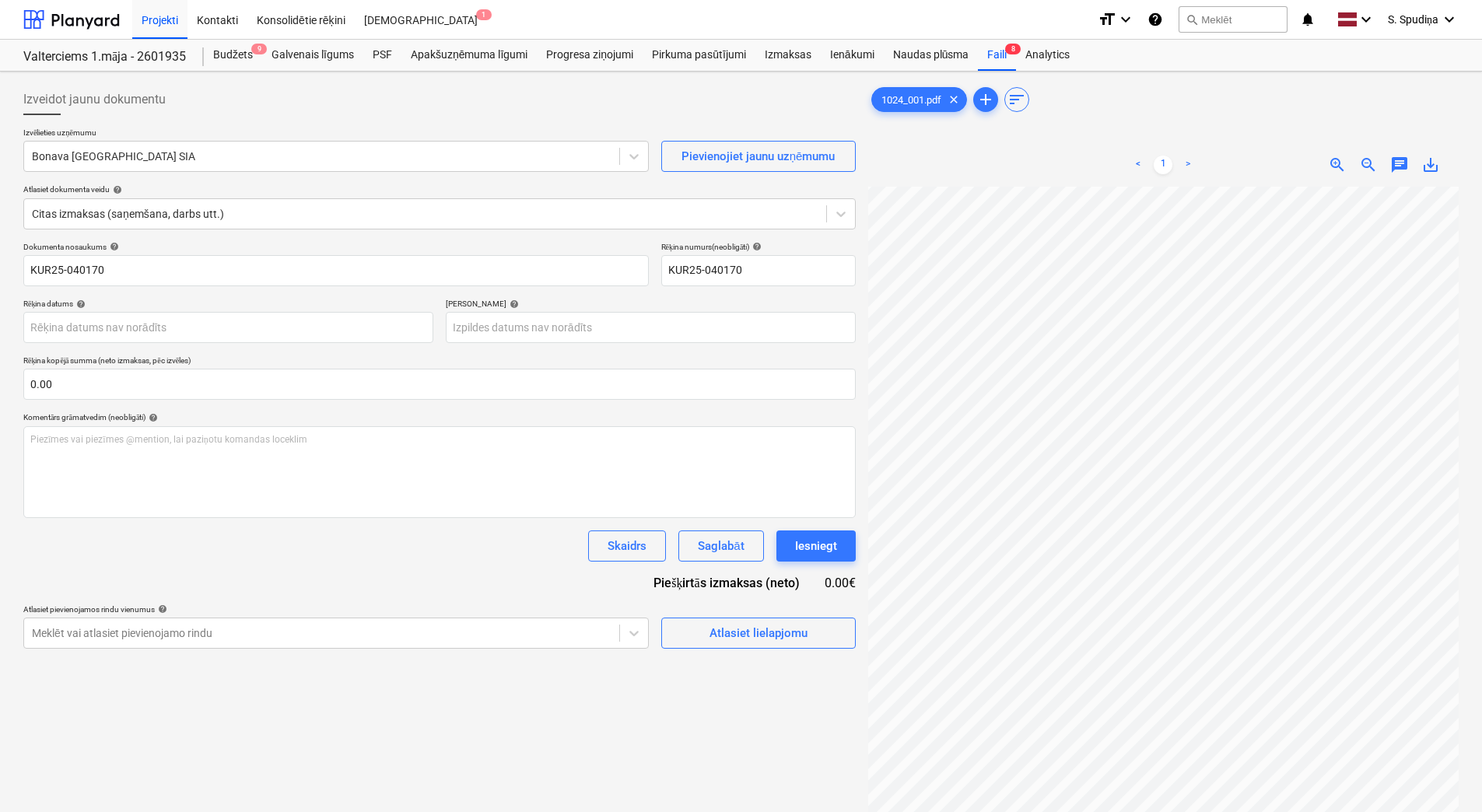
scroll to position [173, 54]
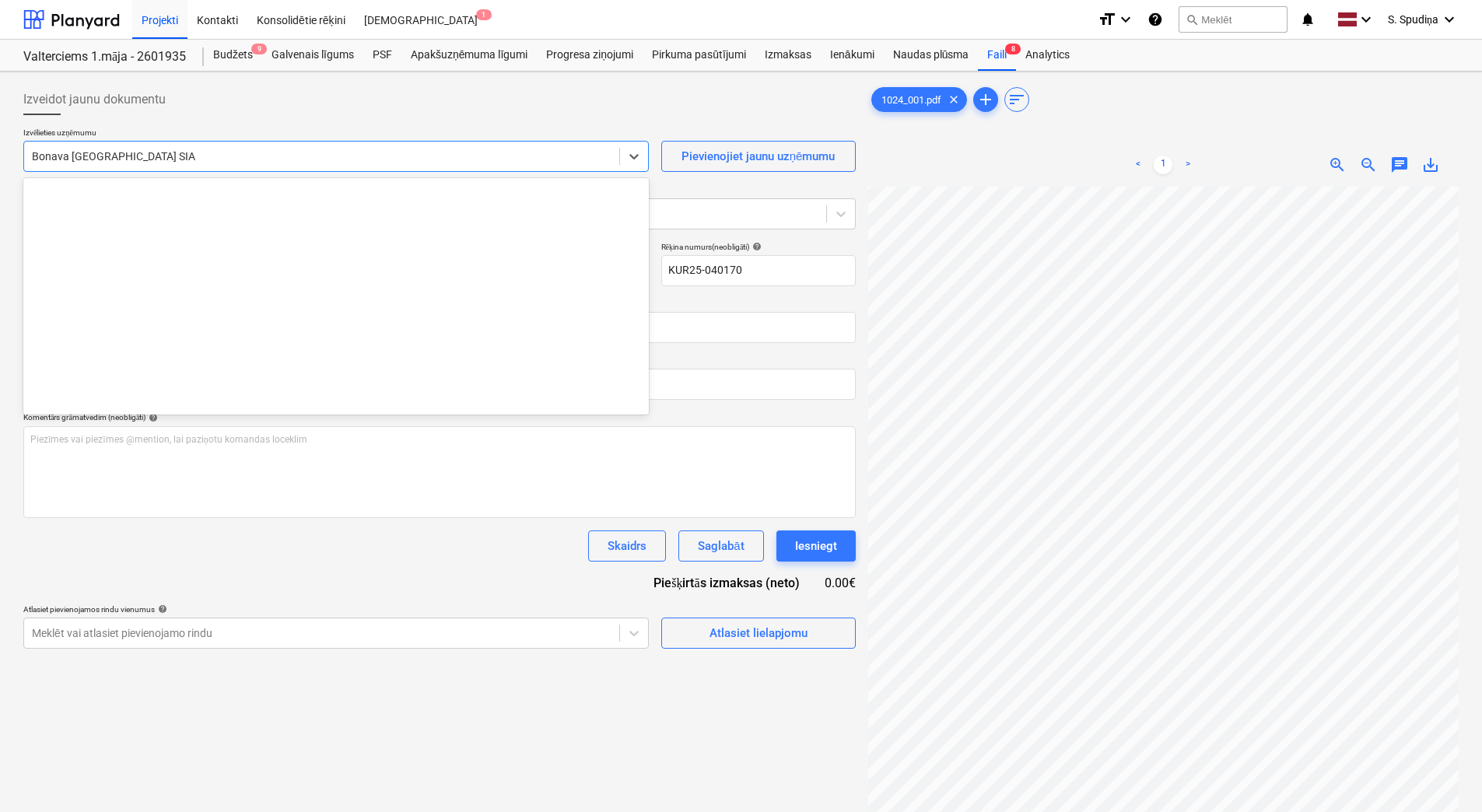
click at [304, 167] on div "Bonava [GEOGRAPHIC_DATA] SIA" at bounding box center [322, 156] width 595 height 22
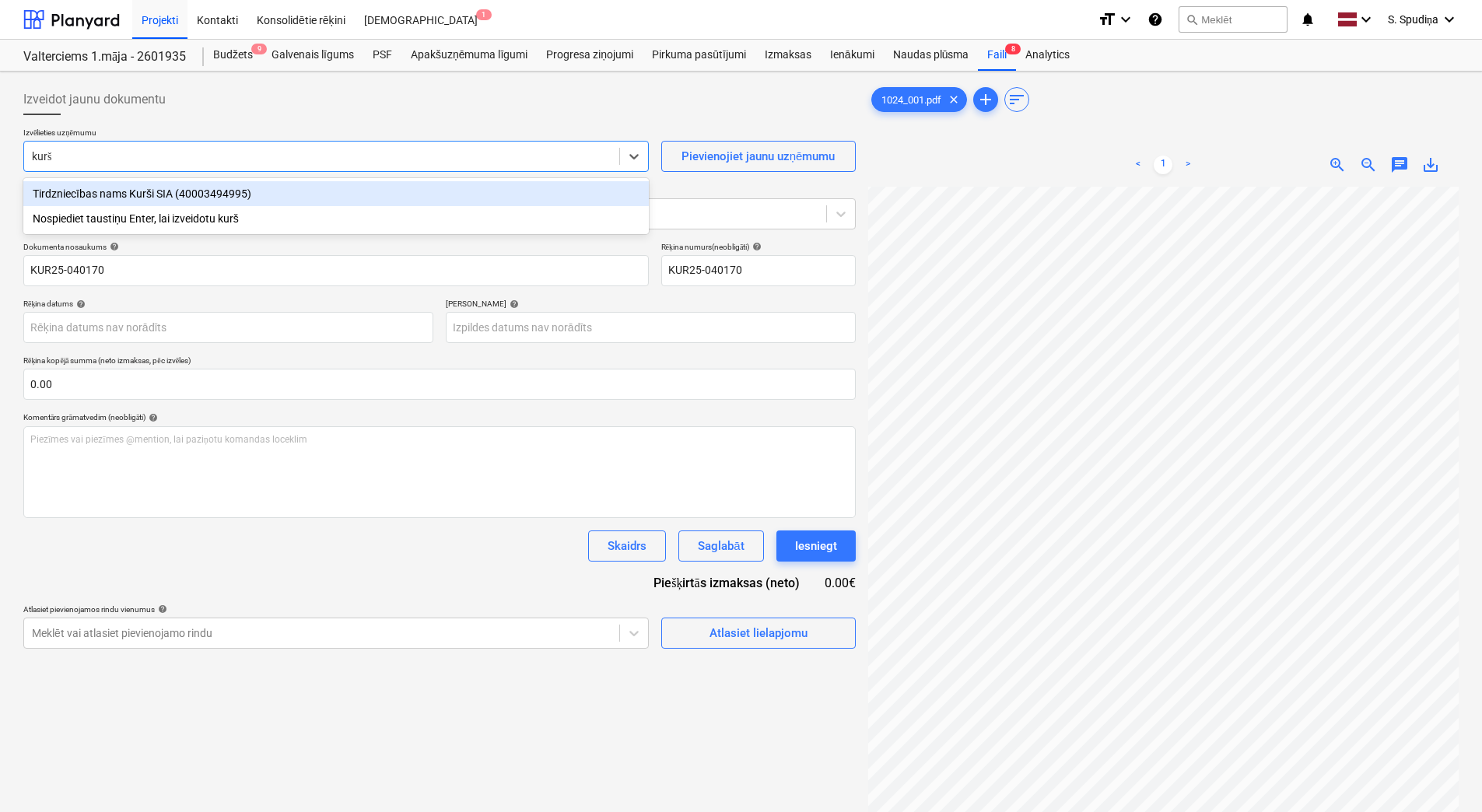
type input "kurši"
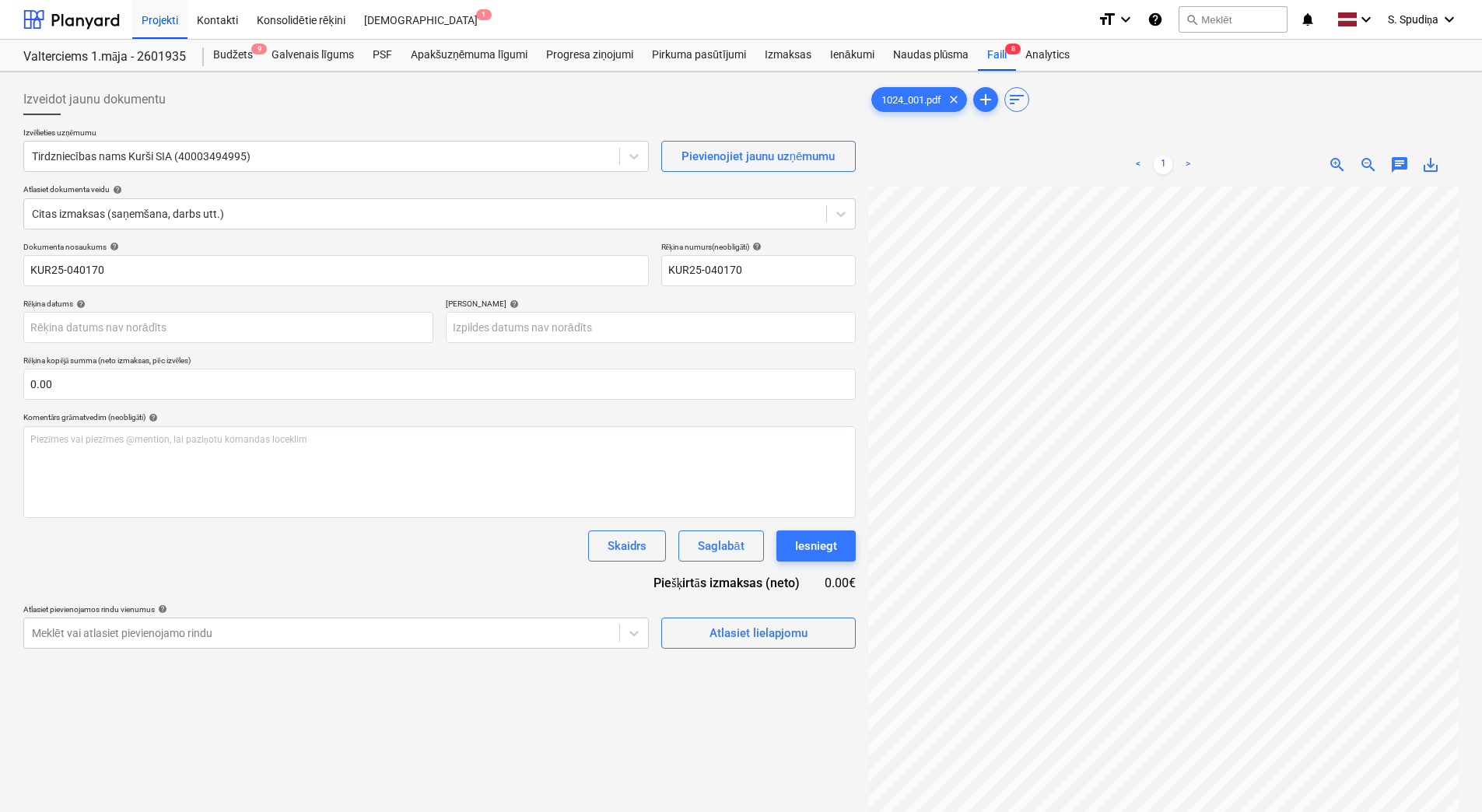
scroll to position [0, 228]
click at [832, 423] on div "Izveidot jaunu dokumentu Izvēlieties uzņēmumu Tirdzniecības nams Kurši SIA (400…" at bounding box center [740, 519] width 1447 height 883
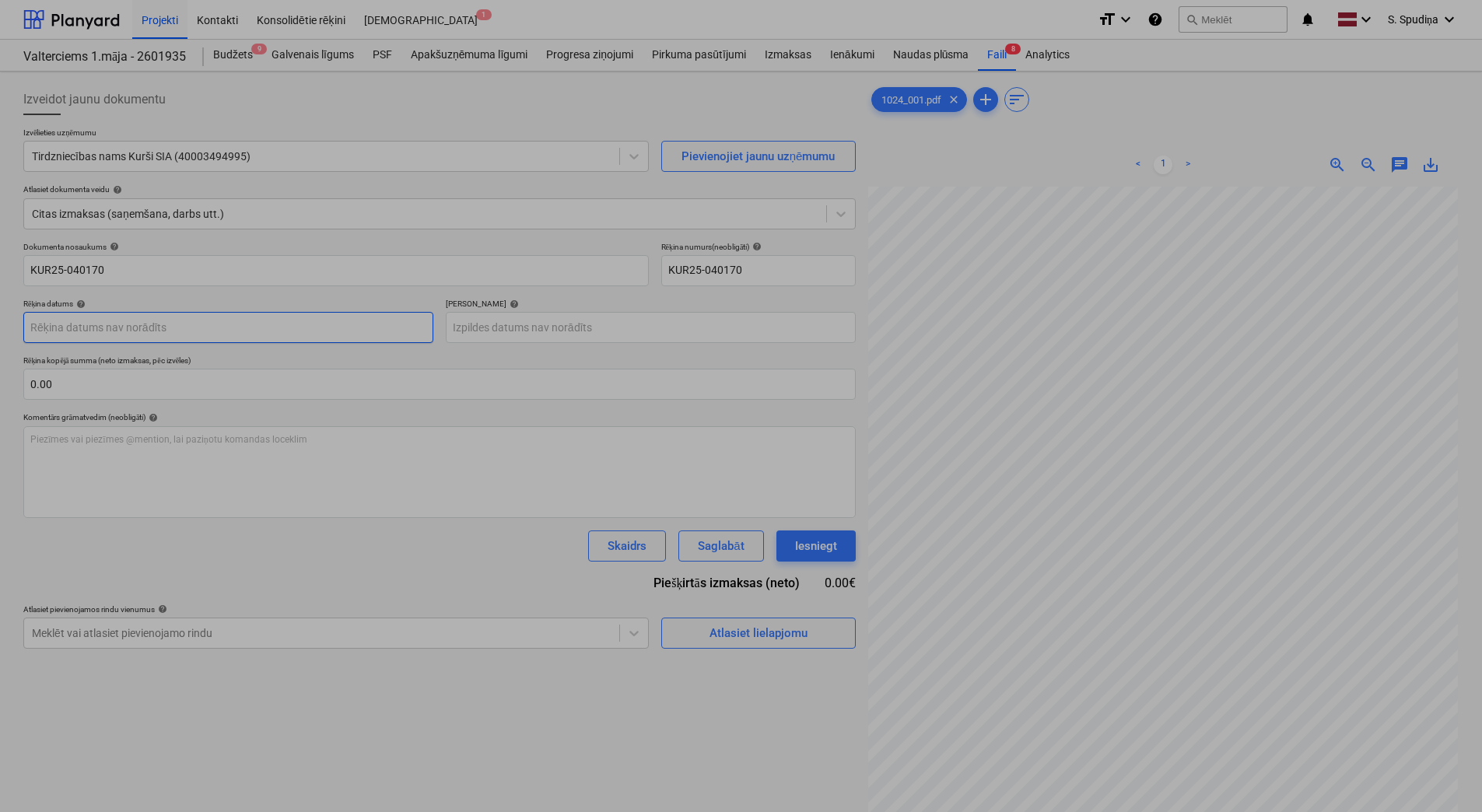
click at [95, 335] on body "Projekti Kontakti Konsolidētie rēķini Iesūtne 1 format_size keyboard_arrow_down…" at bounding box center [741, 406] width 1482 height 812
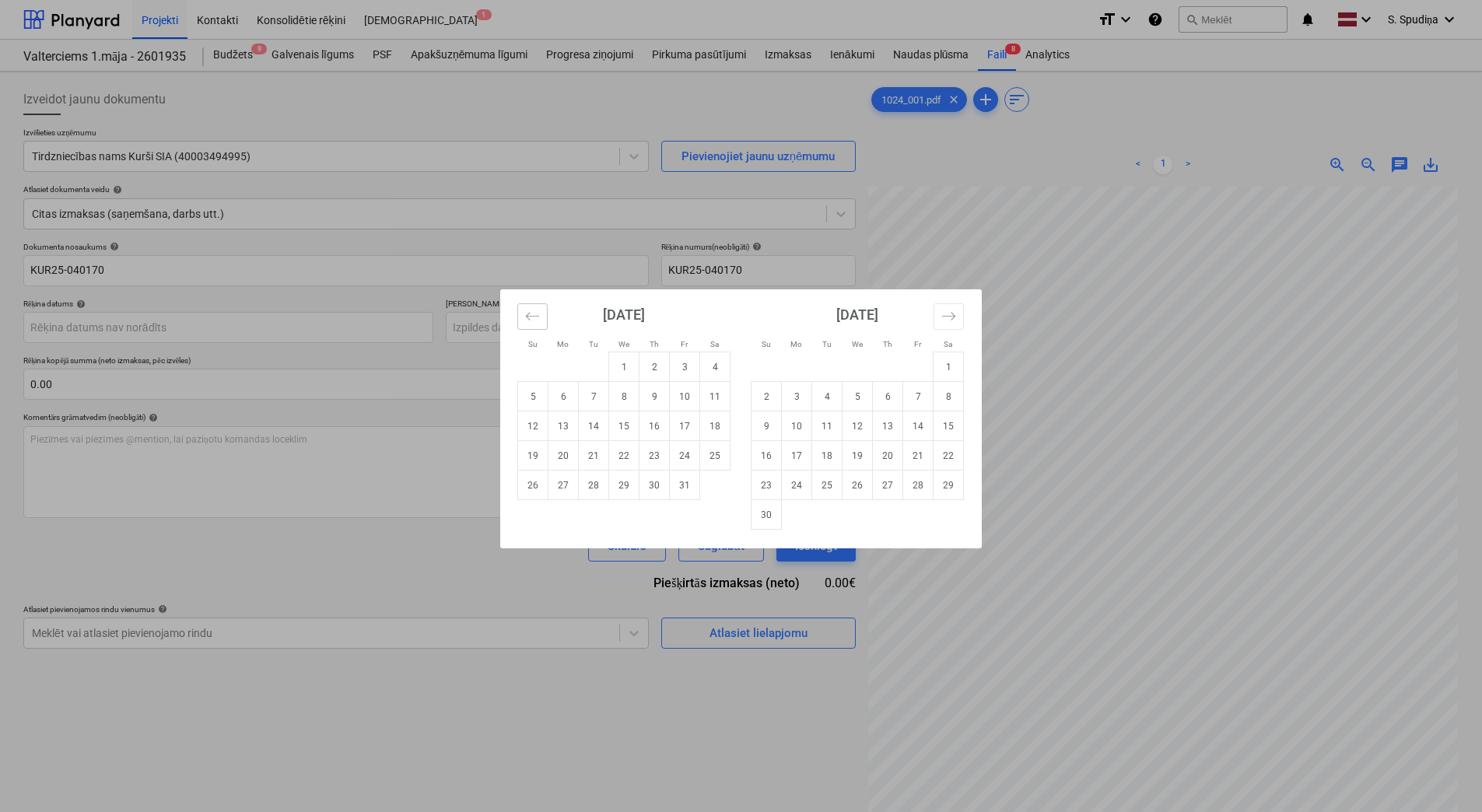
click at [539, 316] on icon "Move backward to switch to the previous month." at bounding box center [532, 316] width 15 height 15
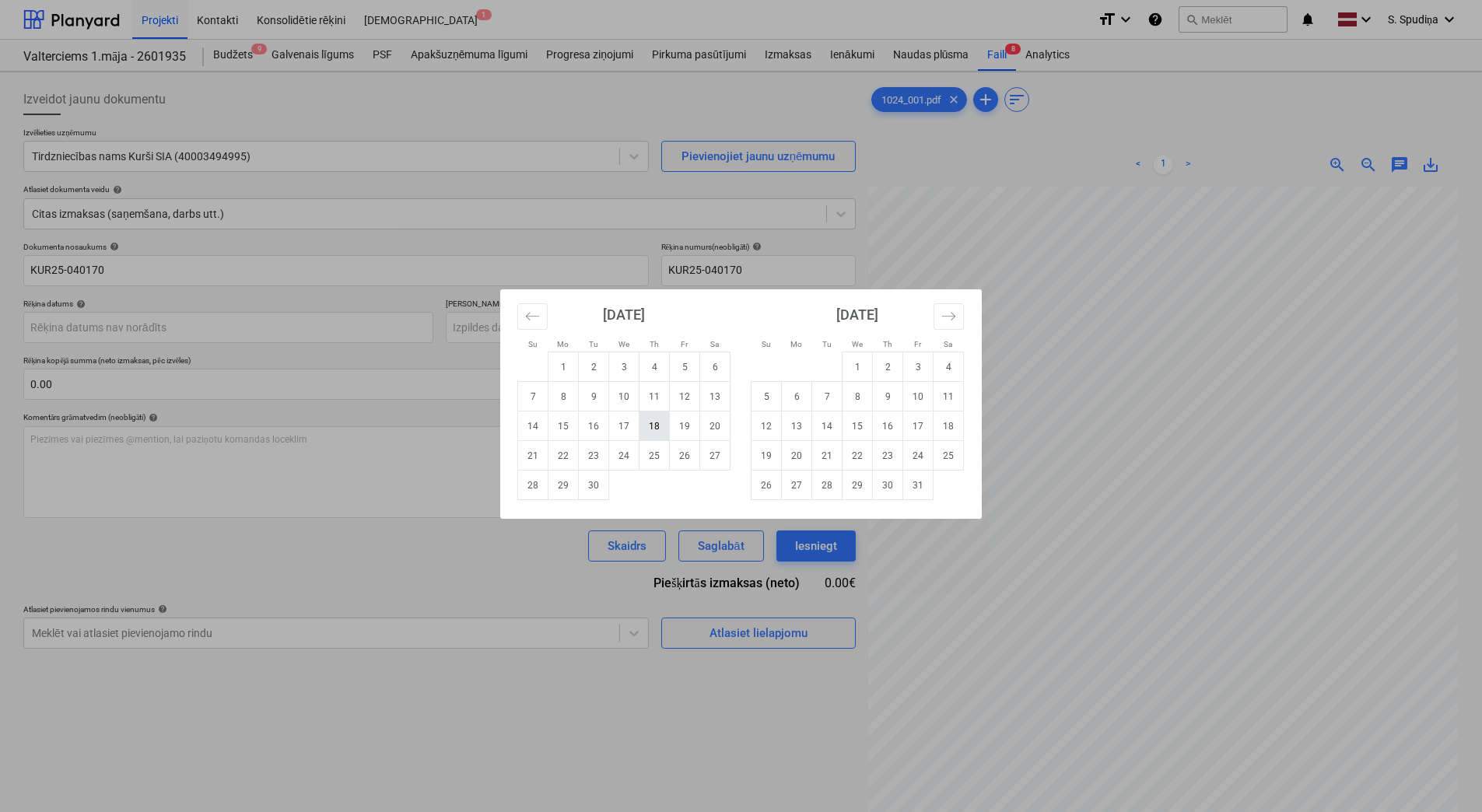
click at [649, 426] on td "18" at bounding box center [654, 426] width 30 height 29
type input "[DATE]"
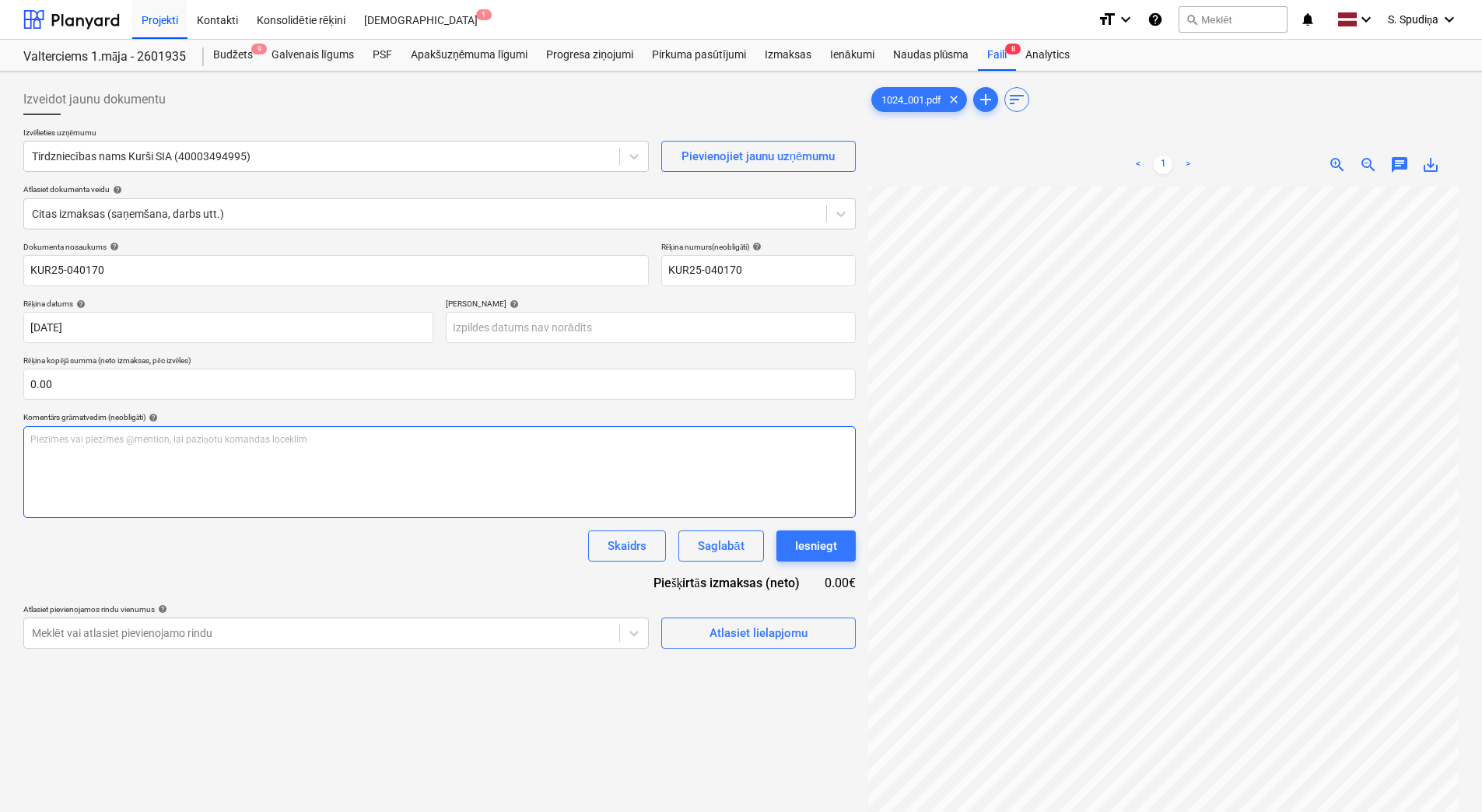
scroll to position [12, 48]
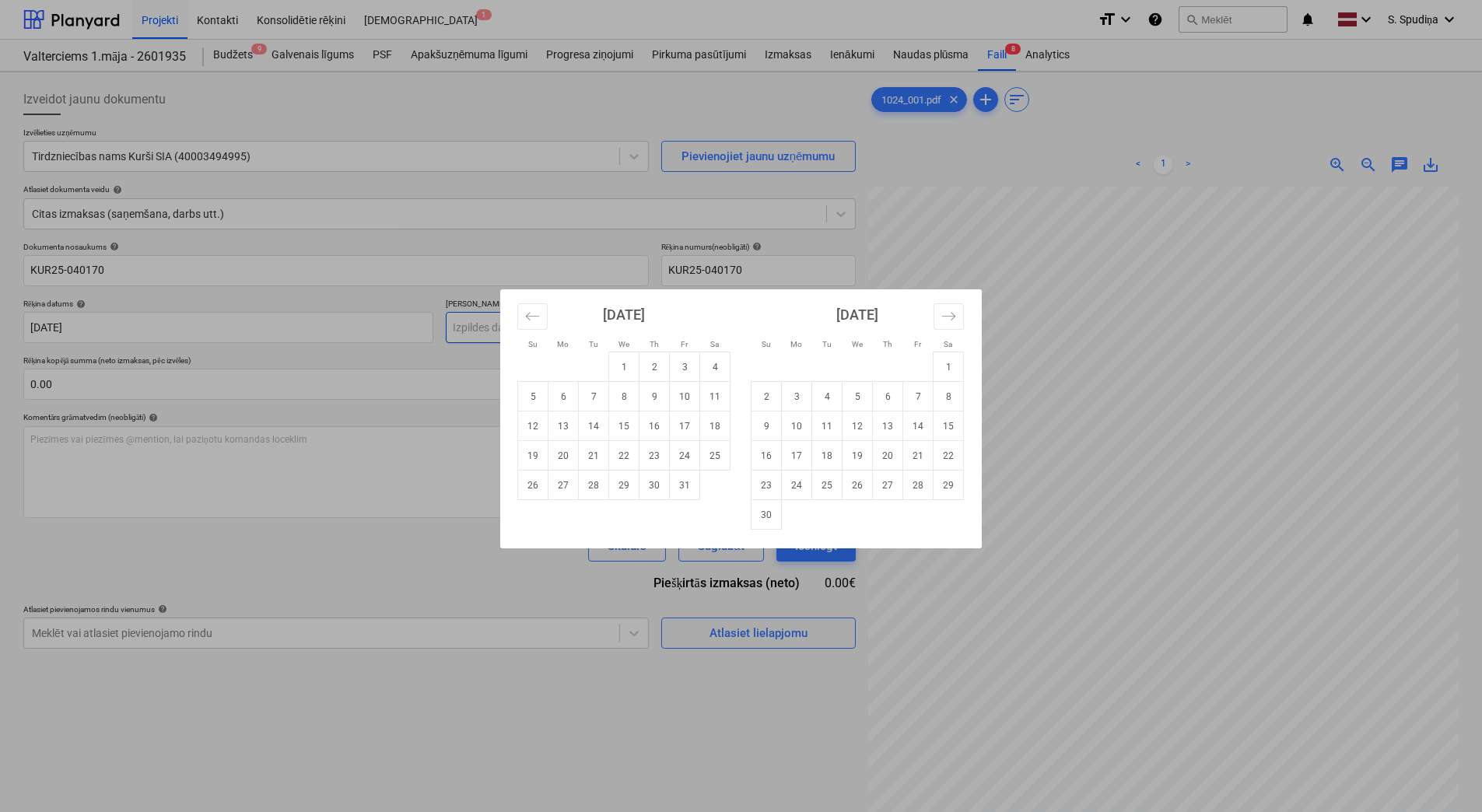
click at [521, 335] on body "Projekti Kontakti Konsolidētie rēķini Iesūtne 1 format_size keyboard_arrow_down…" at bounding box center [741, 406] width 1482 height 812
click at [945, 325] on button "Move forward to switch to the next month." at bounding box center [948, 317] width 30 height 27
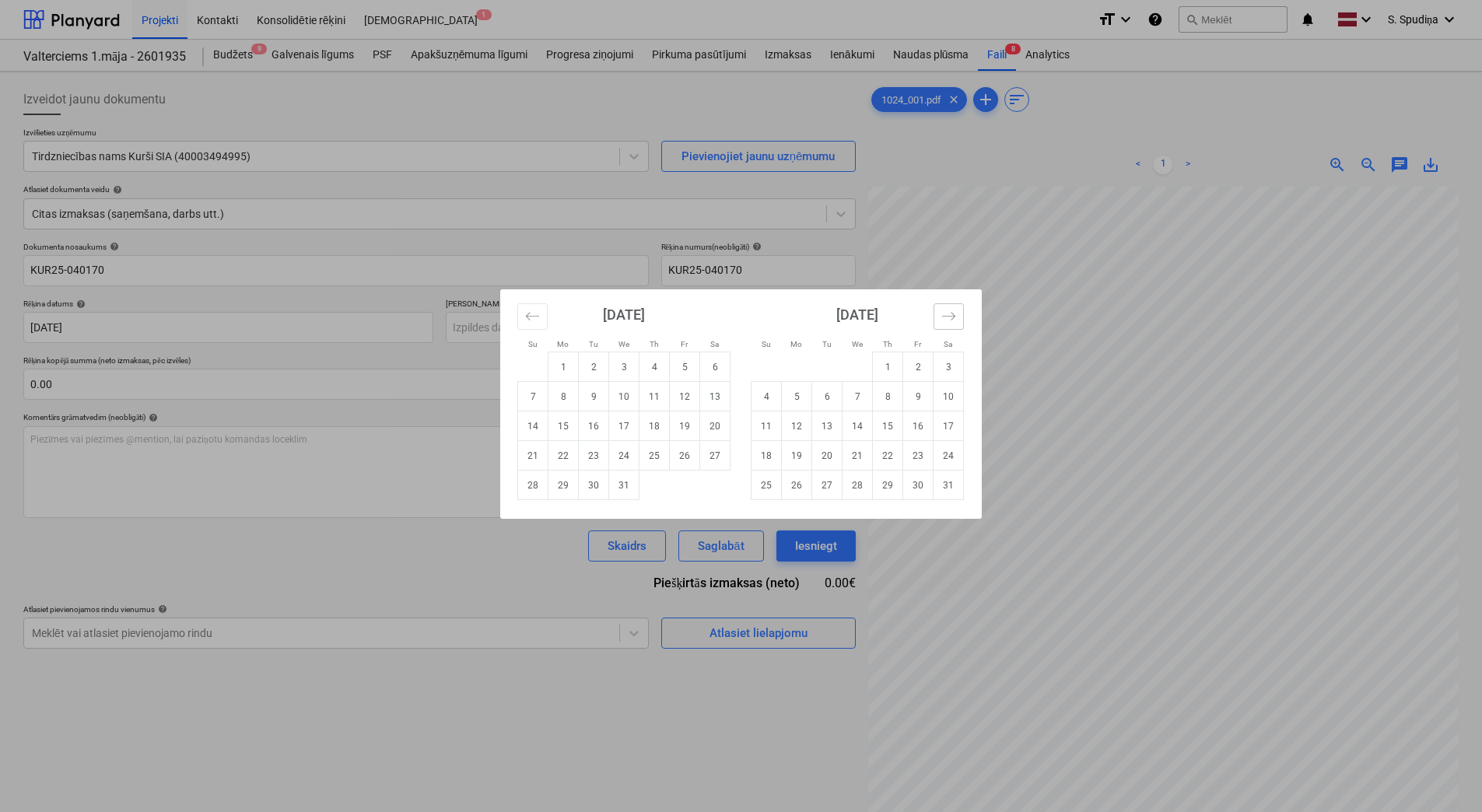
click at [945, 325] on button "Move forward to switch to the next month." at bounding box center [948, 317] width 30 height 27
click at [685, 424] on td "16" at bounding box center [684, 426] width 30 height 29
type input "[DATE]"
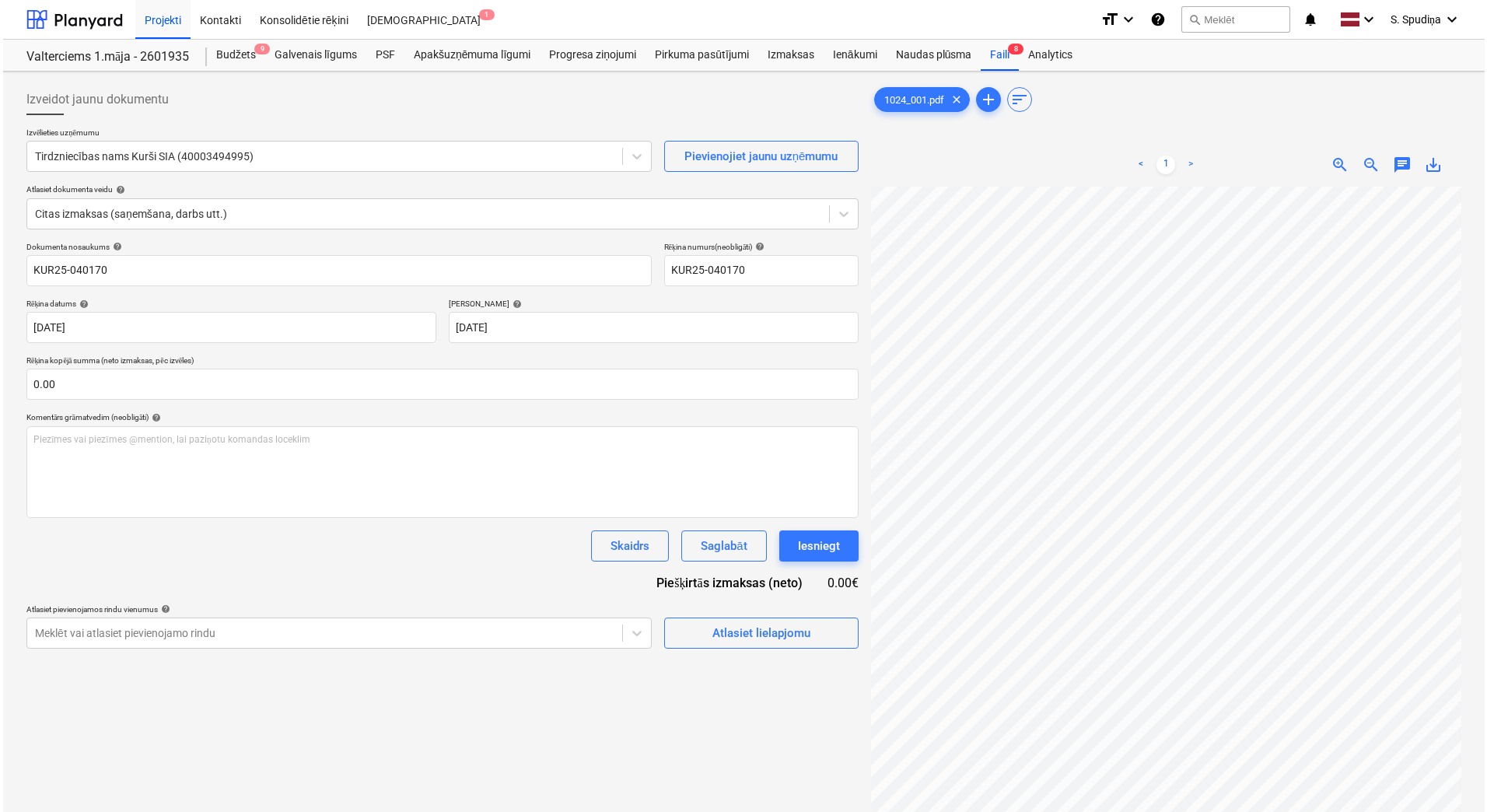
scroll to position [51, 24]
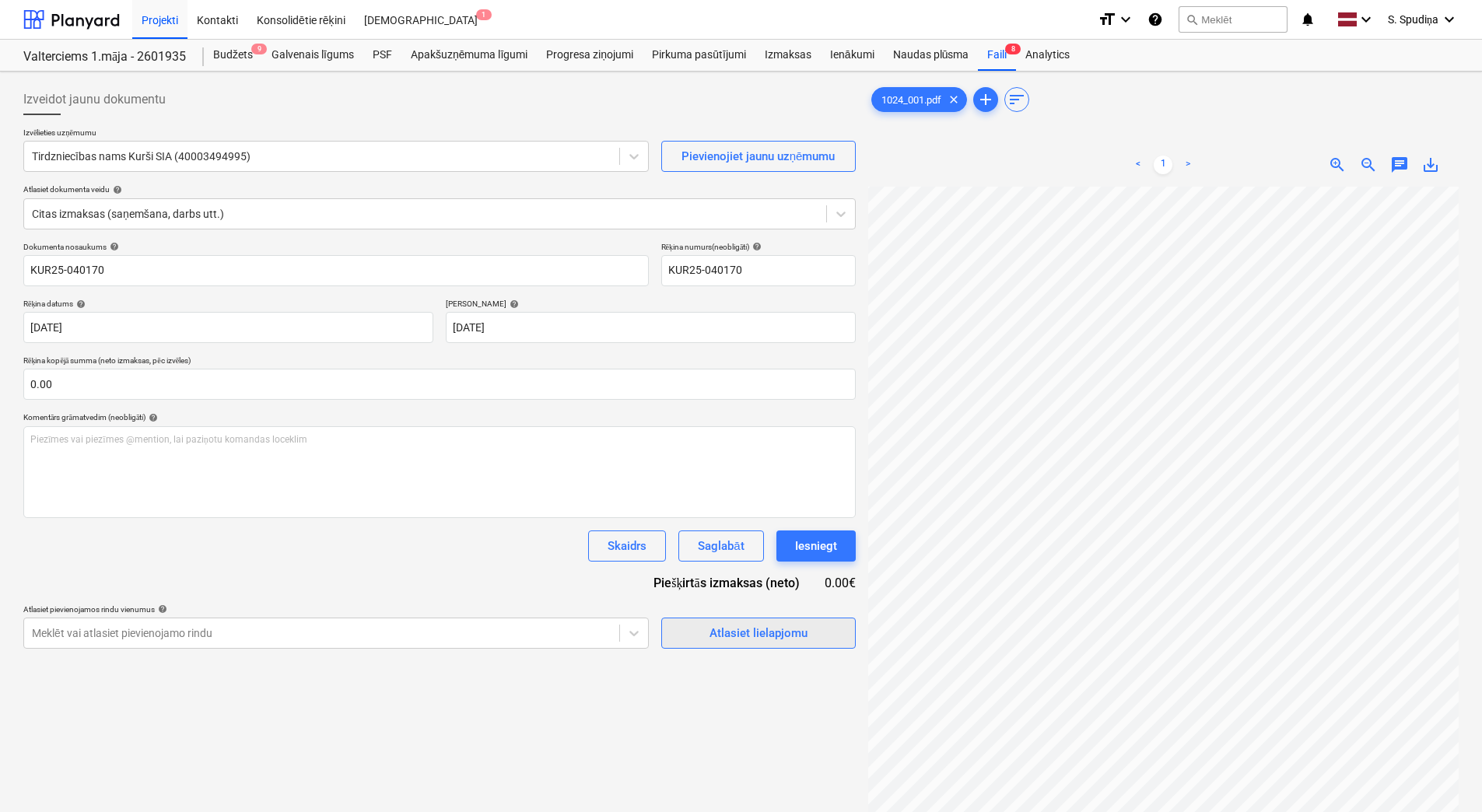
click at [758, 643] on div "Atlasiet lielapjomu" at bounding box center [758, 632] width 98 height 20
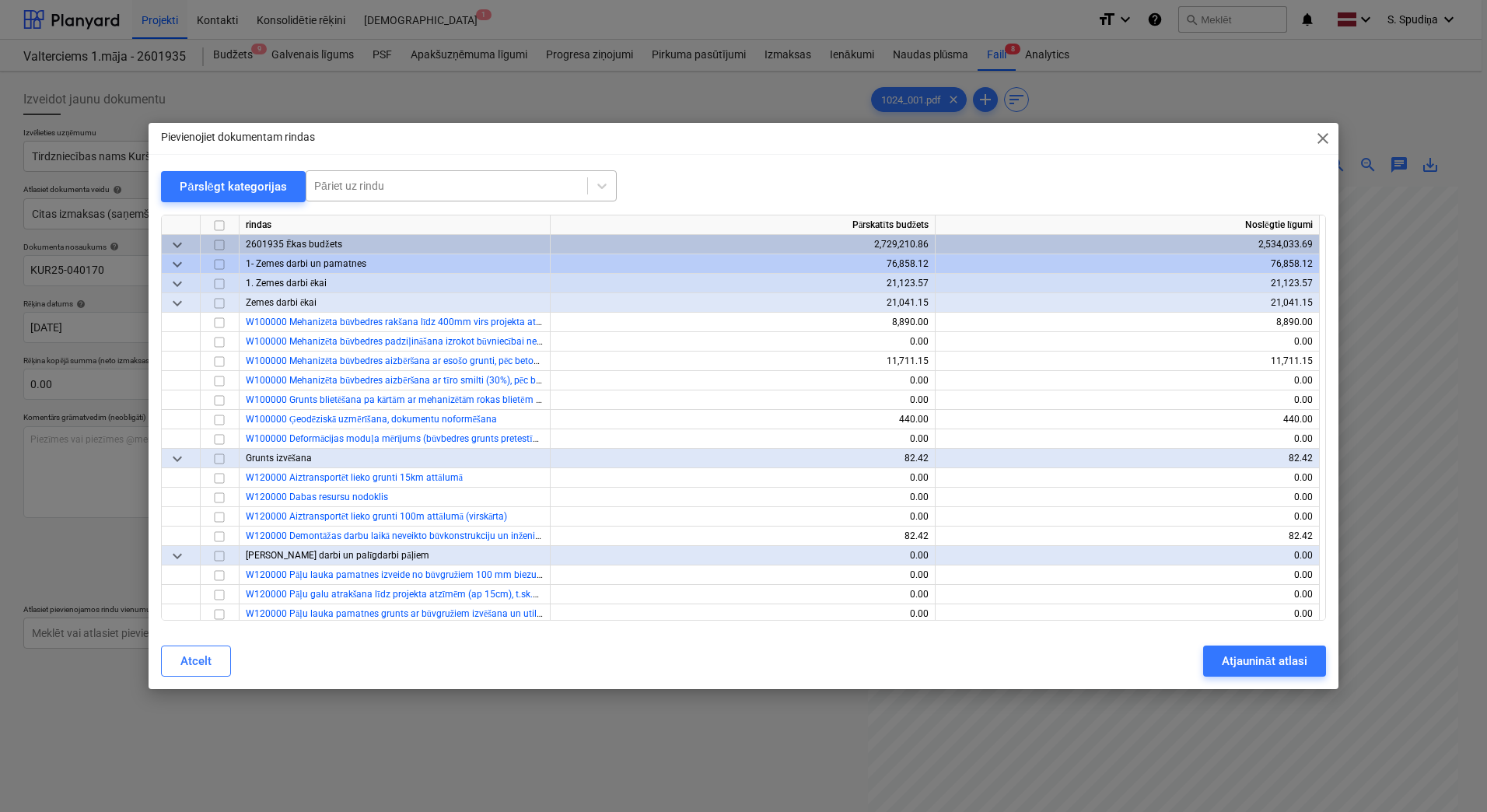
click at [442, 190] on div at bounding box center [447, 185] width 266 height 15
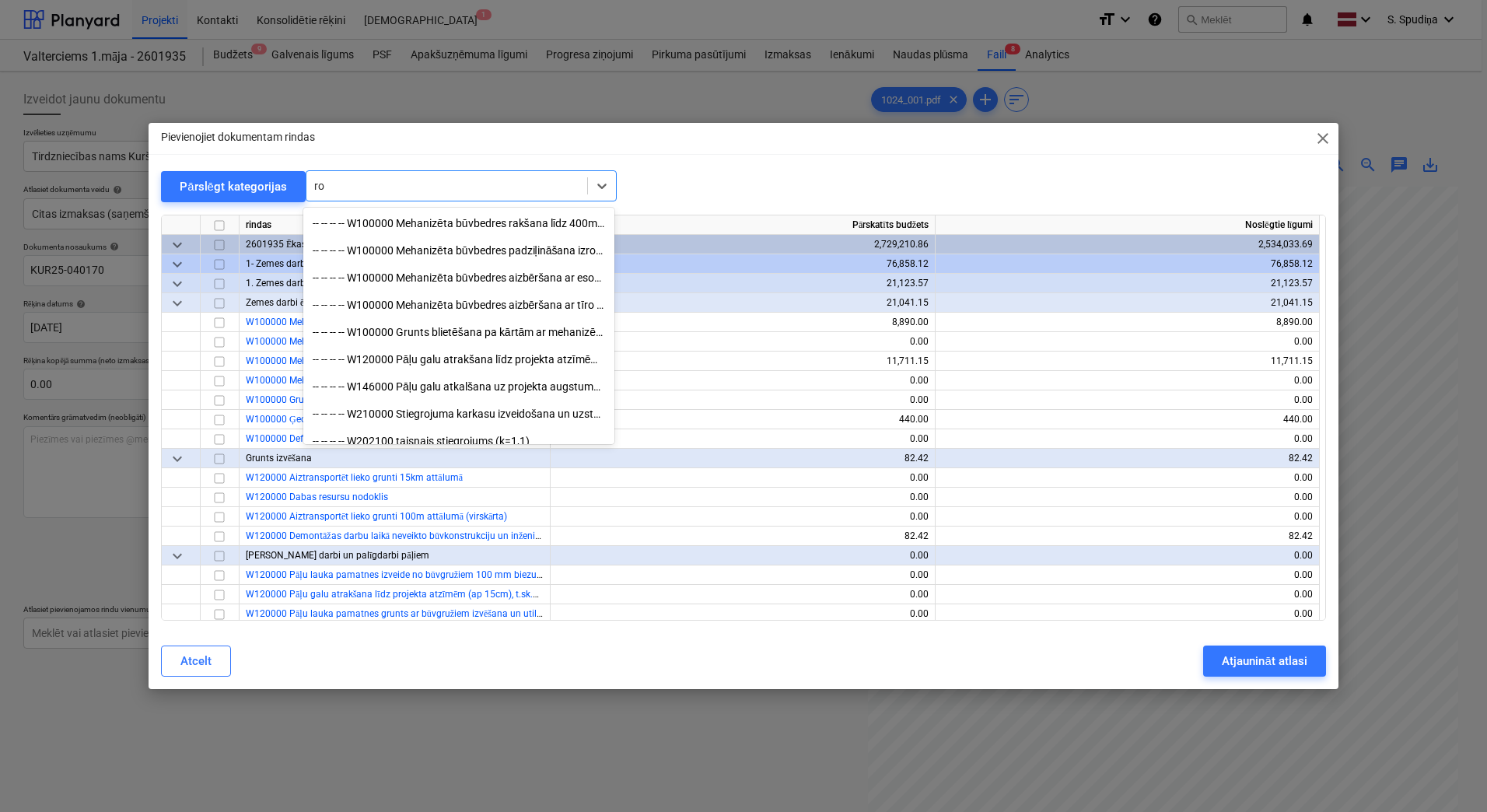
type input "r"
type input "n"
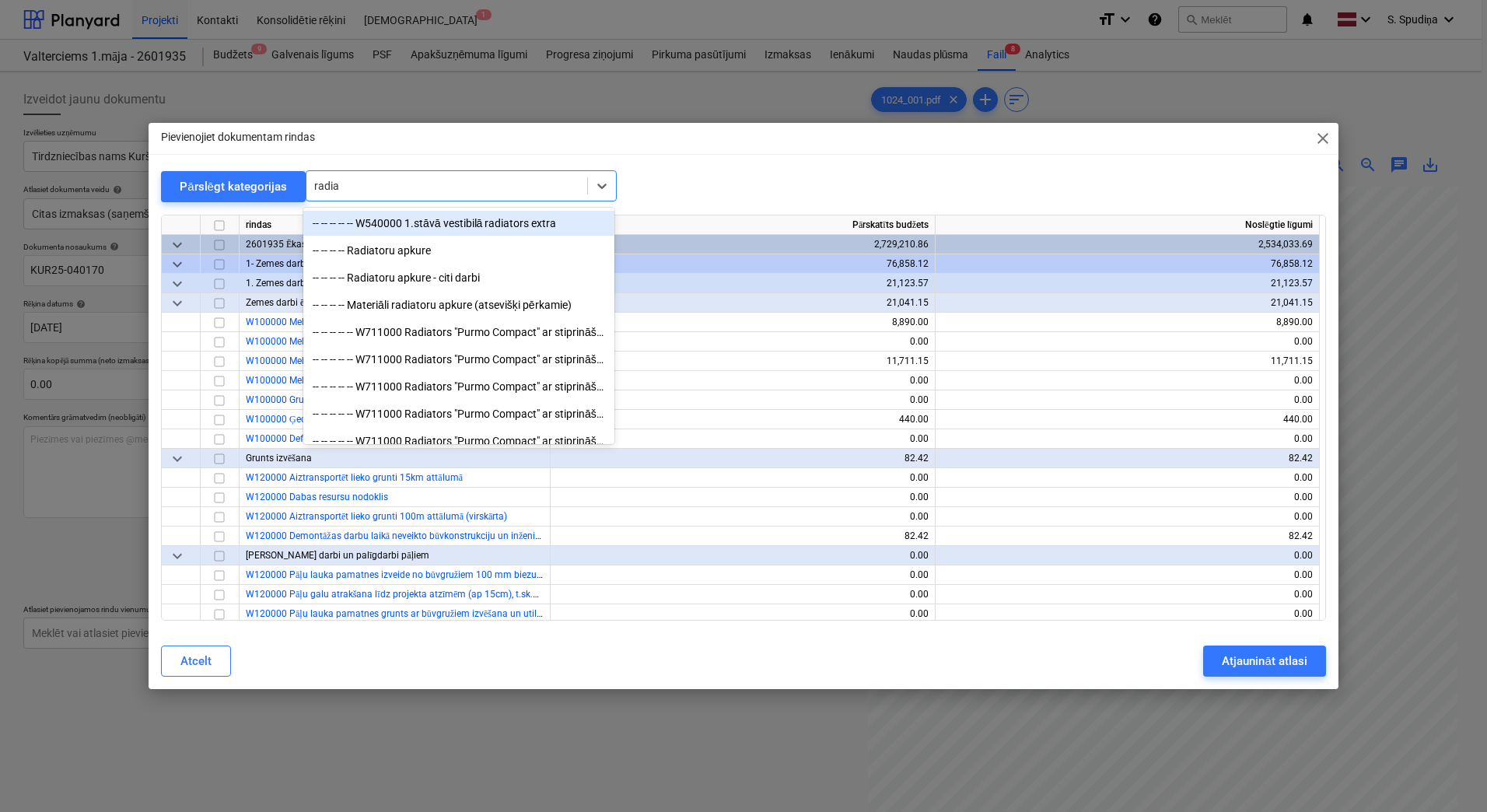
type input "radiat"
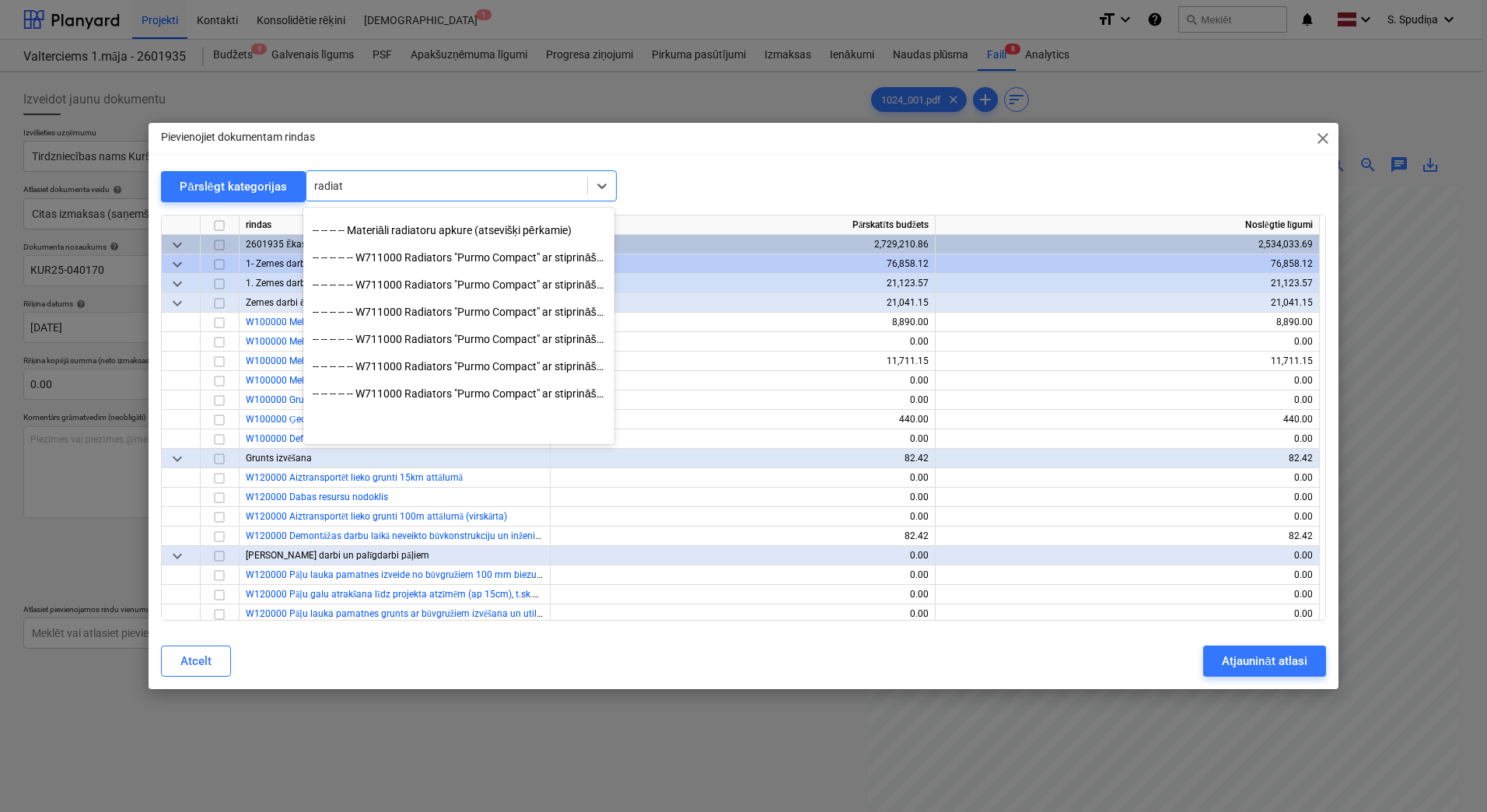
scroll to position [0, 0]
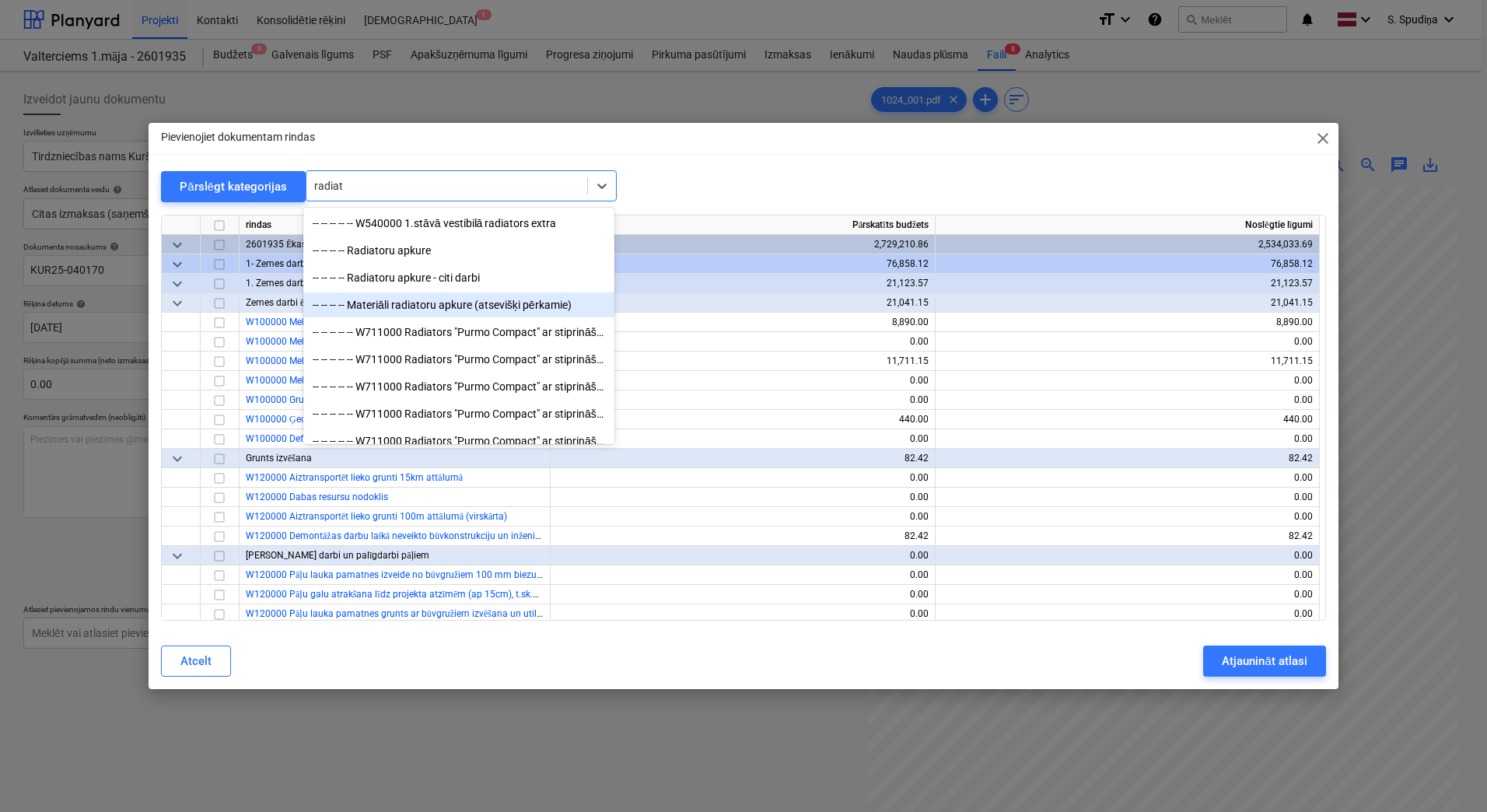
drag, startPoint x: 437, startPoint y: 293, endPoint x: 442, endPoint y: 312, distance: 19.6
click at [442, 312] on div "-- -- -- -- Materiāli radiatoru apkure (atsevišķi pērkamie)" at bounding box center [459, 304] width 311 height 25
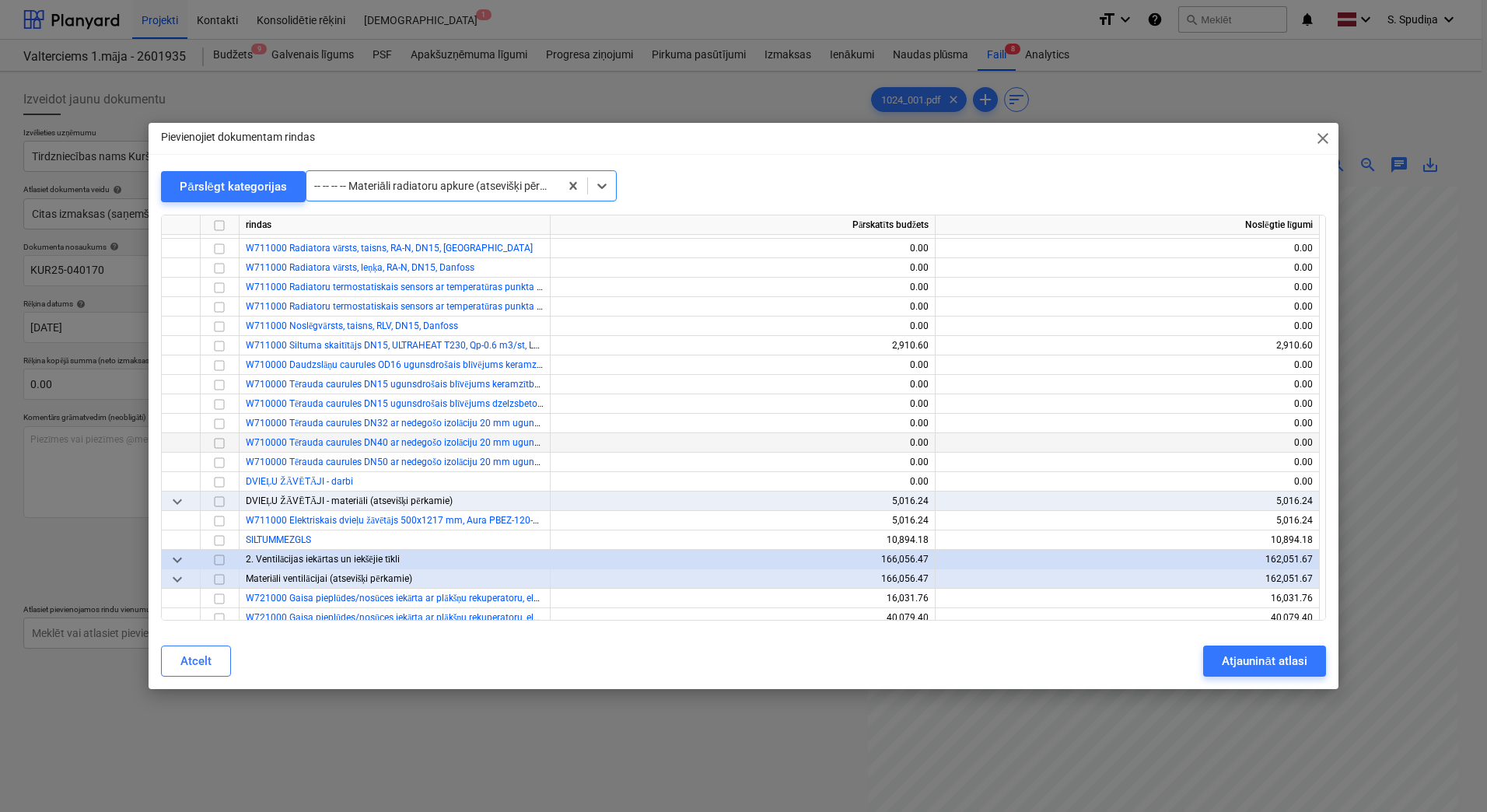
scroll to position [11332, 0]
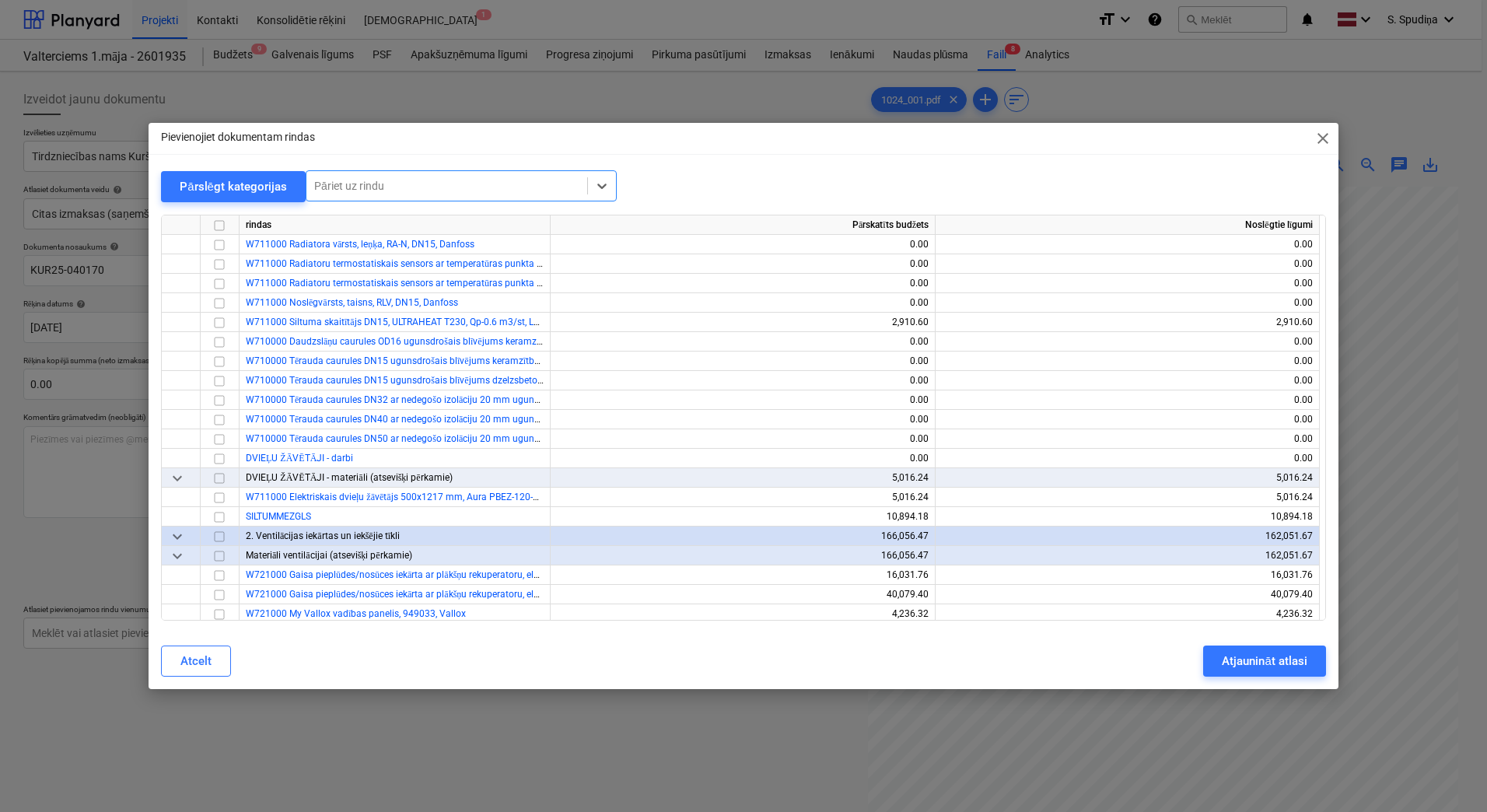
click at [432, 191] on div at bounding box center [447, 185] width 266 height 15
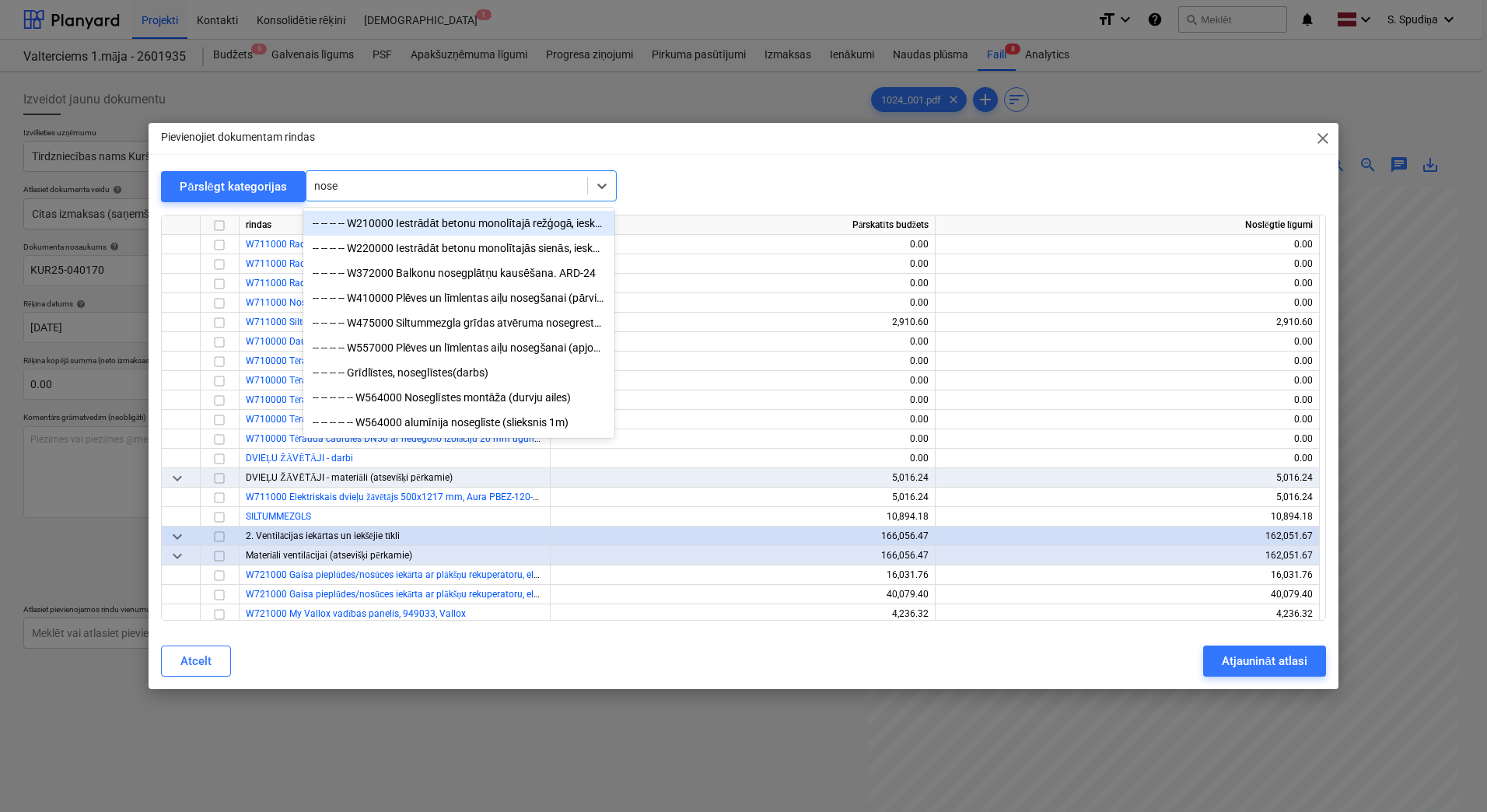
type input "noseg"
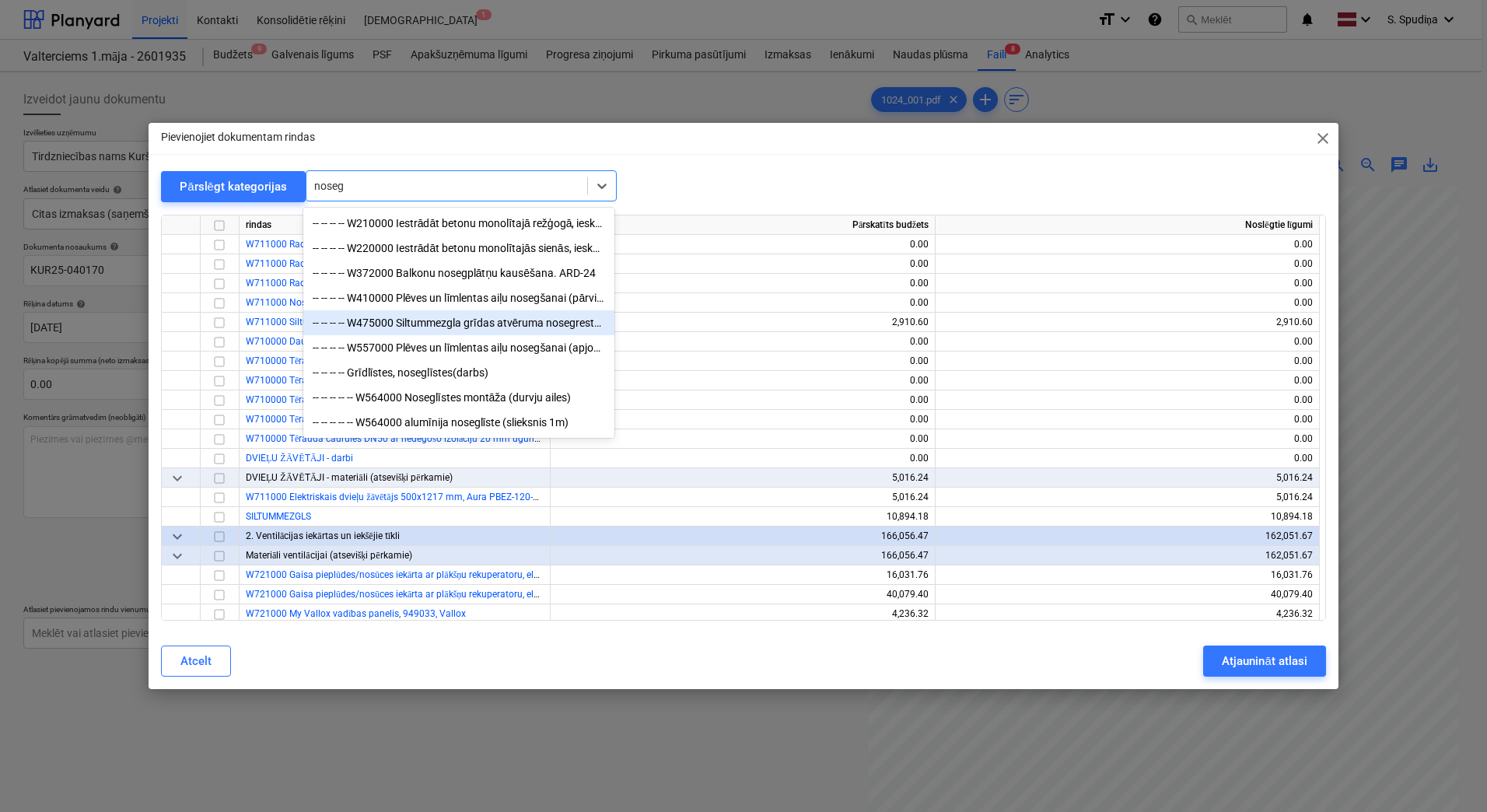
click at [462, 326] on div "-- -- -- -- W475000 Siltummezgla grīdas atvēruma nosegreste - metināts, karsti …" at bounding box center [459, 322] width 311 height 25
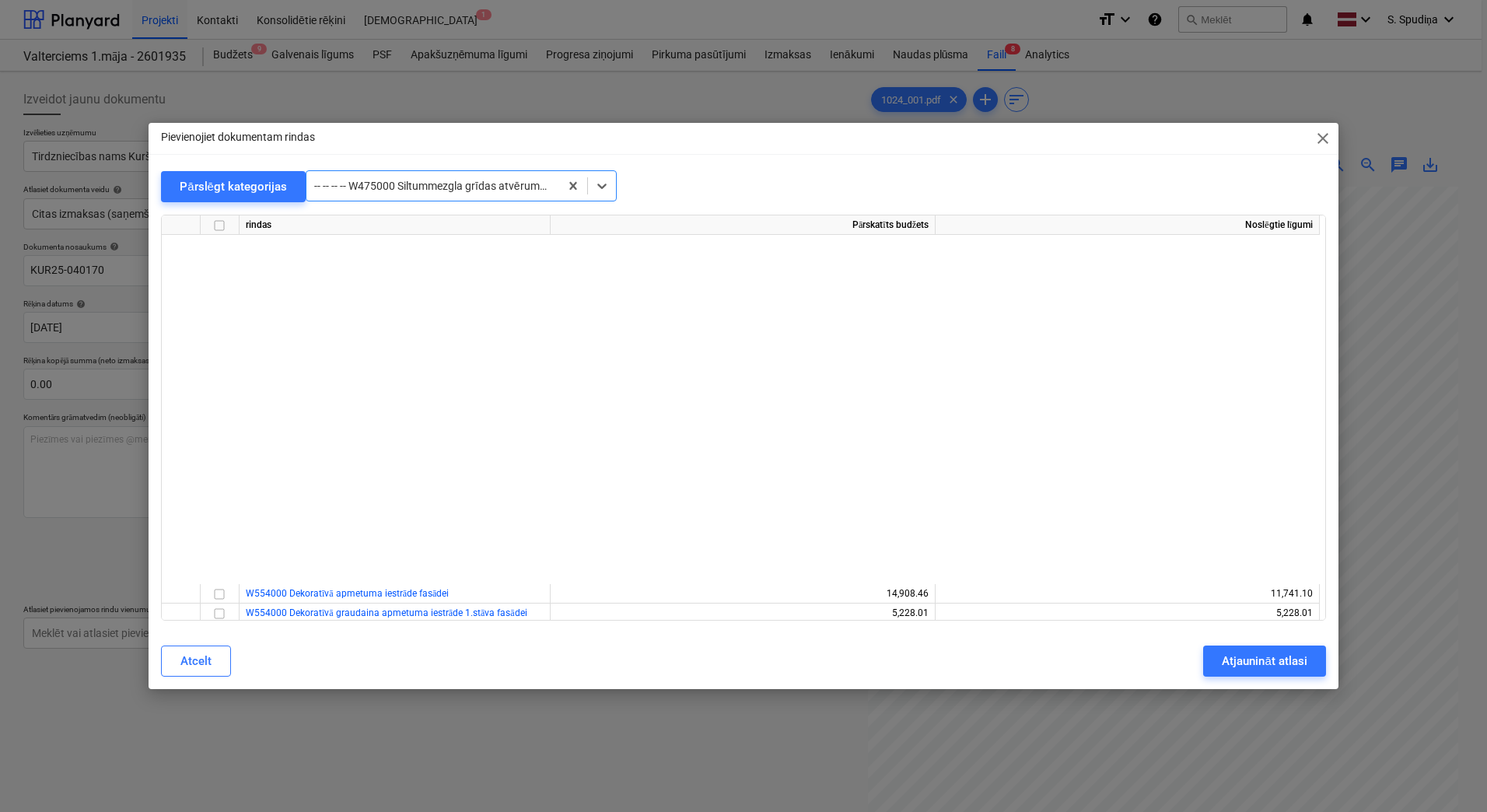
scroll to position [6551, 0]
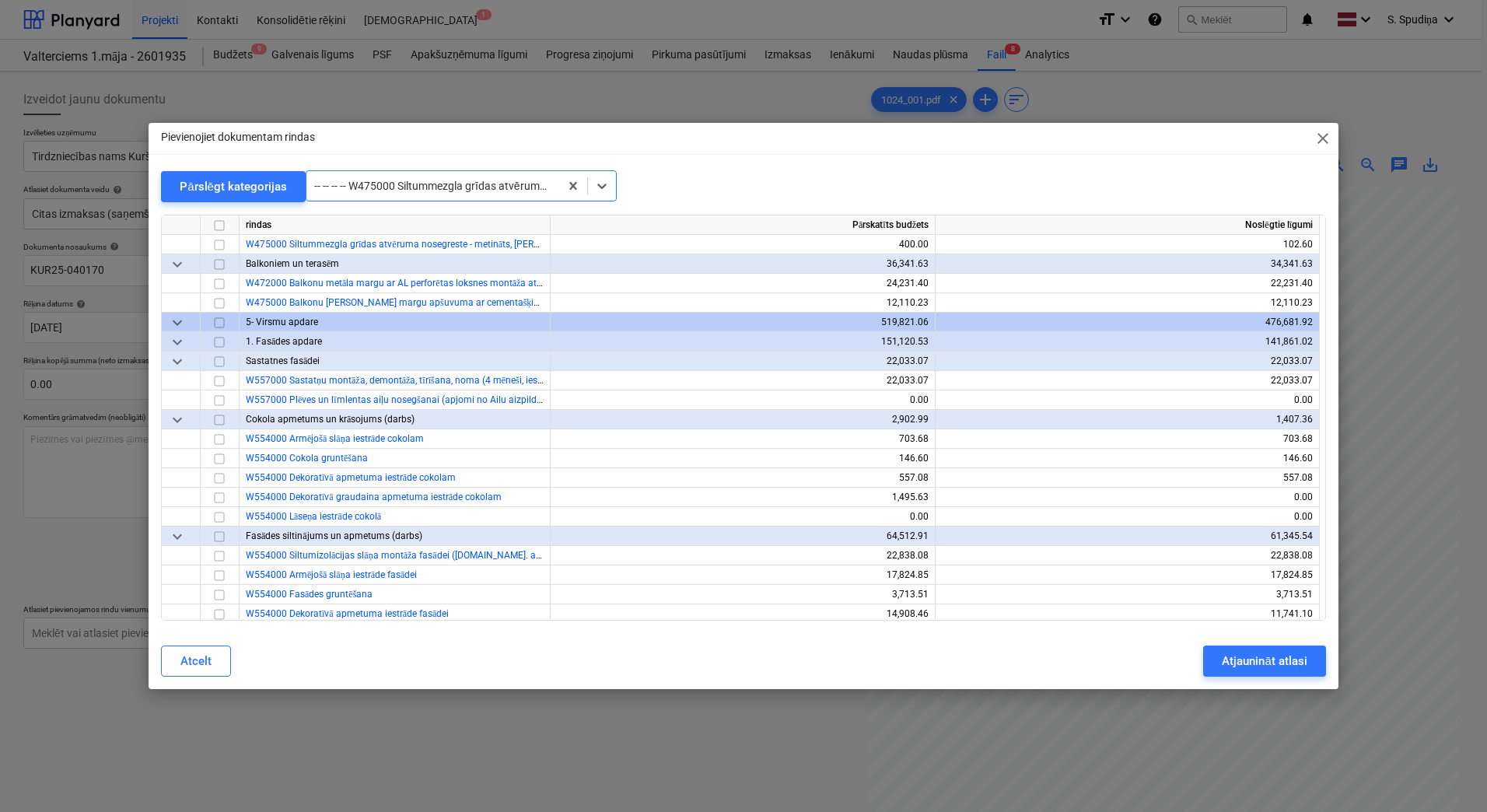
click at [442, 194] on div "-- -- -- -- W475000 Siltummezgla grīdas atvēruma nosegreste - metināts, karsti …" at bounding box center [432, 185] width 253 height 22
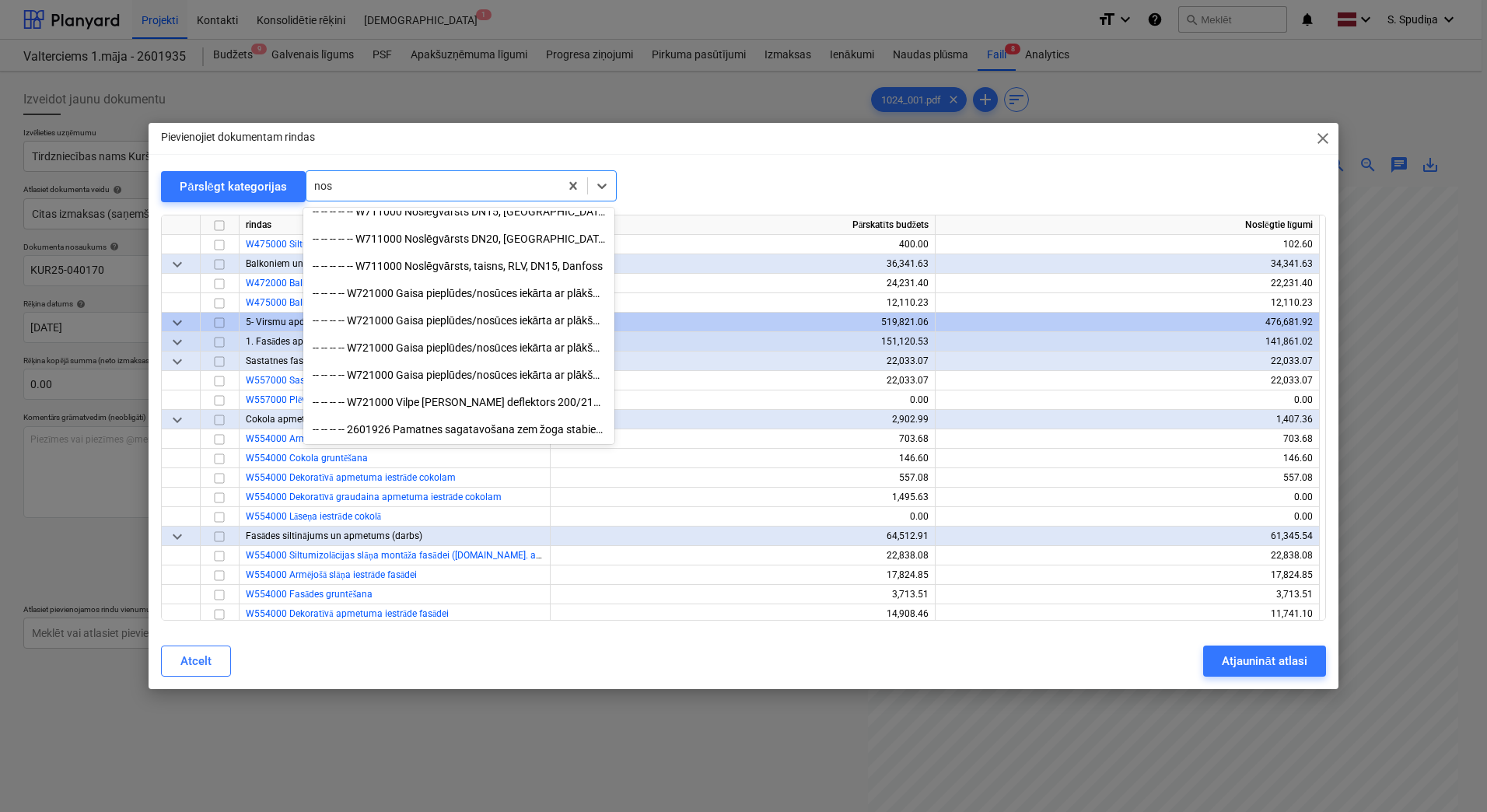
scroll to position [774, 0]
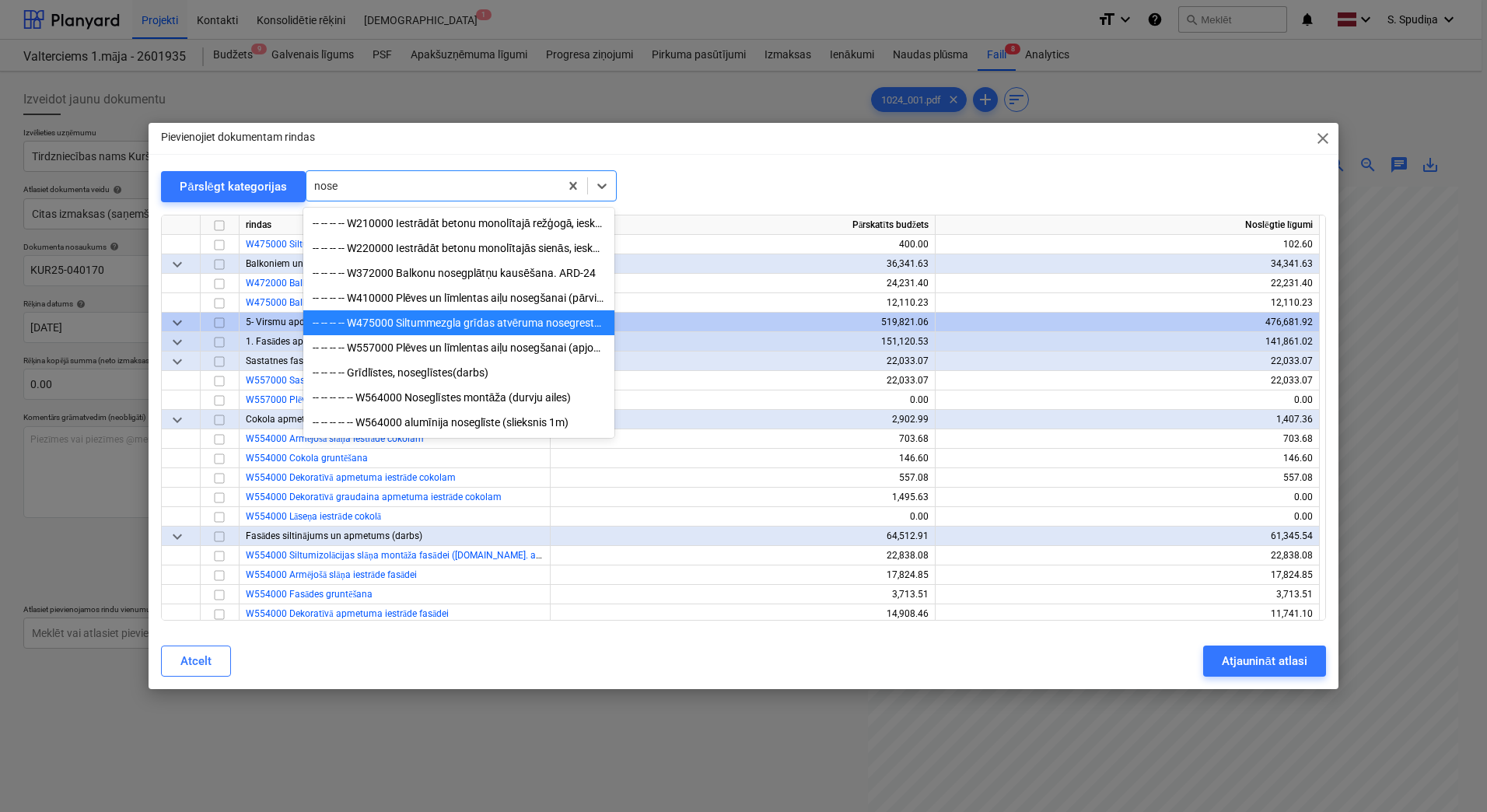
type input "noseg"
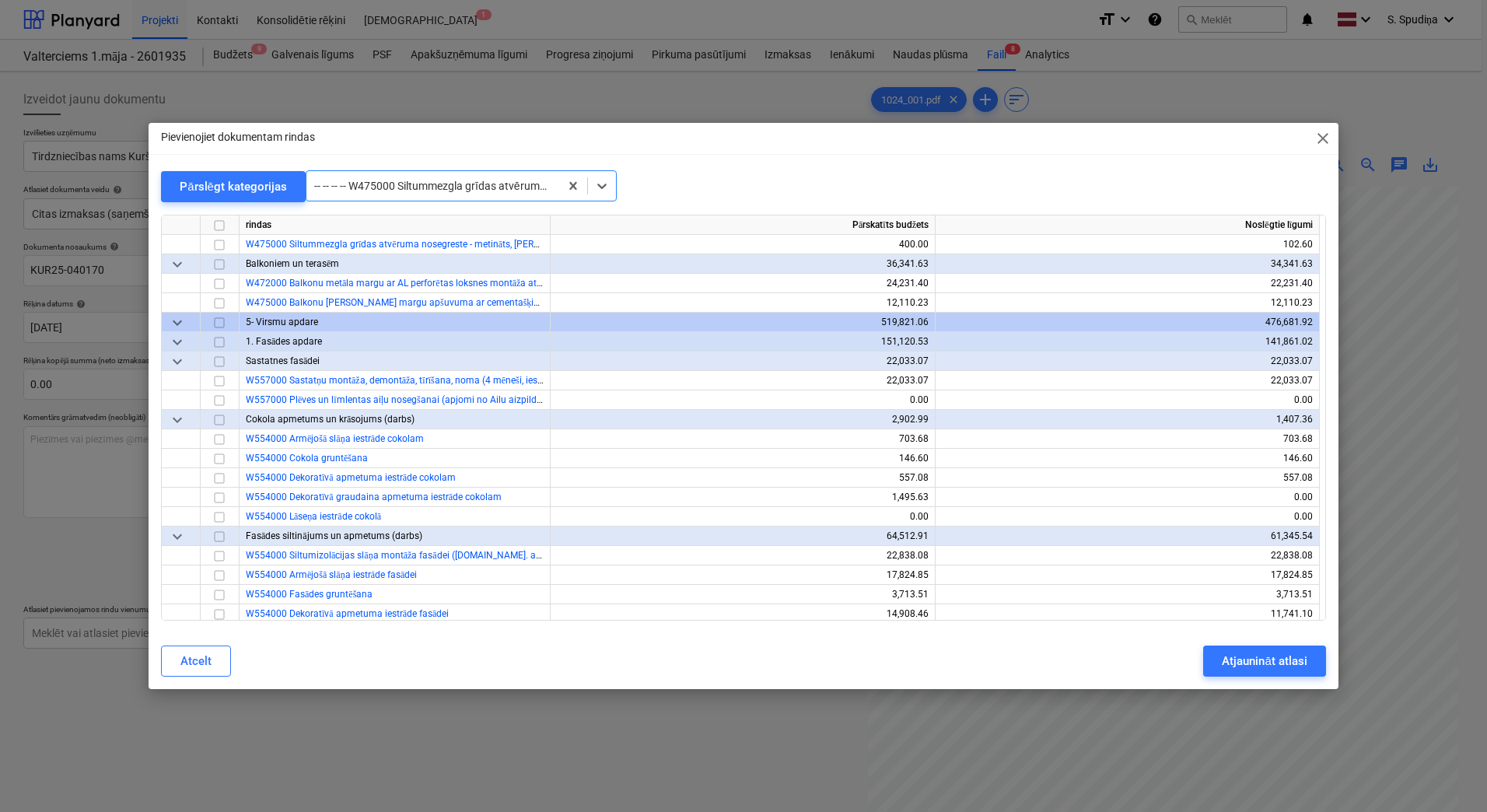
drag, startPoint x: 369, startPoint y: 181, endPoint x: 389, endPoint y: 183, distance: 20.1
click at [258, 199] on div "Pārslēgt kategorijas option -- -- -- -- W475000 Siltummezgla grīdas atvēruma no…" at bounding box center [744, 185] width 1165 height 32
click at [390, 183] on div at bounding box center [432, 185] width 237 height 15
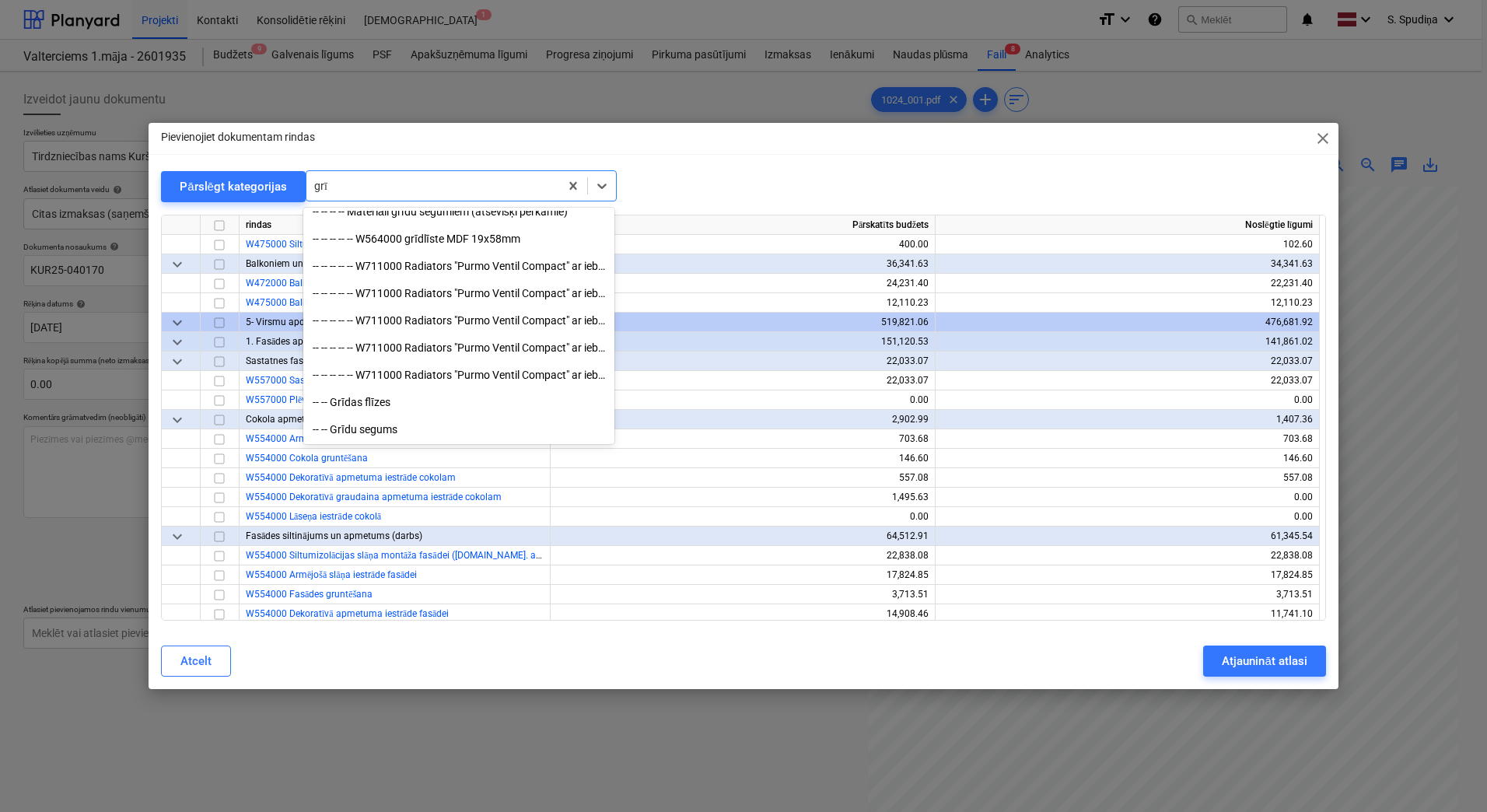
scroll to position [583, 0]
type input "grīda"
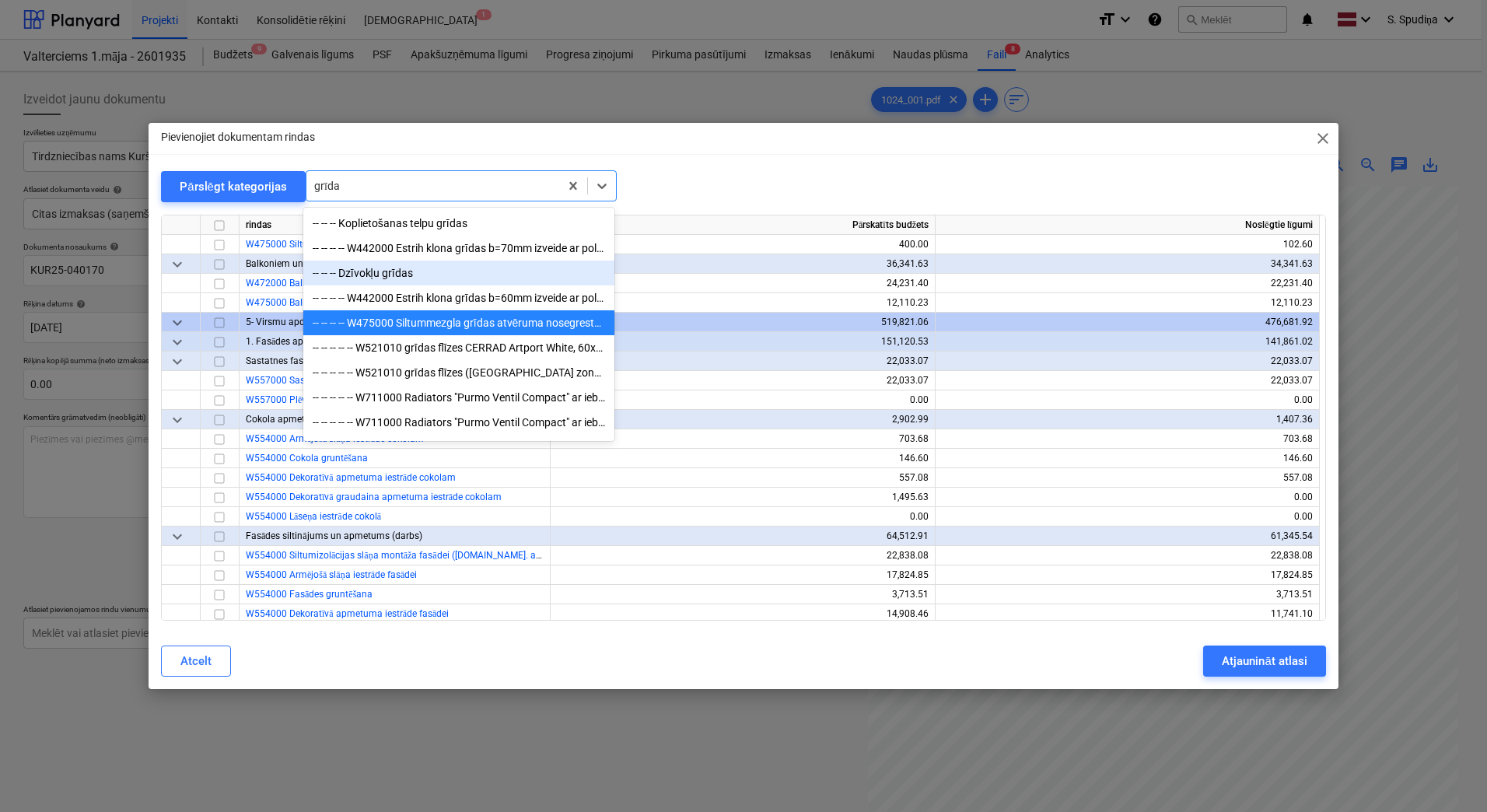
click at [415, 268] on div "-- -- -- Dzīvokļu grīdas" at bounding box center [459, 273] width 311 height 25
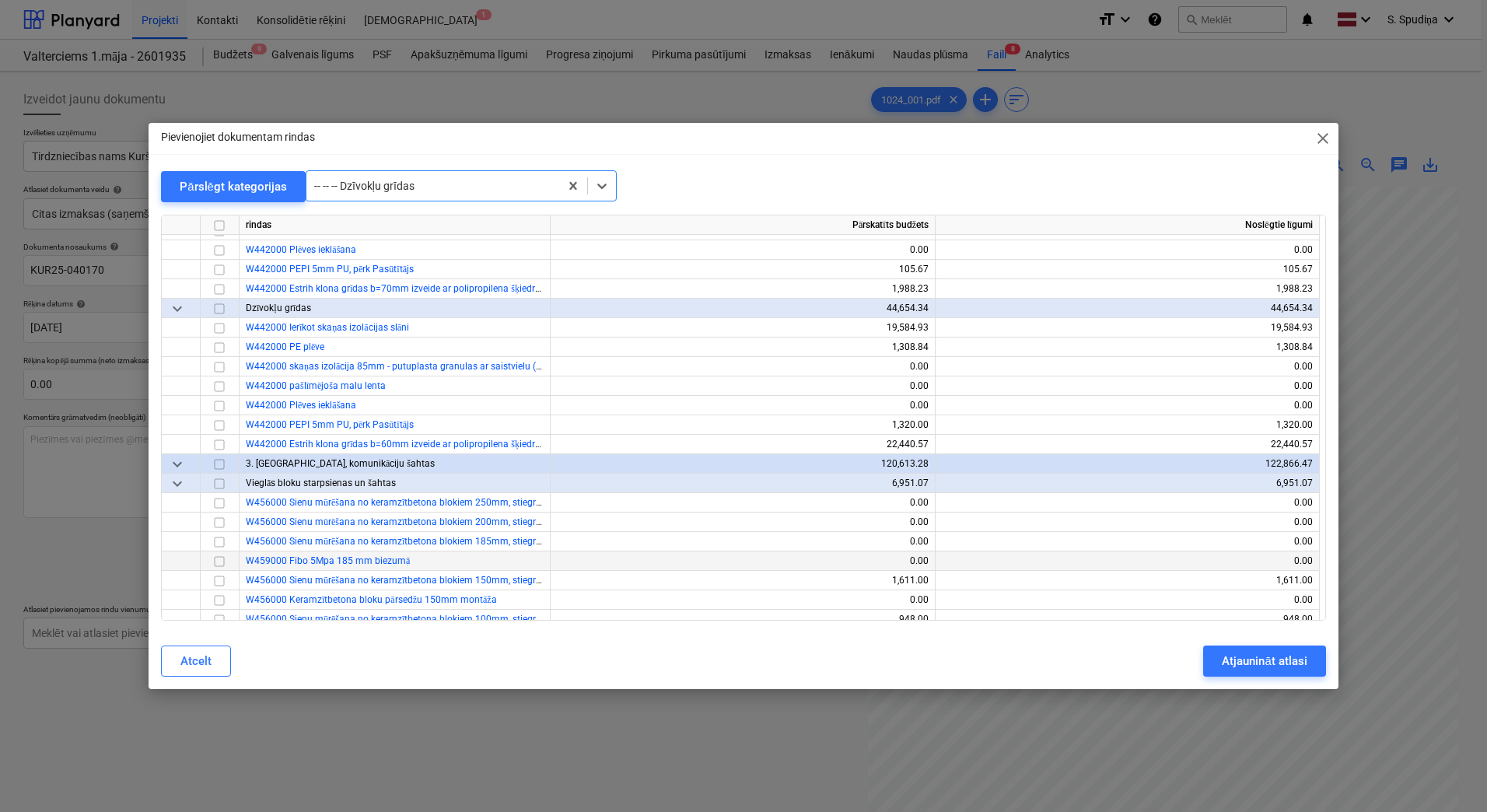
scroll to position [4957, 0]
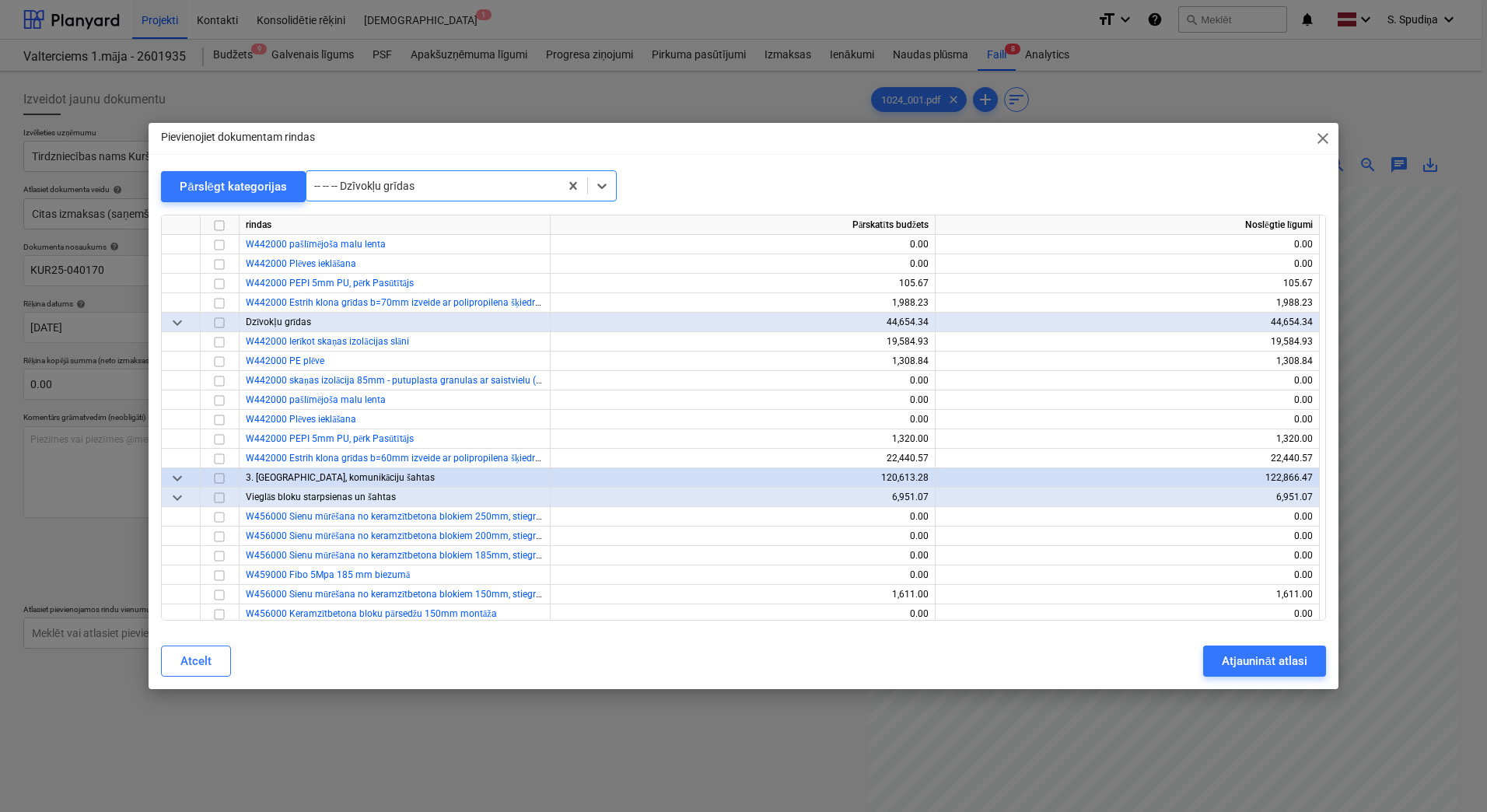
click at [422, 189] on div at bounding box center [432, 185] width 237 height 15
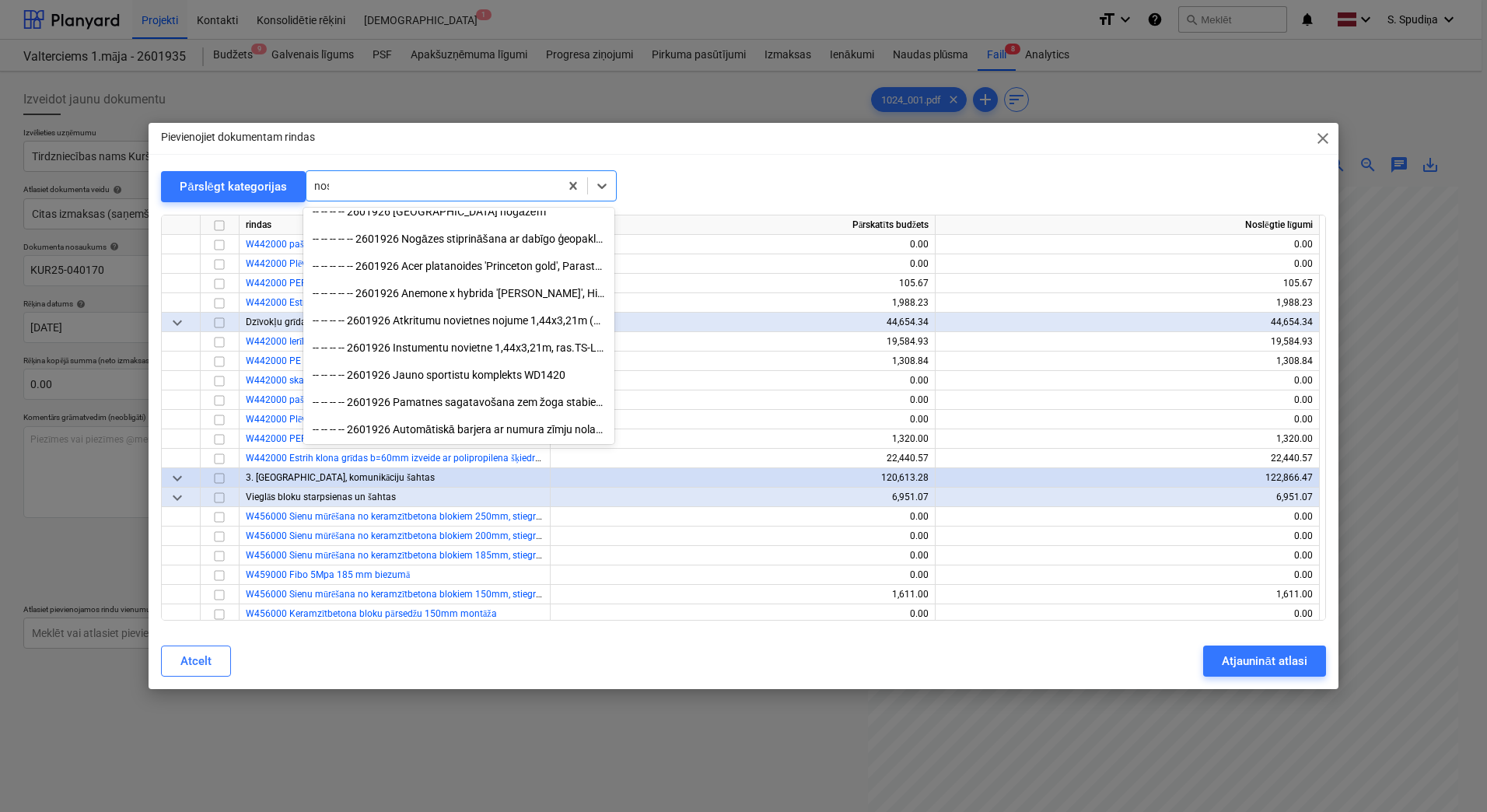
scroll to position [774, 0]
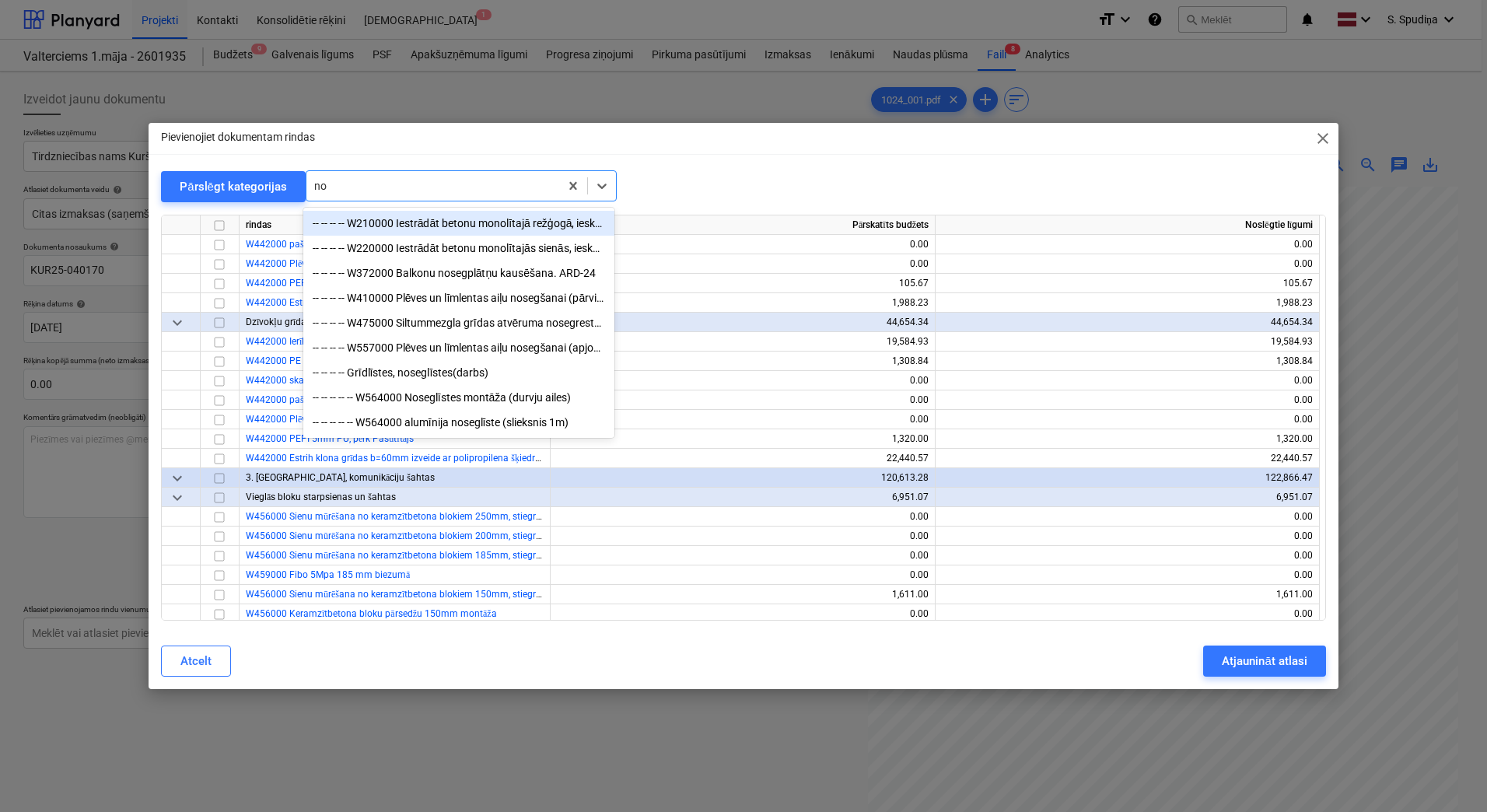
type input "n"
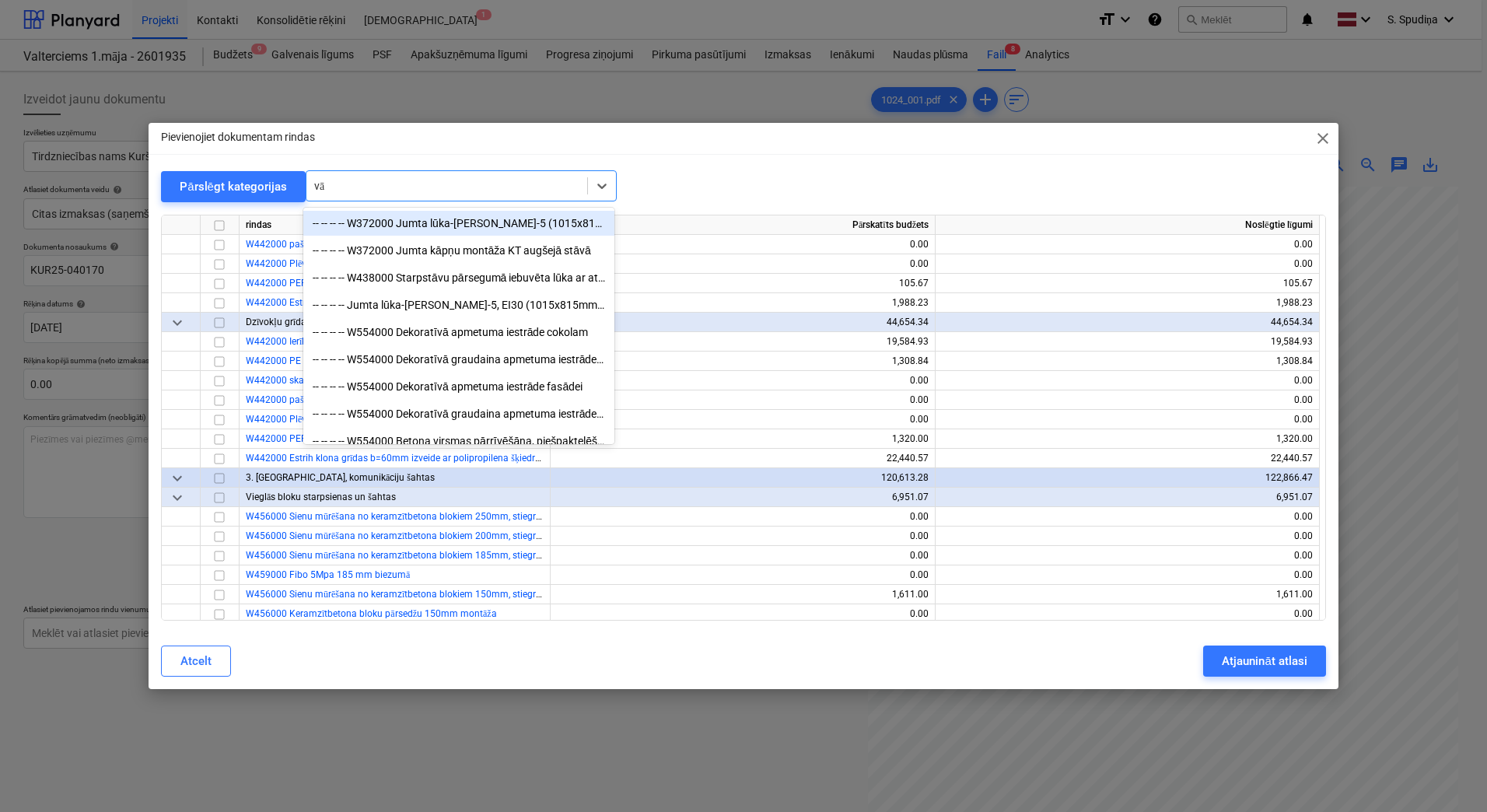
type input "v"
type input "Roz"
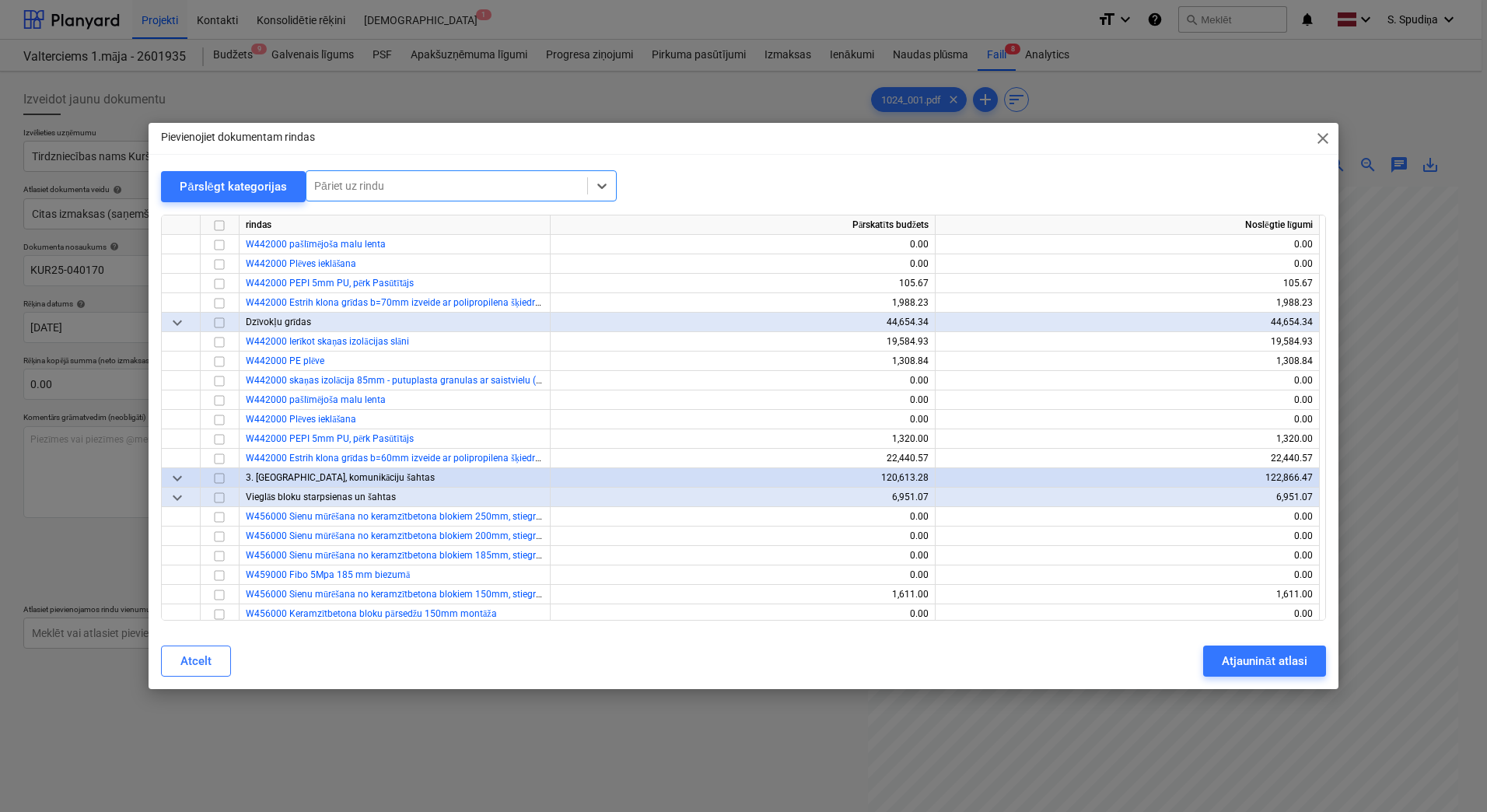
drag, startPoint x: 372, startPoint y: 187, endPoint x: 303, endPoint y: 187, distance: 69.0
click at [305, 187] on div "Pāriet uz rindu" at bounding box center [461, 185] width 311 height 31
type input "seg"
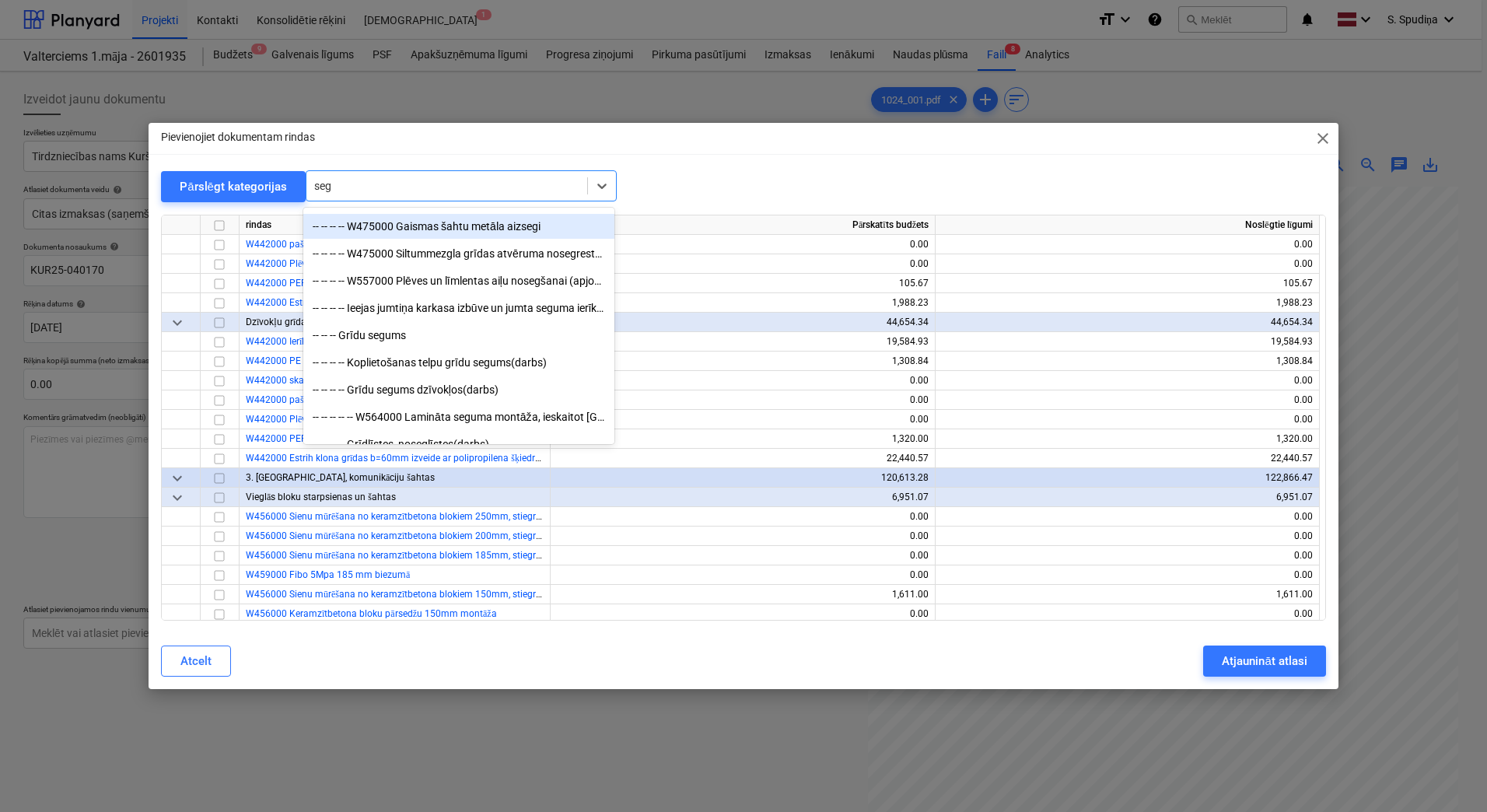
scroll to position [389, 0]
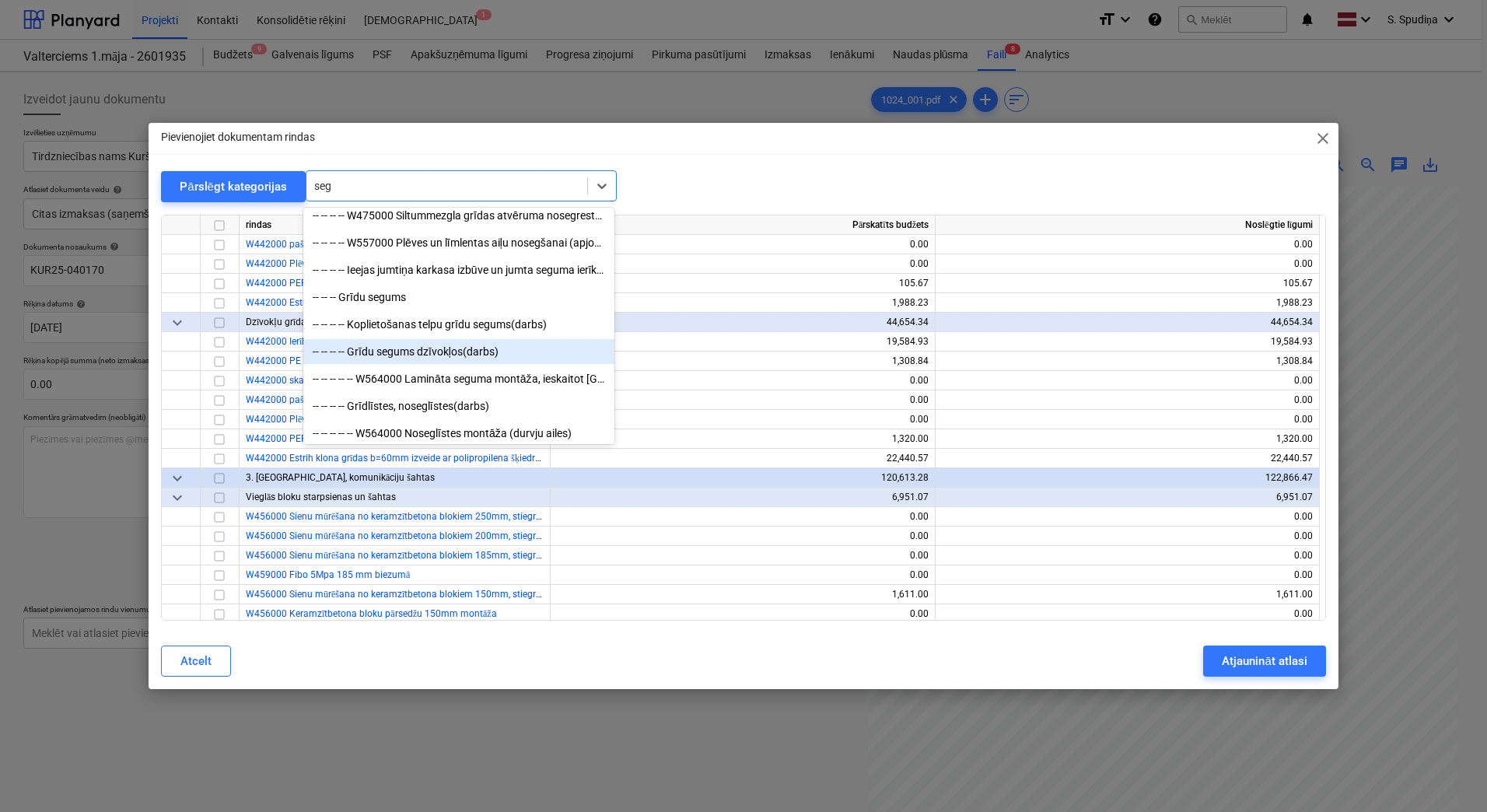
click at [419, 349] on div "-- -- -- -- Grīdu segums dzīvokļos(darbs)" at bounding box center [459, 351] width 311 height 25
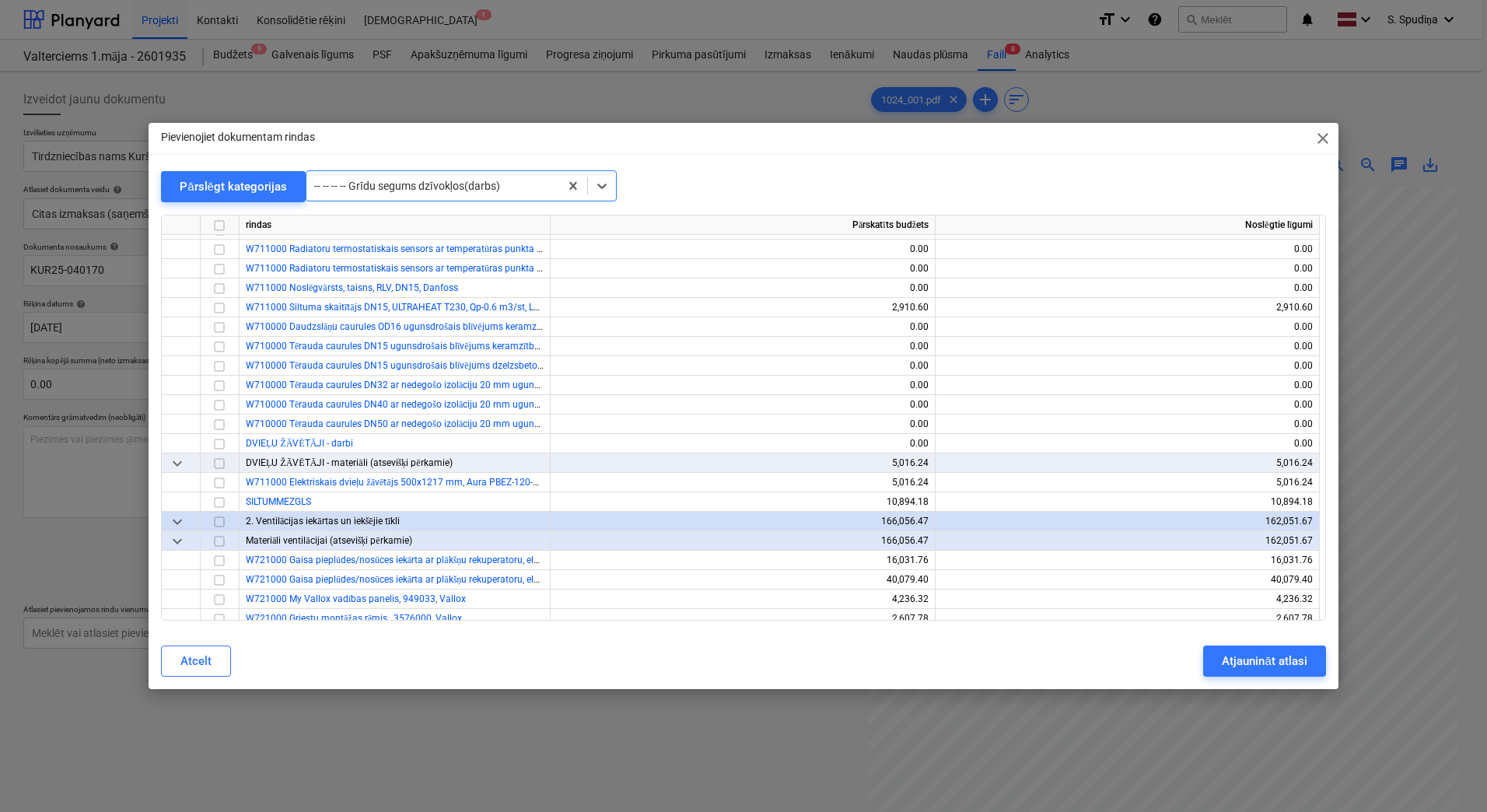
scroll to position [11371, 0]
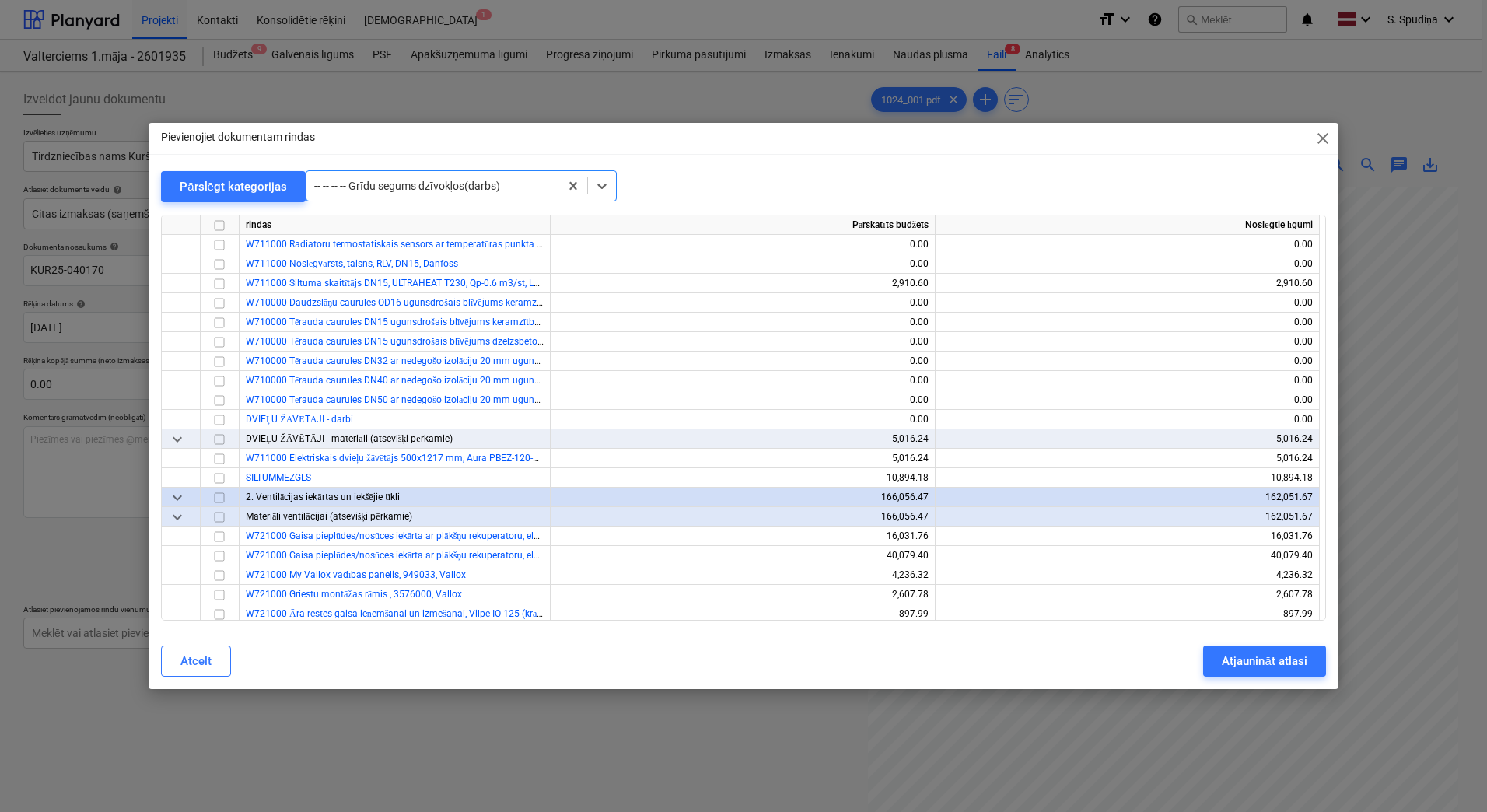
click at [403, 187] on div at bounding box center [432, 185] width 237 height 15
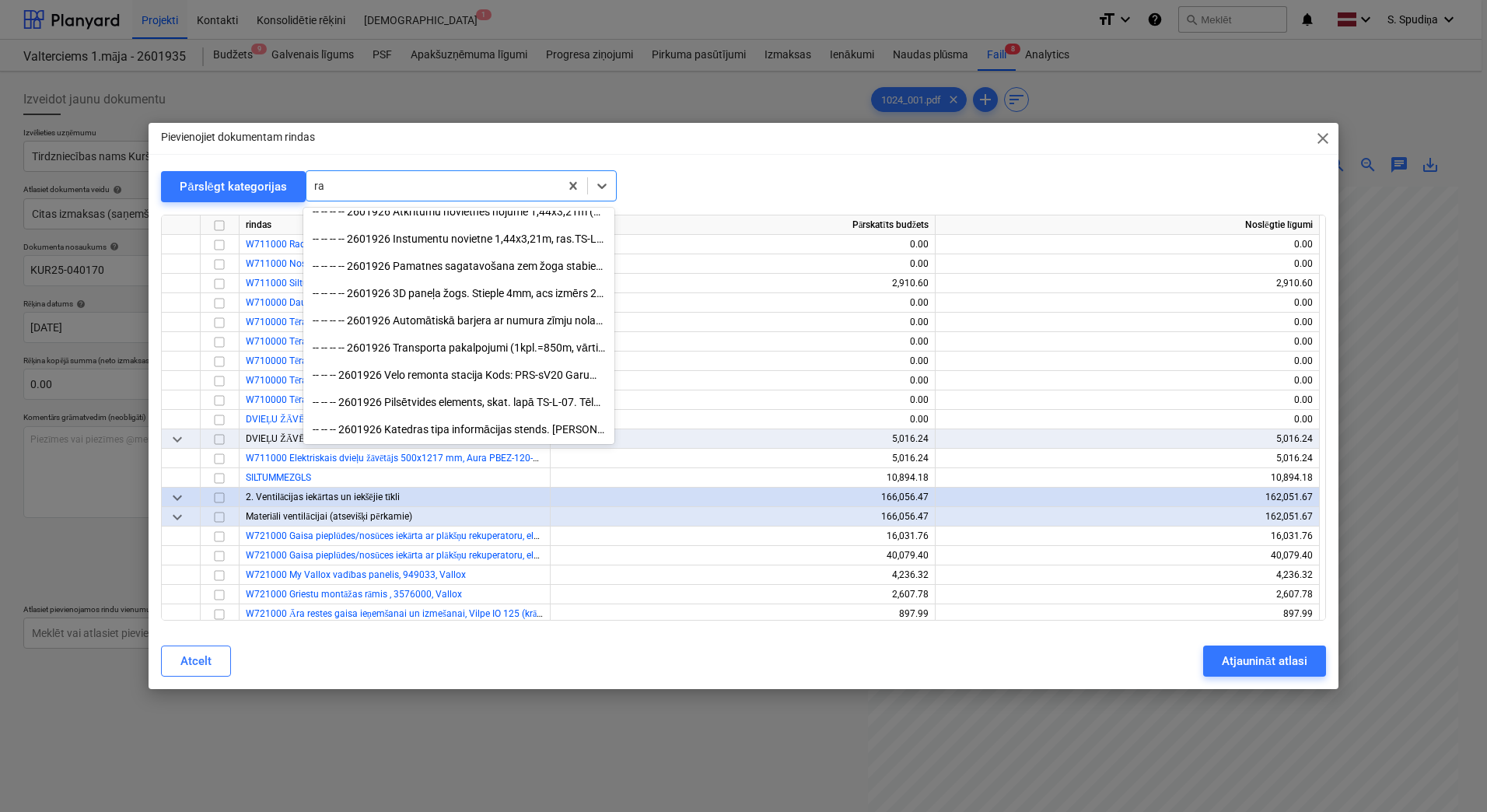
type input "rad"
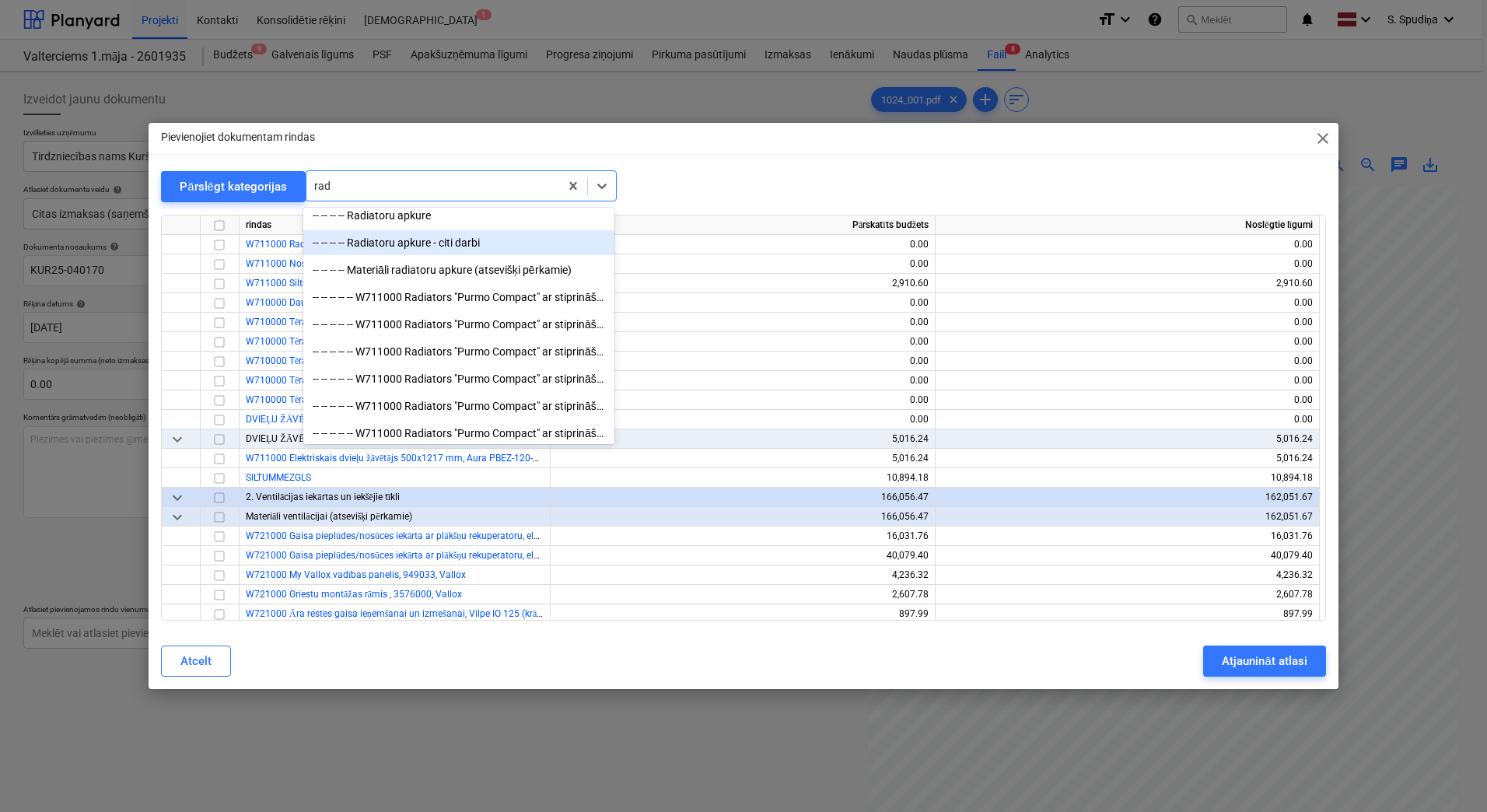
scroll to position [0, 0]
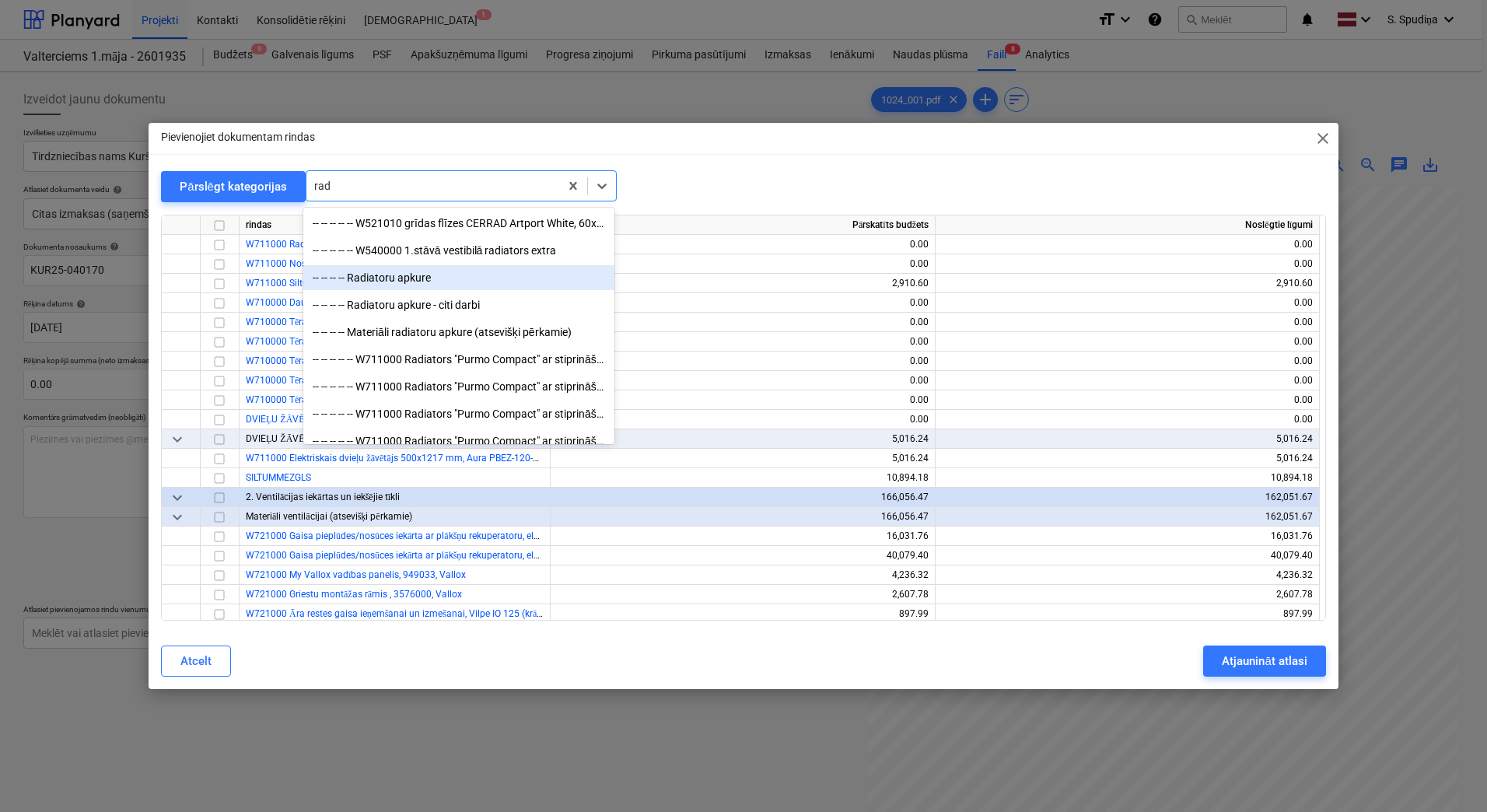
click at [409, 278] on div "-- -- -- -- Radiatoru apkure" at bounding box center [459, 278] width 311 height 25
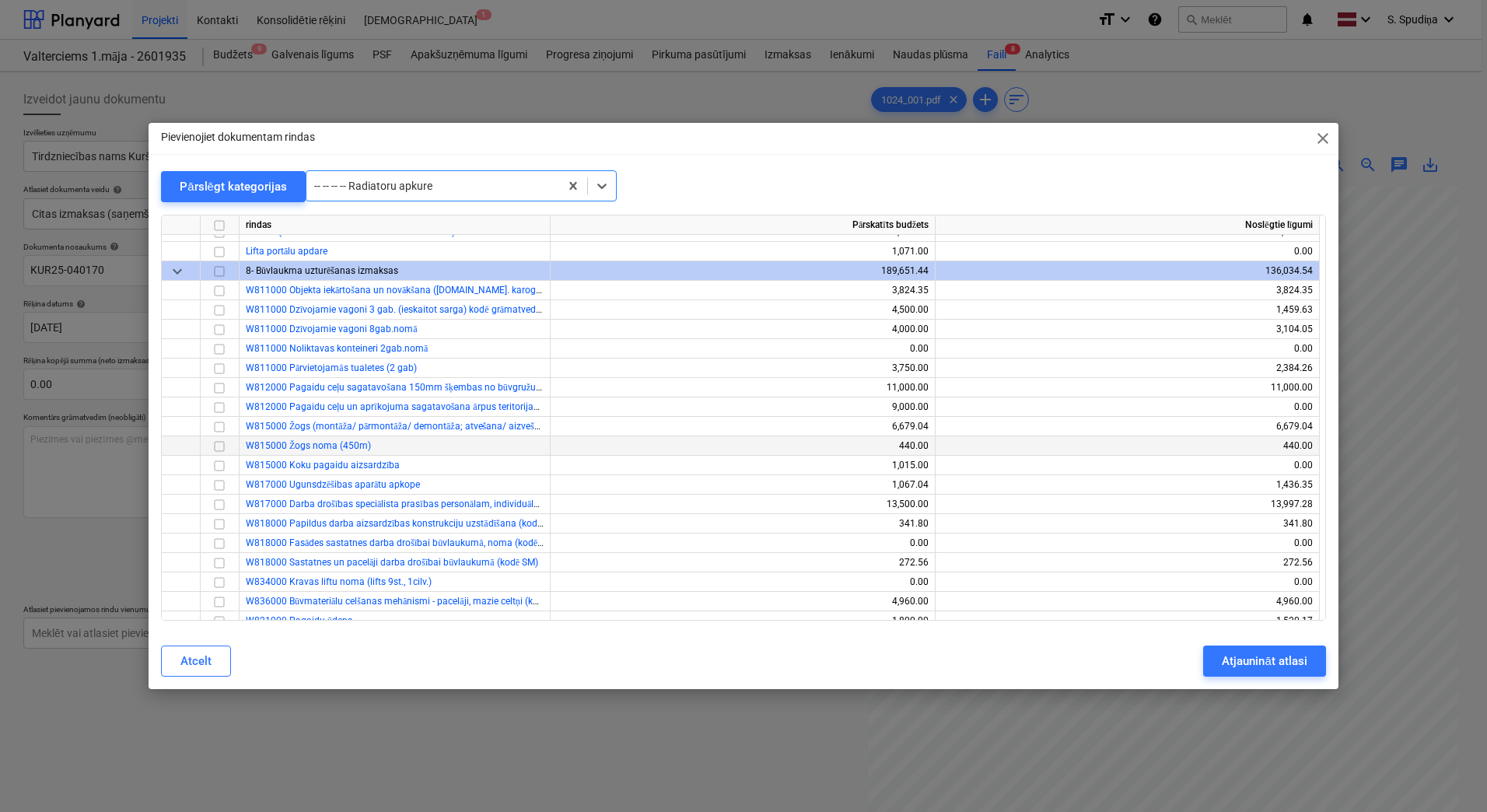
scroll to position [13393, 0]
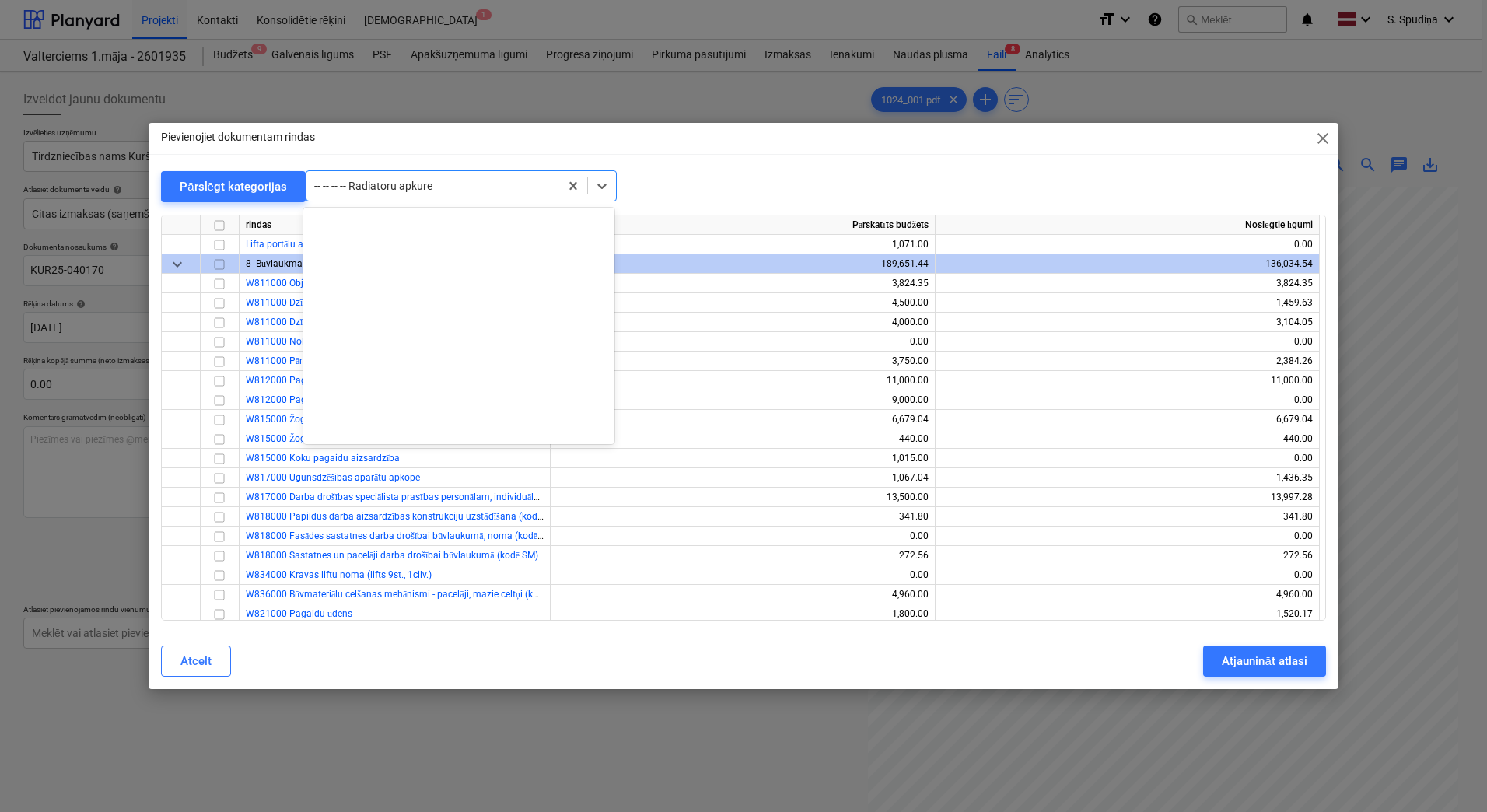
click at [445, 187] on div at bounding box center [432, 185] width 237 height 15
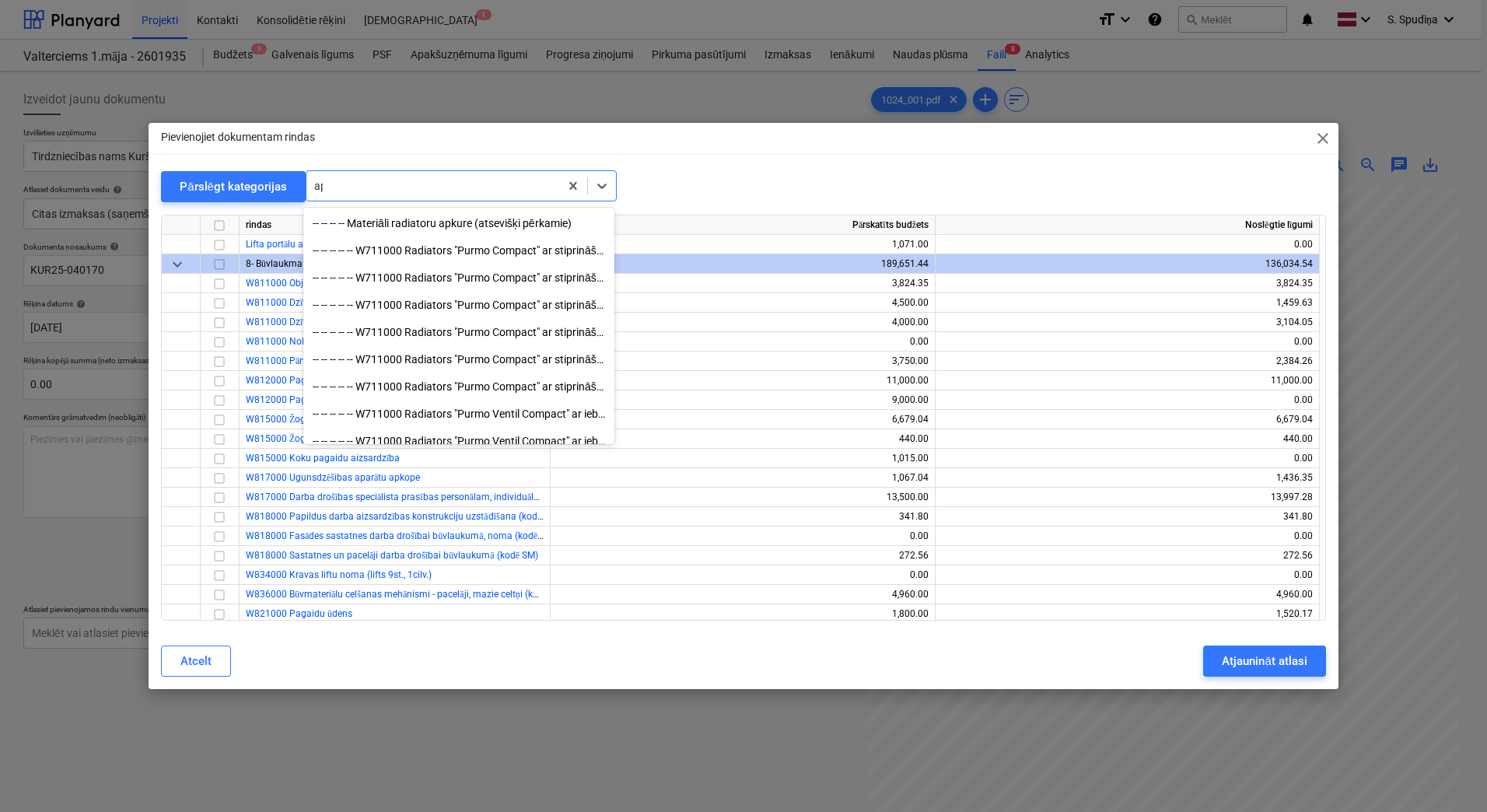
scroll to position [5128, 0]
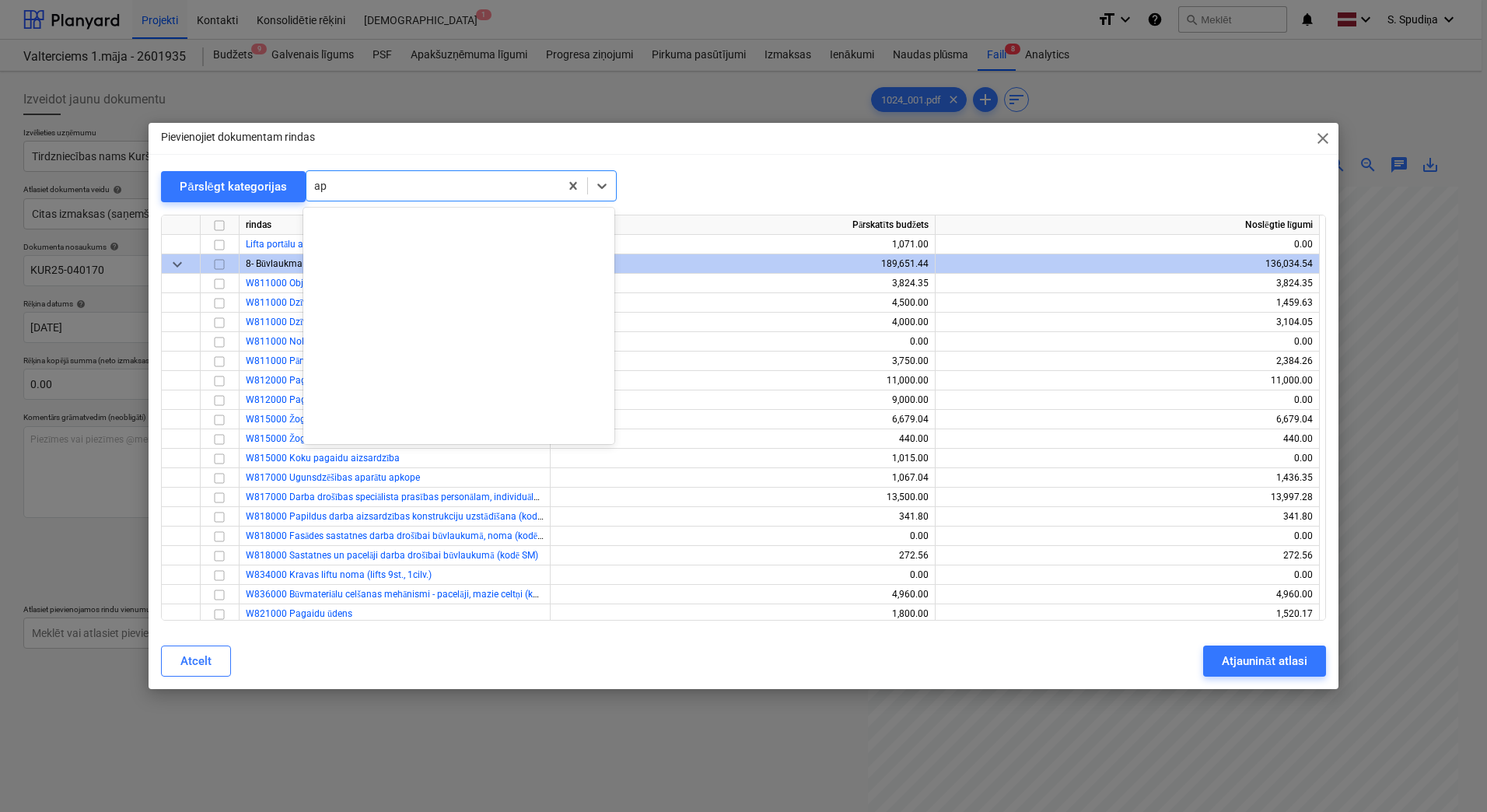
type input "a"
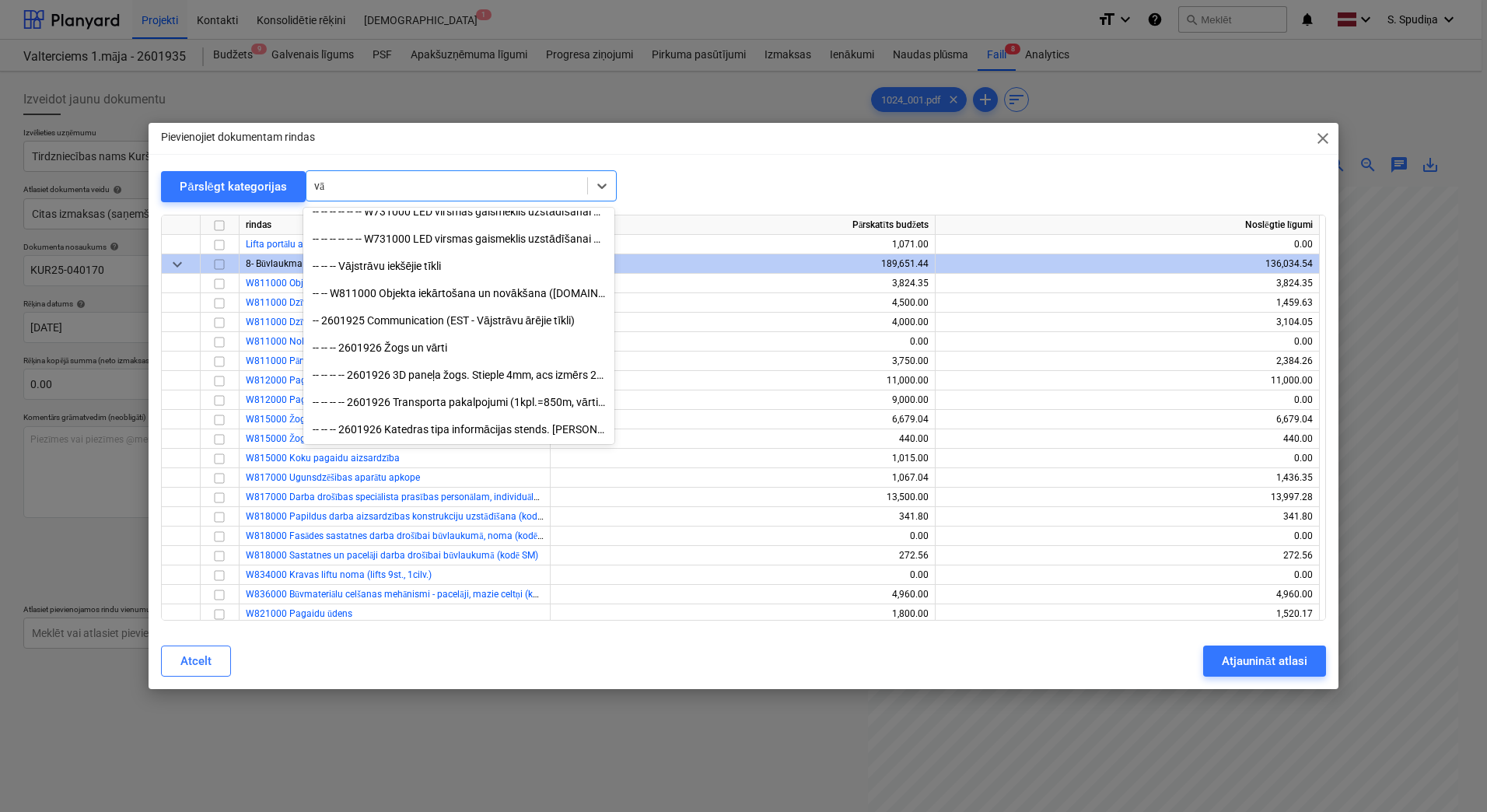
scroll to position [1018, 0]
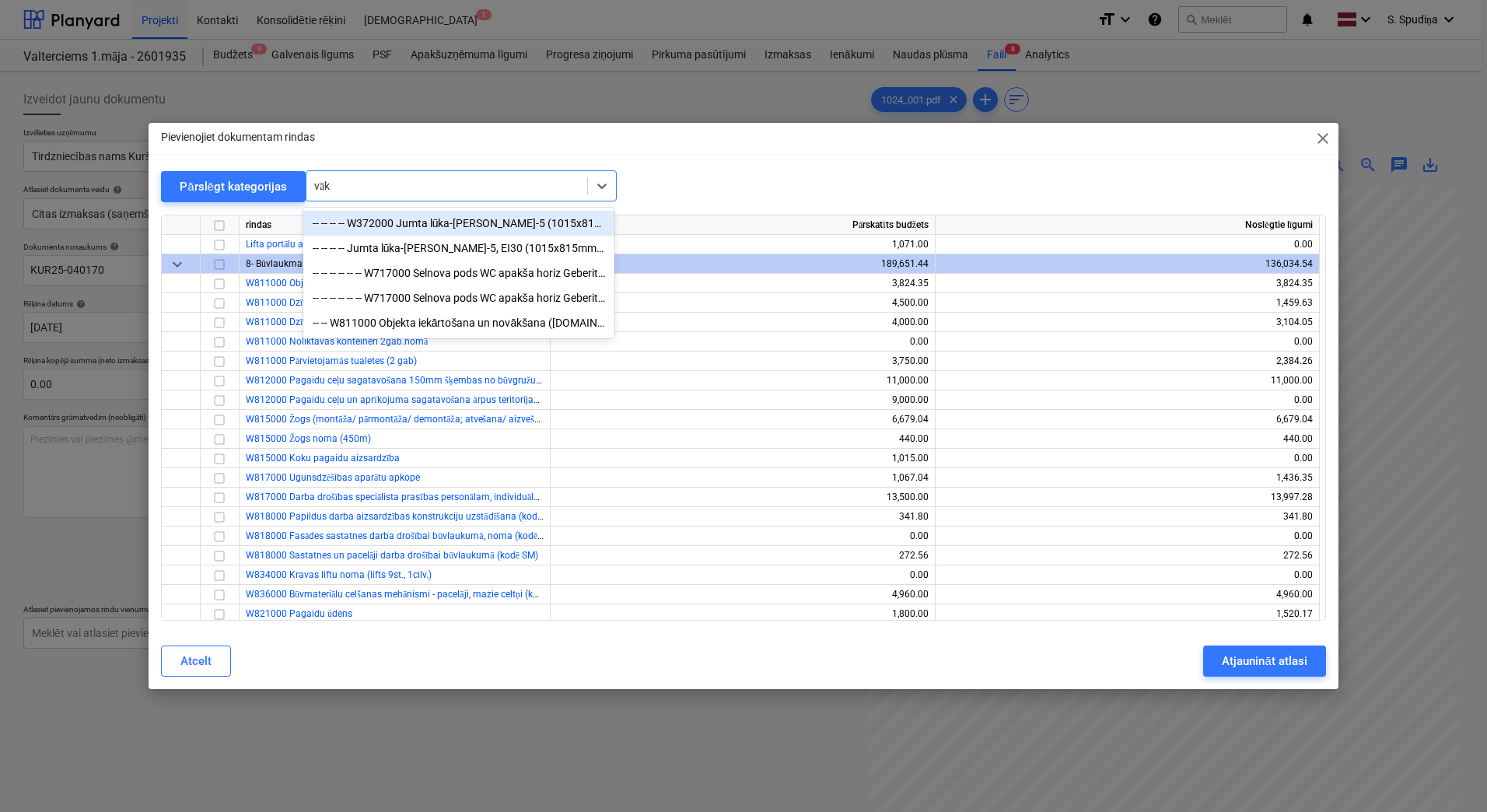
type input "vāk"
click at [638, 188] on div "Pārslēgt kategorijas All selected options have been cleared. option -- -- -- --…" at bounding box center [744, 185] width 1165 height 32
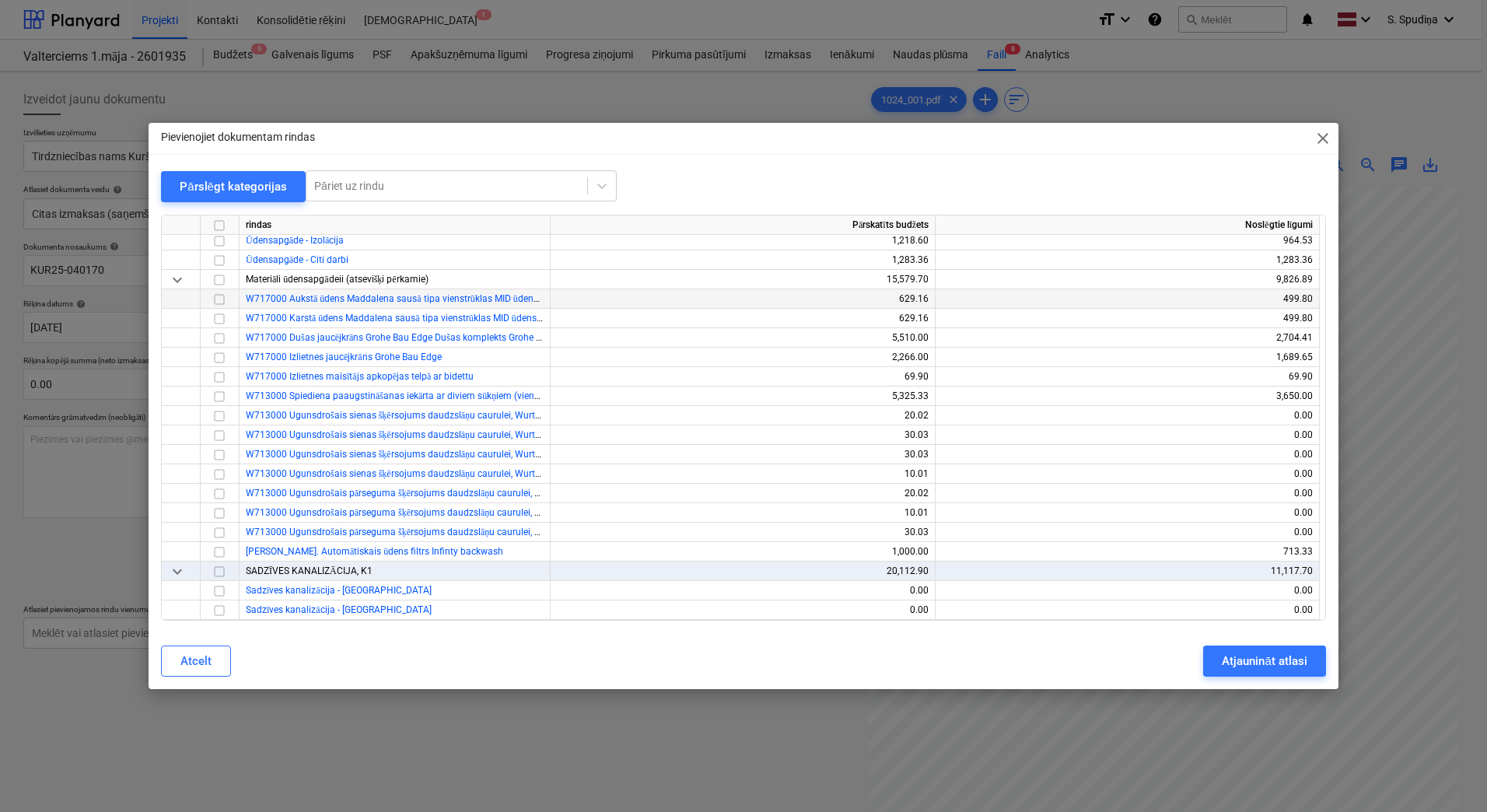
scroll to position [9816, 0]
click at [373, 194] on div "Pāriet uz rindu" at bounding box center [446, 185] width 281 height 22
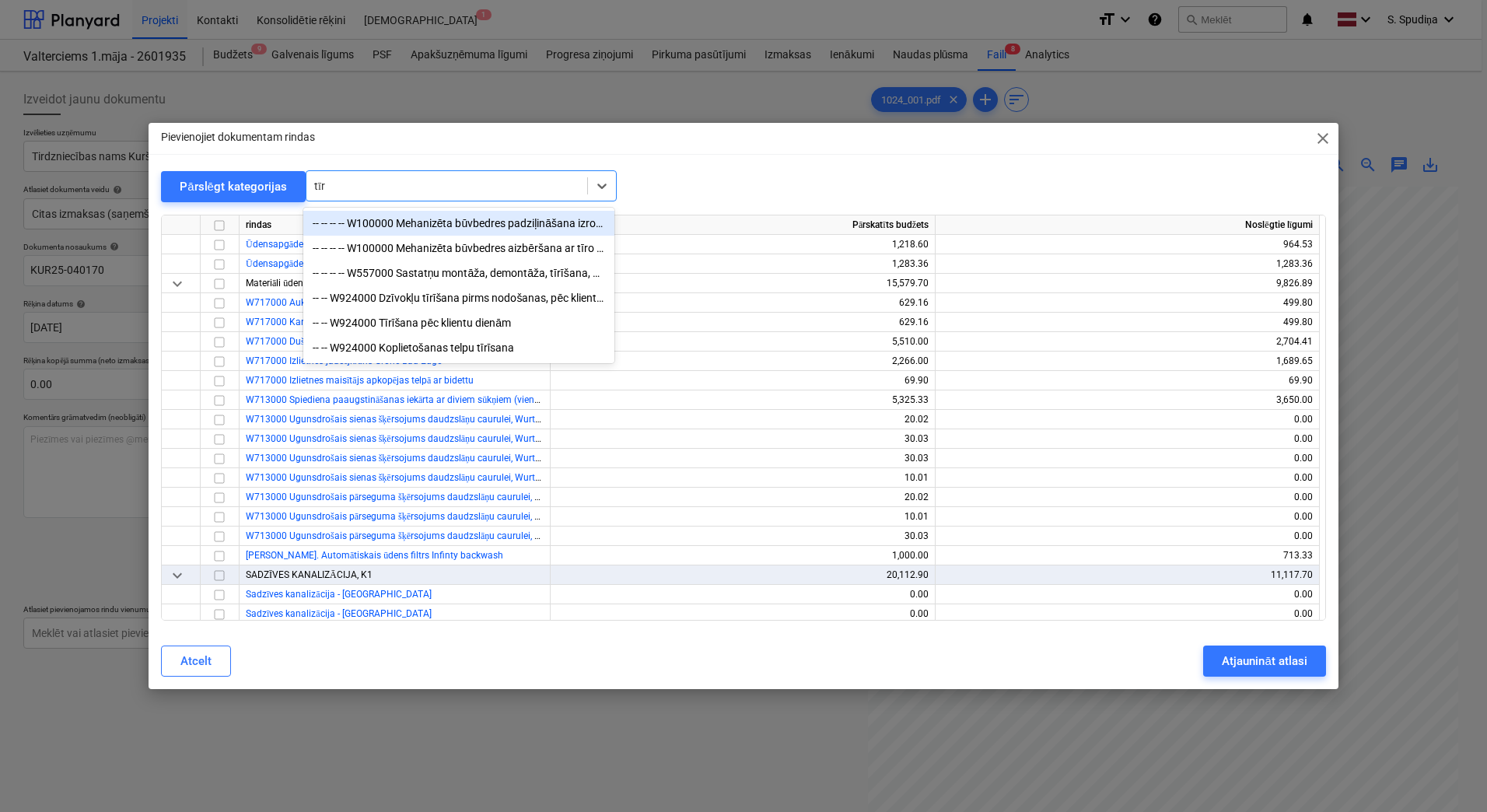
type input "tīrī"
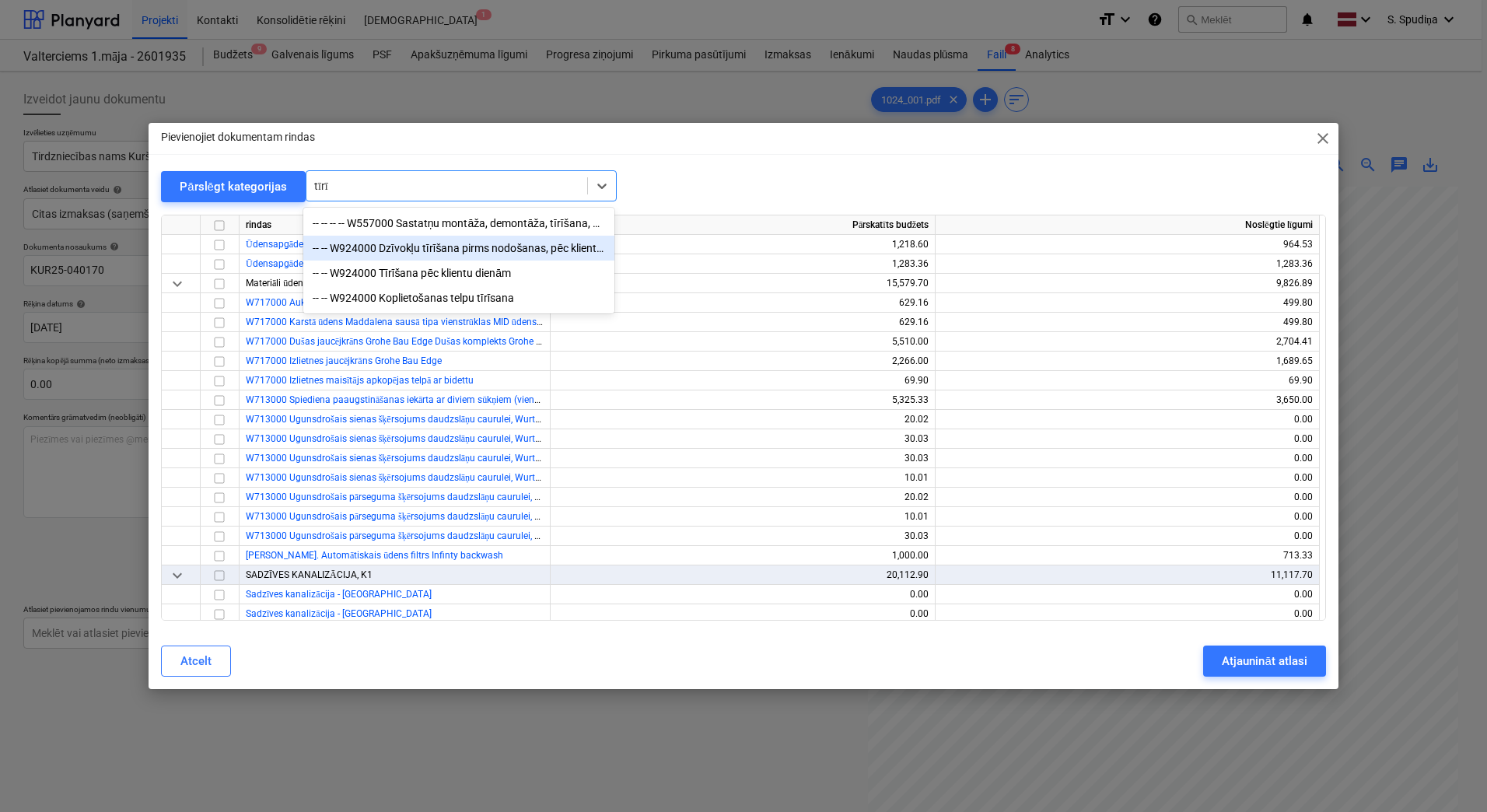
click at [547, 252] on div "-- -- W924000 Dzīvokļu tīrīšana pirms nodošanas, pēc klientu dienām, logu mazgā…" at bounding box center [459, 248] width 311 height 25
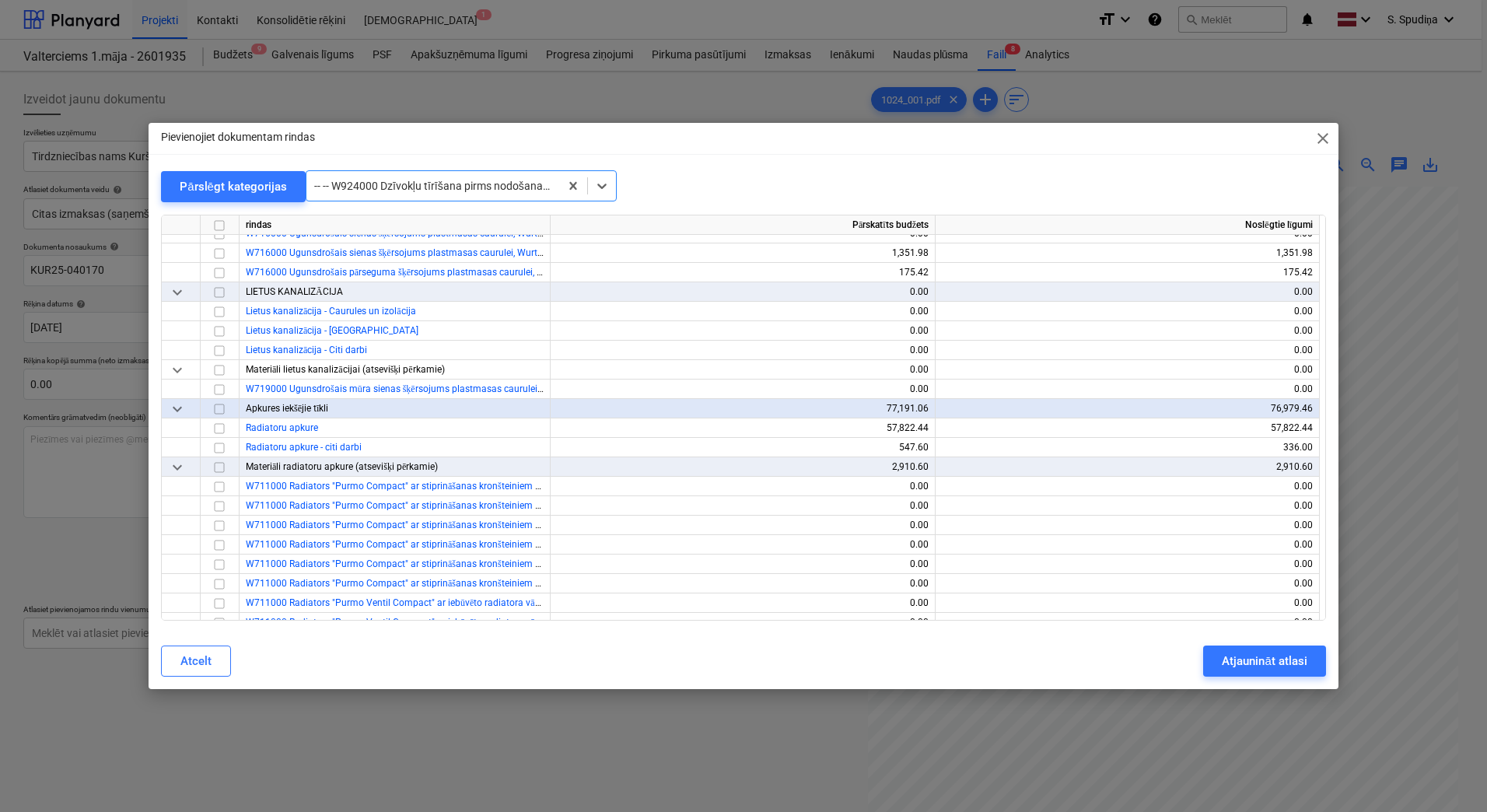
scroll to position [10633, 0]
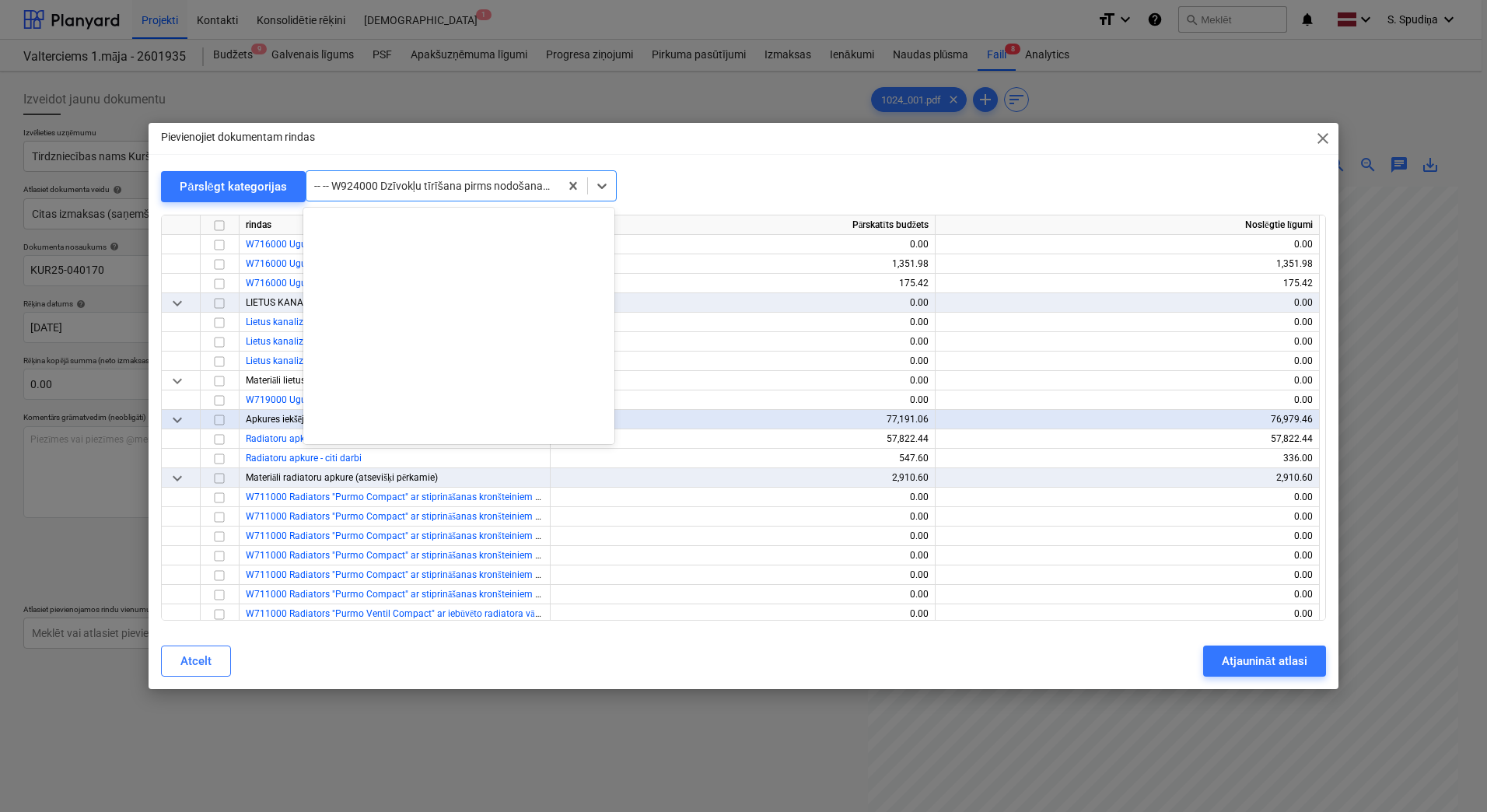
click at [397, 190] on div at bounding box center [432, 185] width 237 height 15
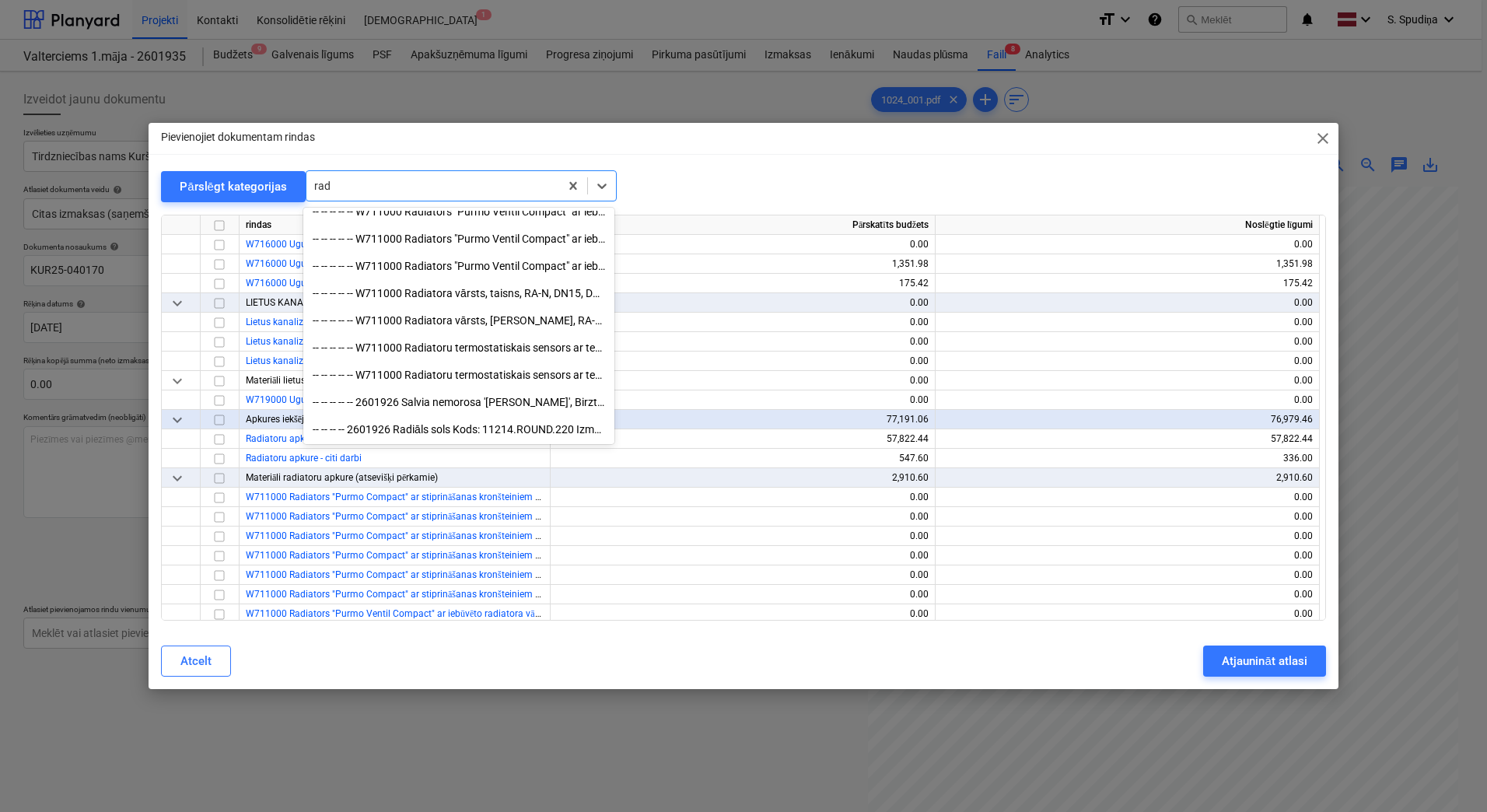
type input "radi"
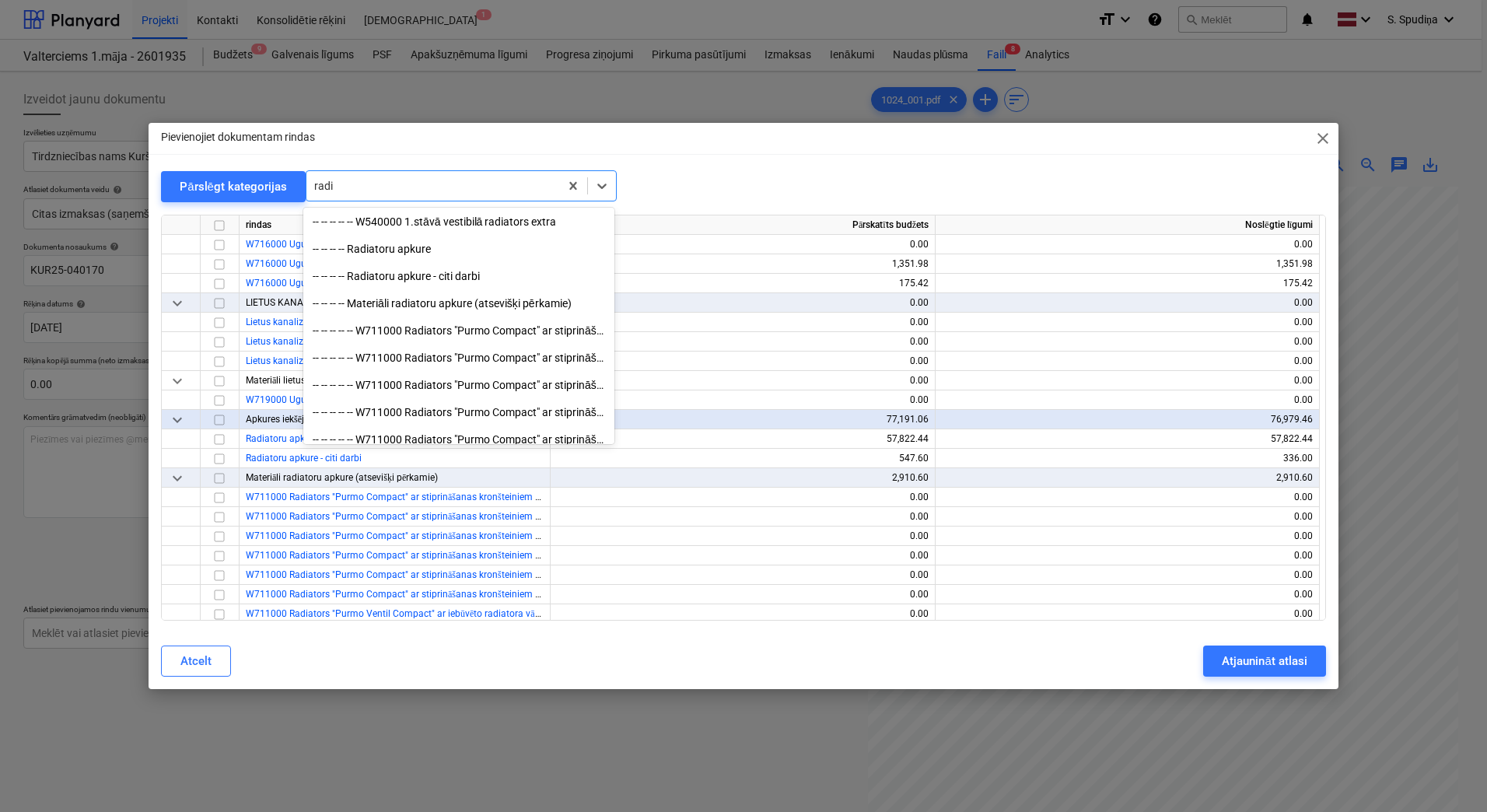
scroll to position [0, 0]
click at [432, 225] on div "-- -- -- -- -- W540000 1.stāvā vestibilā radiators extra" at bounding box center [459, 223] width 311 height 25
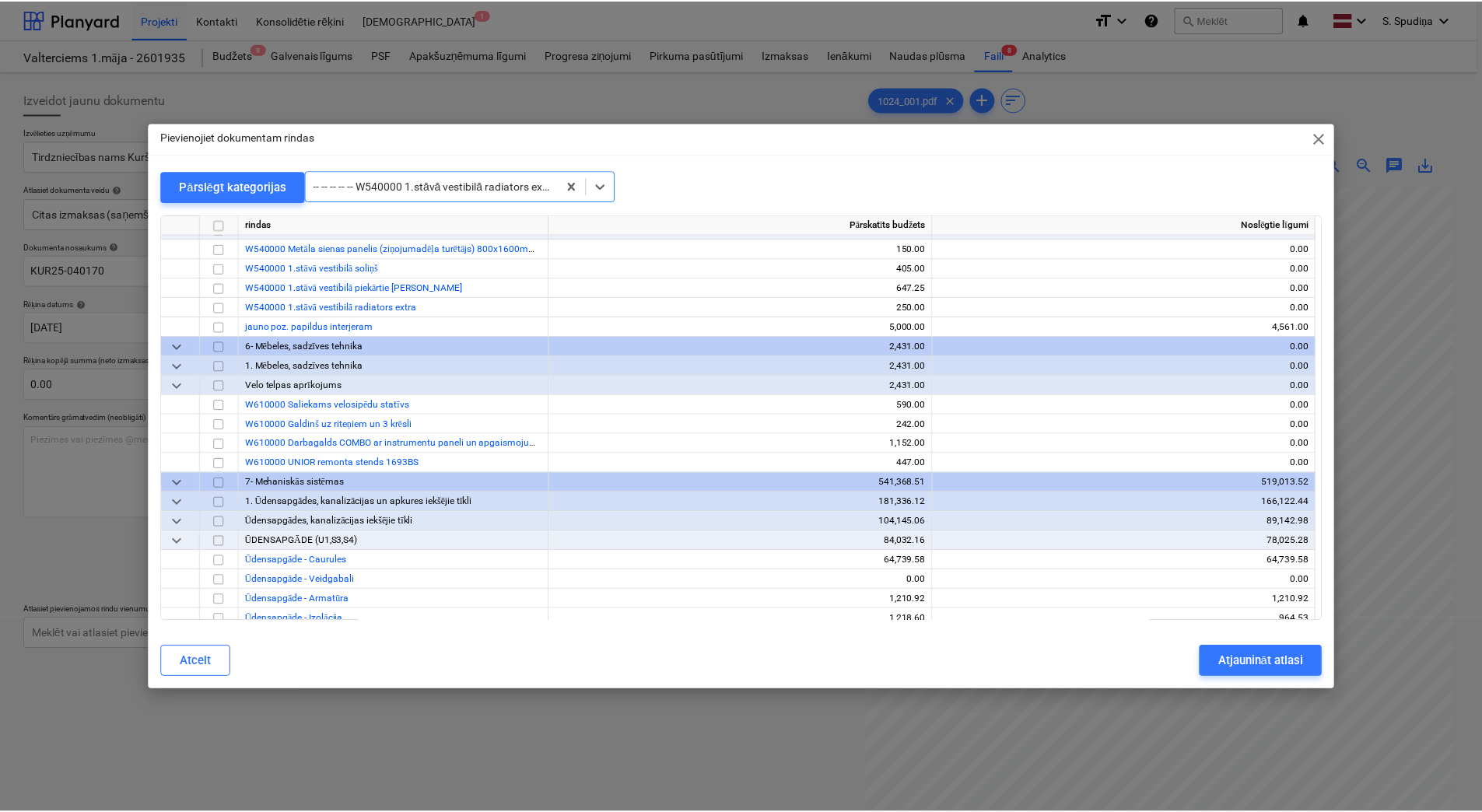
scroll to position [9427, 0]
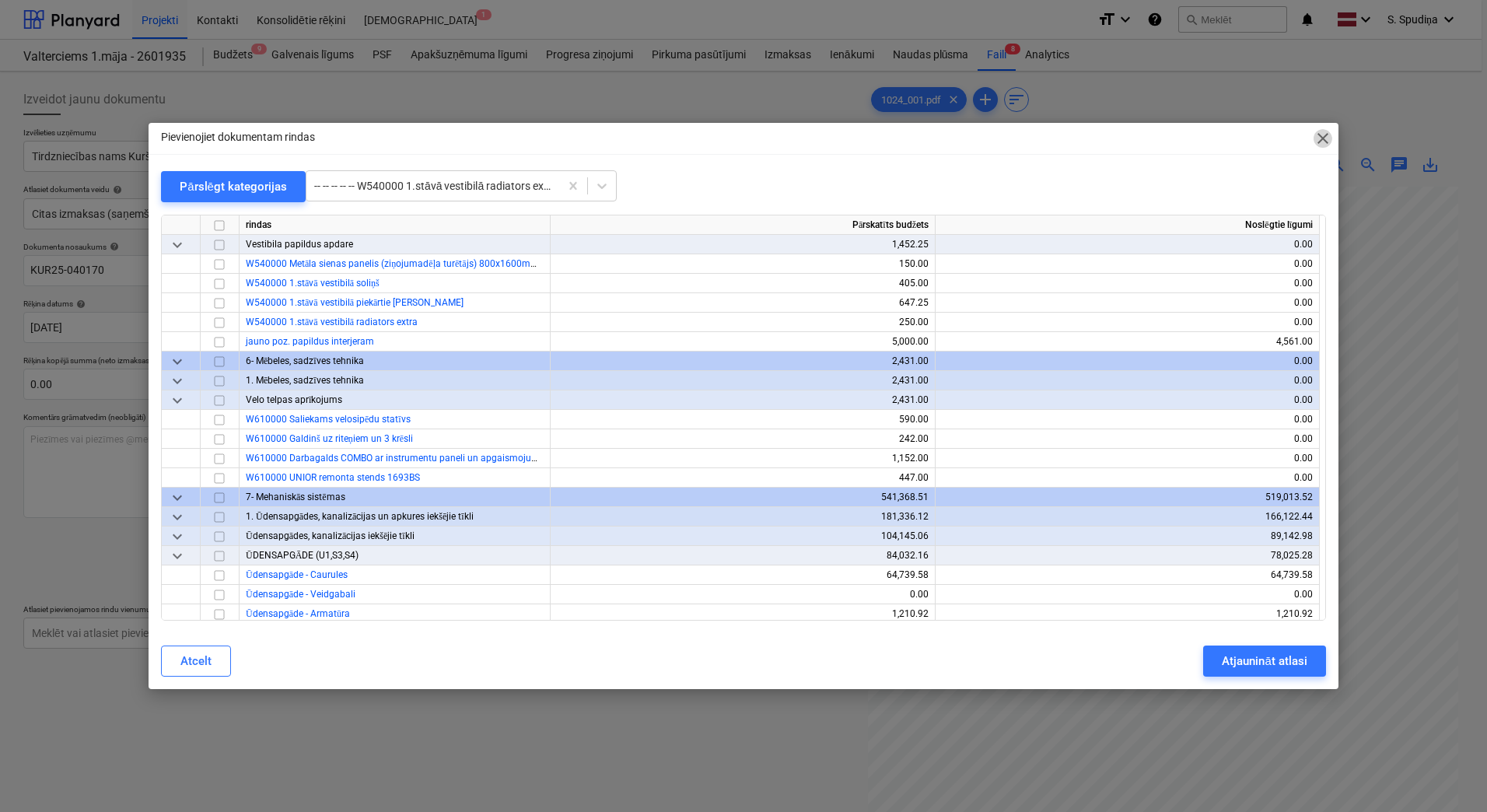
click at [1235, 138] on span "close" at bounding box center [1323, 138] width 19 height 19
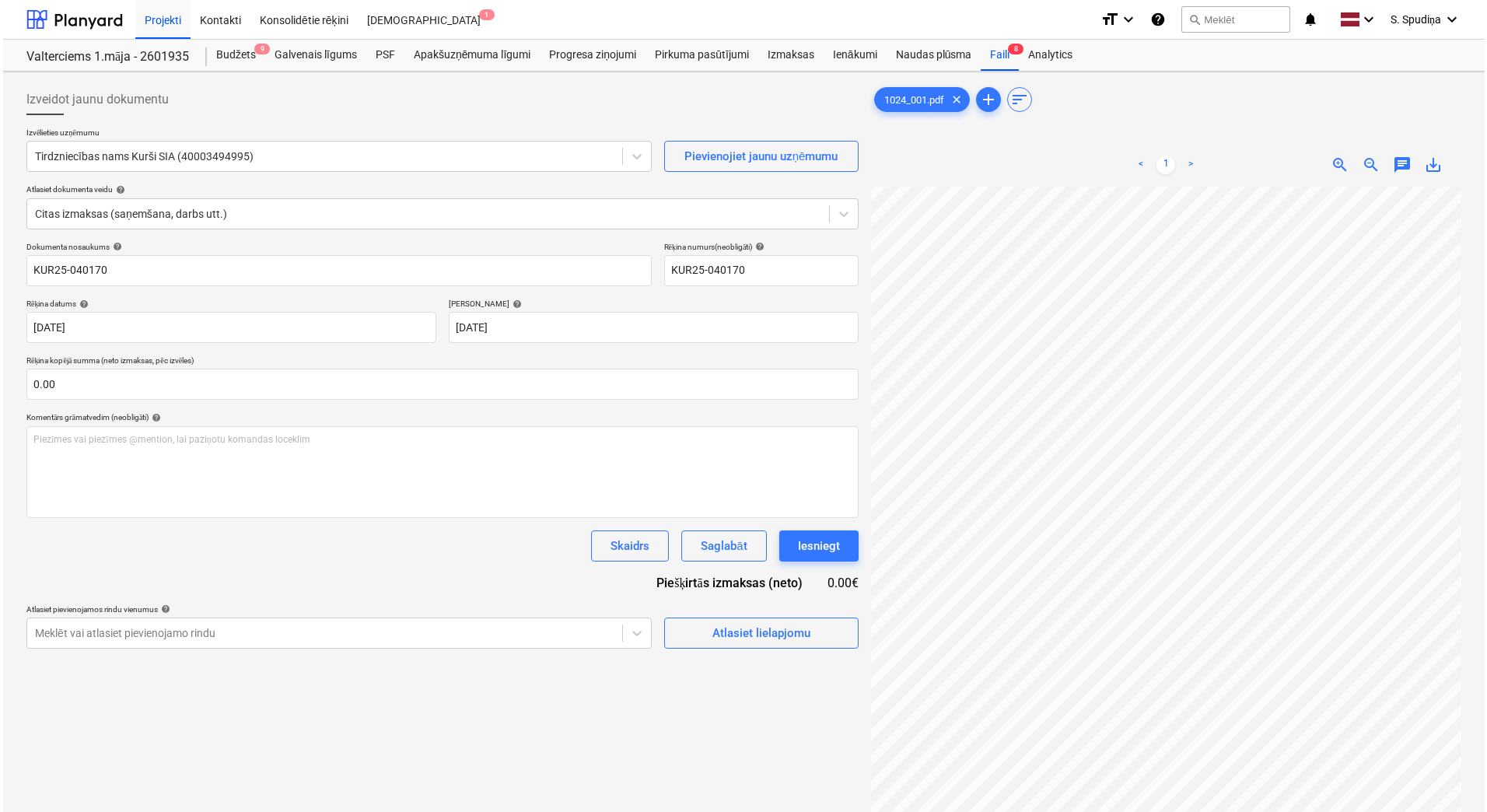
scroll to position [194, 174]
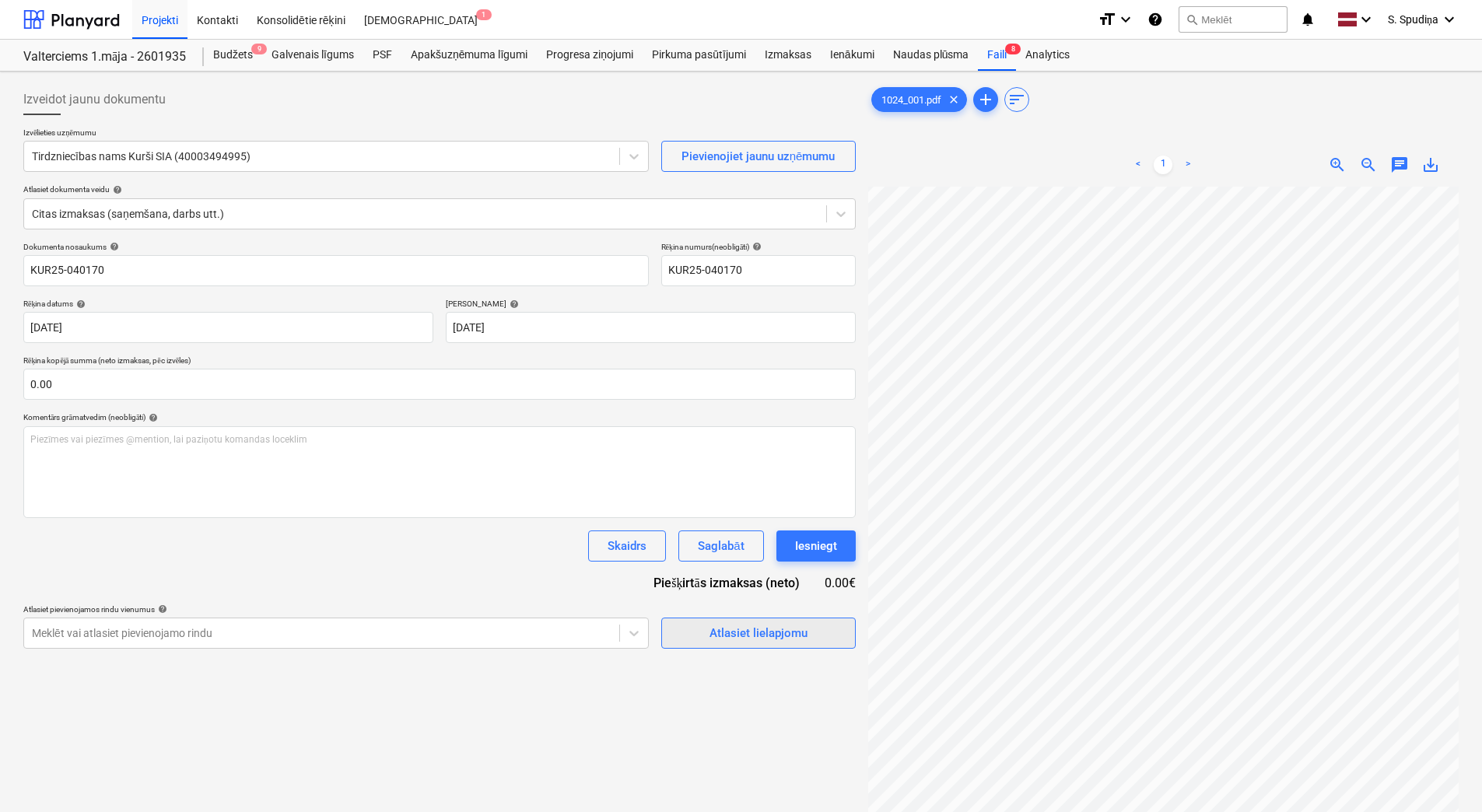
click at [704, 631] on span "Atlasiet lielapjomu" at bounding box center [758, 632] width 155 height 20
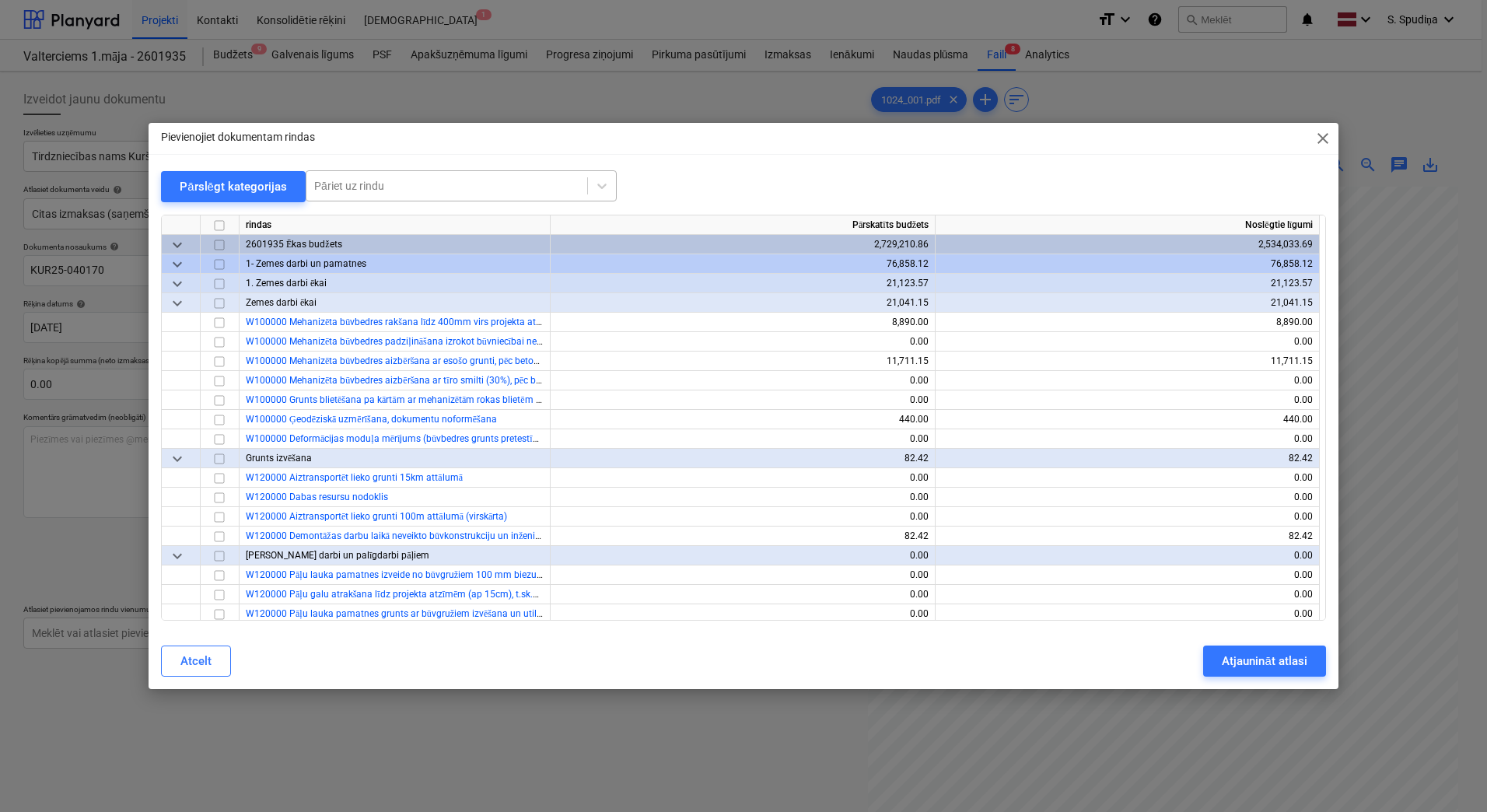
click at [444, 182] on div at bounding box center [447, 185] width 266 height 15
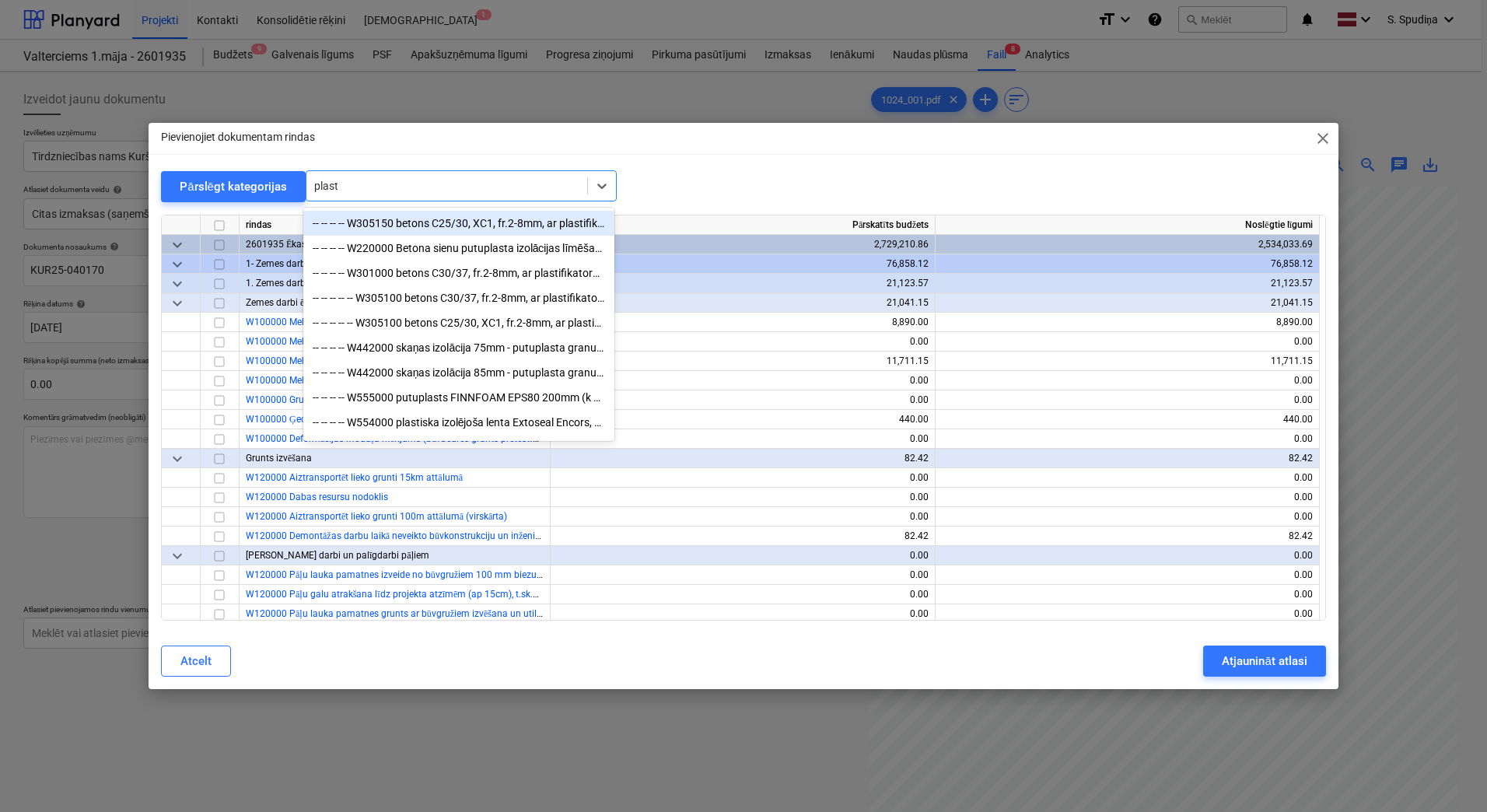
type input "plastm"
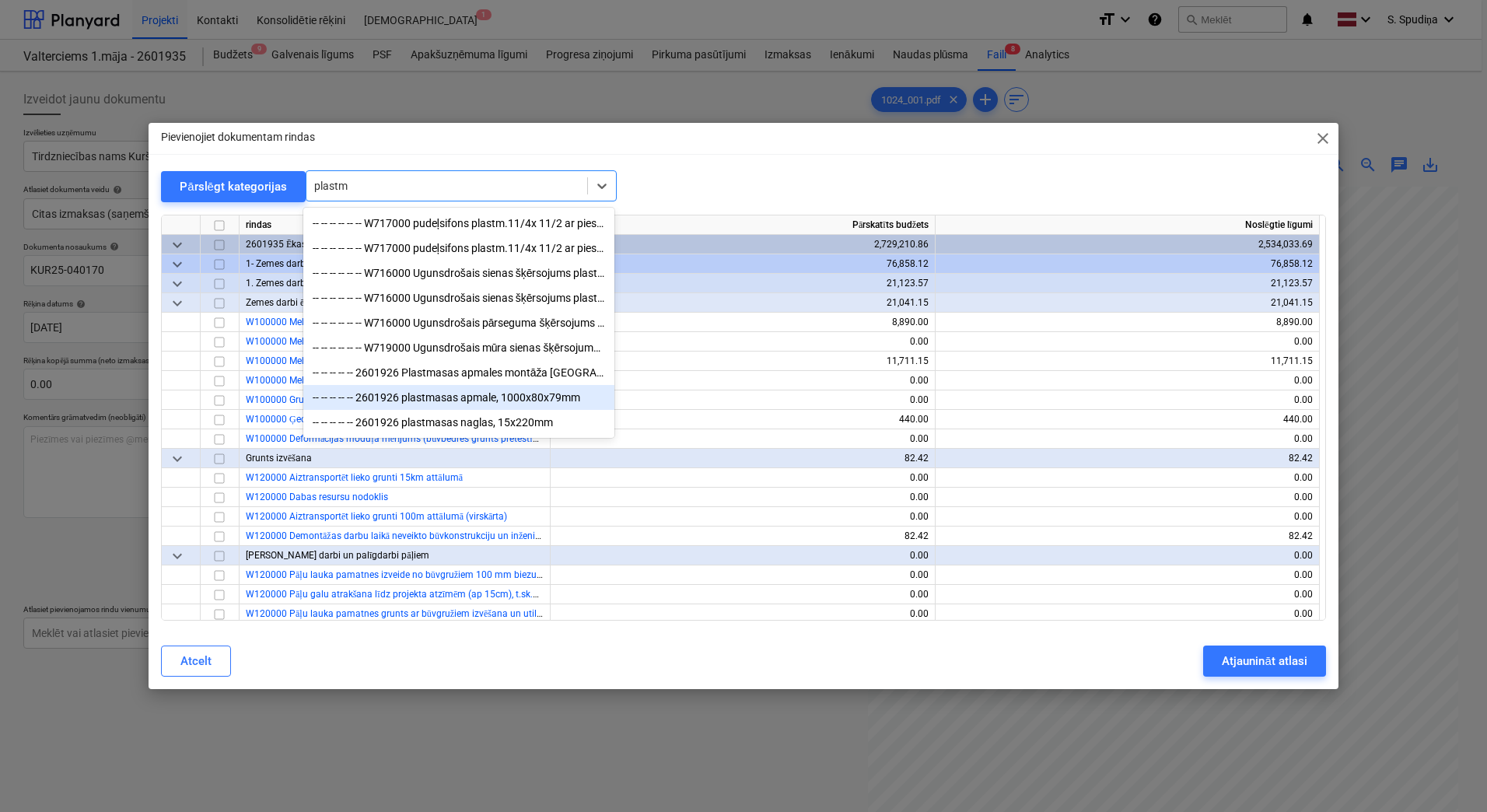
scroll to position [0, 0]
click at [478, 404] on div "-- -- -- -- -- 2601926 plastmasas apmale, 1000x80x79mm" at bounding box center [459, 397] width 311 height 25
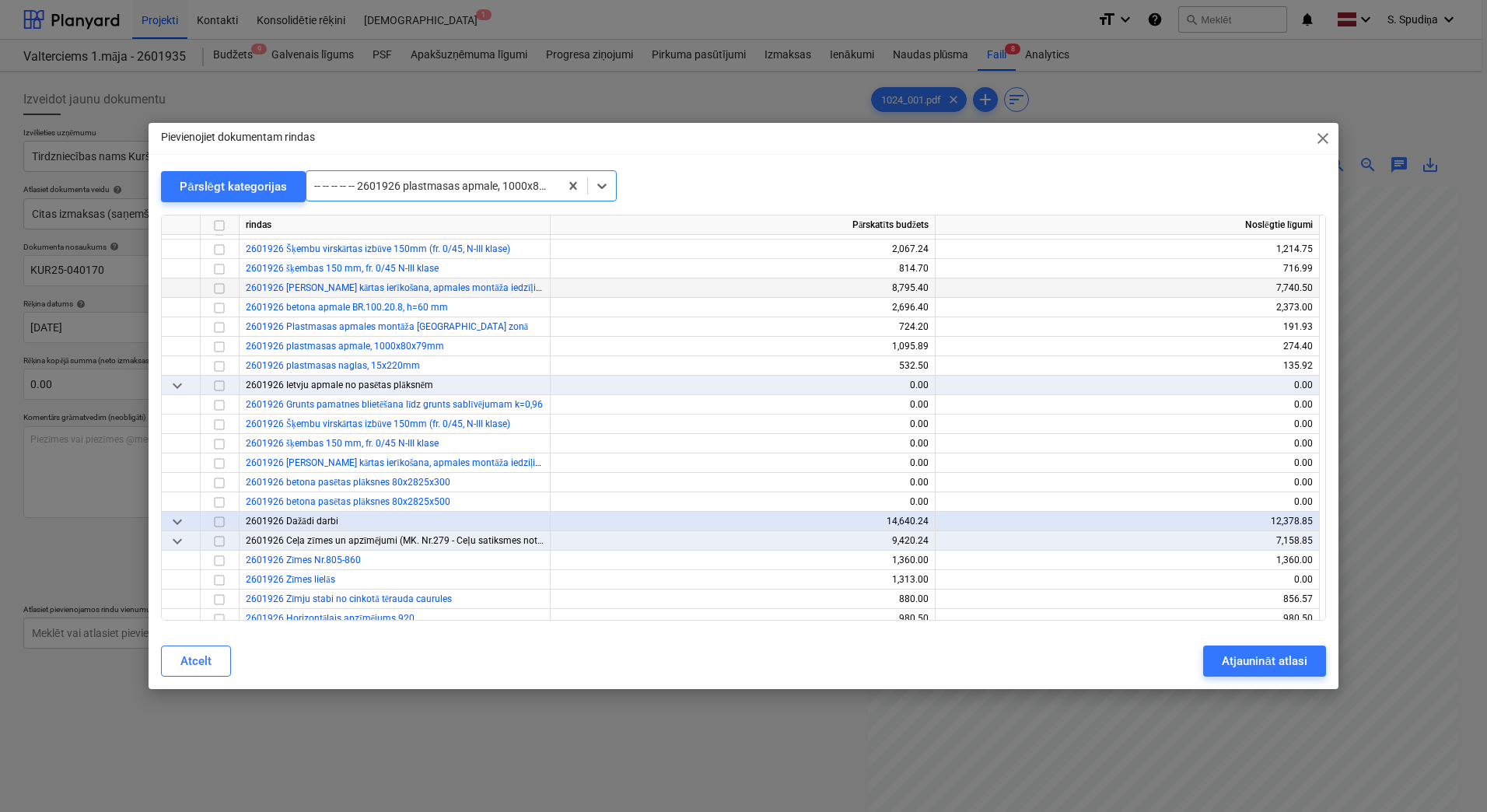
scroll to position [19322, 0]
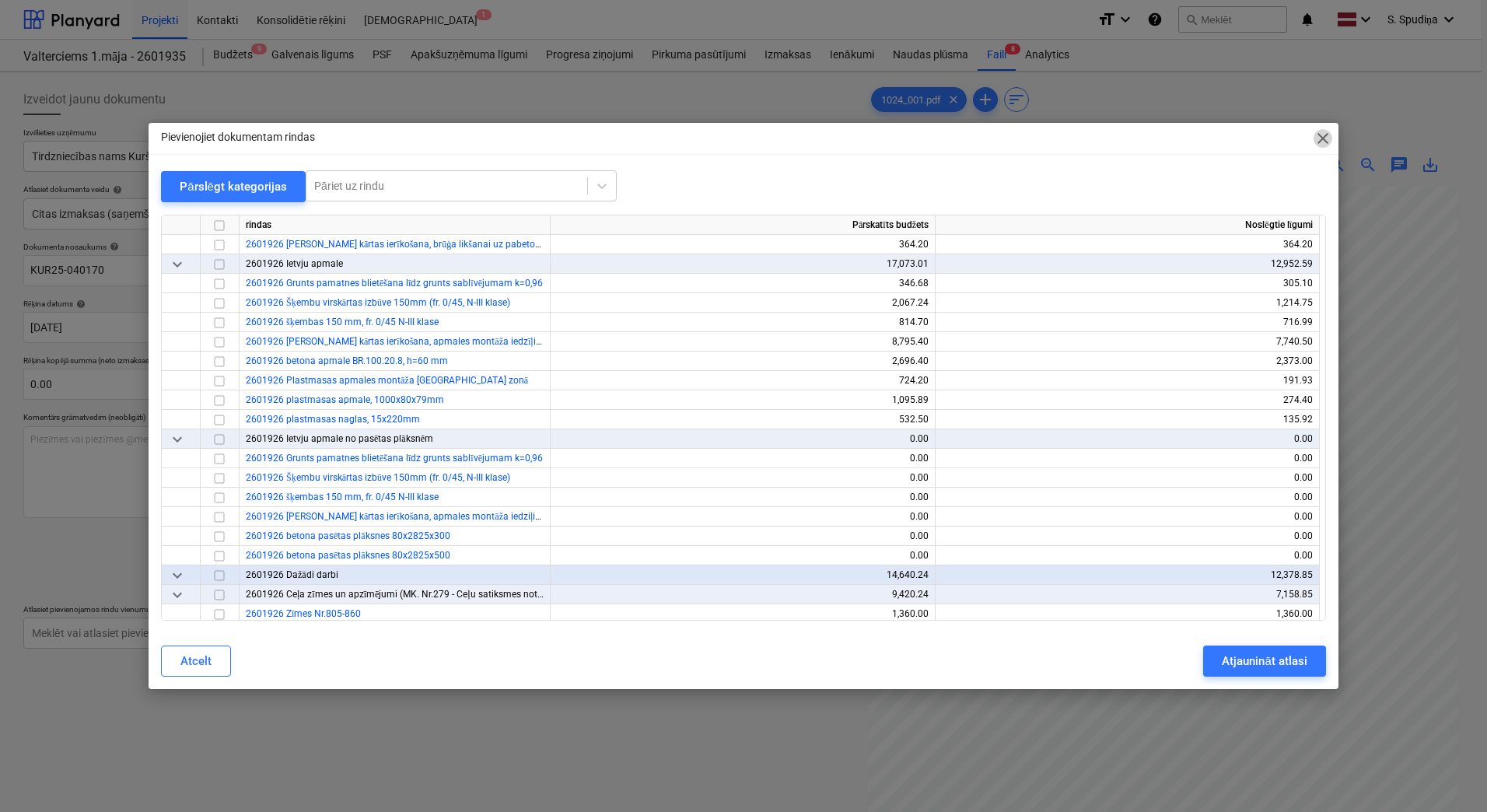
click at [1235, 140] on span "close" at bounding box center [1323, 138] width 19 height 19
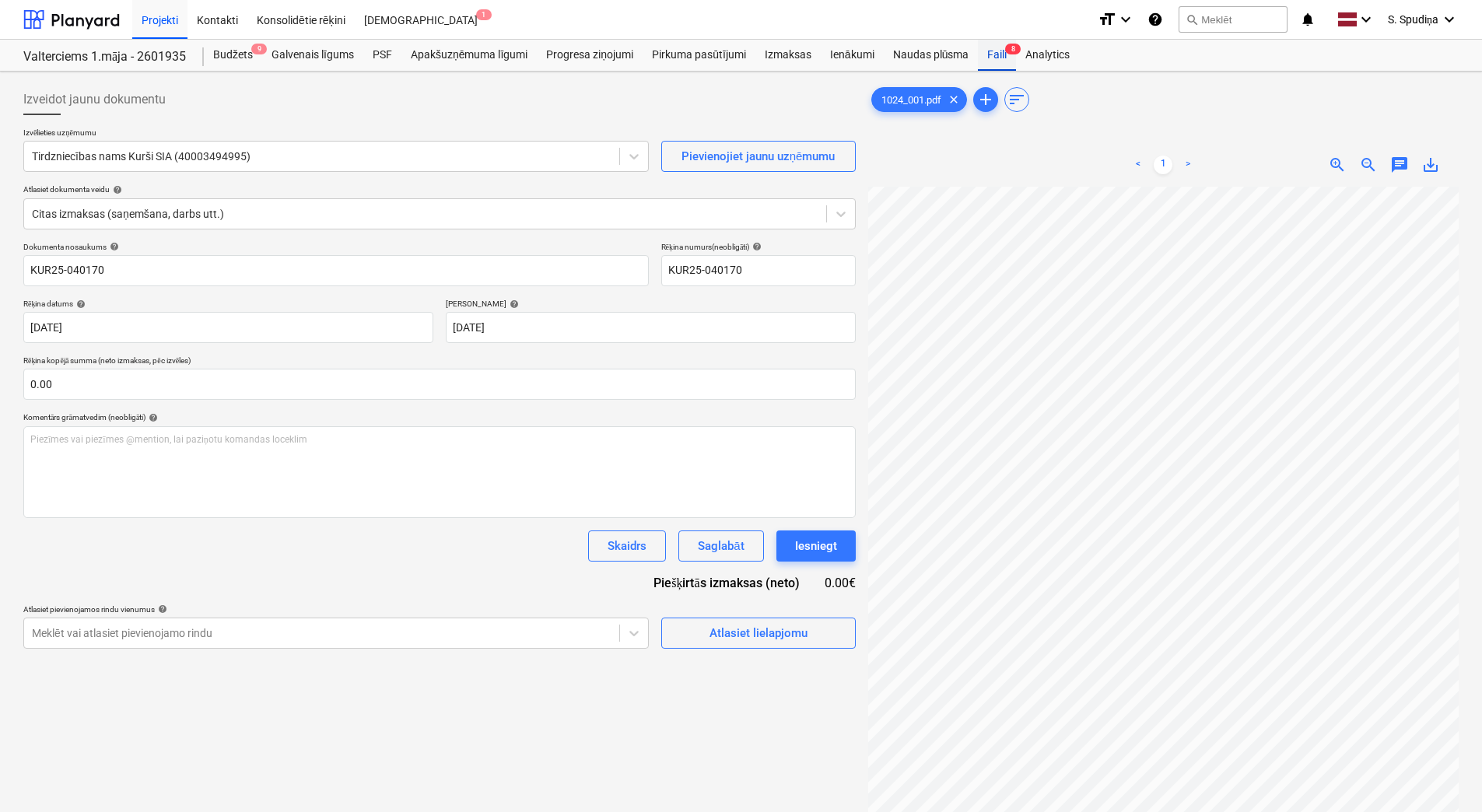
click at [992, 53] on div "Faili 8" at bounding box center [996, 55] width 38 height 31
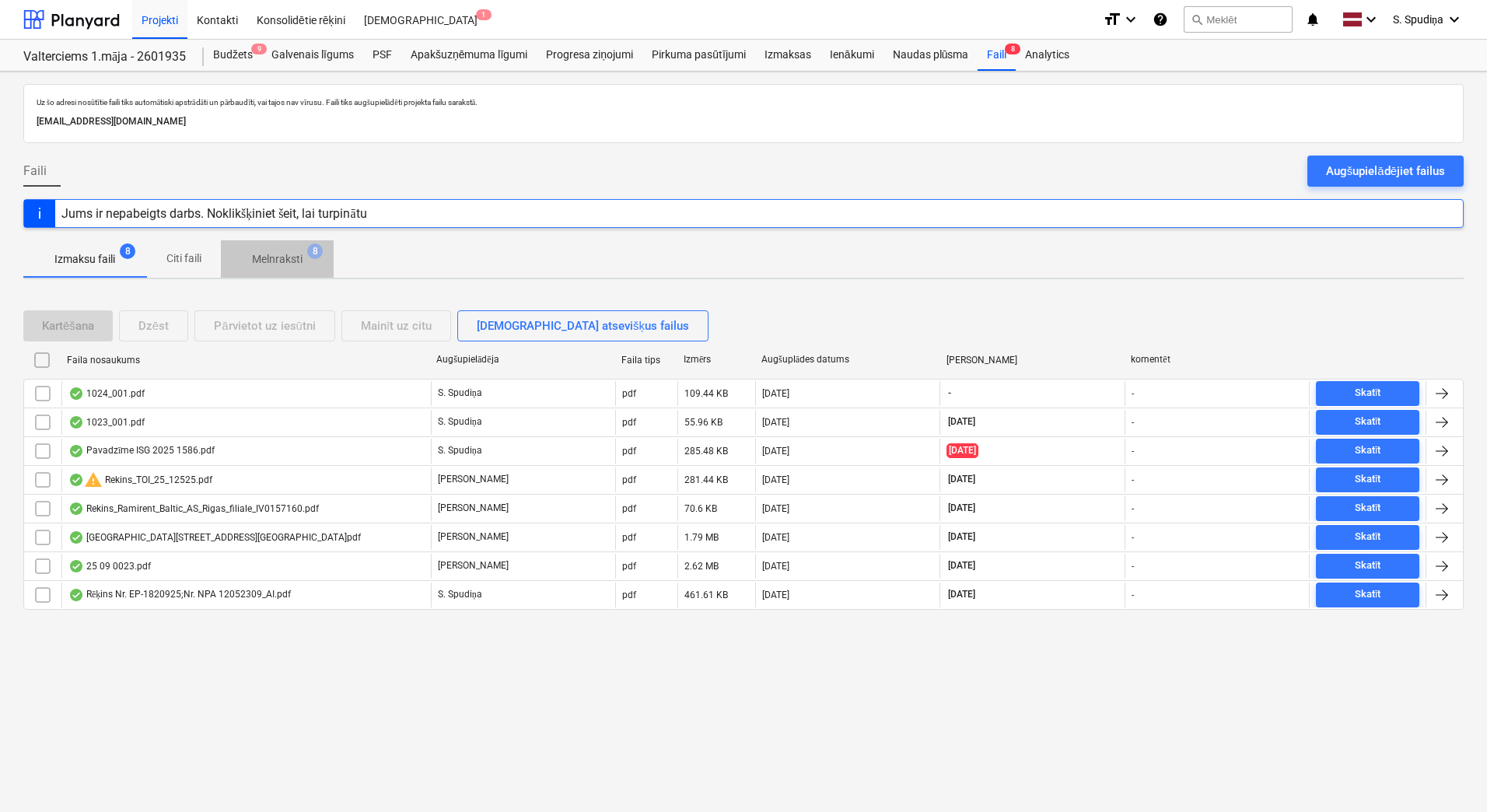
click at [266, 265] on p "Melnraksti" at bounding box center [277, 259] width 50 height 16
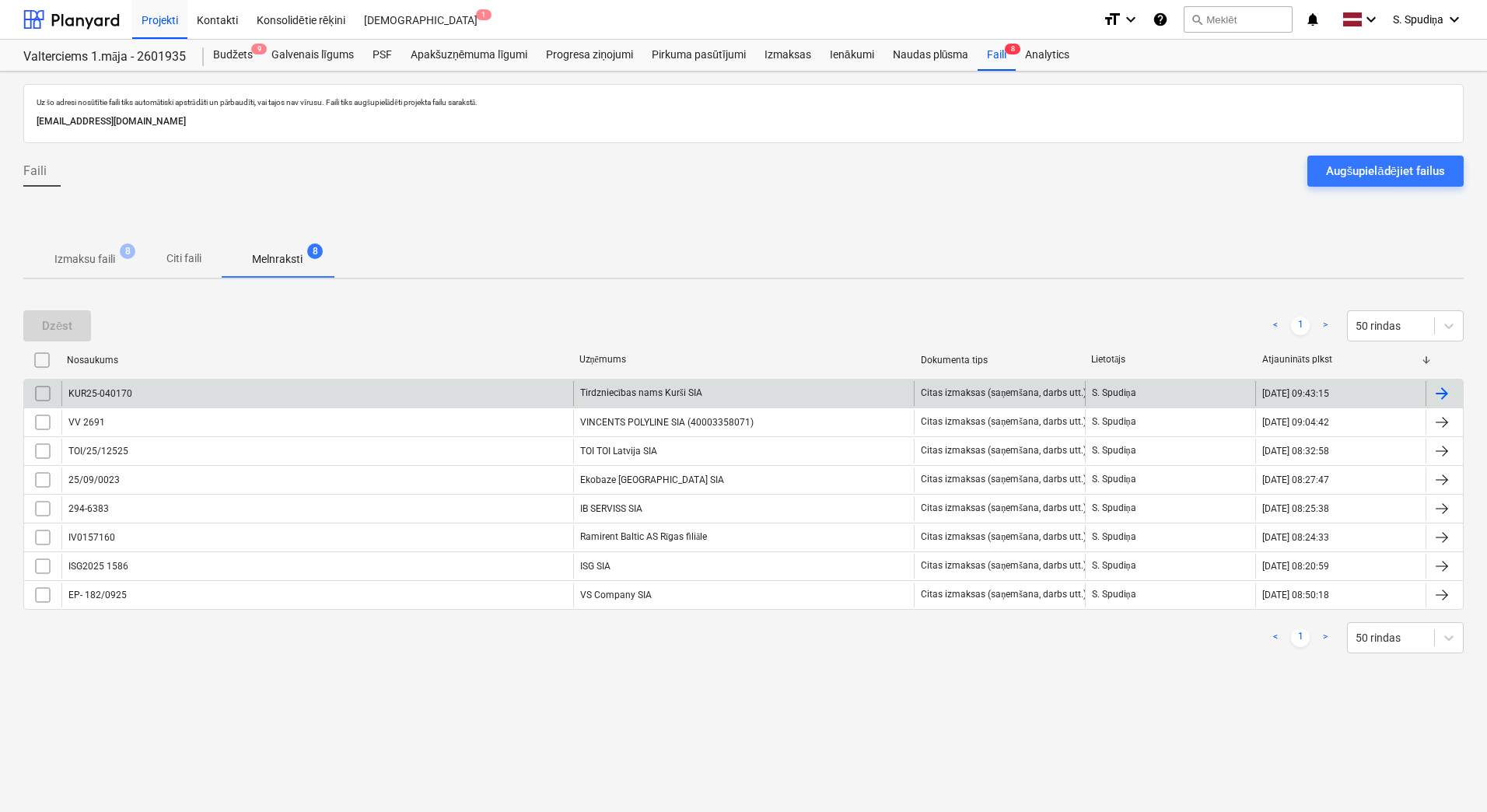
click at [40, 392] on input "checkbox" at bounding box center [42, 393] width 25 height 25
click at [64, 325] on div "Dzēst" at bounding box center [57, 325] width 30 height 20
